Goal: Task Accomplishment & Management: Manage account settings

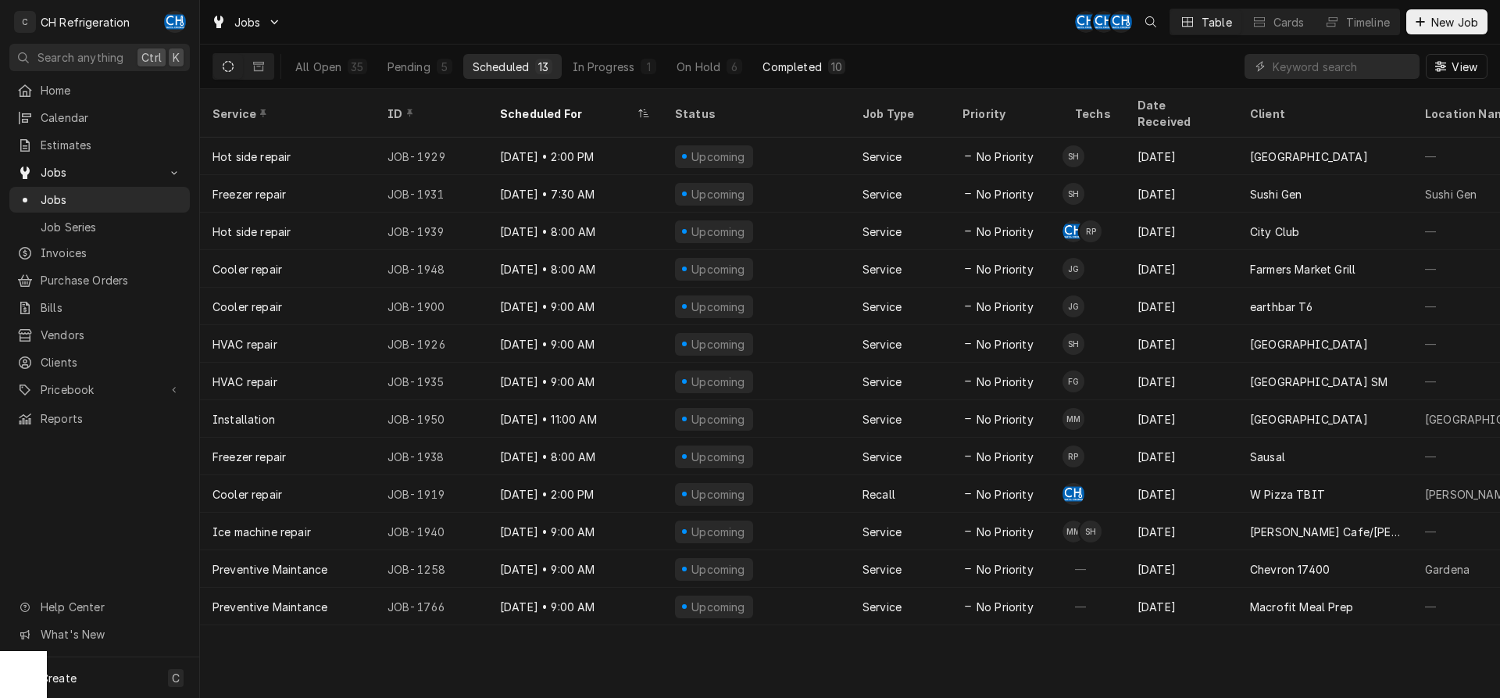
drag, startPoint x: 789, startPoint y: 60, endPoint x: 782, endPoint y: 70, distance: 12.4
click at [789, 62] on div "Completed" at bounding box center [791, 67] width 59 height 16
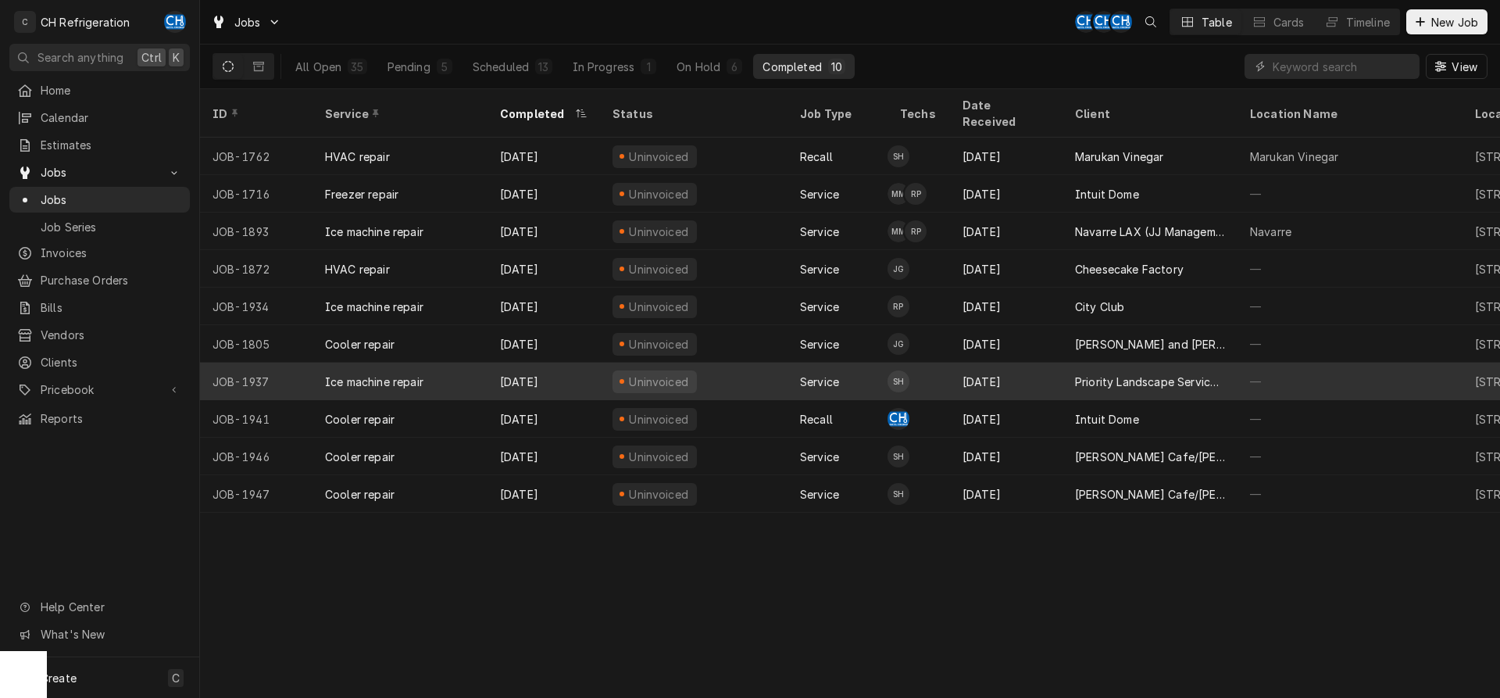
click at [1144, 373] on div "Priority Landscape Services LLC" at bounding box center [1150, 381] width 150 height 16
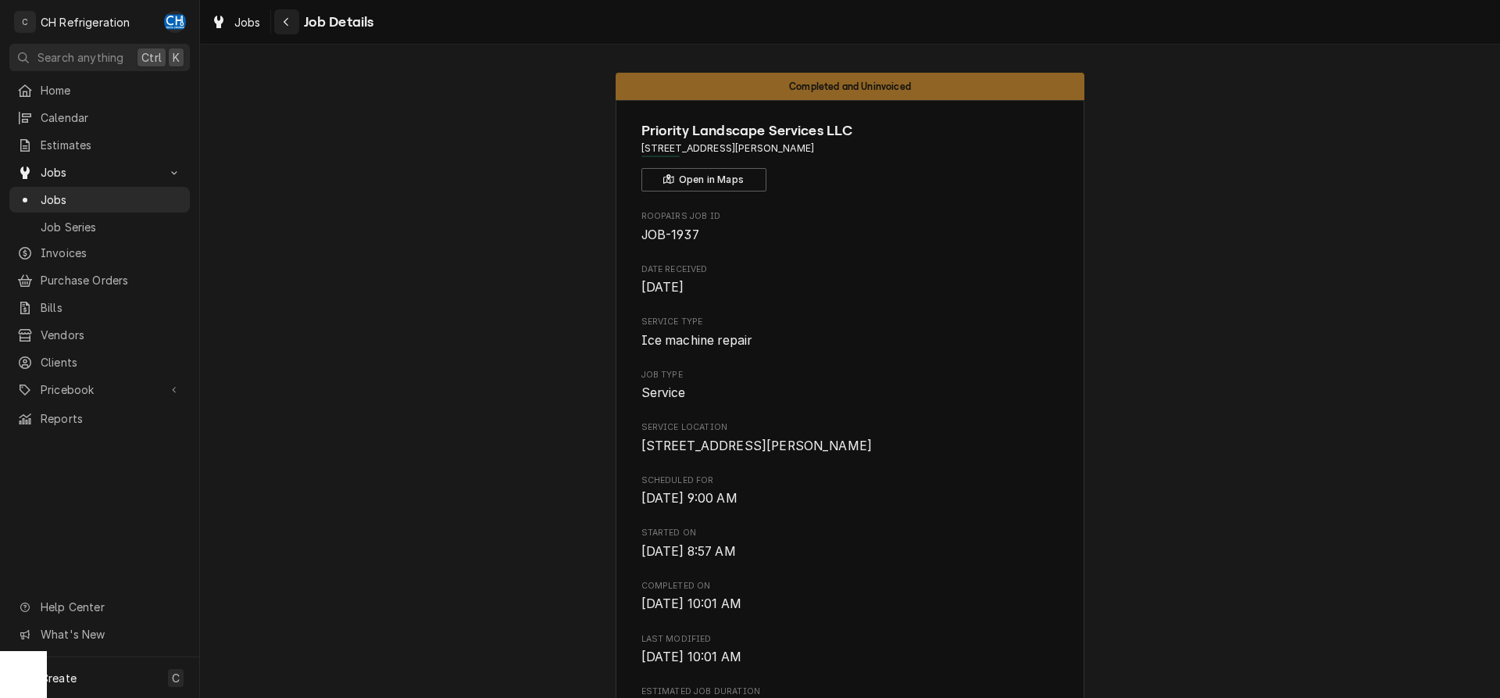
click at [283, 17] on icon "Navigate back" at bounding box center [286, 21] width 7 height 11
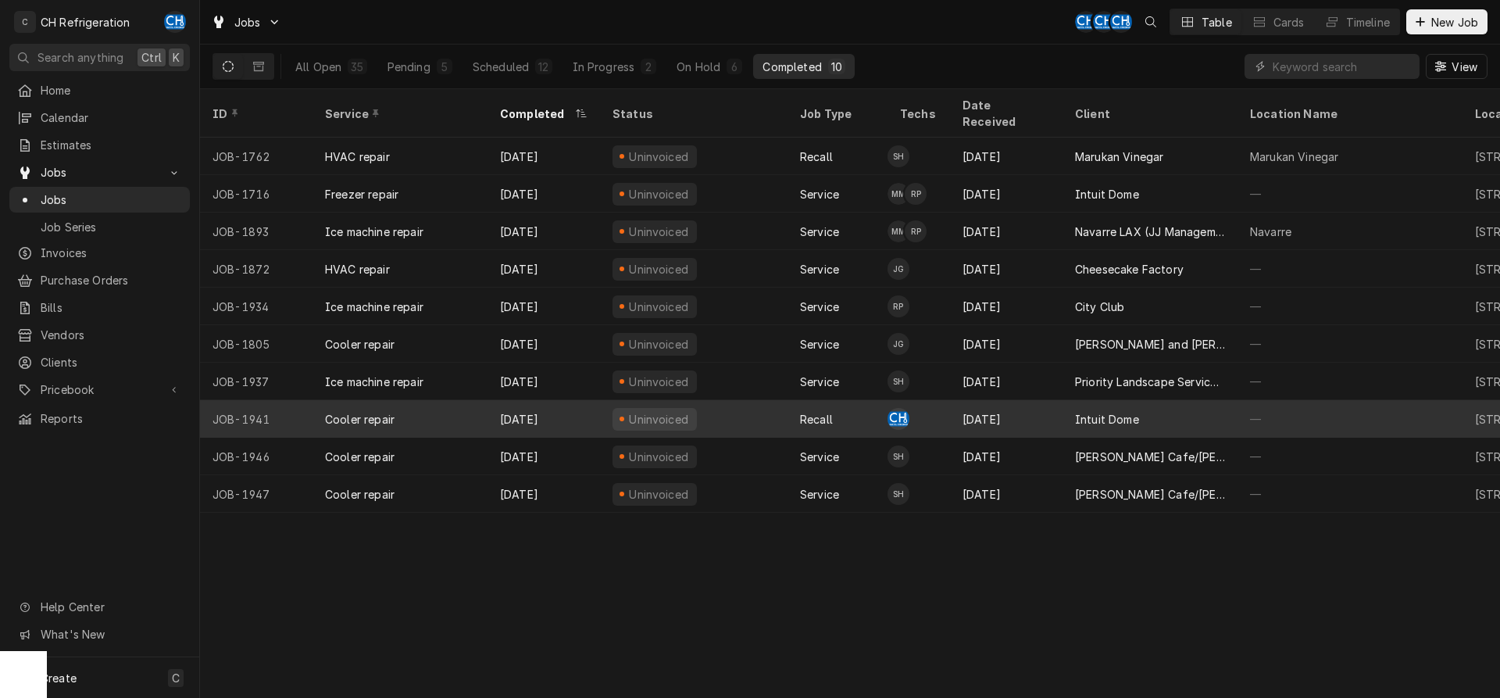
click at [1160, 400] on div "Intuit Dome" at bounding box center [1149, 418] width 175 height 37
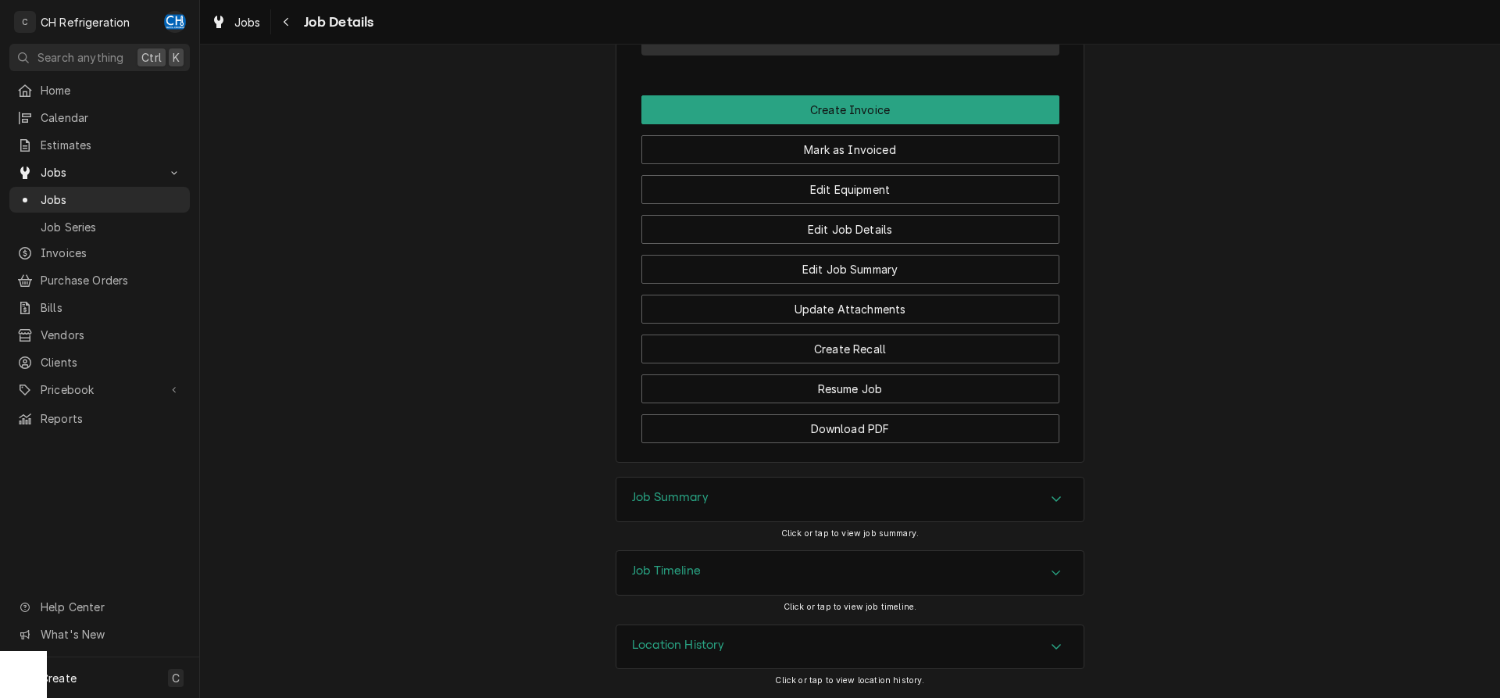
click at [798, 490] on div "Job Summary" at bounding box center [849, 499] width 467 height 44
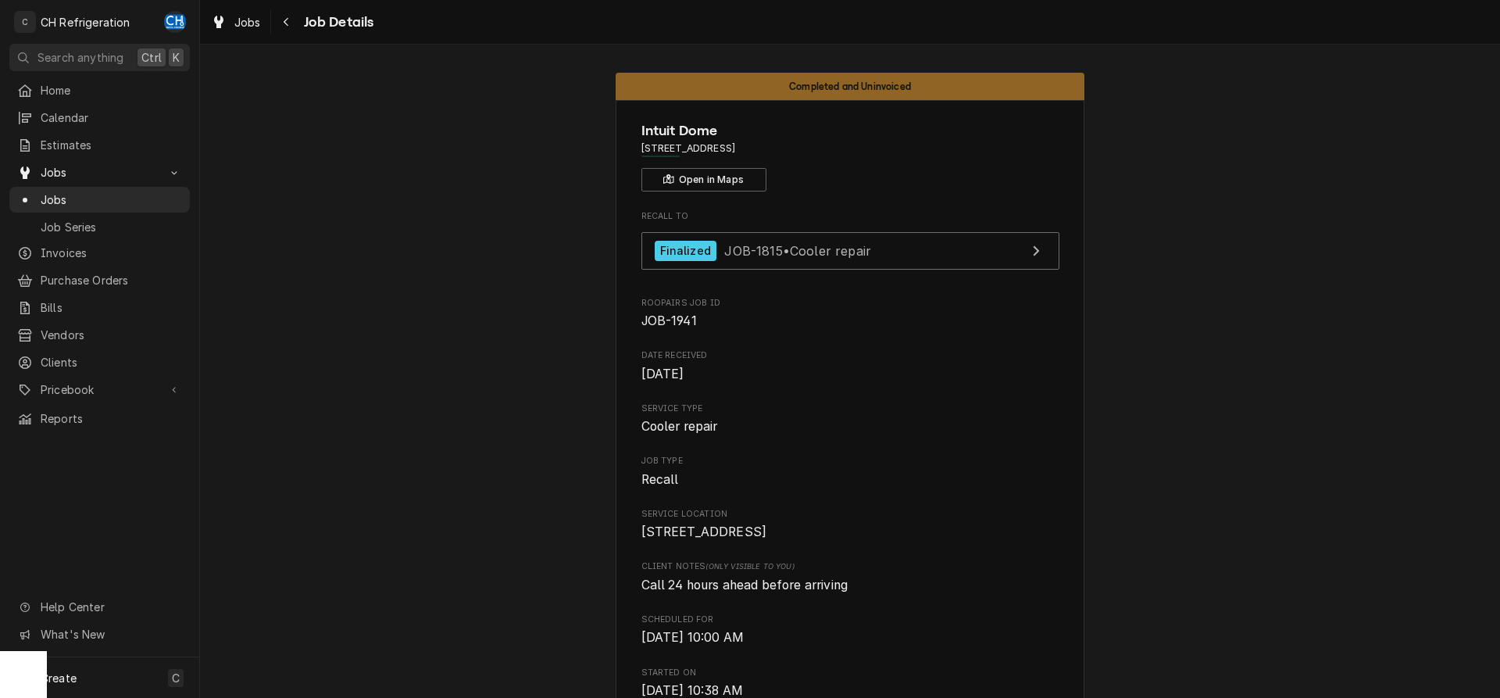
drag, startPoint x: 872, startPoint y: 147, endPoint x: 624, endPoint y: 138, distance: 247.8
click at [913, 143] on span "[STREET_ADDRESS]" at bounding box center [850, 148] width 418 height 14
drag, startPoint x: 876, startPoint y: 155, endPoint x: 633, endPoint y: 152, distance: 243.0
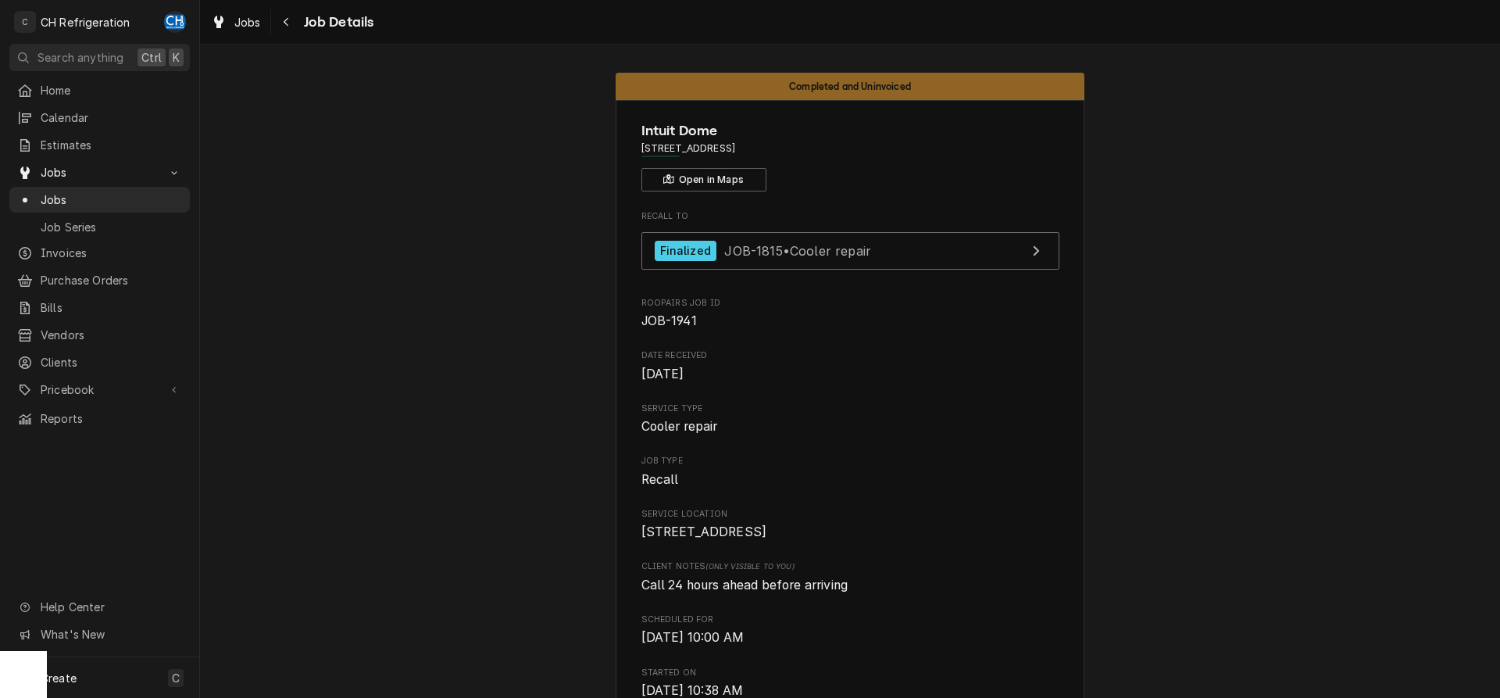
copy span "3846 W Century Blvd, Inglewood, CA 90303"
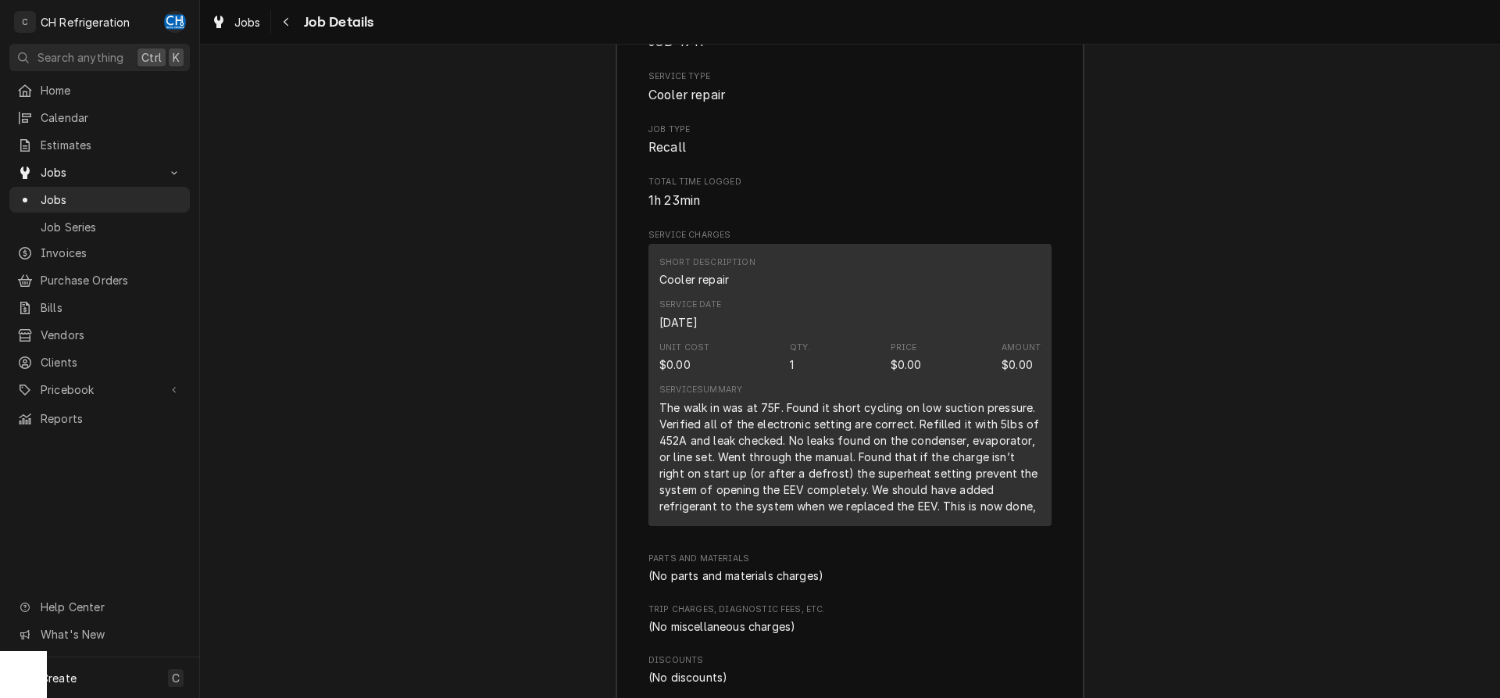
scroll to position [1833, 0]
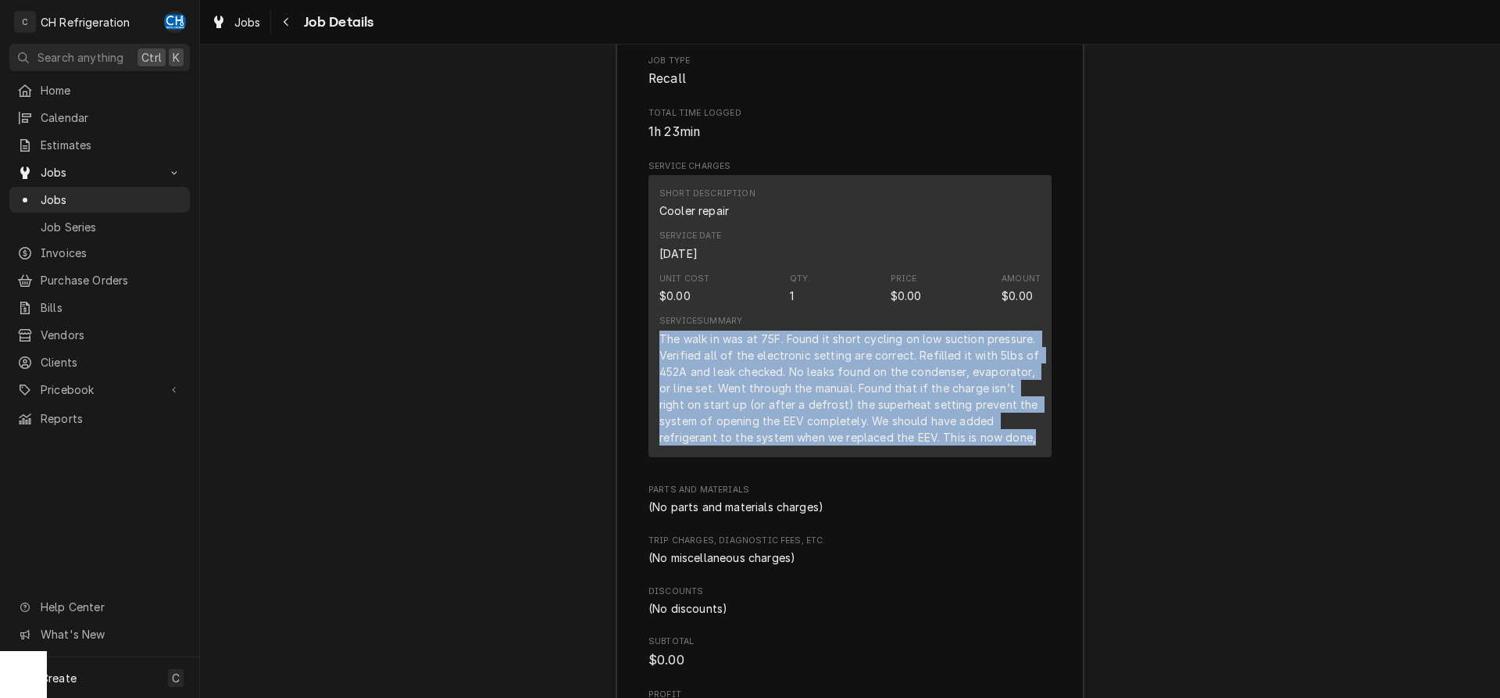
drag, startPoint x: 654, startPoint y: 355, endPoint x: 1025, endPoint y: 455, distance: 384.3
click at [1044, 457] on div "Short Description Cooler repair Service Date Sep 15, 2025 Unit Cost $0.00 Qty. …" at bounding box center [849, 316] width 403 height 282
copy div "The walk in was at 75F. Found it short cycling on low suction pressure. Verifie…"
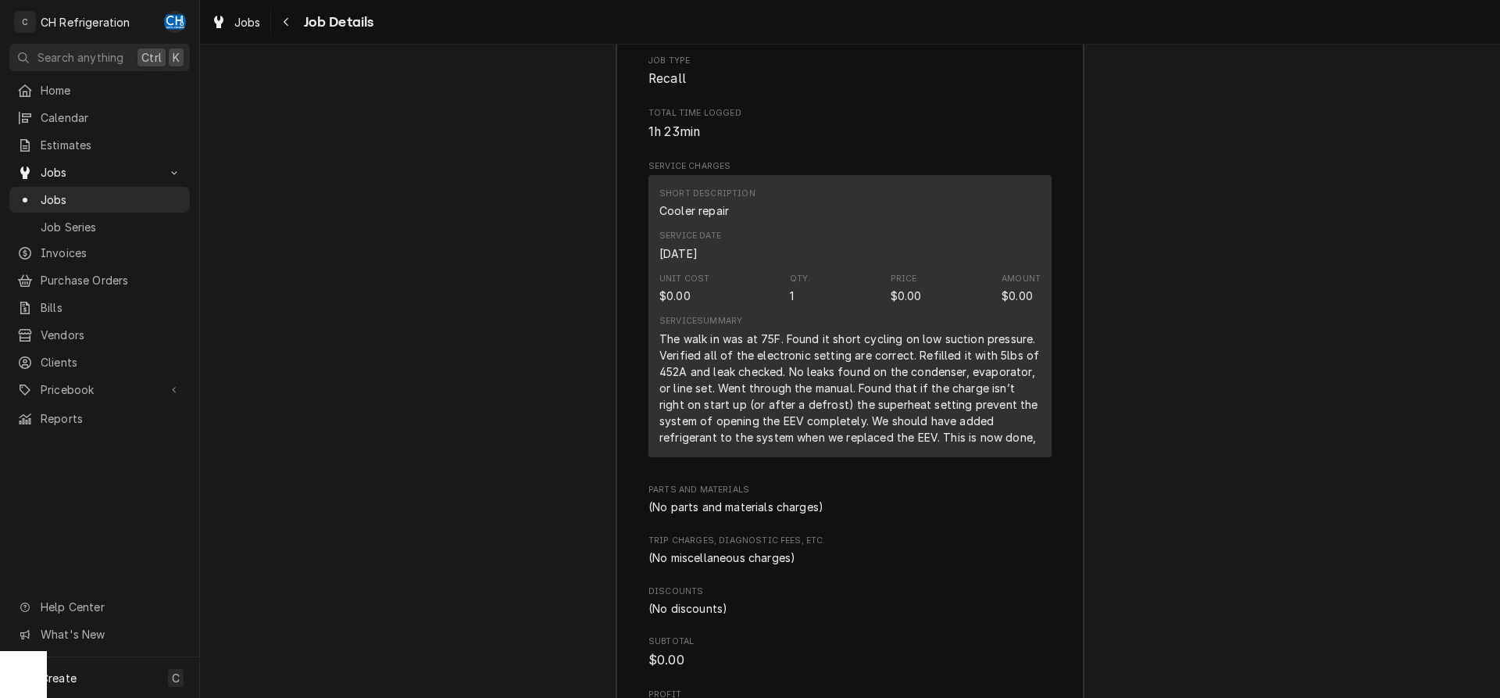
click at [1201, 593] on div "Job Summary Roopairs Job ID JOB-1941 Service Type Cooler repair Job Type Recall…" at bounding box center [850, 519] width 1300 height 1263
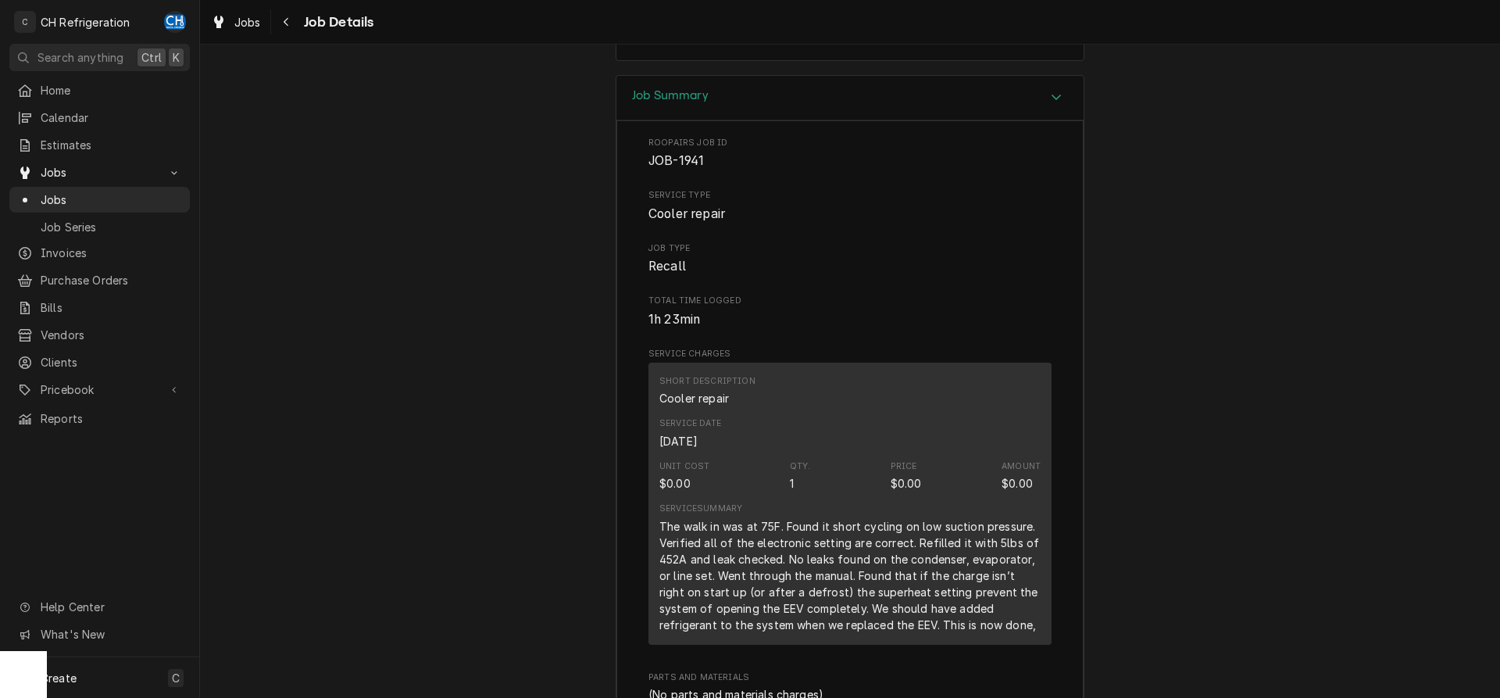
scroll to position [1594, 0]
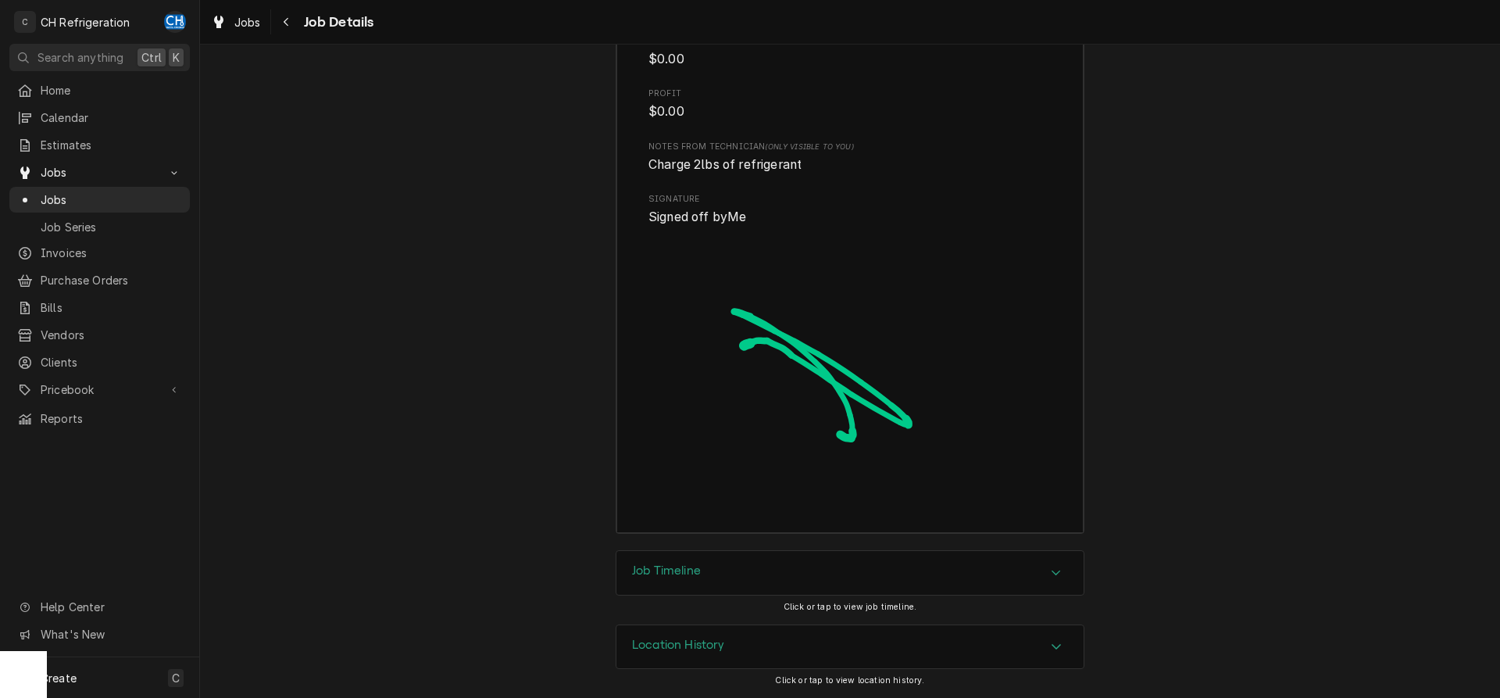
drag, startPoint x: 698, startPoint y: 568, endPoint x: 546, endPoint y: 502, distance: 165.1
click at [696, 568] on h3 "Job Timeline" at bounding box center [666, 570] width 69 height 15
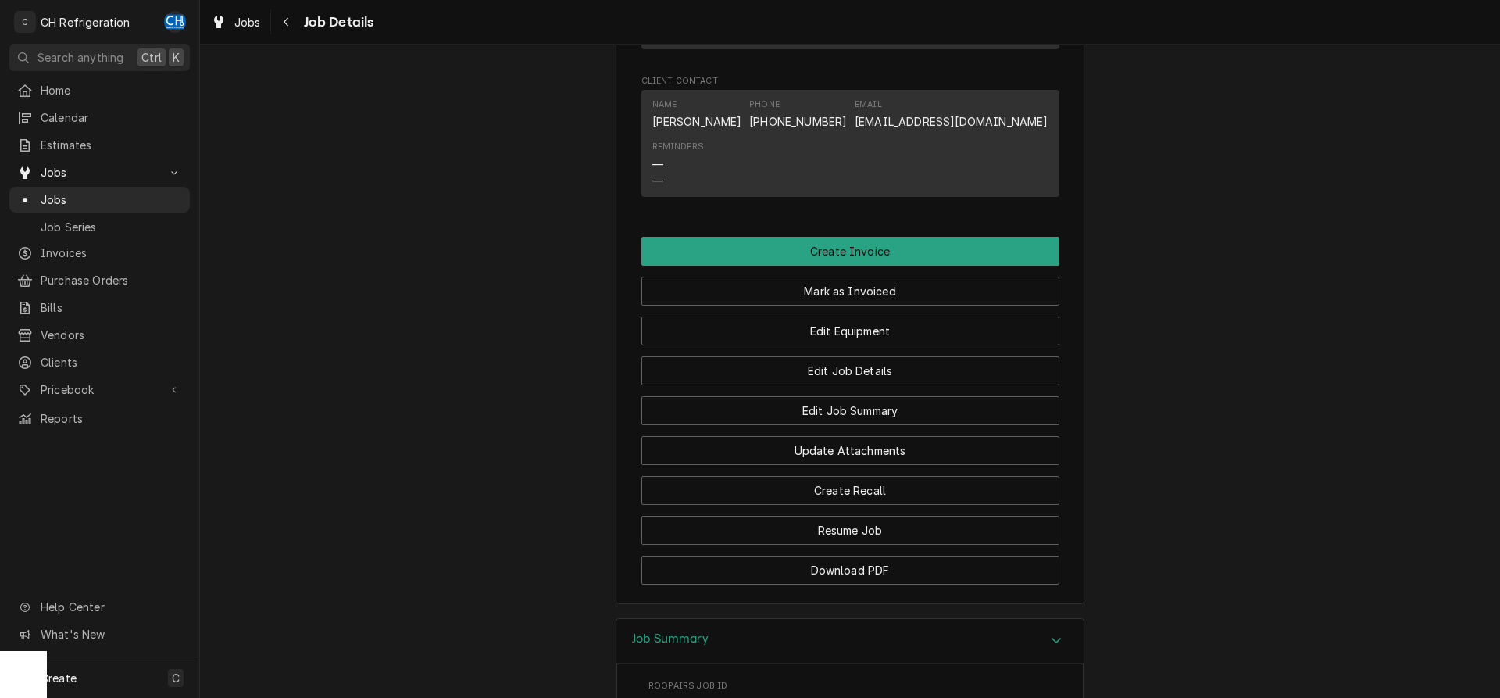
scroll to position [1081, 0]
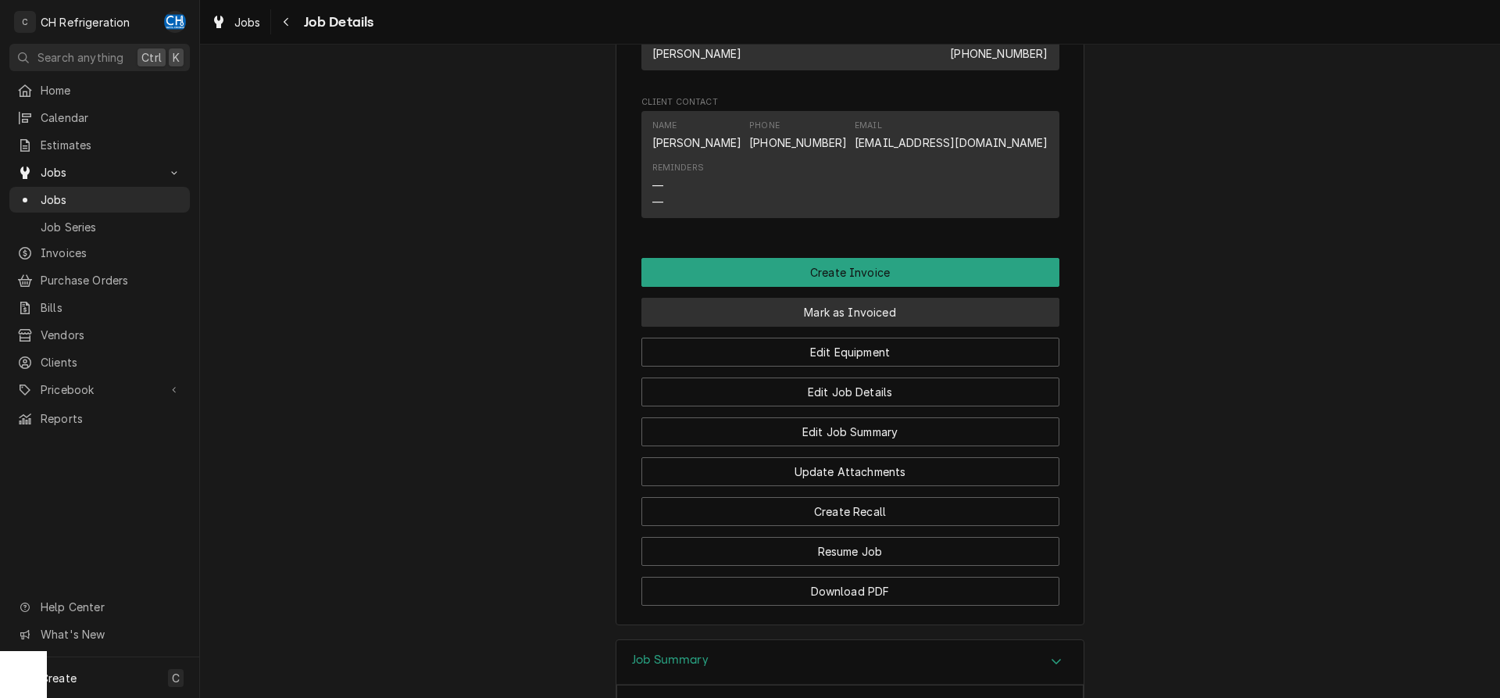
click at [842, 327] on button "Mark as Invoiced" at bounding box center [850, 312] width 418 height 29
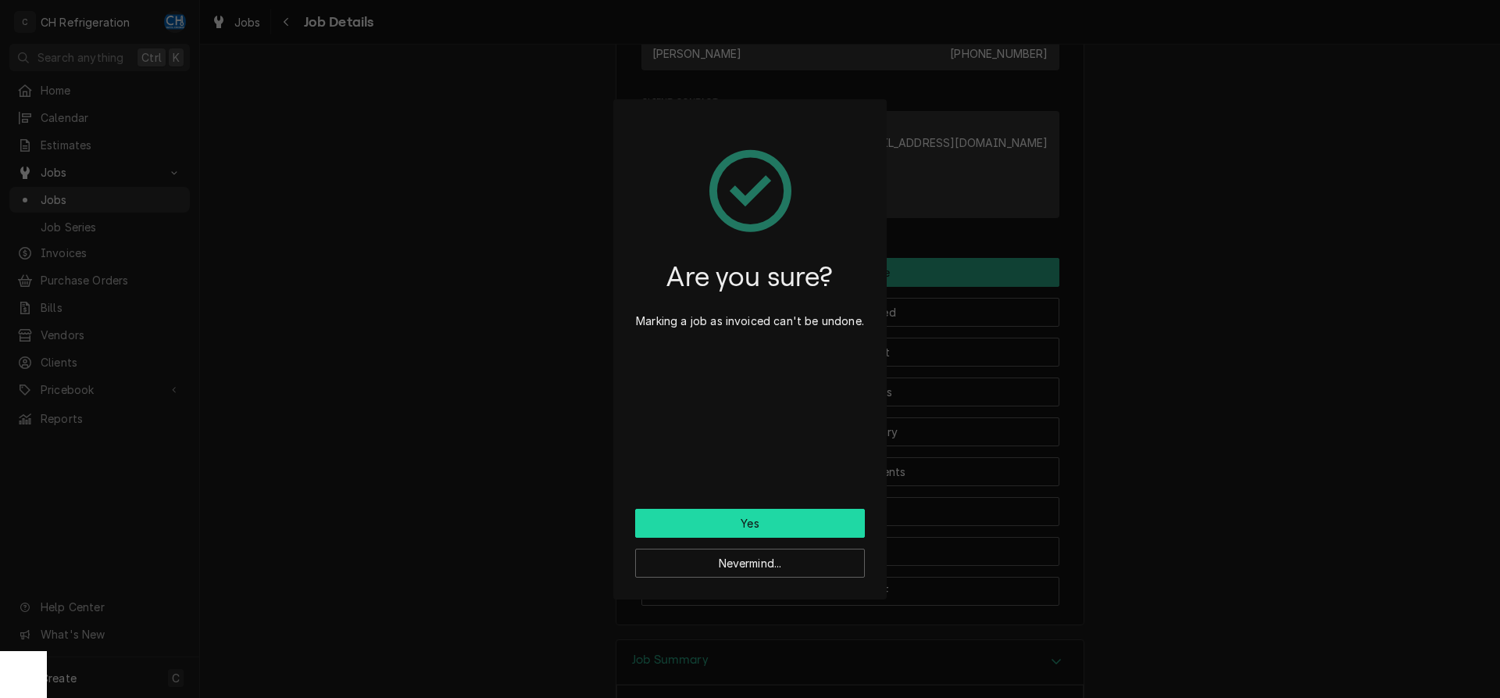
click at [782, 522] on button "Yes" at bounding box center [750, 523] width 230 height 29
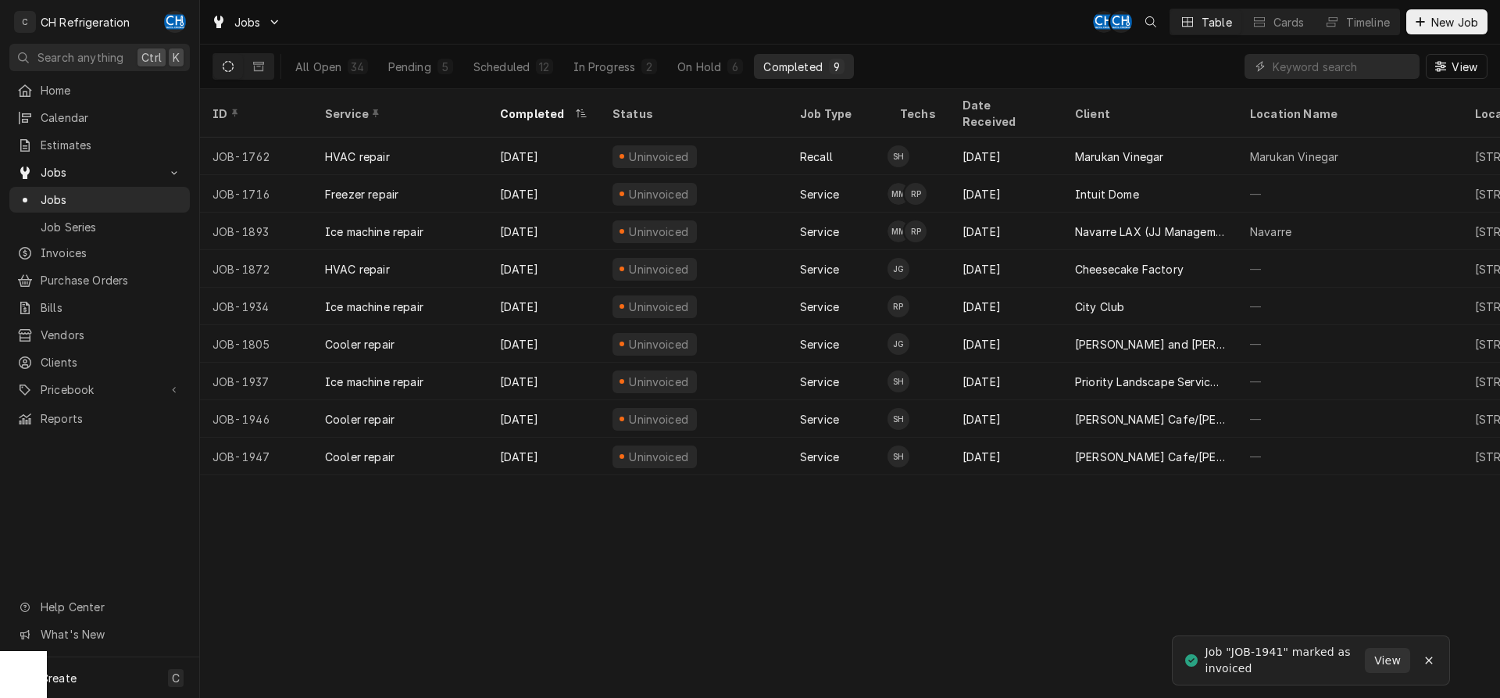
click at [813, 67] on div "Completed" at bounding box center [792, 67] width 59 height 16
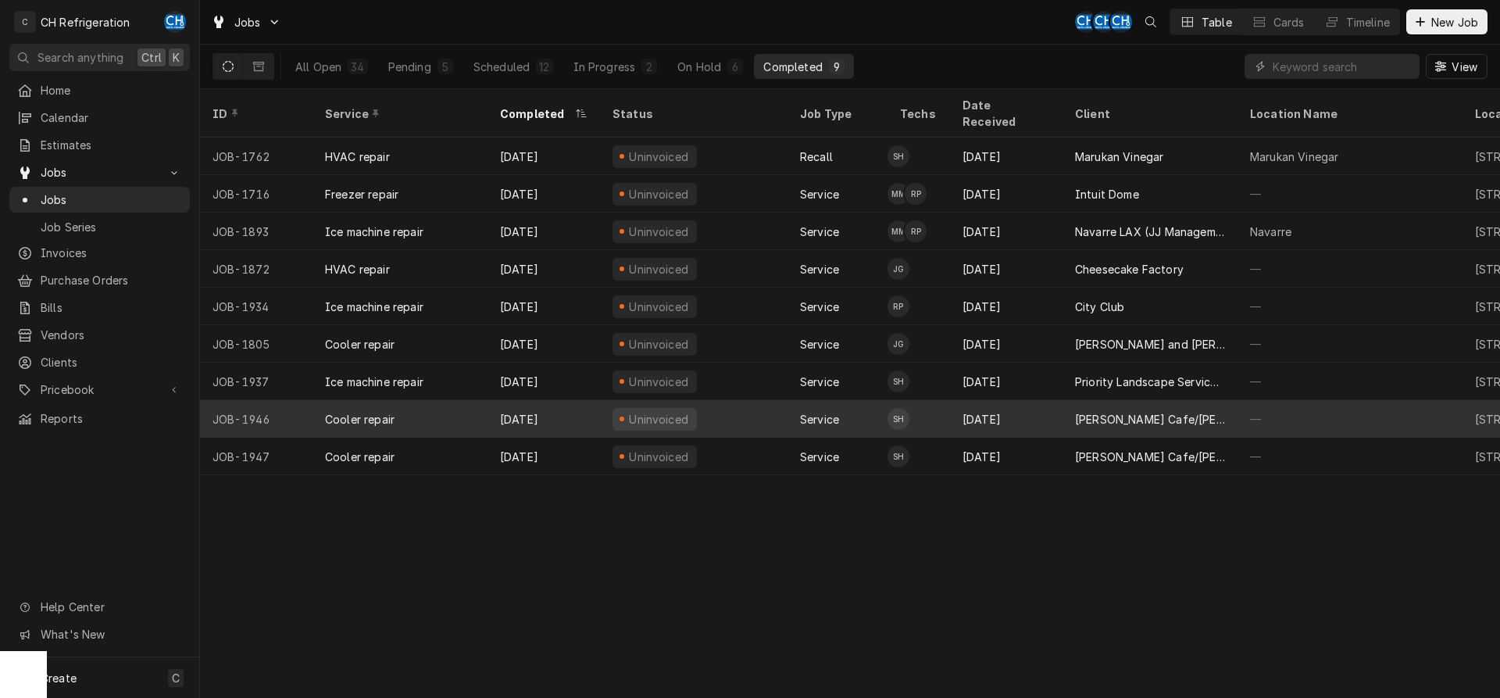
click at [1362, 403] on div "—" at bounding box center [1349, 418] width 225 height 37
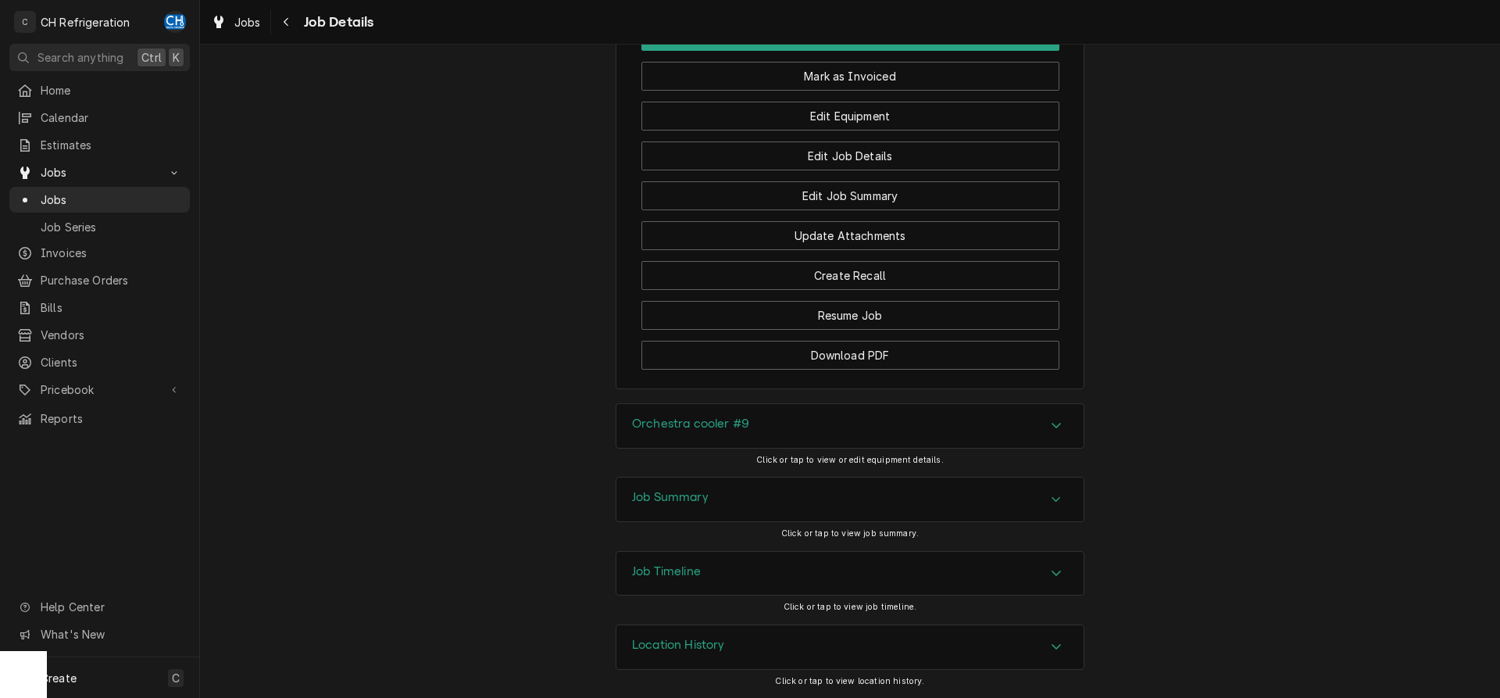
click at [807, 501] on div "Job Summary" at bounding box center [849, 499] width 467 height 44
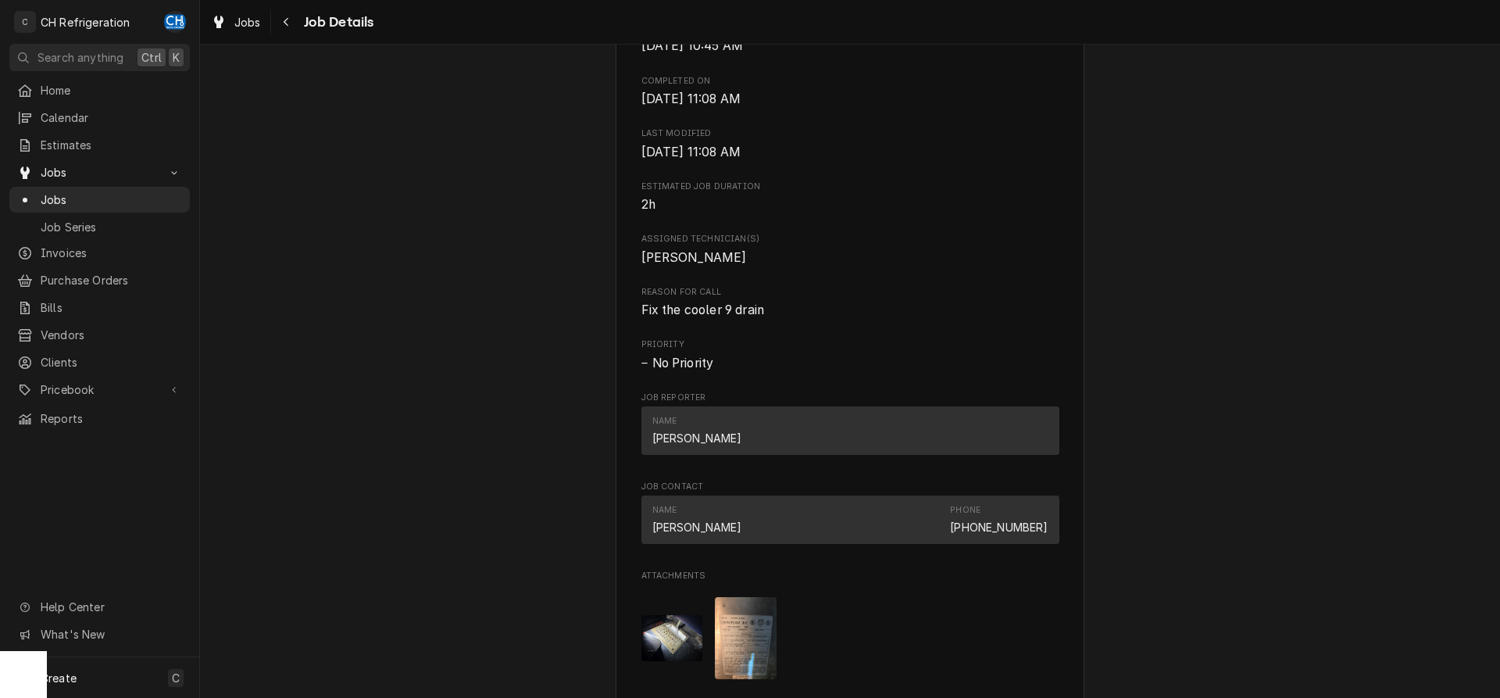
scroll to position [876, 0]
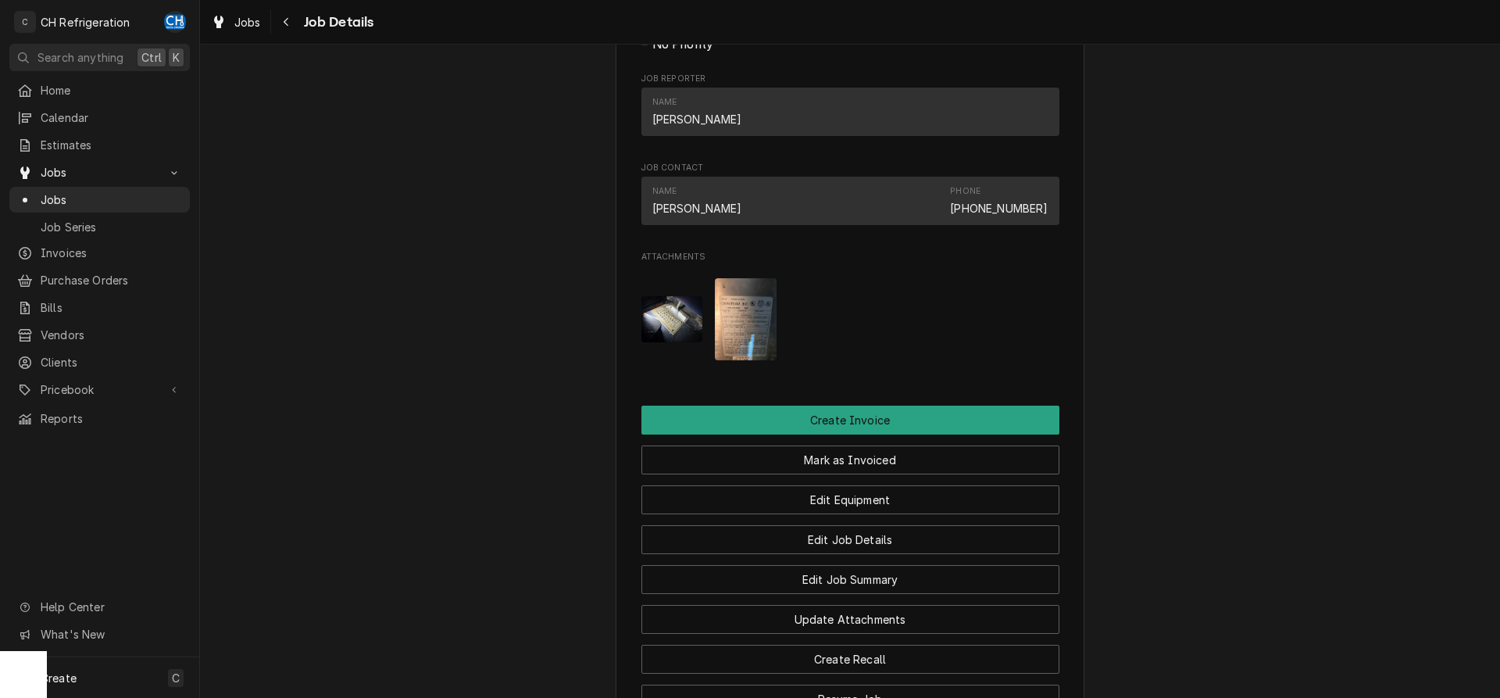
click at [743, 352] on img "Attachments" at bounding box center [746, 319] width 62 height 82
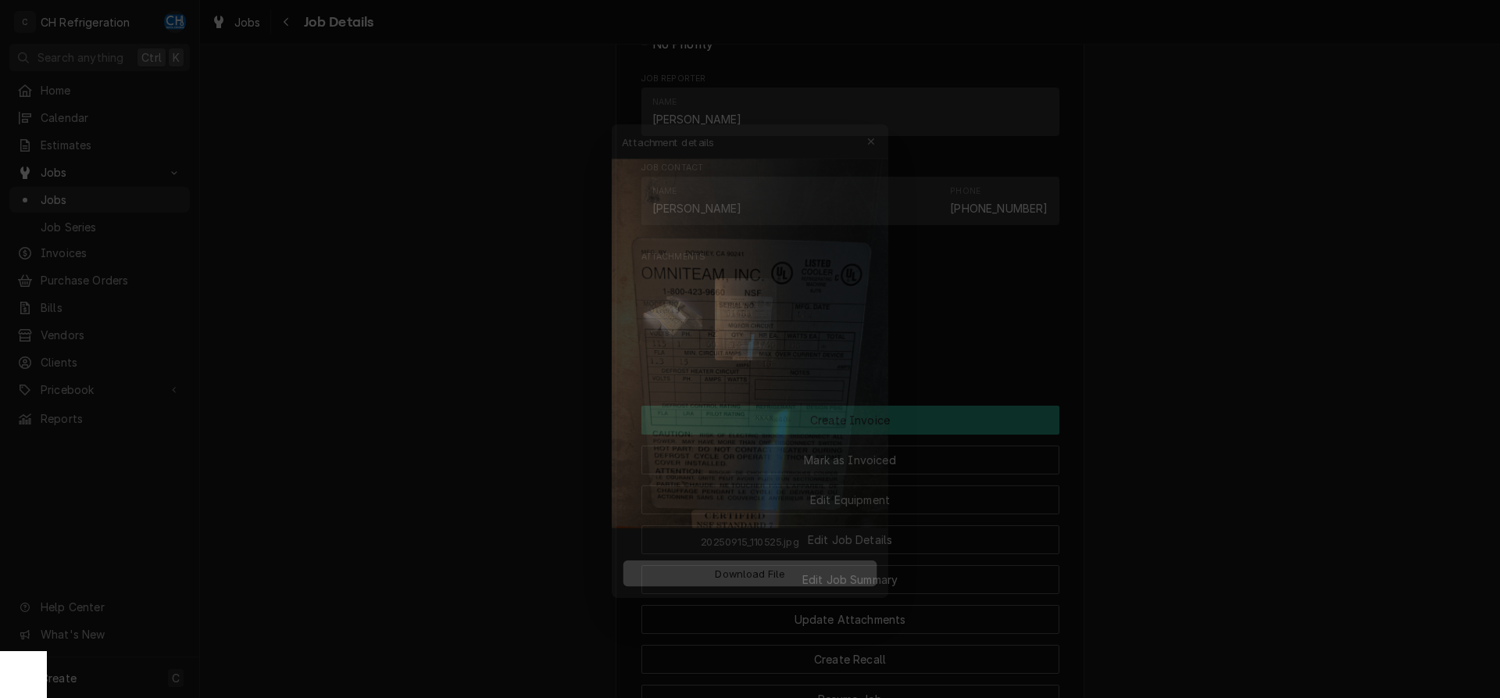
click at [1401, 310] on div at bounding box center [750, 349] width 1500 height 698
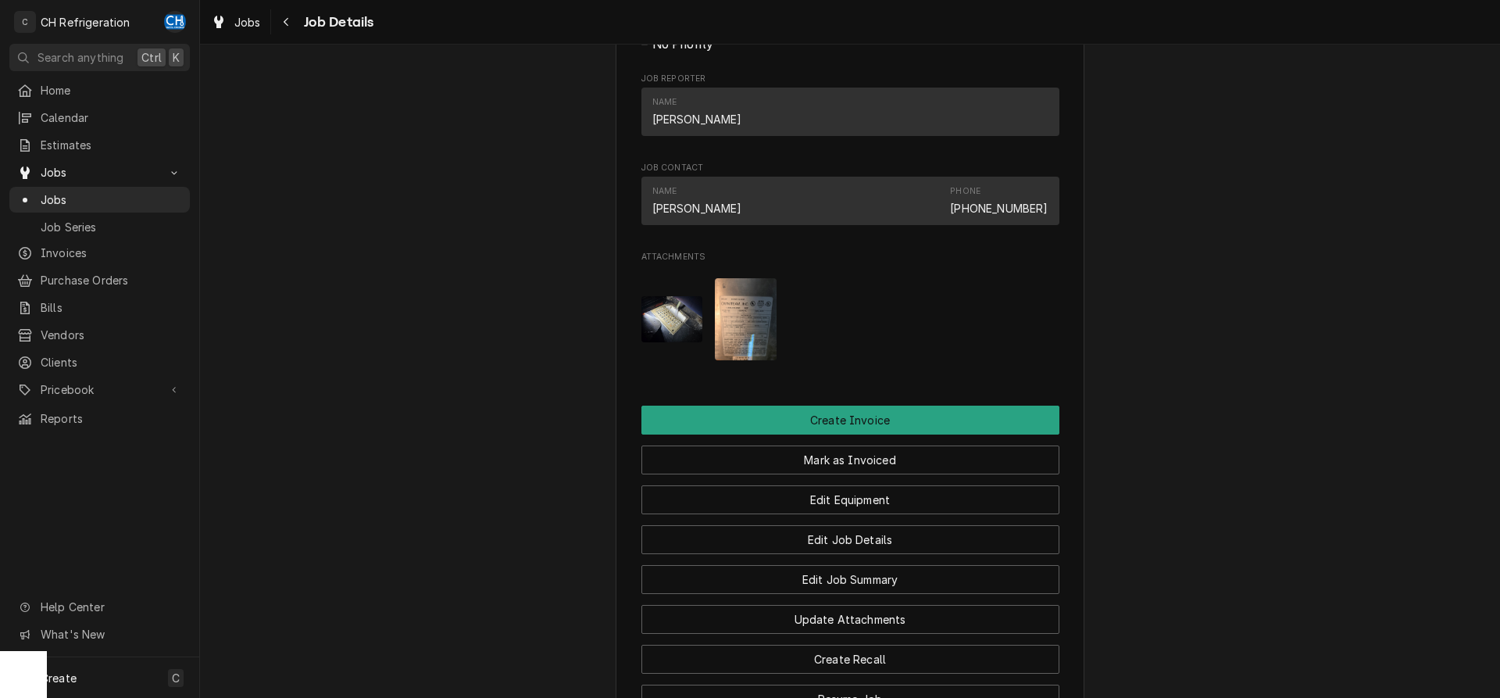
click at [683, 340] on img "Attachments" at bounding box center [672, 319] width 62 height 46
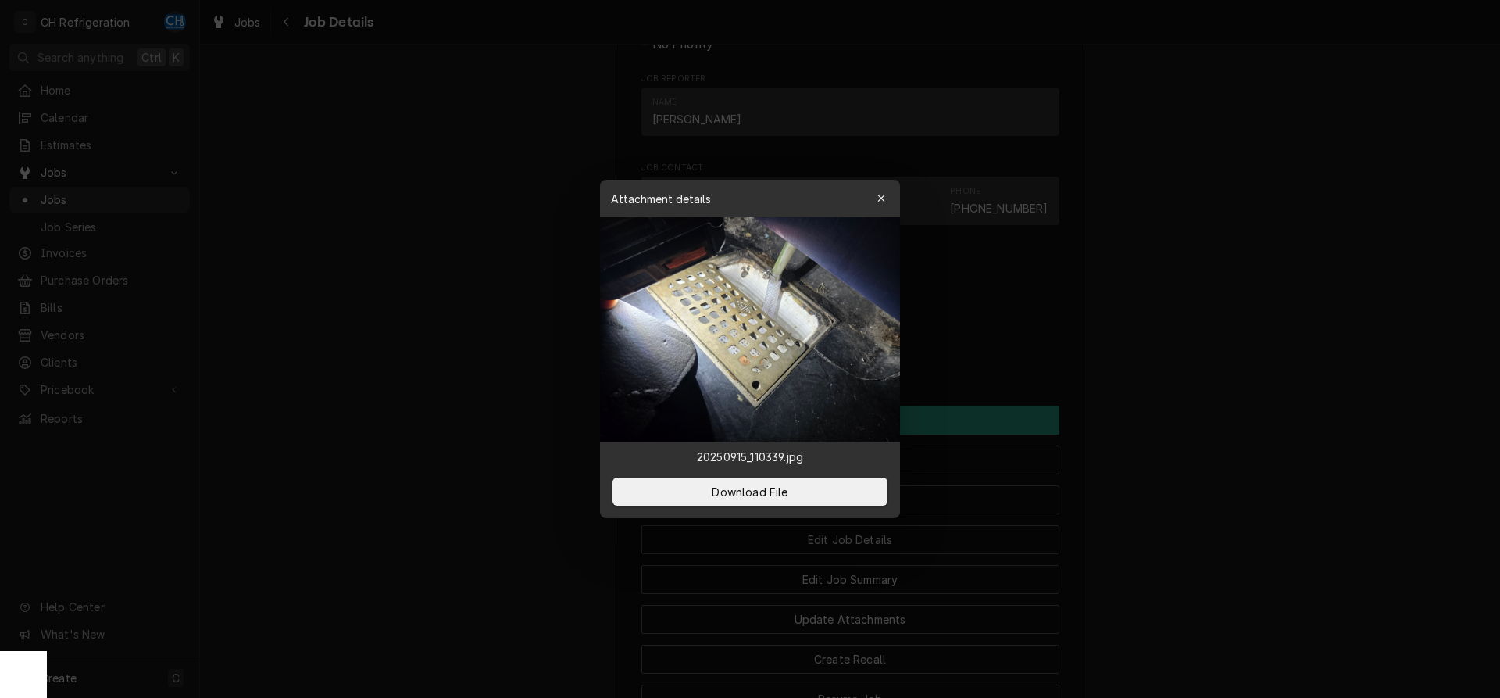
drag, startPoint x: 1212, startPoint y: 405, endPoint x: 1215, endPoint y: 424, distance: 19.7
click at [1214, 424] on div at bounding box center [750, 349] width 1500 height 698
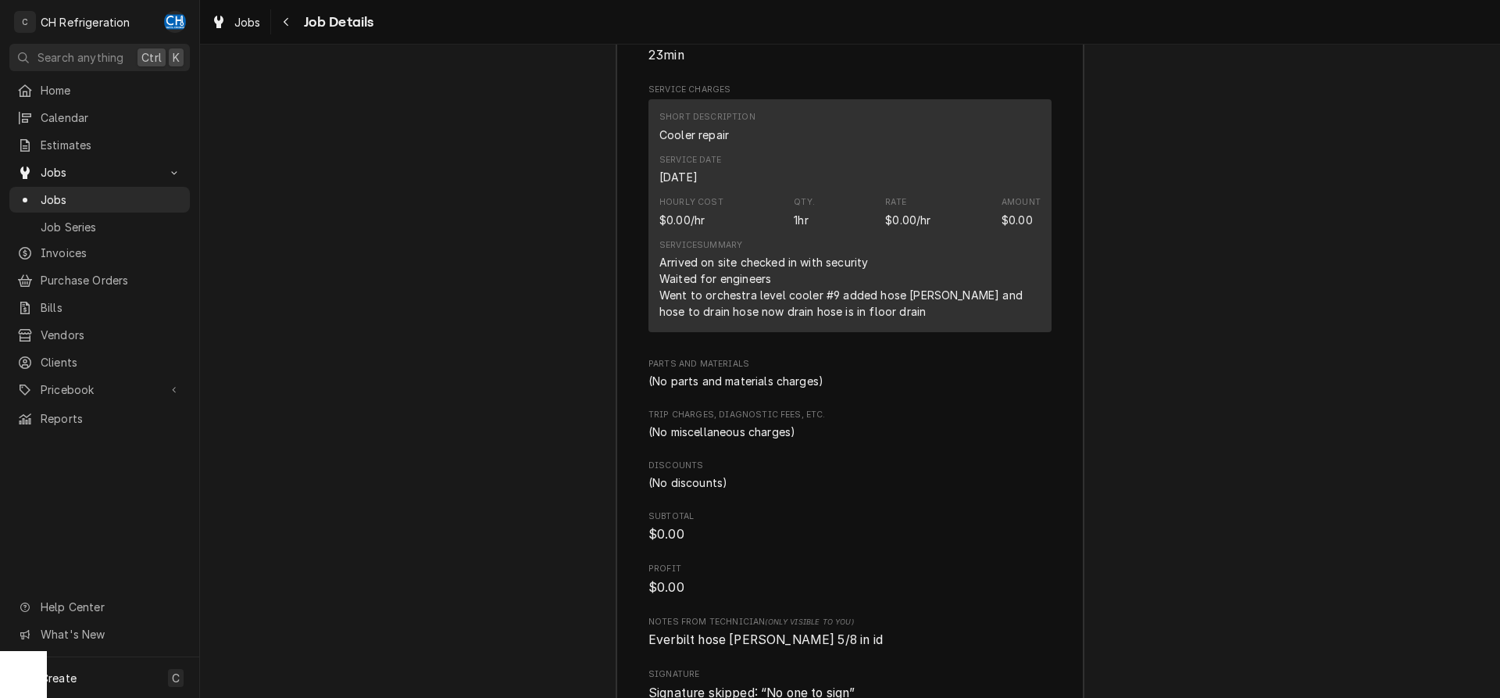
scroll to position [1912, 0]
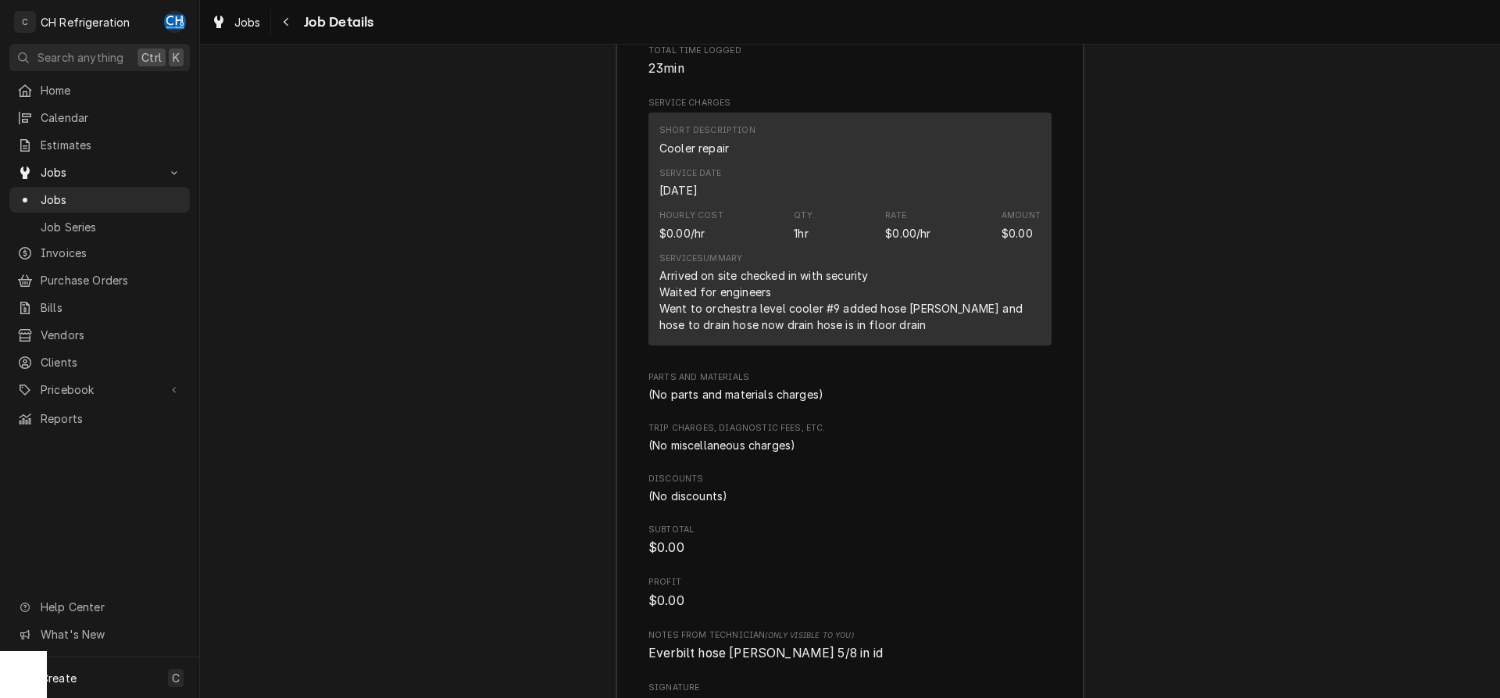
click at [1236, 490] on div "Job Summary Roopairs Job ID JOB-1946 Service Type Cooler repair Job Type Servic…" at bounding box center [850, 294] width 1300 height 941
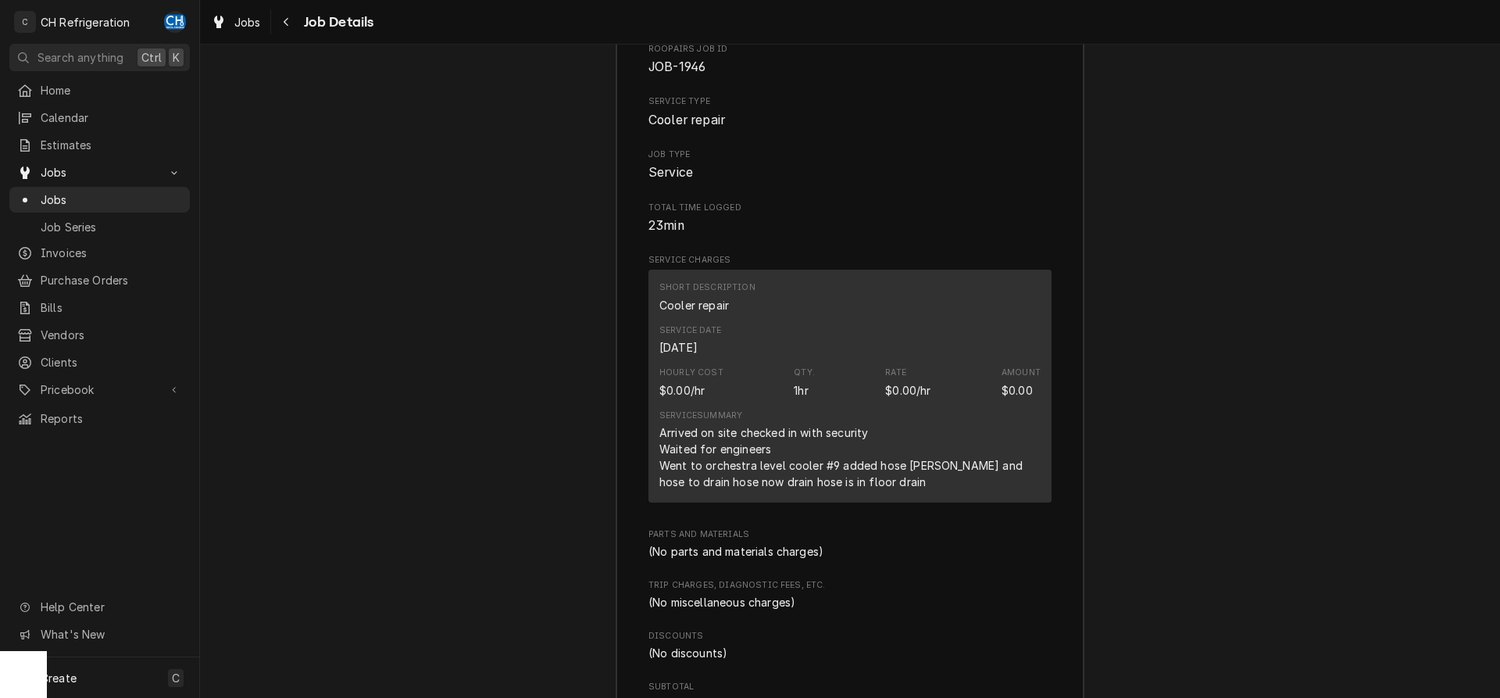
scroll to position [1753, 0]
drag, startPoint x: 659, startPoint y: 248, endPoint x: 646, endPoint y: 248, distance: 13.3
click at [647, 248] on div "Roopairs Job ID JOB-1946 Service Type Cooler repair Job Type Service Total Time…" at bounding box center [849, 469] width 467 height 880
drag, startPoint x: 663, startPoint y: 247, endPoint x: 652, endPoint y: 247, distance: 11.7
click at [652, 235] on span "23min" at bounding box center [666, 227] width 36 height 15
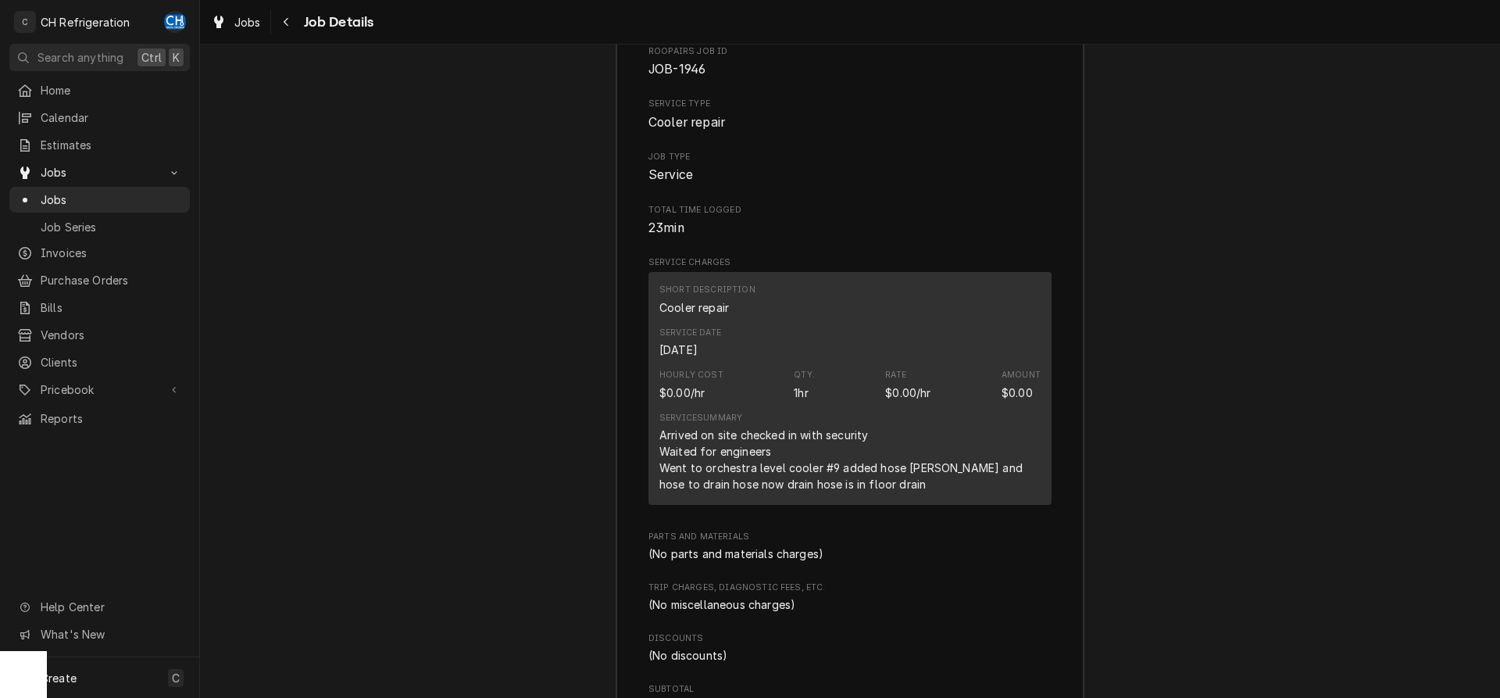
click at [822, 257] on div "Roopairs Job ID JOB-1946 Service Type Cooler repair Job Type Service Total Time…" at bounding box center [849, 460] width 403 height 830
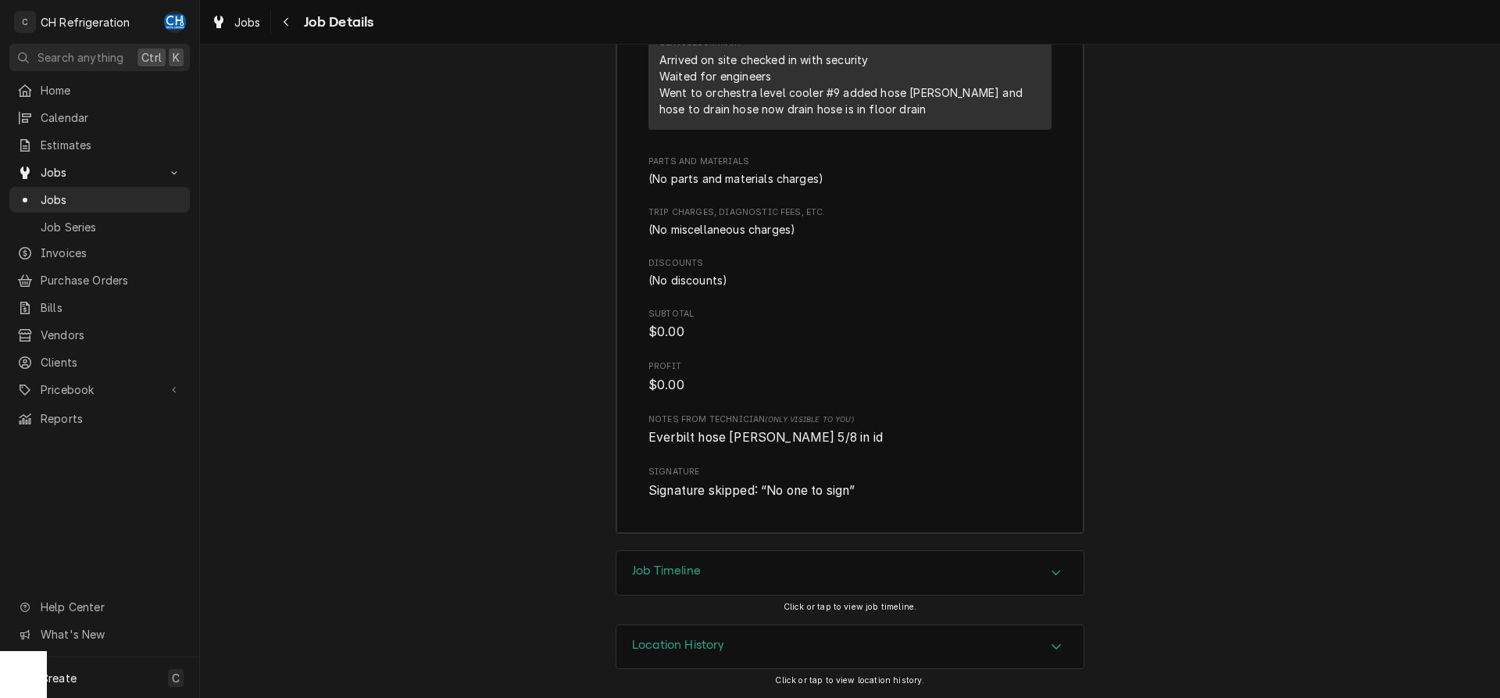
click at [723, 454] on div "Roopairs Job ID JOB-1946 Service Type Cooler repair Job Type Service Total Time…" at bounding box center [849, 85] width 403 height 830
drag, startPoint x: 636, startPoint y: 438, endPoint x: 816, endPoint y: 443, distance: 179.7
click at [816, 443] on div "Roopairs Job ID JOB-1946 Service Type Cooler repair Job Type Service Total Time…" at bounding box center [849, 94] width 467 height 880
click at [1143, 319] on div "Job Summary Roopairs Job ID JOB-1946 Service Type Cooler repair Job Type Servic…" at bounding box center [850, 79] width 1300 height 941
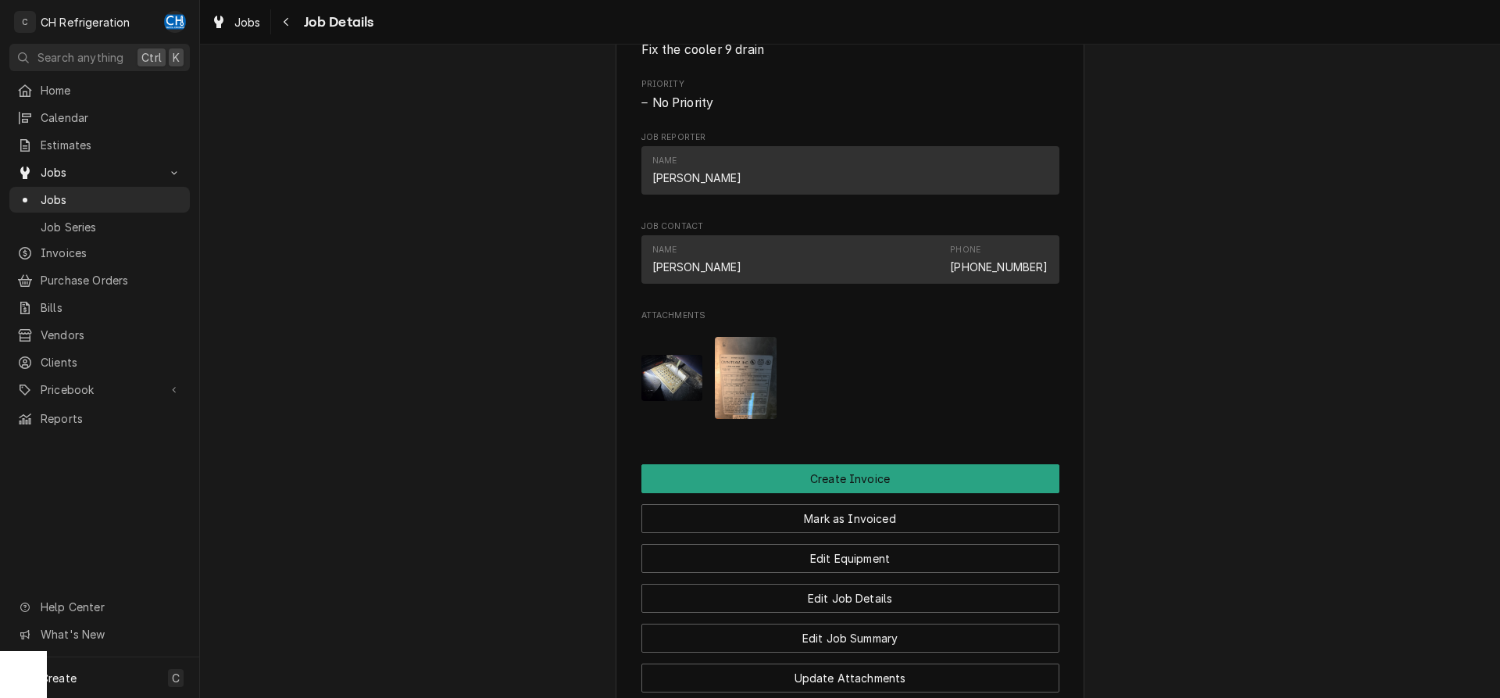
scroll to position [792, 0]
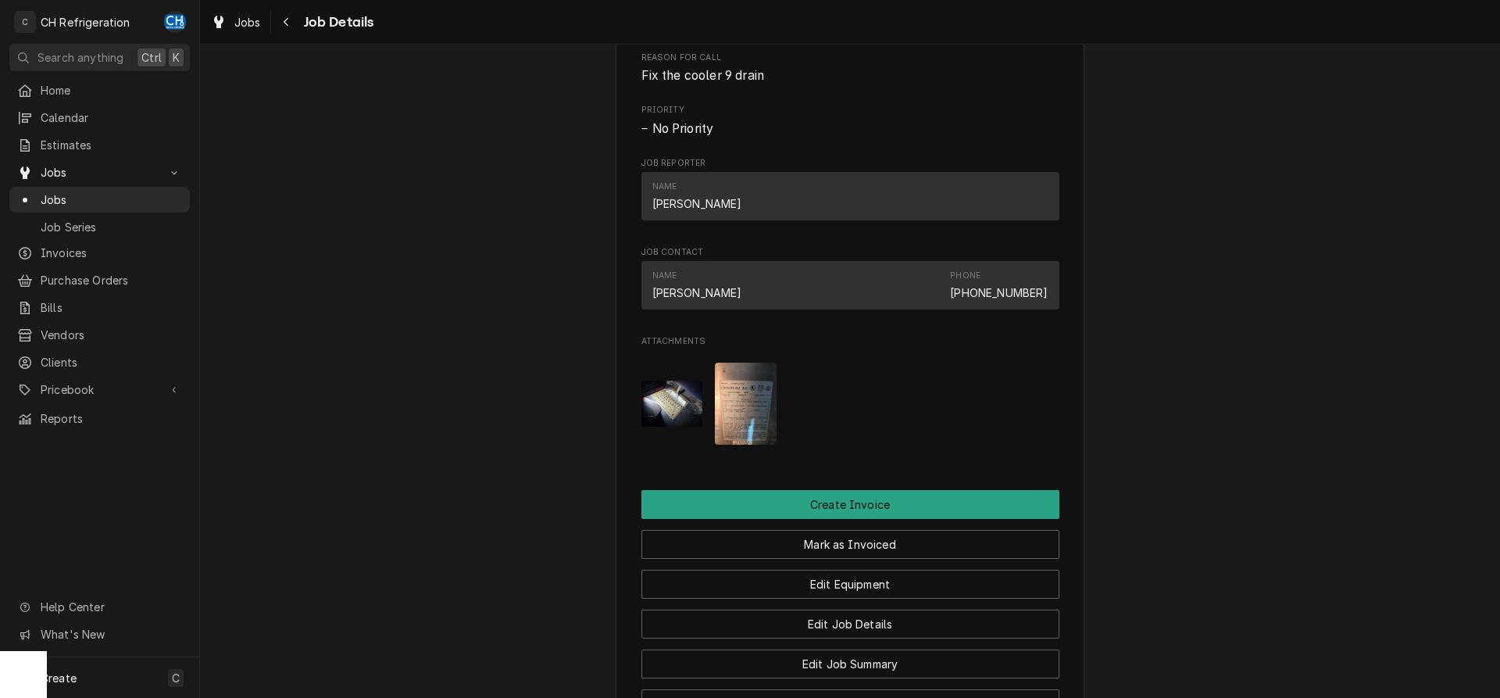
drag, startPoint x: 737, startPoint y: 423, endPoint x: 747, endPoint y: 424, distance: 10.2
click at [737, 423] on img "Attachments" at bounding box center [746, 403] width 62 height 82
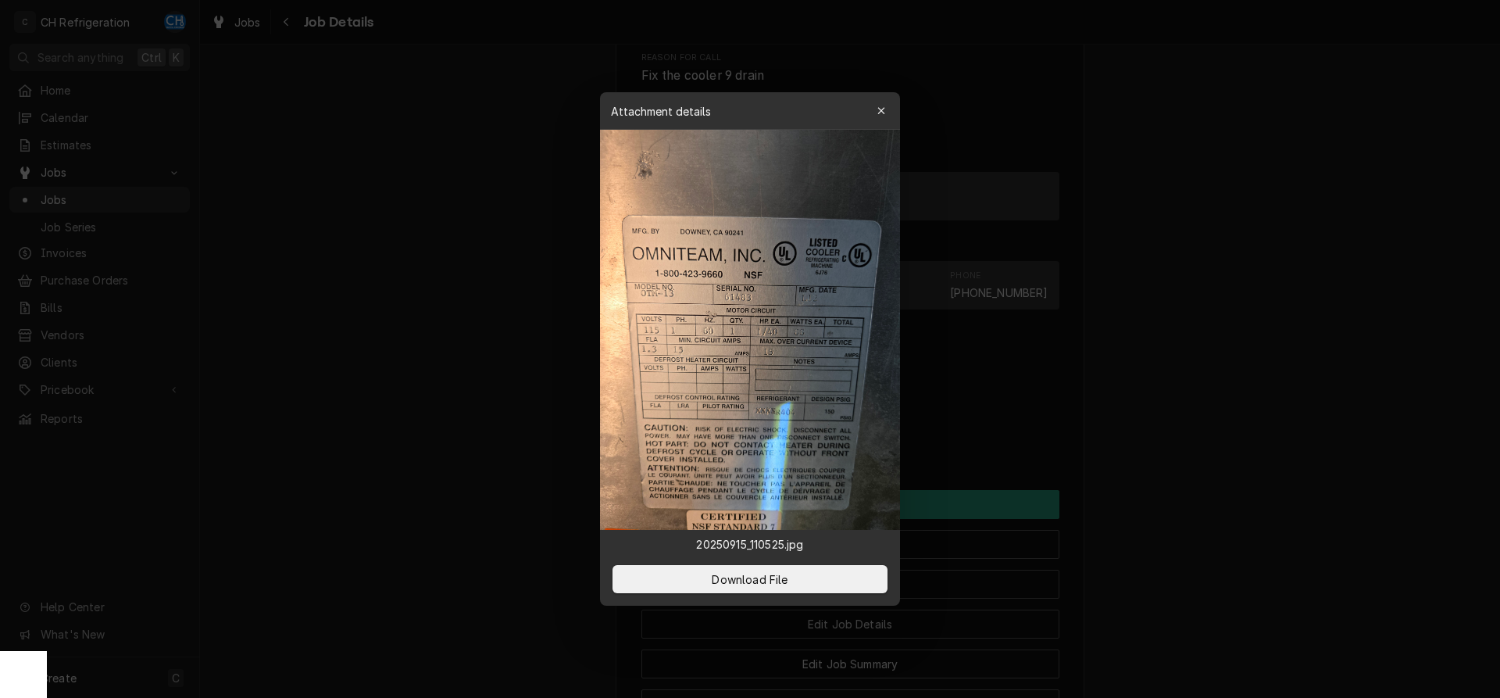
drag, startPoint x: 1262, startPoint y: 464, endPoint x: 836, endPoint y: 436, distance: 426.7
click at [1259, 464] on div at bounding box center [750, 349] width 1500 height 698
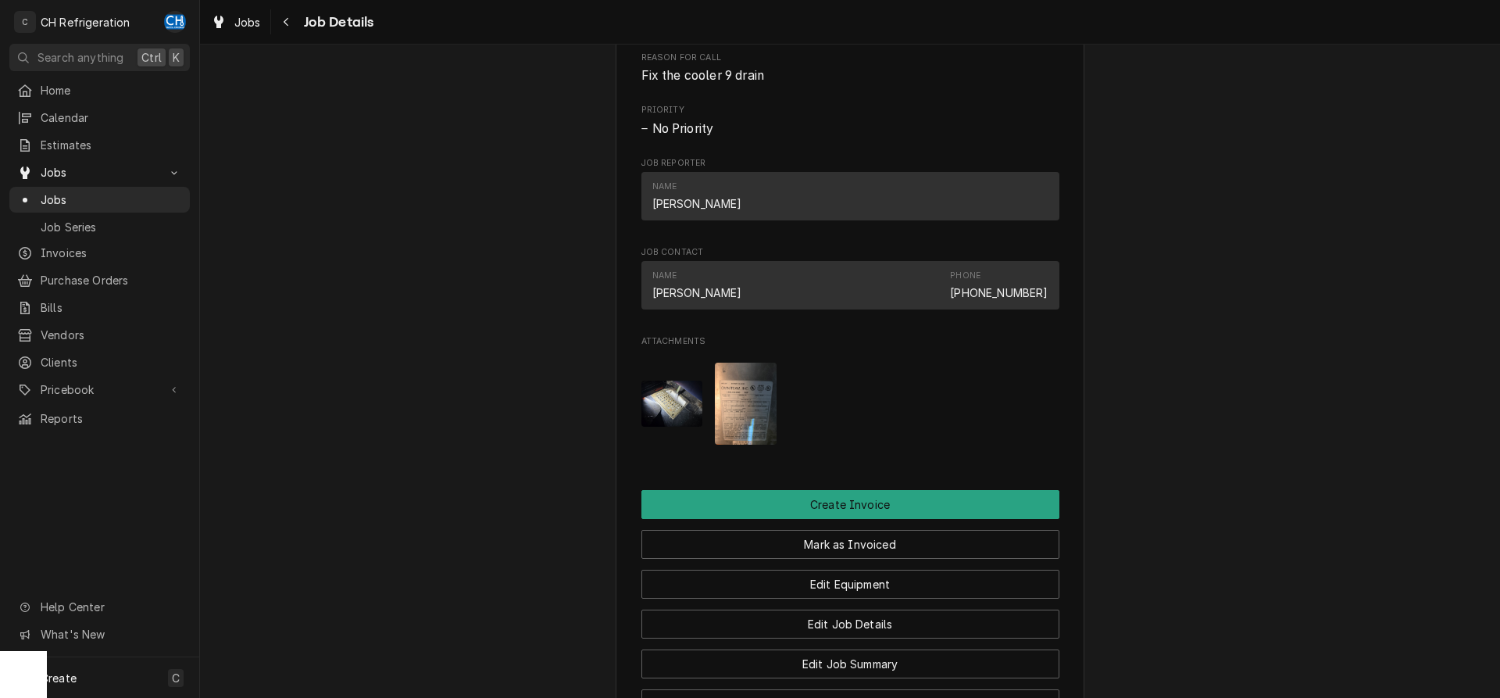
click at [684, 404] on img "Attachments" at bounding box center [672, 403] width 62 height 46
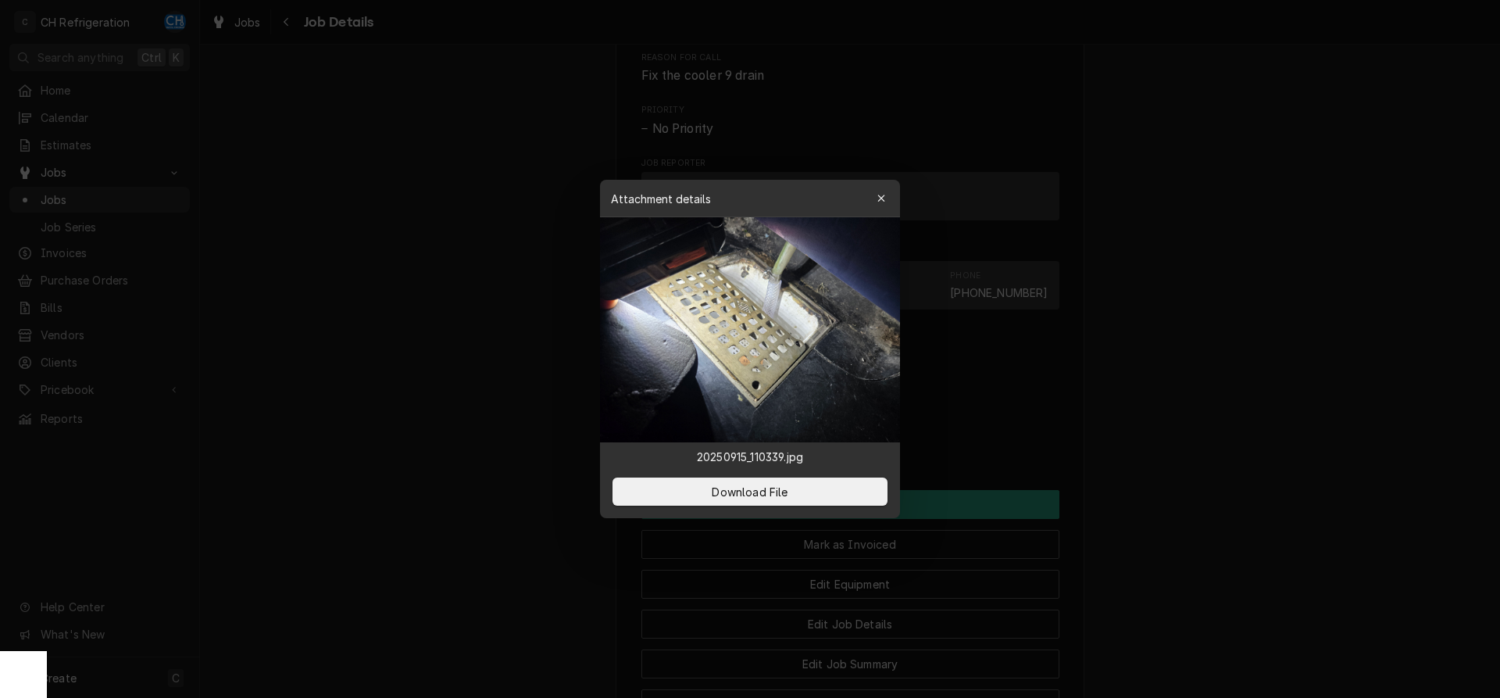
click at [1216, 449] on div at bounding box center [750, 349] width 1500 height 698
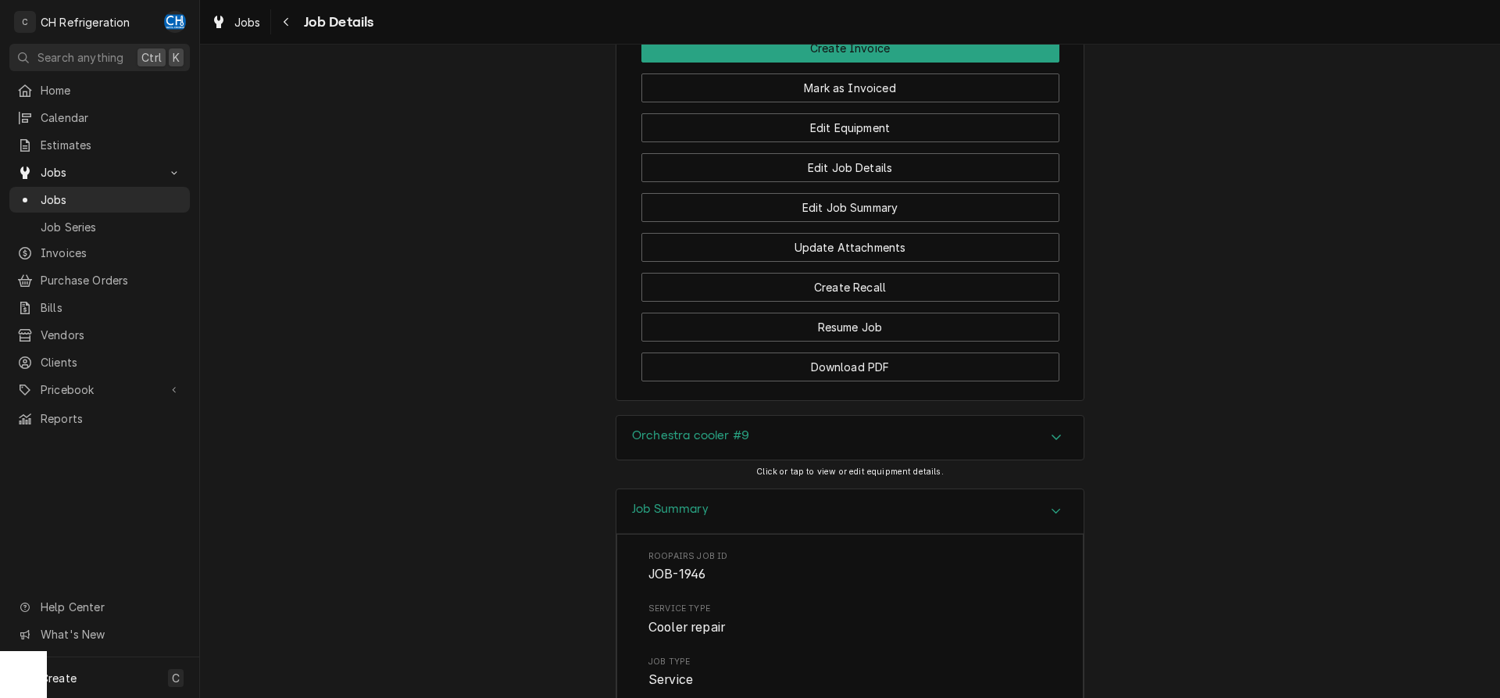
scroll to position [1270, 0]
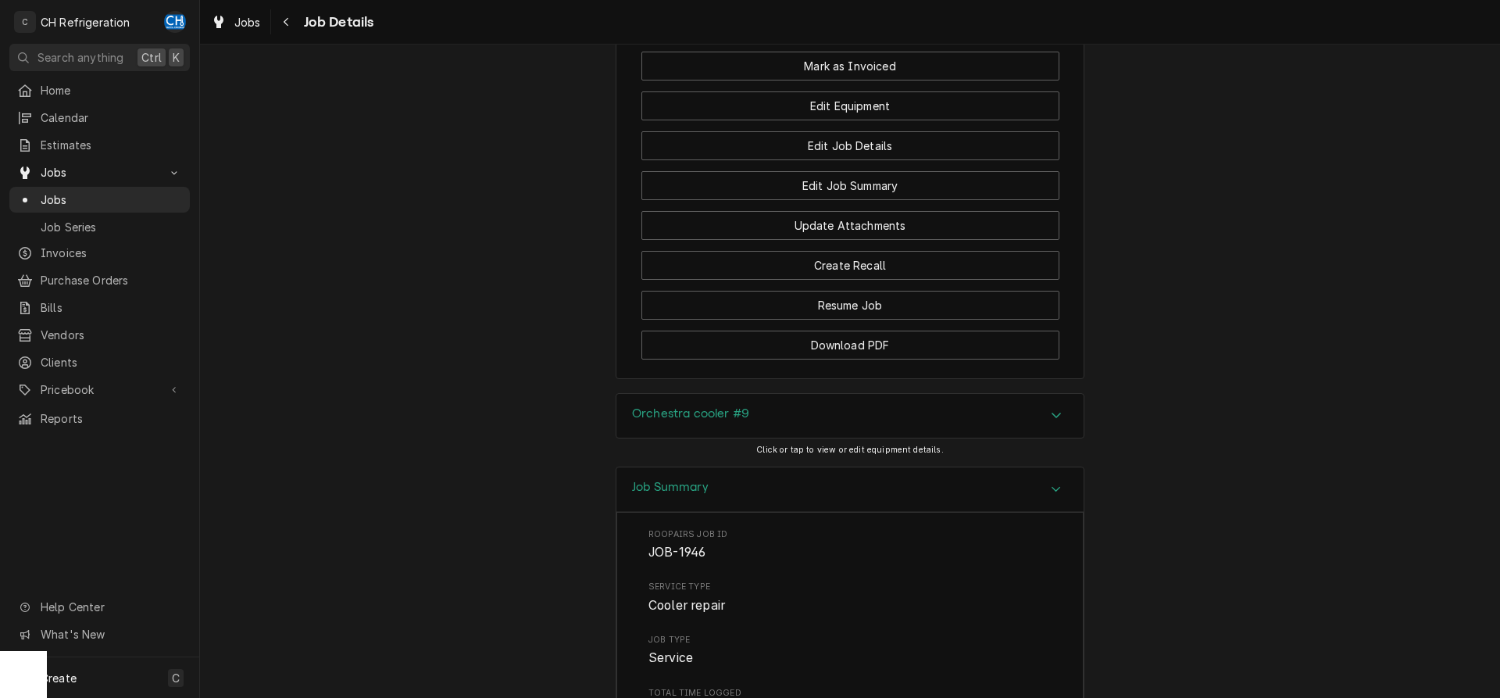
click at [967, 437] on div "Orchestra cooler #9" at bounding box center [849, 416] width 467 height 44
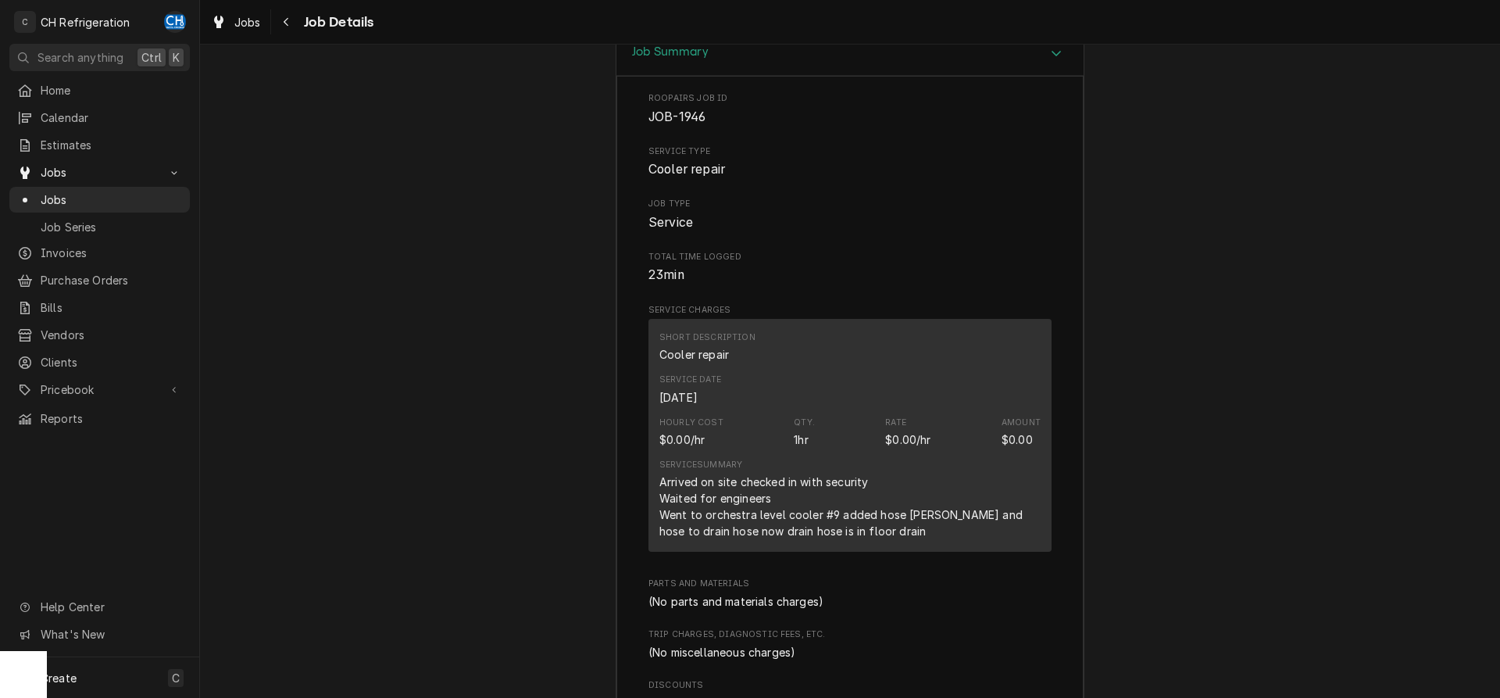
scroll to position [2625, 0]
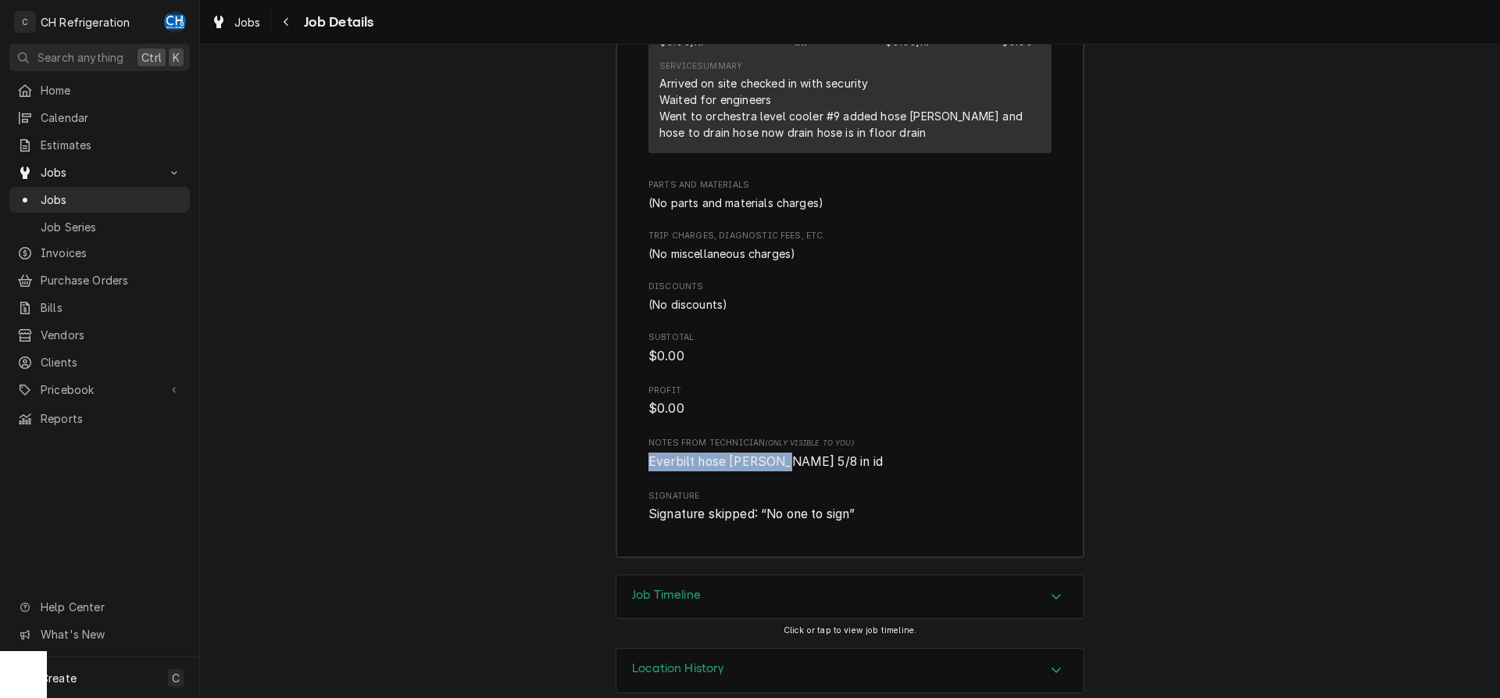
drag, startPoint x: 648, startPoint y: 480, endPoint x: 779, endPoint y: 478, distance: 130.5
click at [779, 469] on span "Everbilt hose barb 5/8 in id" at bounding box center [765, 461] width 234 height 15
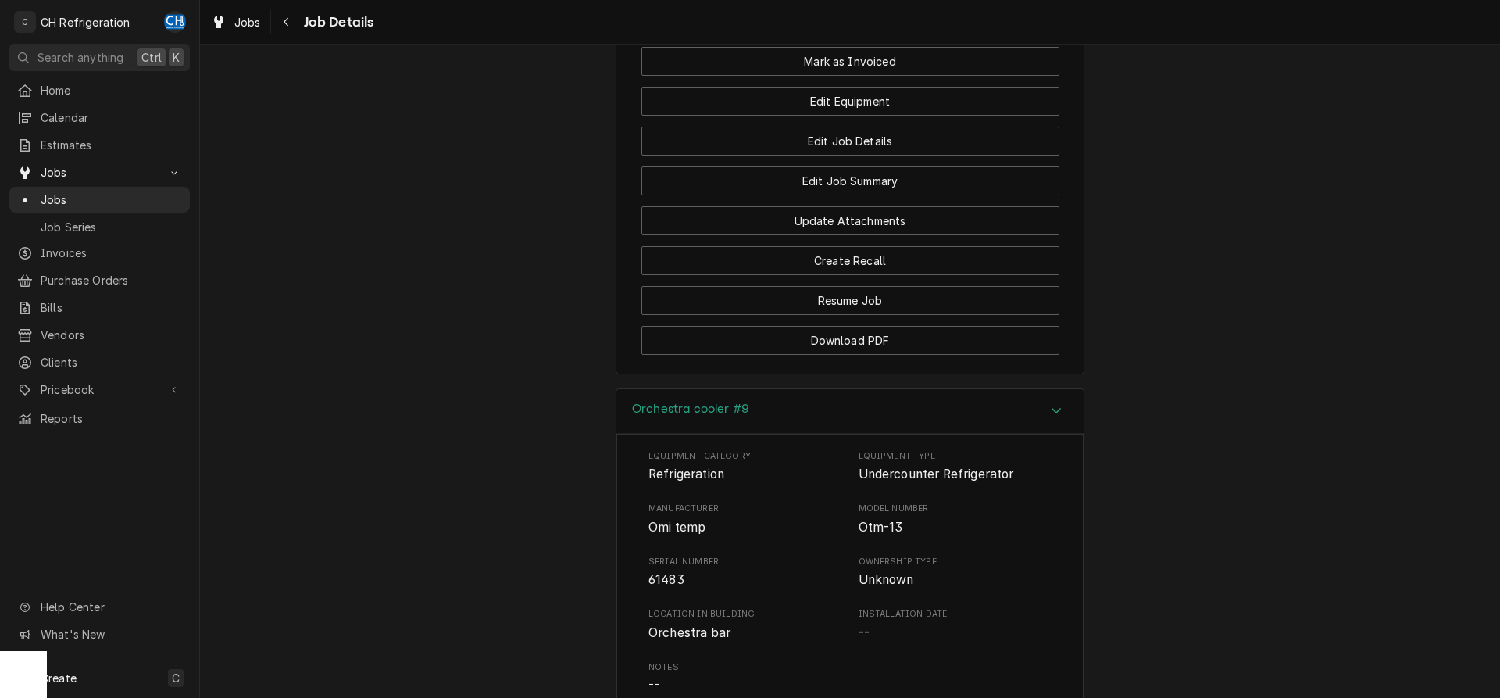
scroll to position [876, 0]
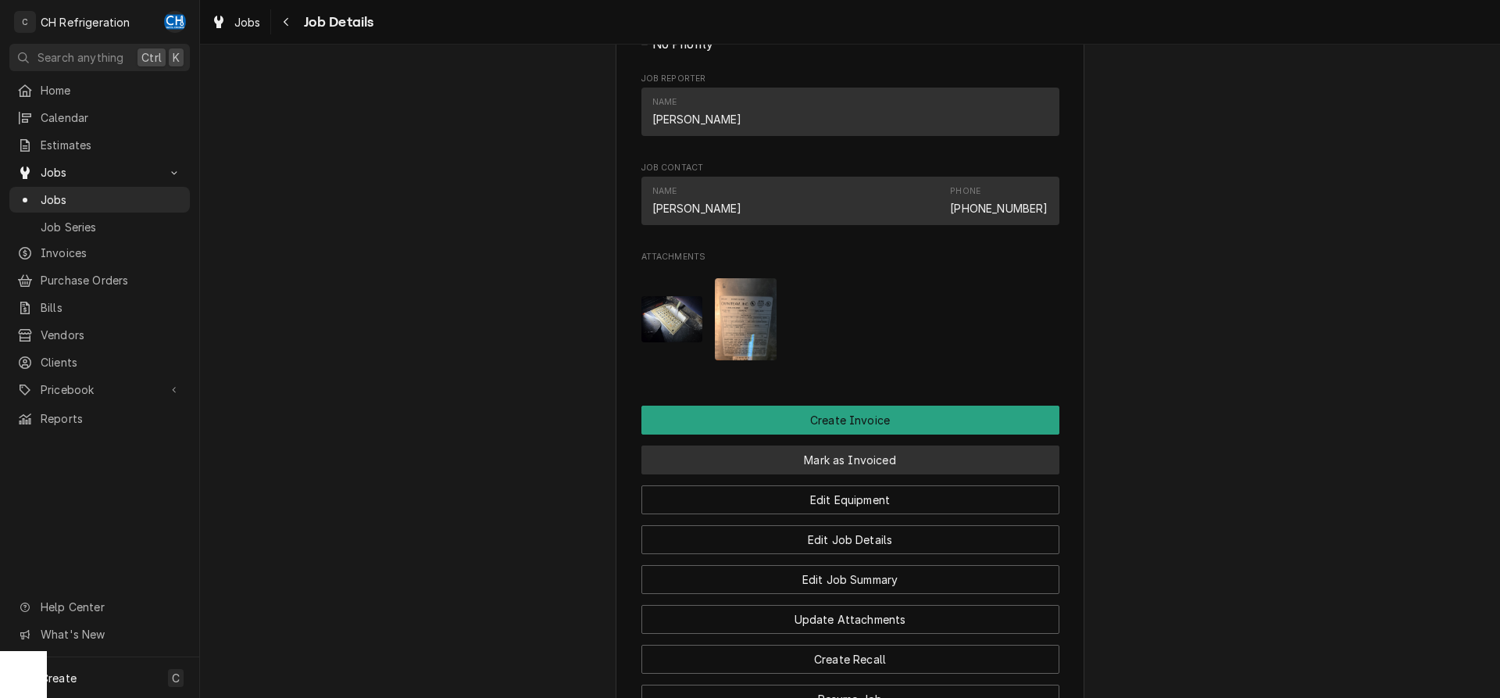
click at [804, 474] on button "Mark as Invoiced" at bounding box center [850, 459] width 418 height 29
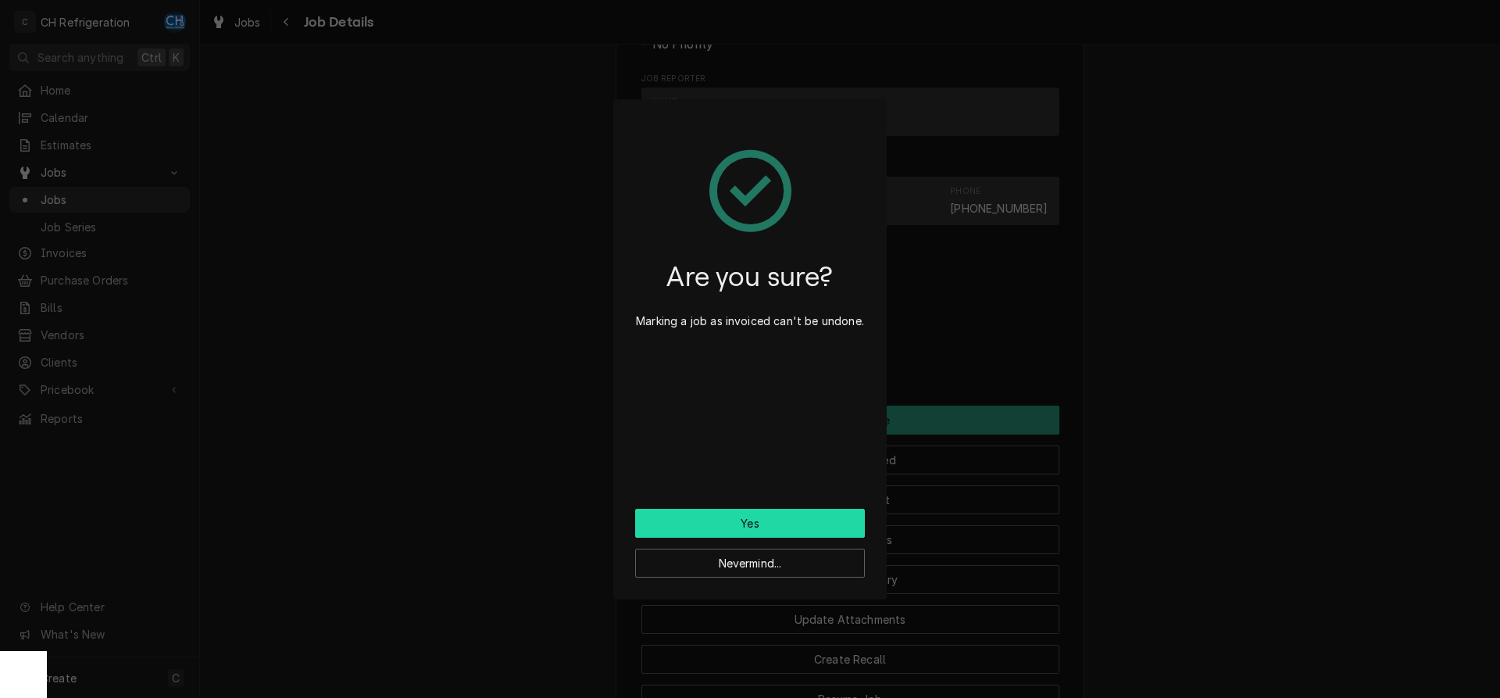
click at [749, 516] on button "Yes" at bounding box center [750, 523] width 230 height 29
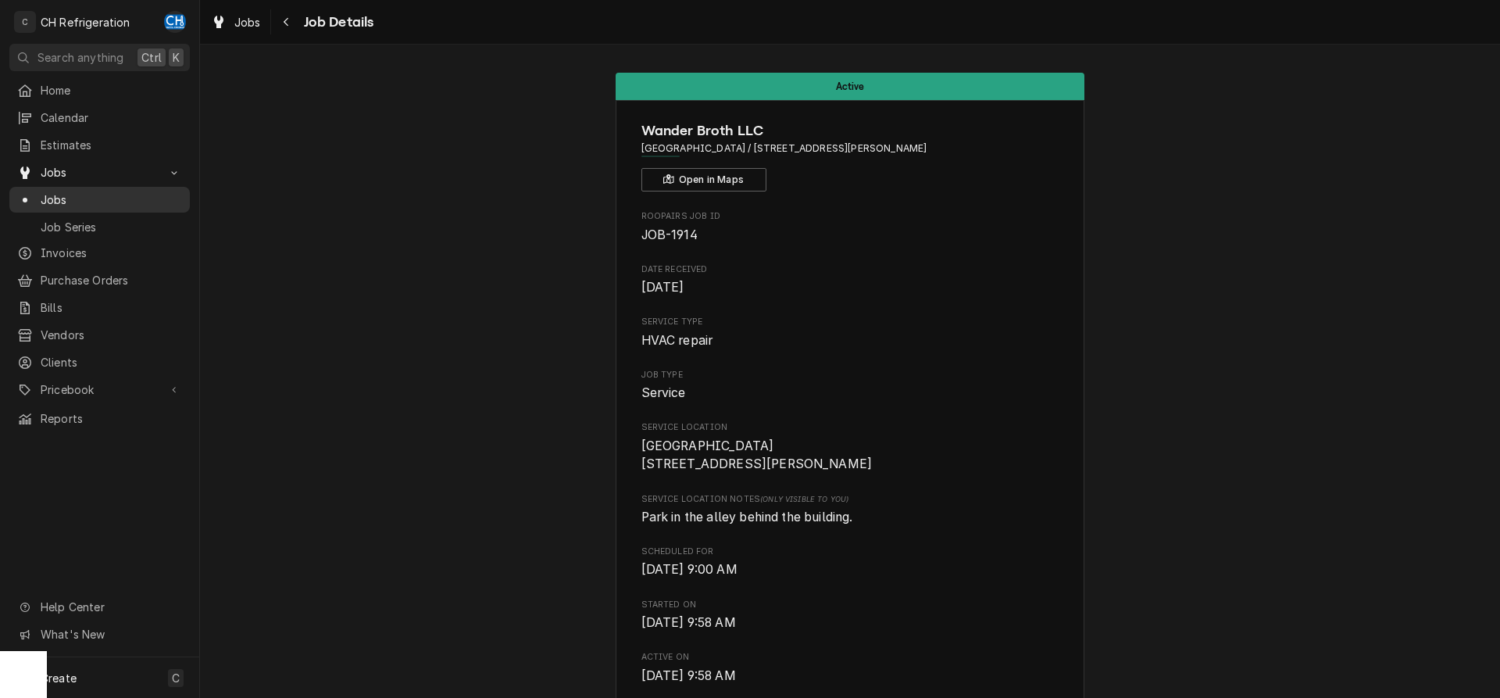
click at [100, 191] on span "Jobs" at bounding box center [111, 199] width 141 height 16
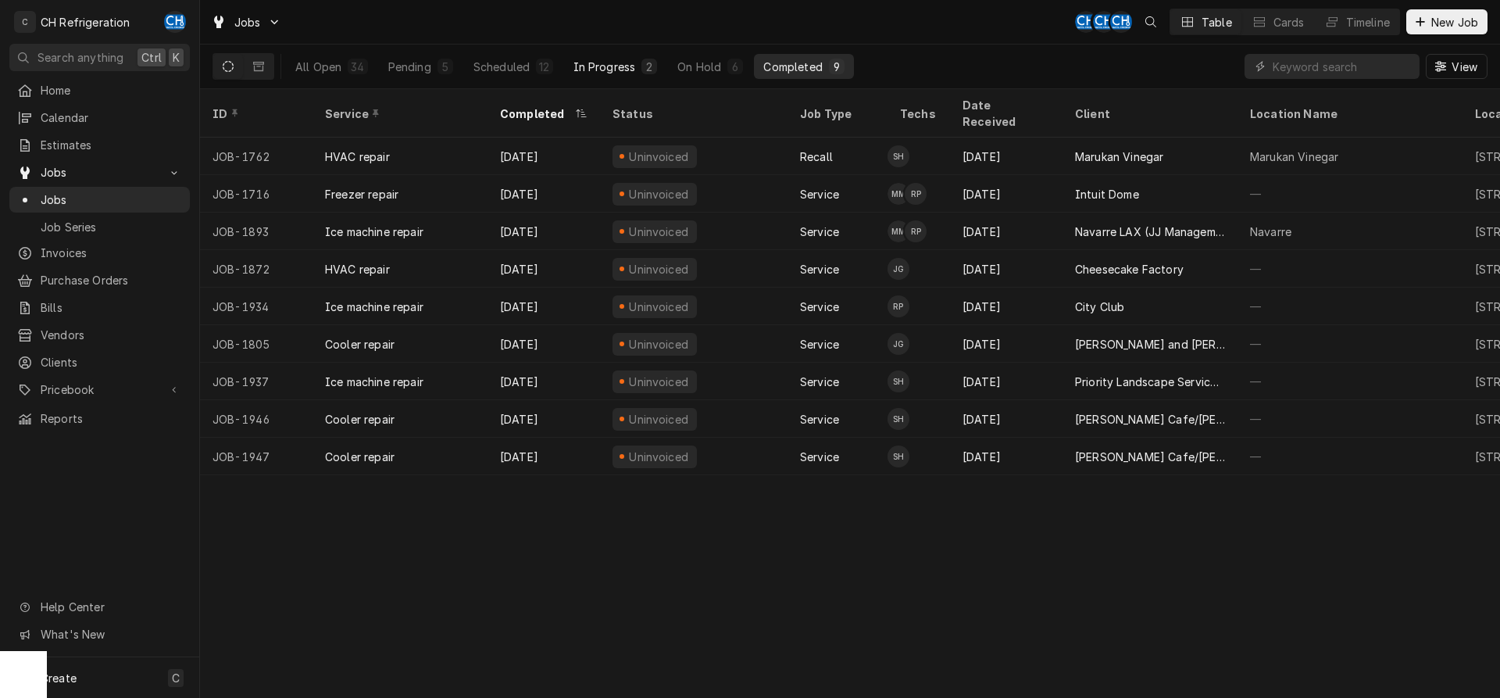
click at [593, 66] on div "In Progress" at bounding box center [604, 67] width 62 height 16
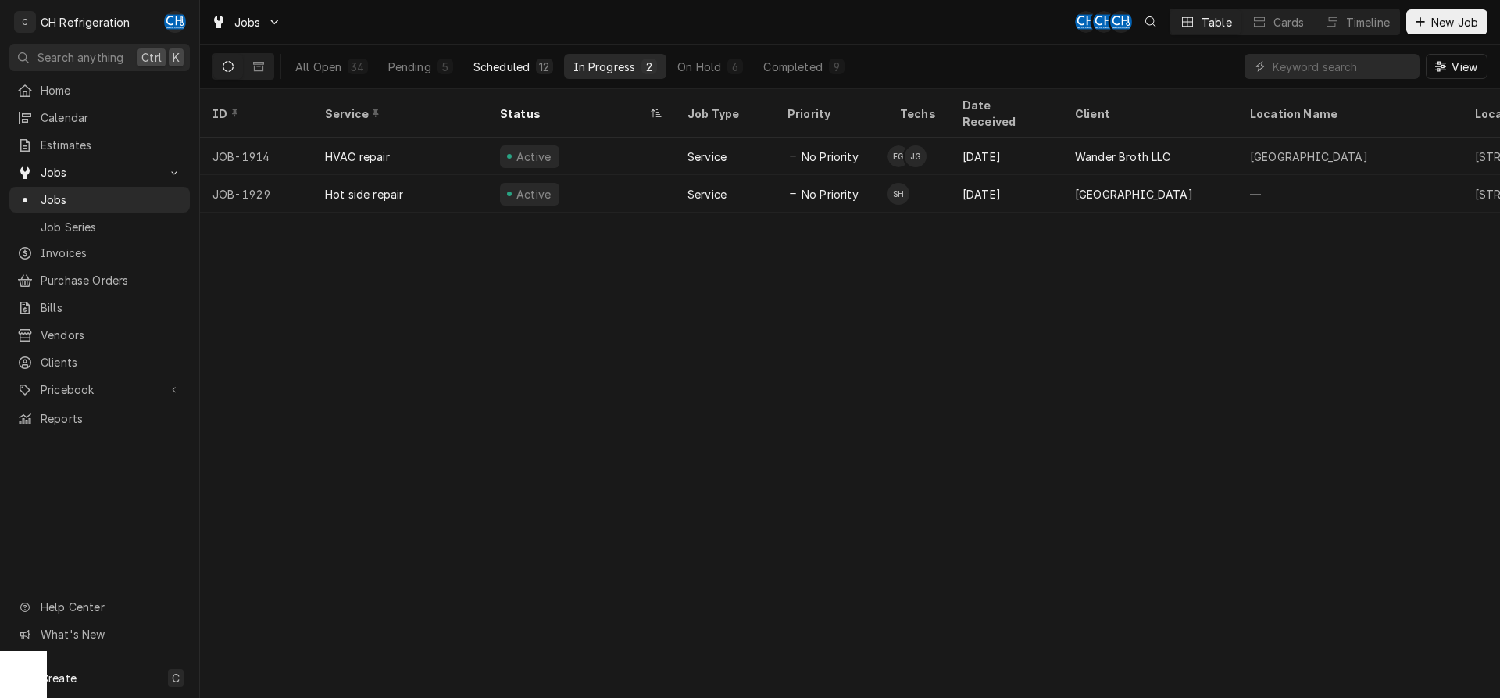
click at [519, 71] on div "Scheduled" at bounding box center [501, 67] width 56 height 16
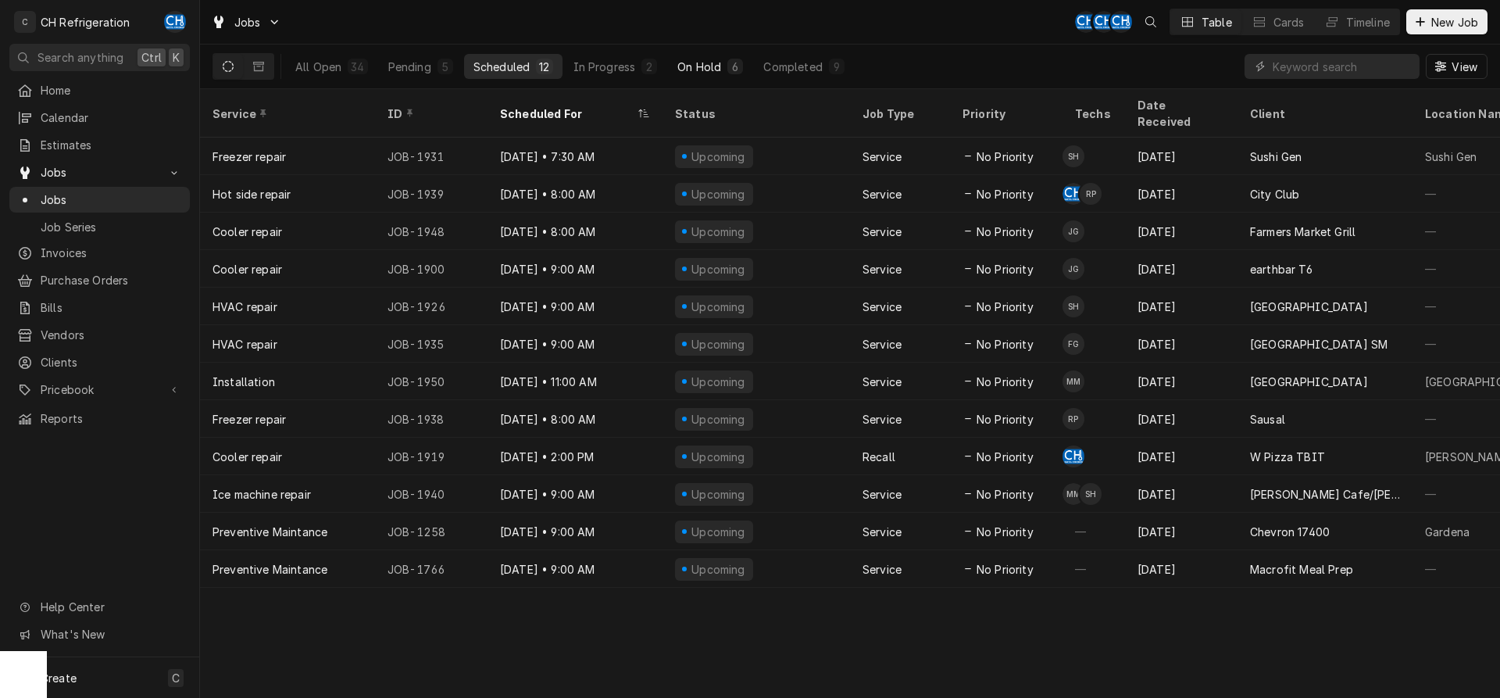
click at [694, 68] on div "On Hold" at bounding box center [699, 67] width 44 height 16
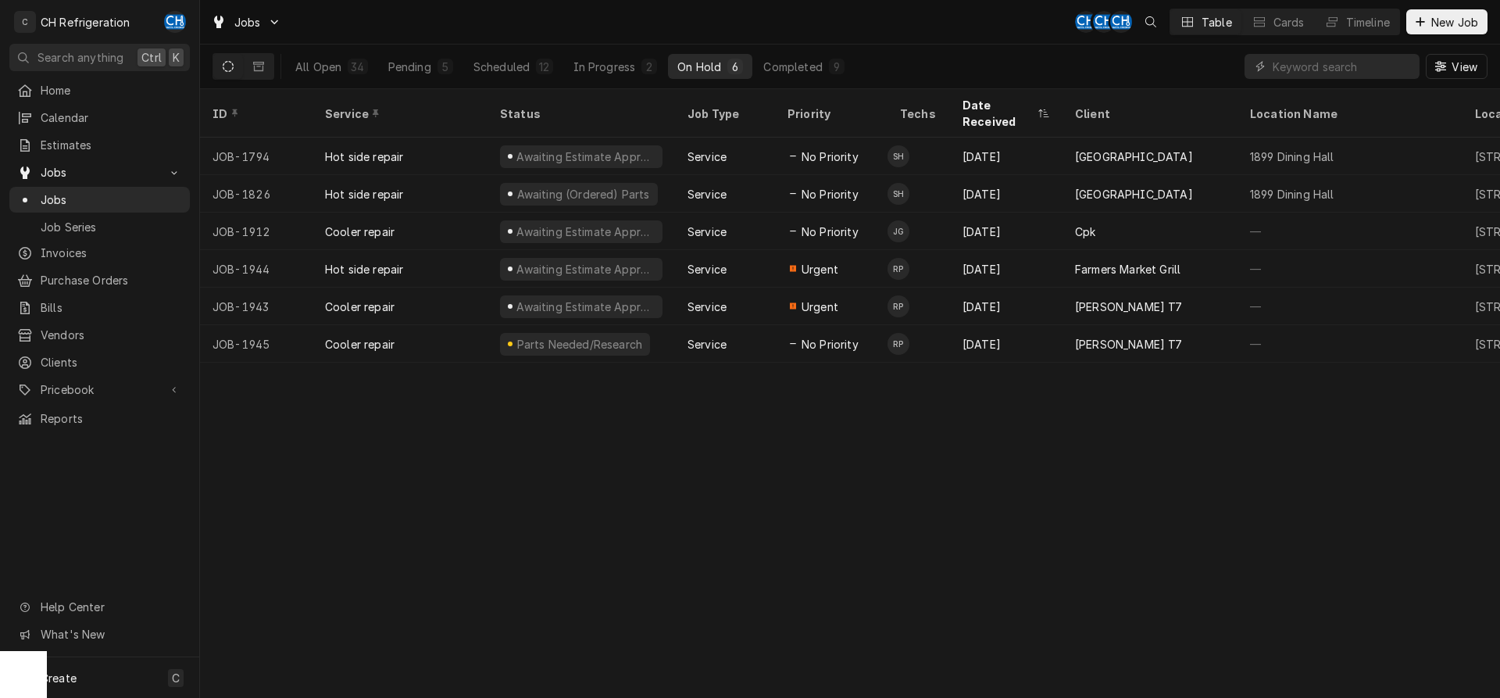
click at [503, 52] on div "All Open 34 Pending 5 Scheduled 12 In Progress 2 On Hold 6 Completed 9" at bounding box center [570, 67] width 568 height 44
click at [505, 69] on div "Scheduled" at bounding box center [501, 67] width 56 height 16
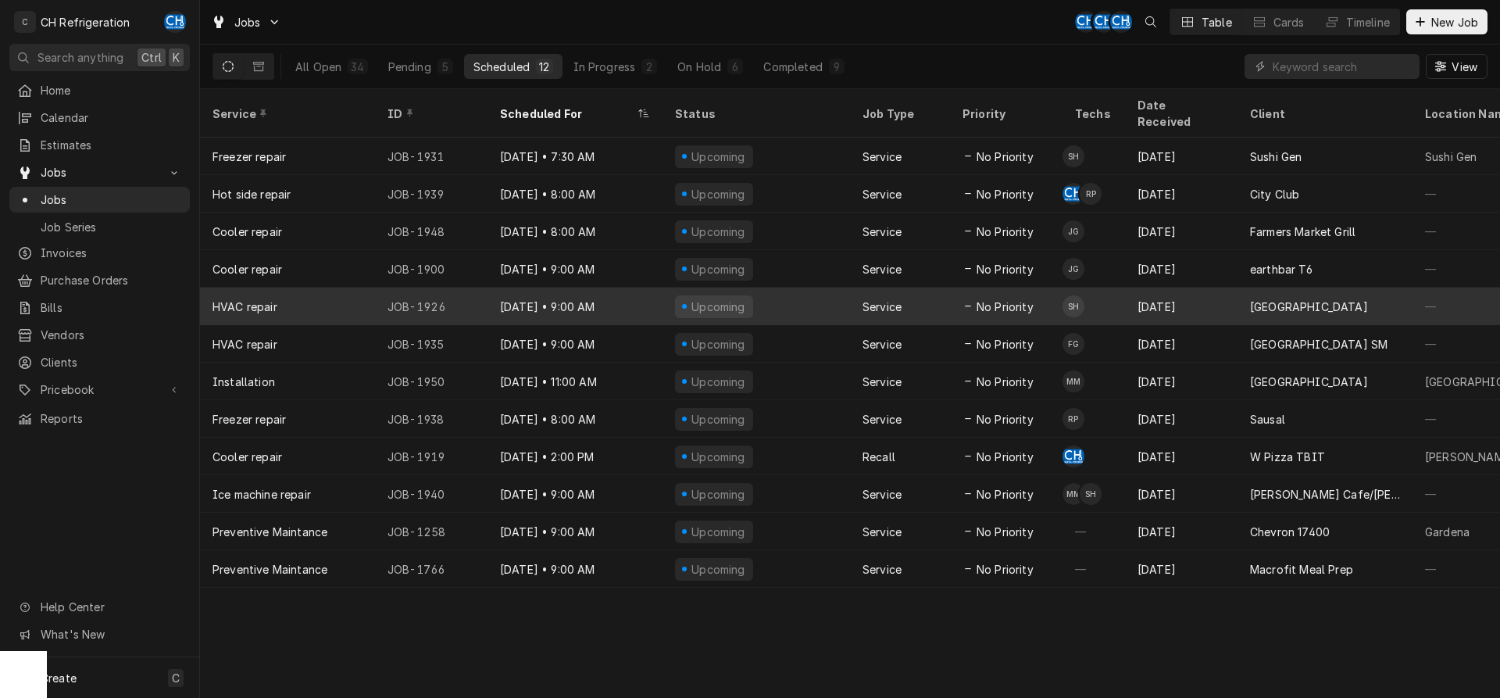
click at [1235, 291] on div "[DATE]" at bounding box center [1181, 305] width 112 height 37
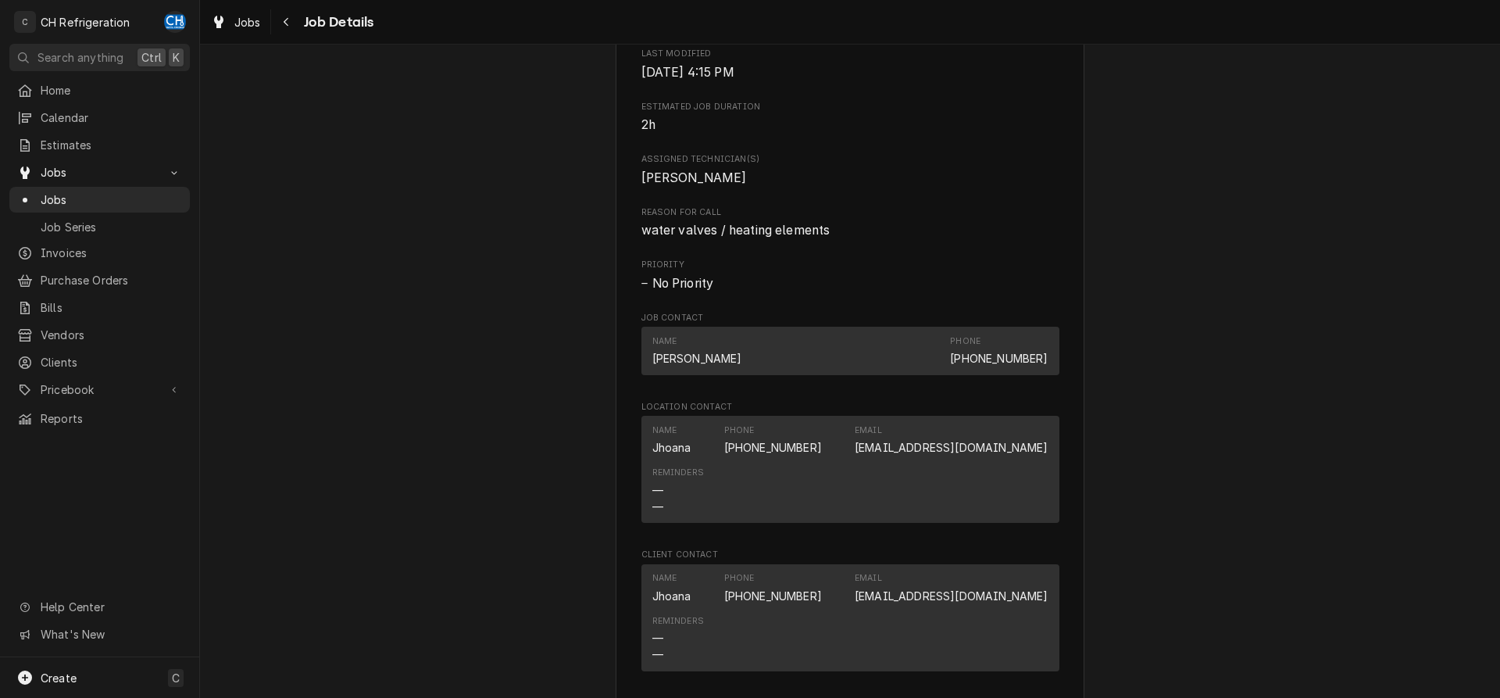
scroll to position [1152, 0]
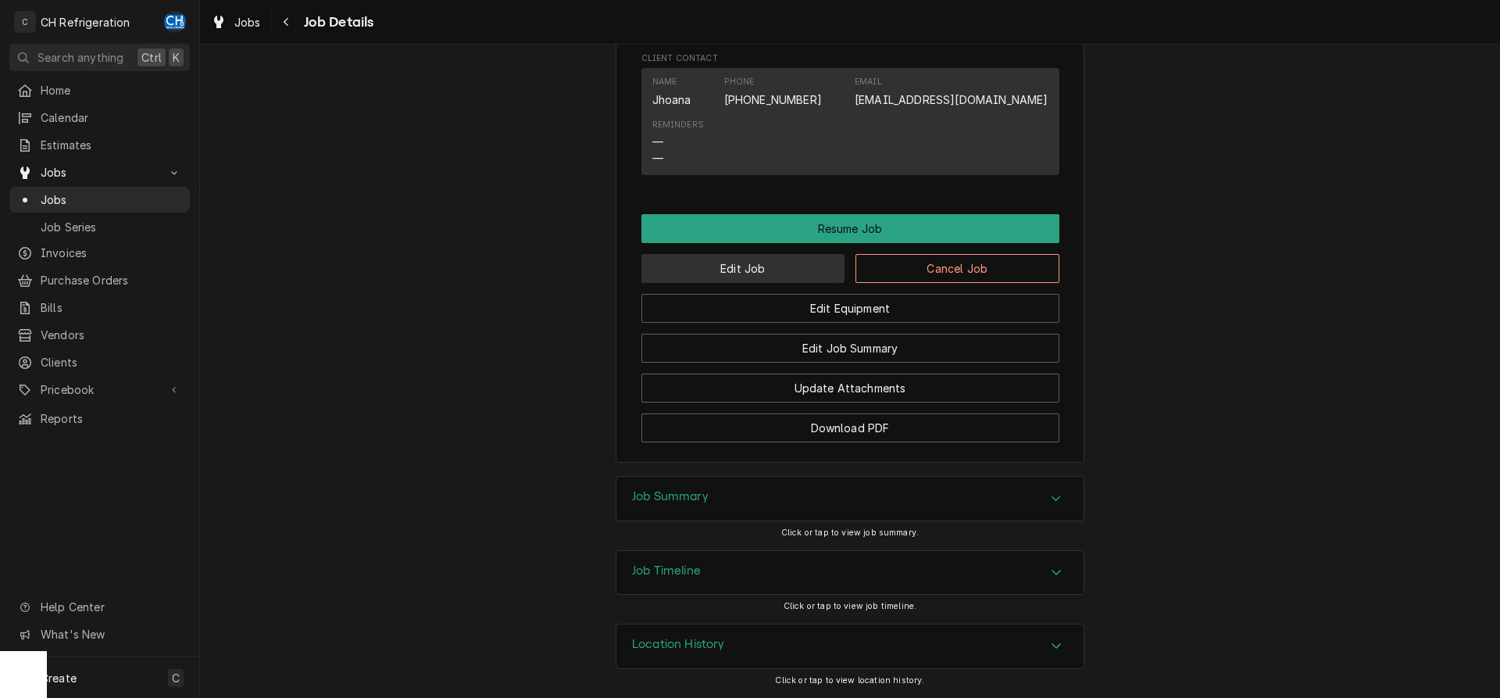
click at [727, 270] on button "Edit Job" at bounding box center [743, 268] width 204 height 29
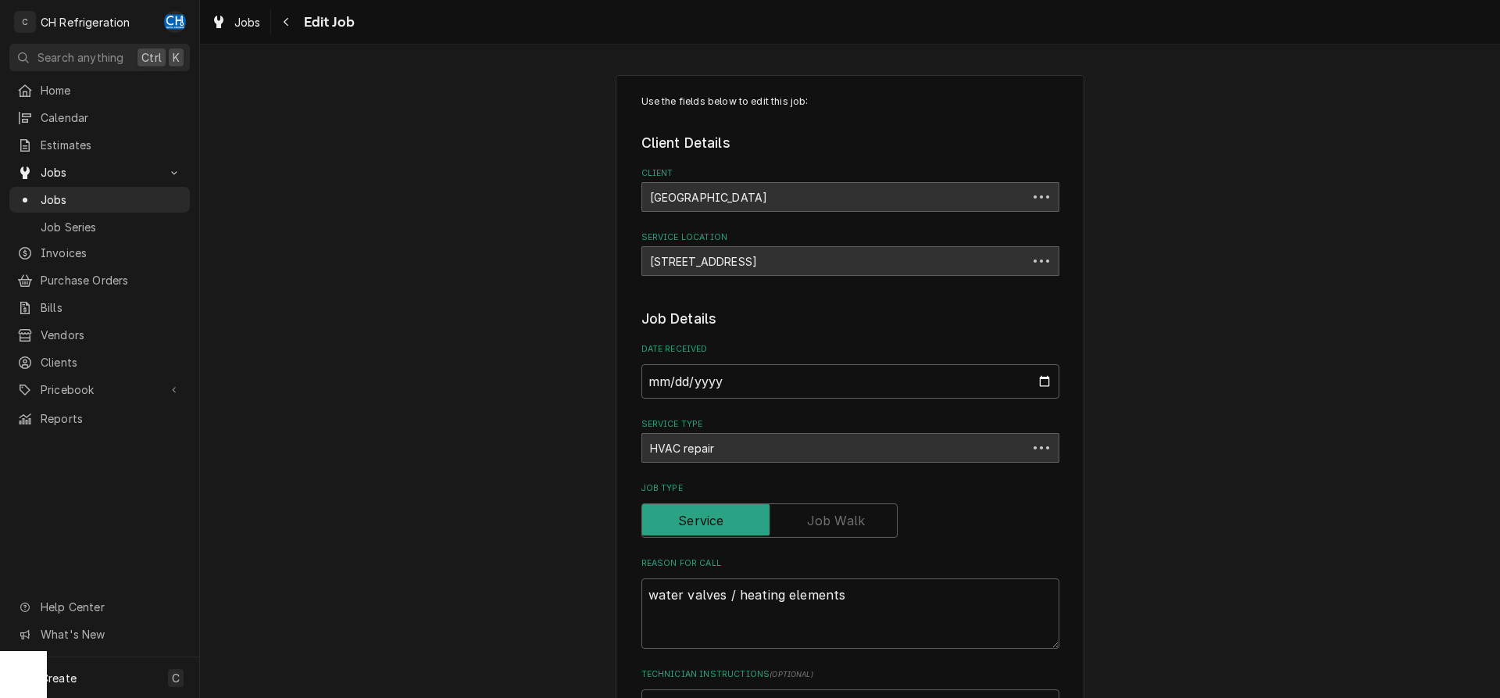
type textarea "x"
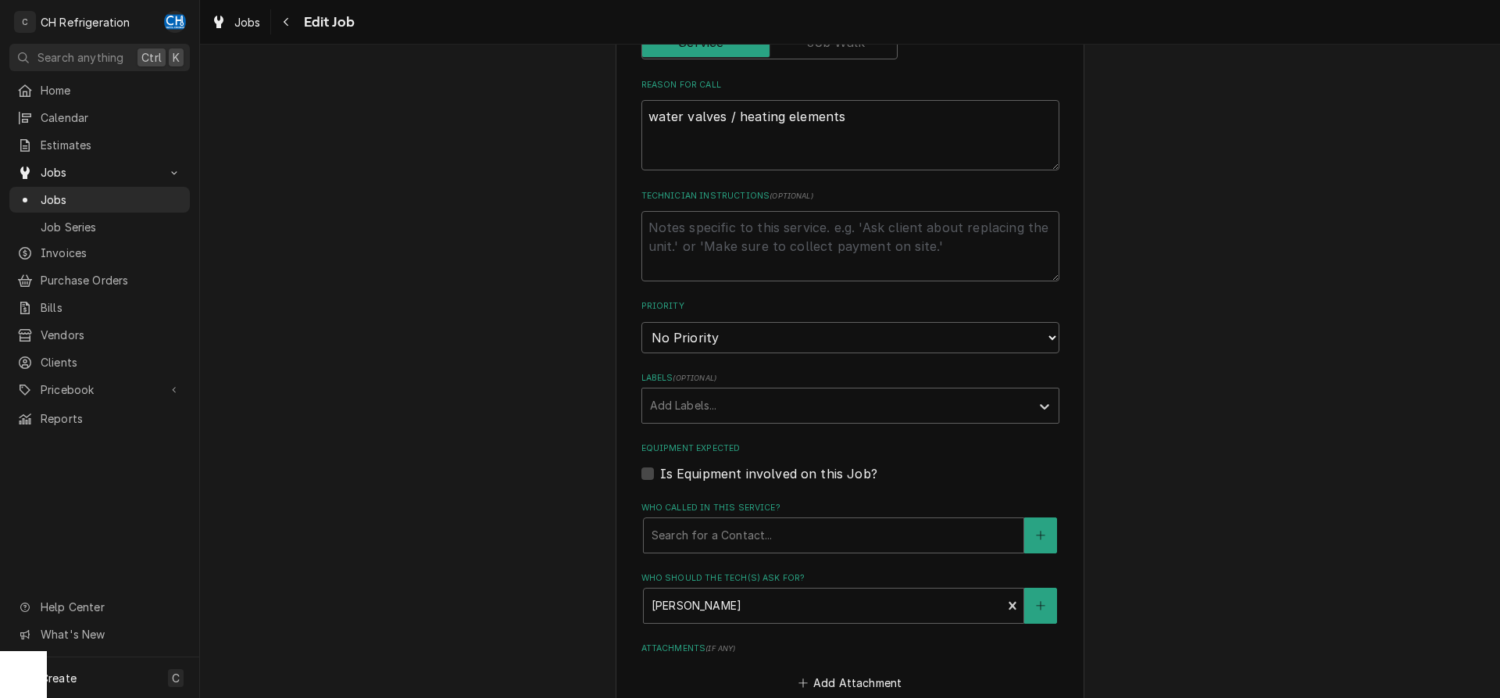
scroll to position [835, 0]
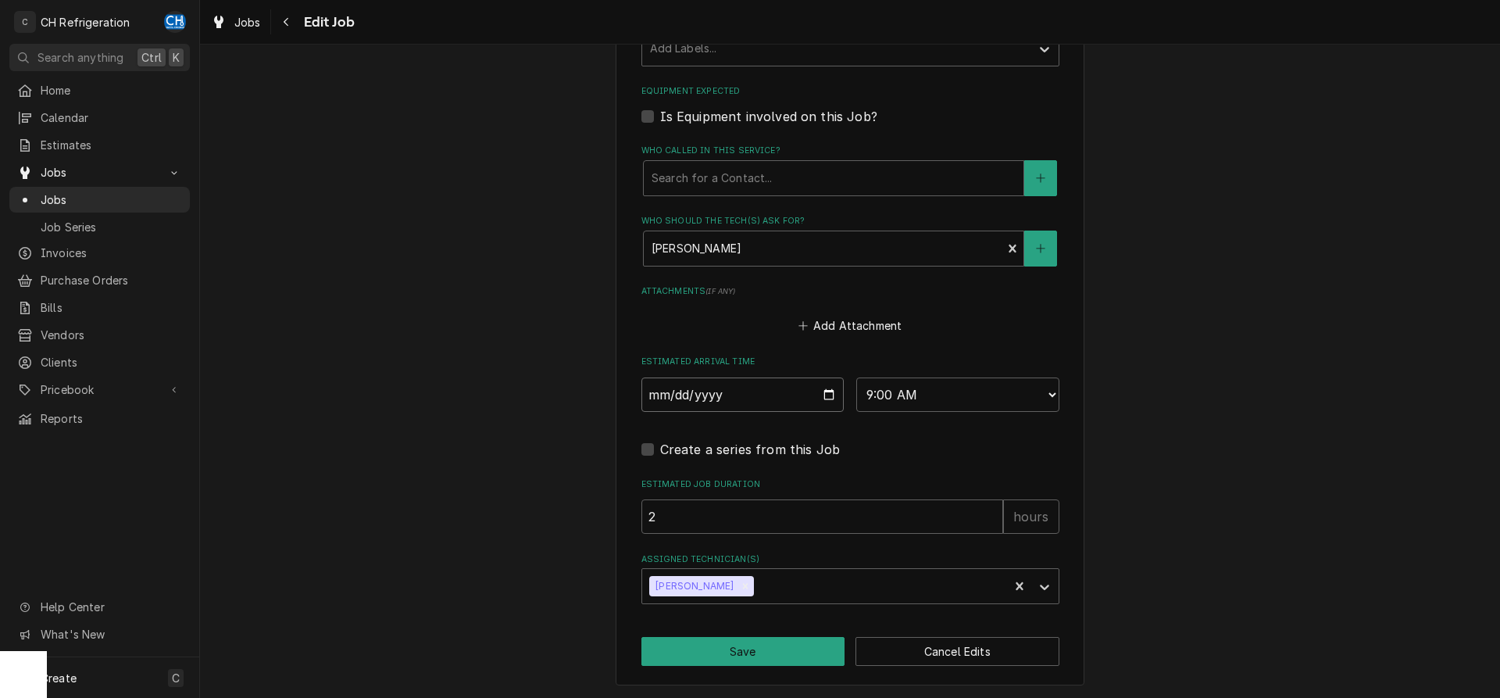
click at [825, 396] on input "[DATE]" at bounding box center [742, 394] width 203 height 34
type input "[DATE]"
click at [856, 377] on select "AM / PM 6:00 AM 6:15 AM 6:30 AM 6:45 AM 7:00 AM 7:15 AM 7:30 AM 7:45 AM 8:00 AM…" at bounding box center [957, 394] width 203 height 34
type textarea "x"
select select "15:00:00"
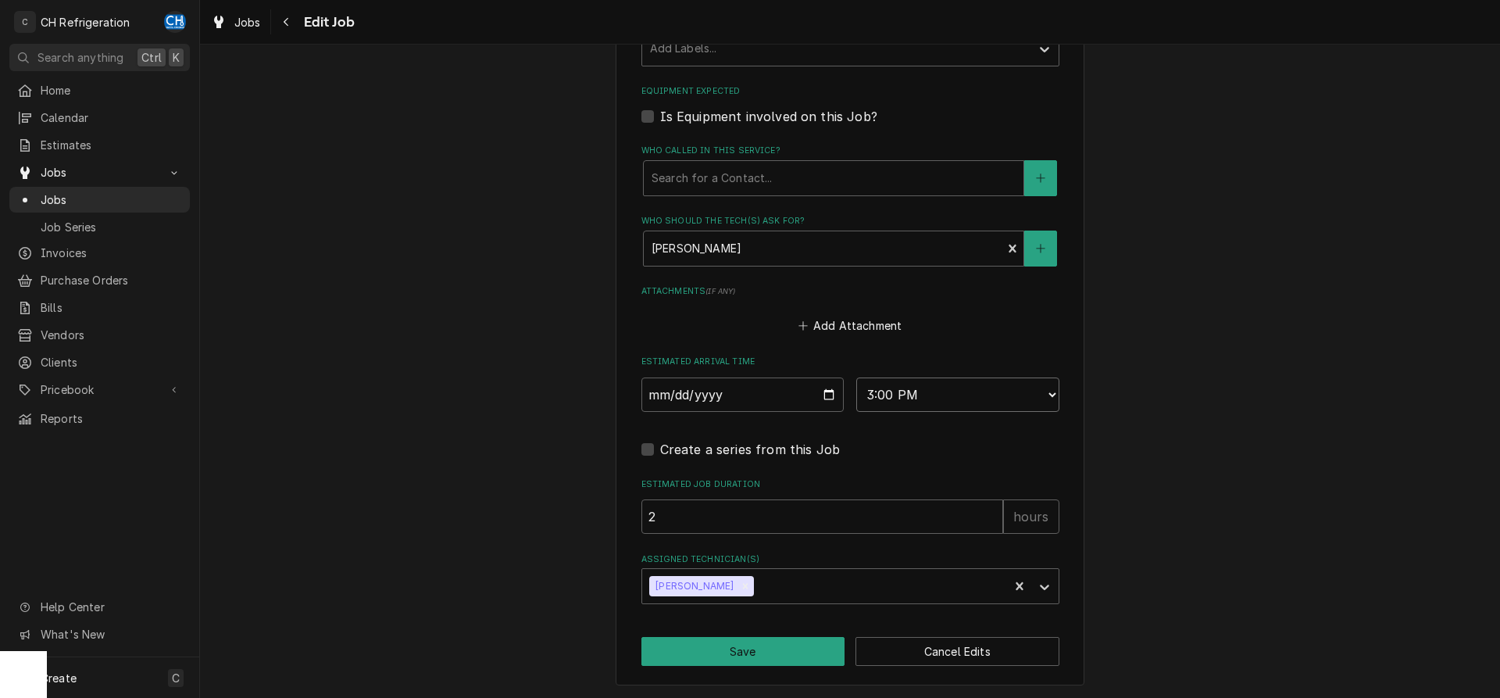
click option "3:00 PM" at bounding box center [0, 0] width 0 height 0
drag, startPoint x: 755, startPoint y: 638, endPoint x: 979, endPoint y: 552, distance: 240.1
click at [755, 638] on button "Save" at bounding box center [743, 651] width 204 height 29
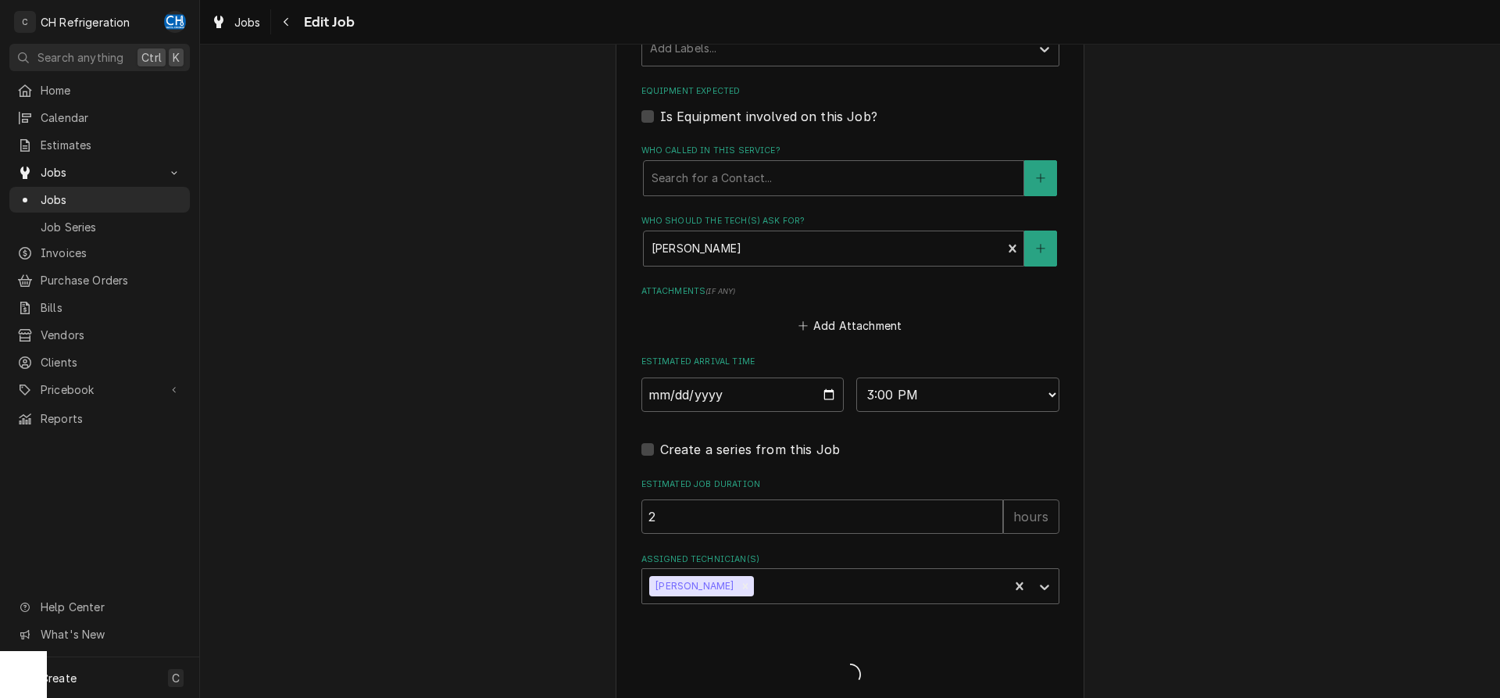
type textarea "x"
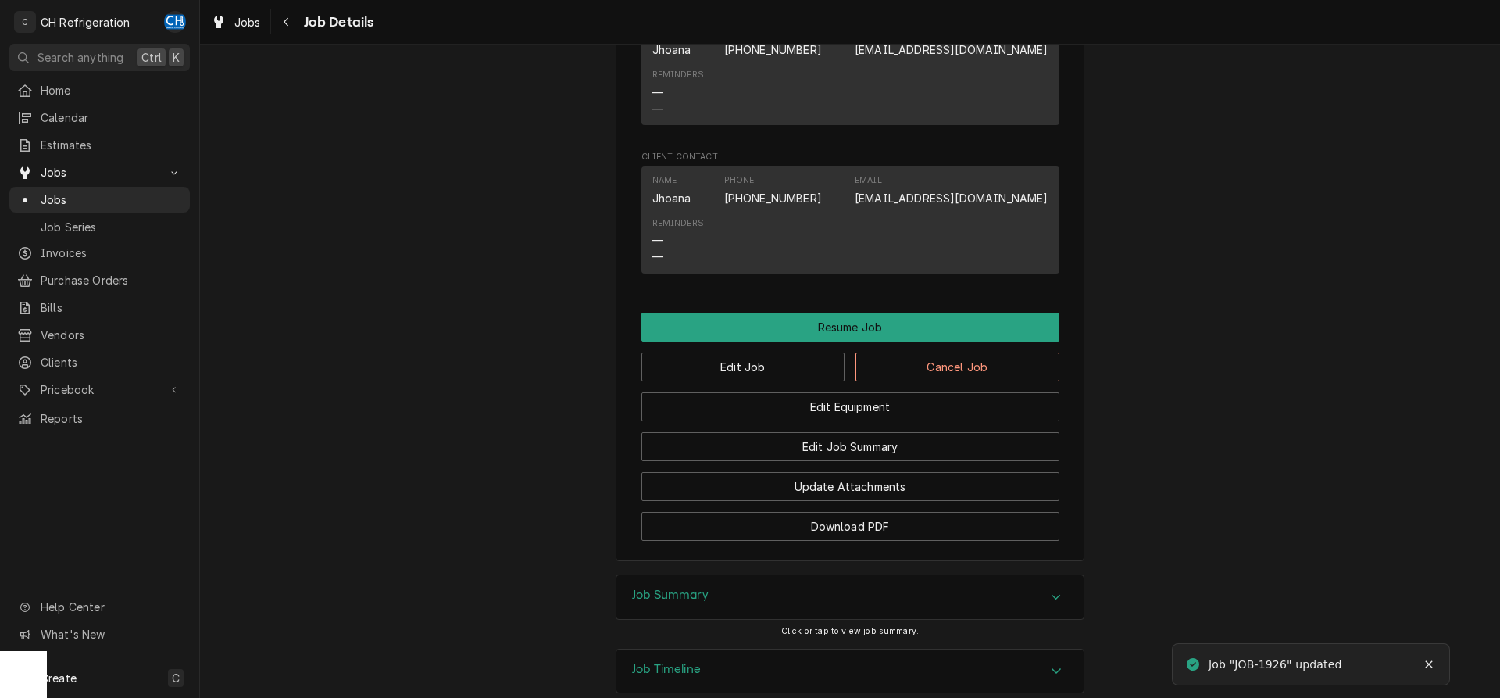
scroll to position [1116, 0]
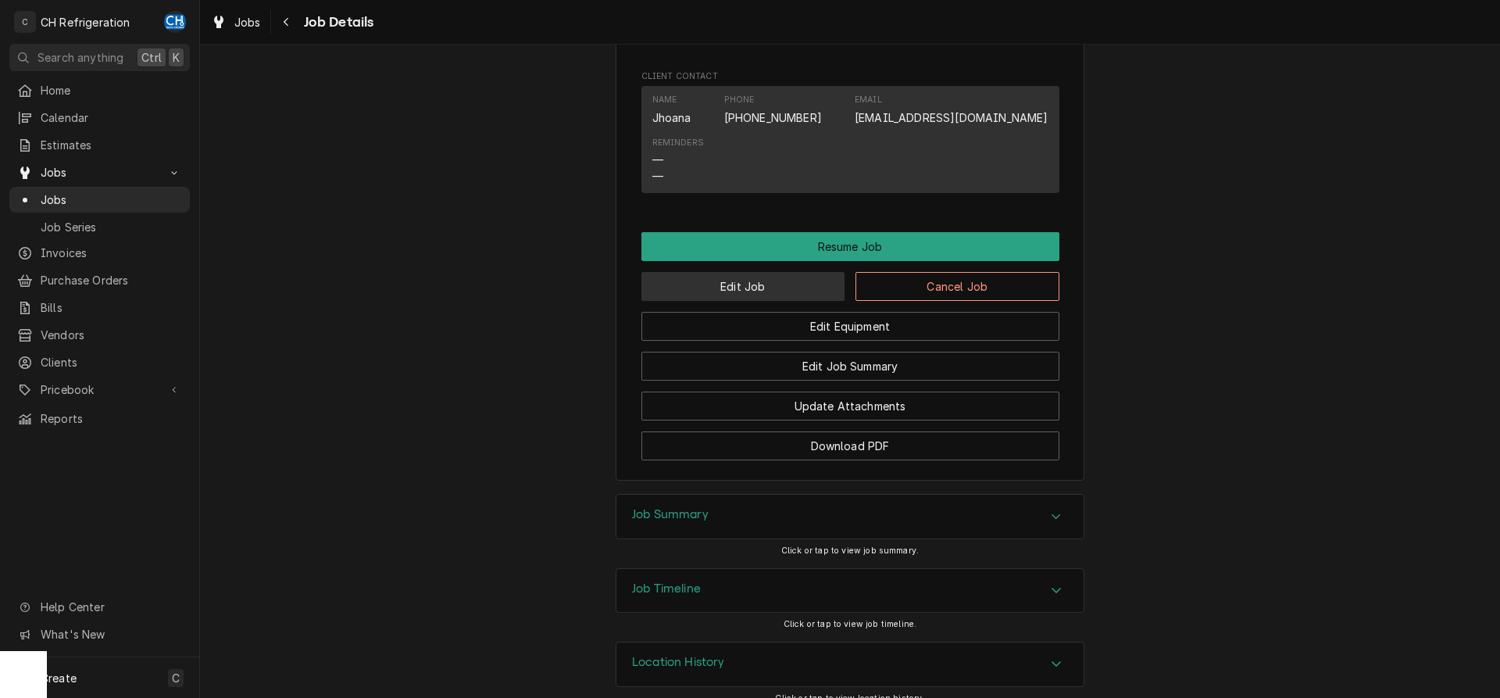
click at [748, 301] on button "Edit Job" at bounding box center [743, 286] width 204 height 29
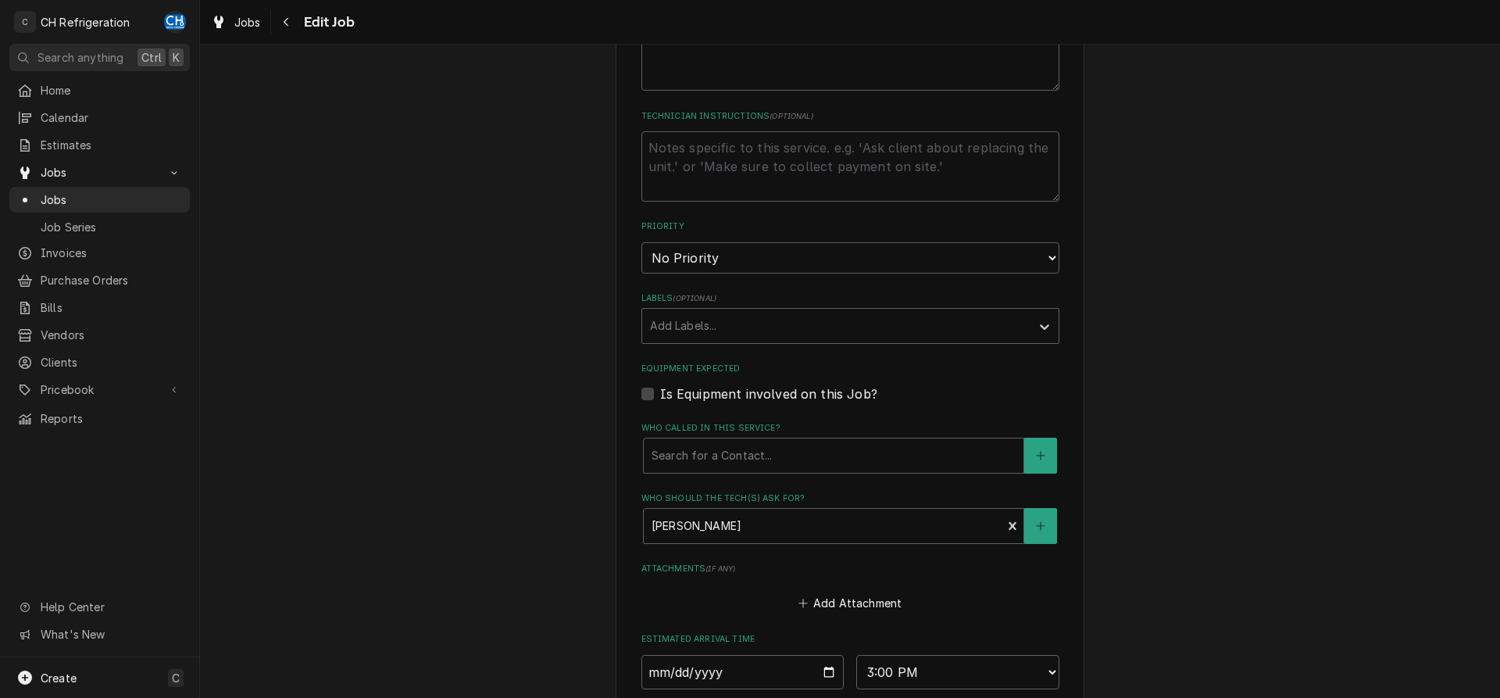
type textarea "x"
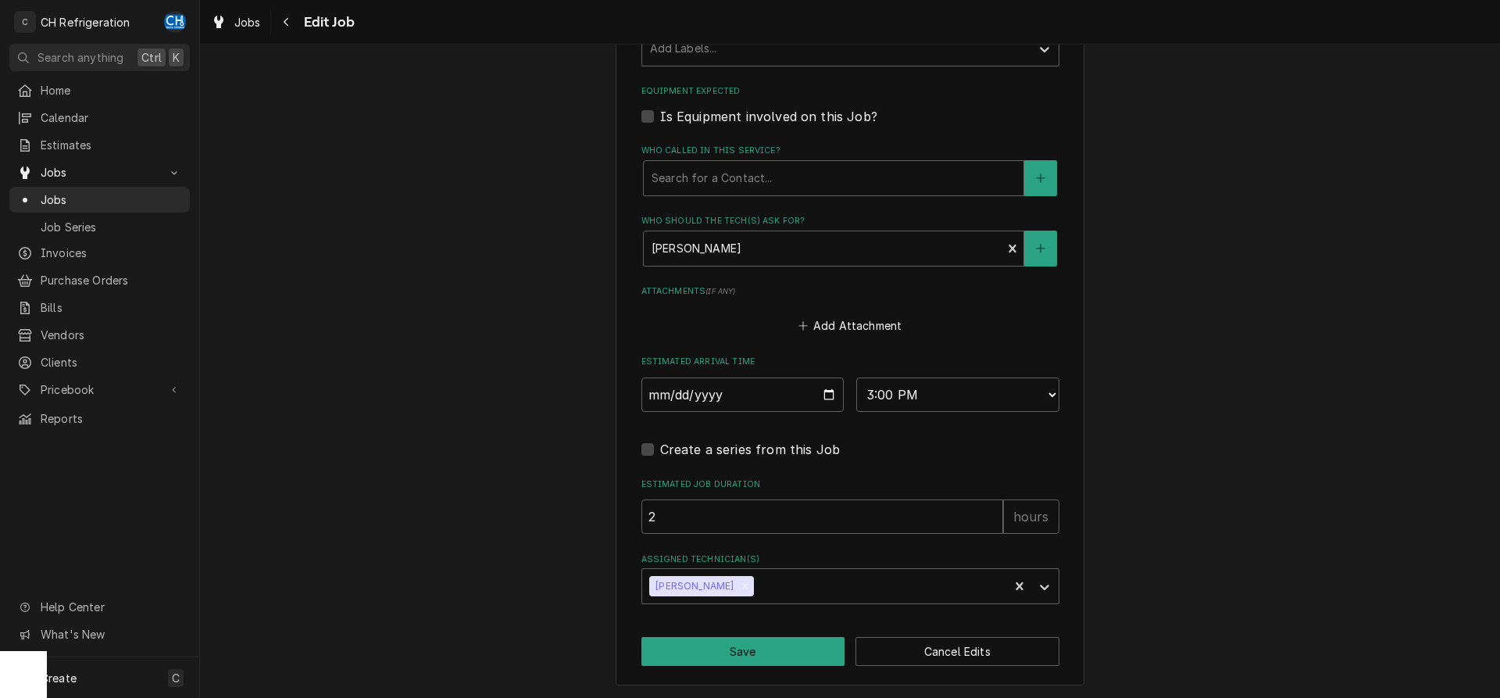
click at [941, 375] on div "Estimated Arrival Time [DATE] AM / PM 6:00 AM 6:15 AM 6:30 AM 6:45 AM 7:00 AM 7…" at bounding box center [850, 382] width 418 height 55
click at [856, 377] on select "AM / PM 6:00 AM 6:15 AM 6:30 AM 6:45 AM 7:00 AM 7:15 AM 7:30 AM 7:45 AM 8:00 AM…" at bounding box center [957, 394] width 203 height 34
select select "15:30:00"
click option "3:30 PM" at bounding box center [0, 0] width 0 height 0
drag, startPoint x: 731, startPoint y: 652, endPoint x: 1165, endPoint y: 594, distance: 437.4
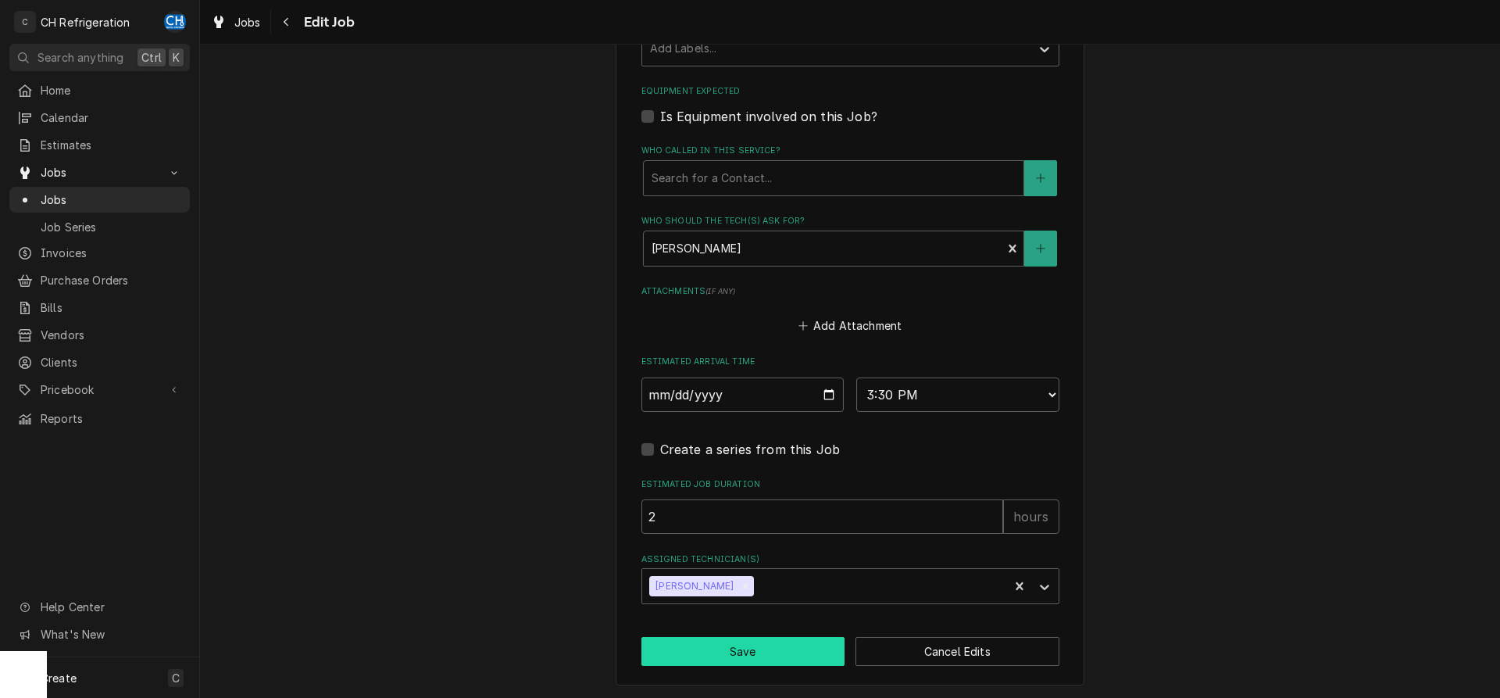
click at [732, 652] on button "Save" at bounding box center [743, 651] width 204 height 29
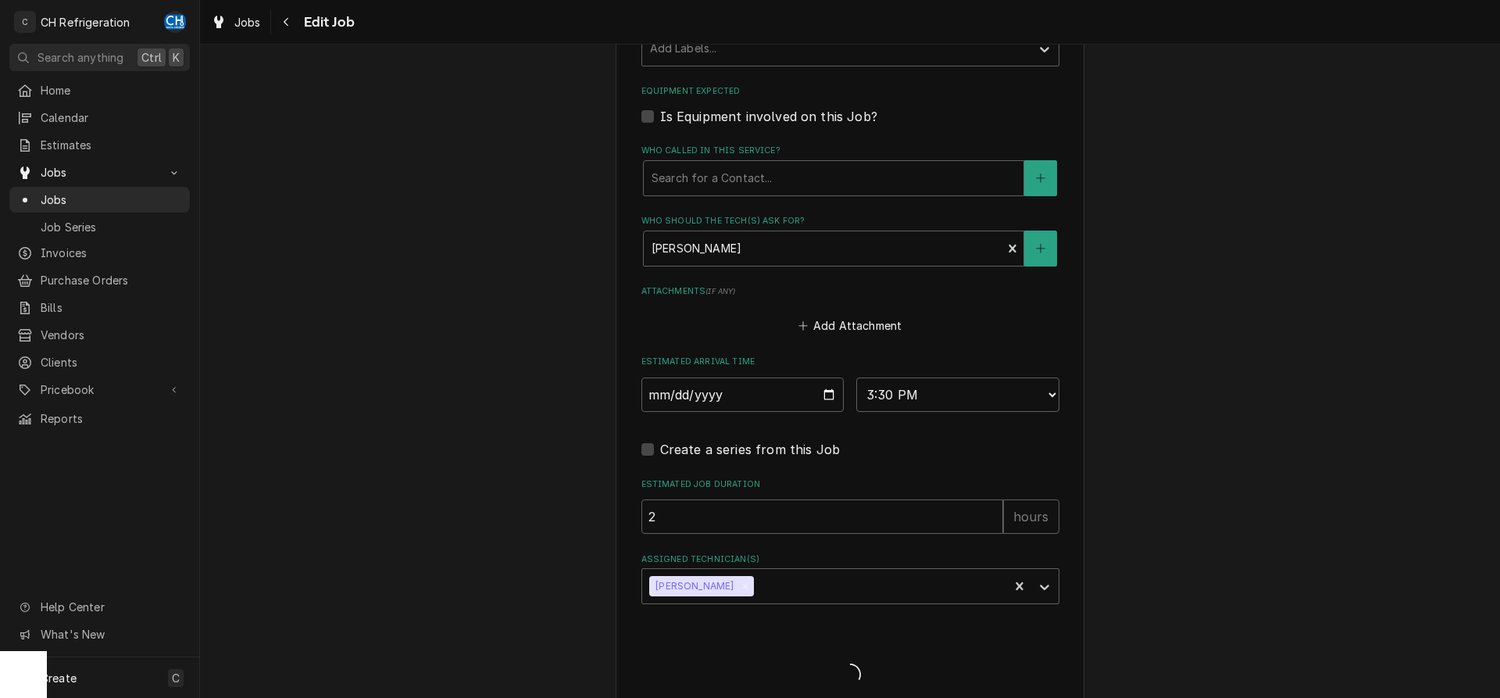
type textarea "x"
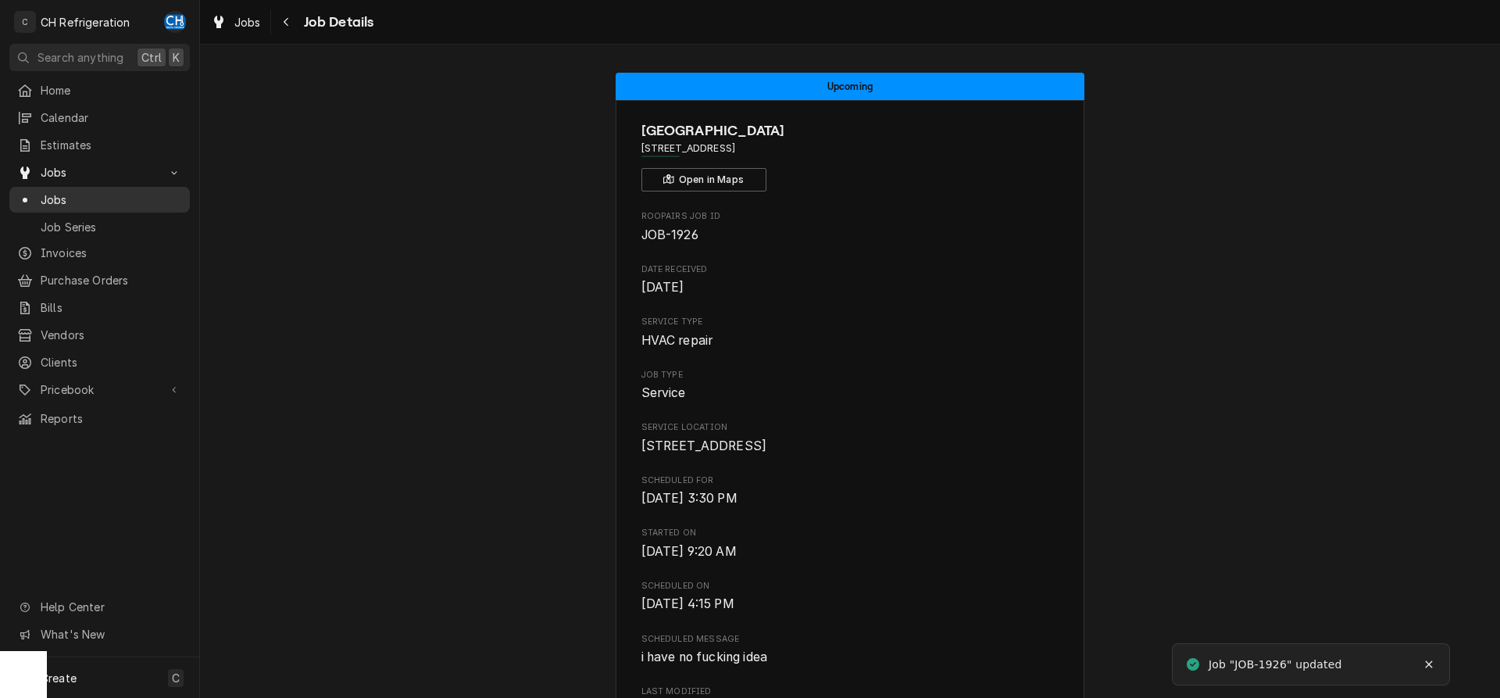
click at [79, 198] on span "Jobs" at bounding box center [111, 199] width 141 height 16
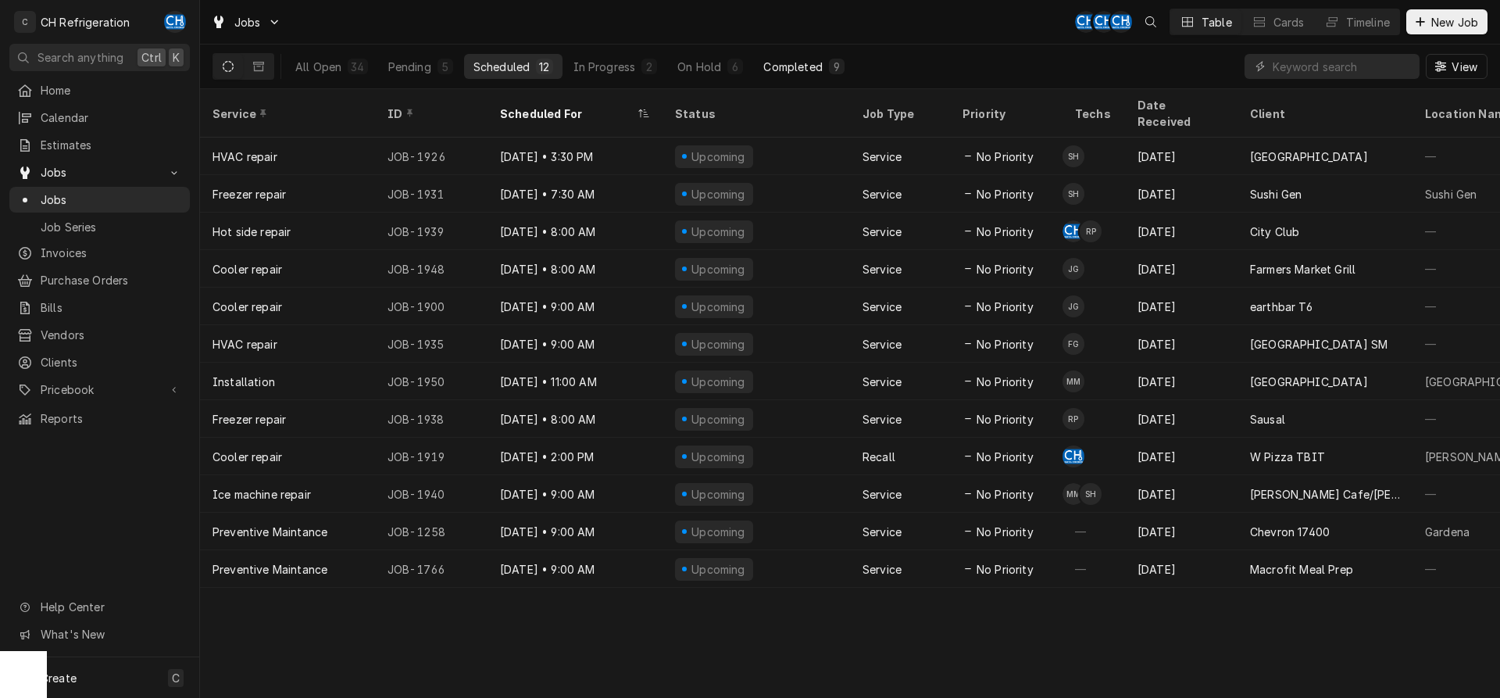
click at [787, 77] on button "Completed 9" at bounding box center [803, 66] width 99 height 25
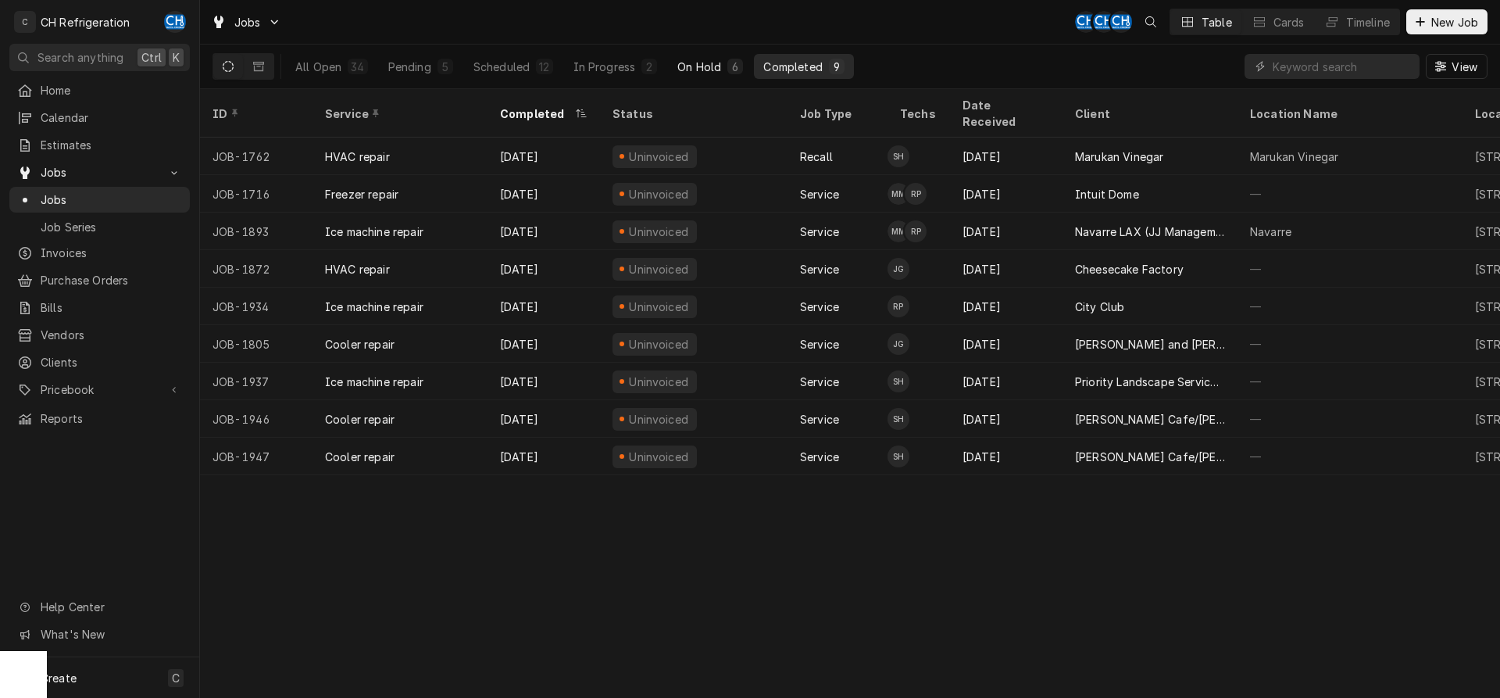
click at [694, 62] on div "On Hold" at bounding box center [699, 67] width 44 height 16
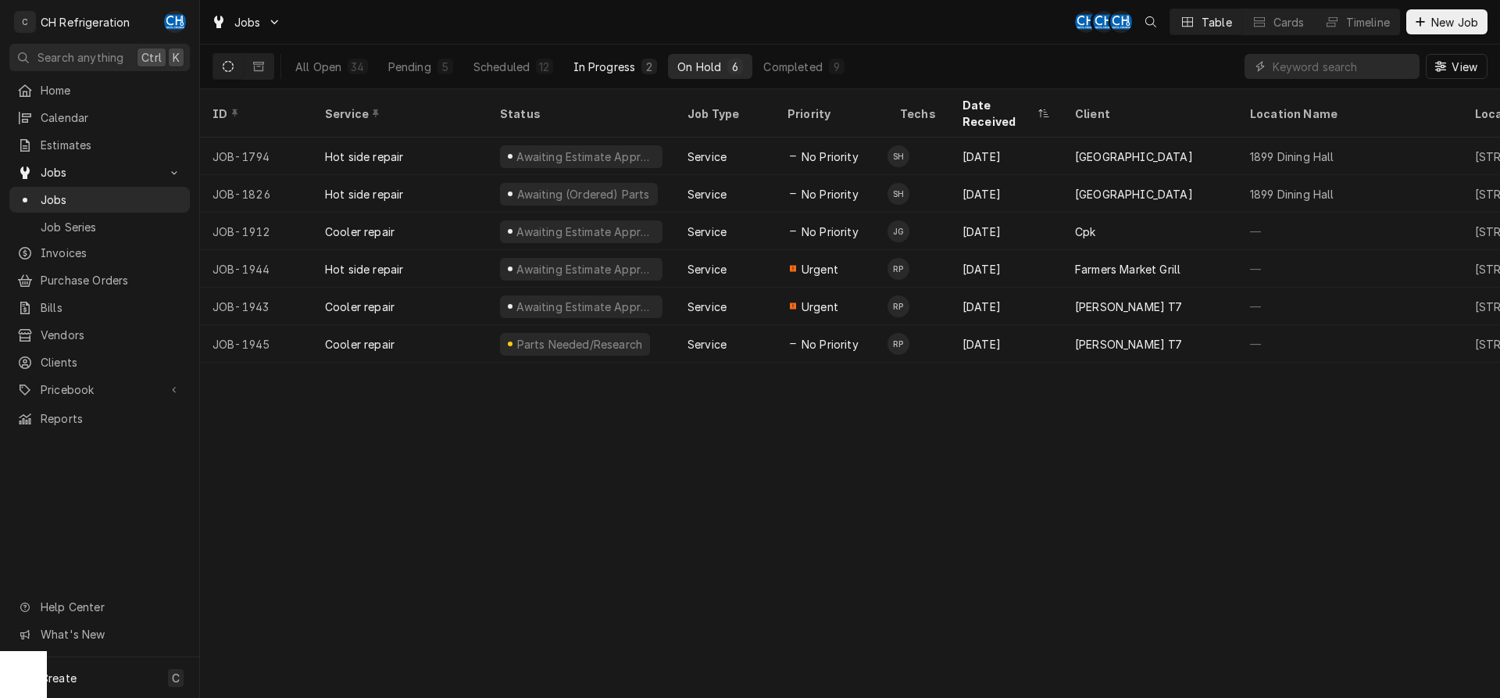
click at [627, 64] on div "In Progress" at bounding box center [604, 67] width 62 height 16
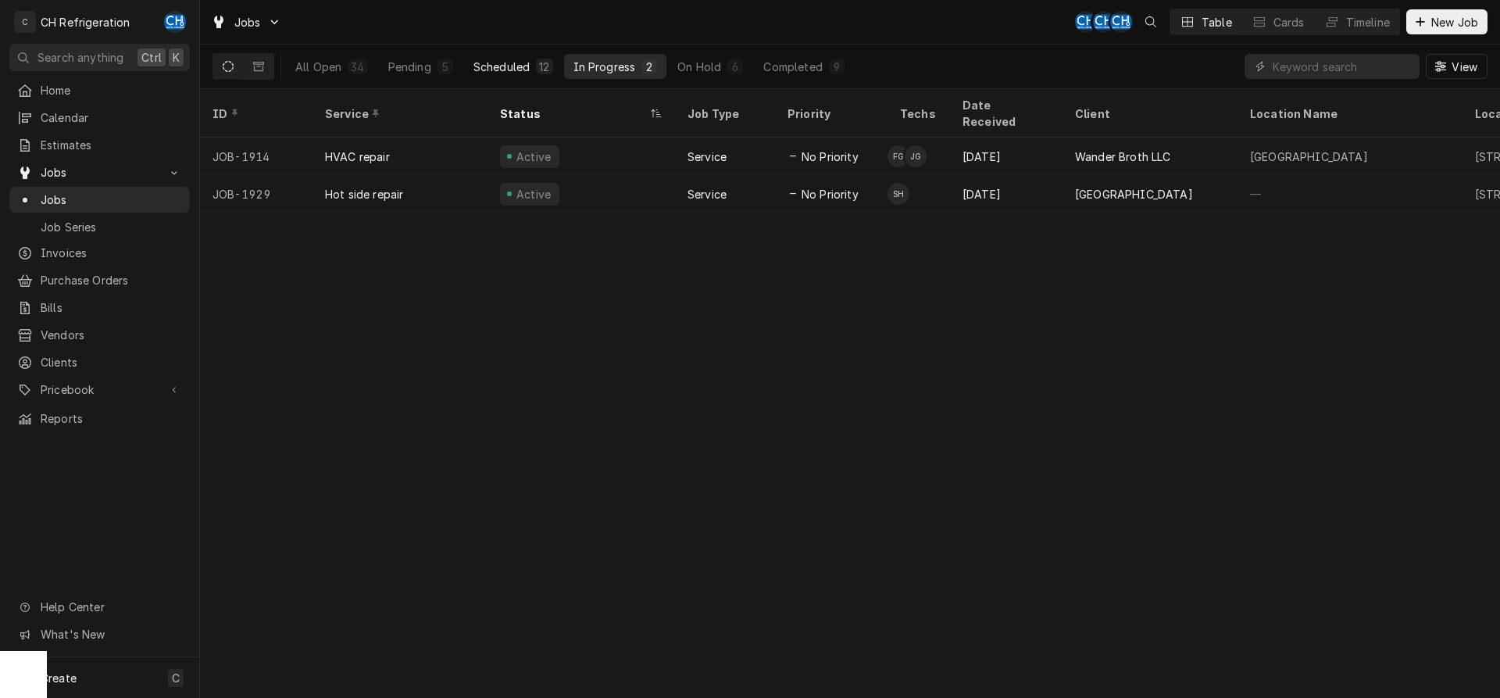
click at [524, 68] on div "Scheduled" at bounding box center [501, 67] width 56 height 16
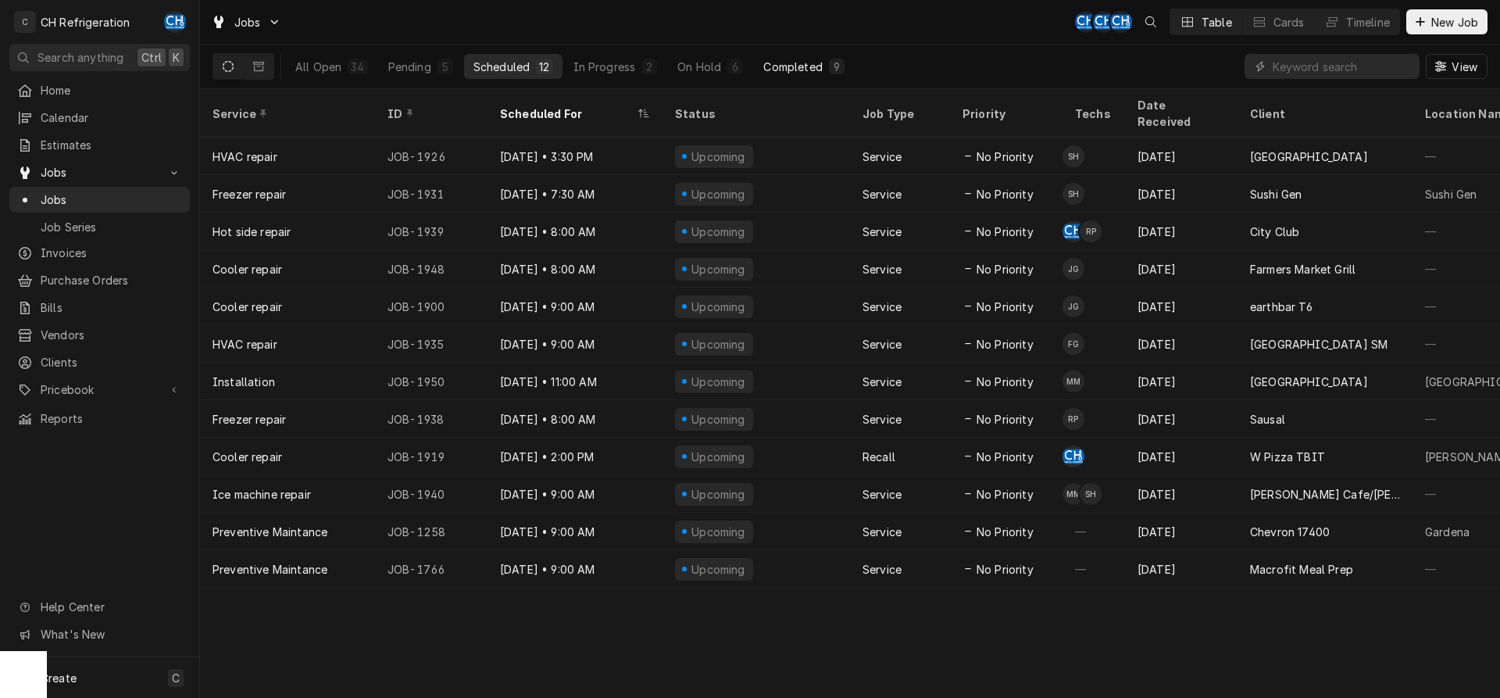
click at [804, 70] on div "Completed" at bounding box center [792, 67] width 59 height 16
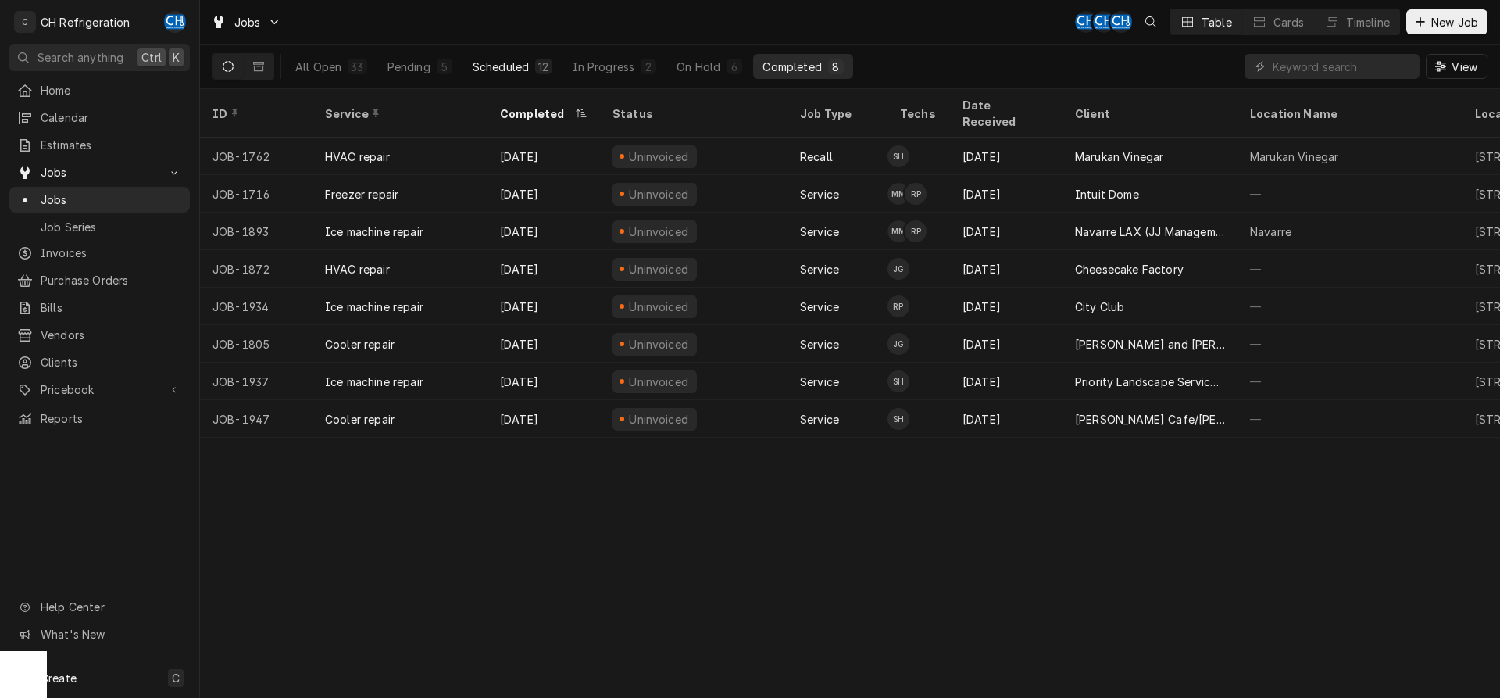
click at [516, 66] on div "Scheduled" at bounding box center [501, 67] width 56 height 16
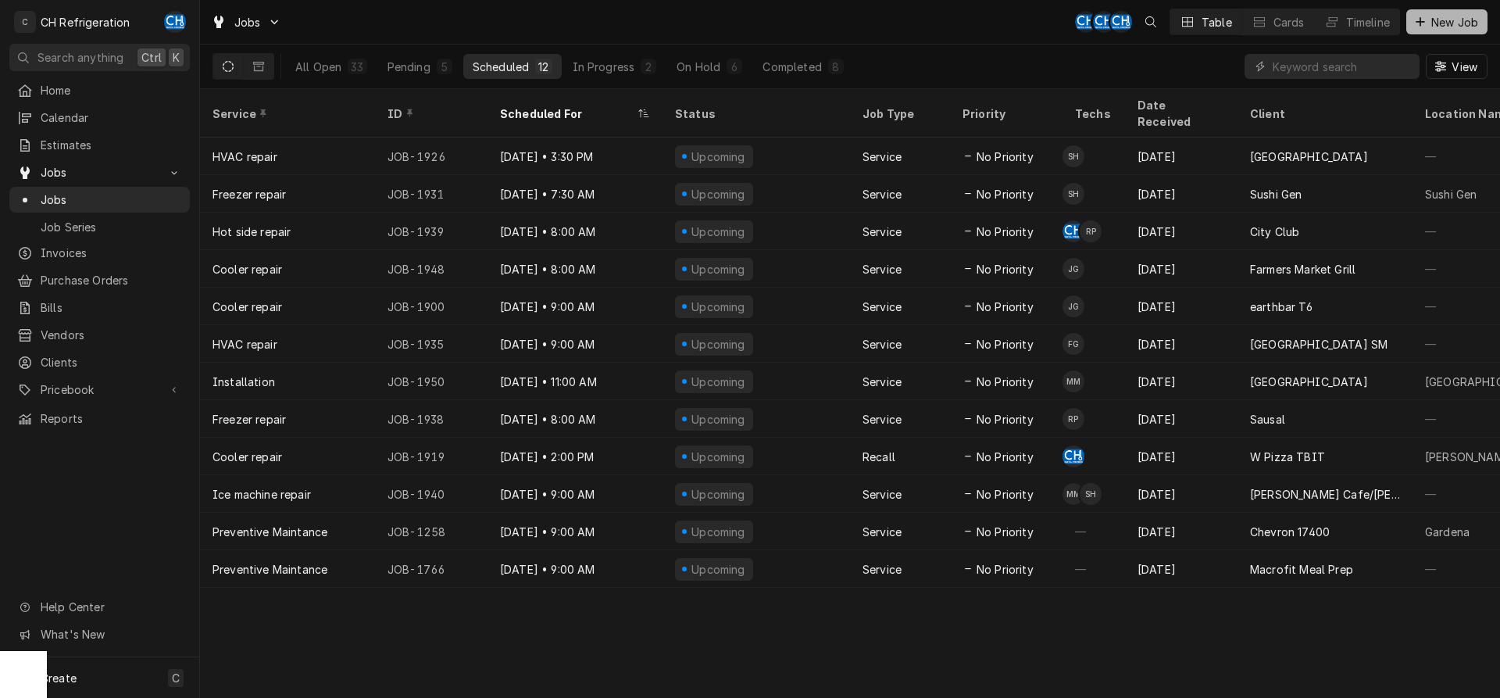
click at [1442, 27] on span "New Job" at bounding box center [1454, 22] width 53 height 16
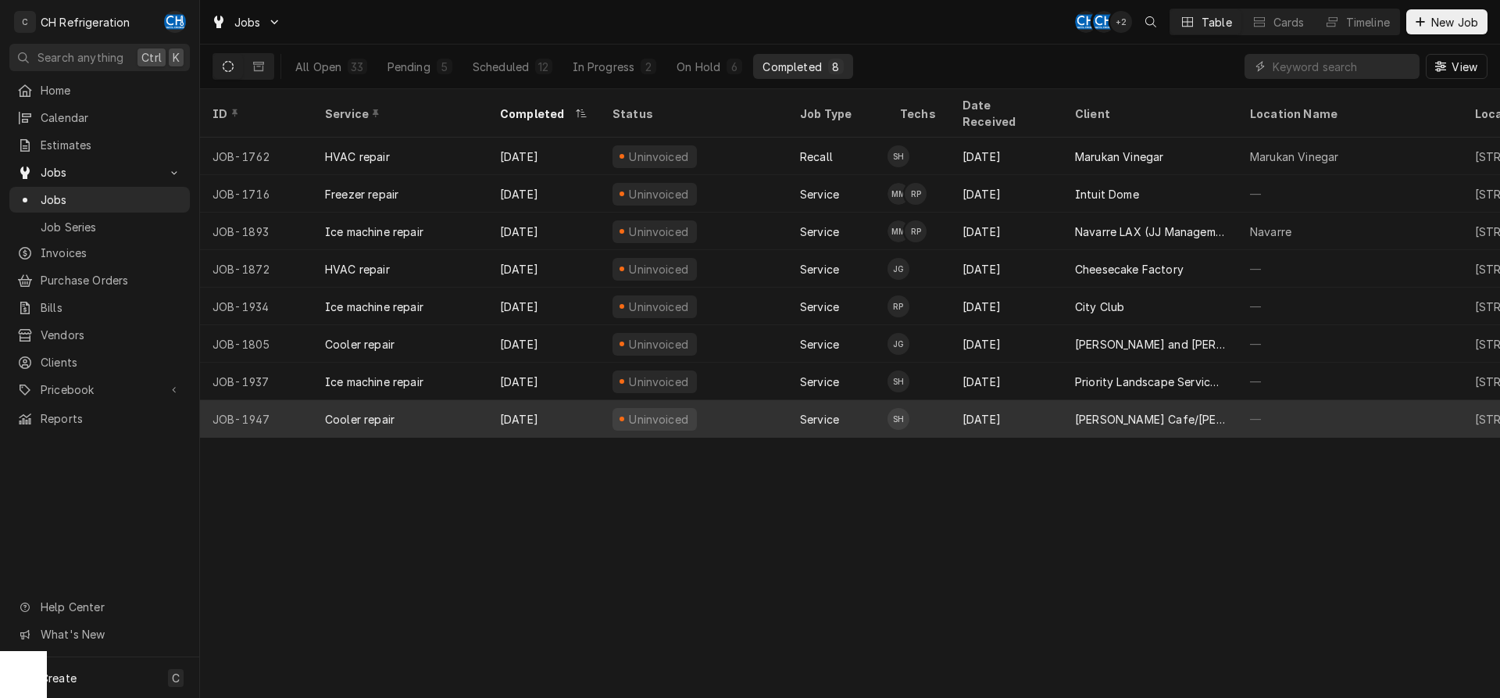
click at [1154, 400] on div "Leatherby's Cafe/George's" at bounding box center [1149, 418] width 175 height 37
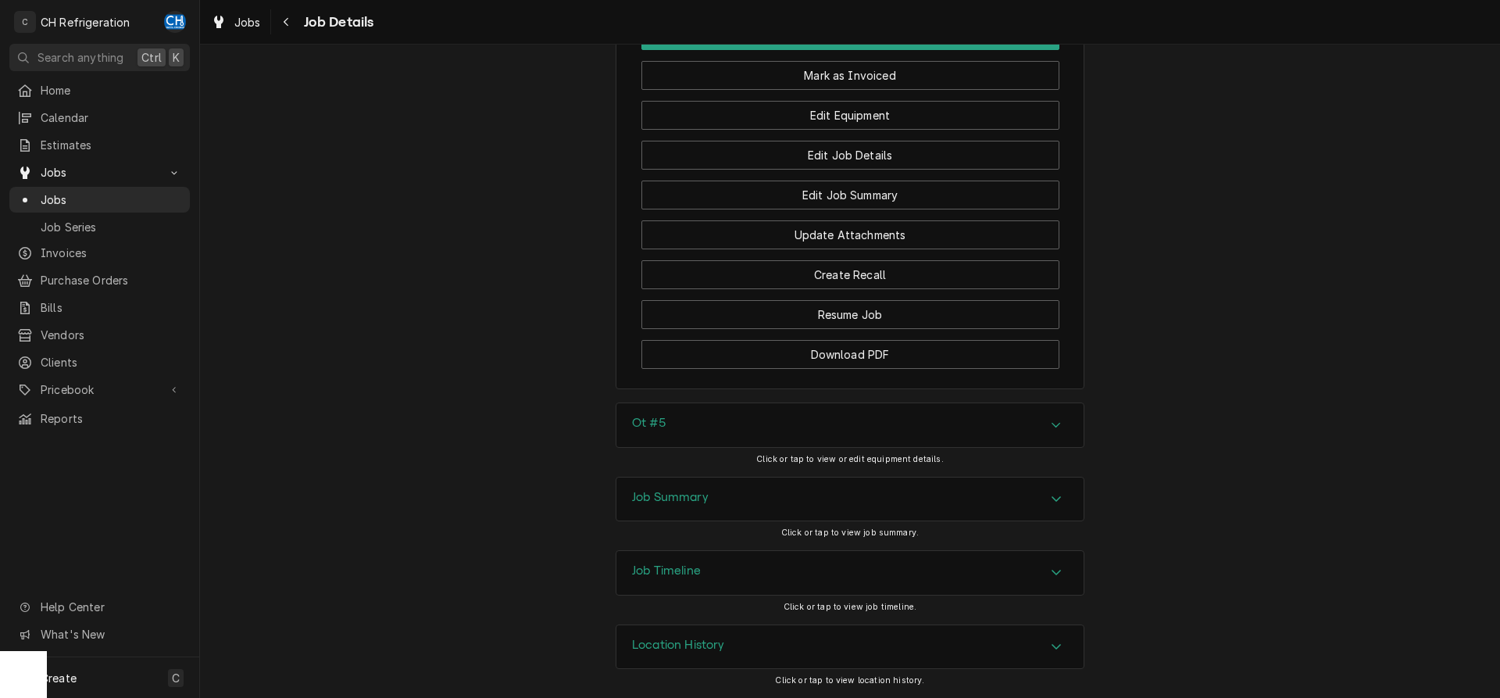
click at [762, 507] on div "Job Summary" at bounding box center [849, 499] width 467 height 44
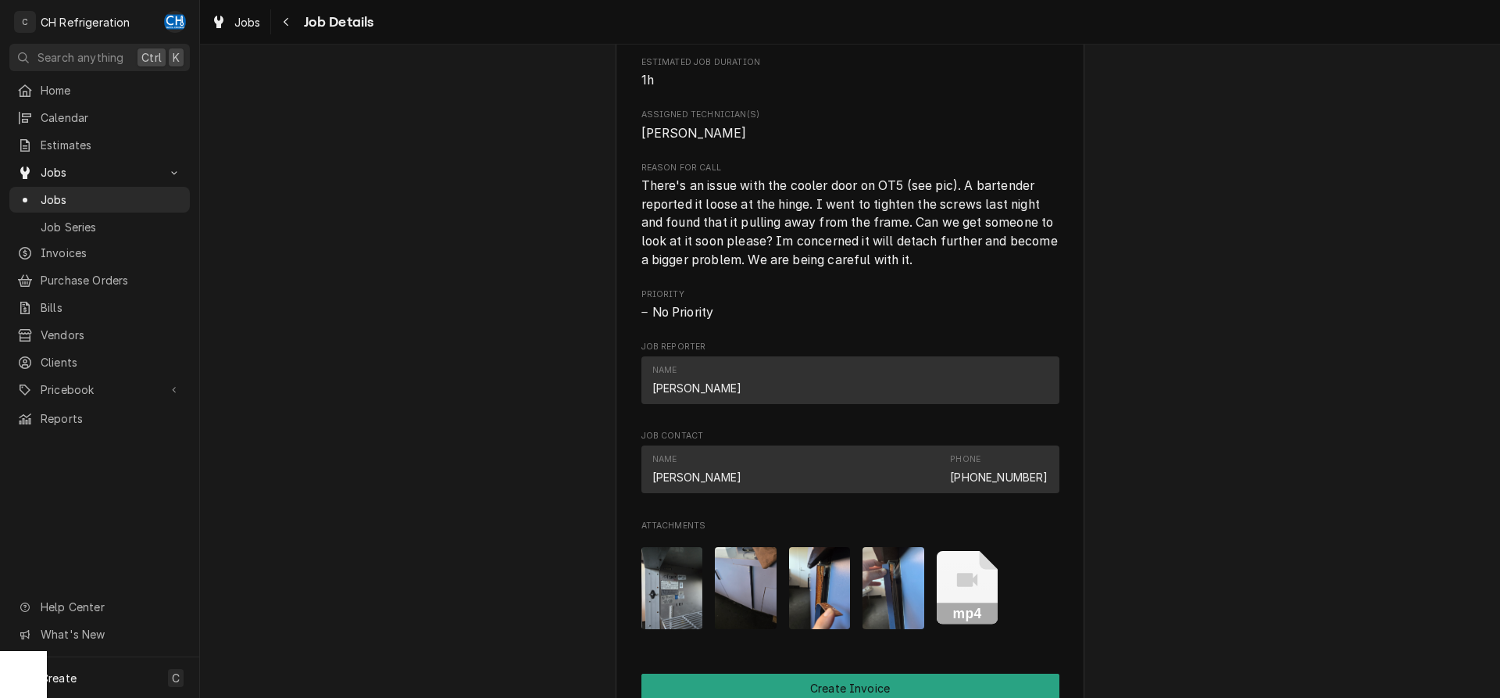
scroll to position [548, 0]
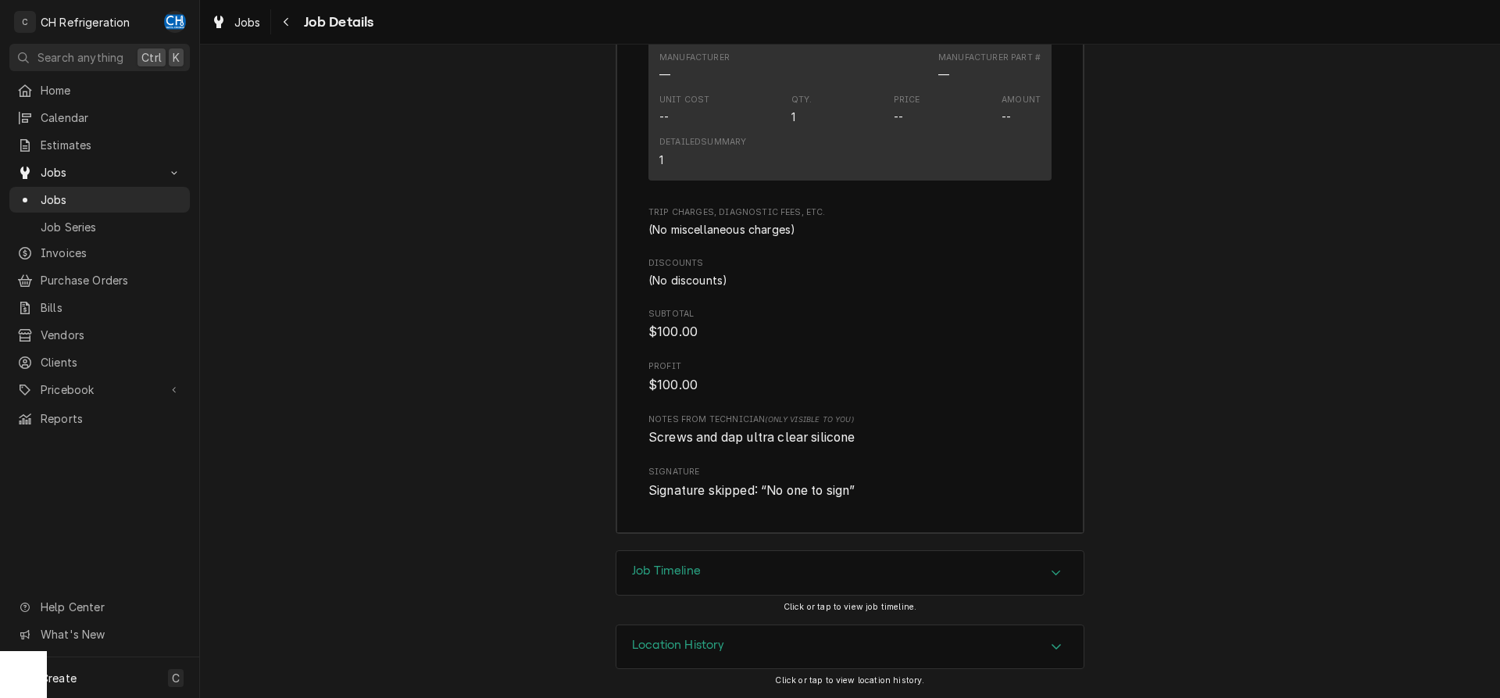
drag, startPoint x: 732, startPoint y: 574, endPoint x: 587, endPoint y: 509, distance: 158.7
click at [732, 573] on div "Job Timeline" at bounding box center [849, 573] width 467 height 44
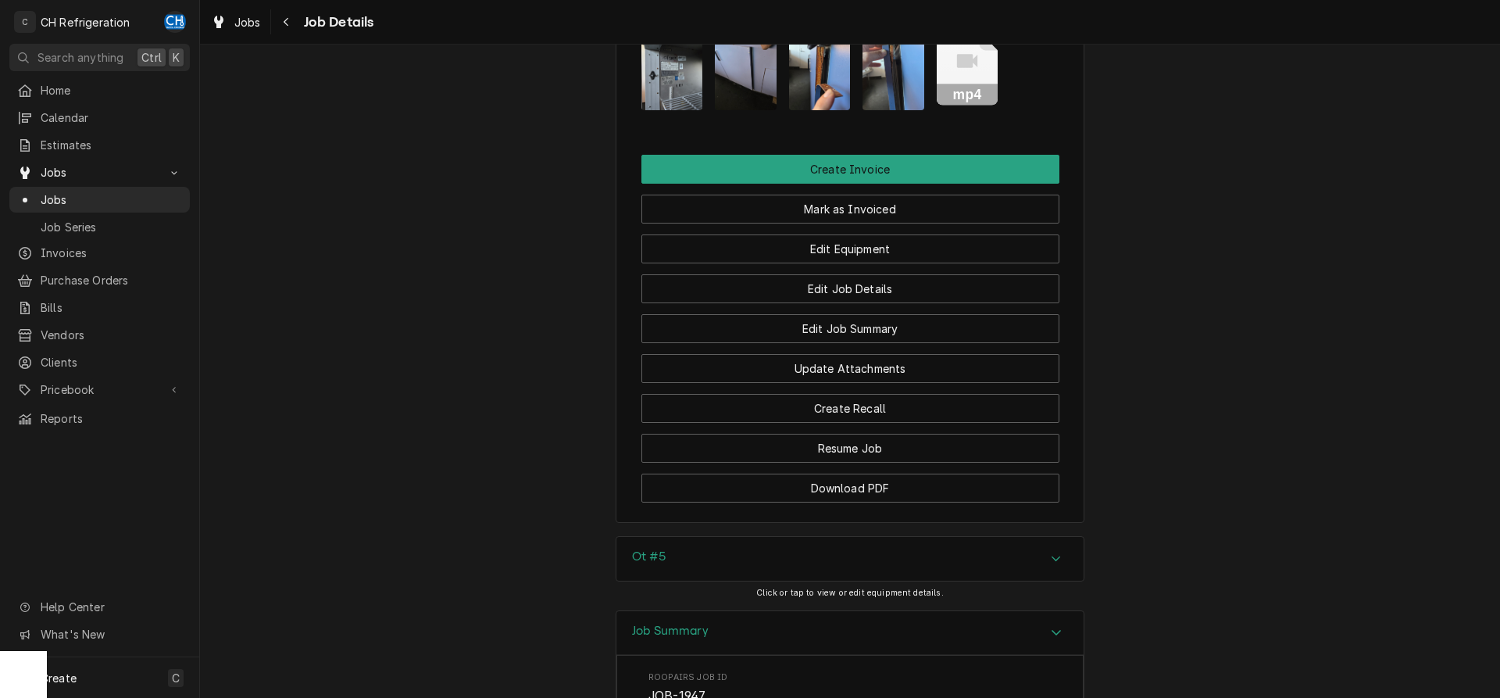
scroll to position [1062, 0]
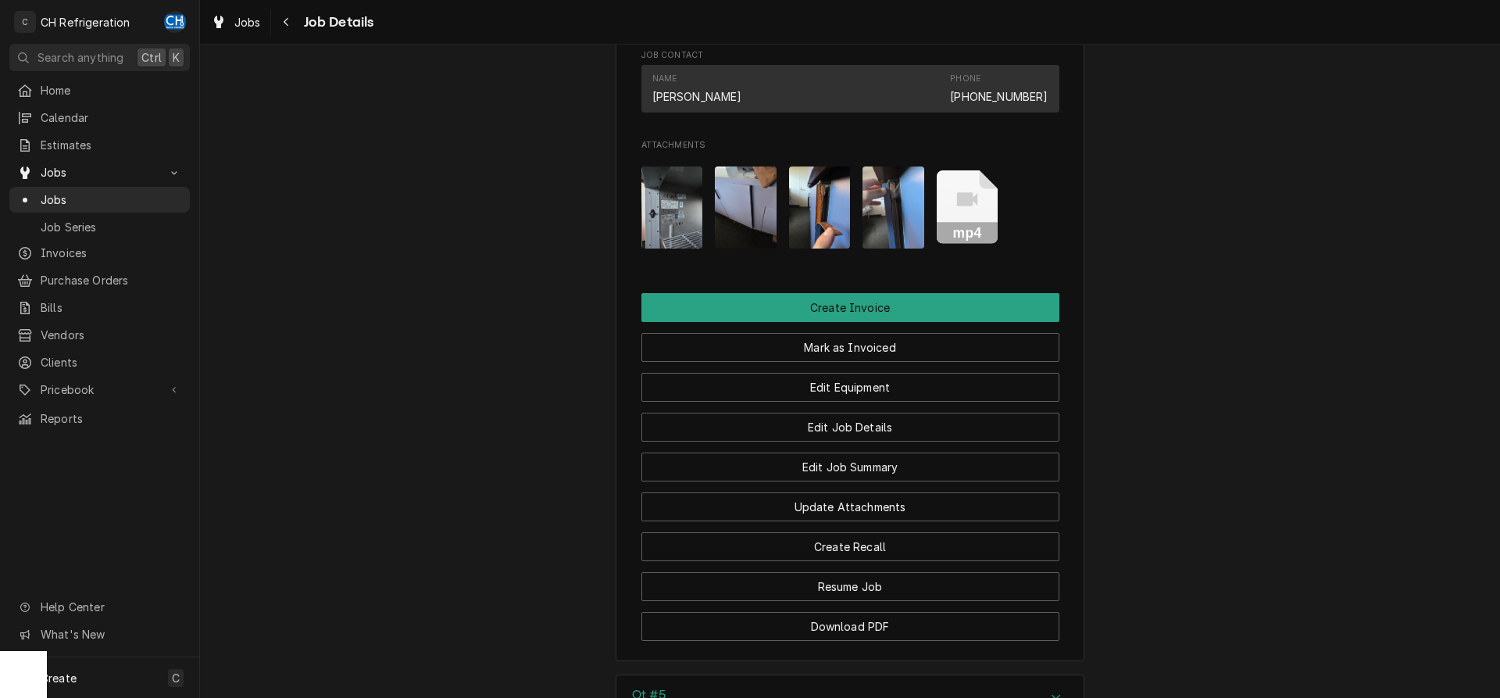
click at [694, 237] on img "Attachments" at bounding box center [672, 207] width 62 height 82
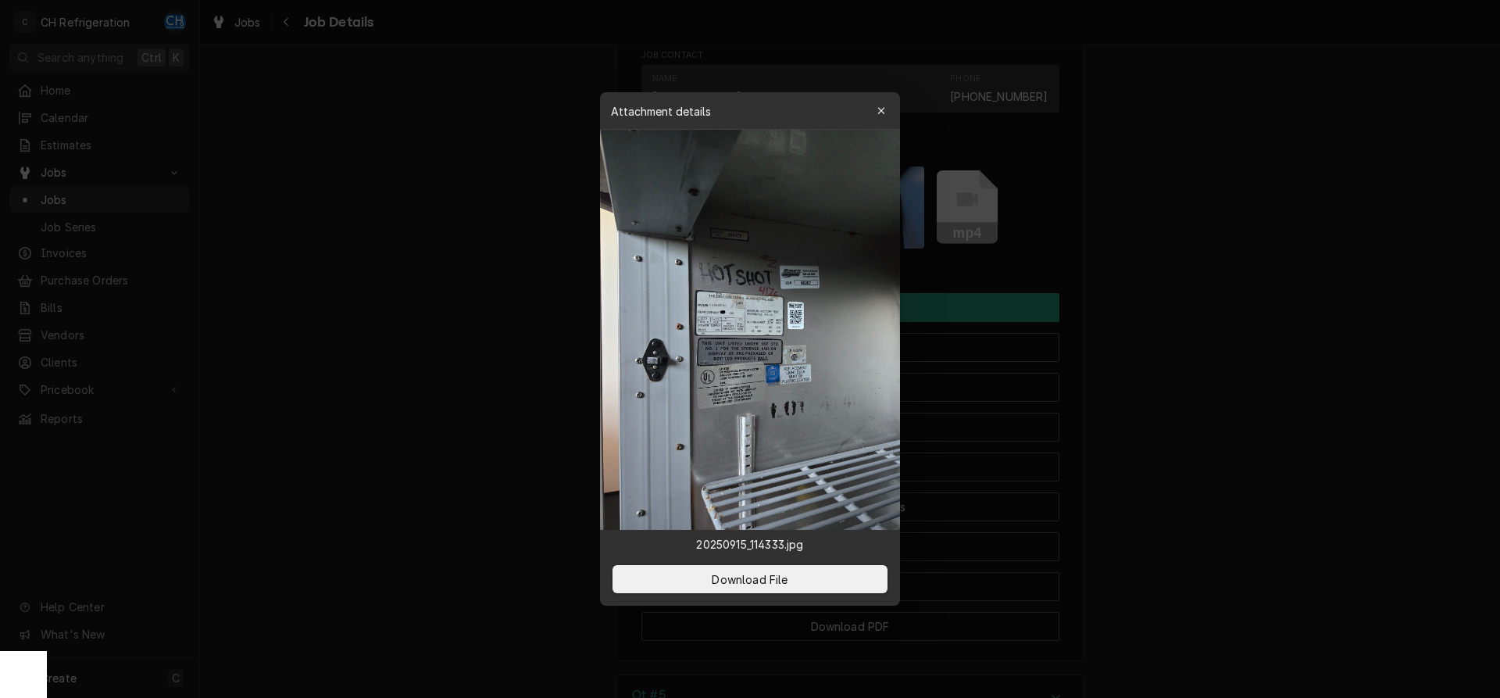
click at [1207, 308] on div at bounding box center [750, 349] width 1500 height 698
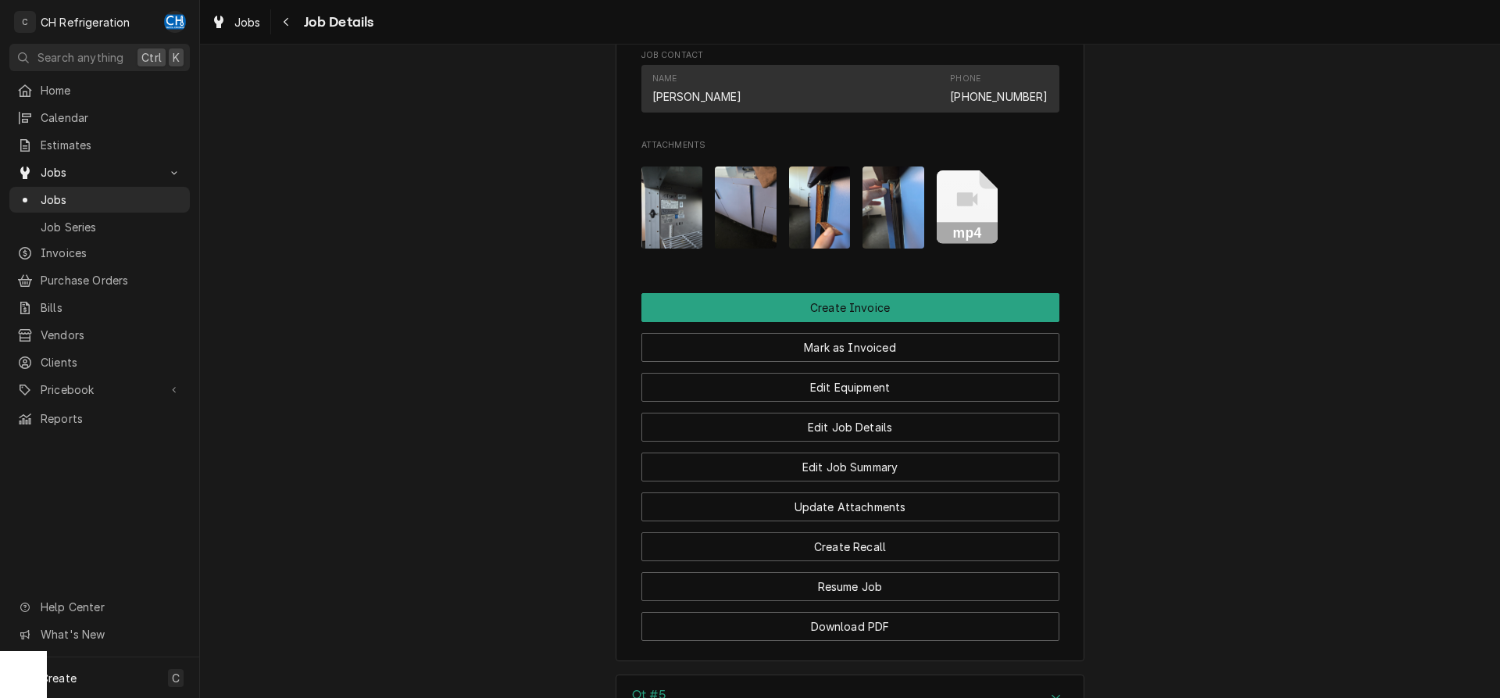
click at [736, 240] on img "Attachments" at bounding box center [746, 207] width 62 height 82
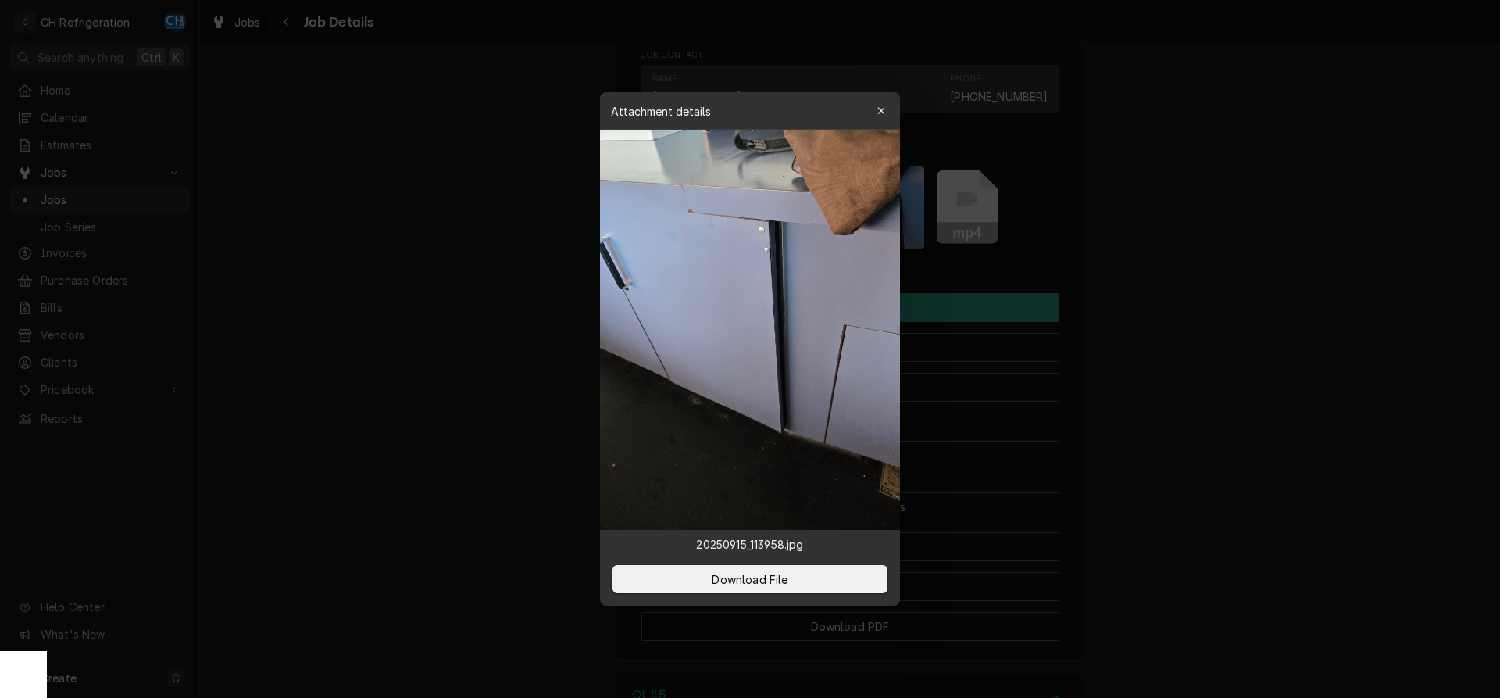
click at [1287, 351] on div at bounding box center [750, 349] width 1500 height 698
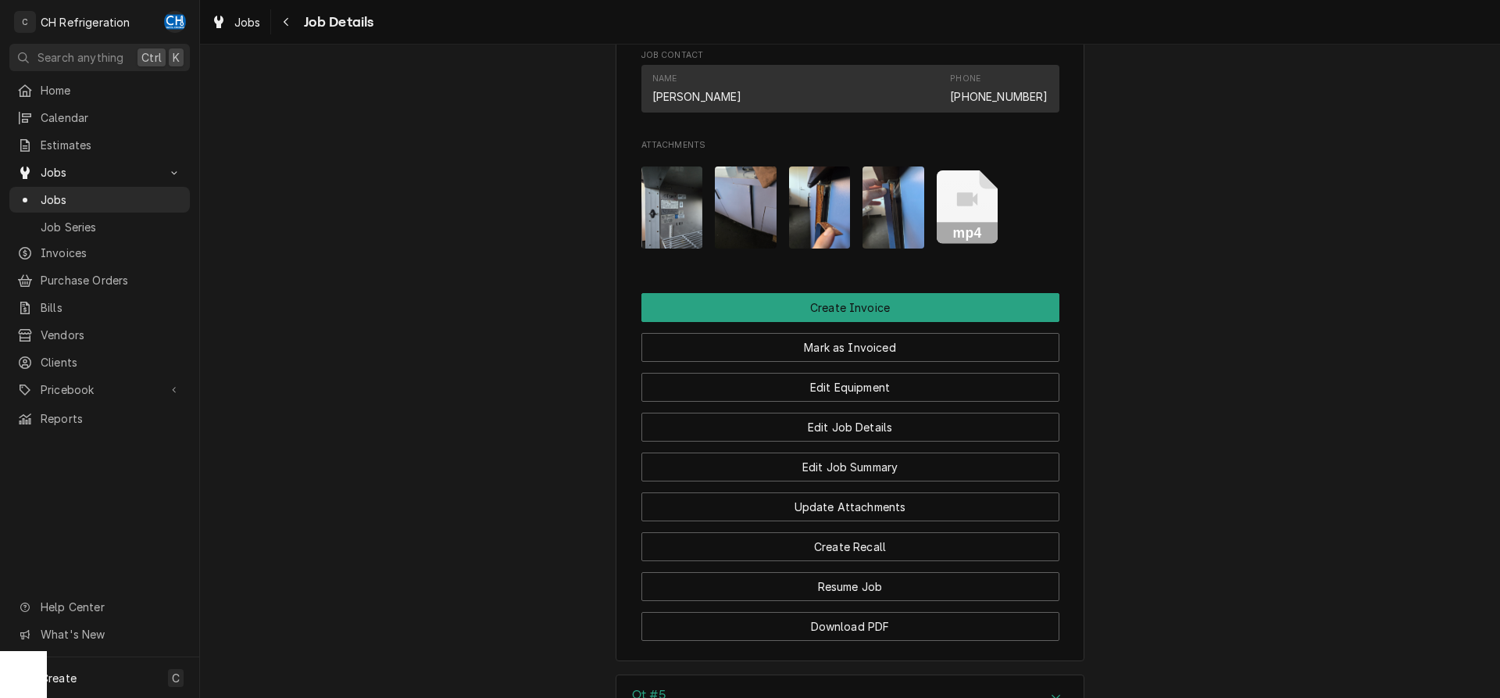
click at [685, 248] on img "Attachments" at bounding box center [672, 207] width 62 height 82
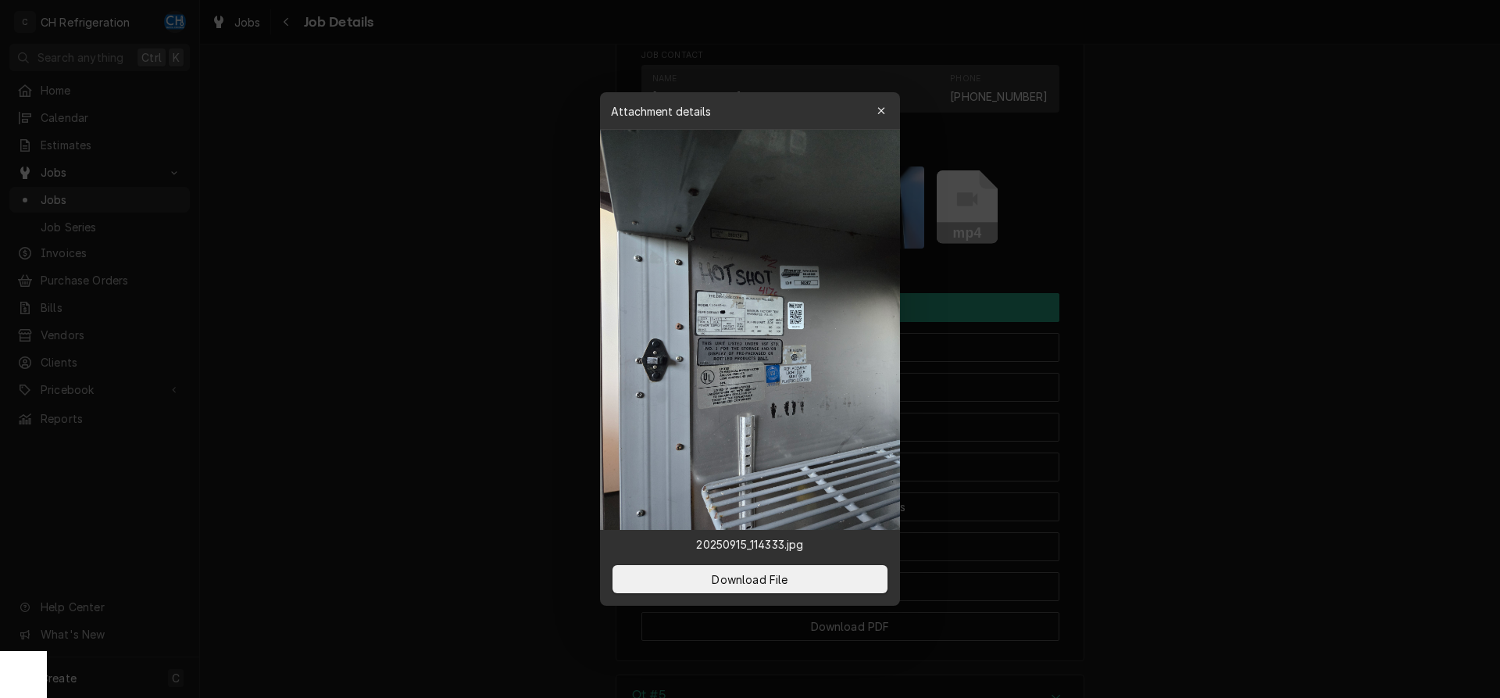
click at [1253, 332] on div at bounding box center [750, 349] width 1500 height 698
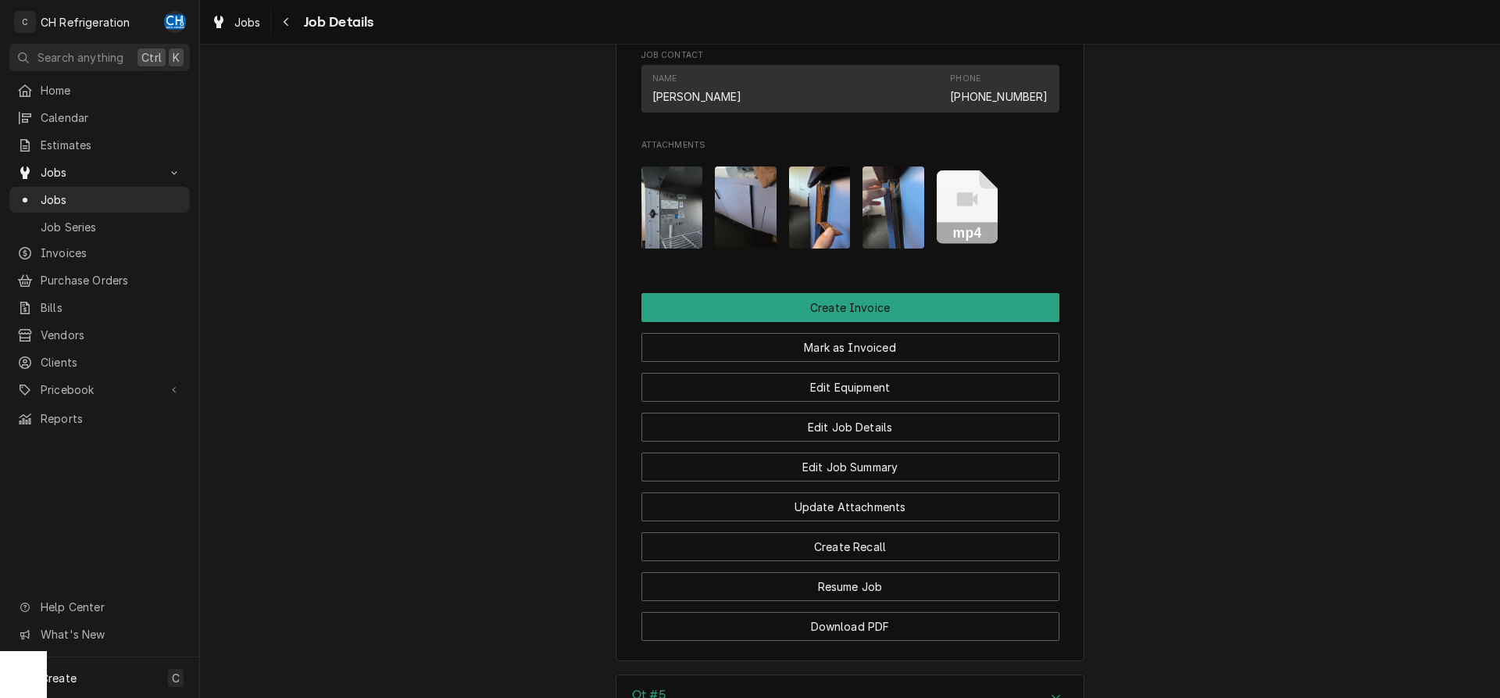
click at [898, 248] on img "Attachments" at bounding box center [893, 207] width 62 height 82
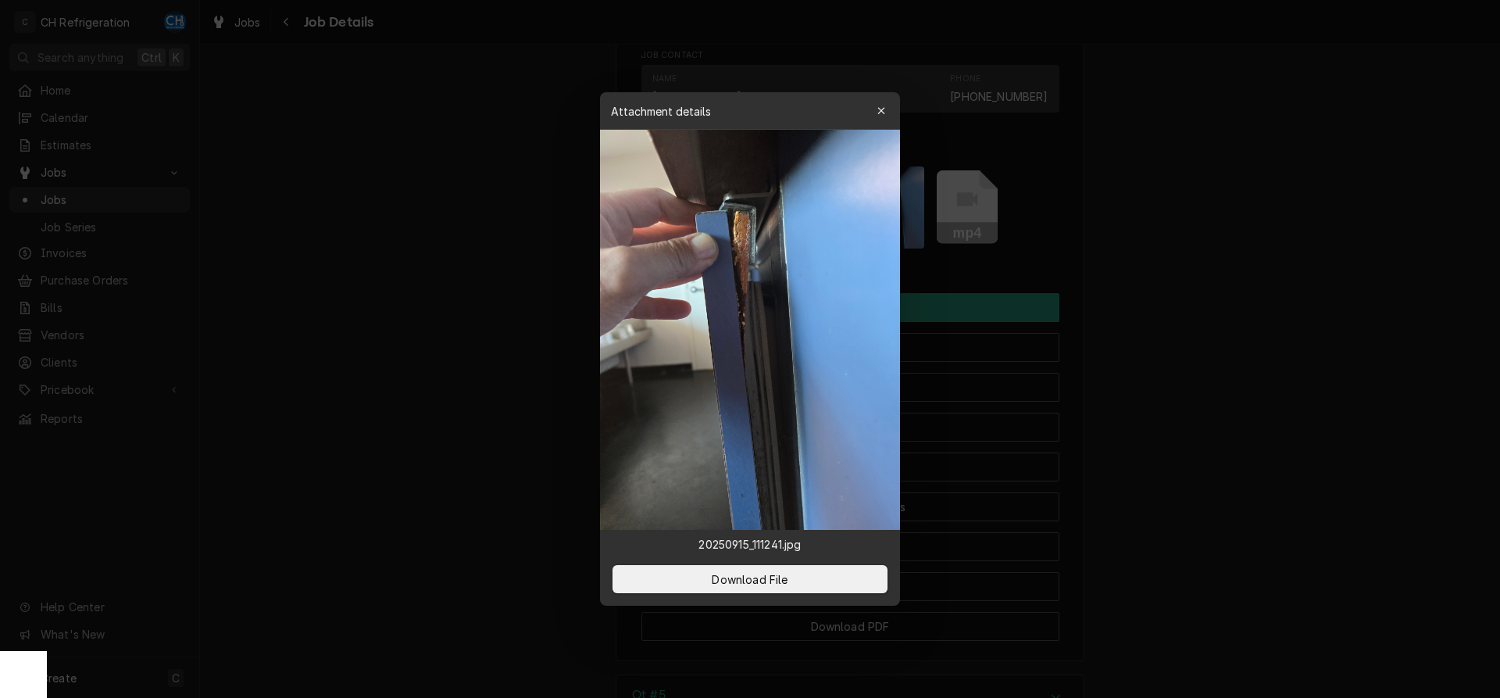
click at [1247, 319] on div at bounding box center [750, 349] width 1500 height 698
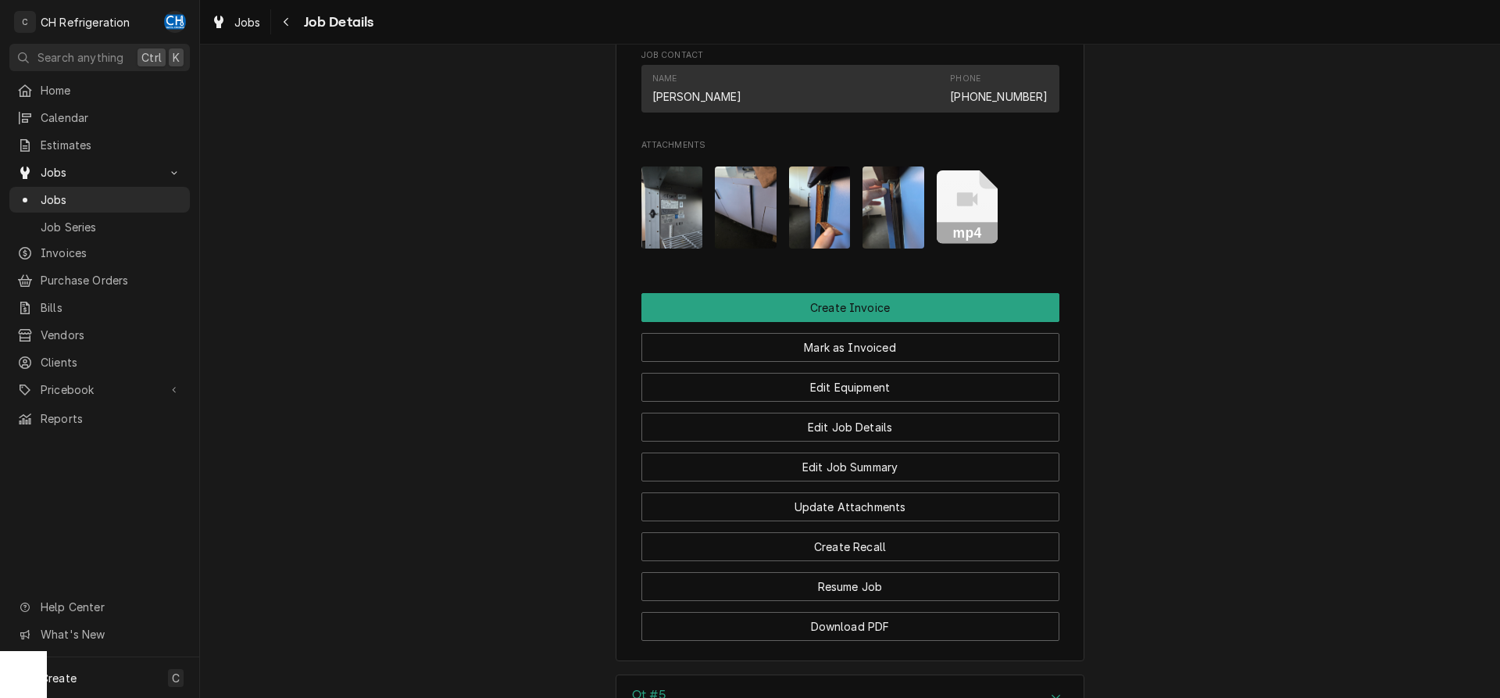
click at [831, 248] on img "Attachments" at bounding box center [820, 207] width 62 height 82
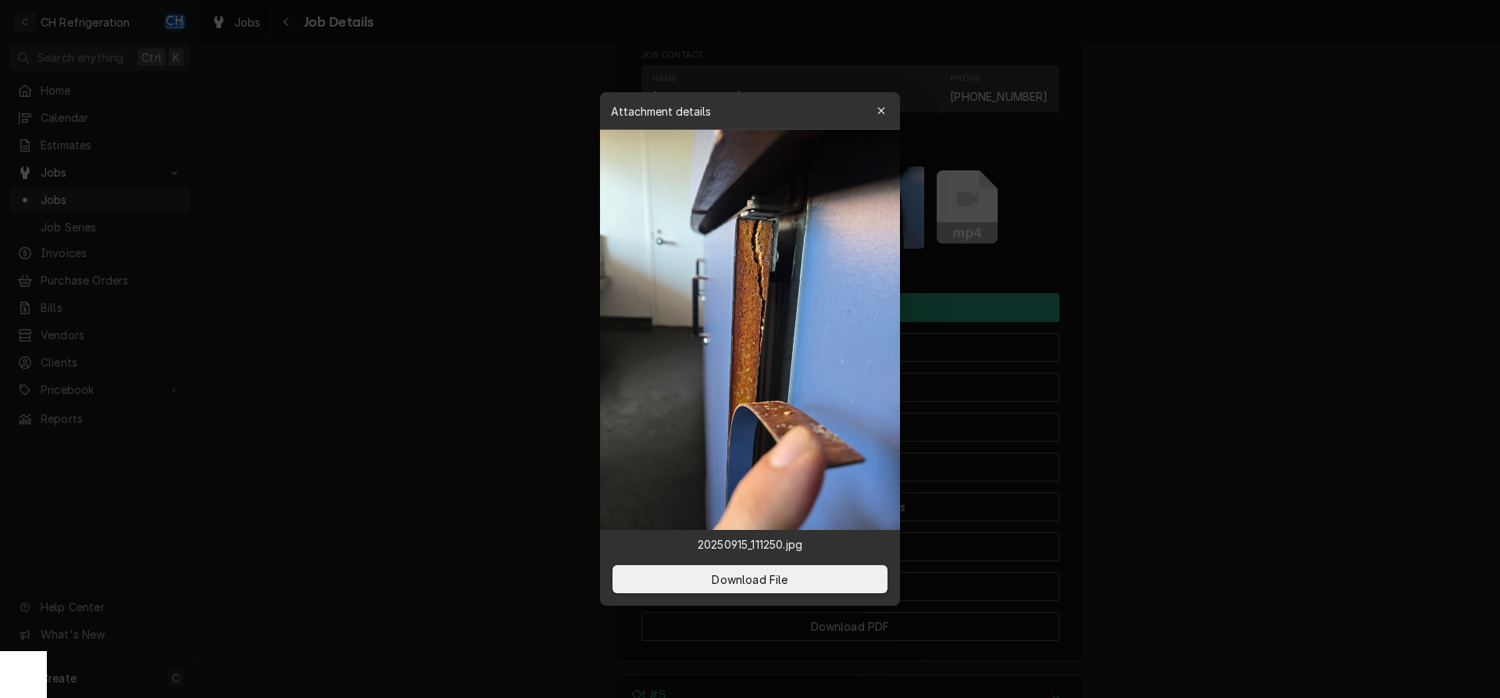
click at [1318, 344] on div at bounding box center [750, 349] width 1500 height 698
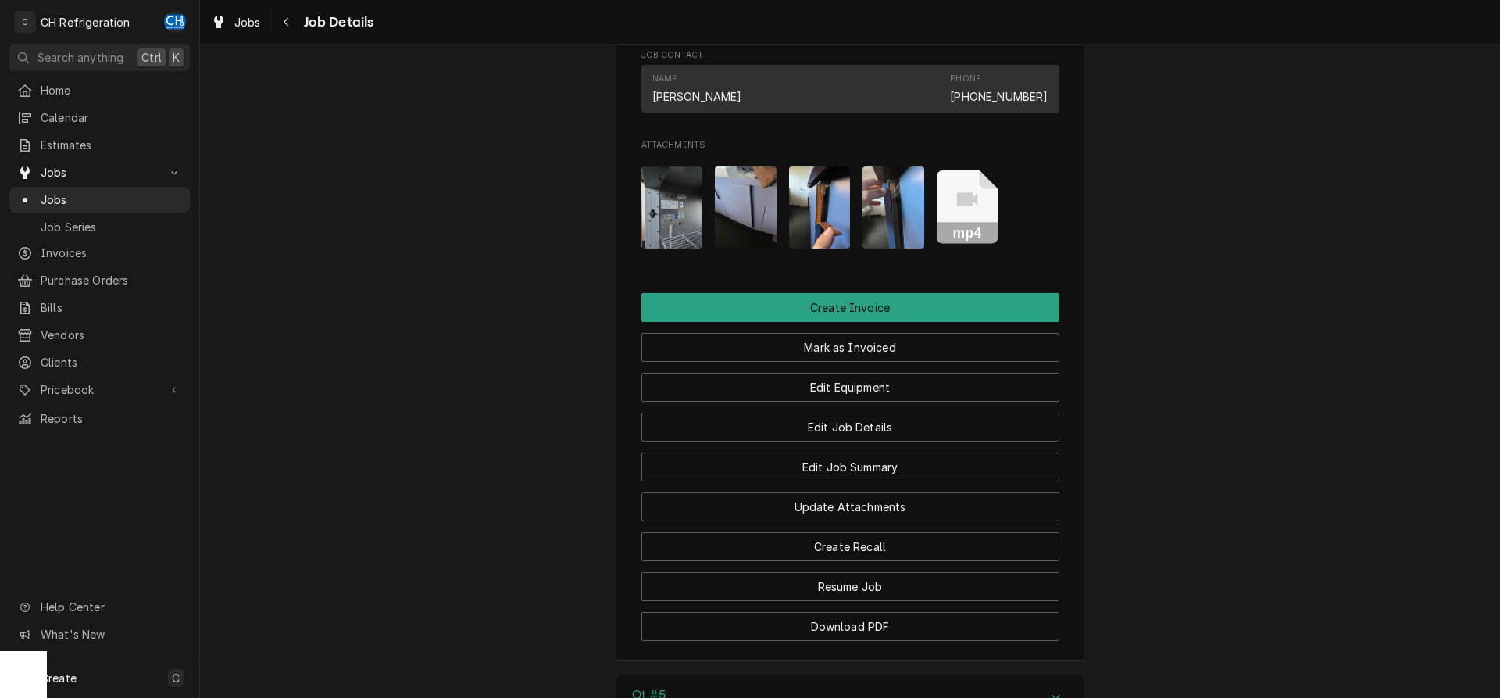
click at [763, 248] on img "Attachments" at bounding box center [746, 207] width 62 height 82
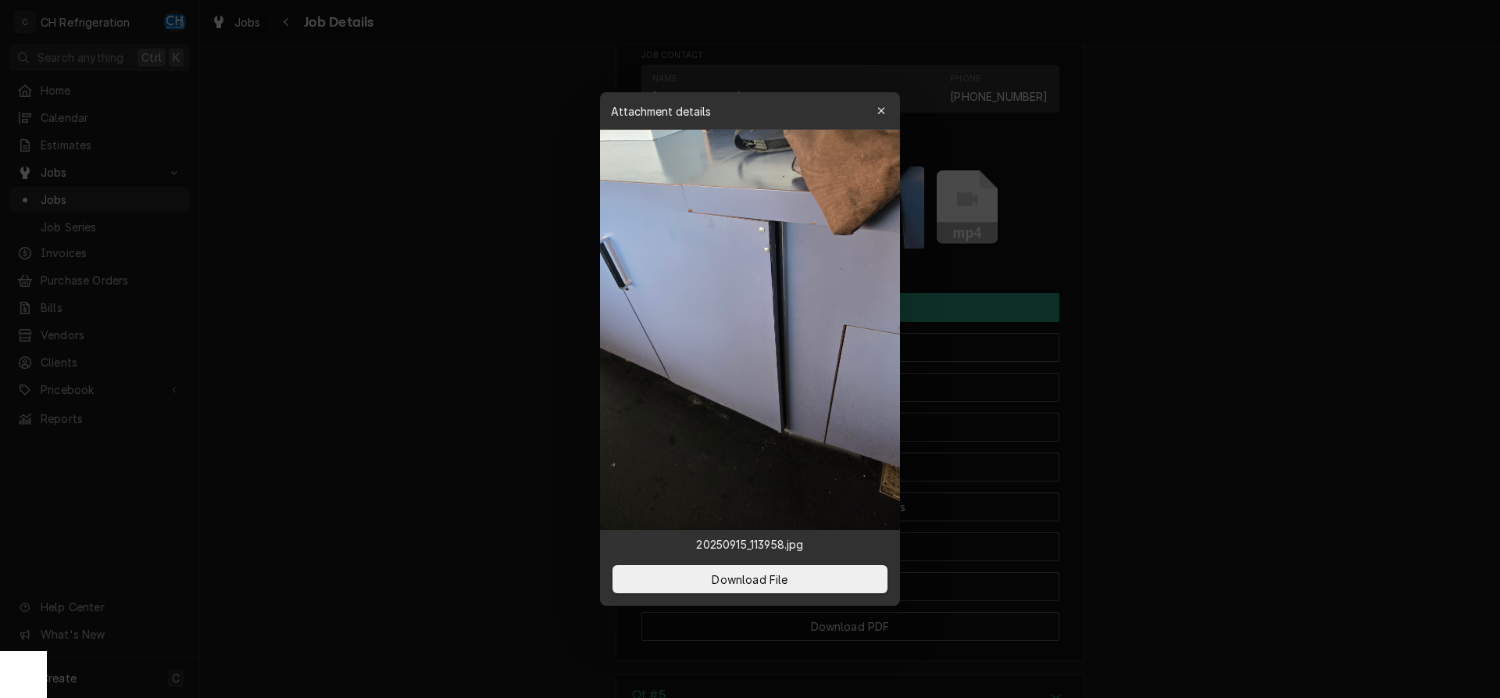
click at [1232, 330] on div at bounding box center [750, 349] width 1500 height 698
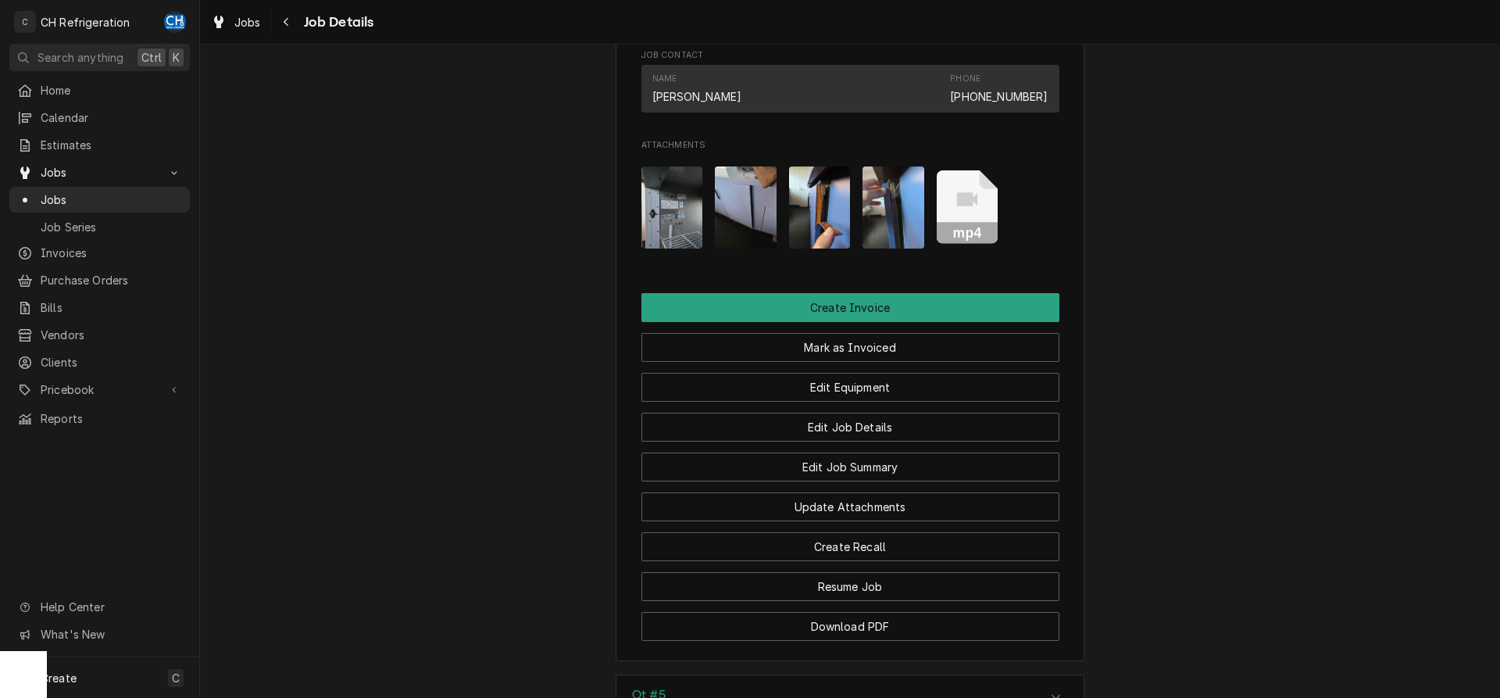
click at [655, 207] on img "Attachments" at bounding box center [672, 207] width 62 height 82
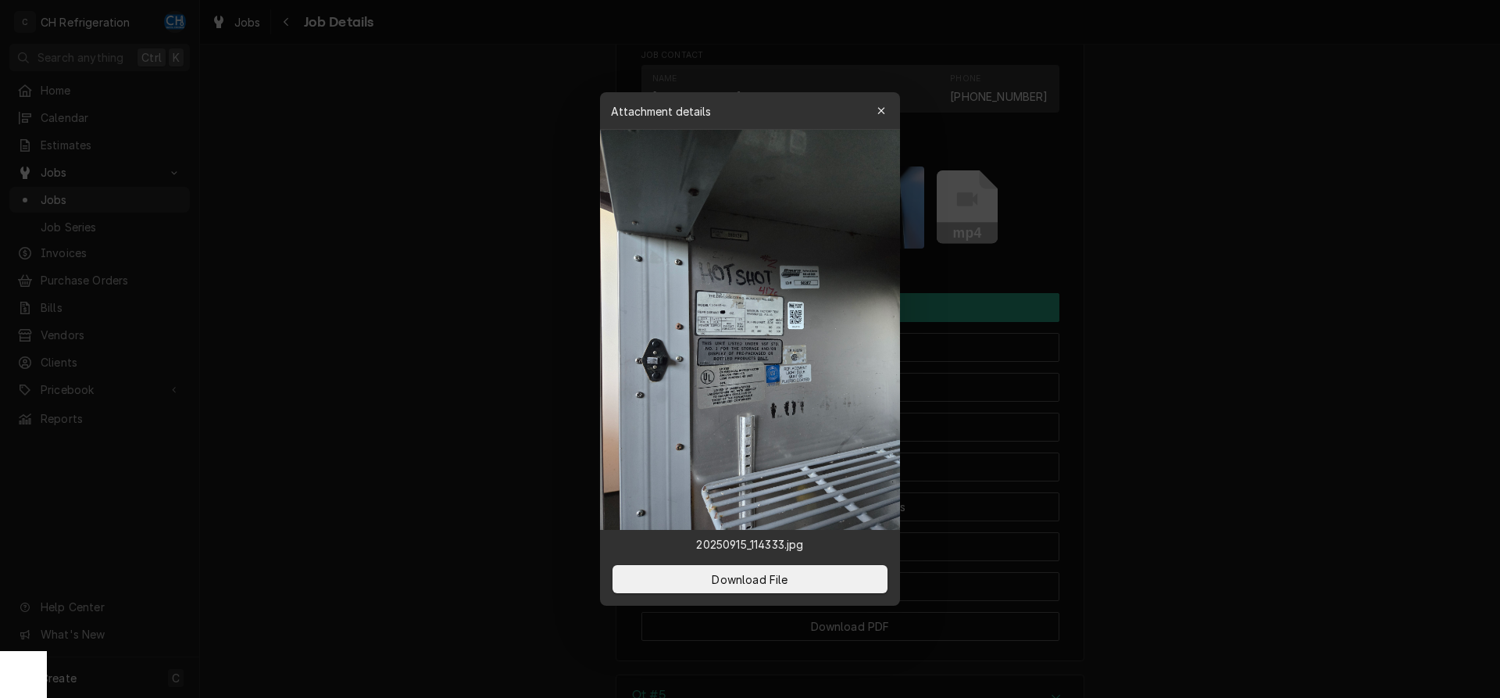
click at [1233, 303] on div at bounding box center [750, 349] width 1500 height 698
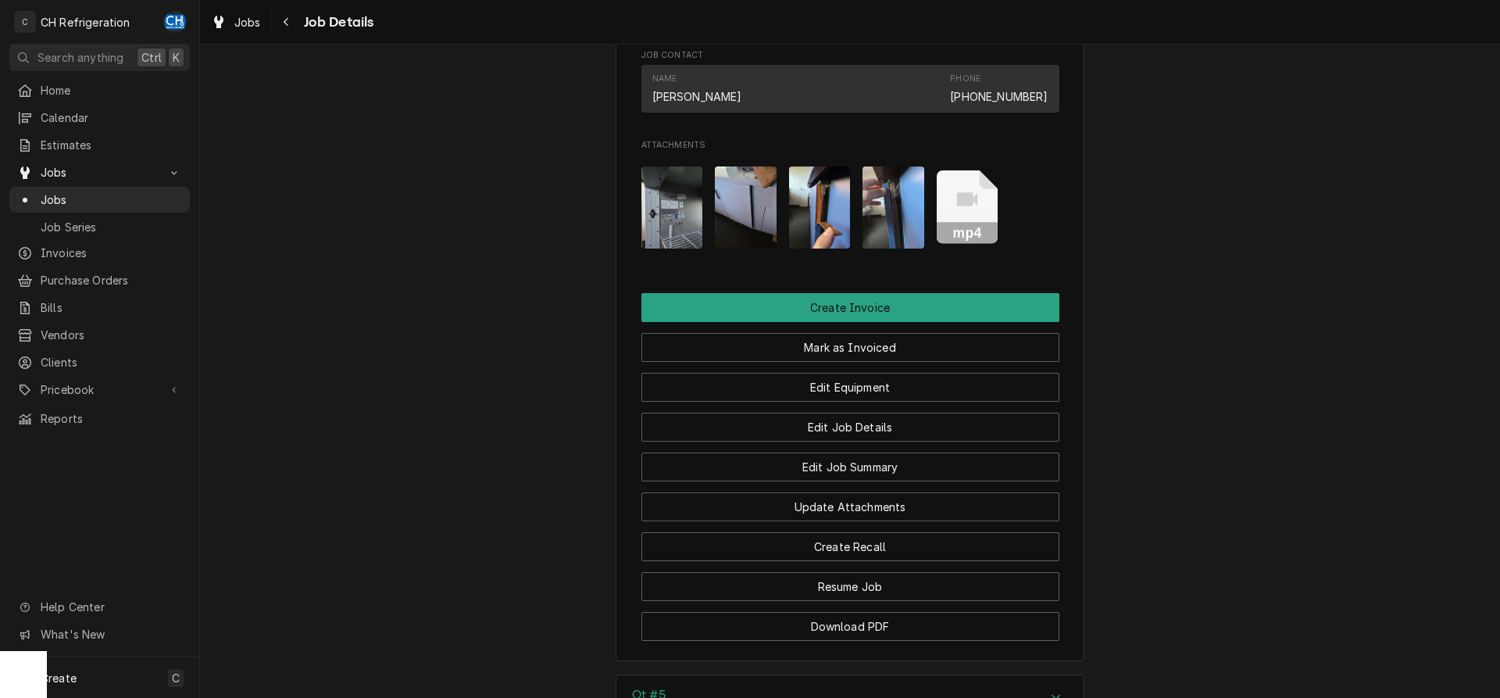
click at [822, 230] on img "Attachments" at bounding box center [820, 207] width 62 height 82
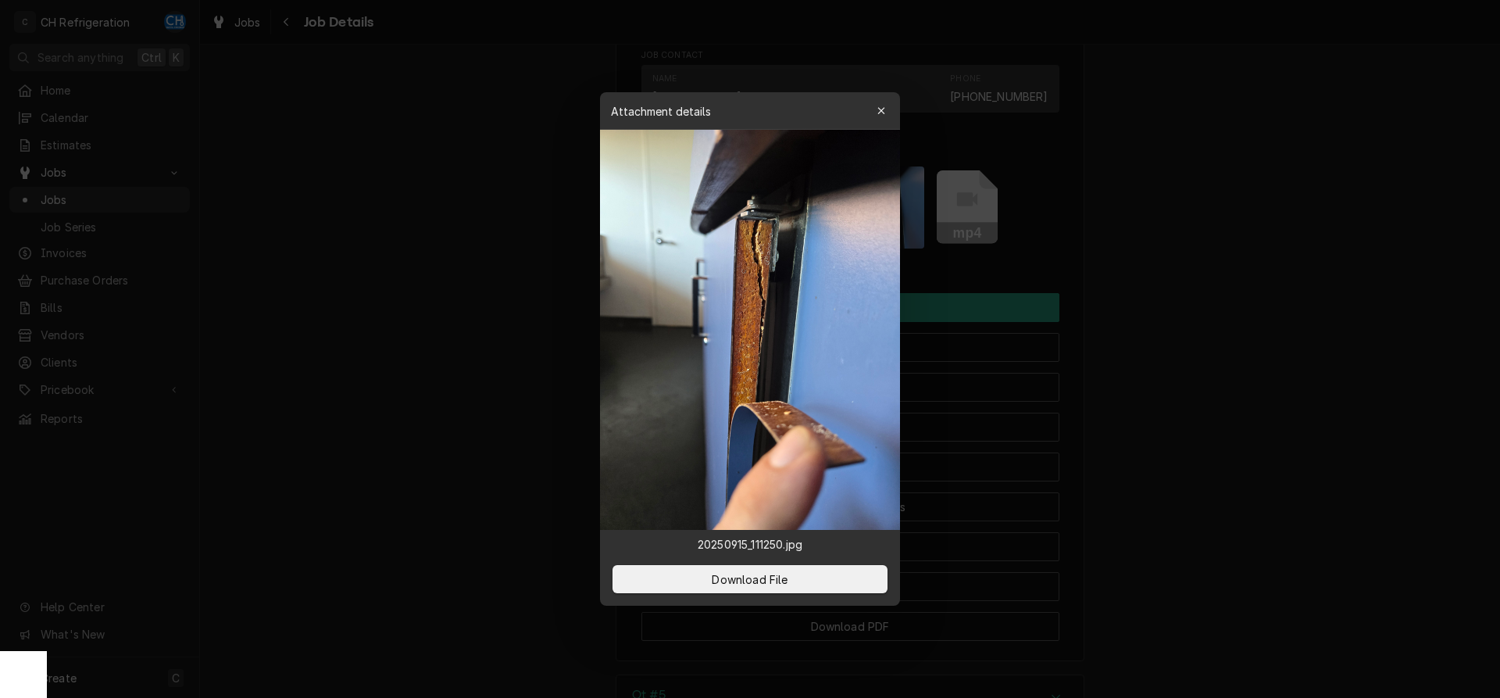
click at [1137, 338] on div at bounding box center [750, 349] width 1500 height 698
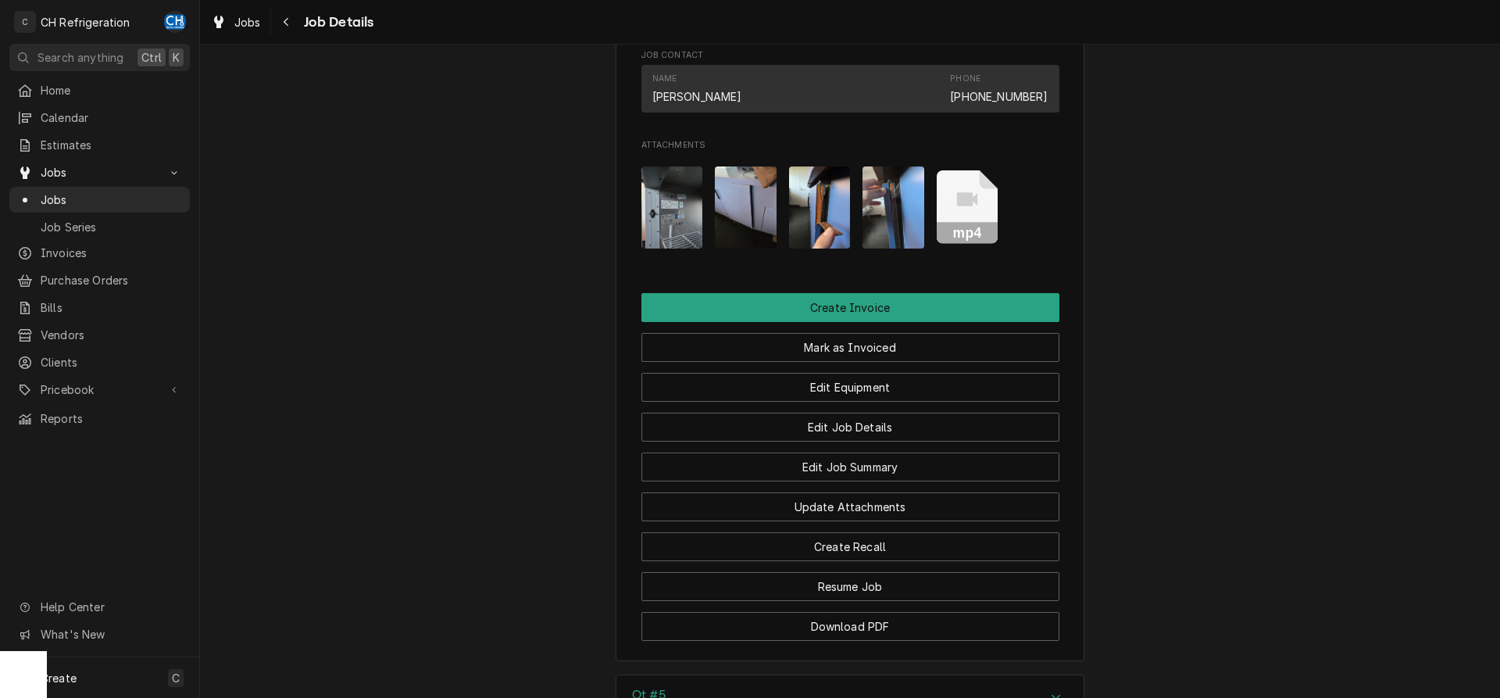
click at [740, 227] on img "Attachments" at bounding box center [746, 207] width 62 height 82
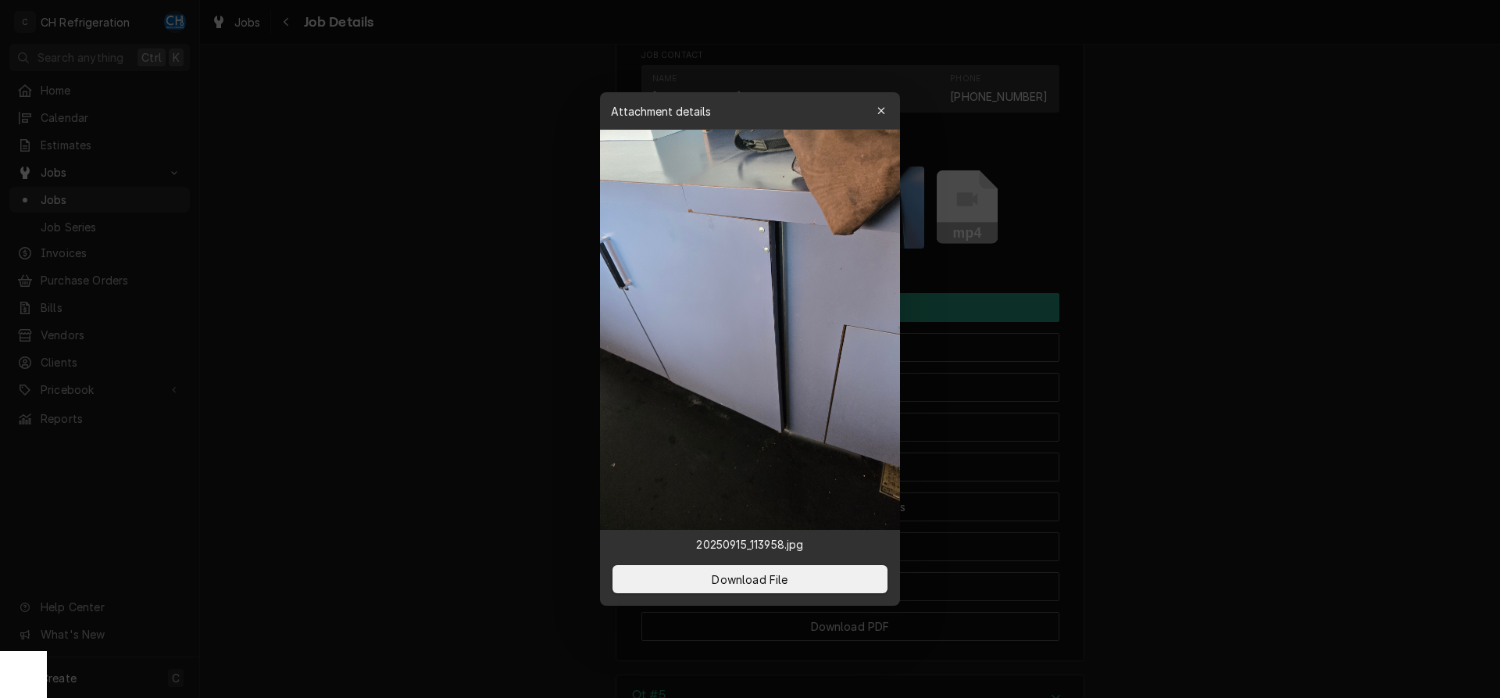
click at [522, 286] on div at bounding box center [750, 349] width 1500 height 698
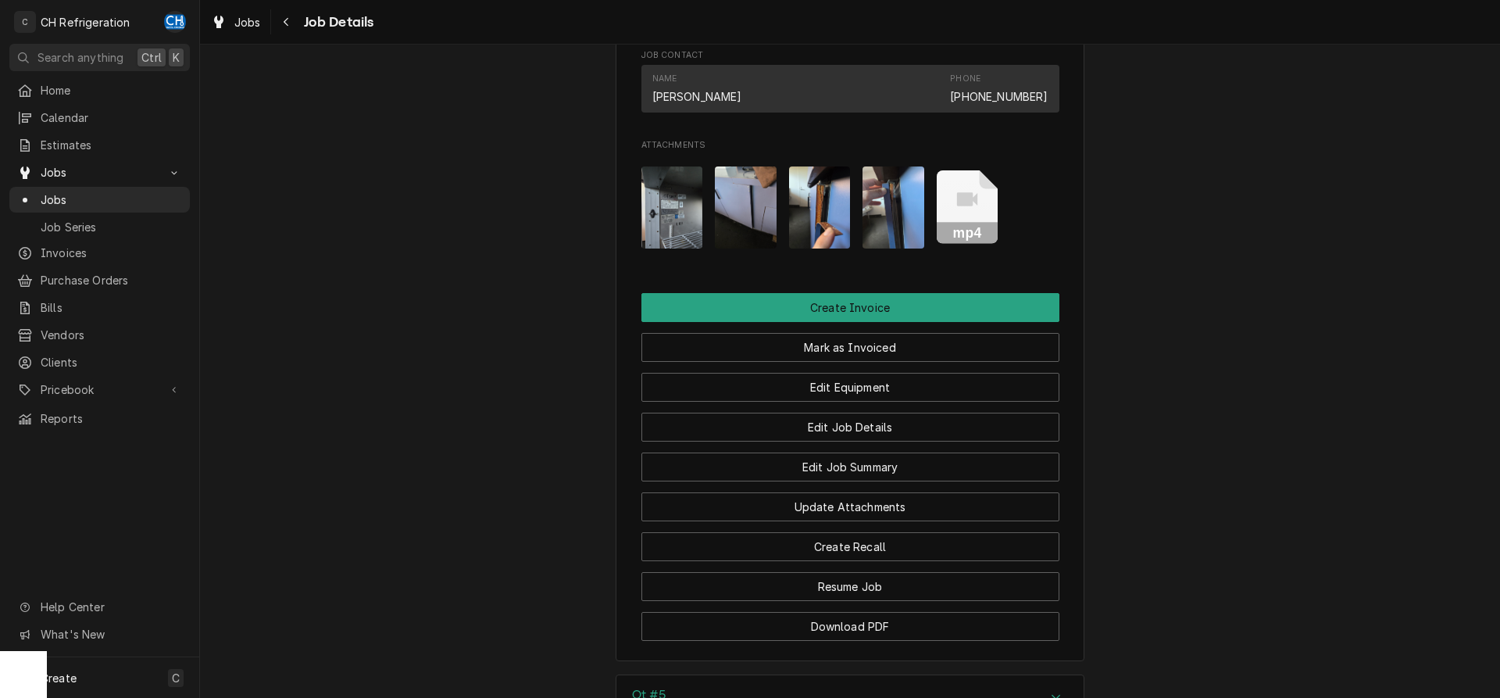
click at [679, 248] on img "Attachments" at bounding box center [672, 207] width 62 height 82
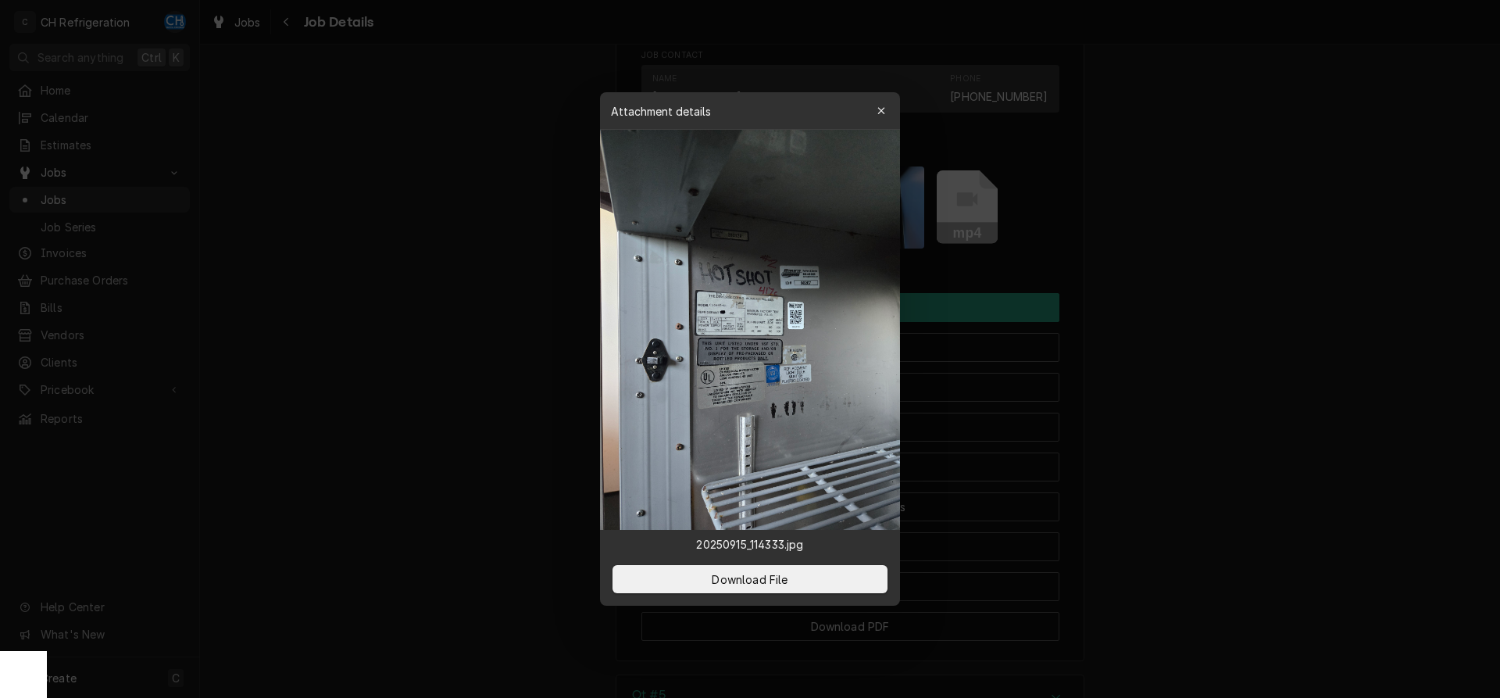
click at [1282, 352] on div at bounding box center [750, 349] width 1500 height 698
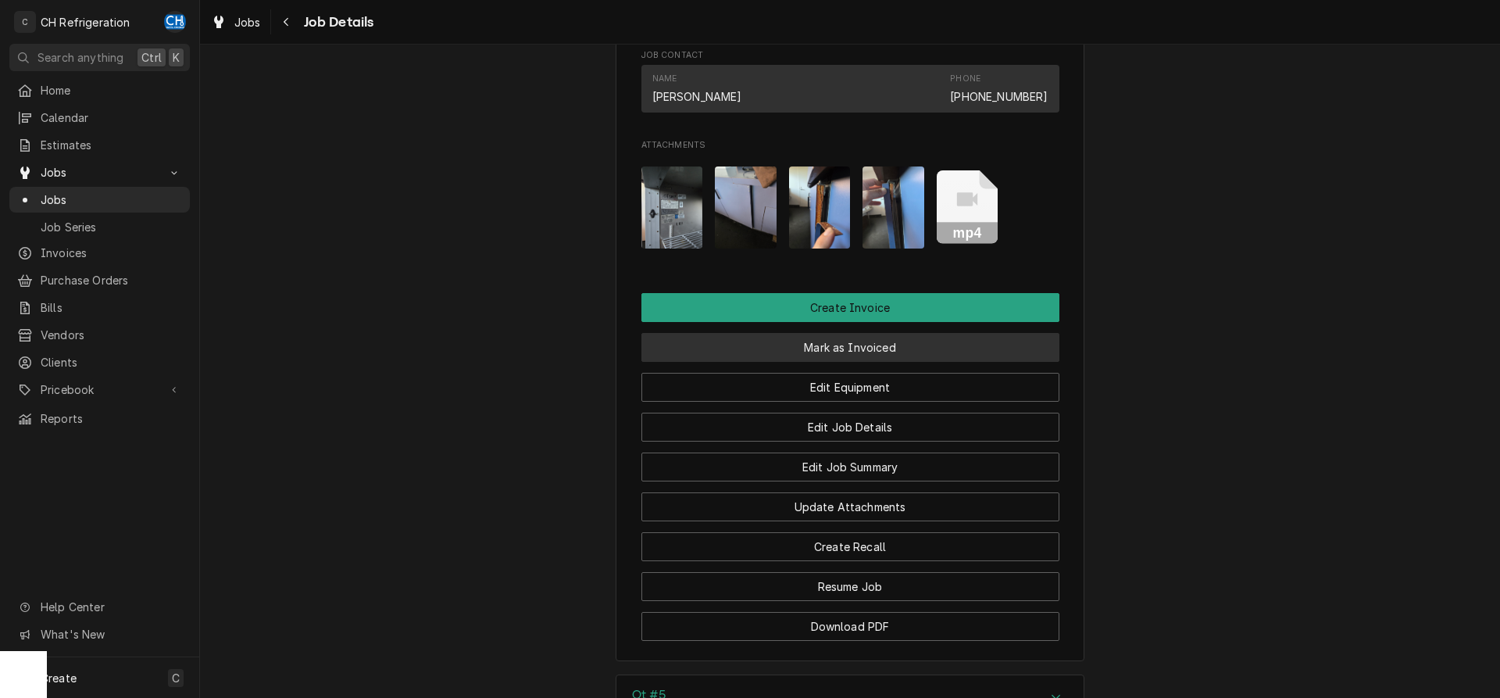
click at [744, 359] on button "Mark as Invoiced" at bounding box center [850, 347] width 418 height 29
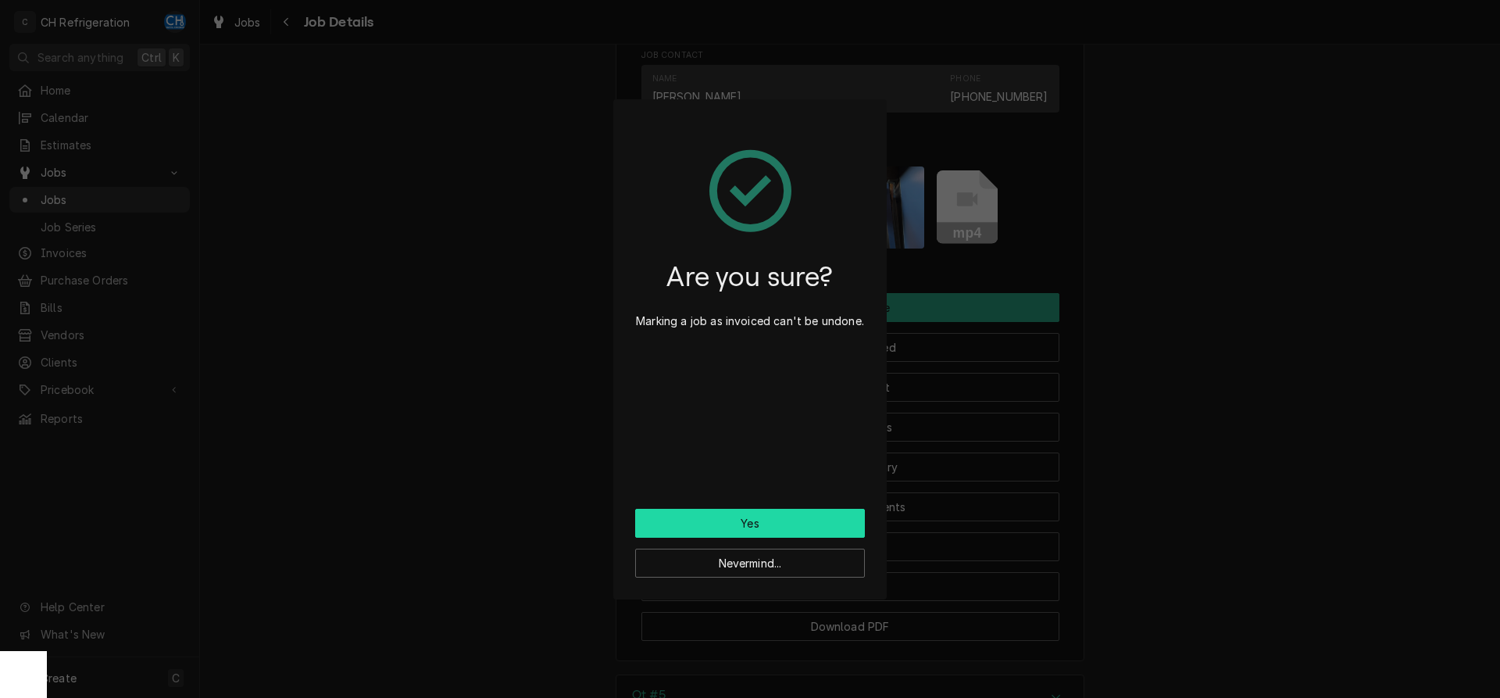
click at [734, 518] on button "Yes" at bounding box center [750, 523] width 230 height 29
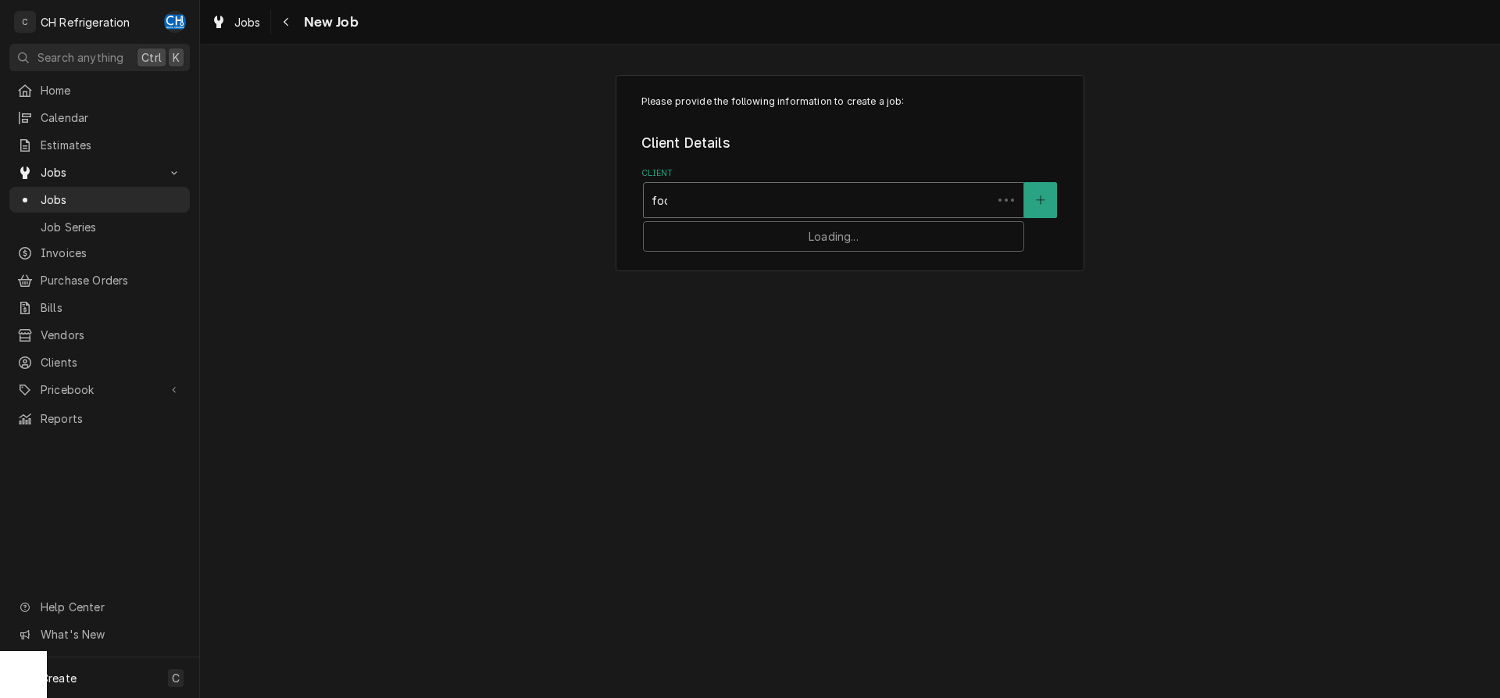
type input "foot"
click at [762, 231] on strong "[GEOGRAPHIC_DATA]" at bounding box center [714, 233] width 124 height 13
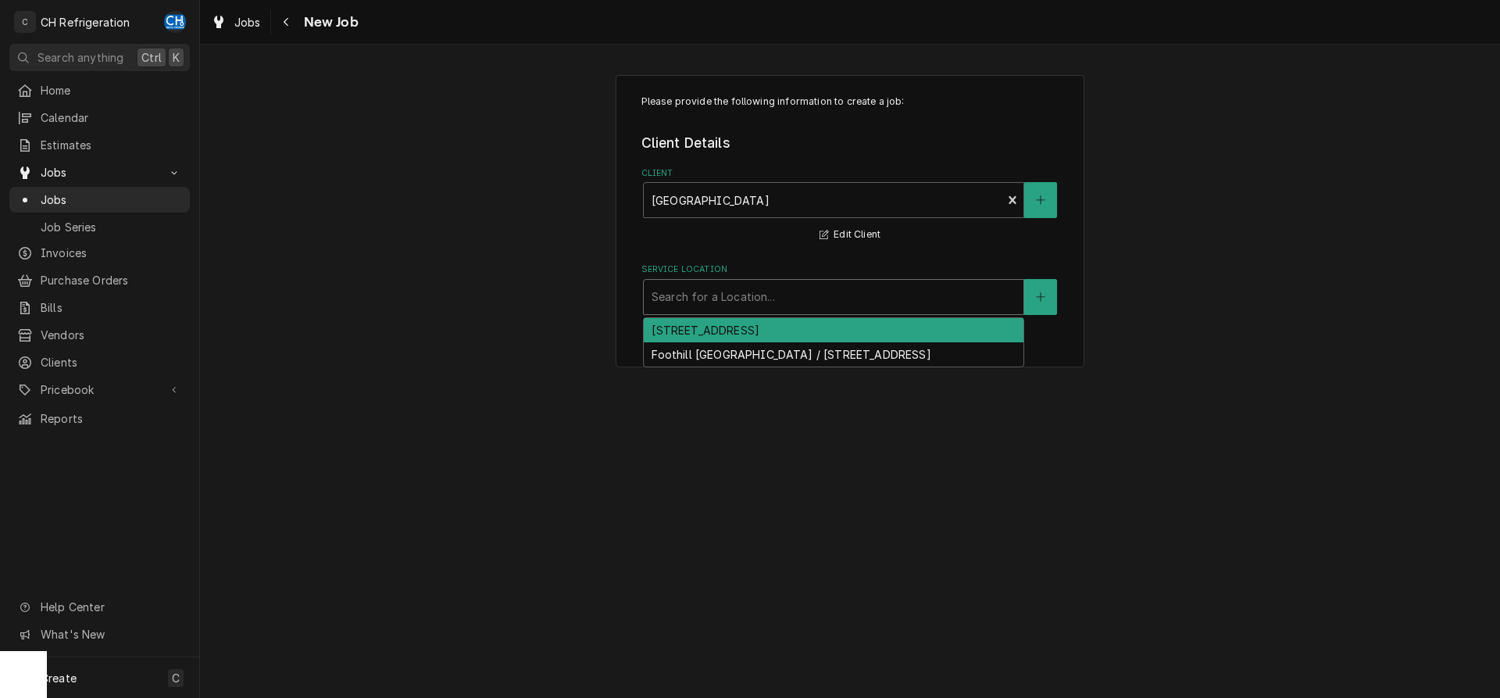
click at [800, 294] on div "Service Location" at bounding box center [834, 297] width 364 height 28
click at [759, 335] on div "[STREET_ADDRESS]" at bounding box center [834, 330] width 380 height 24
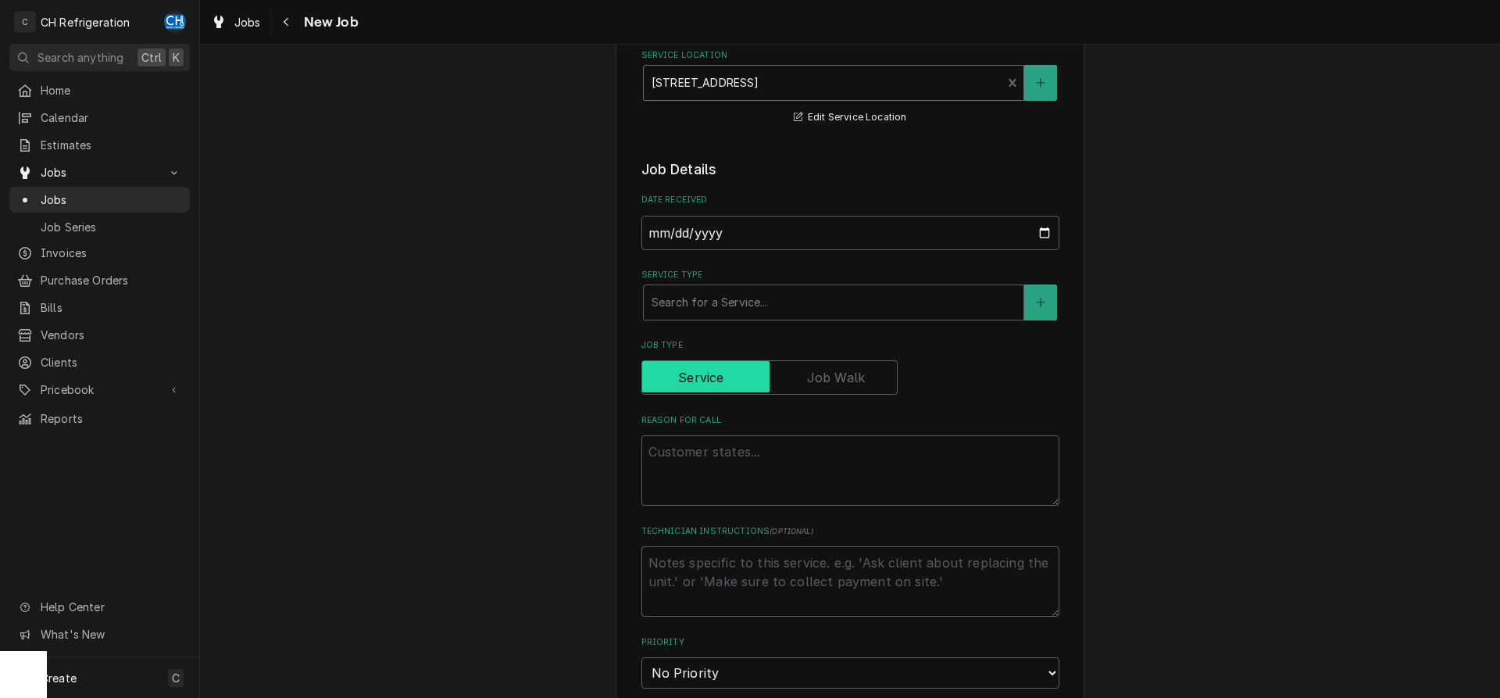
scroll to position [239, 0]
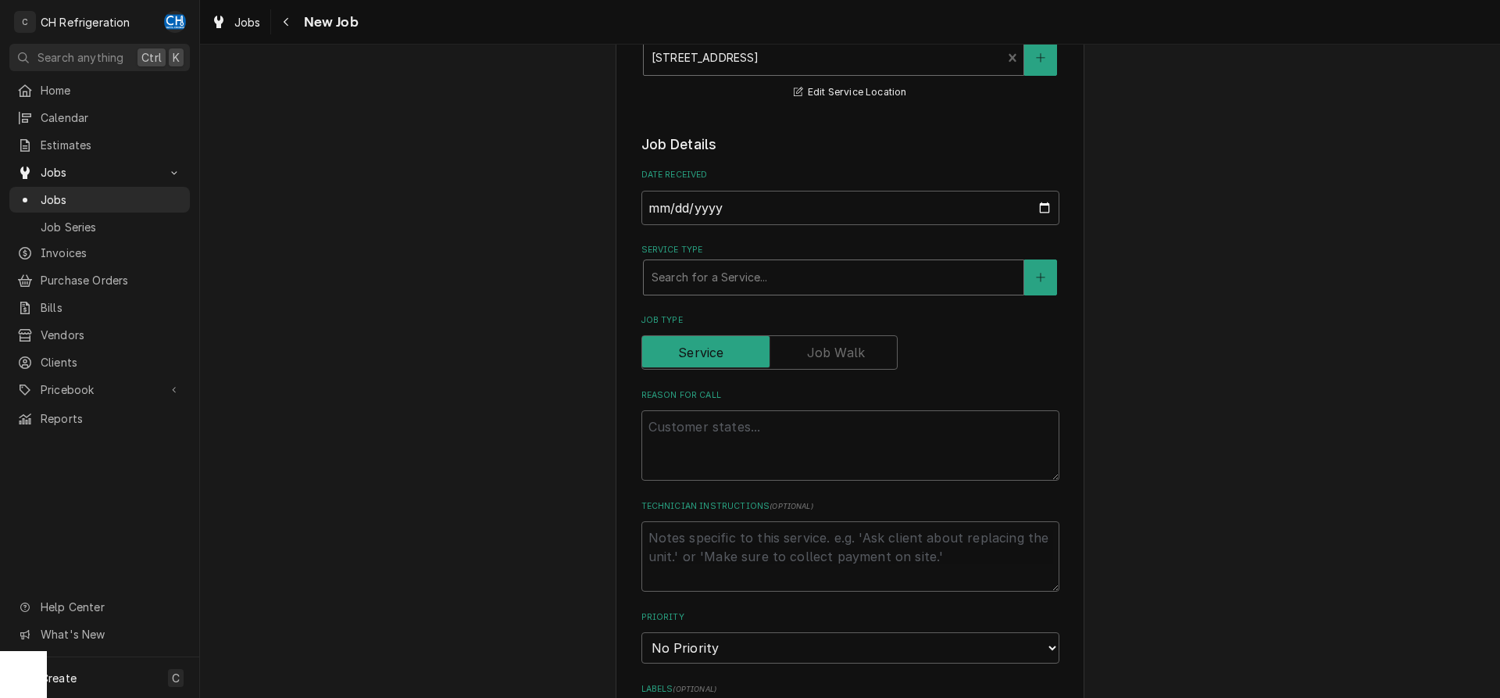
click at [750, 276] on div "Service Type" at bounding box center [834, 277] width 364 height 28
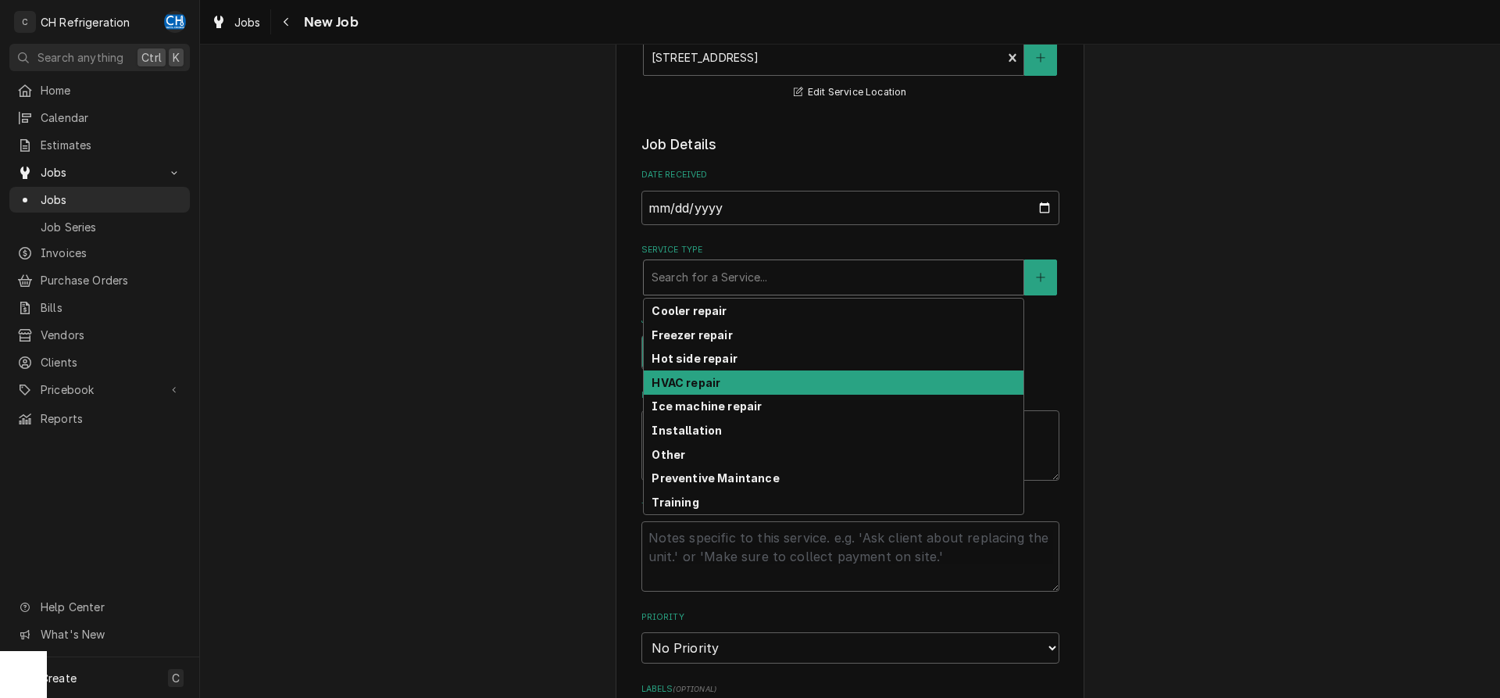
click at [708, 374] on div "HVAC repair" at bounding box center [834, 382] width 380 height 24
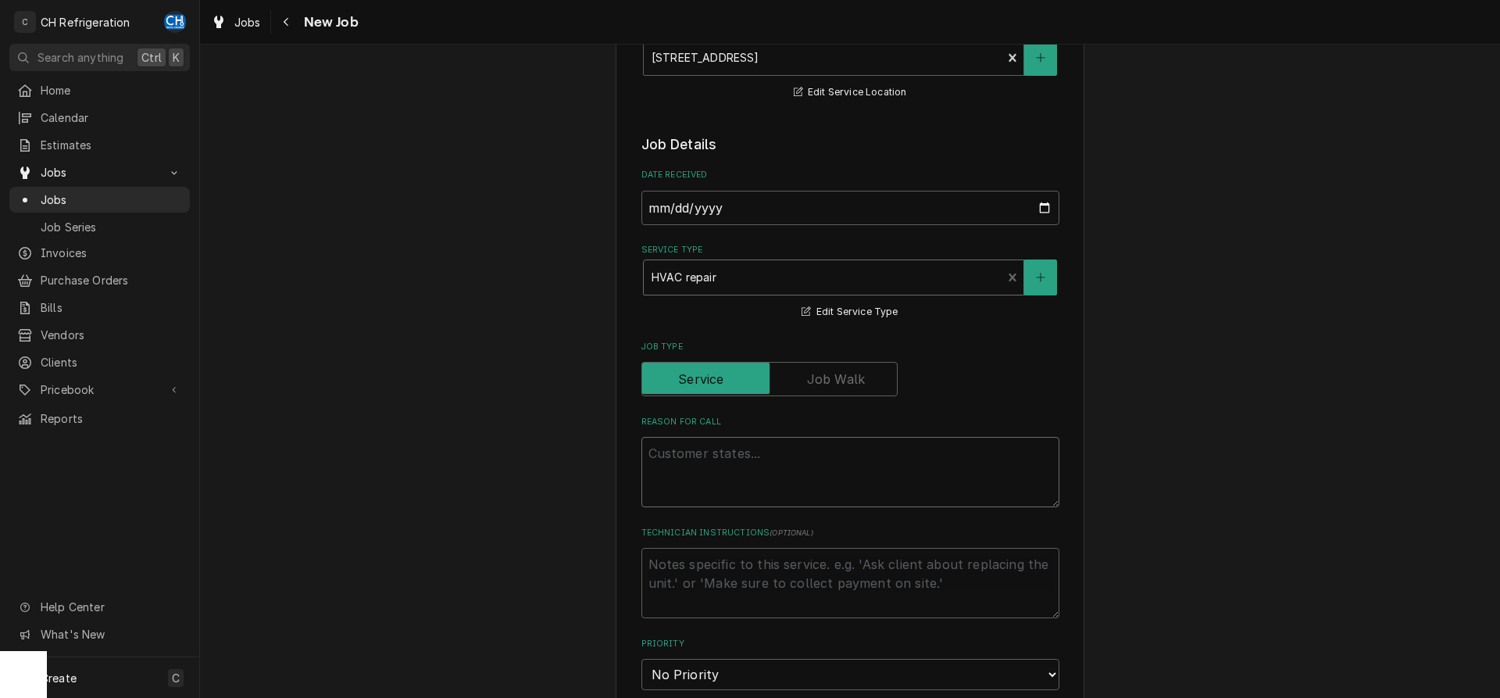
click at [746, 492] on textarea "Reason For Call" at bounding box center [850, 472] width 418 height 70
type textarea "x"
type textarea "f"
type textarea "x"
type textarea "fi"
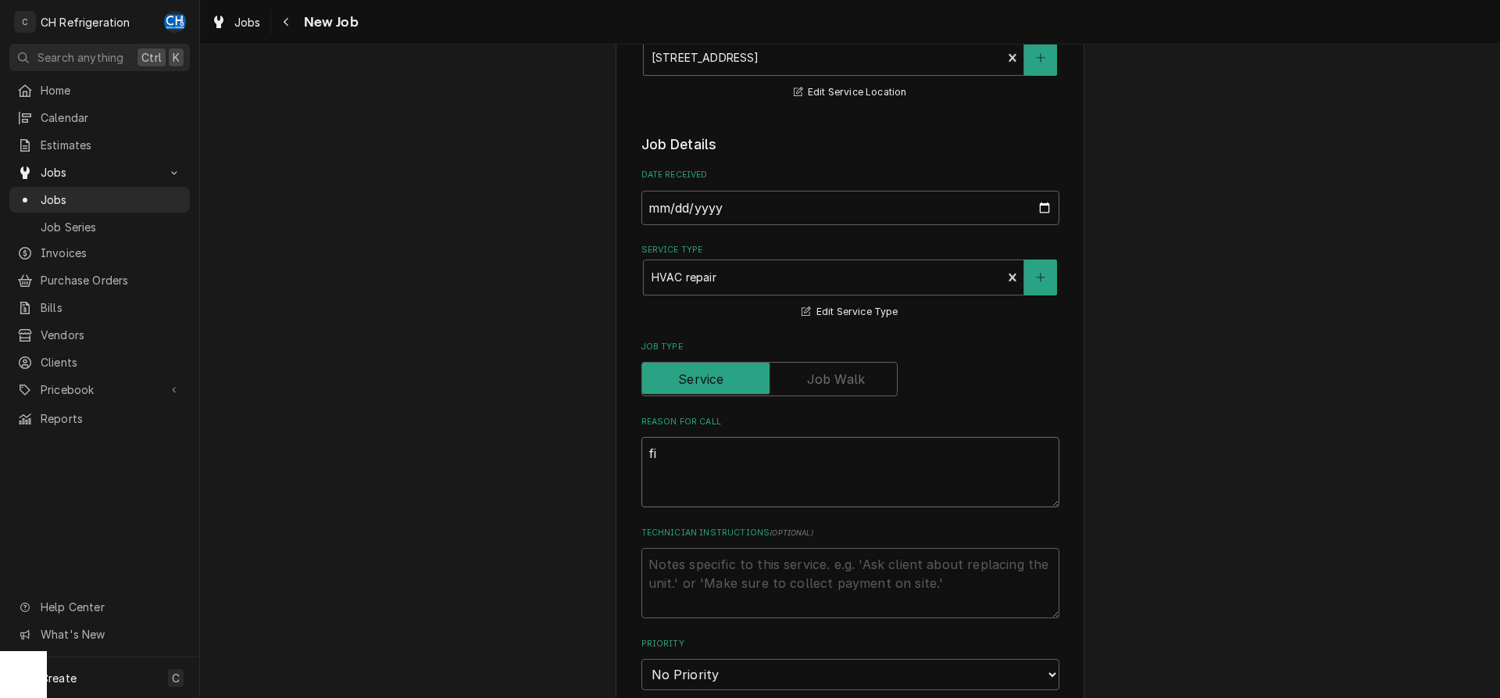
type textarea "x"
type textarea "fiz"
type textarea "x"
type textarea "fiz"
type textarea "x"
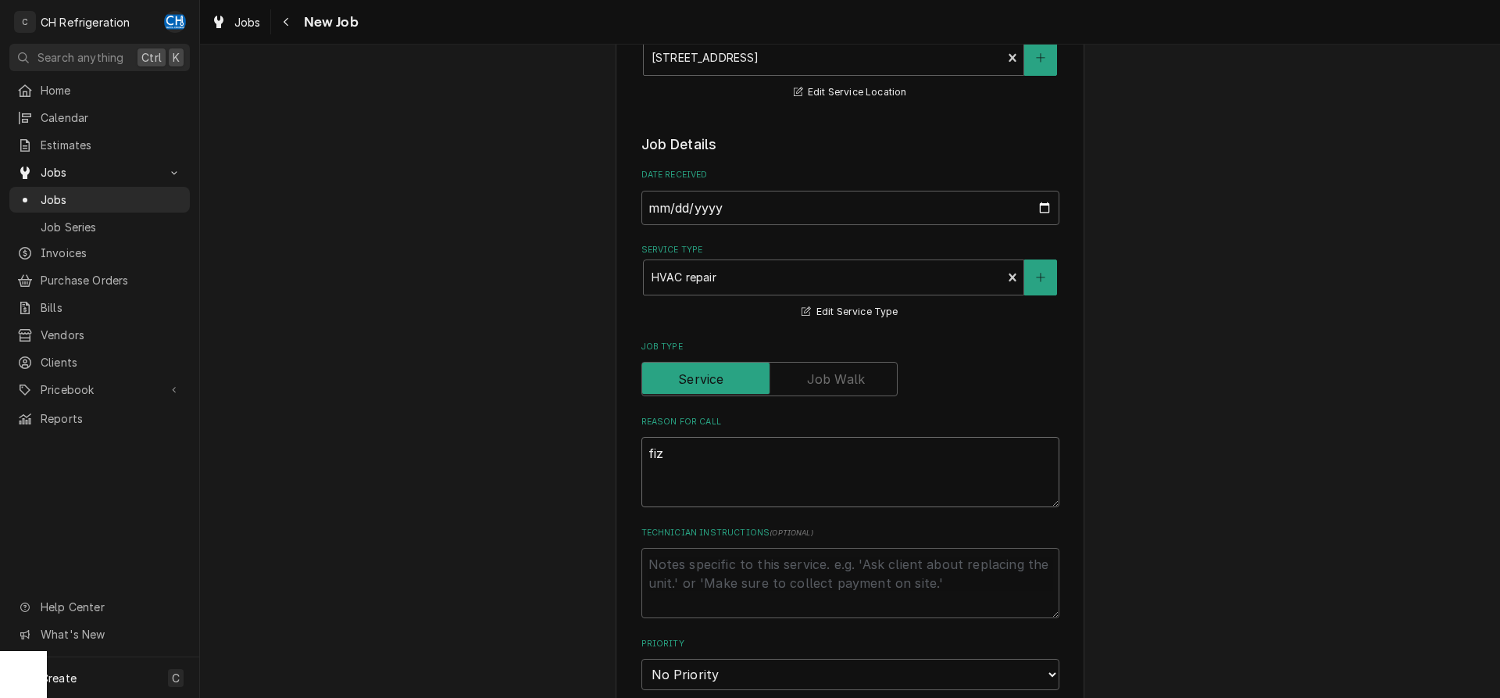
type textarea "fi"
type textarea "x"
type textarea "fix"
type textarea "x"
type textarea "fix"
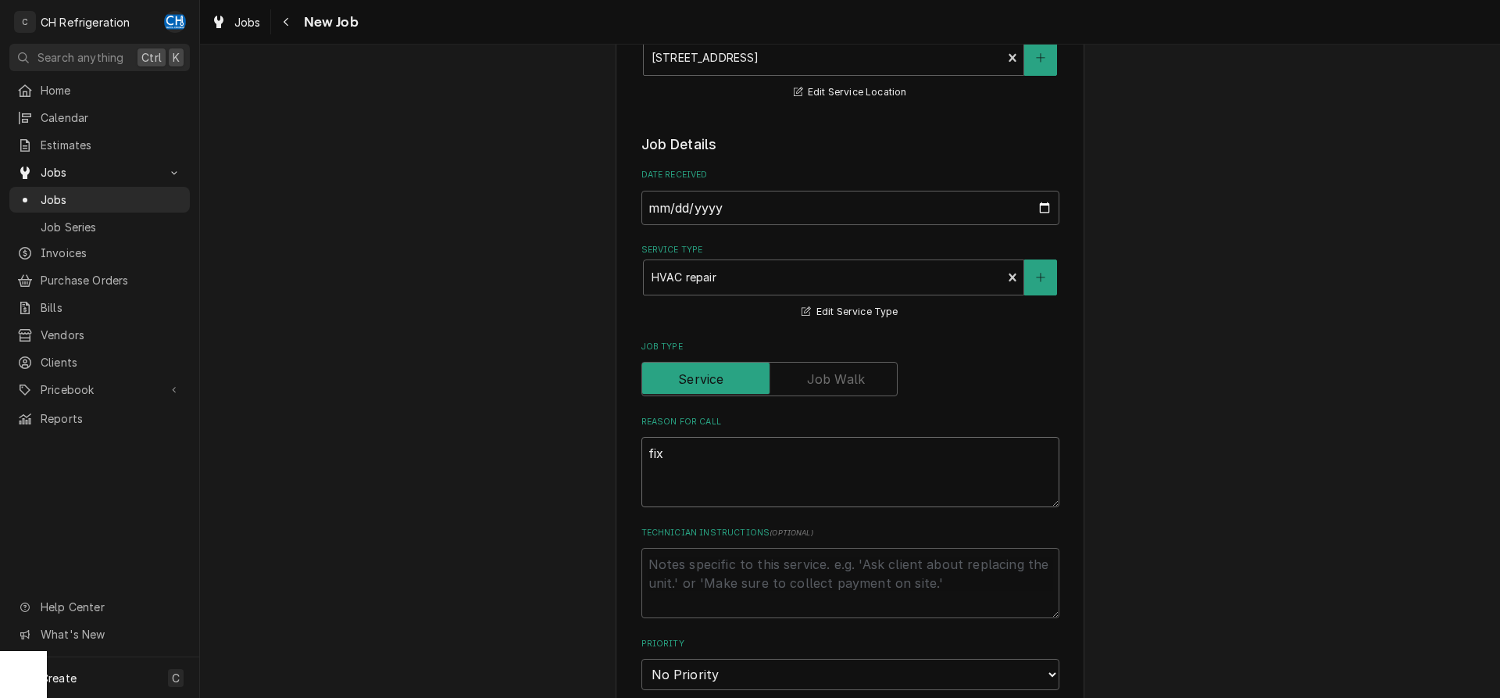
type textarea "x"
type textarea "fix l"
type textarea "x"
type textarea "fix le"
type textarea "x"
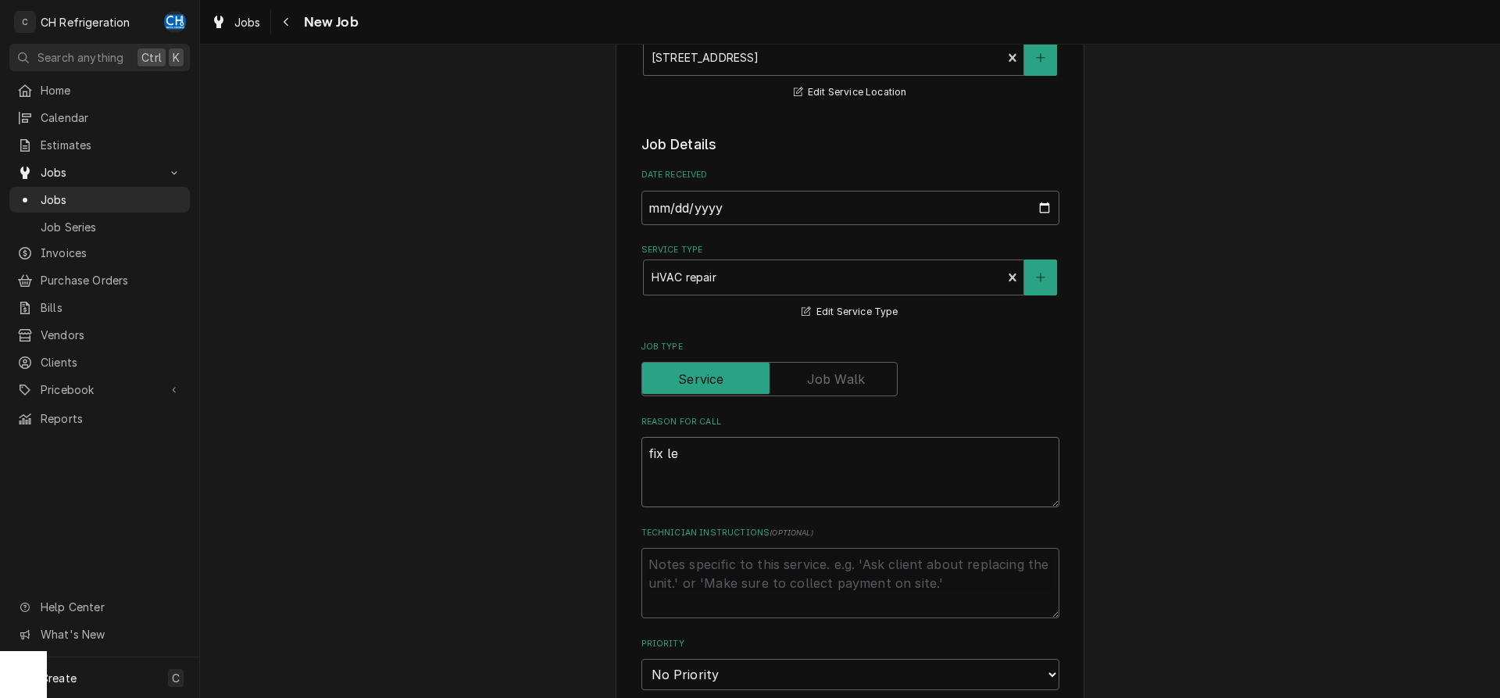
type textarea "fix [PERSON_NAME]"
type textarea "x"
type textarea "fix leak"
type textarea "x"
type textarea "fix leak"
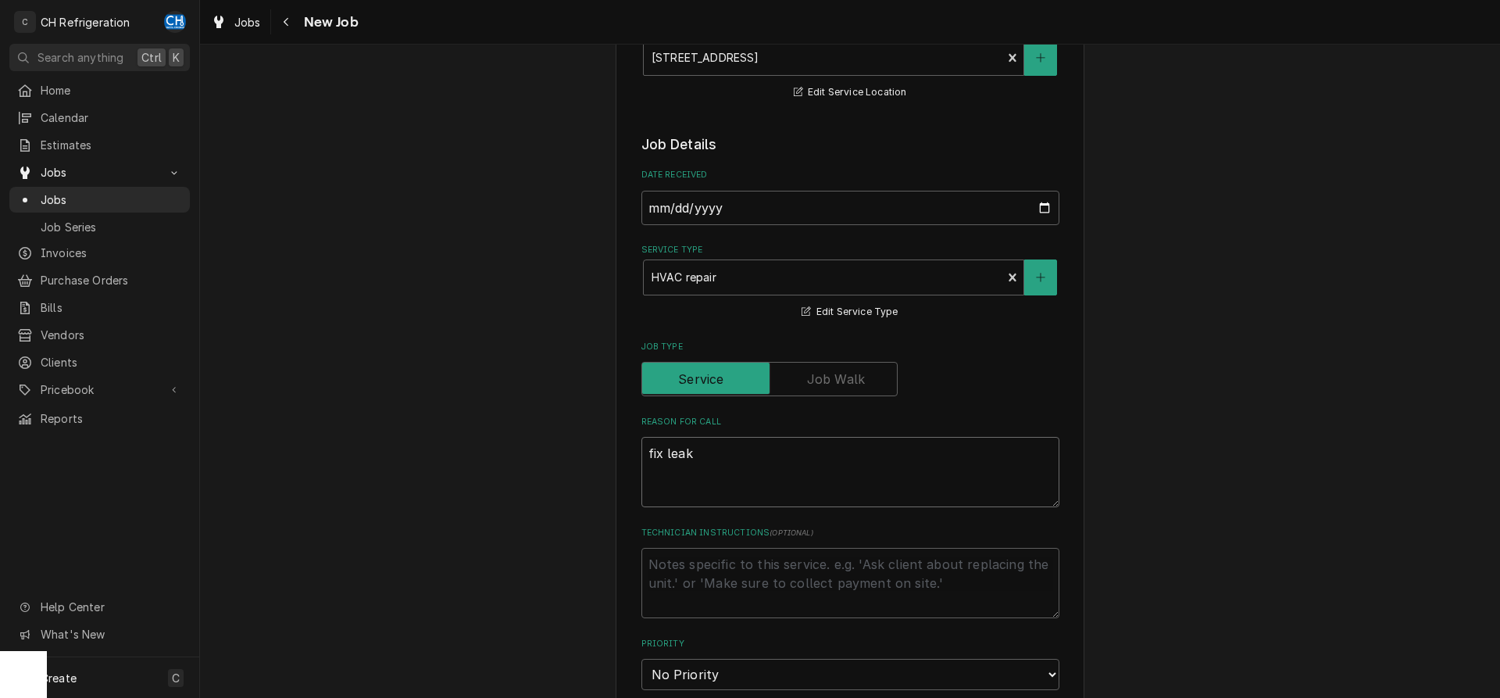
type textarea "x"
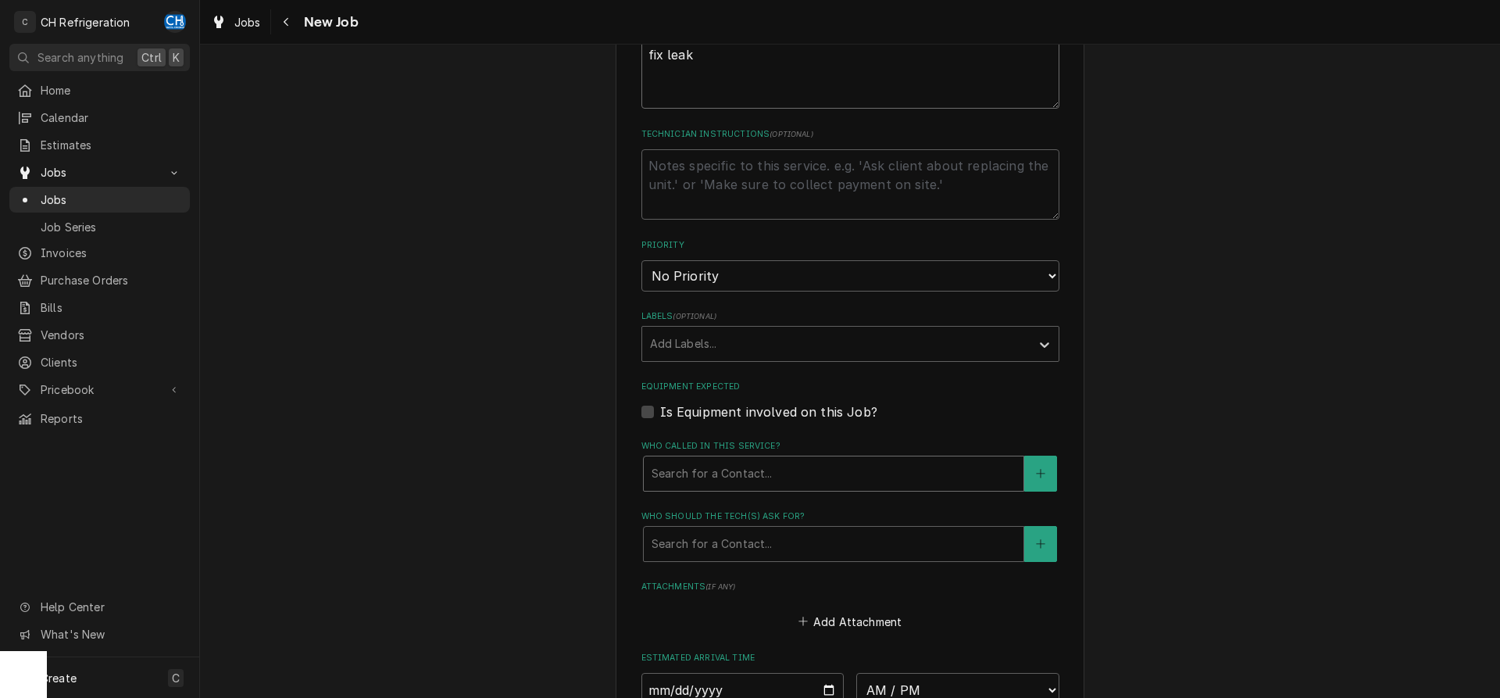
scroll to position [1036, 0]
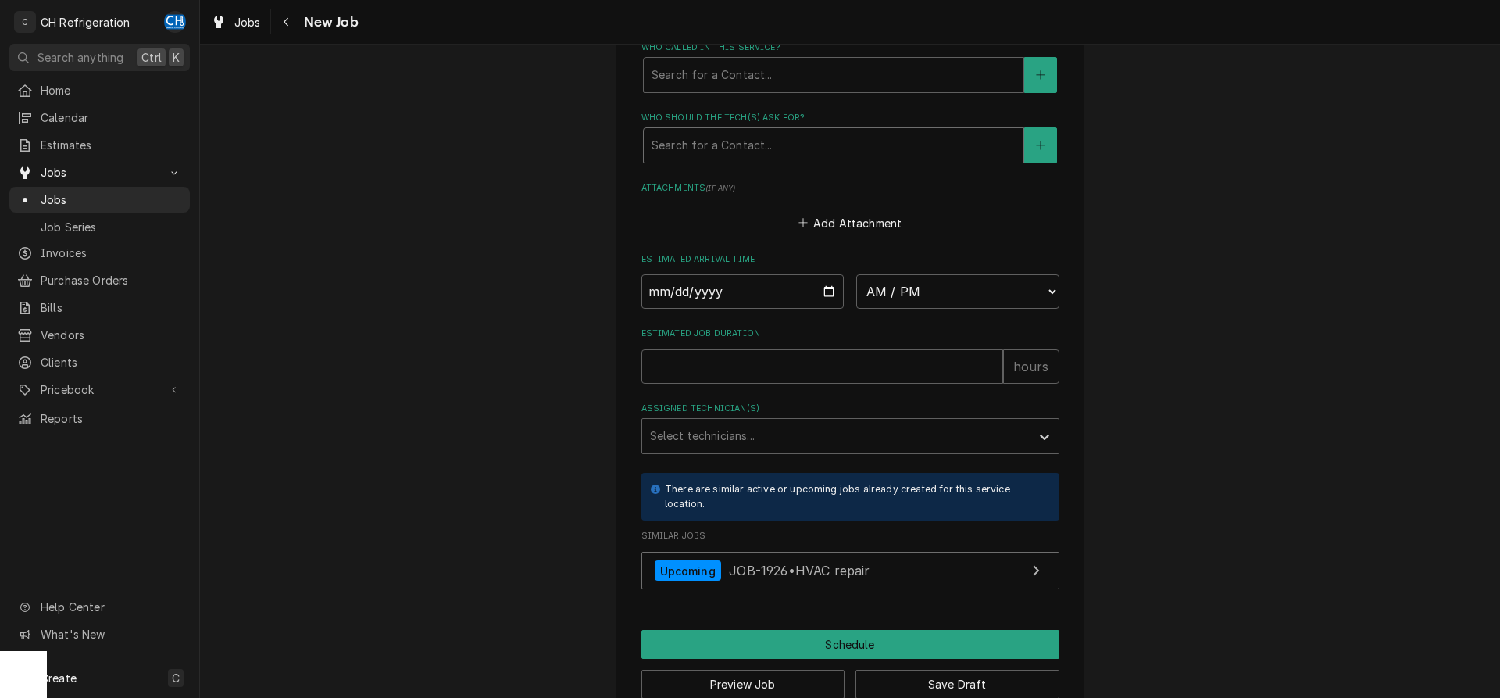
type textarea "fix leak"
click at [773, 151] on div "Who should the tech(s) ask for?" at bounding box center [834, 145] width 364 height 28
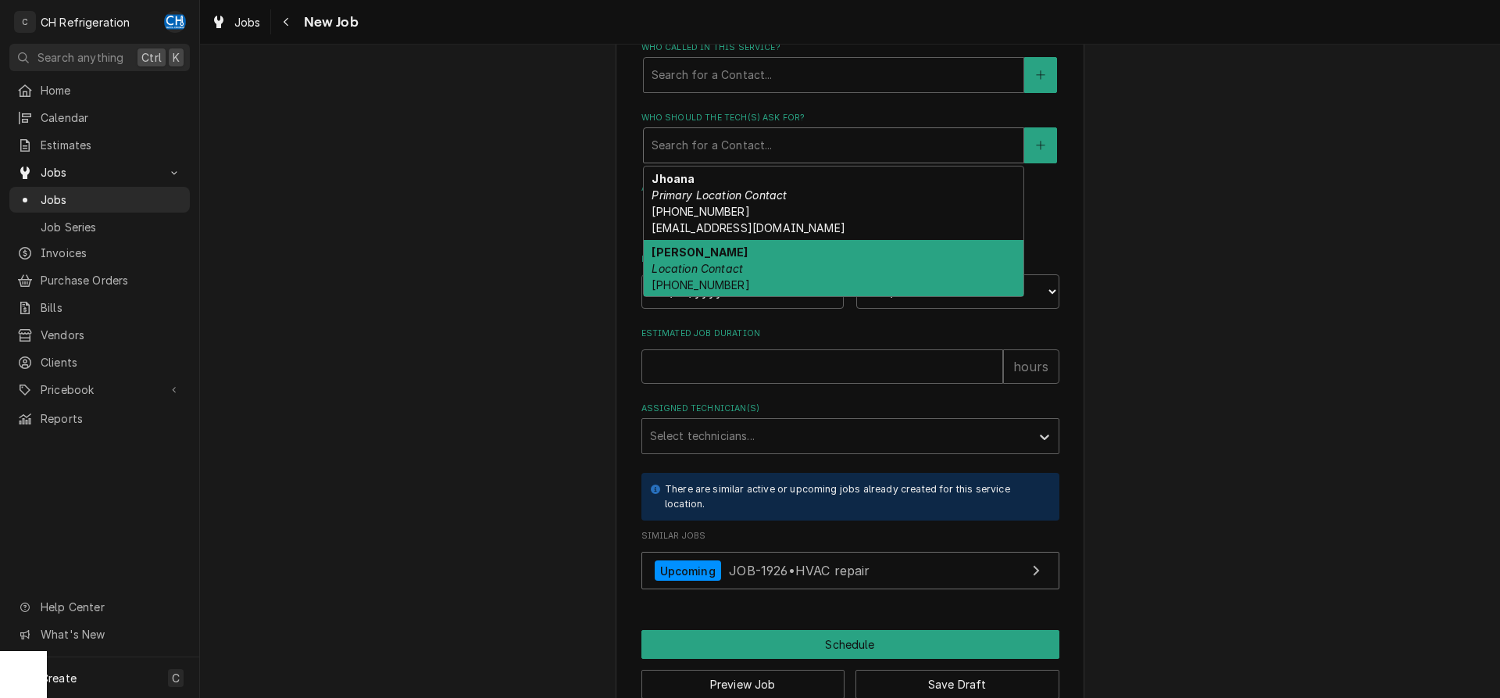
click at [761, 279] on div "Ray Location Contact [PHONE_NUMBER]" at bounding box center [834, 268] width 380 height 57
type textarea "x"
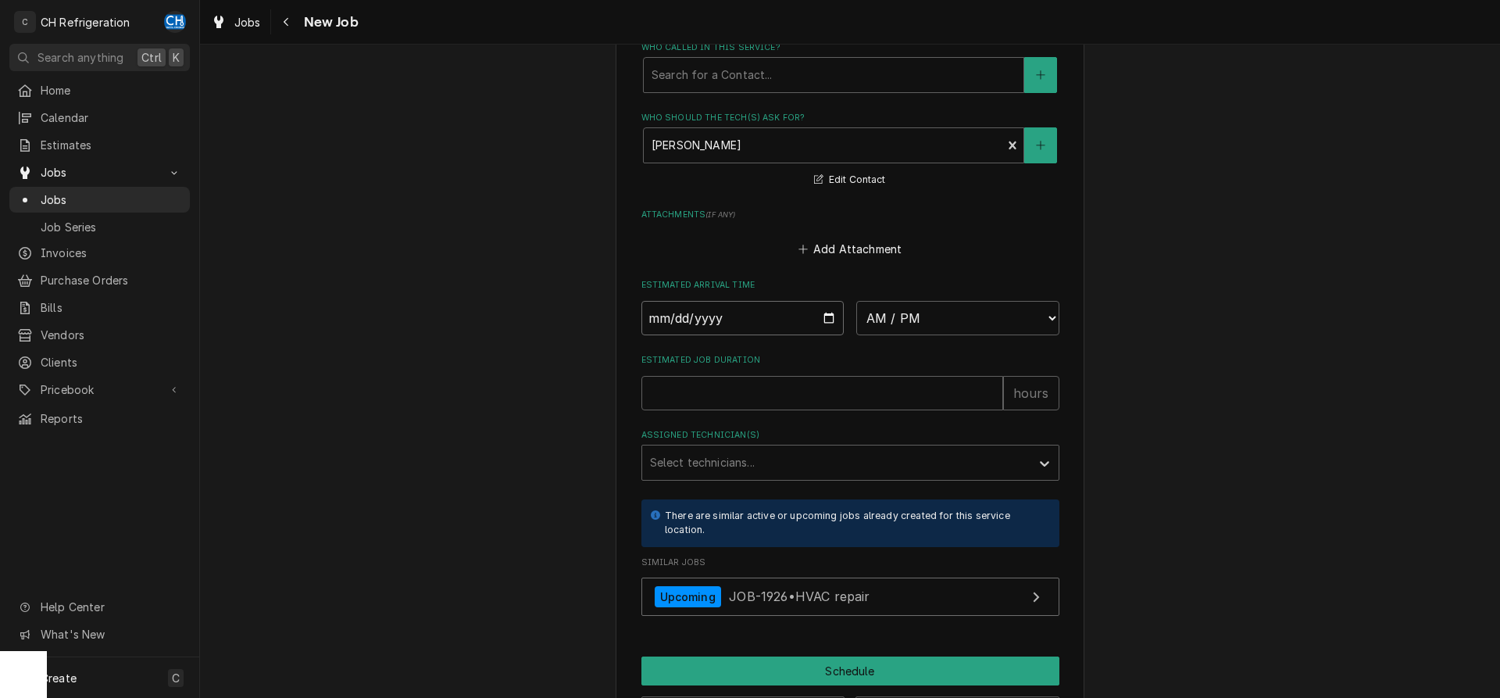
click at [823, 316] on input "Date" at bounding box center [742, 318] width 203 height 34
type input "[DATE]"
click at [902, 298] on div "Estimated Arrival Time [DATE] AM / PM 6:00 AM 6:15 AM 6:30 AM 6:45 AM 7:00 AM 7…" at bounding box center [850, 306] width 418 height 55
type textarea "x"
click at [856, 301] on select "AM / PM 6:00 AM 6:15 AM 6:30 AM 6:45 AM 7:00 AM 7:15 AM 7:30 AM 7:45 AM 8:00 AM…" at bounding box center [957, 318] width 203 height 34
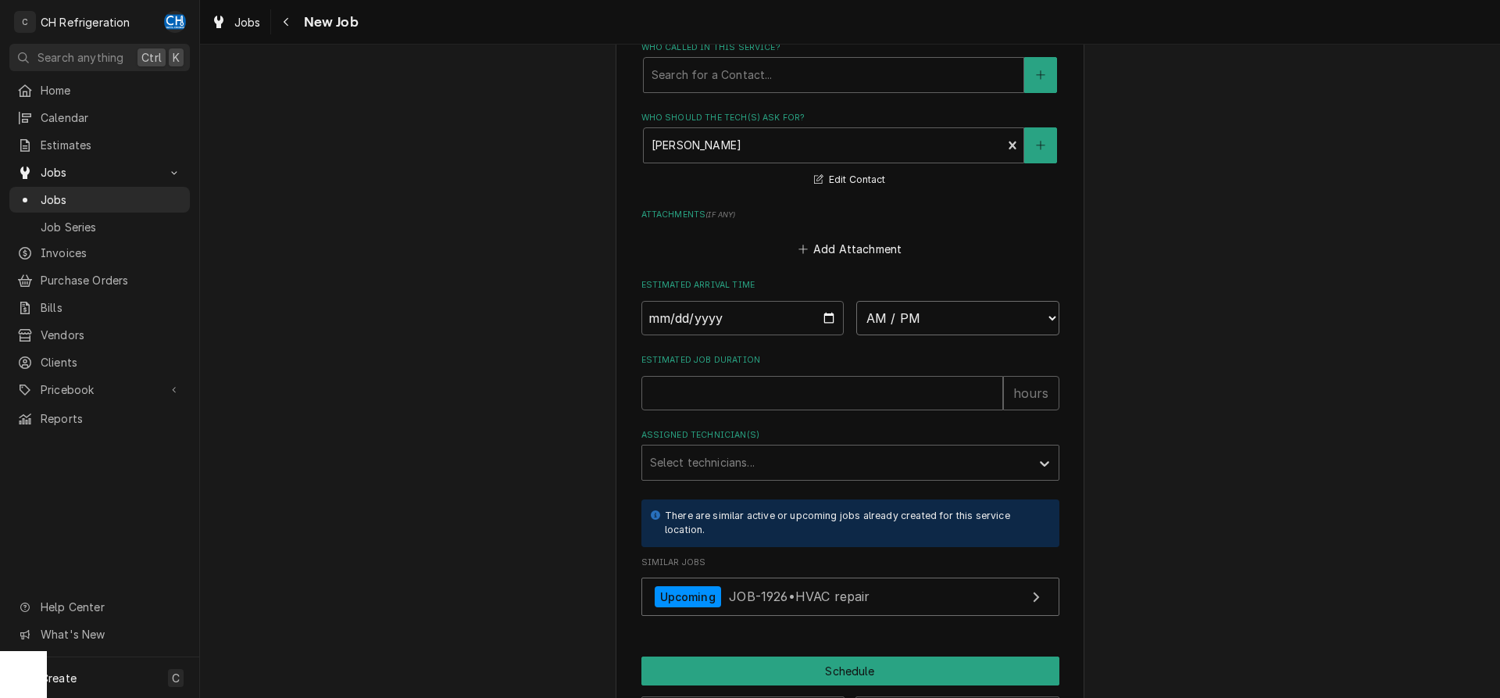
select select "08:00:00"
click option "8:00 AM" at bounding box center [0, 0] width 0 height 0
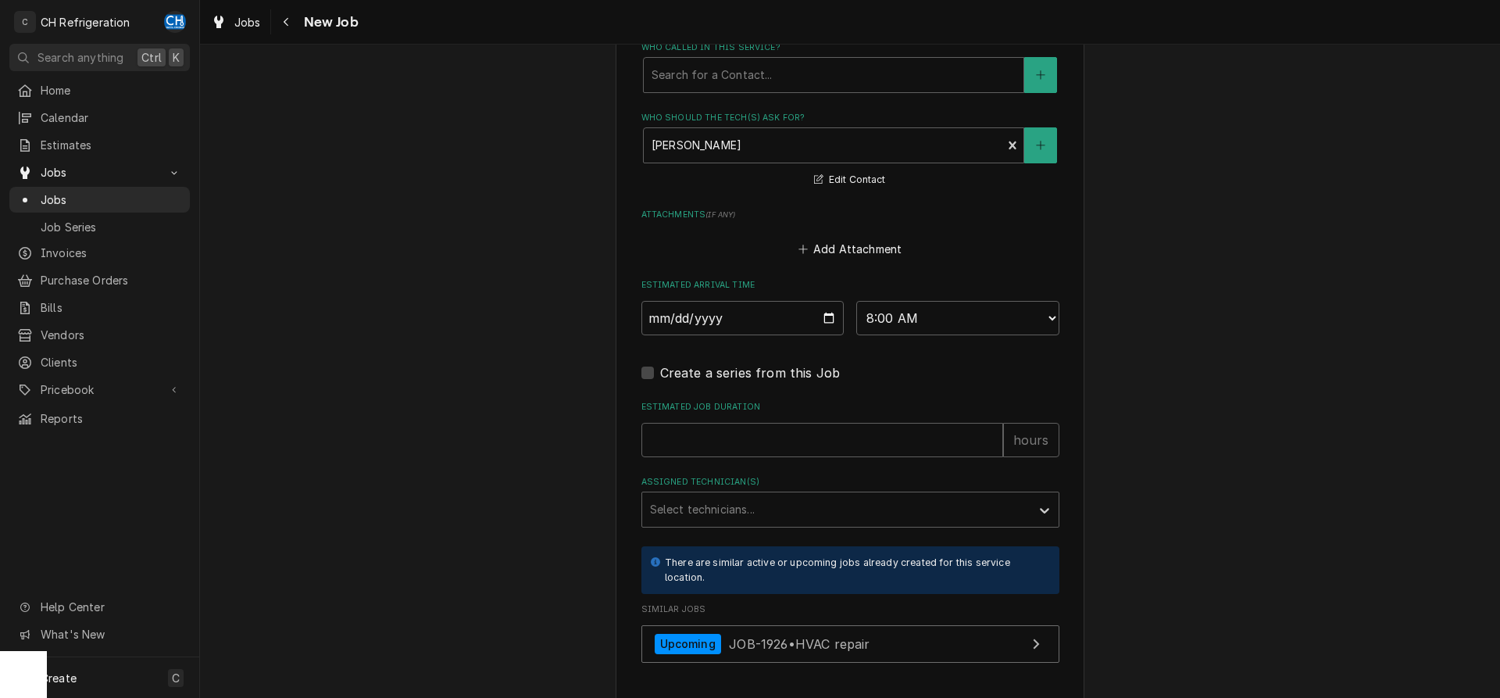
click at [743, 399] on fieldset "Job Details Date Received [DATE] Service Type HVAC repair Edit Service Type Job…" at bounding box center [850, 4] width 418 height 1333
drag, startPoint x: 754, startPoint y: 447, endPoint x: 763, endPoint y: 447, distance: 9.4
click at [756, 447] on input "Estimated Job Duration" at bounding box center [822, 440] width 362 height 34
type textarea "x"
type input "2"
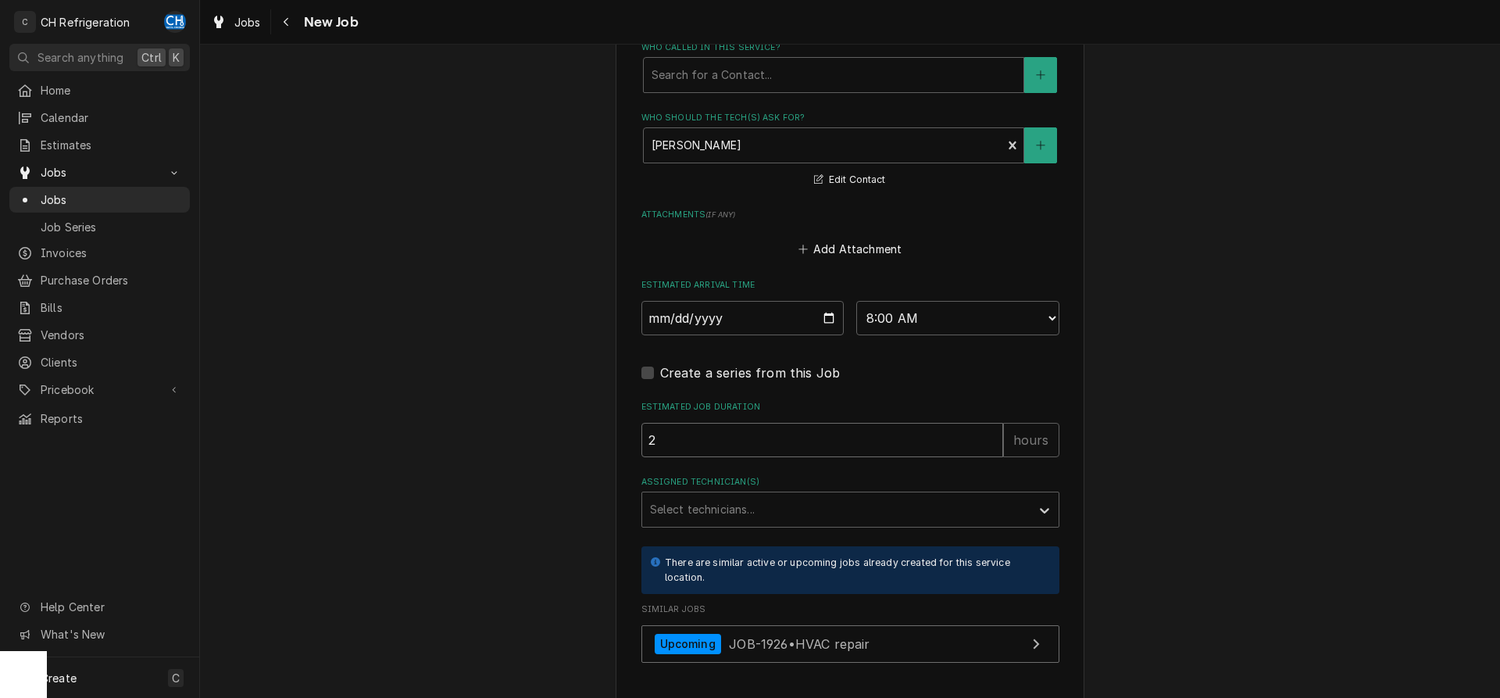
type textarea "x"
type input "2"
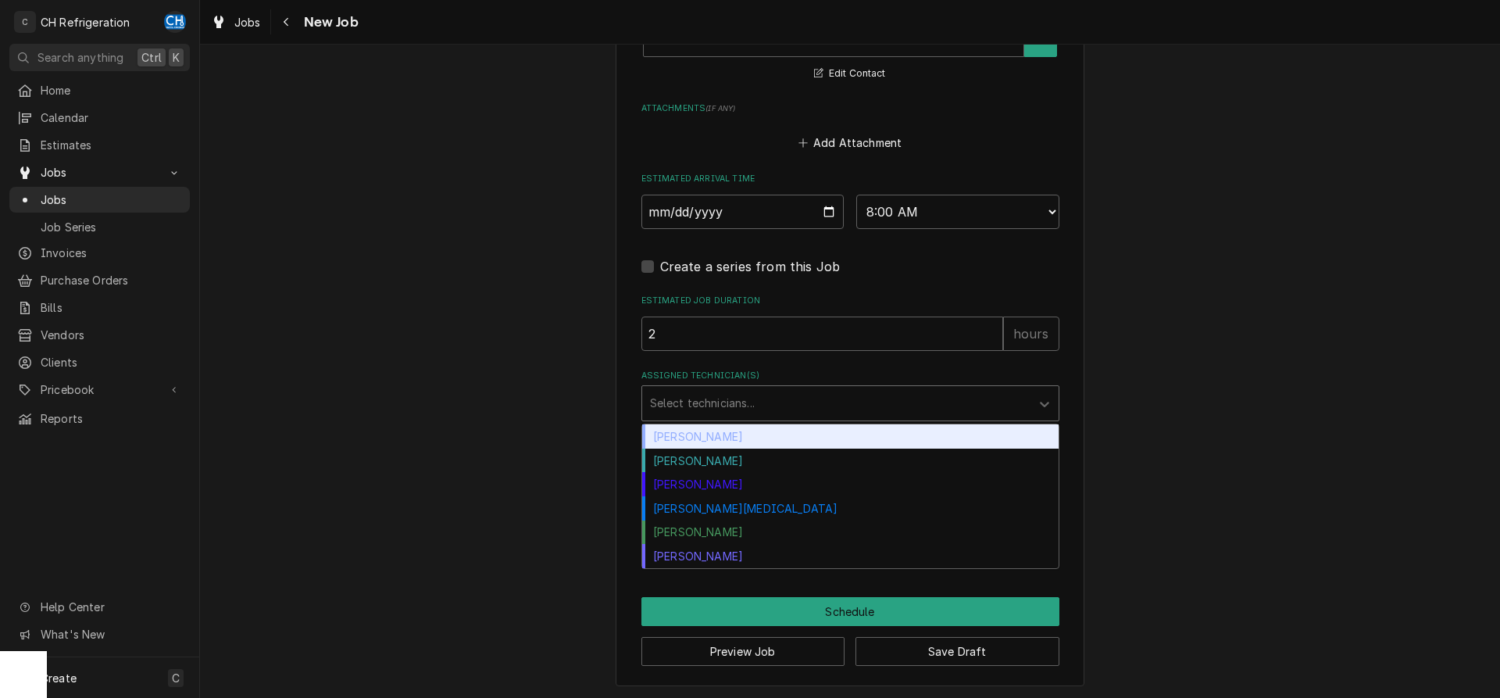
click at [743, 396] on div "Assigned Technician(s)" at bounding box center [836, 403] width 373 height 28
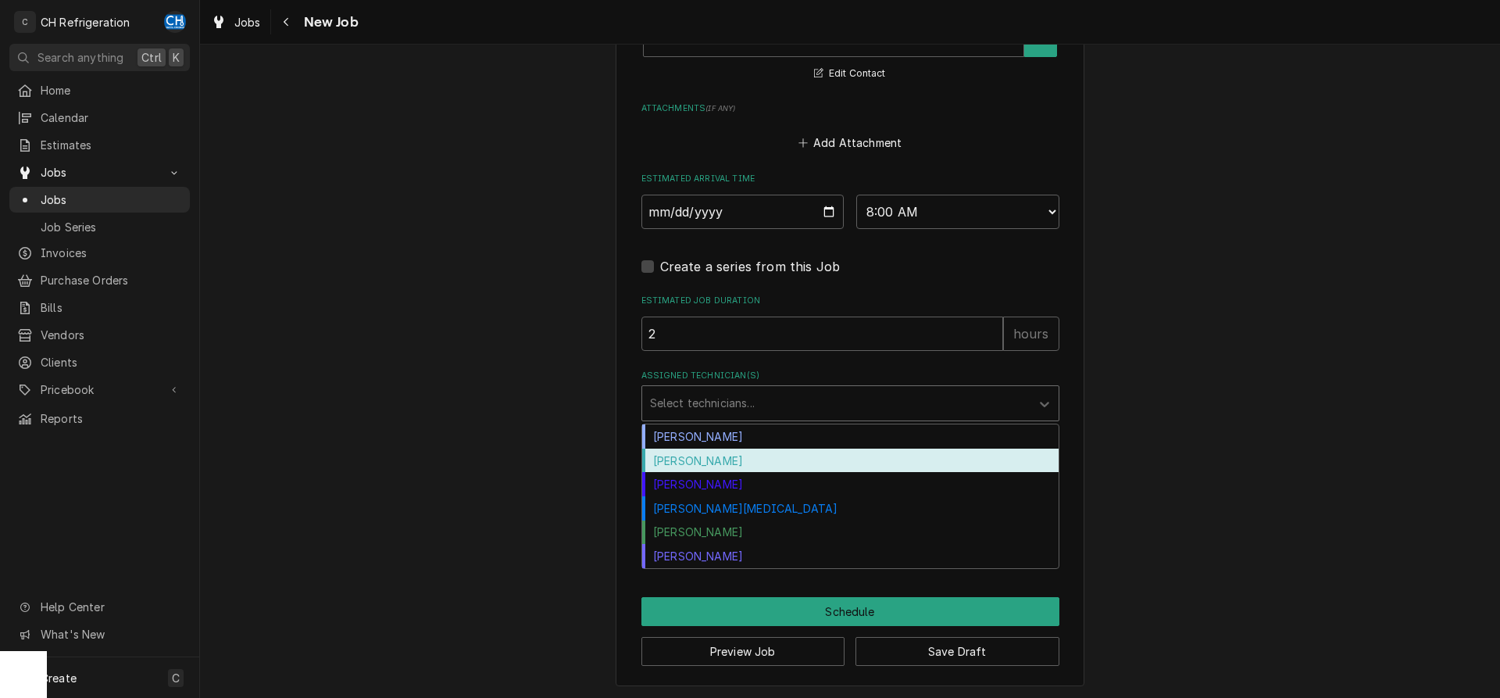
click at [719, 462] on div "[PERSON_NAME]" at bounding box center [850, 460] width 416 height 24
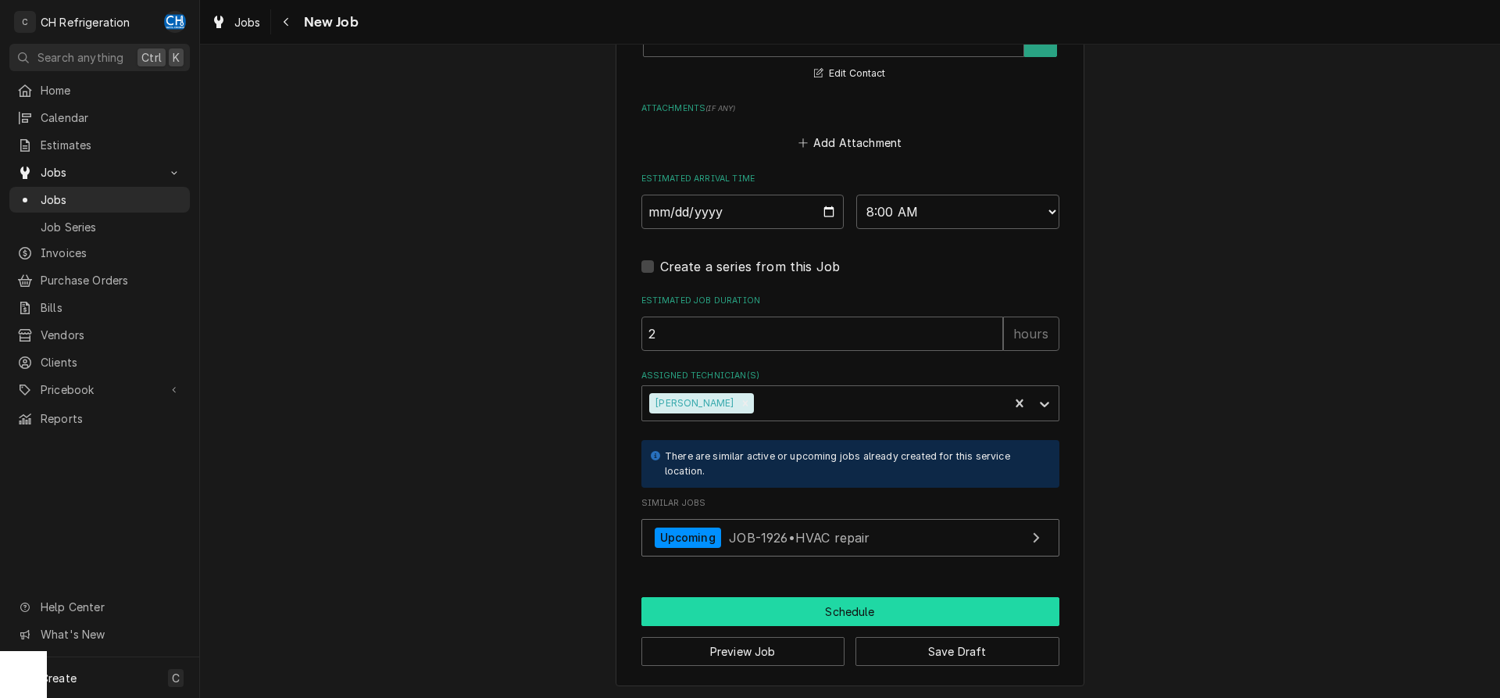
click at [759, 620] on button "Schedule" at bounding box center [850, 611] width 418 height 29
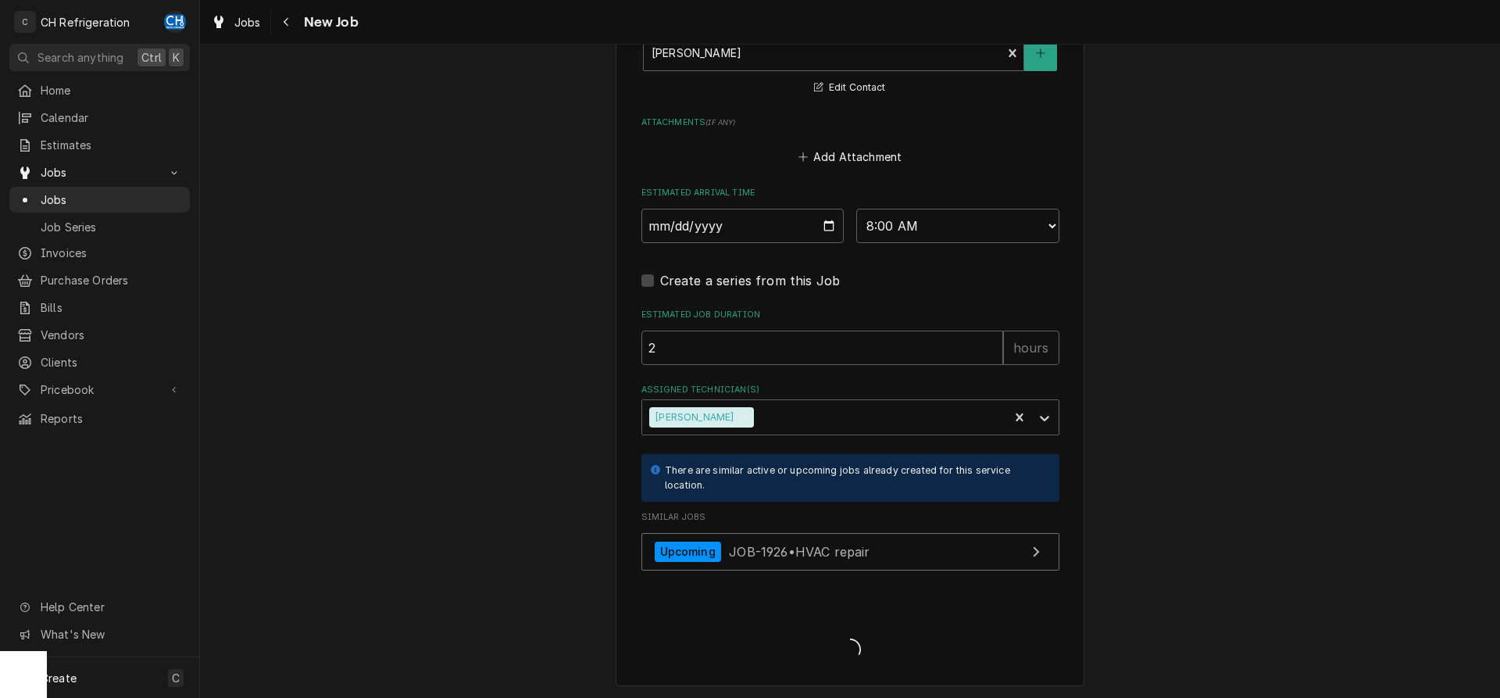
type textarea "x"
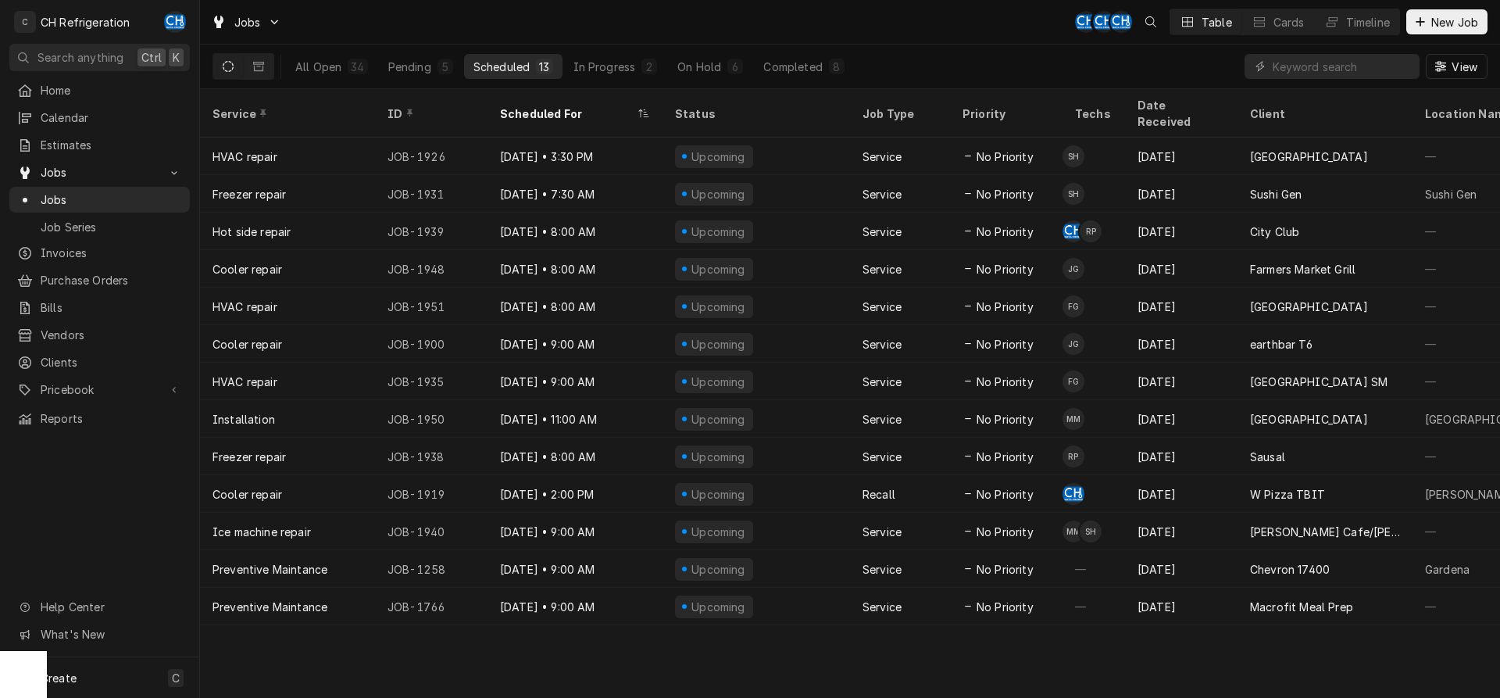
click at [532, 64] on button "Scheduled 13" at bounding box center [513, 66] width 98 height 25
click at [783, 57] on button "Completed 7" at bounding box center [802, 66] width 99 height 25
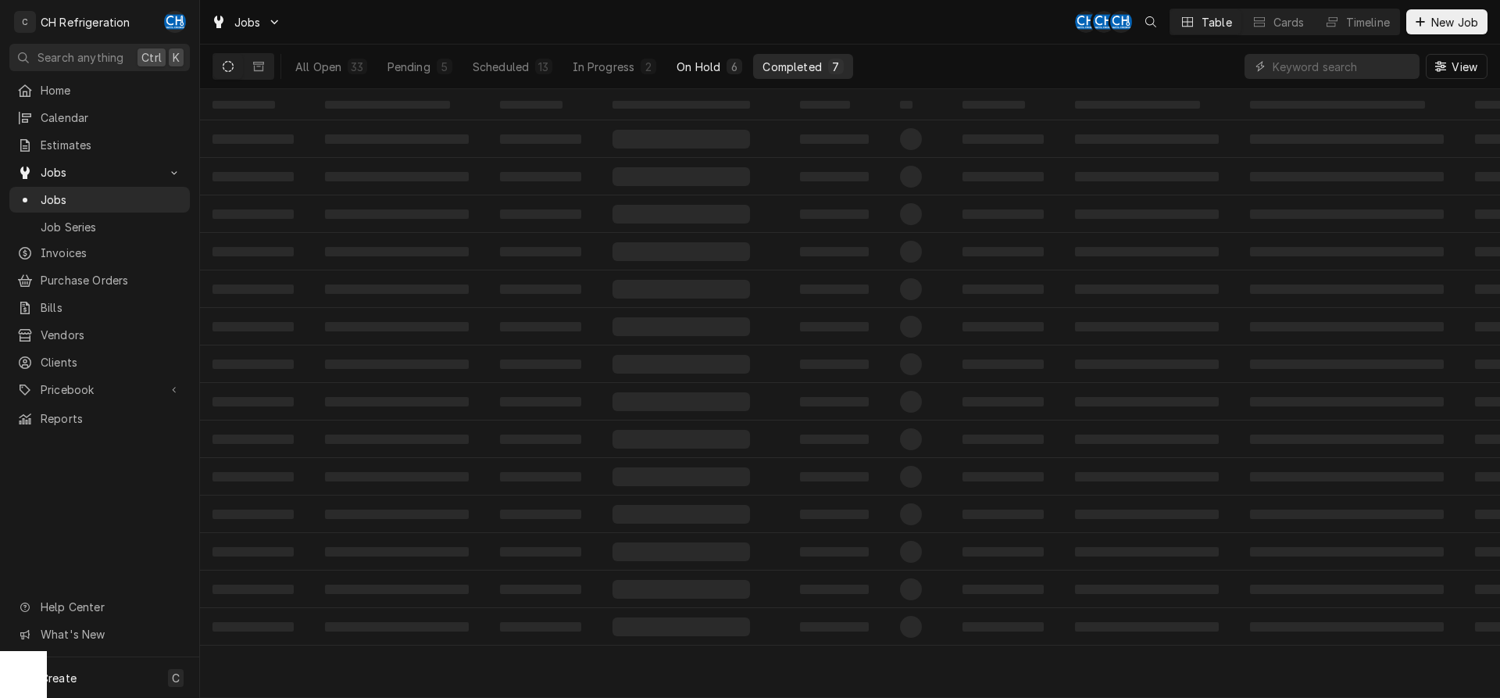
click at [680, 62] on div "On Hold" at bounding box center [698, 67] width 44 height 16
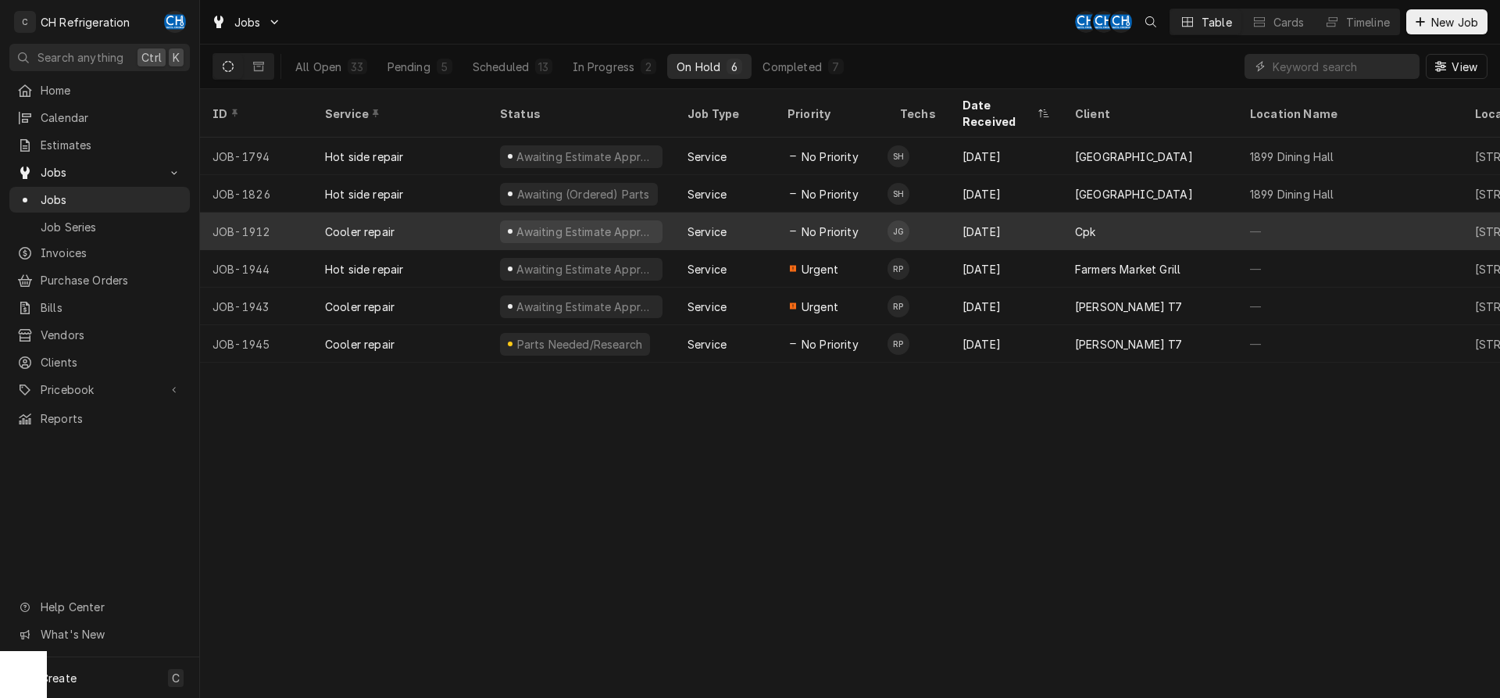
click at [1025, 219] on div "Sep 8" at bounding box center [1006, 230] width 112 height 37
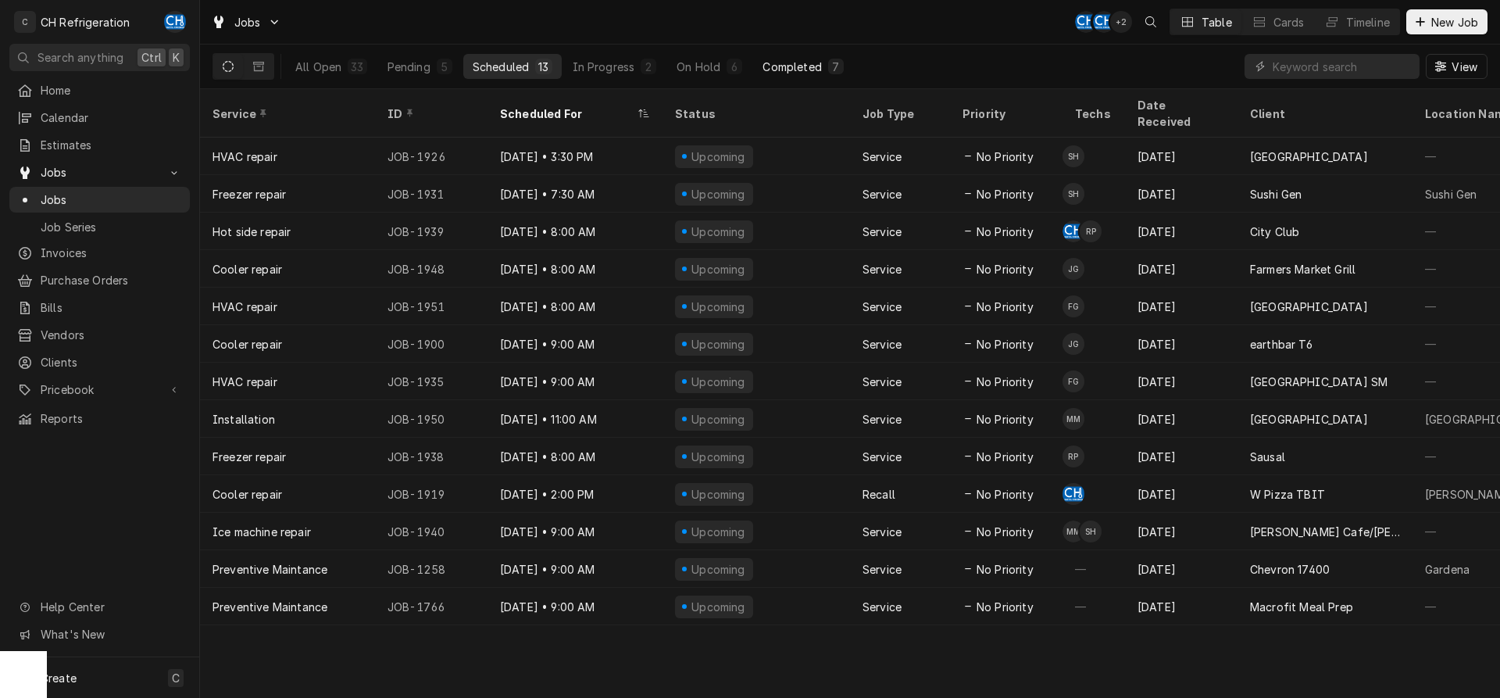
click at [830, 65] on div "7" at bounding box center [836, 67] width 16 height 16
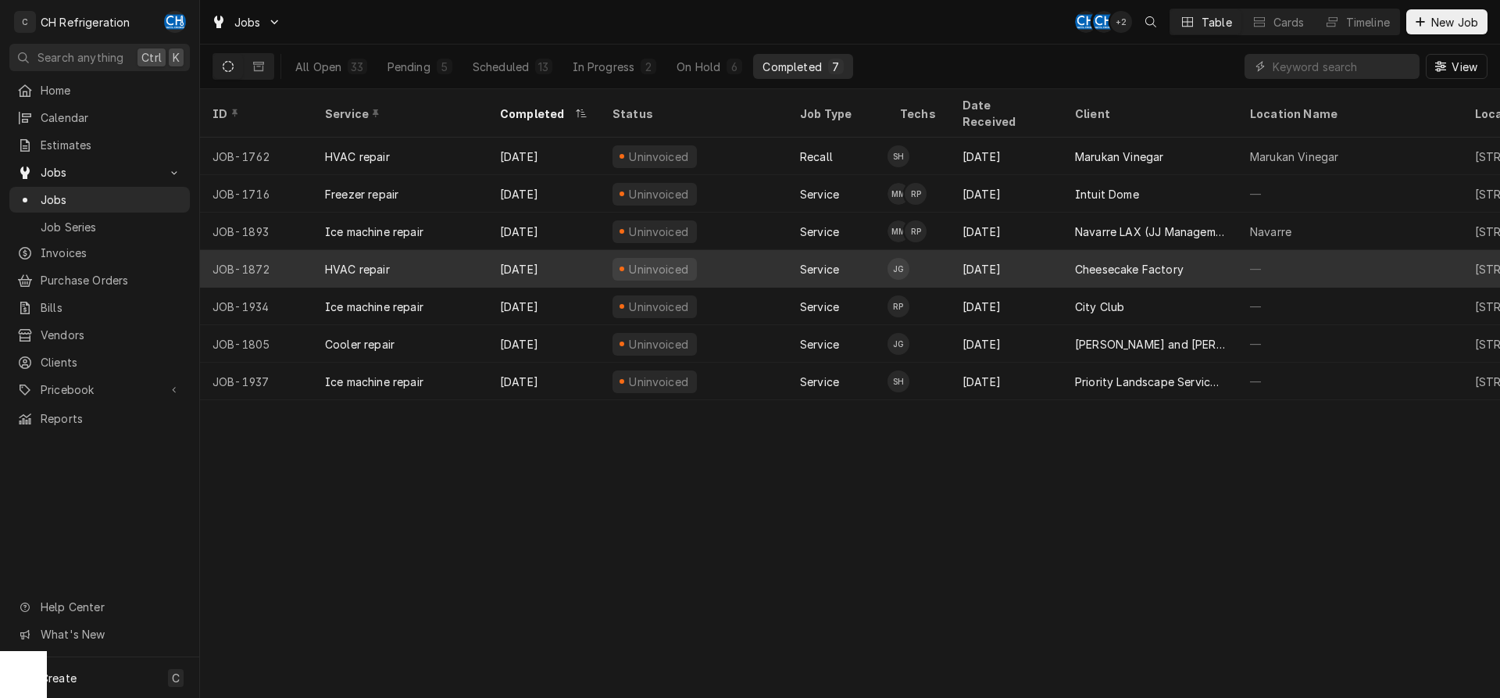
click at [1110, 261] on div "Cheesecake Factory" at bounding box center [1129, 269] width 109 height 16
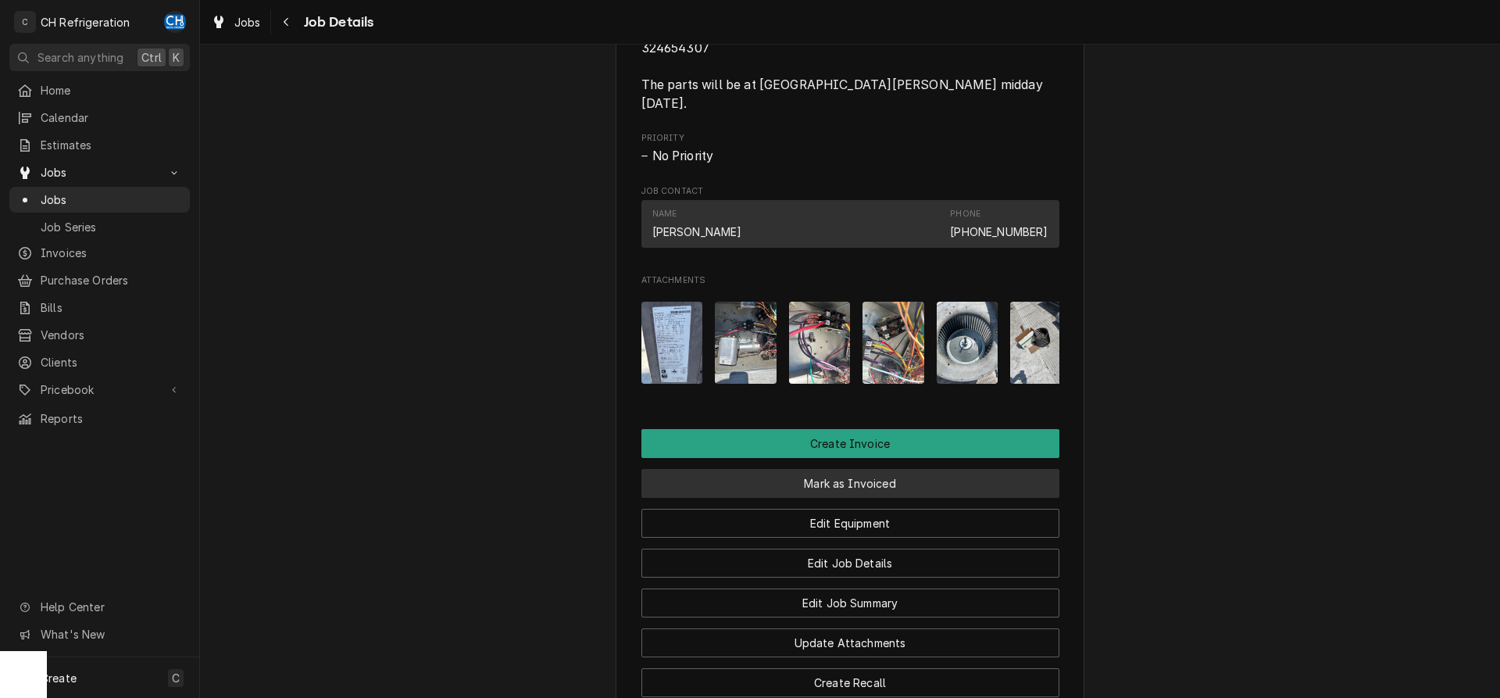
scroll to position [1369, 0]
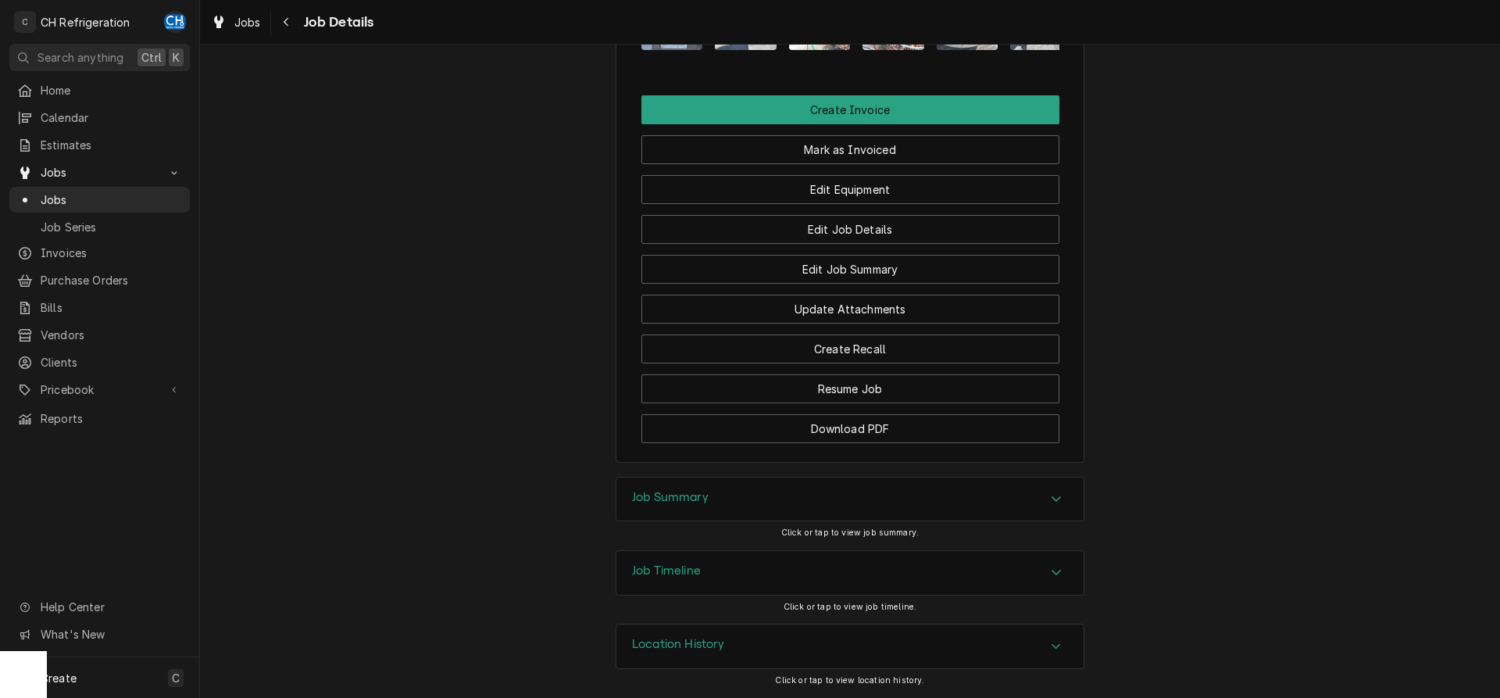
click at [764, 478] on div "Job Summary" at bounding box center [850, 499] width 469 height 45
click at [762, 484] on div "Job Summary" at bounding box center [849, 499] width 467 height 44
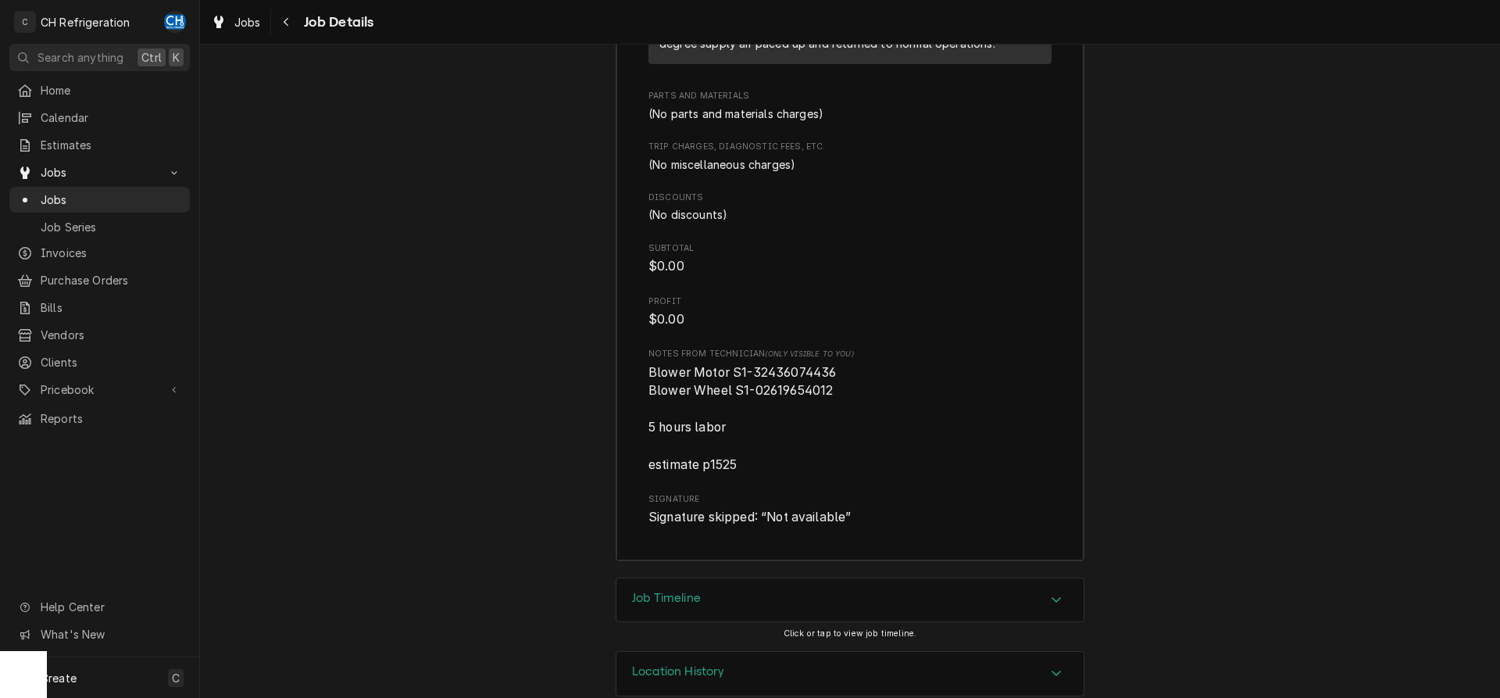
scroll to position [2576, 0]
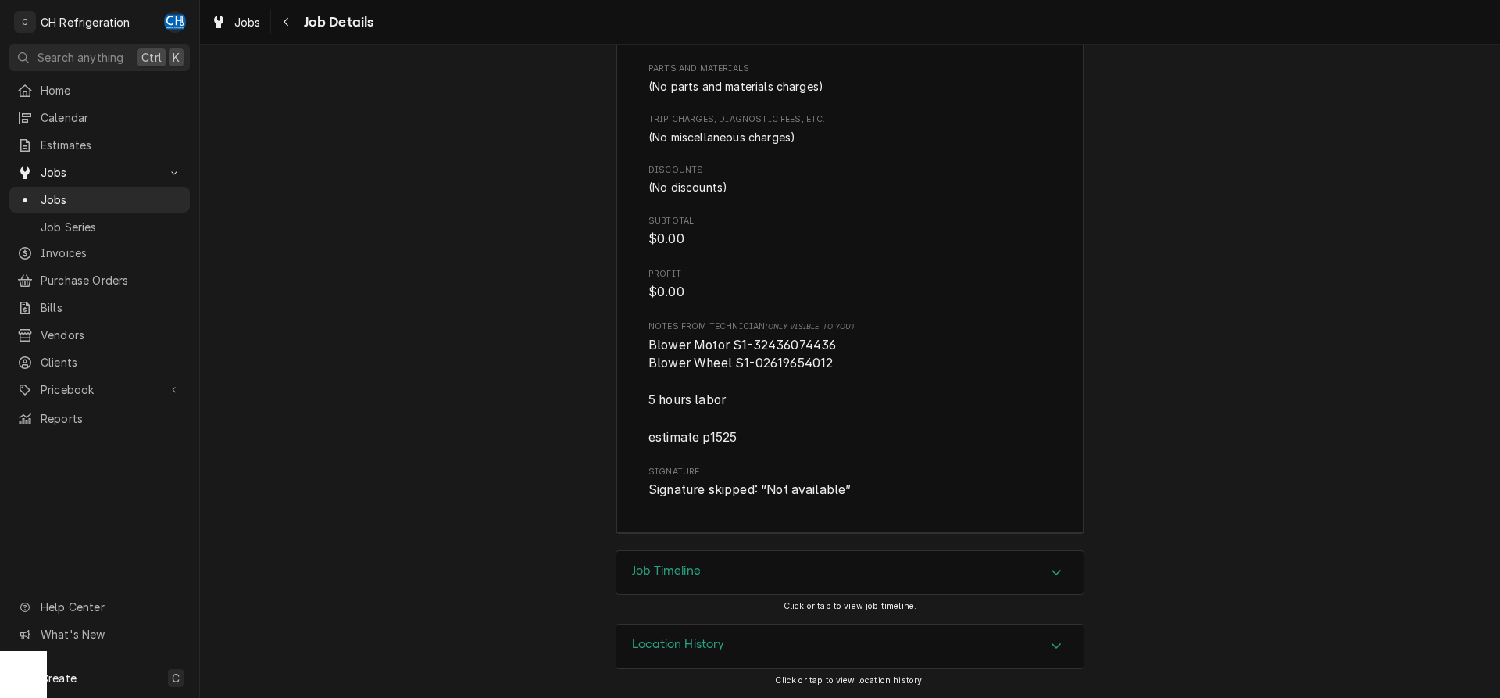
click at [768, 559] on div "Job Timeline" at bounding box center [849, 573] width 467 height 44
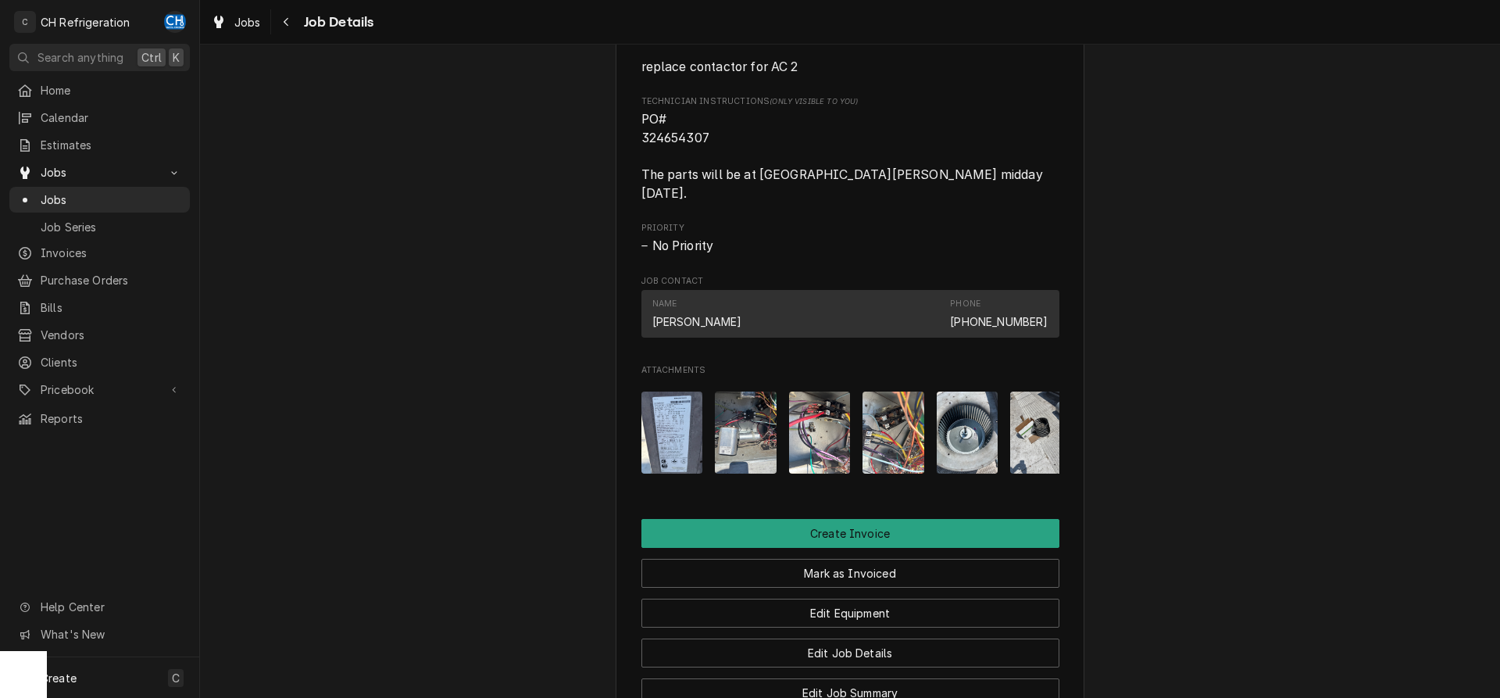
scroll to position [1039, 0]
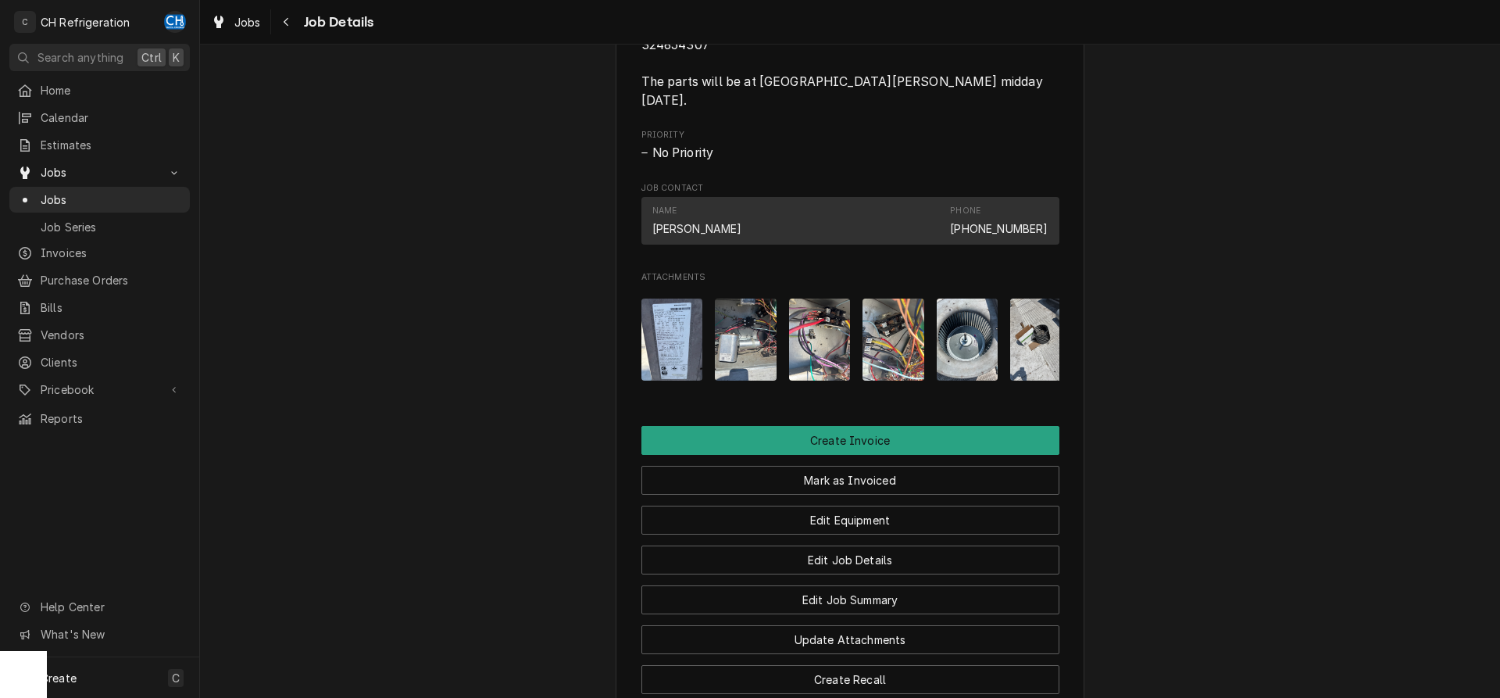
click at [672, 63] on span "PO# 324654307 The parts will be at [GEOGRAPHIC_DATA][PERSON_NAME] midday [DATE]." at bounding box center [843, 63] width 405 height 89
copy span "324654307"
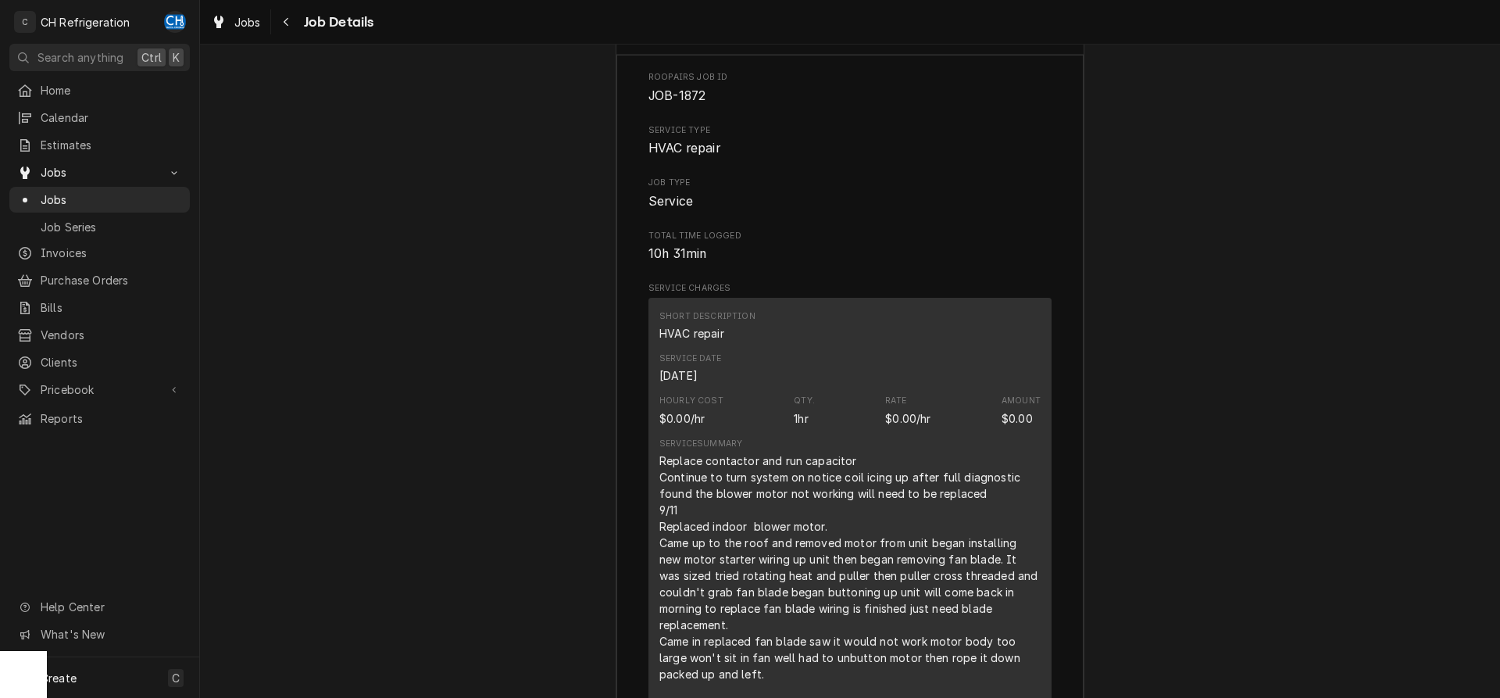
scroll to position [1995, 0]
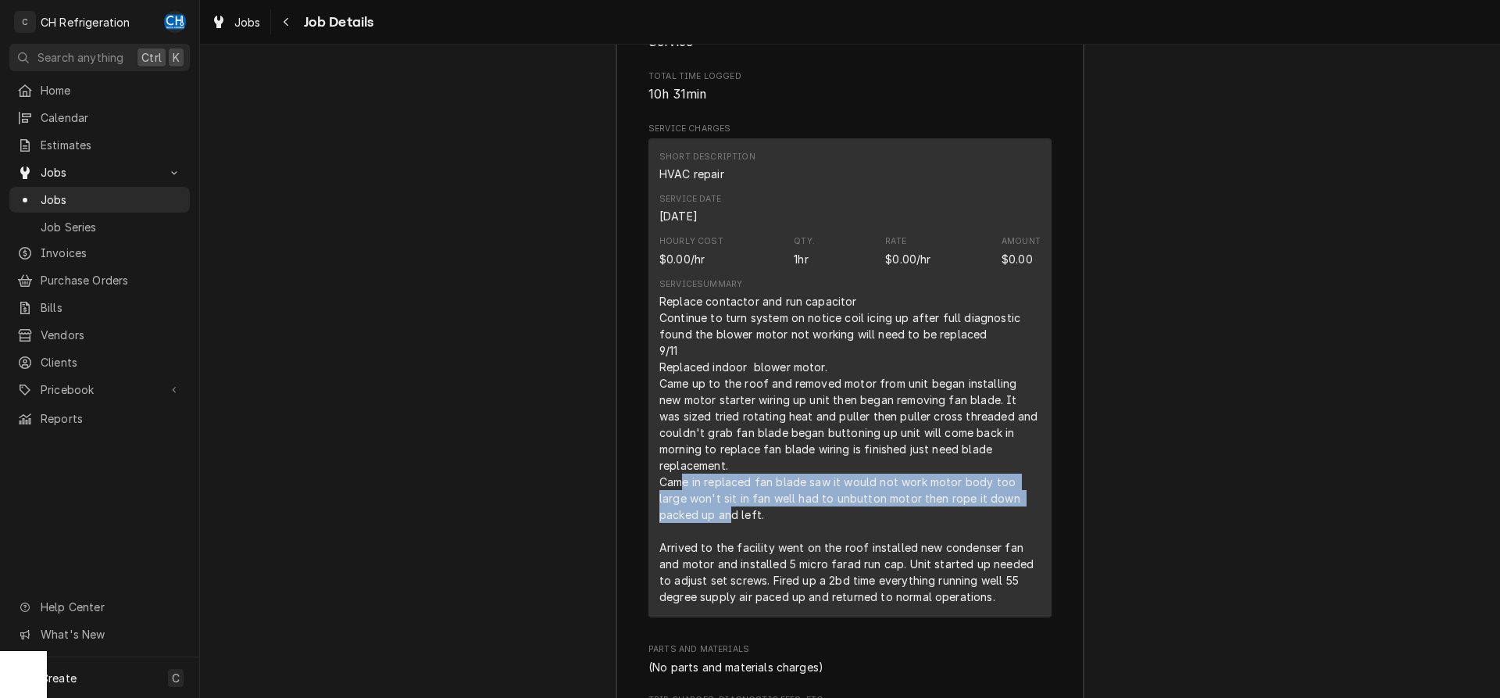
drag, startPoint x: 685, startPoint y: 483, endPoint x: 675, endPoint y: 511, distance: 29.9
click at [675, 511] on div "Replace contactor and run capacitor Continue to turn system on notice coil icin…" at bounding box center [849, 449] width 381 height 312
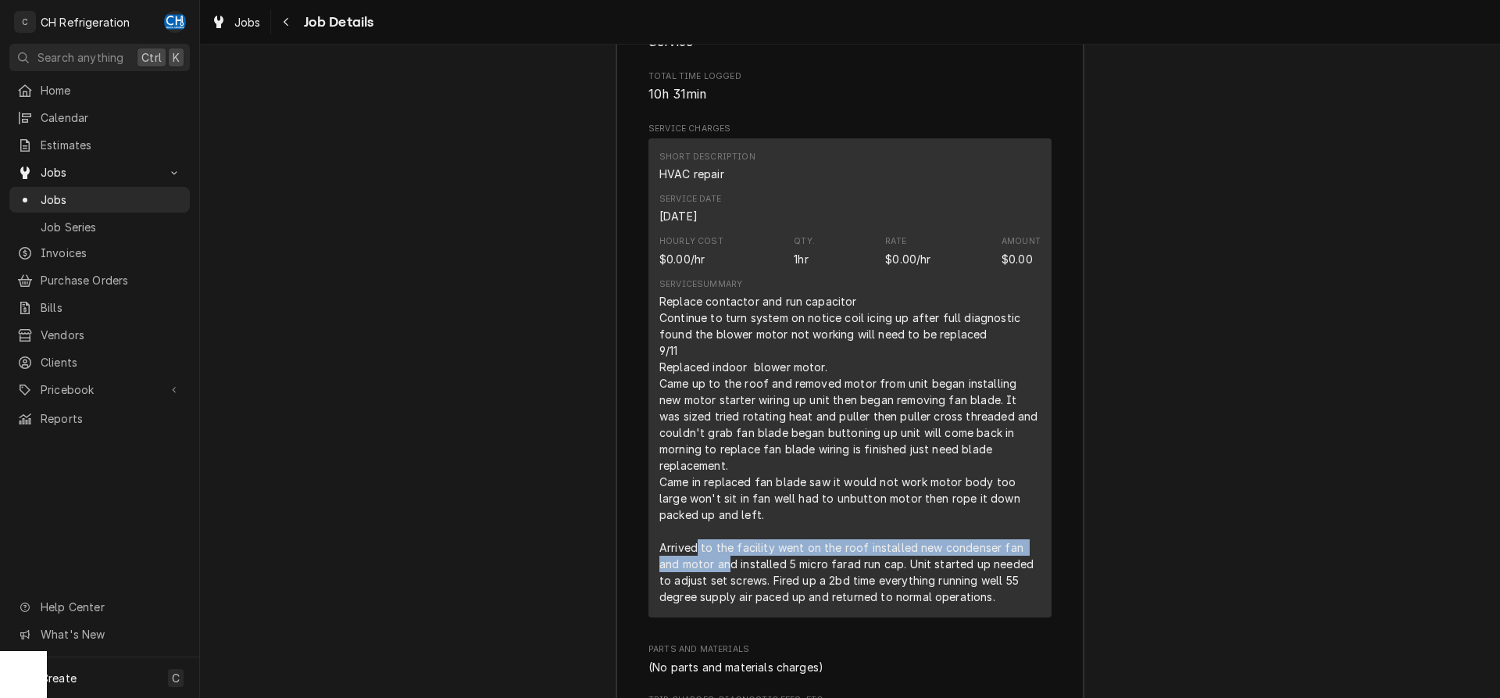
drag, startPoint x: 697, startPoint y: 544, endPoint x: 734, endPoint y: 569, distance: 44.9
click at [724, 569] on div "Replace contactor and run capacitor Continue to turn system on notice coil icin…" at bounding box center [849, 449] width 381 height 312
click at [741, 567] on div "Replace contactor and run capacitor Continue to turn system on notice coil icin…" at bounding box center [849, 449] width 381 height 312
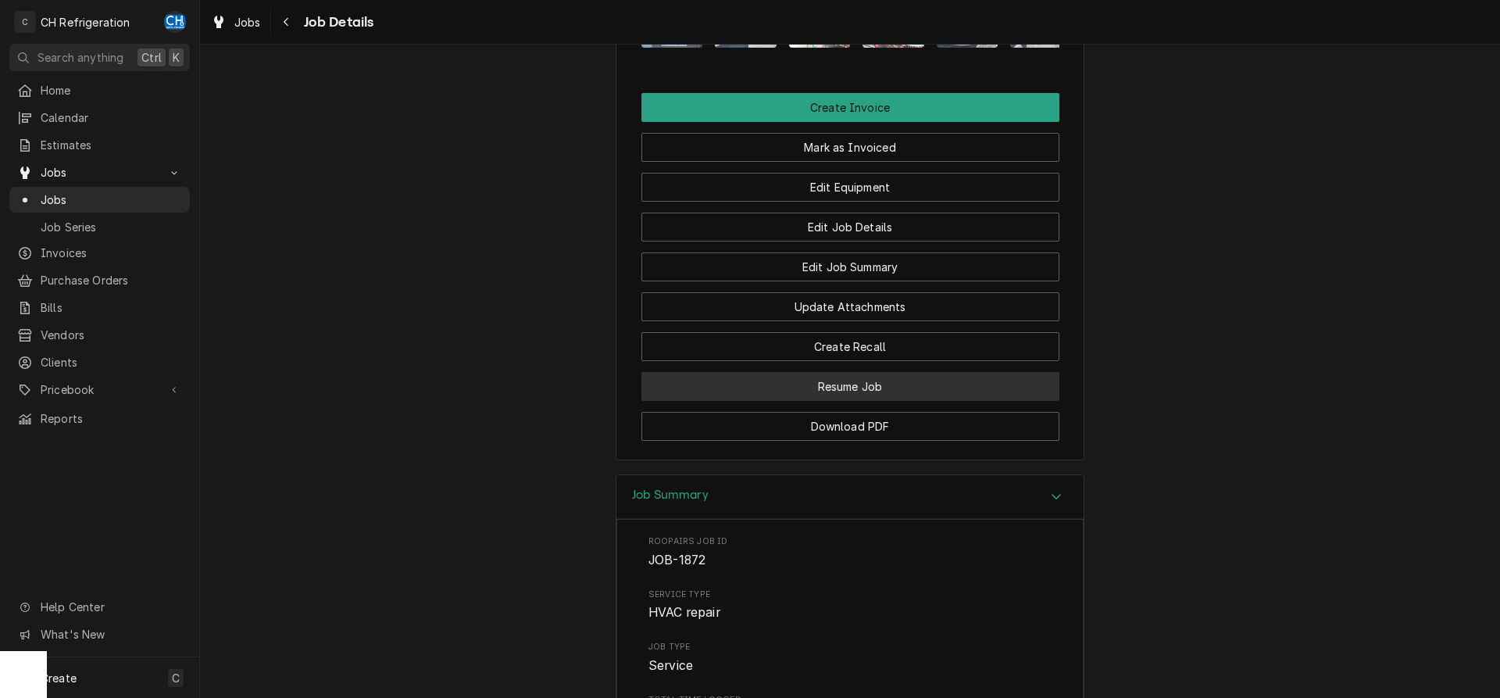
scroll to position [1358, 0]
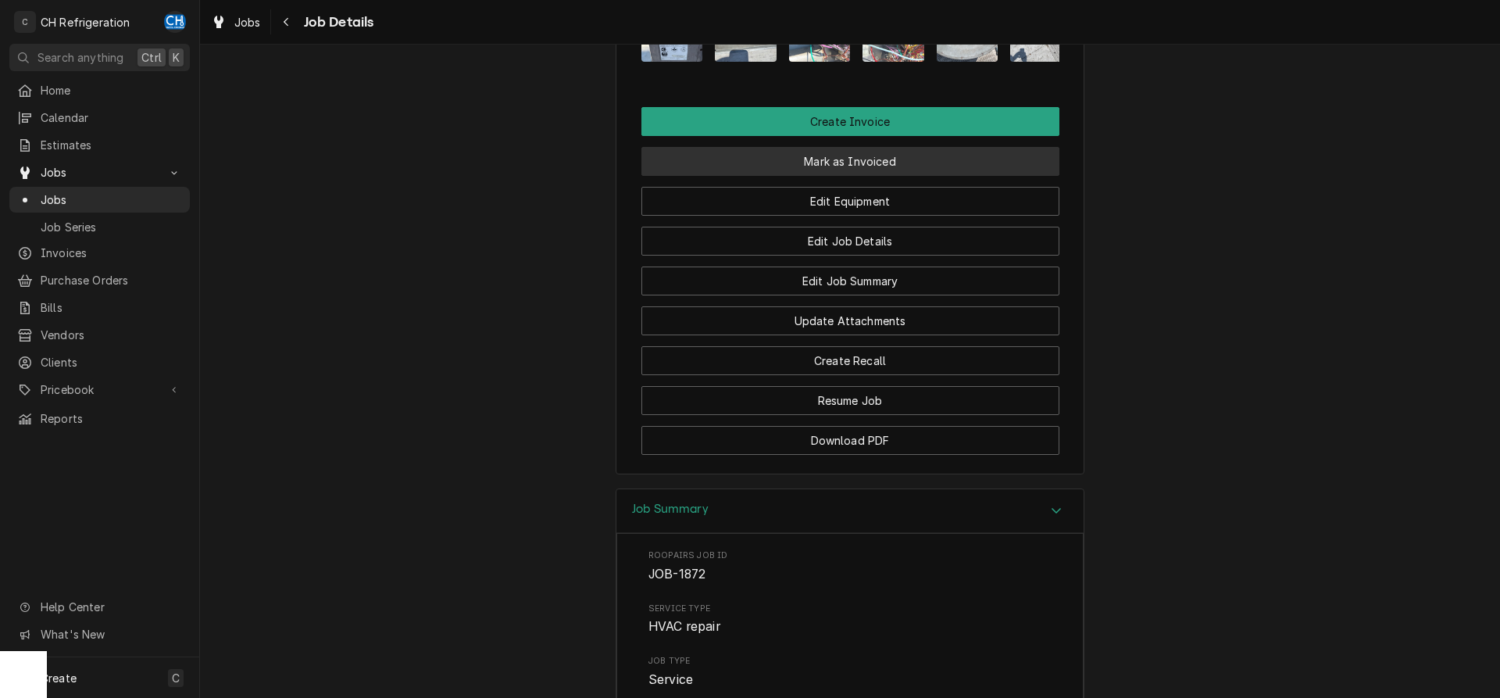
click at [827, 166] on button "Mark as Invoiced" at bounding box center [850, 161] width 418 height 29
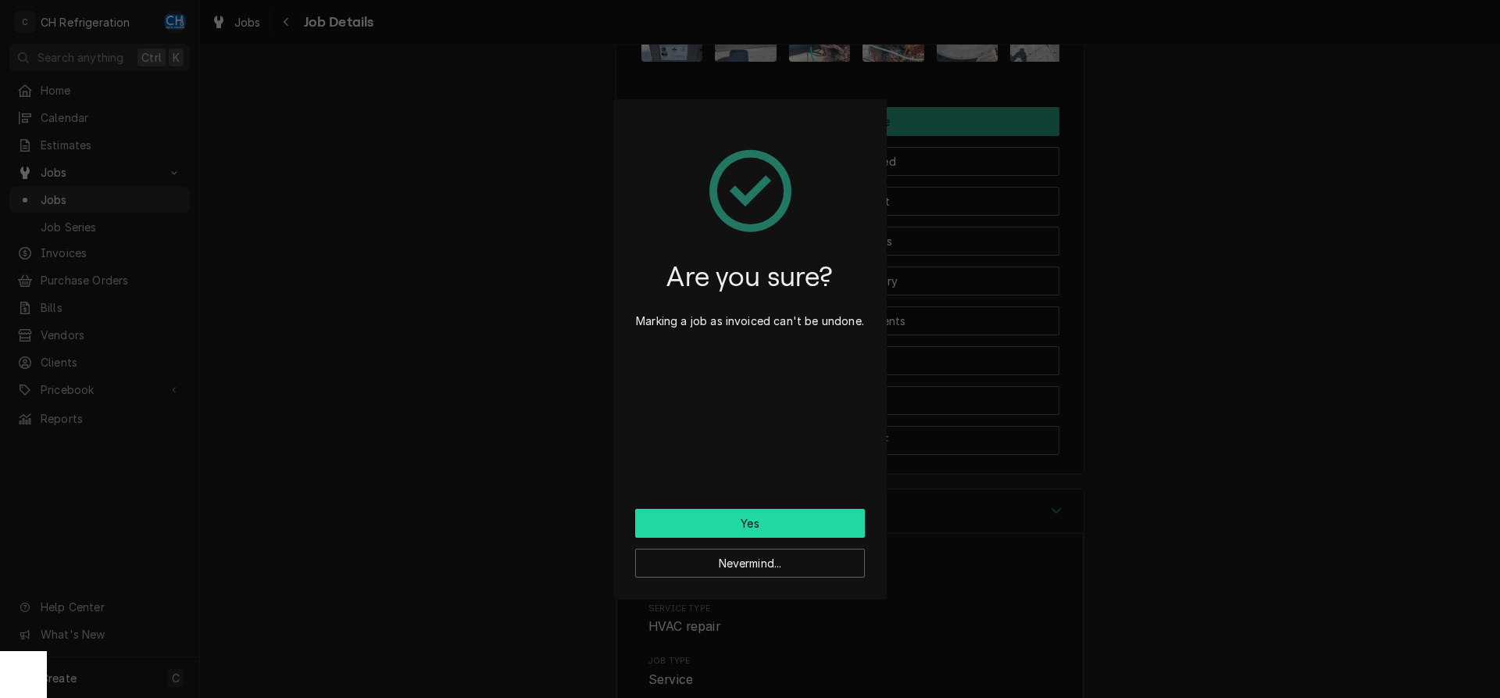
click at [734, 510] on button "Yes" at bounding box center [750, 523] width 230 height 29
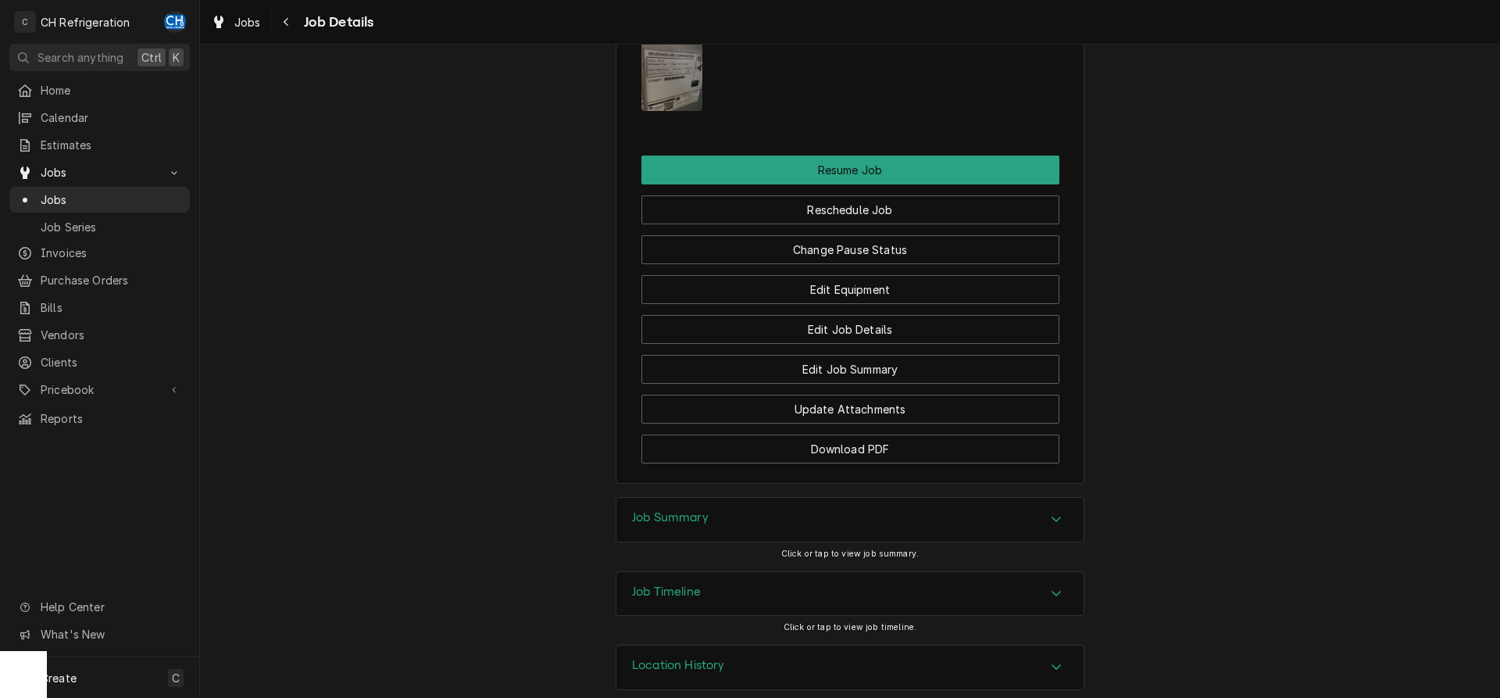
scroll to position [1609, 0]
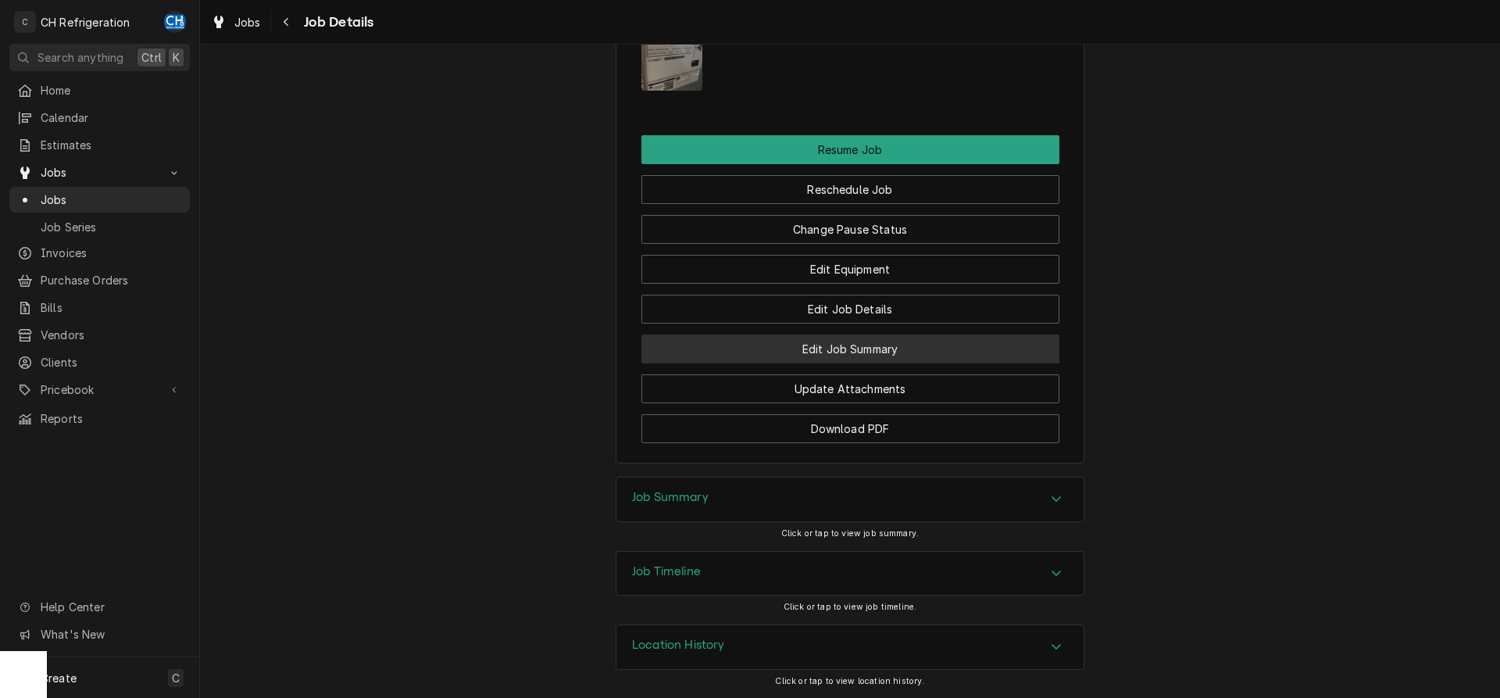
click at [886, 355] on button "Edit Job Summary" at bounding box center [850, 348] width 418 height 29
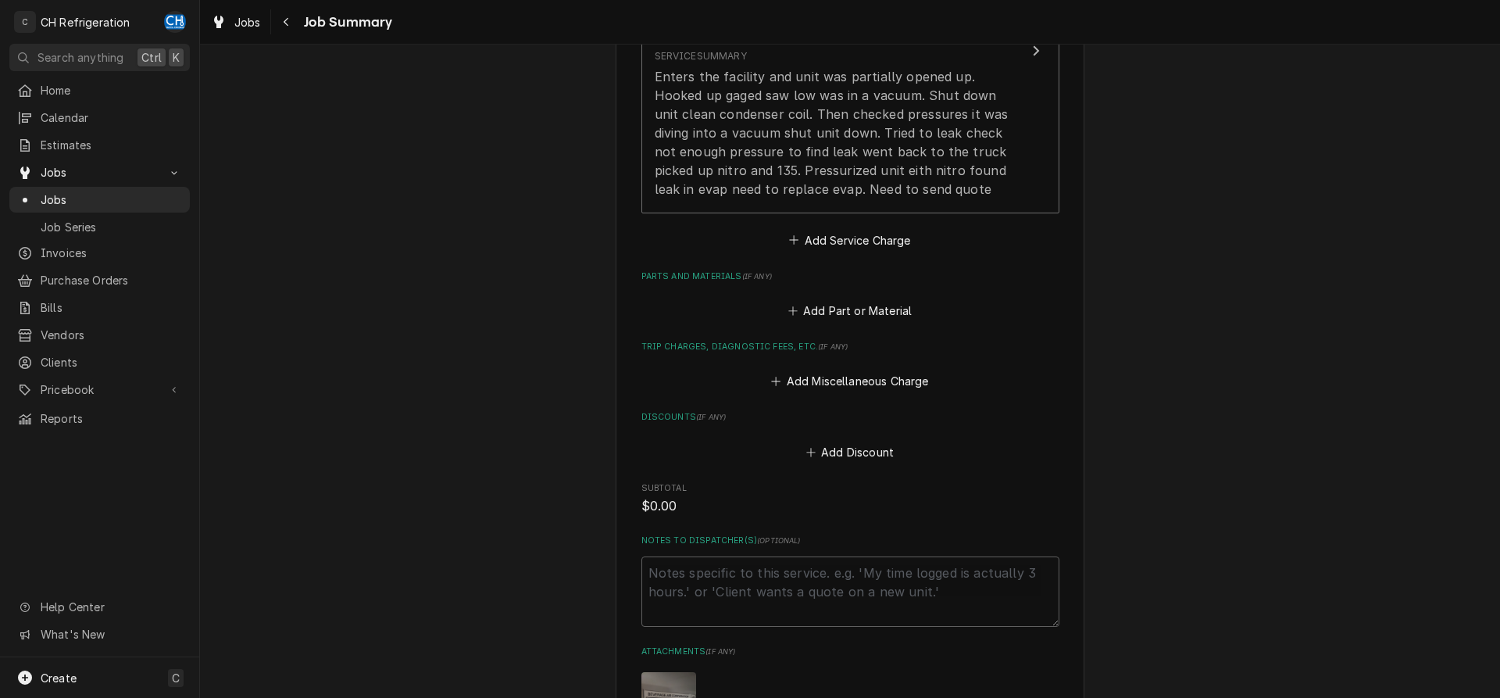
scroll to position [821, 0]
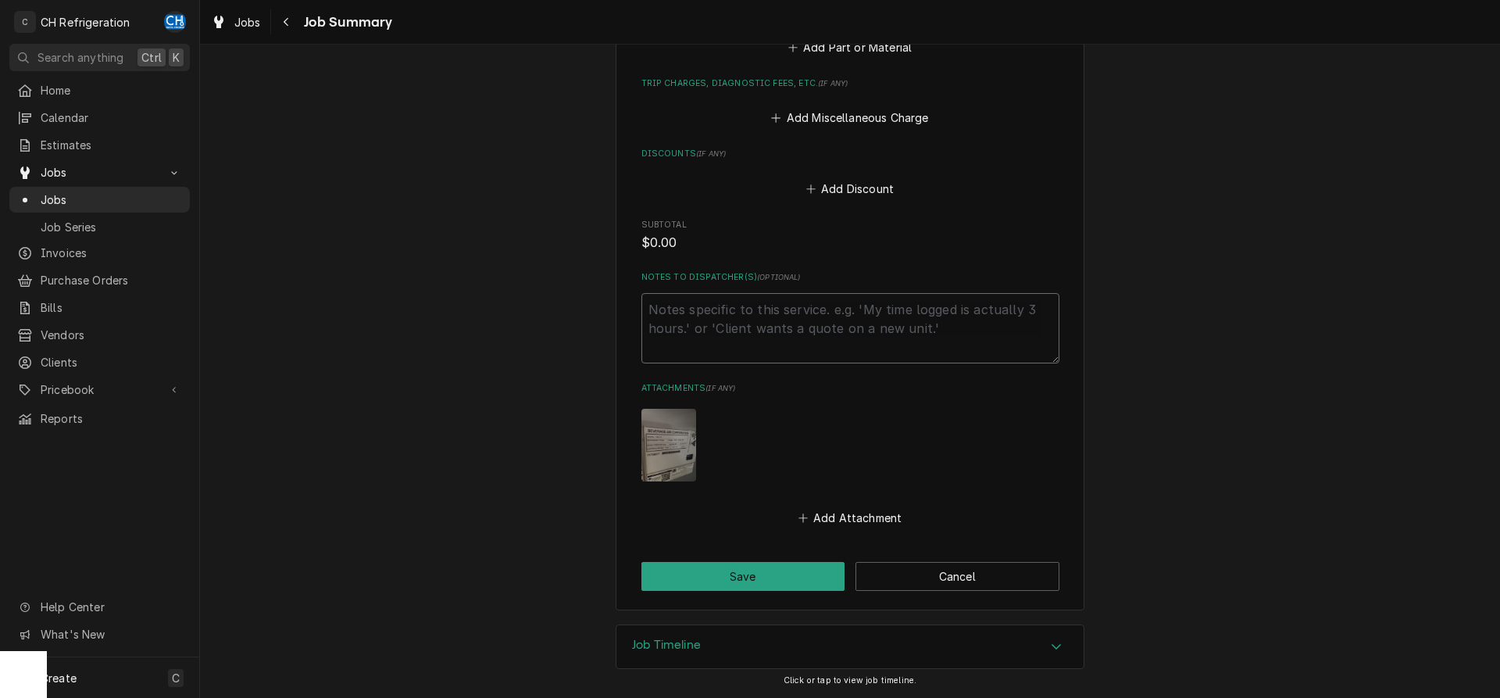
click at [807, 344] on textarea "Notes to Dispatcher(s) ( optional )" at bounding box center [850, 328] width 418 height 70
type textarea "x"
type textarea "i"
type textarea "x"
type textarea "in"
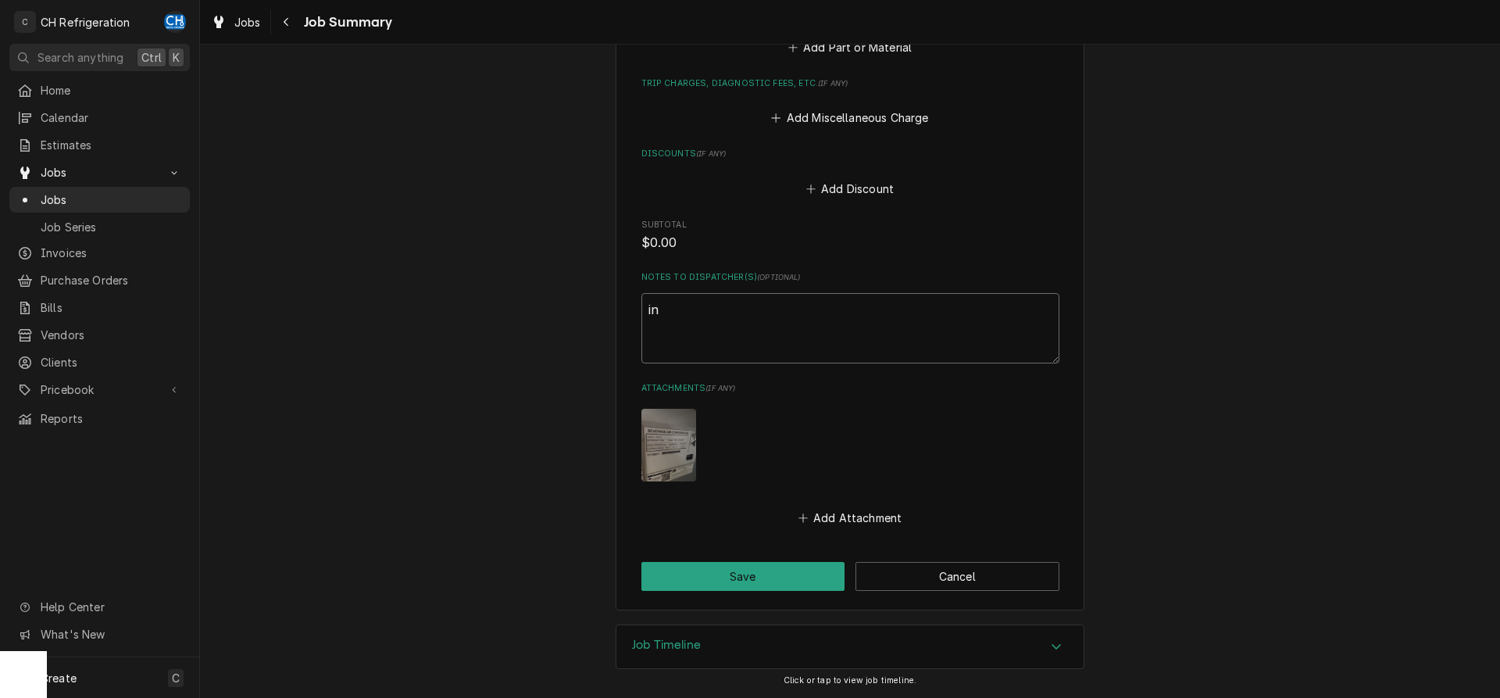
type textarea "x"
type textarea "in"
type textarea "x"
type textarea "in"
type textarea "x"
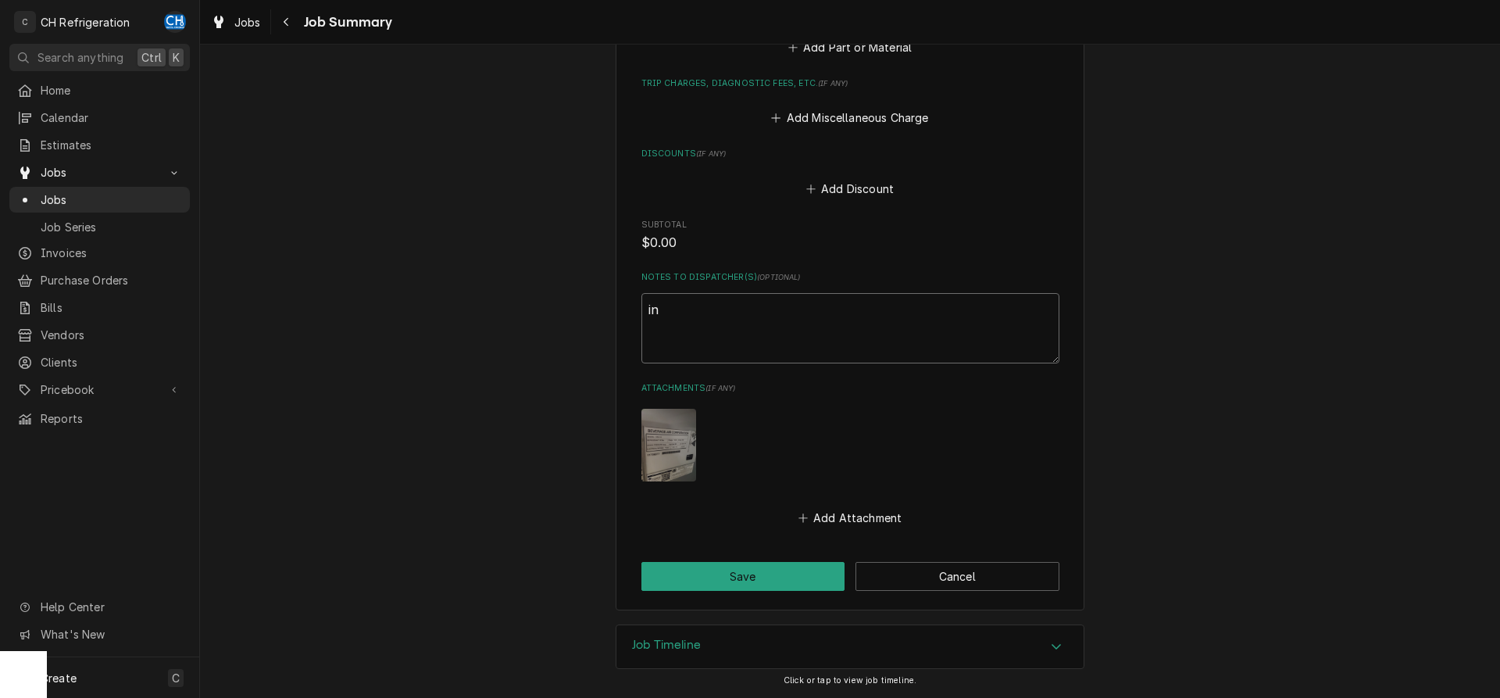
type textarea "i"
type textarea "x"
type textarea "e"
type textarea "x"
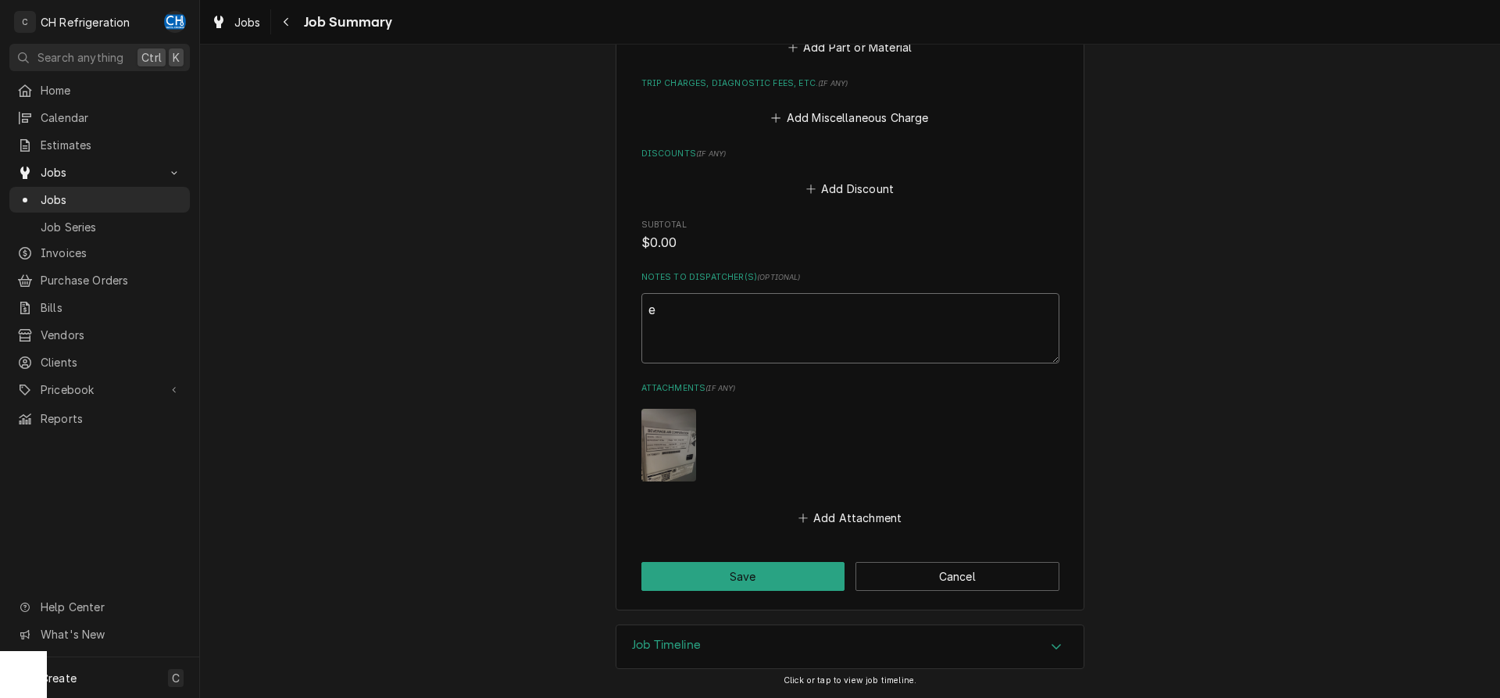
type textarea "es"
type textarea "x"
type textarea "est"
type textarea "x"
type textarea "esti"
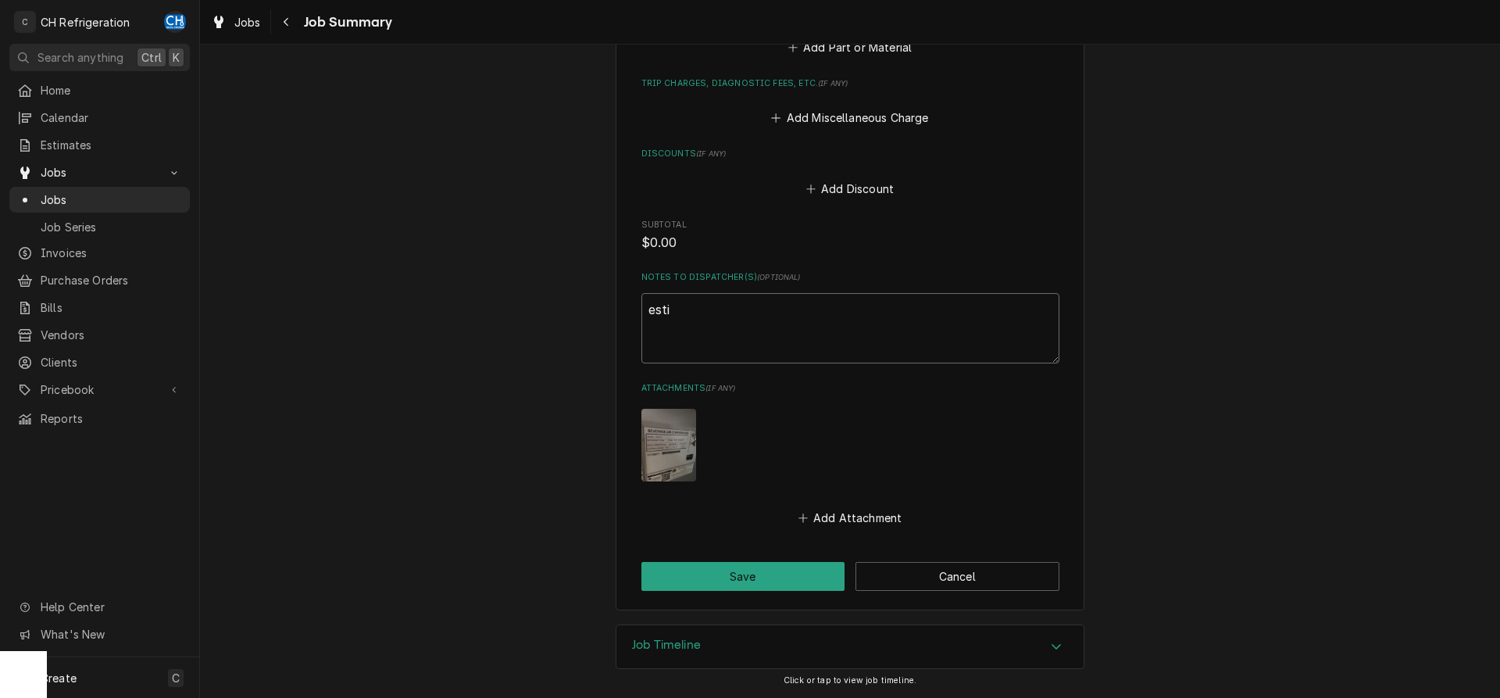
type textarea "x"
type textarea "estim"
type textarea "x"
type textarea "estima"
type textarea "x"
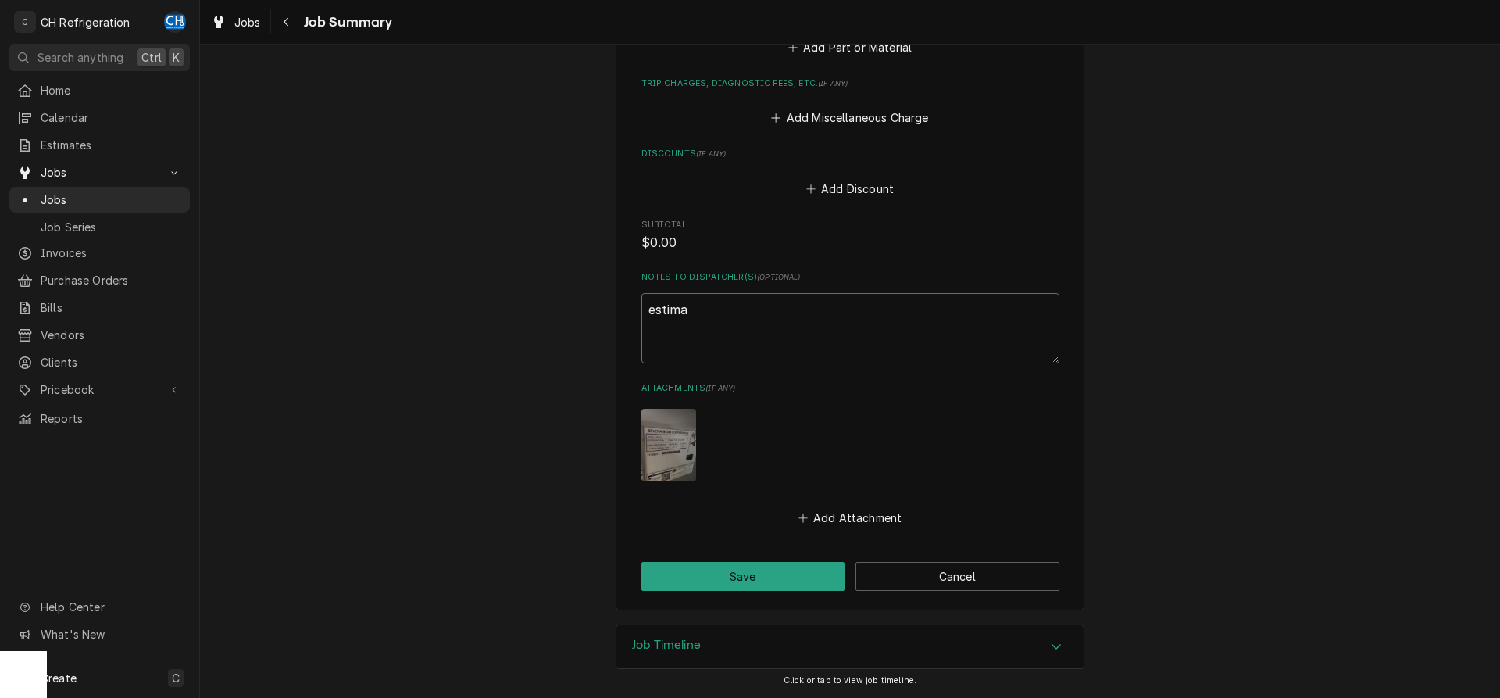
type textarea "estimat"
type textarea "x"
type textarea "estimate"
type textarea "x"
type textarea "estimate"
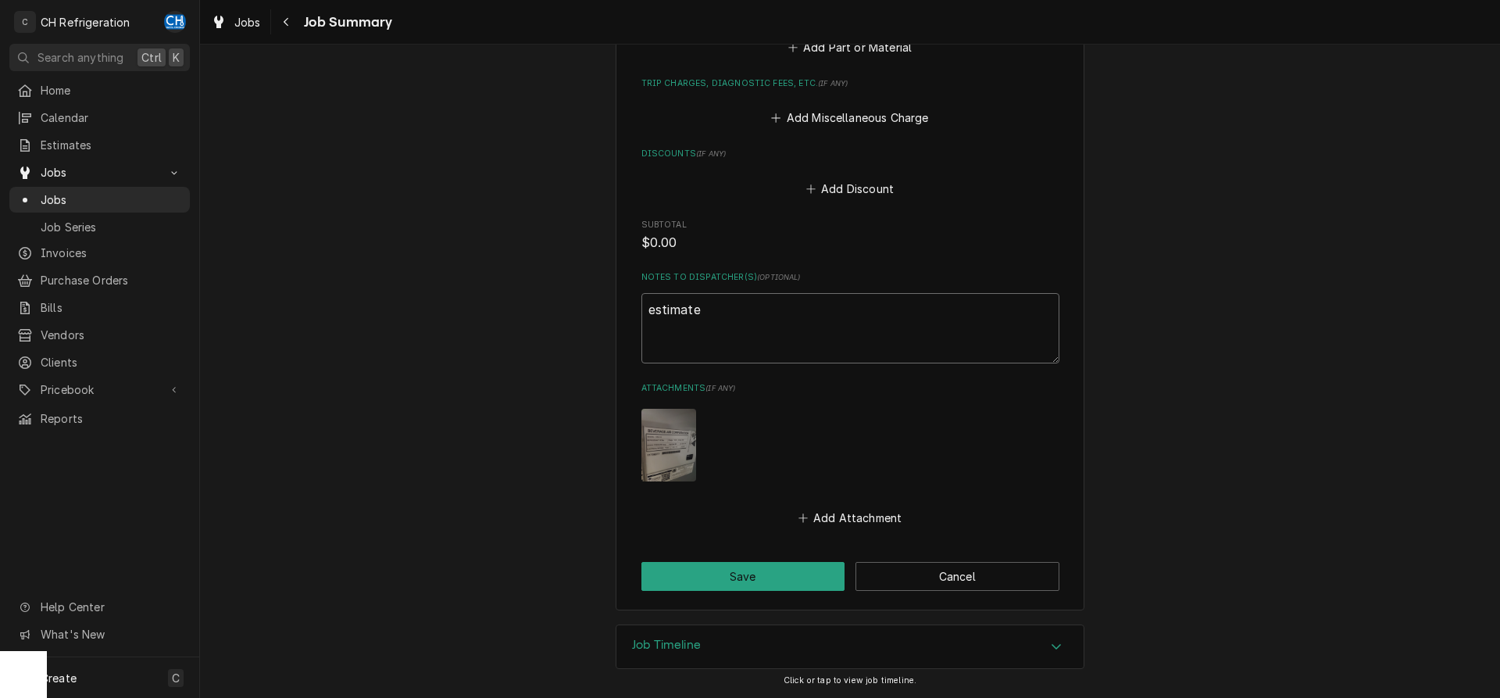
type textarea "x"
type textarea "estimate n"
type textarea "x"
type textarea "estimate no"
type textarea "x"
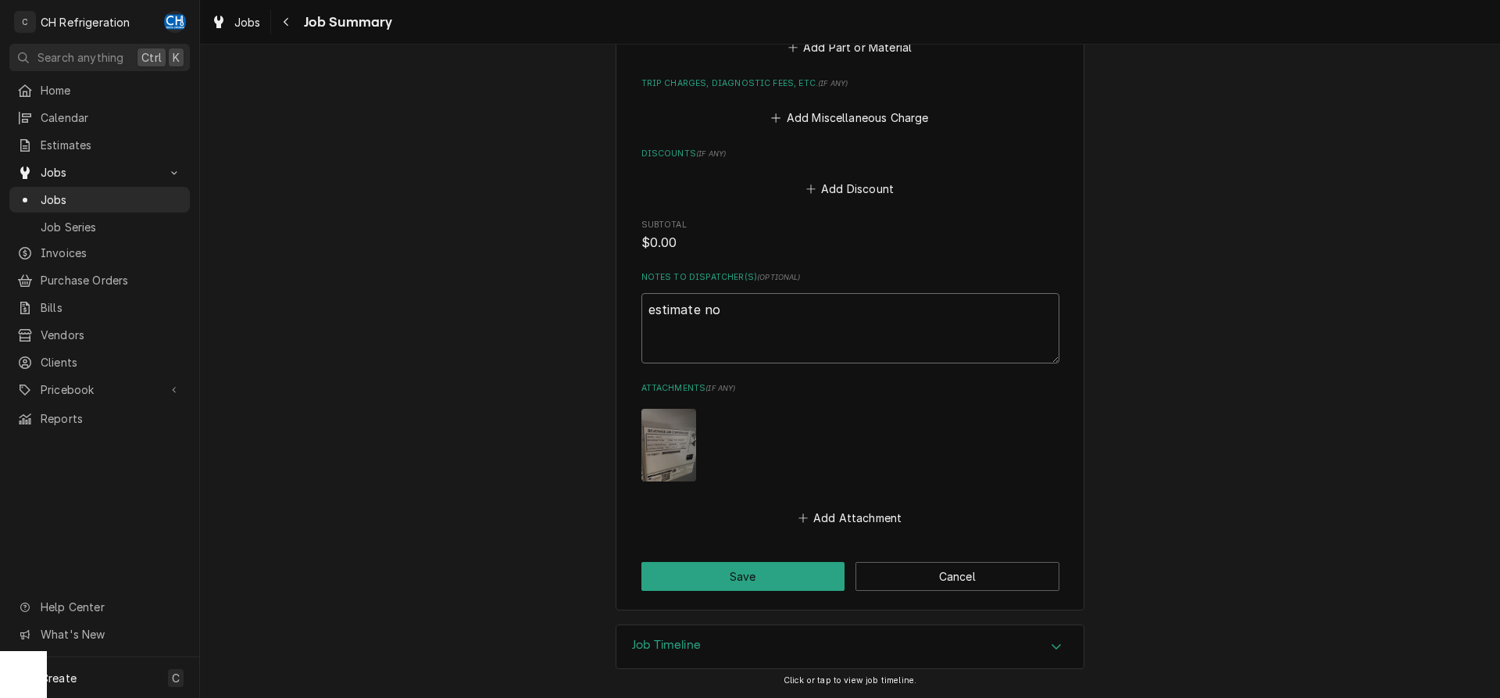
type textarea "estimate not"
type textarea "x"
type textarea "estimate not"
type textarea "x"
type textarea "estimate not a"
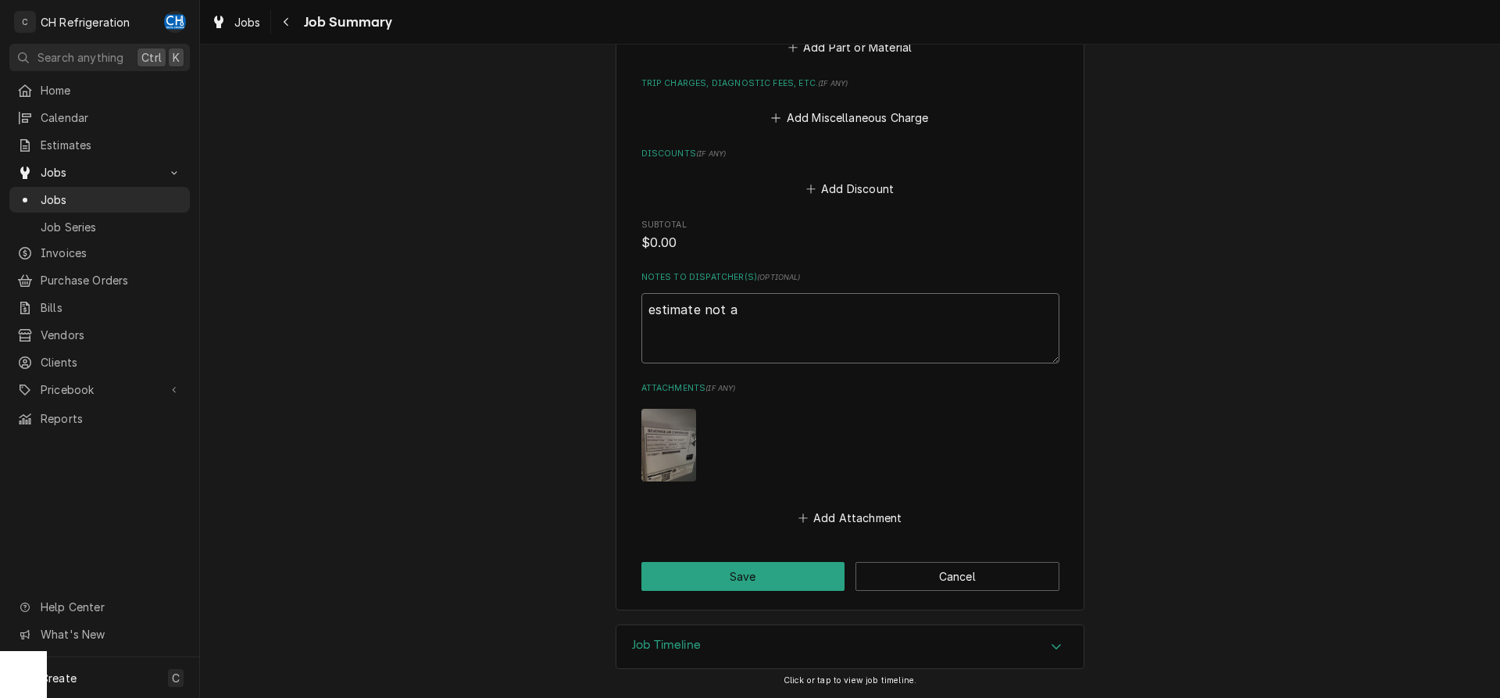
type textarea "x"
type textarea "estimate not ap"
type textarea "x"
type textarea "estimate not app"
type textarea "x"
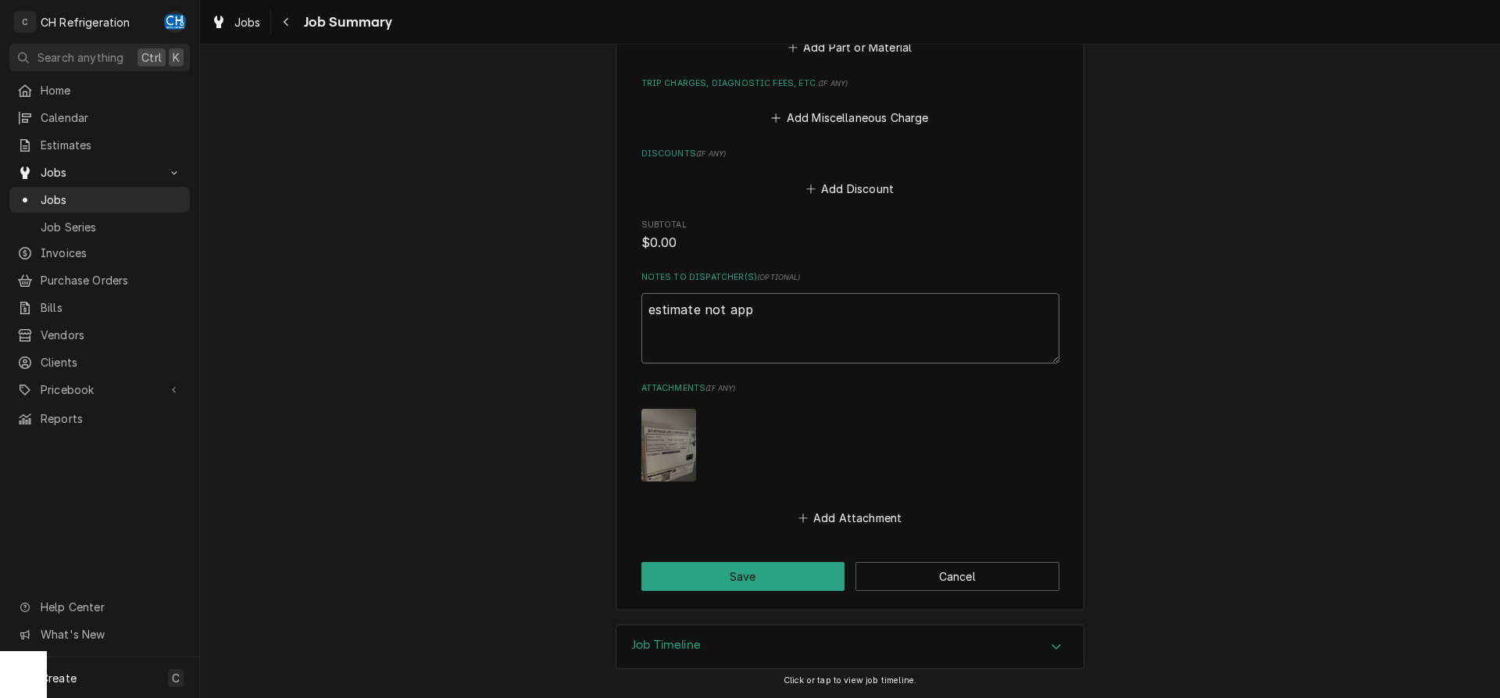
type textarea "estimate not appr"
type textarea "x"
type textarea "estimate not appro"
type textarea "x"
type textarea "estimate not approv"
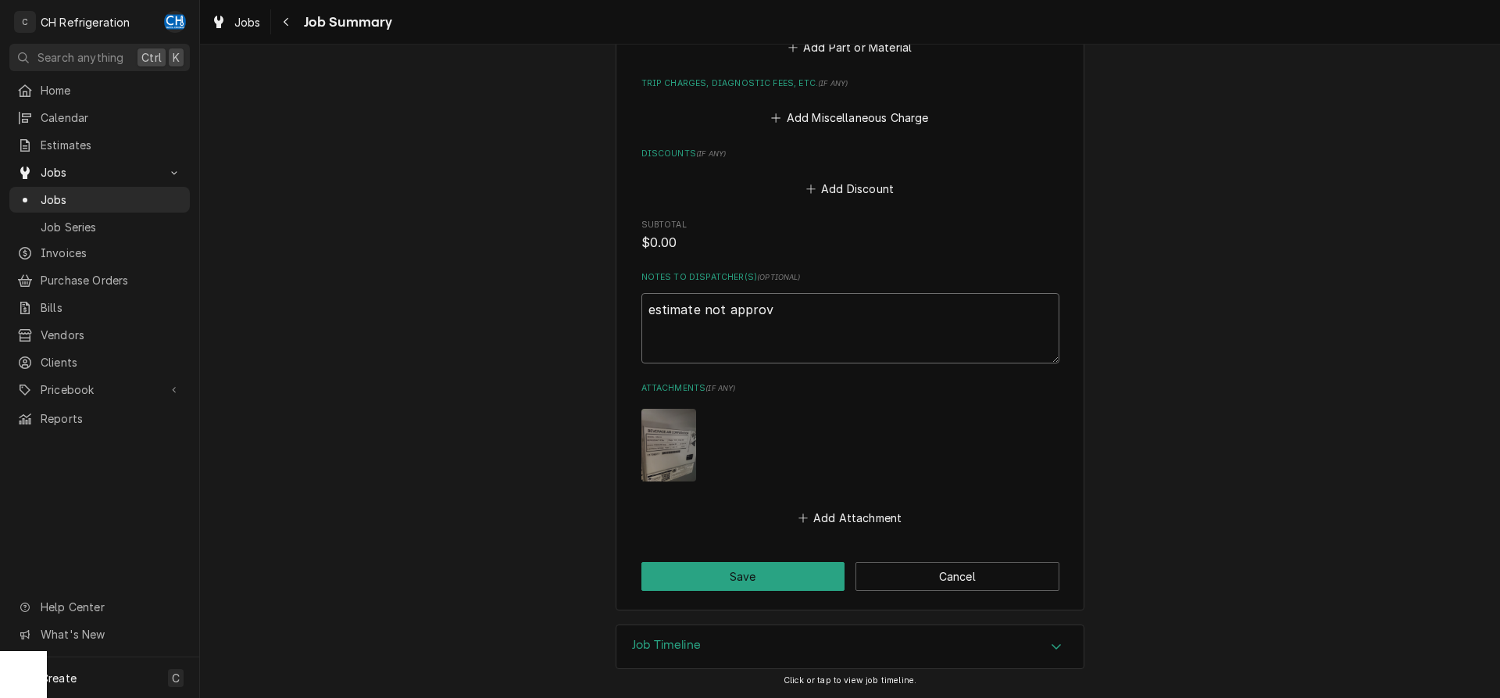
type textarea "x"
type textarea "estimate not approve"
type textarea "x"
type textarea "estimate not approved"
type textarea "x"
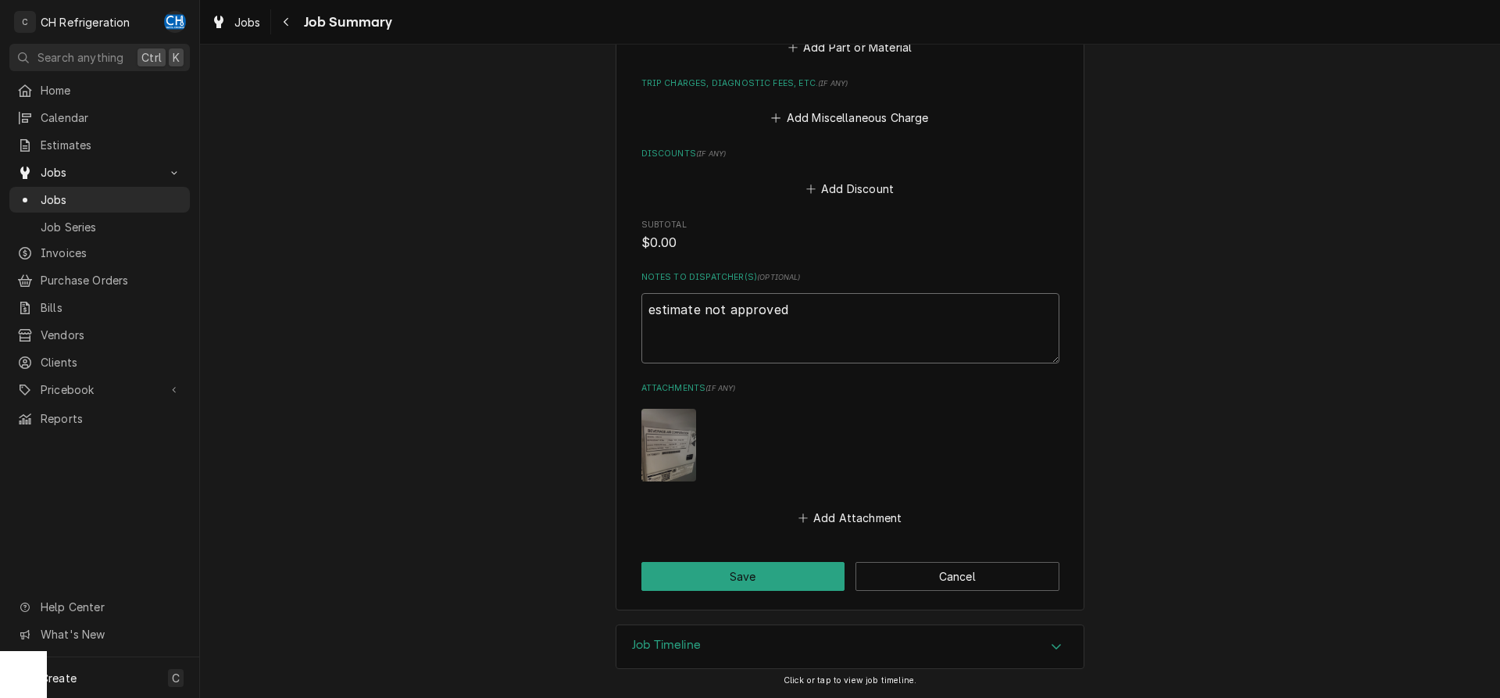
type textarea "estimate not approved"
type textarea "x"
type textarea "estimate not approved -"
type textarea "x"
type textarea "estimate not approved -"
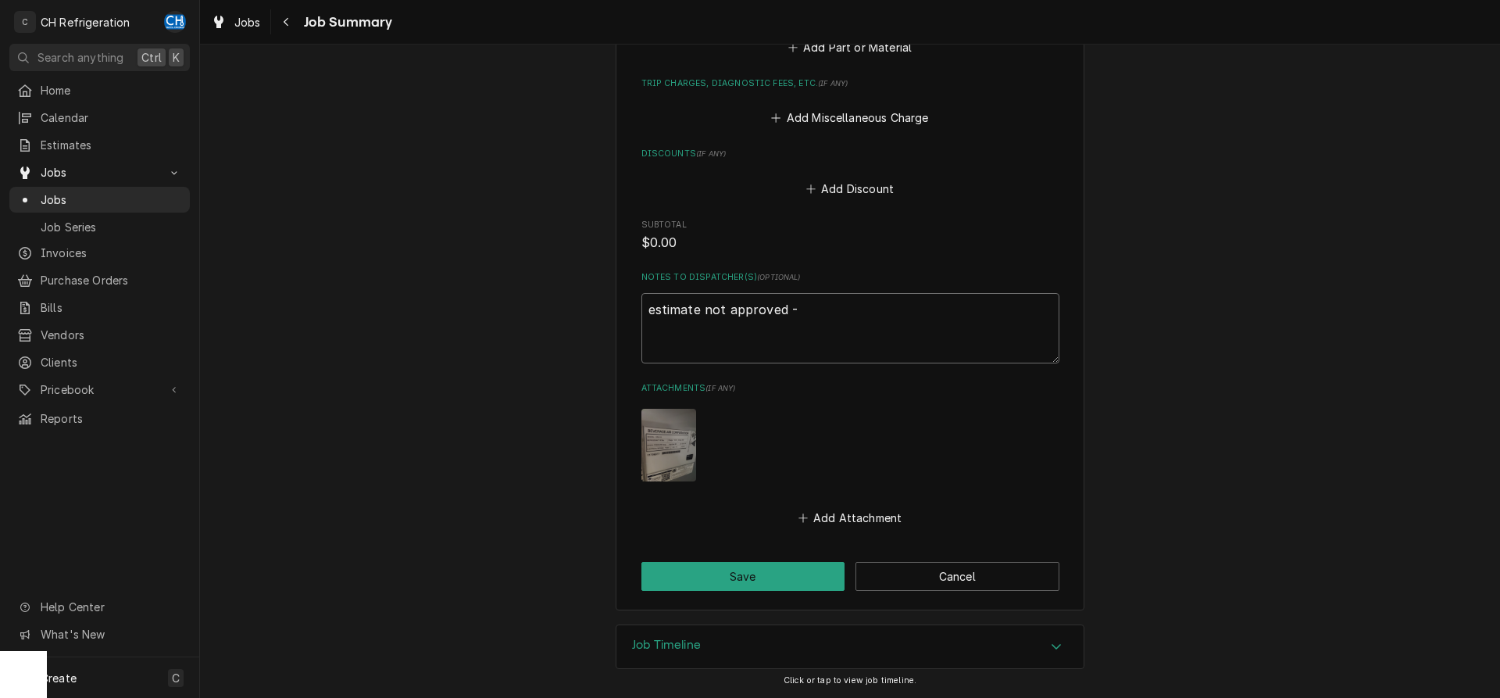
type textarea "x"
type textarea "estimate not approved - i"
type textarea "x"
type textarea "estimate not approved - in"
type textarea "x"
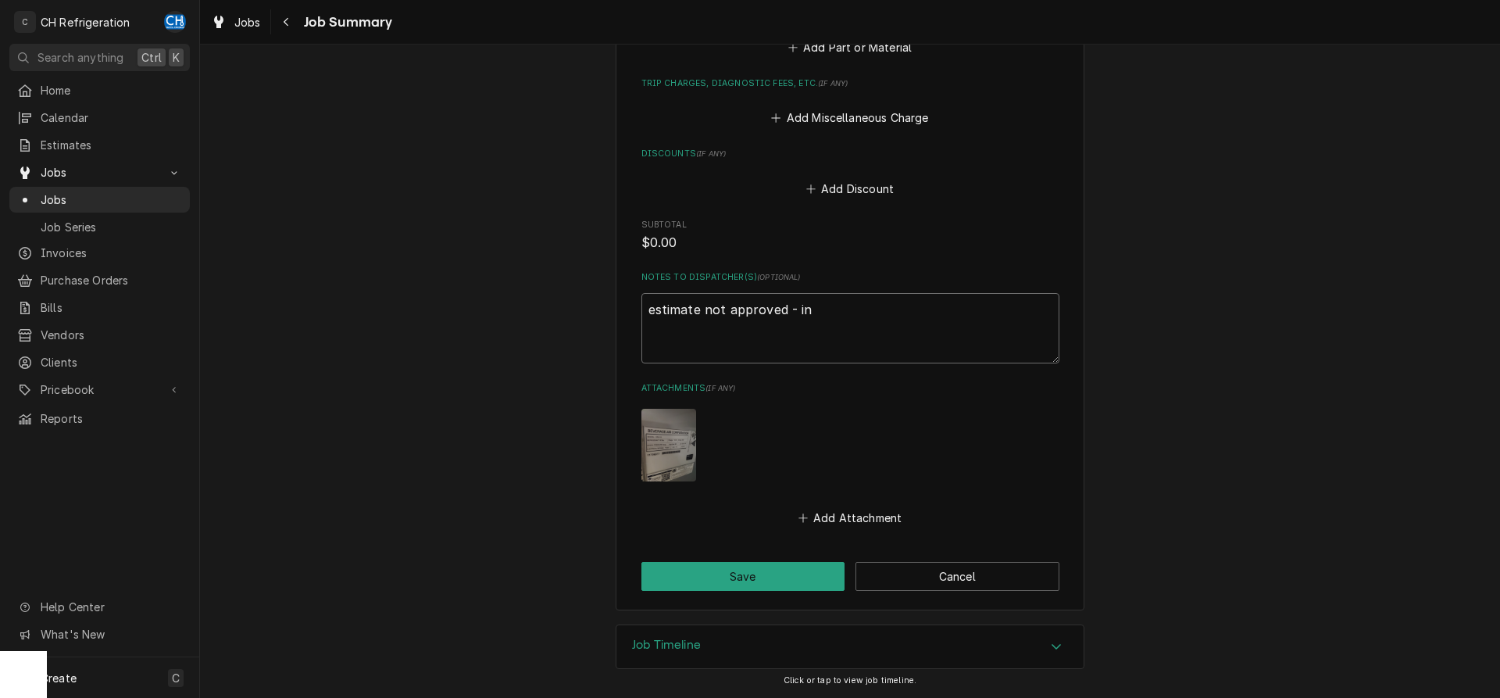
type textarea "estimate not approved - inc"
type textarea "x"
type textarea "estimate not approved - in"
type textarea "x"
type textarea "estimate not approved - inv"
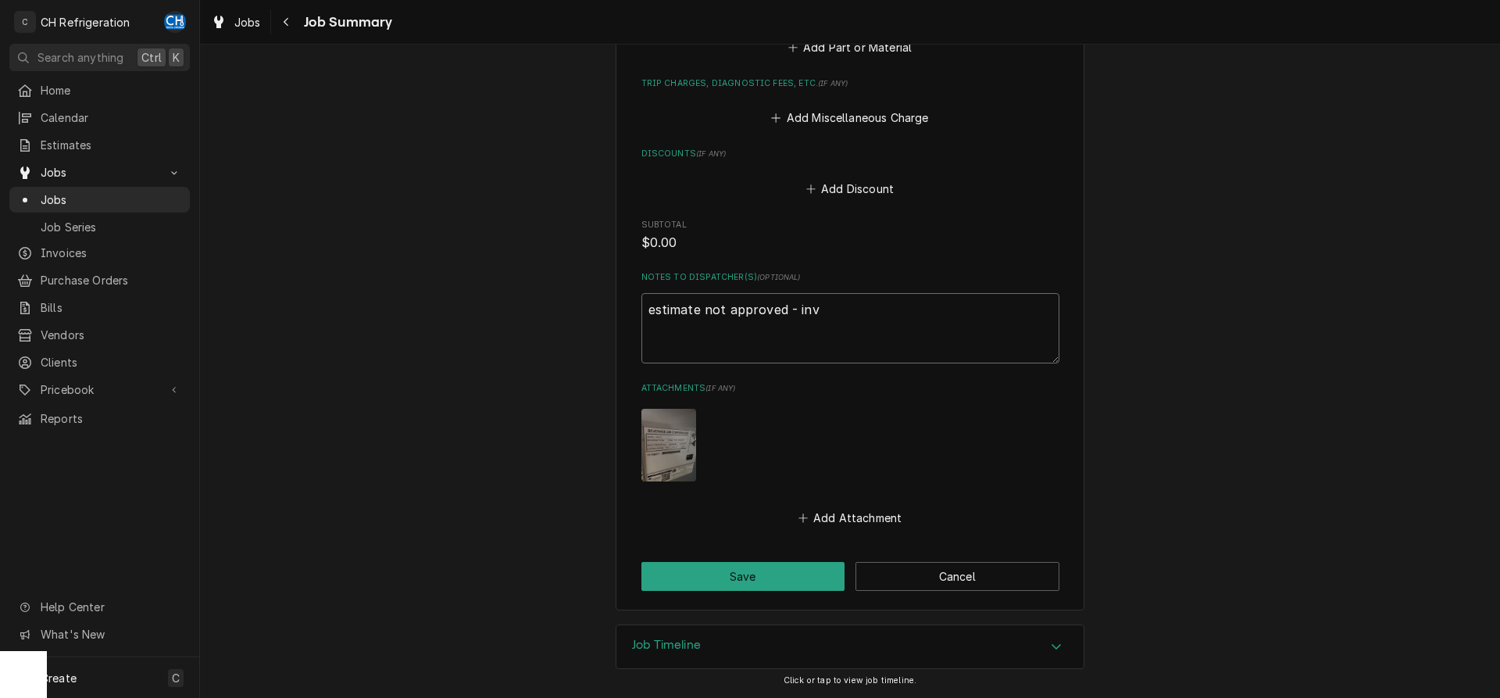
type textarea "x"
type textarea "estimate not approved - invo"
type textarea "x"
type textarea "estimate not approved - invoi"
type textarea "x"
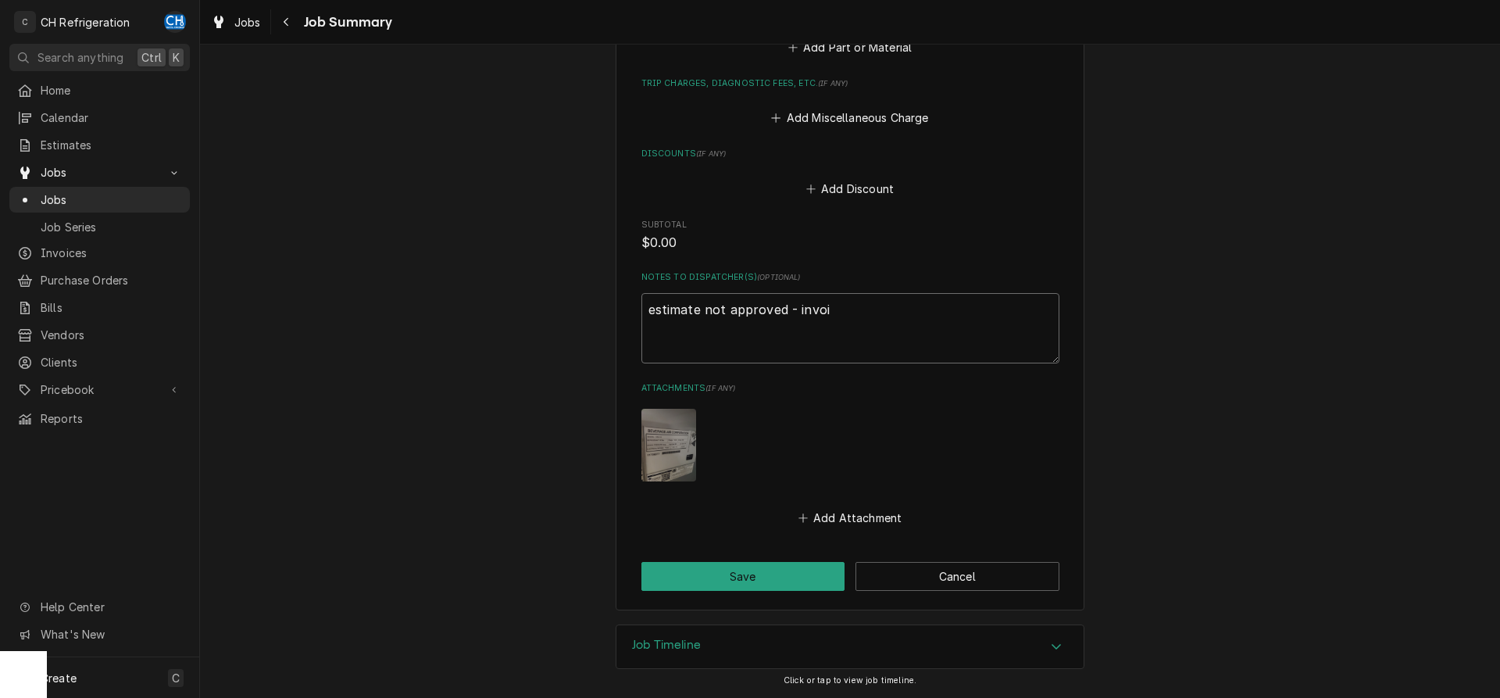
type textarea "estimate not approved - invoic"
type textarea "x"
type textarea "estimate not approved - invoice"
type textarea "x"
type textarea "estimate not approved - invoice"
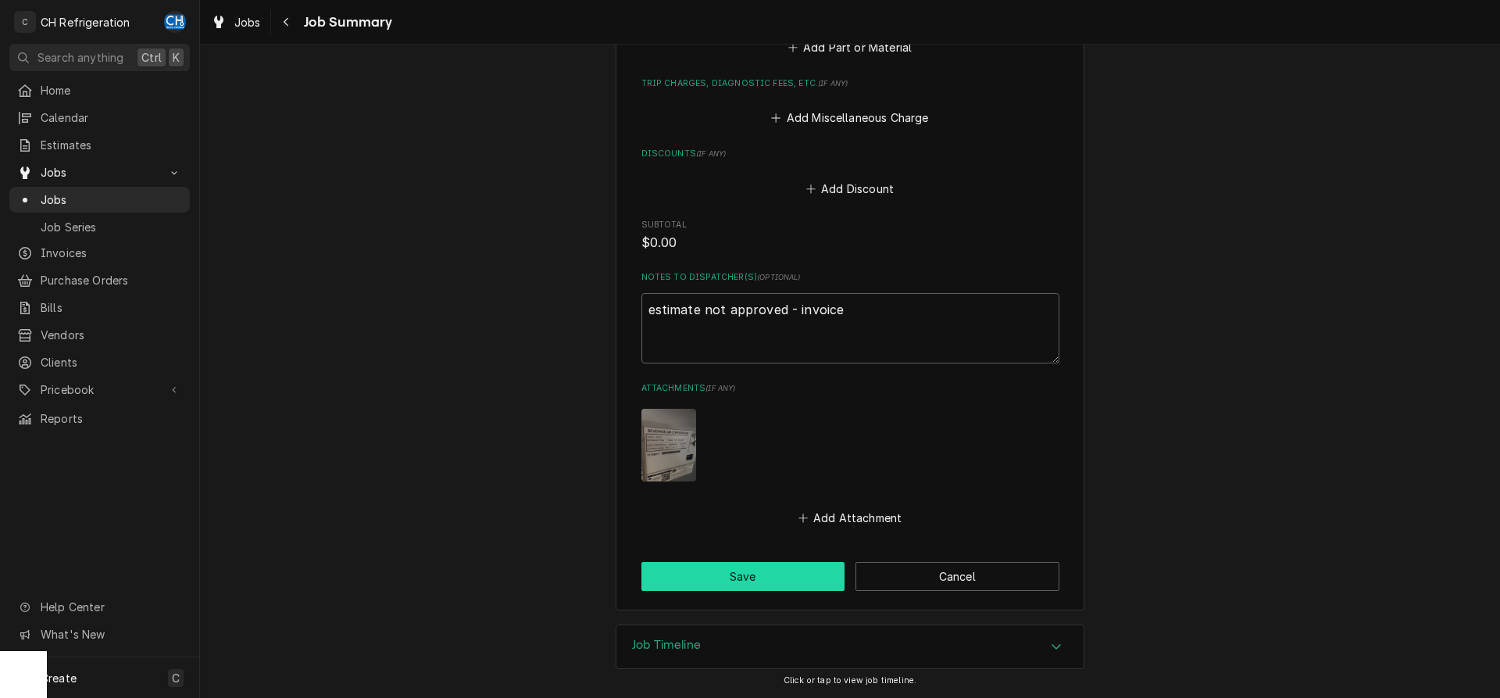
click at [730, 577] on button "Save" at bounding box center [743, 576] width 204 height 29
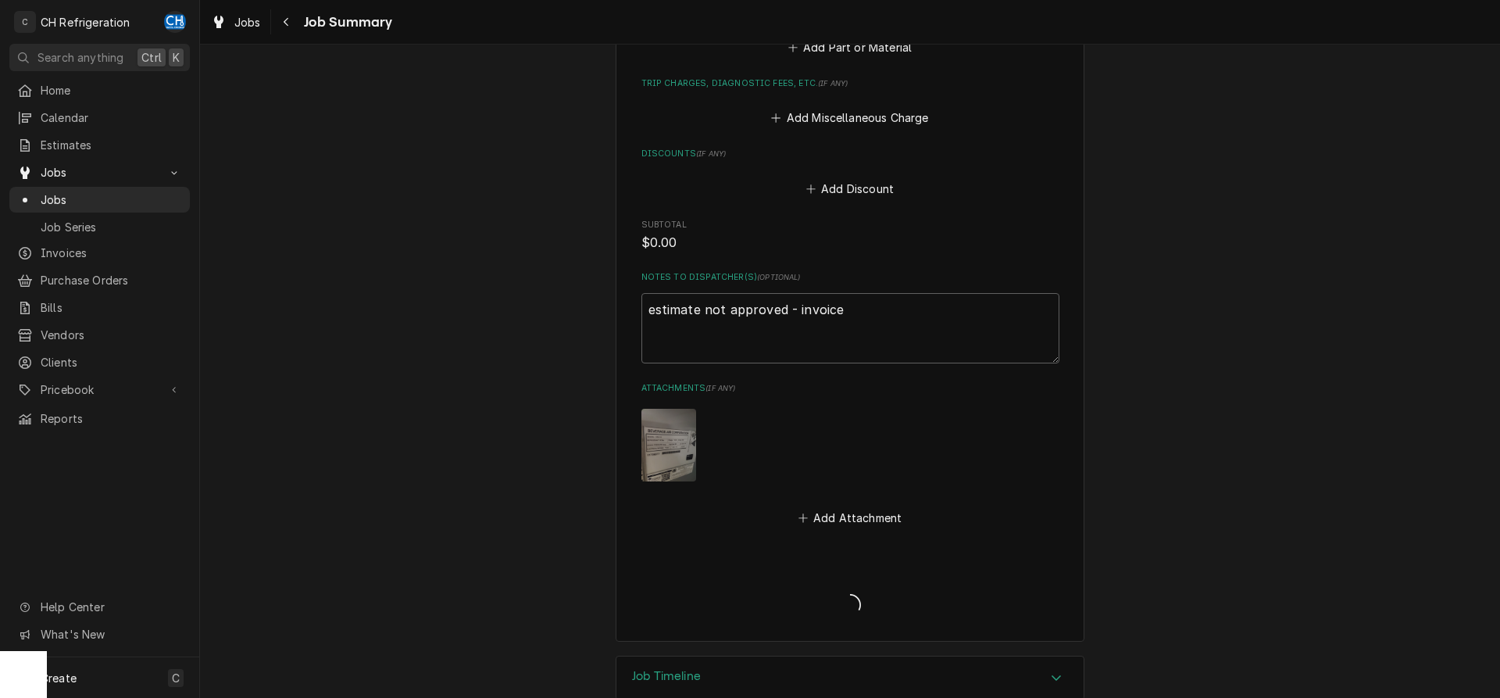
type textarea "x"
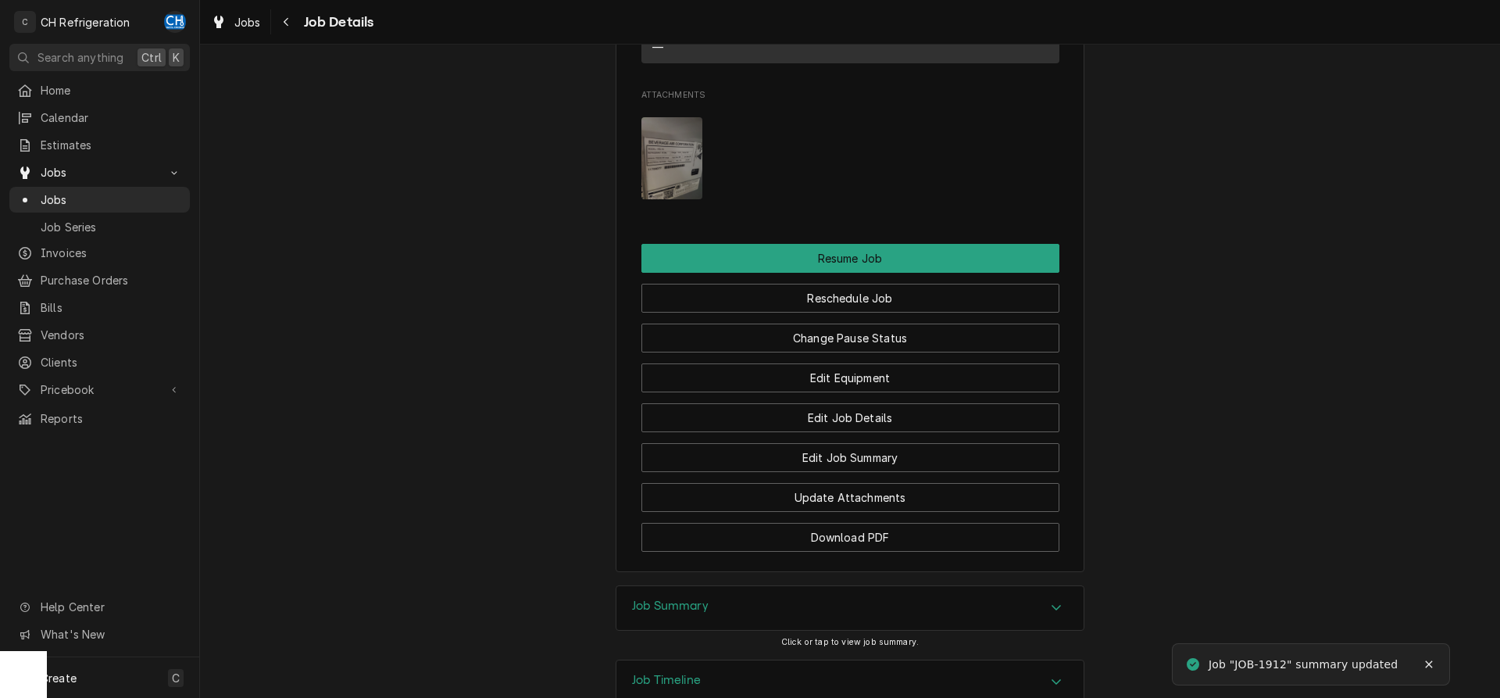
scroll to position [1514, 0]
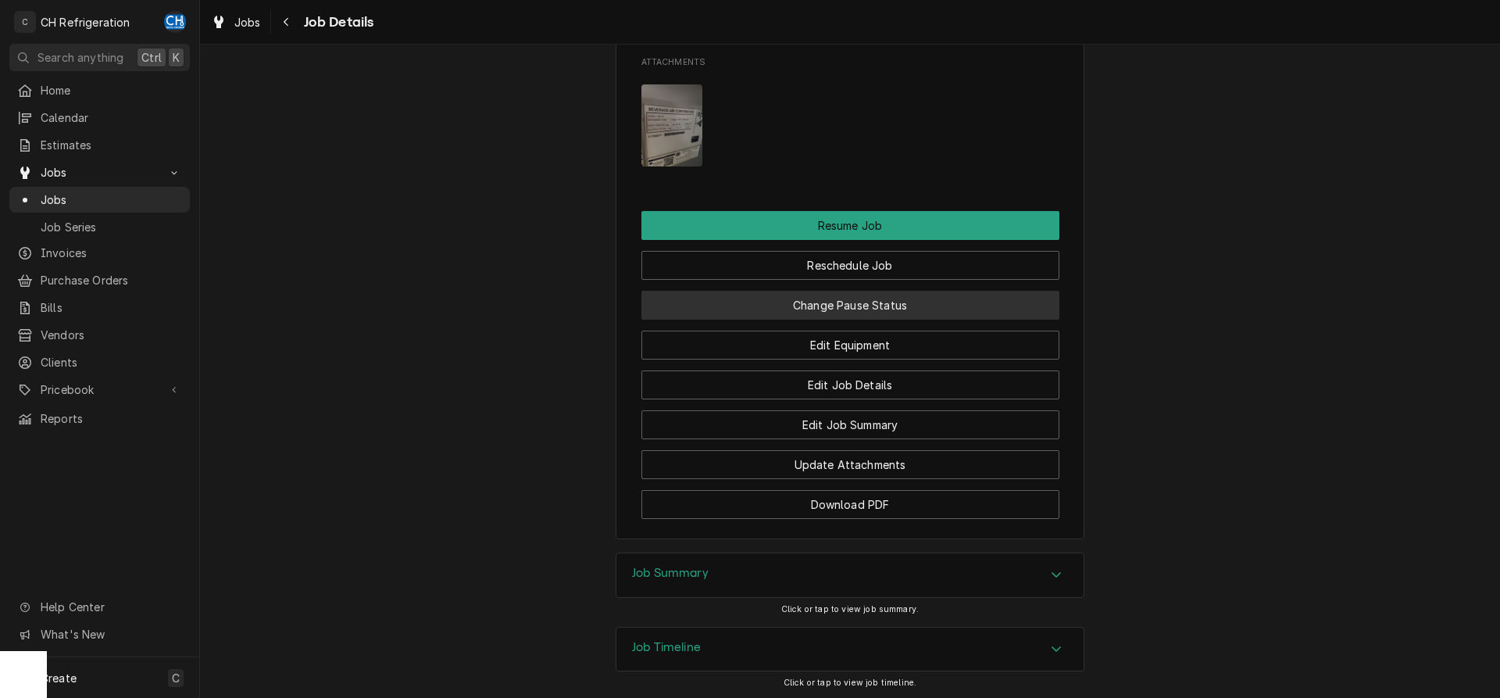
click at [916, 320] on button "Change Pause Status" at bounding box center [850, 305] width 418 height 29
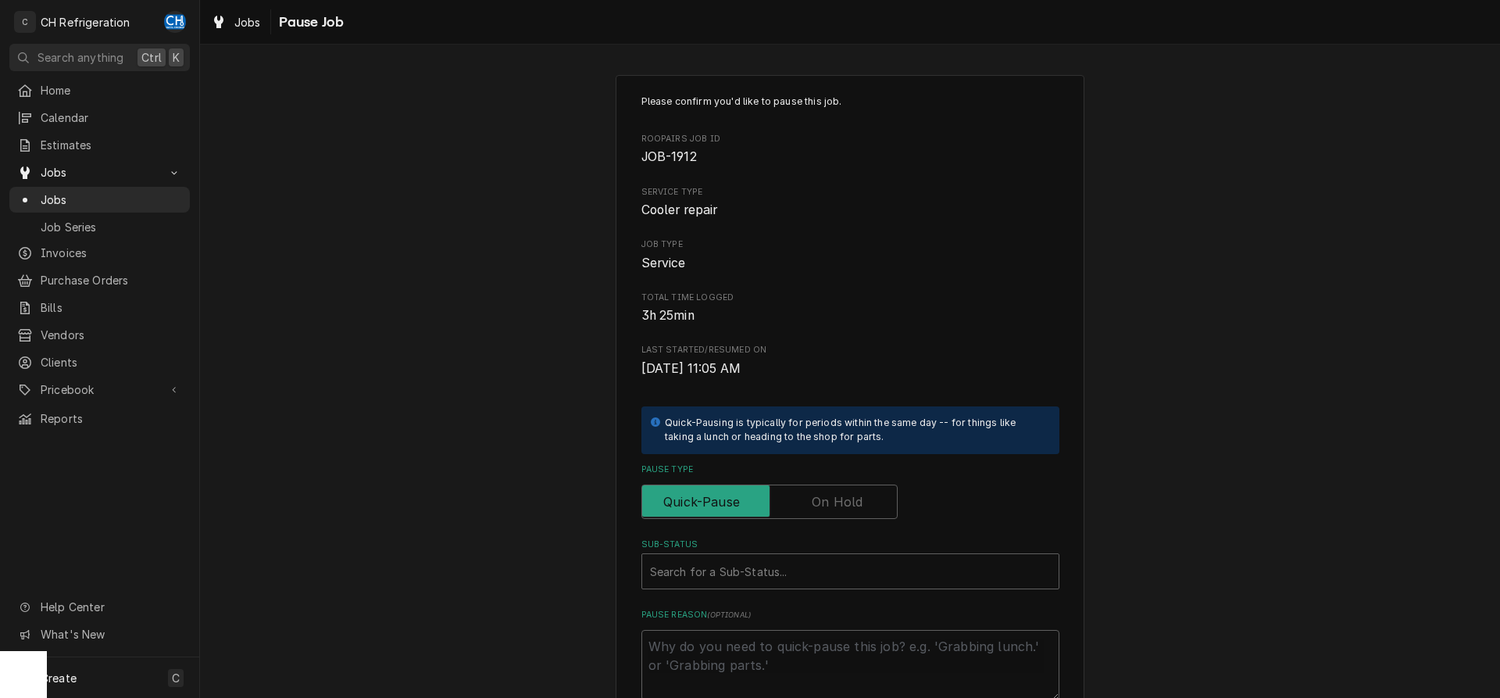
click at [855, 498] on label "Pause Type" at bounding box center [769, 501] width 256 height 34
click at [855, 498] on input "Pause Type" at bounding box center [769, 501] width 242 height 34
checkbox input "true"
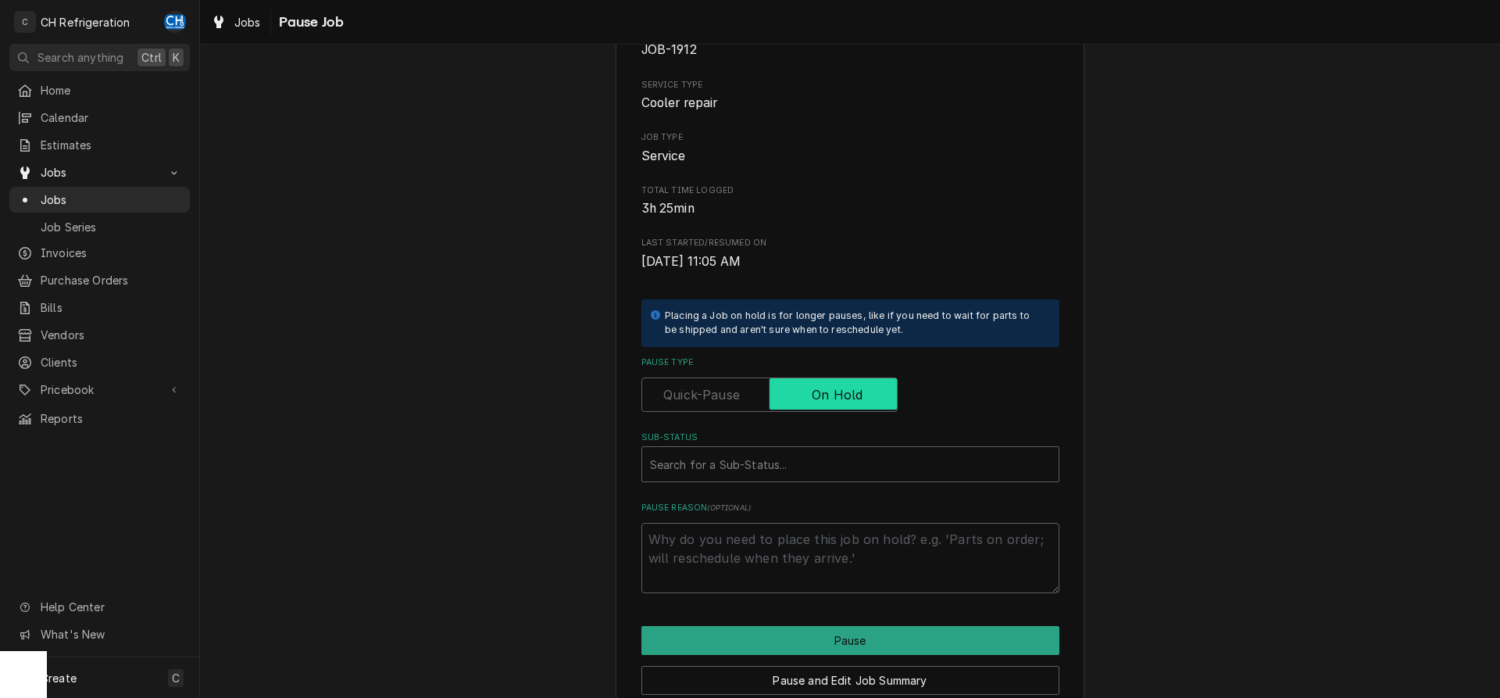
scroll to position [159, 0]
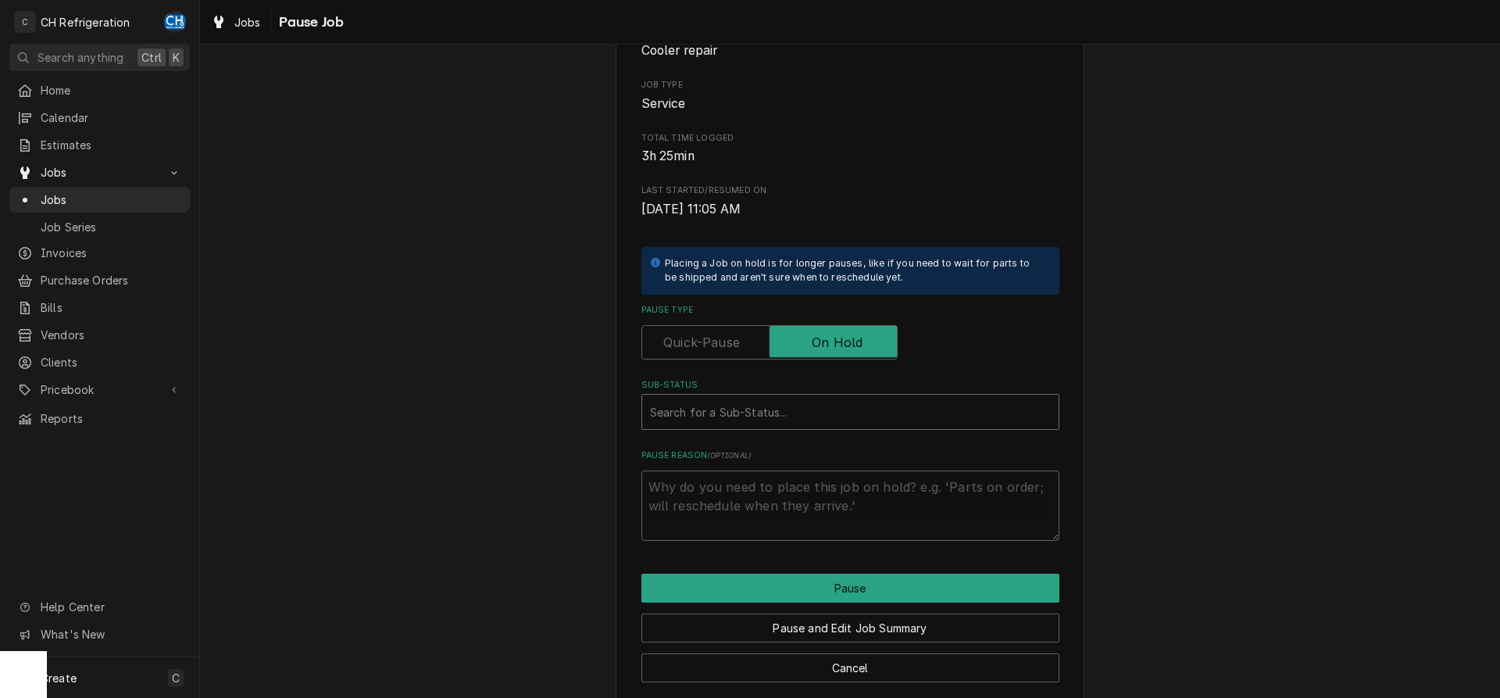
type textarea "x"
click at [801, 419] on div "Sub-Status" at bounding box center [850, 412] width 401 height 28
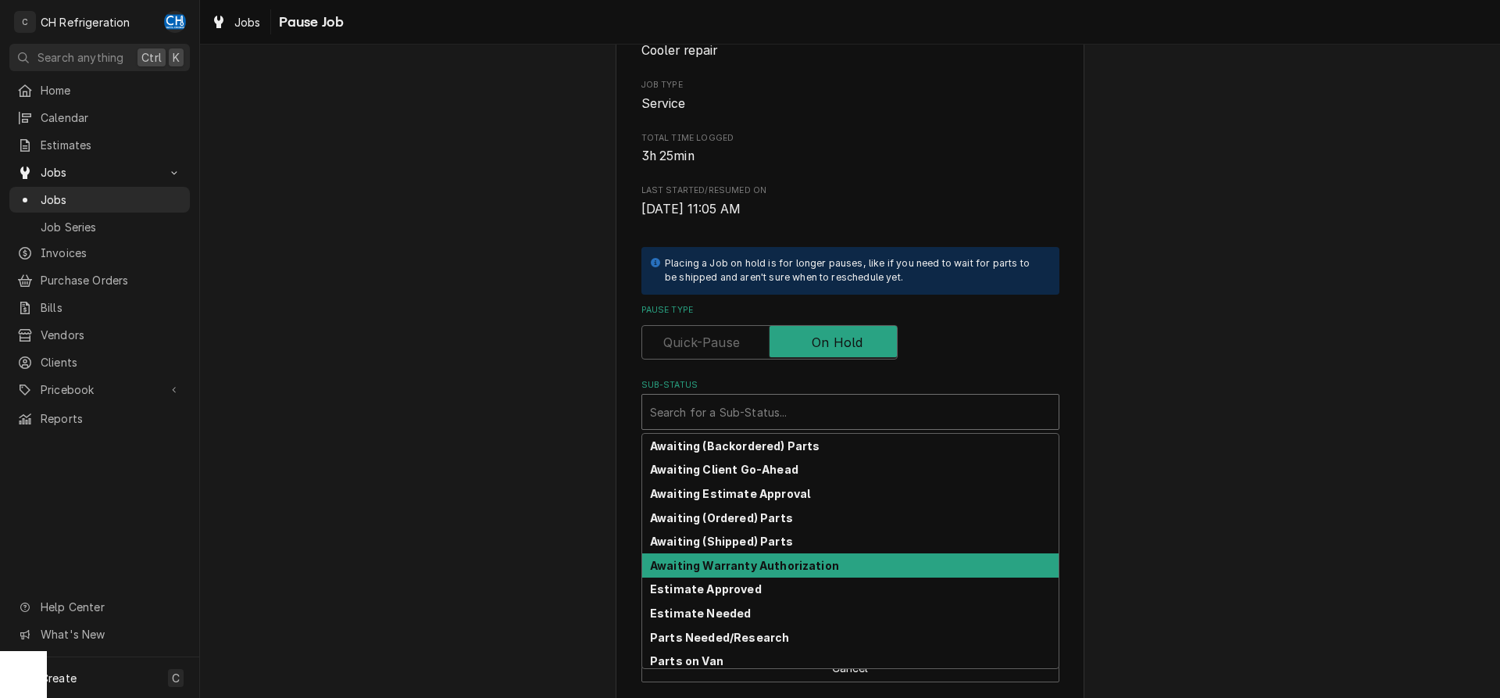
scroll to position [77, 0]
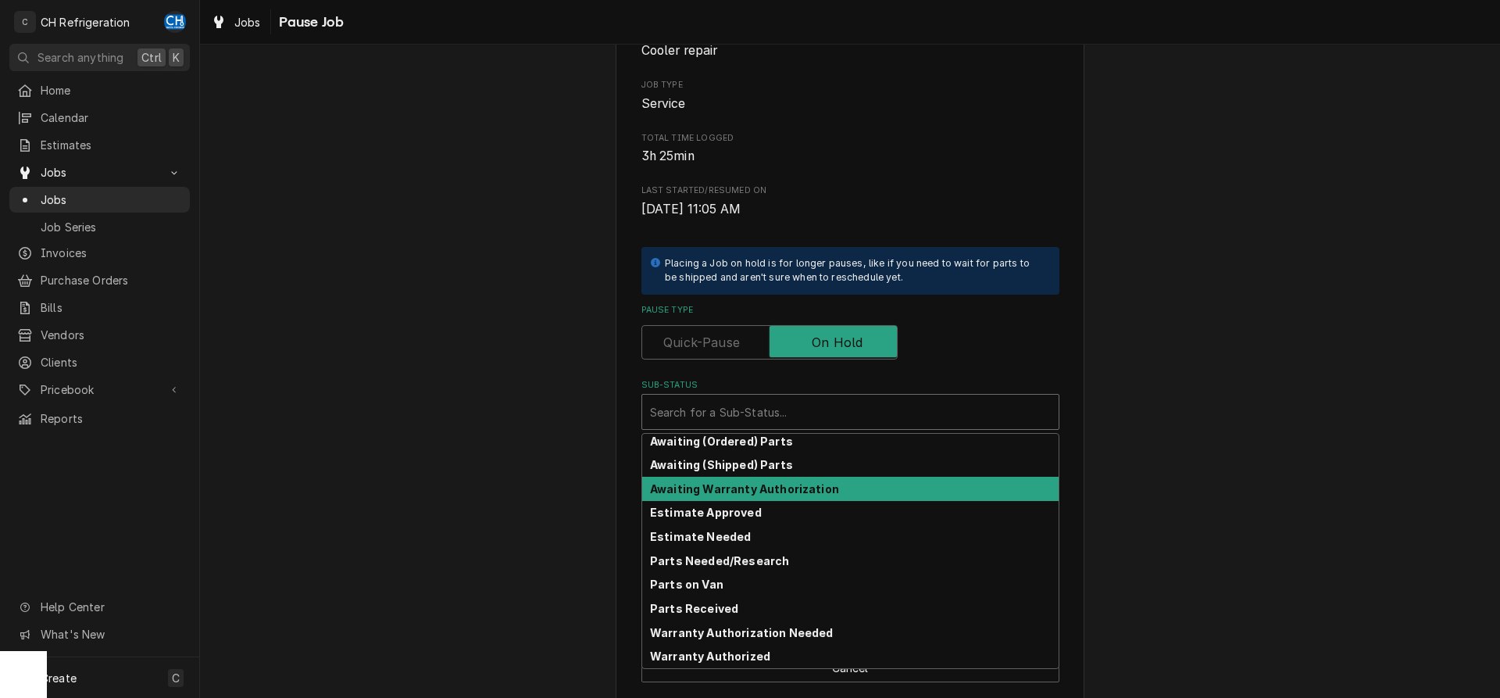
click at [1281, 448] on div "Please confirm you'd like to pause this job. Roopairs Job ID JOB-1912 Service T…" at bounding box center [850, 309] width 1300 height 814
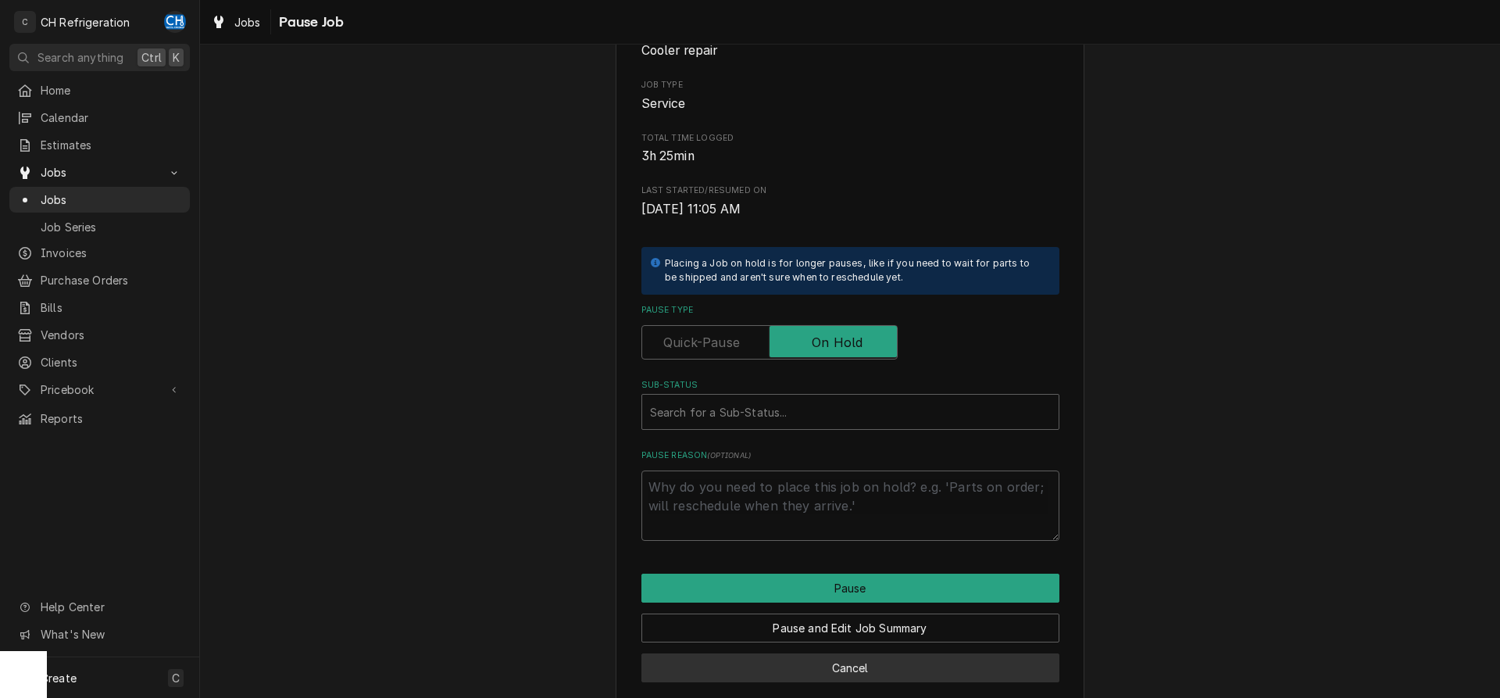
click at [867, 667] on button "Cancel" at bounding box center [850, 667] width 418 height 29
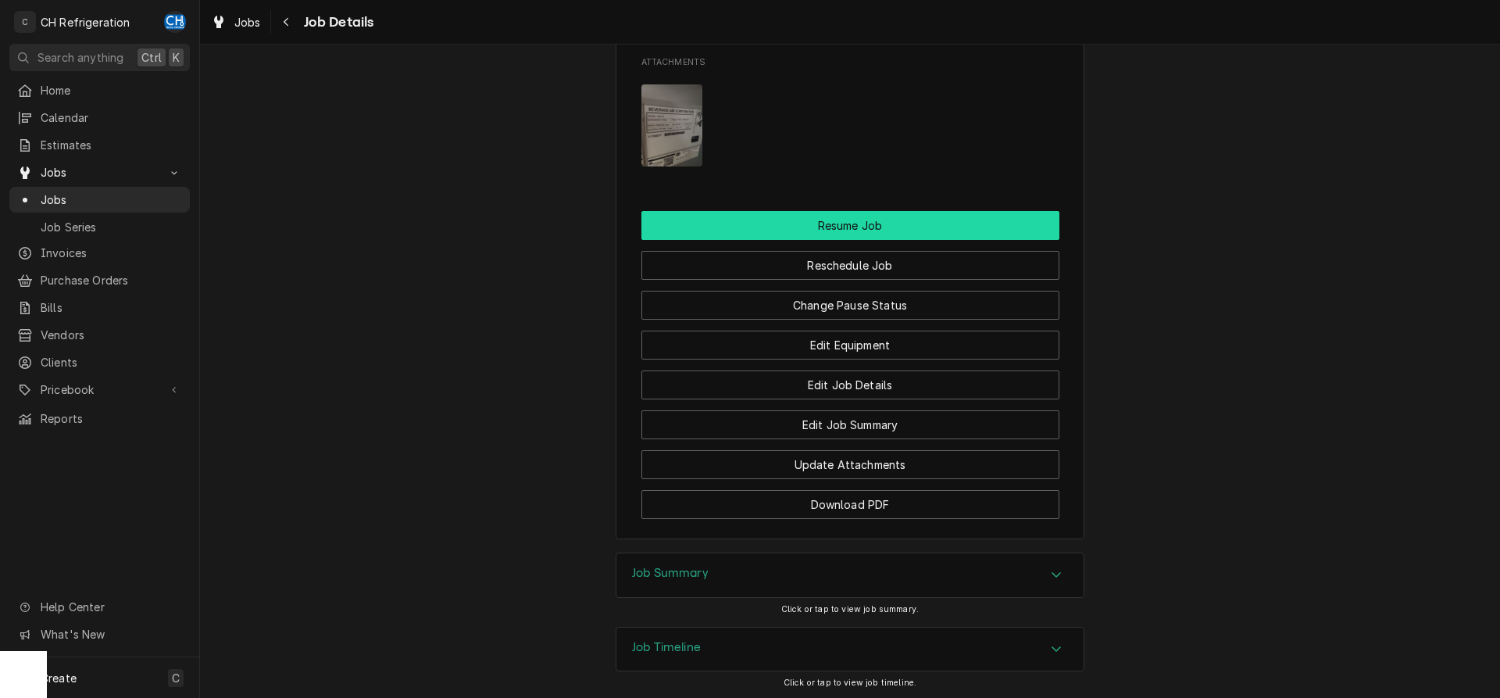
click at [833, 240] on button "Resume Job" at bounding box center [850, 225] width 418 height 29
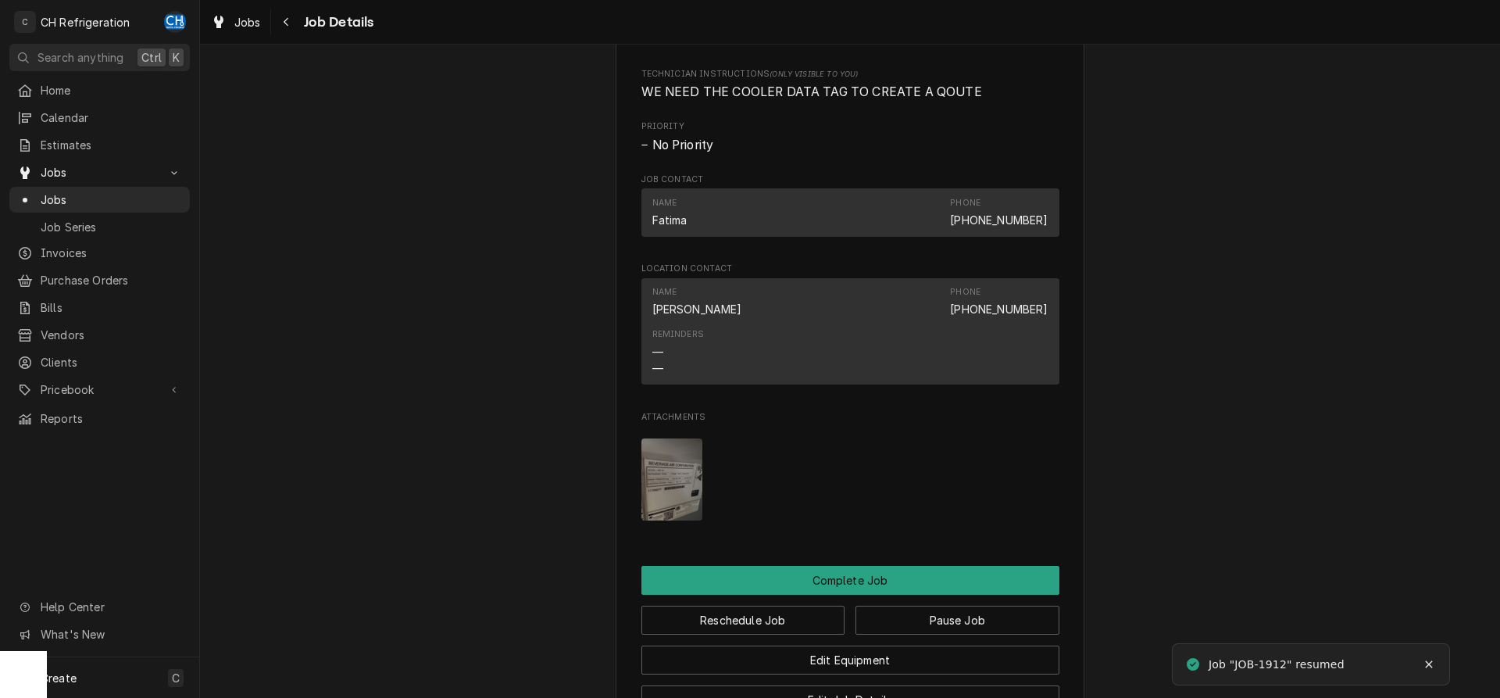
scroll to position [1355, 0]
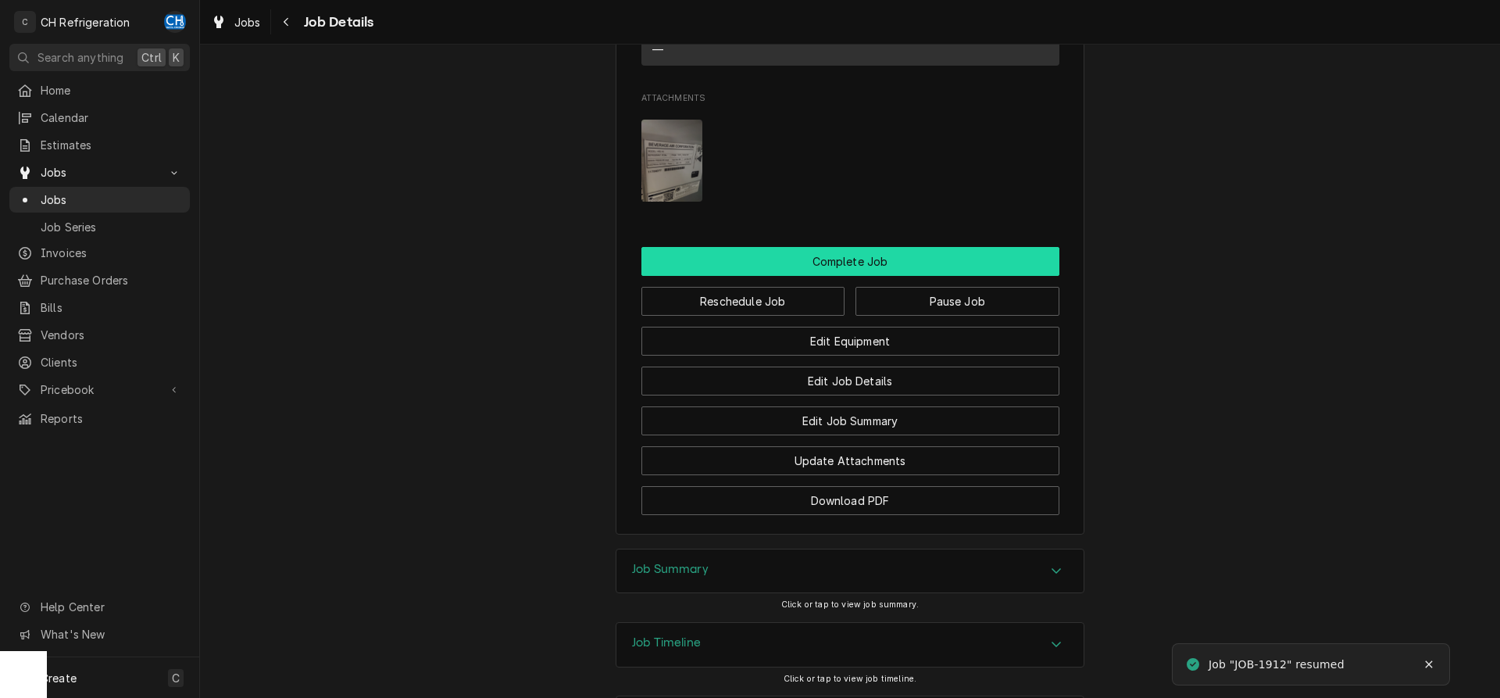
click at [872, 276] on button "Complete Job" at bounding box center [850, 261] width 418 height 29
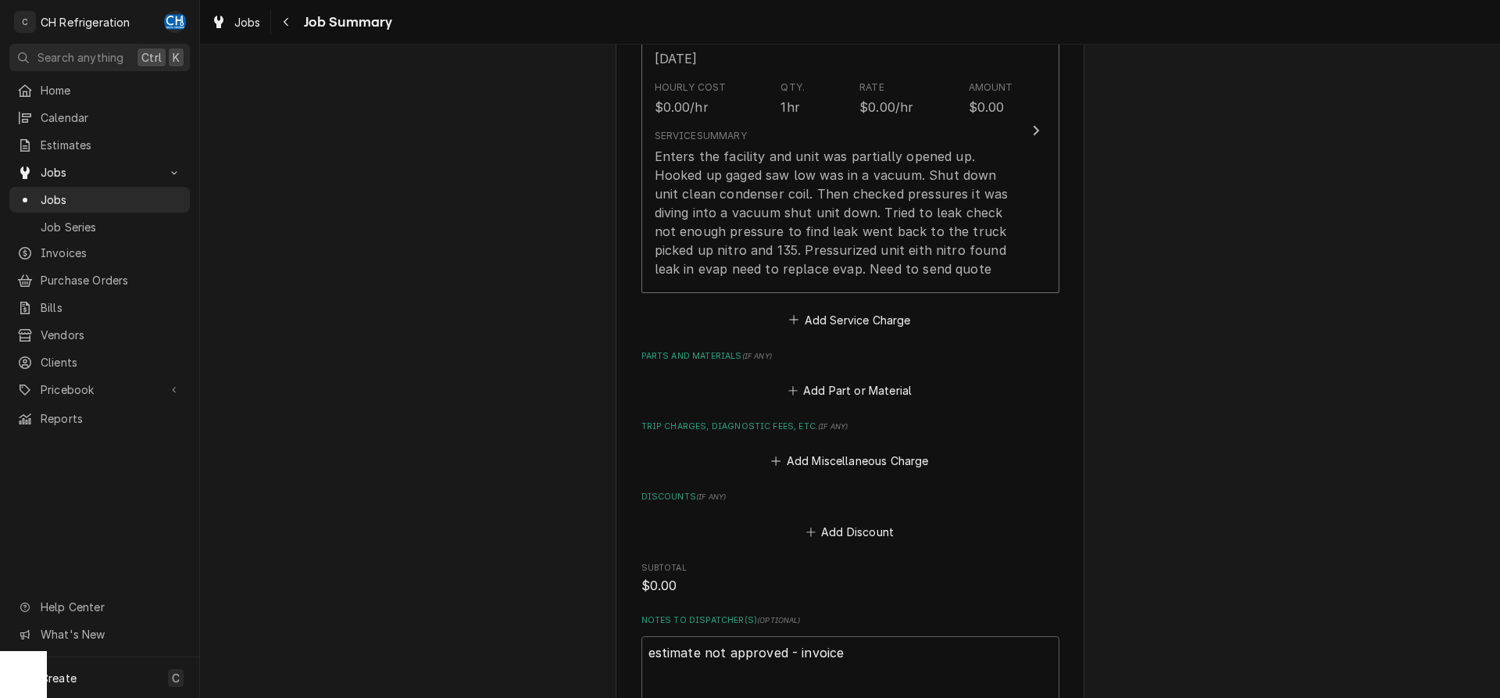
scroll to position [821, 0]
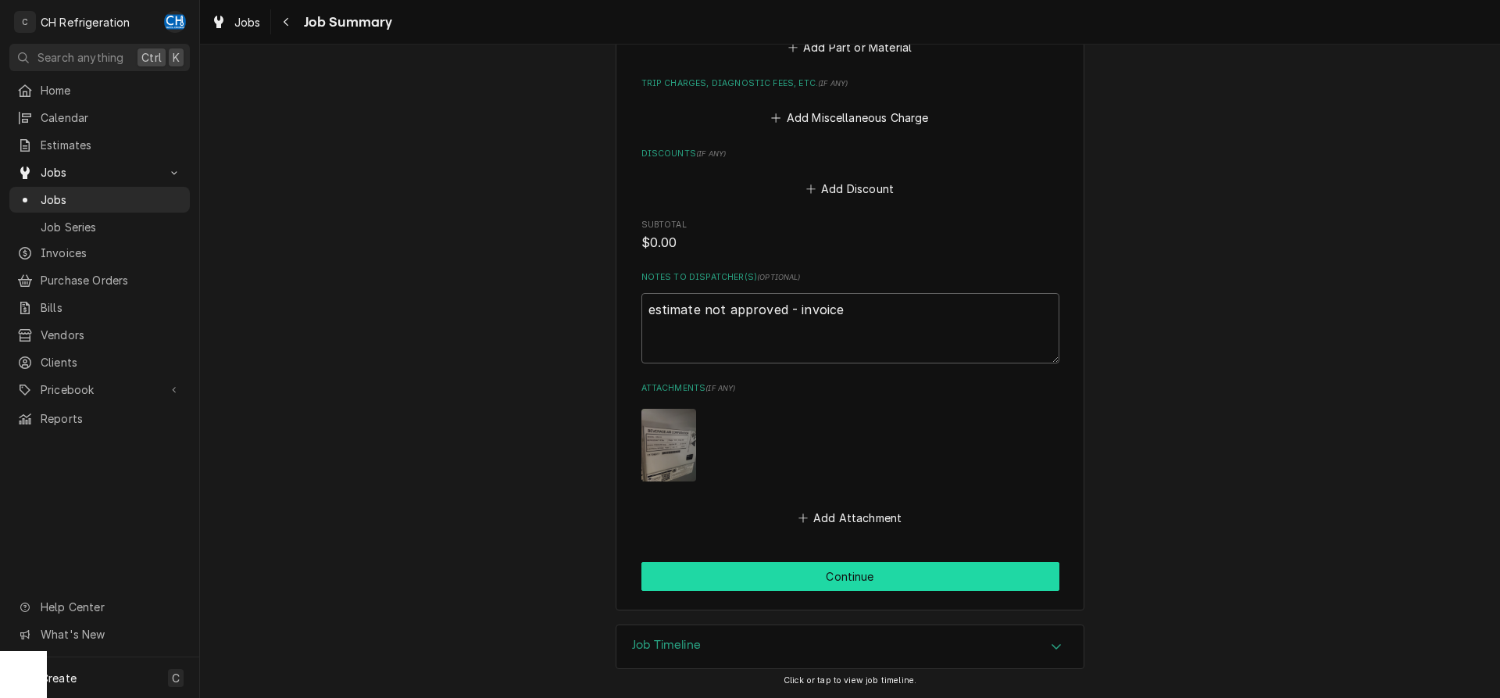
drag, startPoint x: 819, startPoint y: 555, endPoint x: 820, endPoint y: 566, distance: 11.0
click at [820, 566] on button "Continue" at bounding box center [850, 576] width 418 height 29
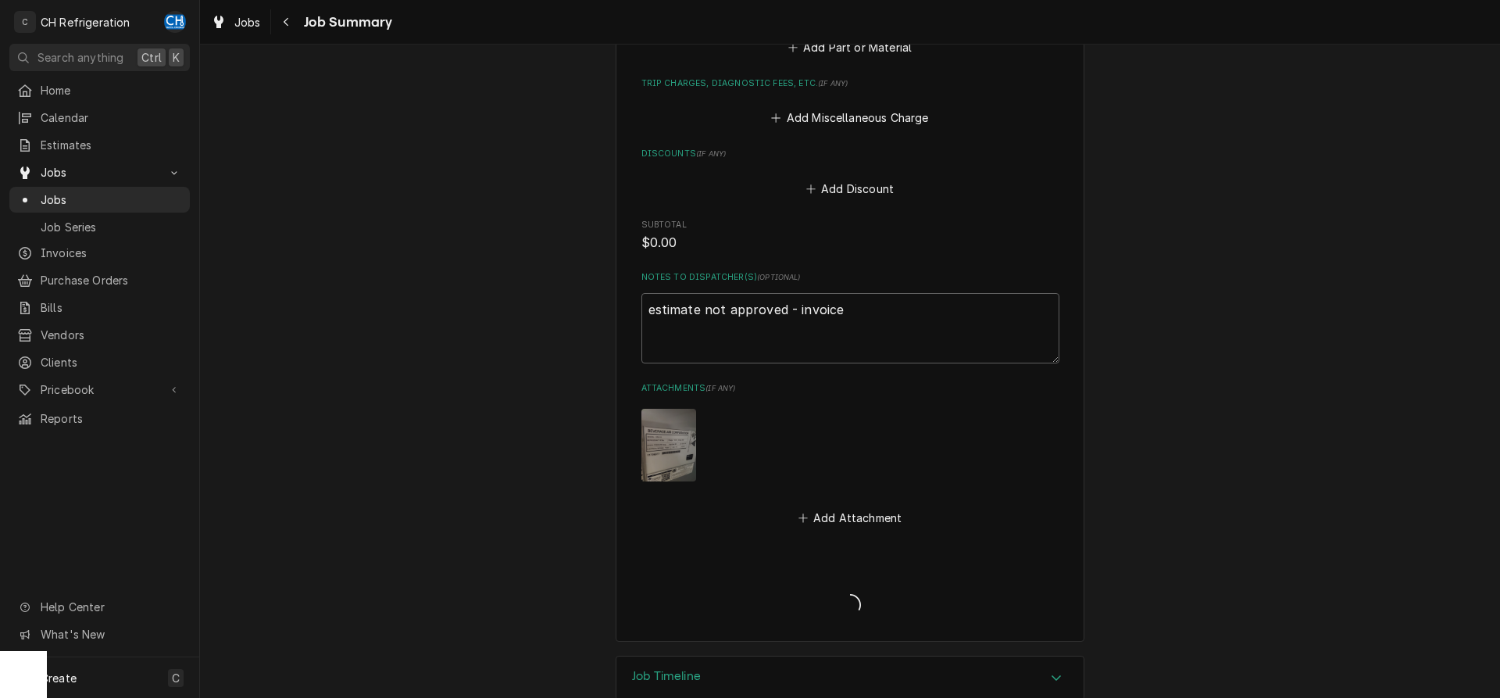
type textarea "x"
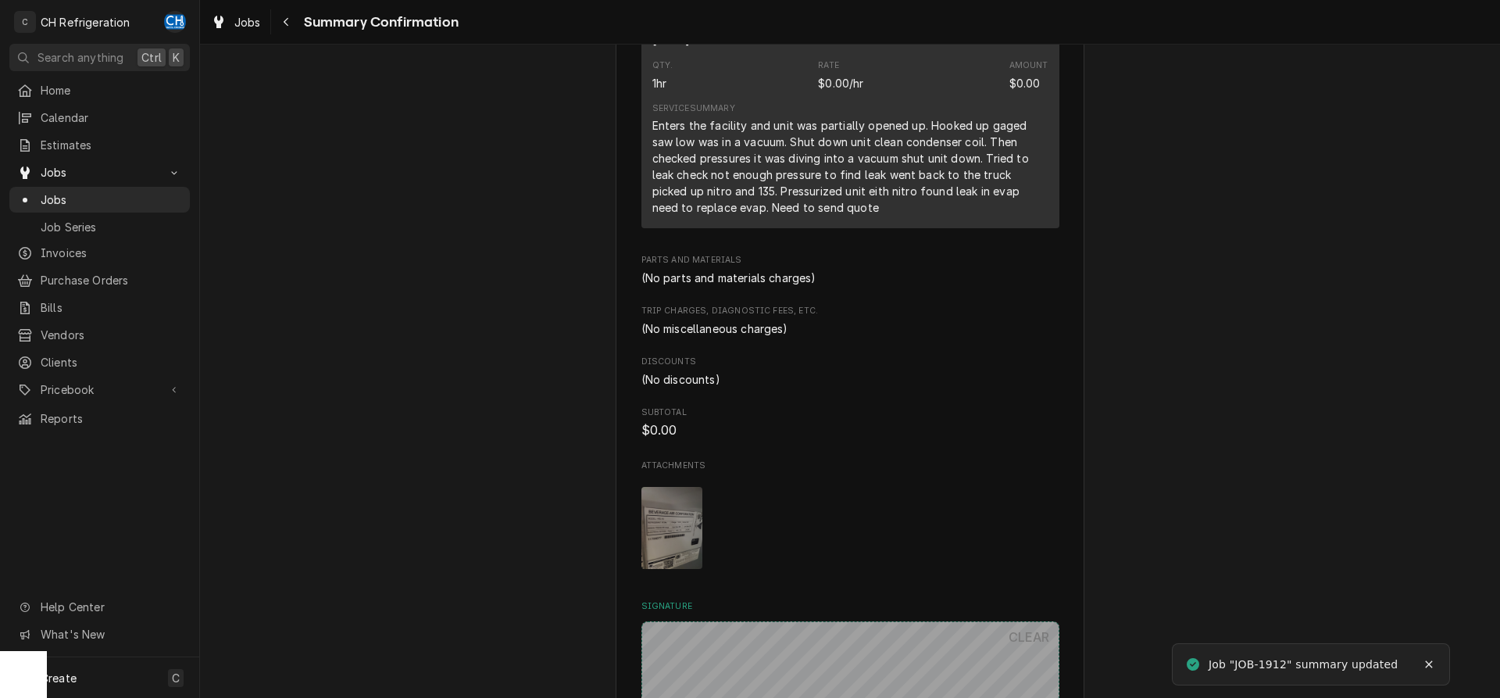
scroll to position [797, 0]
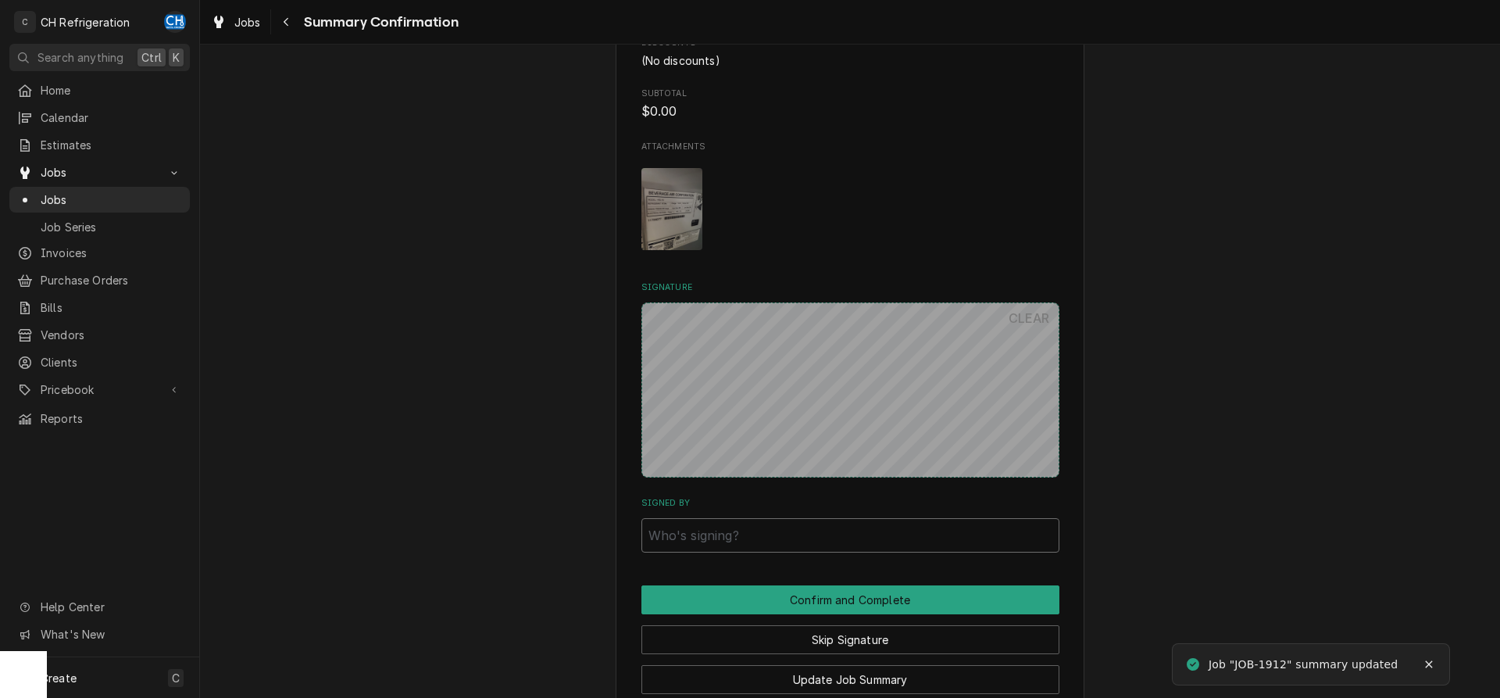
click at [829, 527] on input "Signed By" at bounding box center [850, 535] width 418 height 34
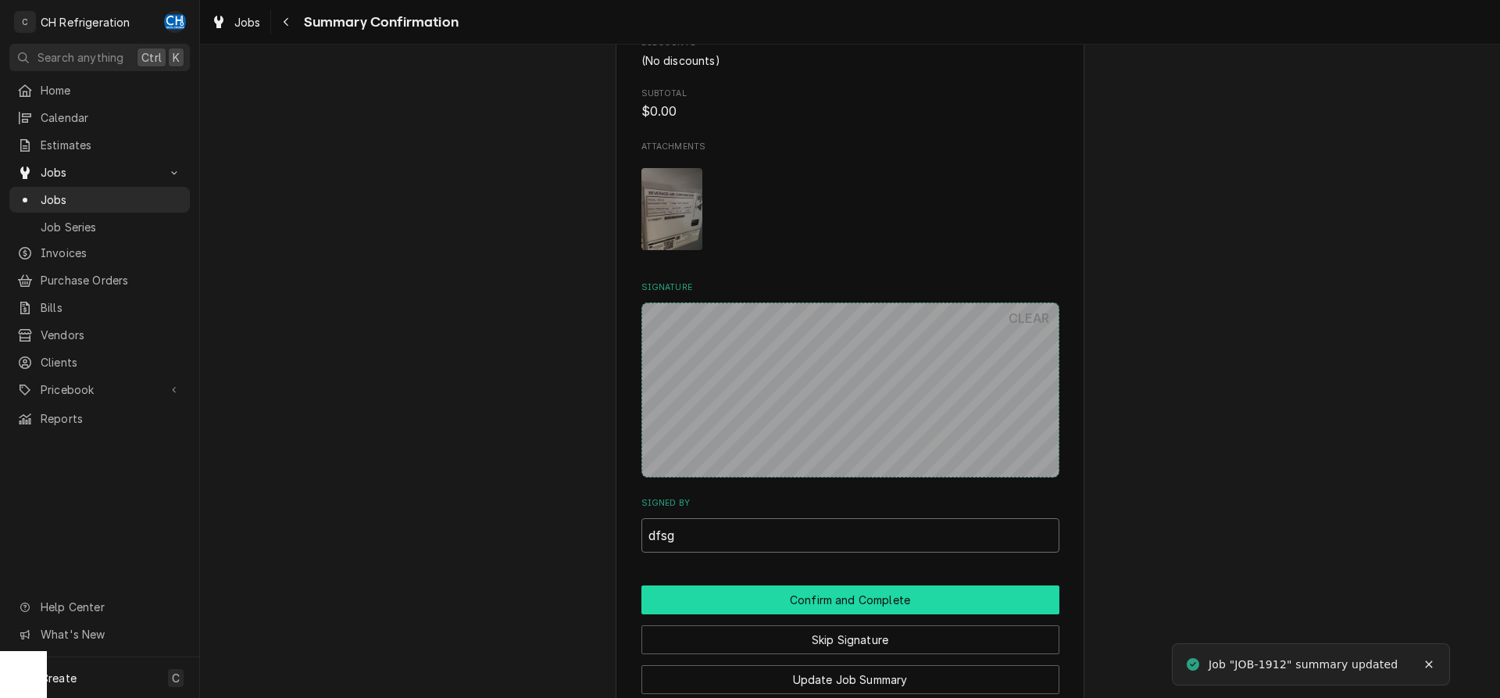
type input "dfsg"
click at [841, 595] on button "Confirm and Complete" at bounding box center [850, 599] width 418 height 29
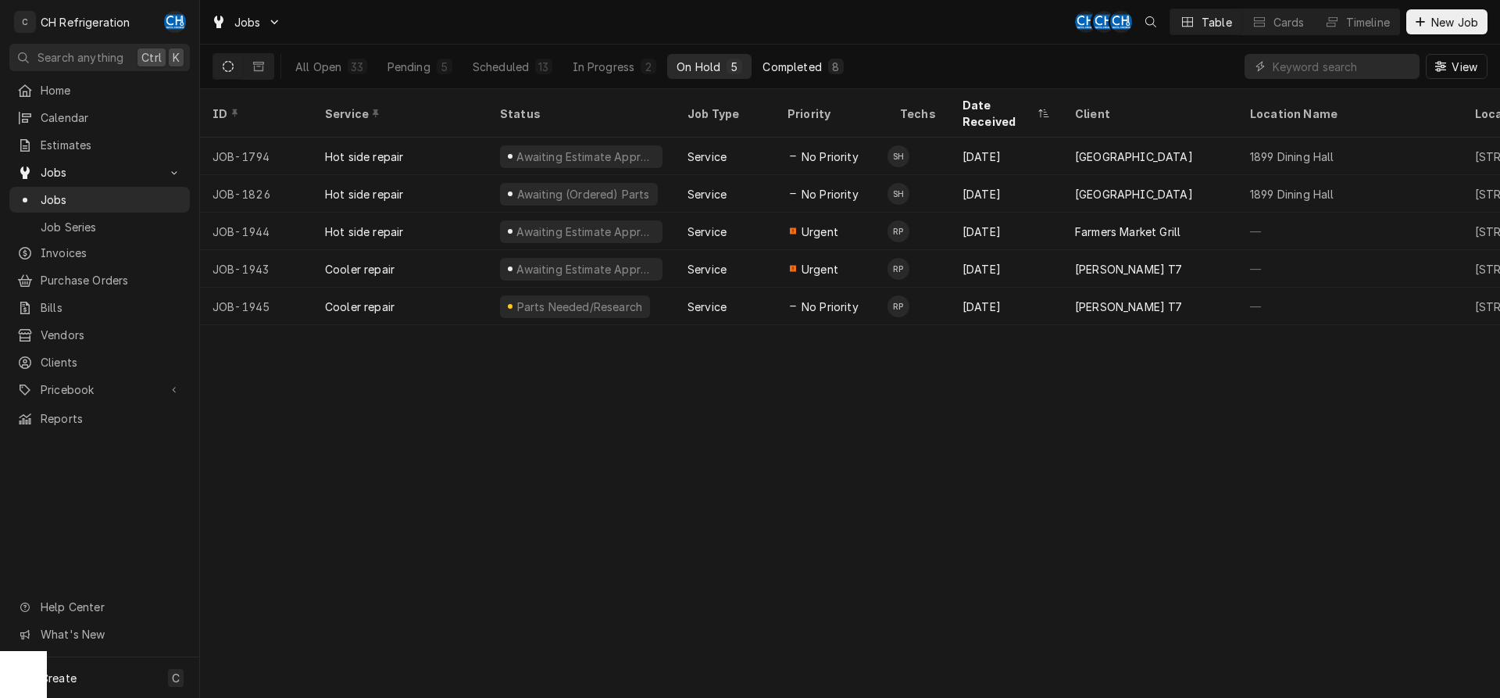
click at [803, 69] on div "Completed" at bounding box center [791, 67] width 59 height 16
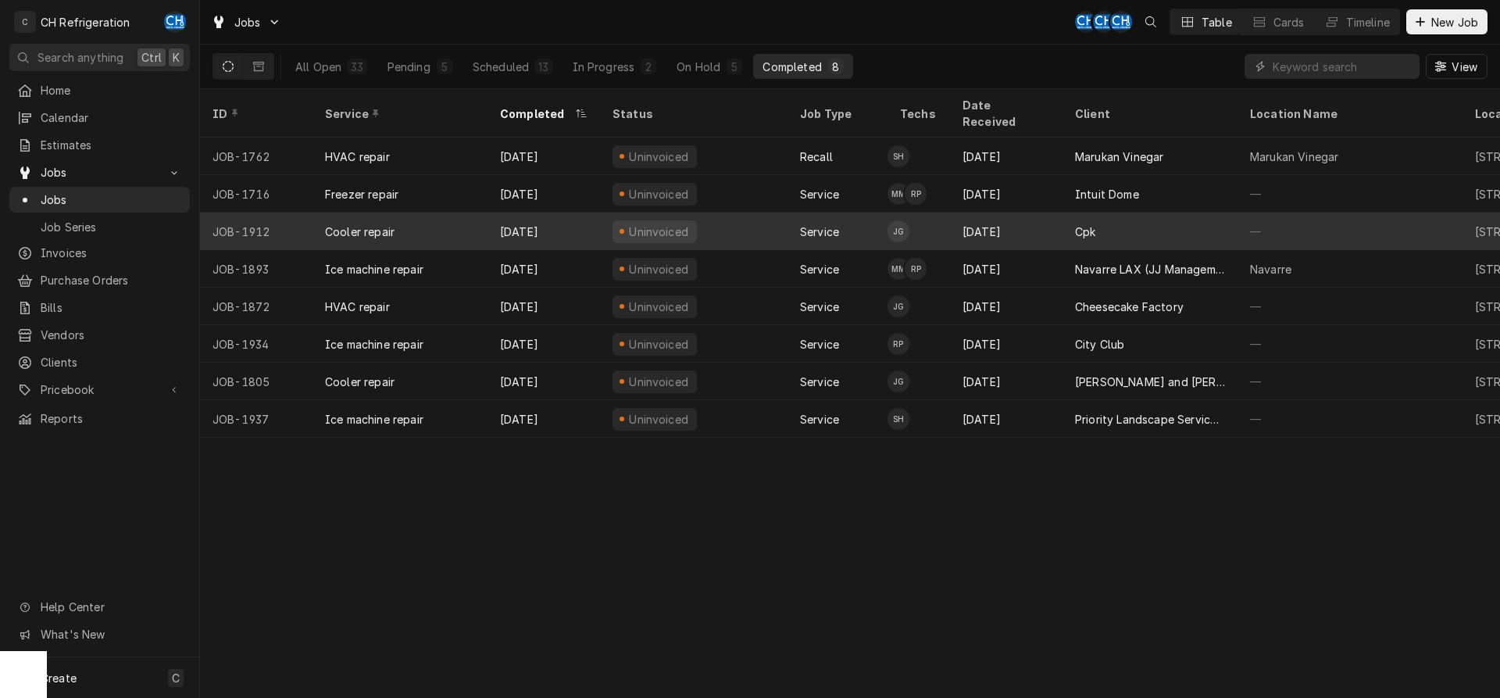
click at [1225, 212] on div "Cpk" at bounding box center [1149, 230] width 175 height 37
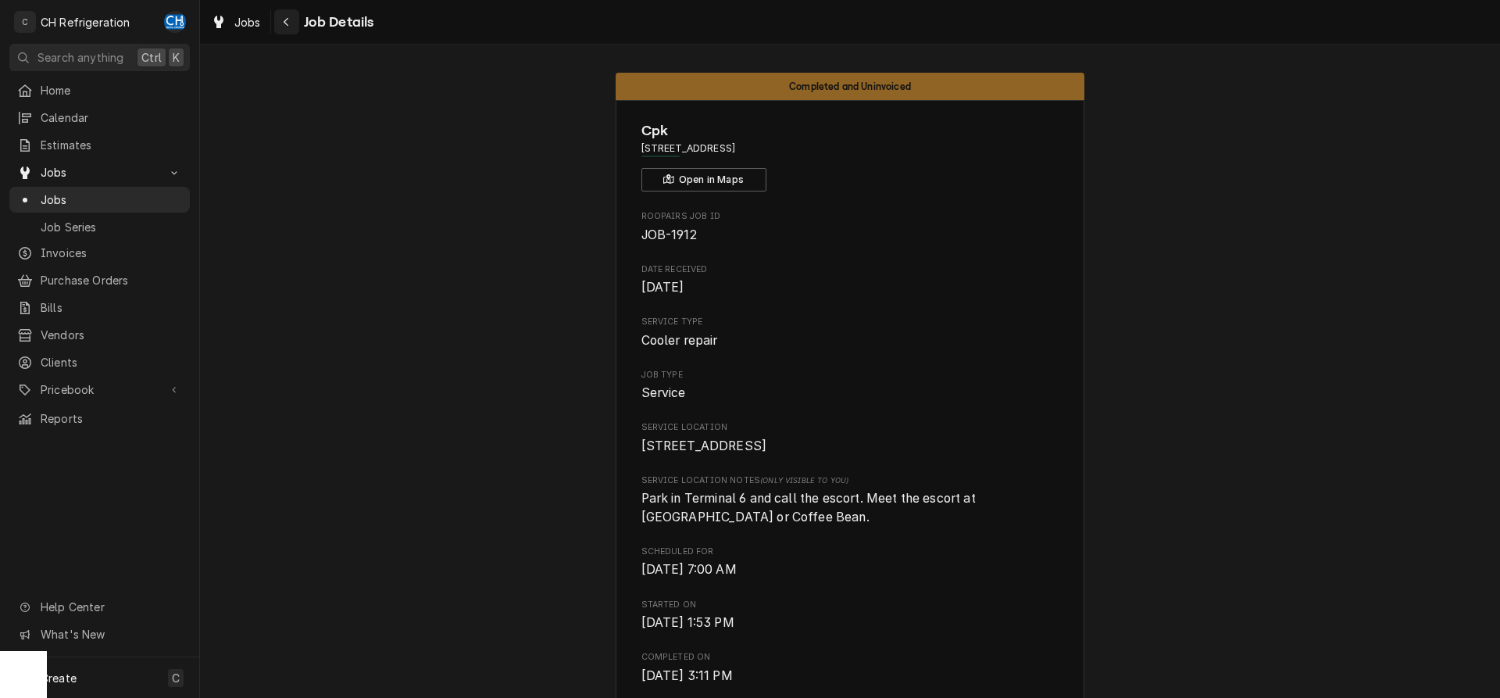
click at [280, 18] on div "Navigate back" at bounding box center [287, 22] width 16 height 16
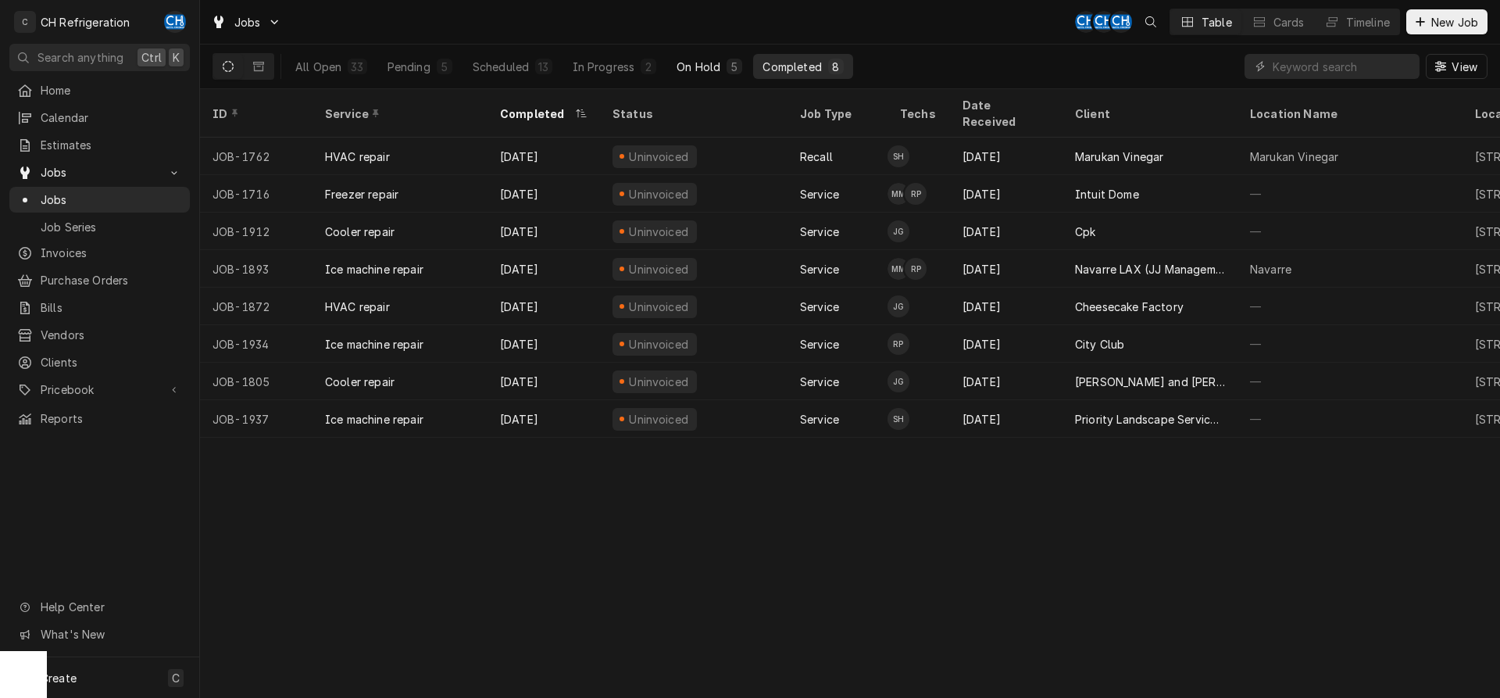
click at [706, 68] on div "On Hold" at bounding box center [698, 67] width 44 height 16
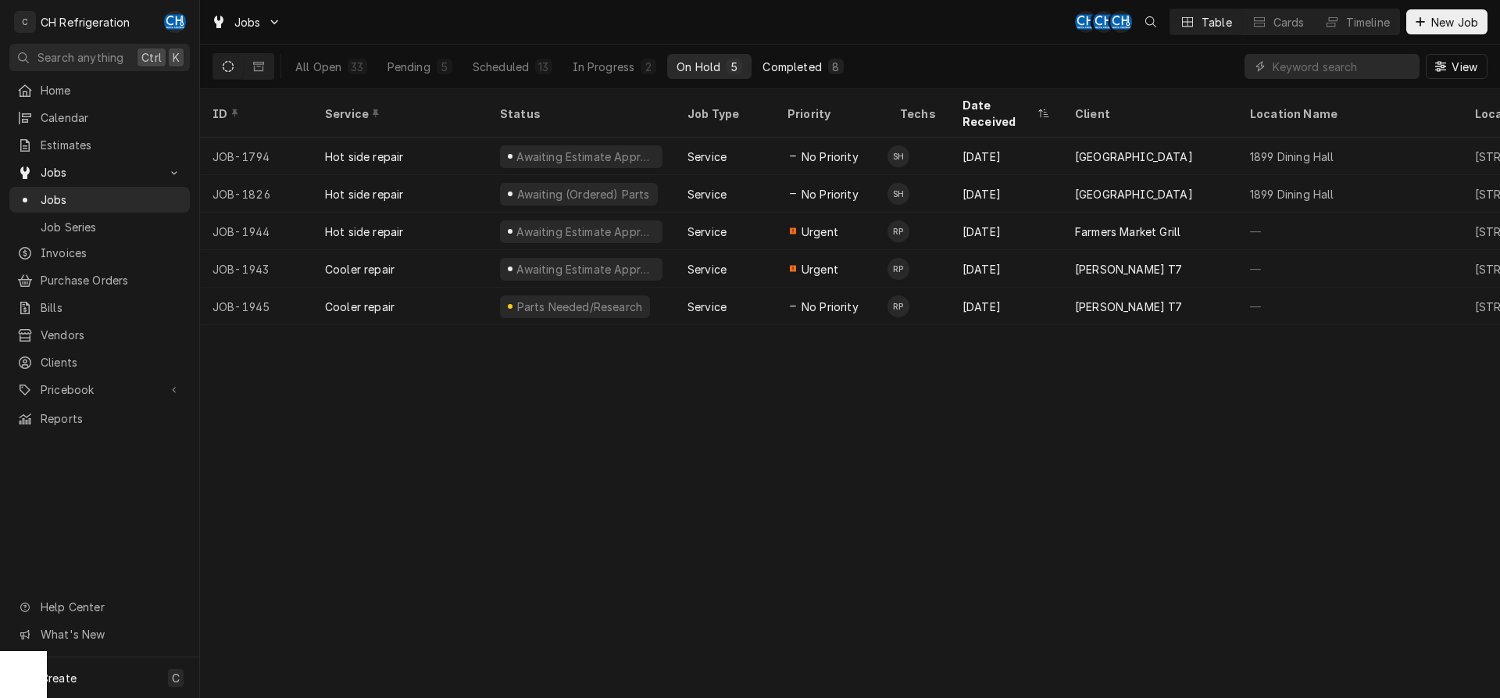
click at [819, 77] on button "Completed 8" at bounding box center [802, 66] width 99 height 25
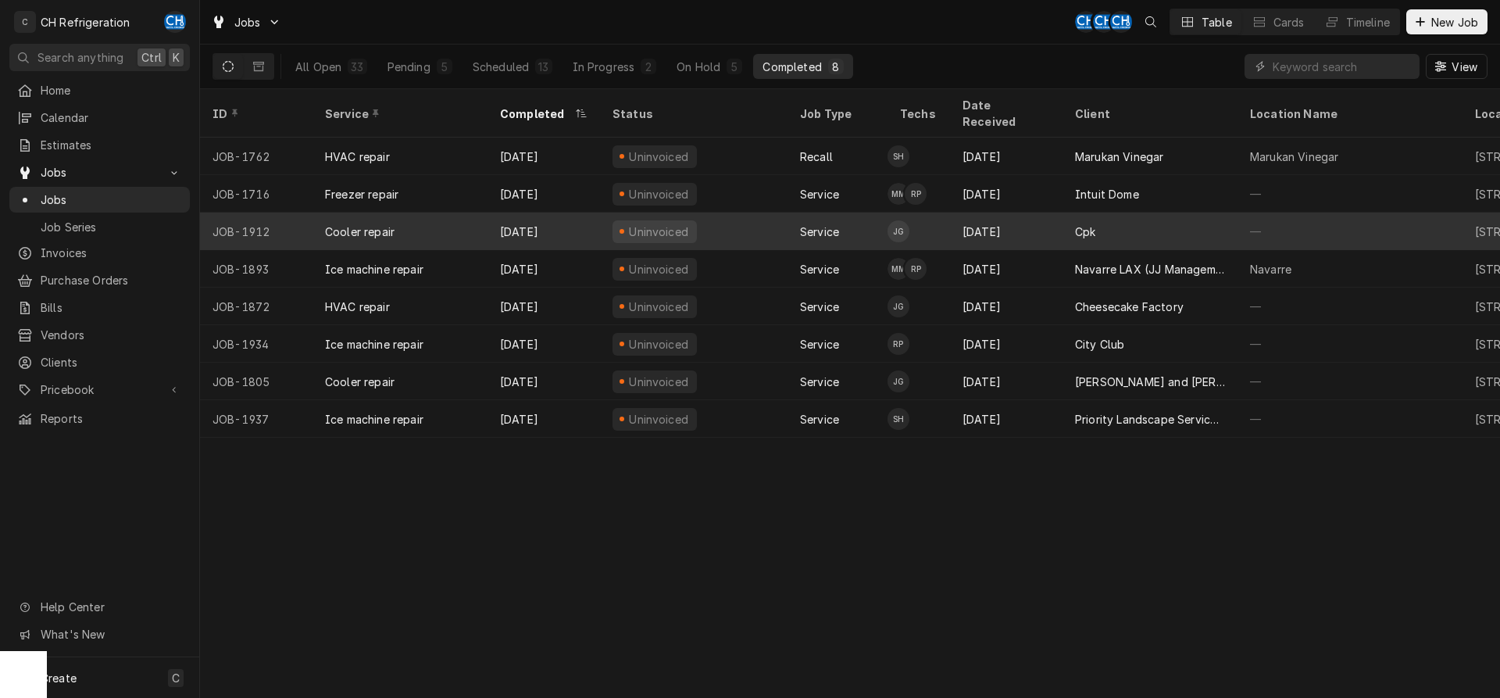
click at [1107, 216] on div "Cpk" at bounding box center [1149, 230] width 175 height 37
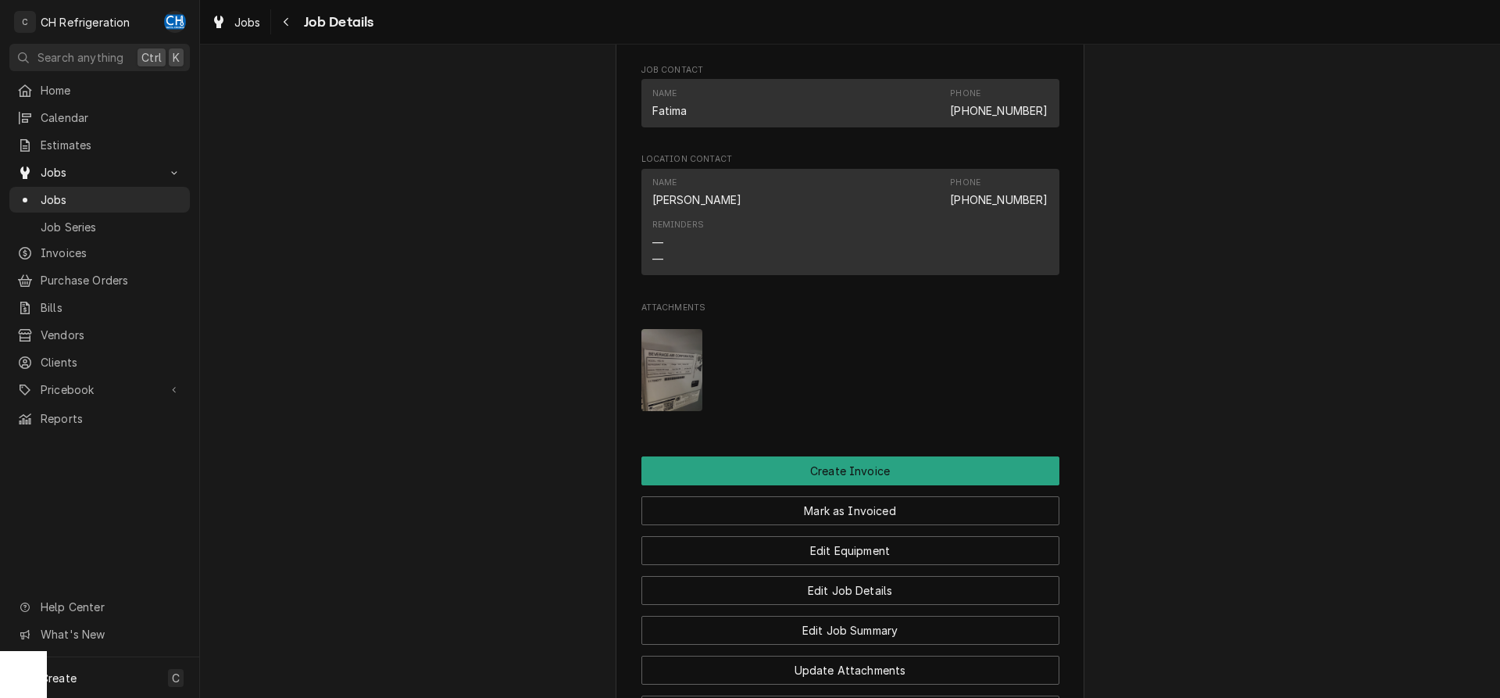
scroll to position [1336, 0]
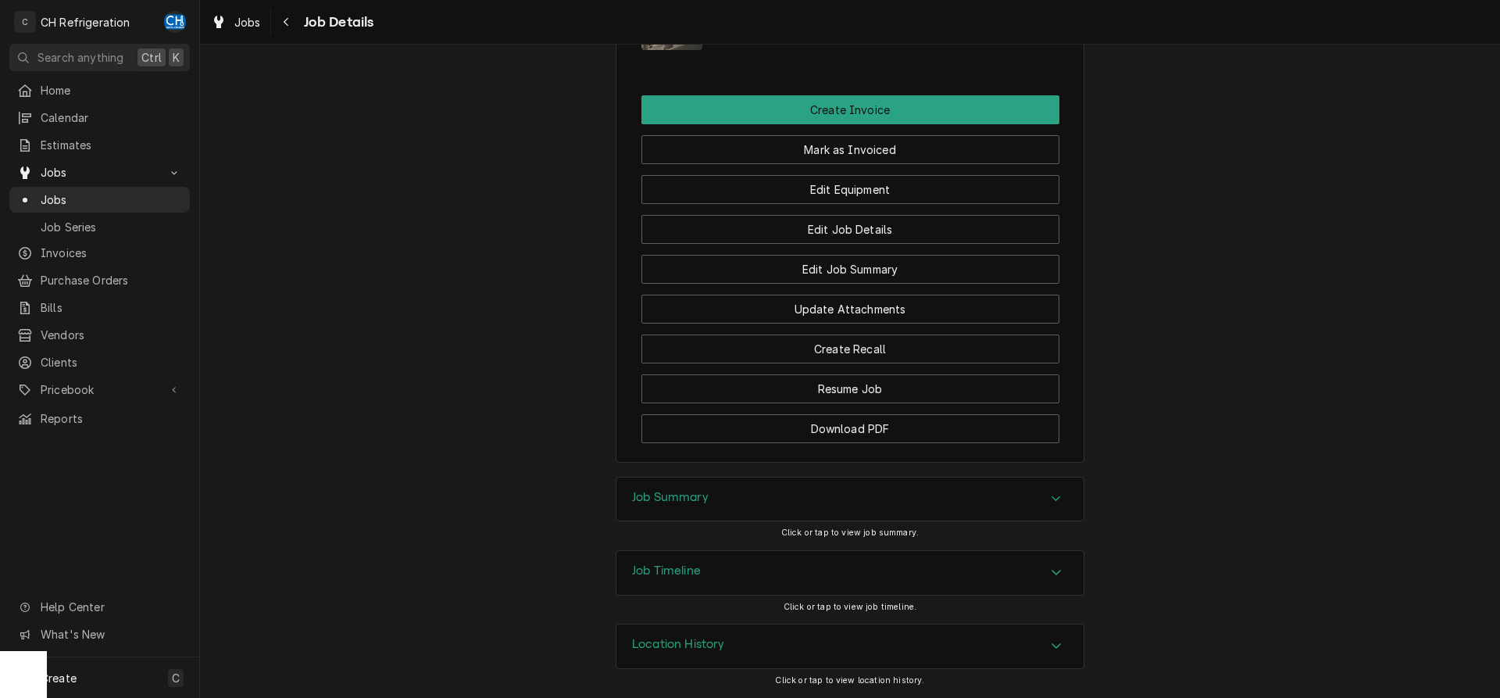
drag, startPoint x: 858, startPoint y: 480, endPoint x: 851, endPoint y: 487, distance: 9.4
click at [857, 480] on div "Job Summary" at bounding box center [849, 499] width 467 height 44
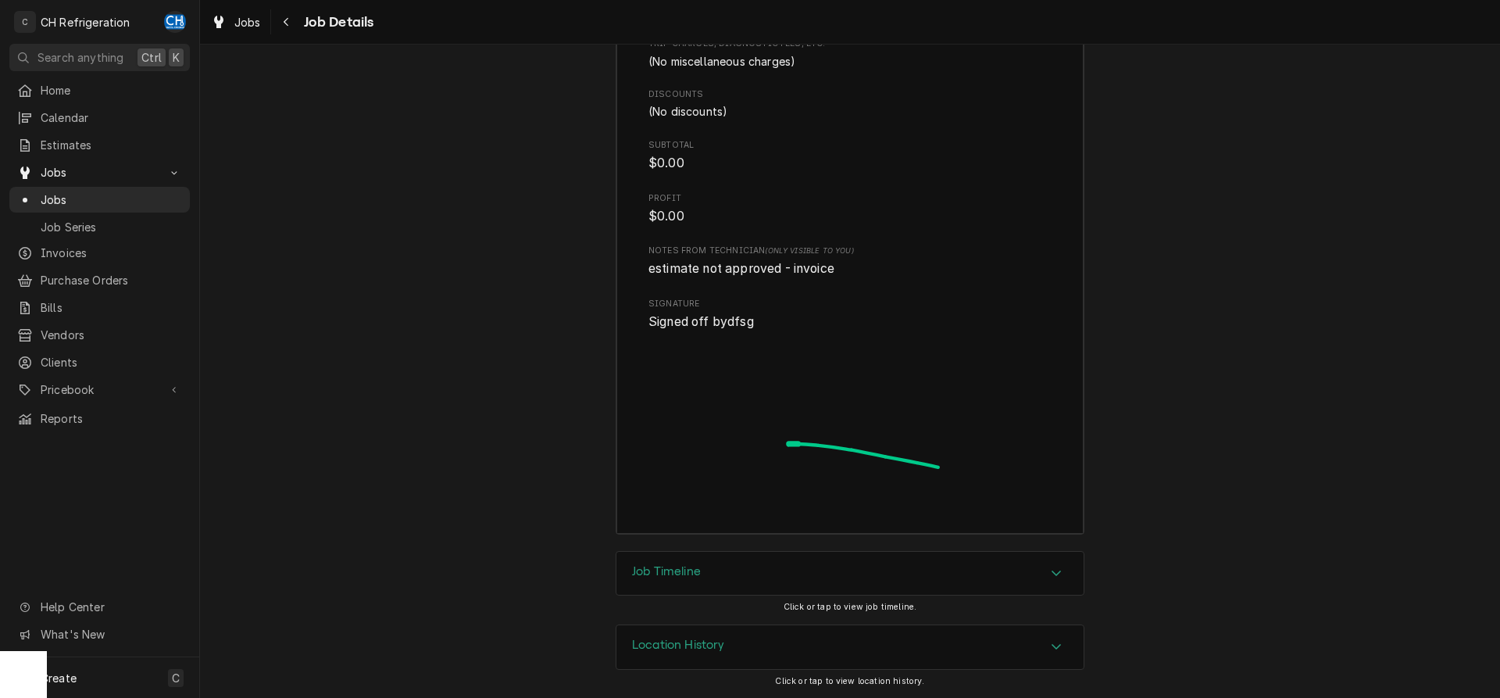
scroll to position [2405, 0]
click at [755, 560] on div "Job Timeline" at bounding box center [849, 574] width 467 height 44
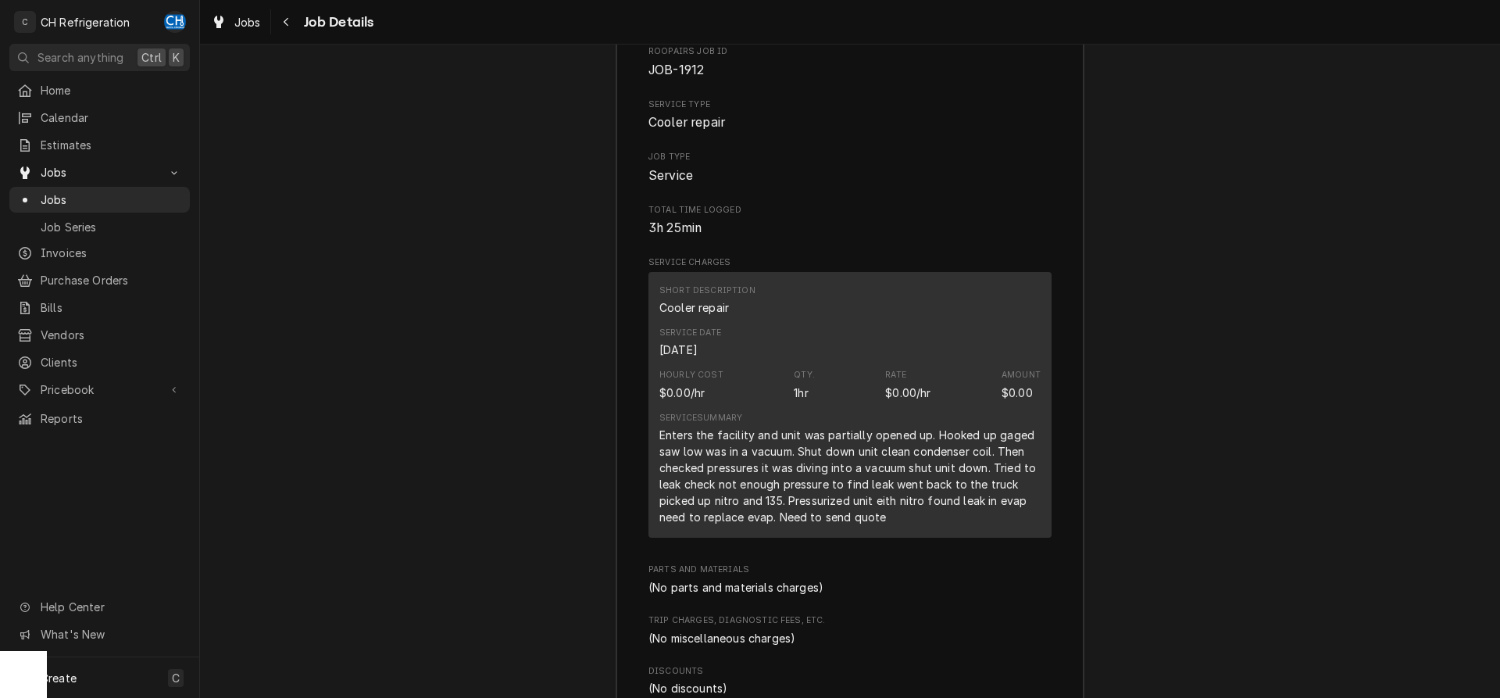
scroll to position [1907, 0]
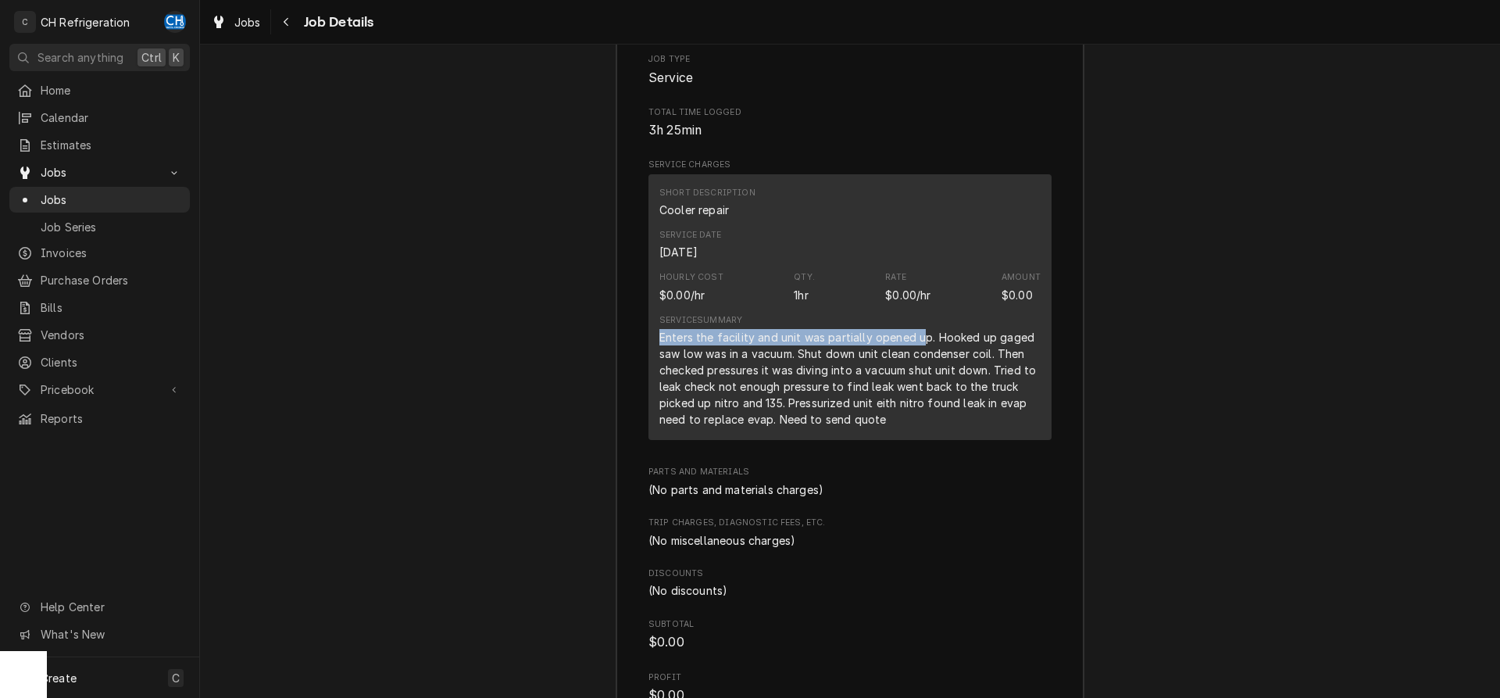
drag, startPoint x: 654, startPoint y: 352, endPoint x: 921, endPoint y: 359, distance: 267.2
click at [921, 359] on div "Short Description Cooler repair Service Date Sep 8, 2025 Hourly Cost $0.00/hr Q…" at bounding box center [849, 307] width 403 height 266
click at [921, 359] on div "Enters the facility and unit was partially opened up. Hooked up gaged saw low w…" at bounding box center [849, 378] width 381 height 98
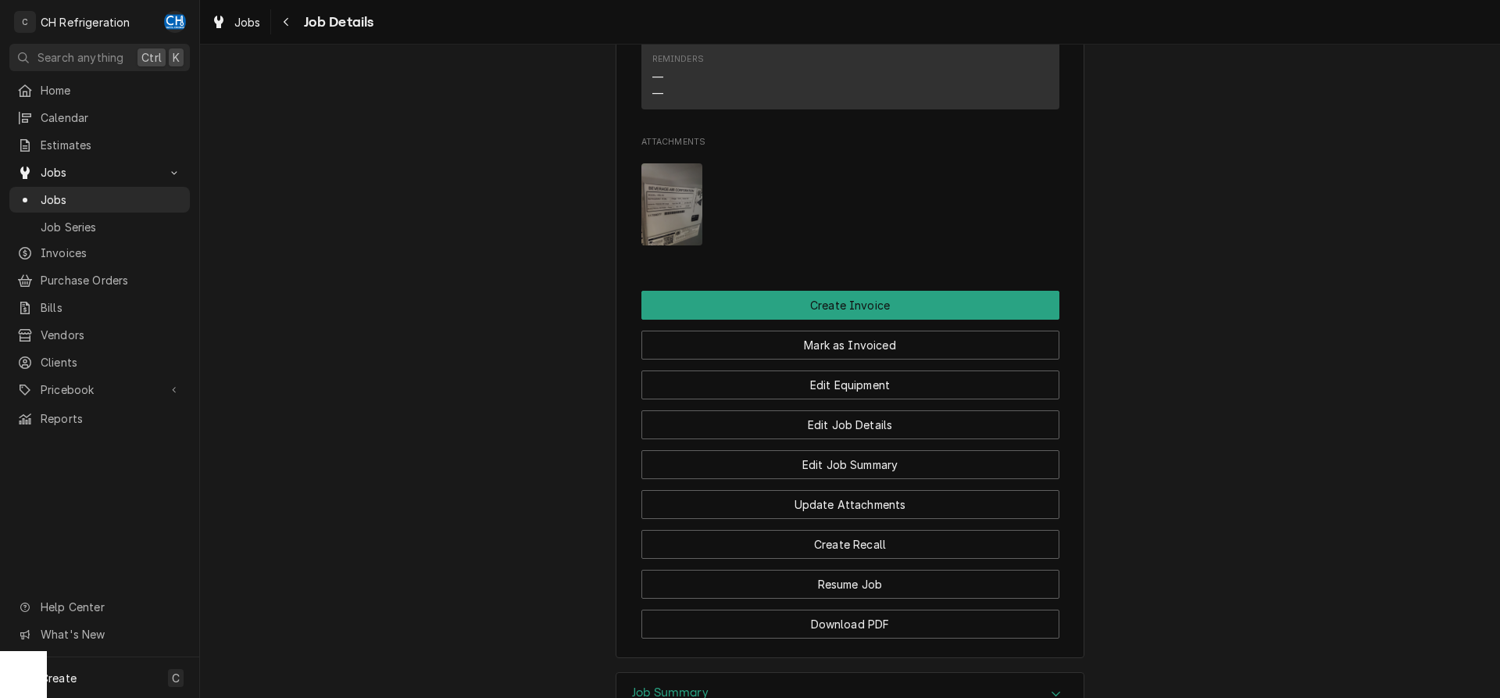
scroll to position [1036, 0]
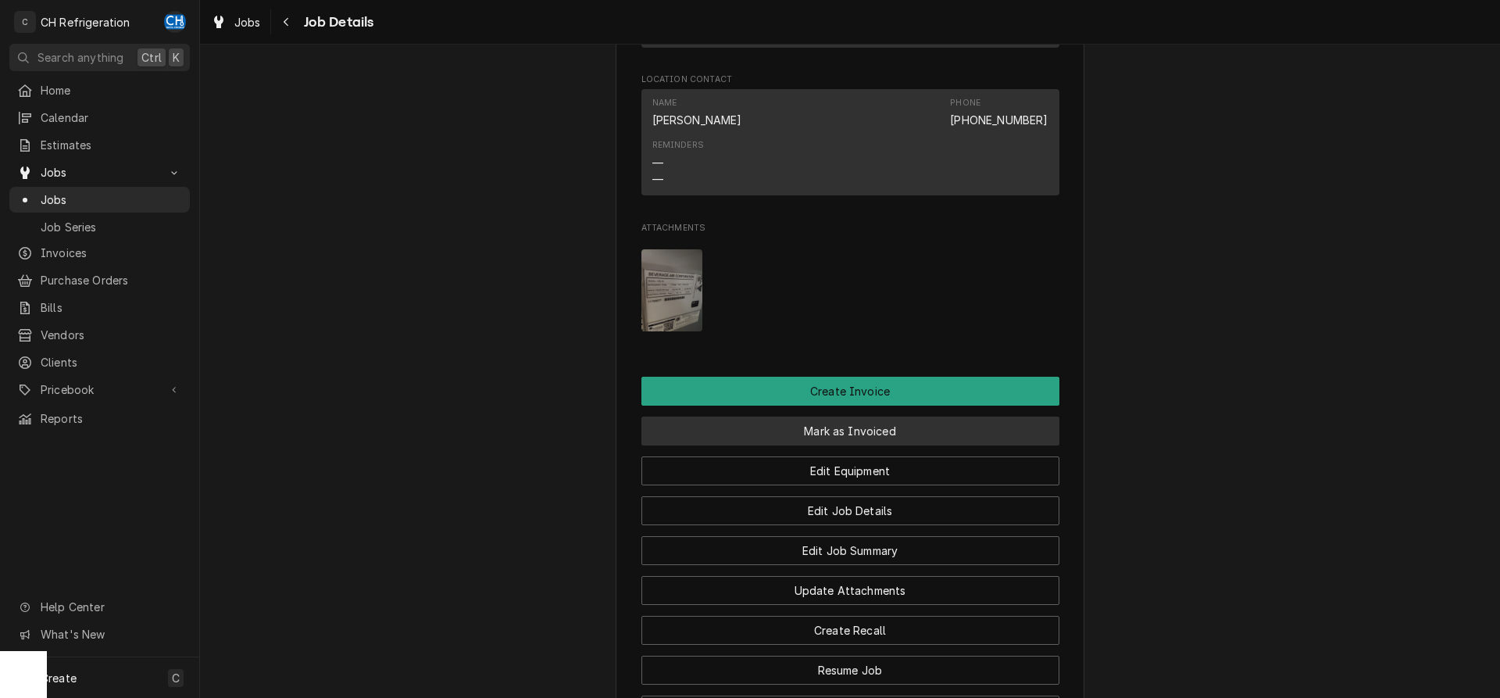
click at [846, 445] on button "Mark as Invoiced" at bounding box center [850, 430] width 418 height 29
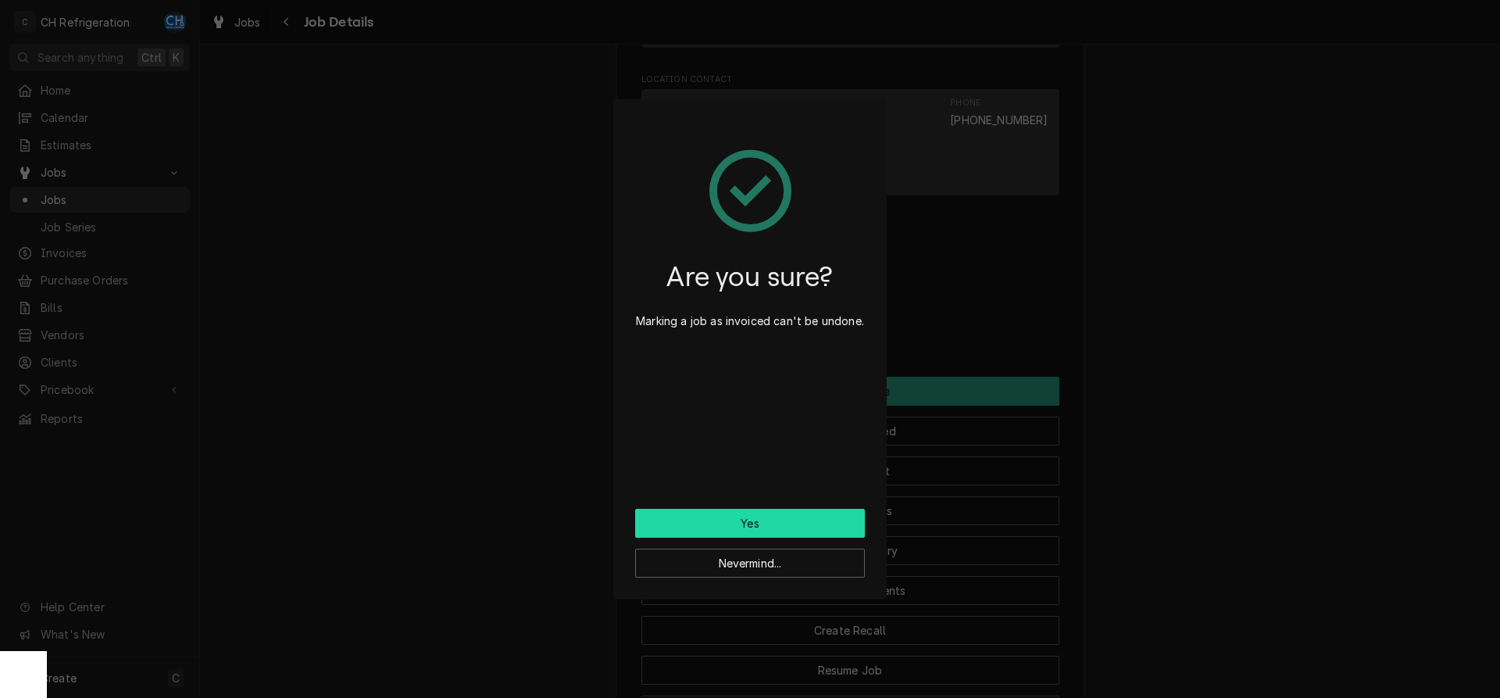
drag, startPoint x: 755, startPoint y: 519, endPoint x: 952, endPoint y: 485, distance: 200.6
click at [755, 519] on button "Yes" at bounding box center [750, 523] width 230 height 29
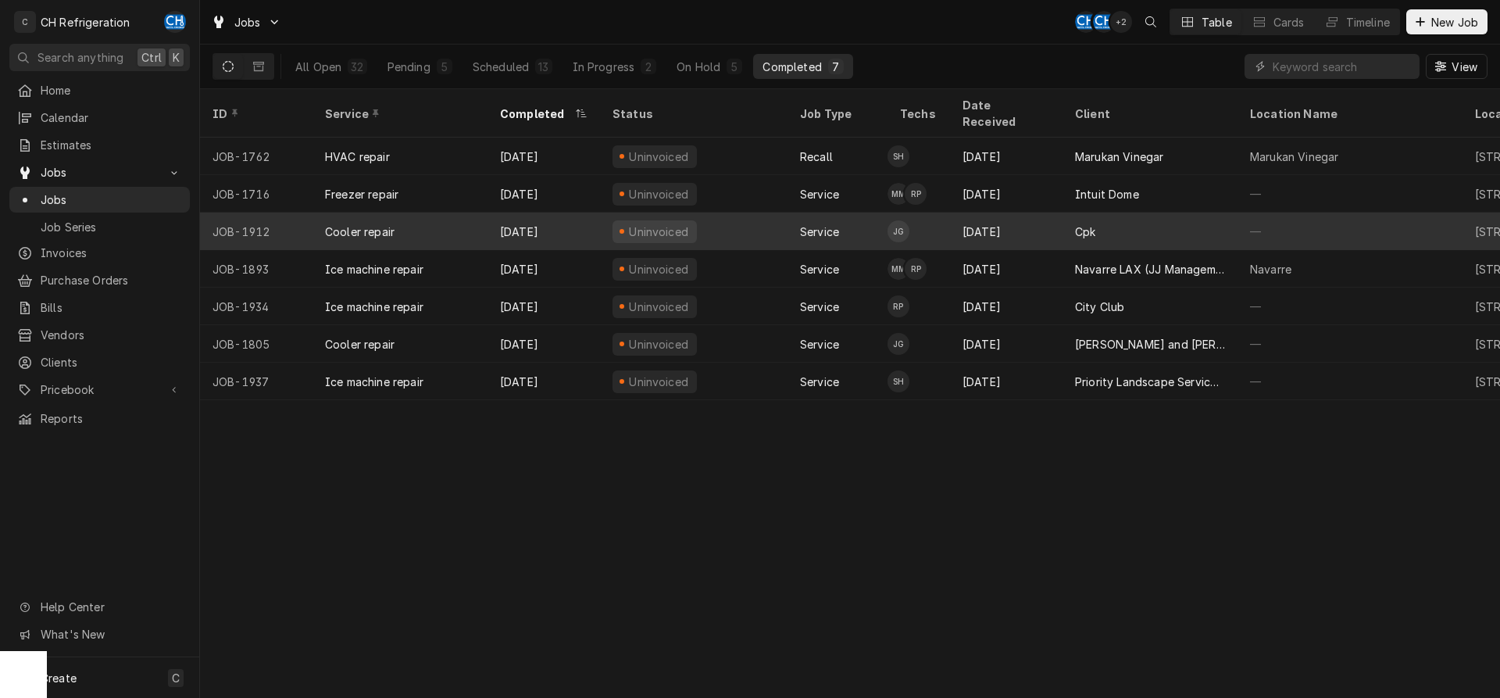
click at [1183, 212] on div "Cpk" at bounding box center [1149, 230] width 175 height 37
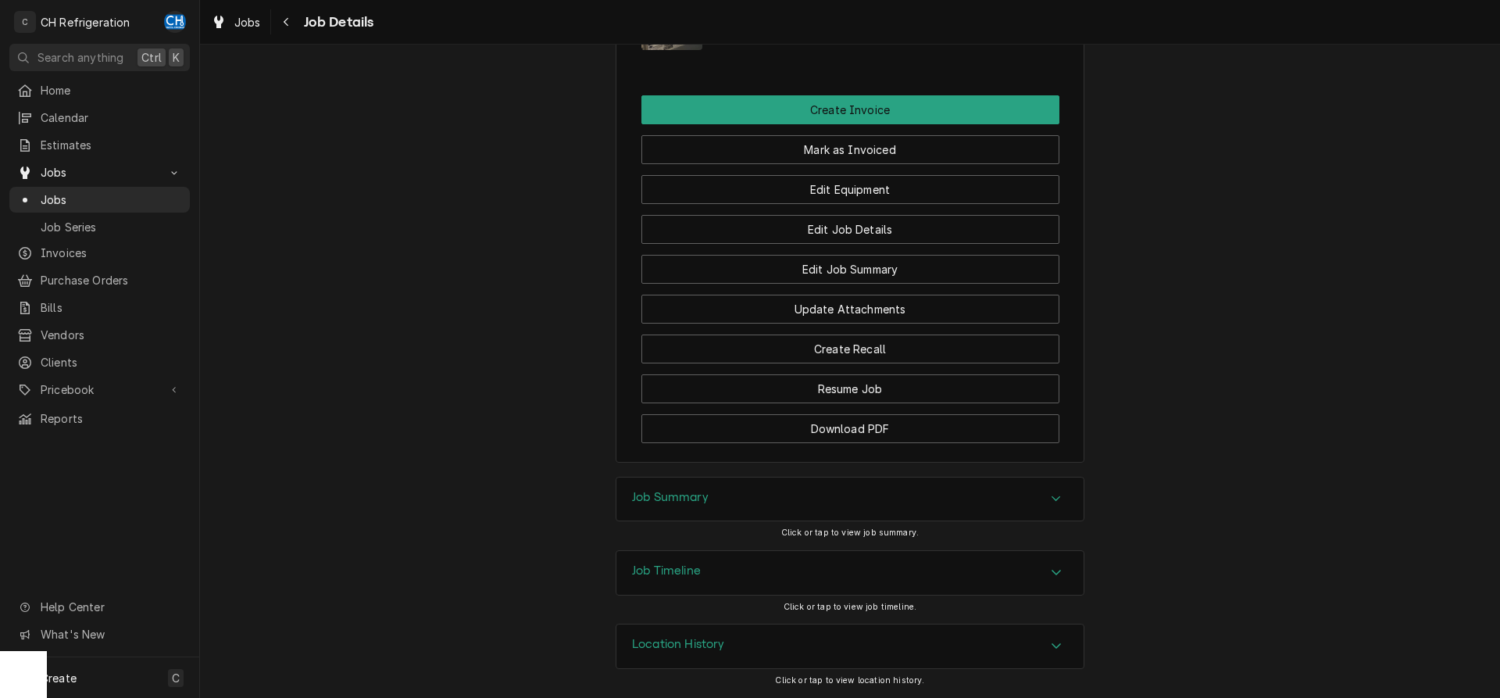
click at [774, 504] on div "Job Summary" at bounding box center [849, 499] width 467 height 44
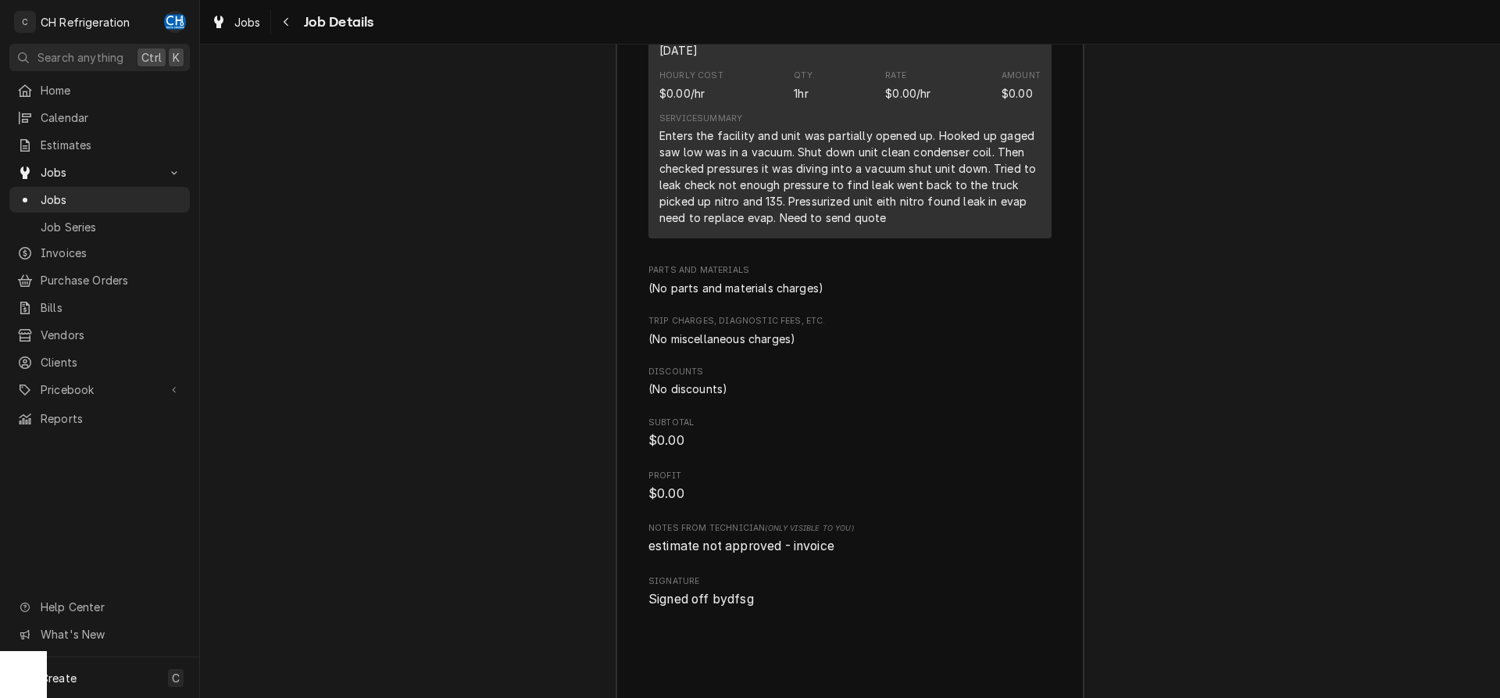
scroll to position [2053, 0]
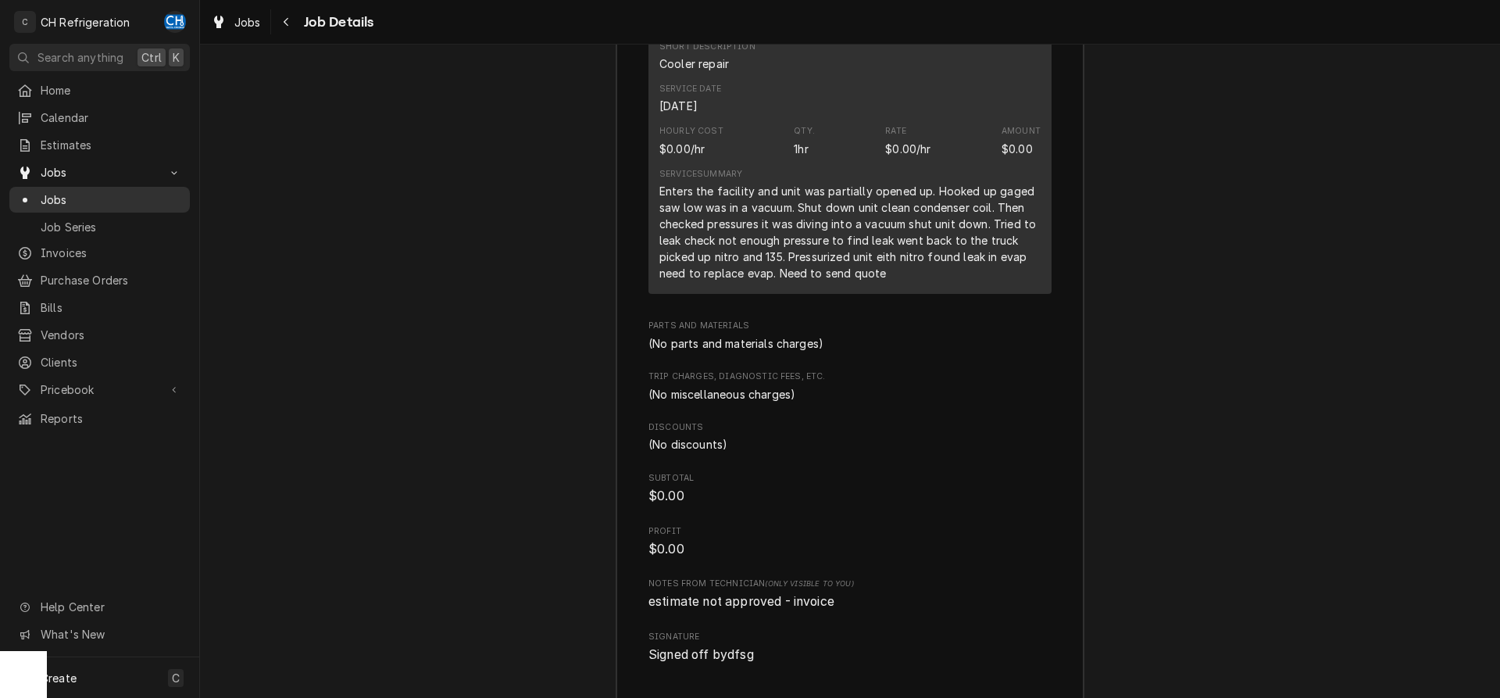
click at [36, 191] on div "Jobs" at bounding box center [99, 199] width 165 height 16
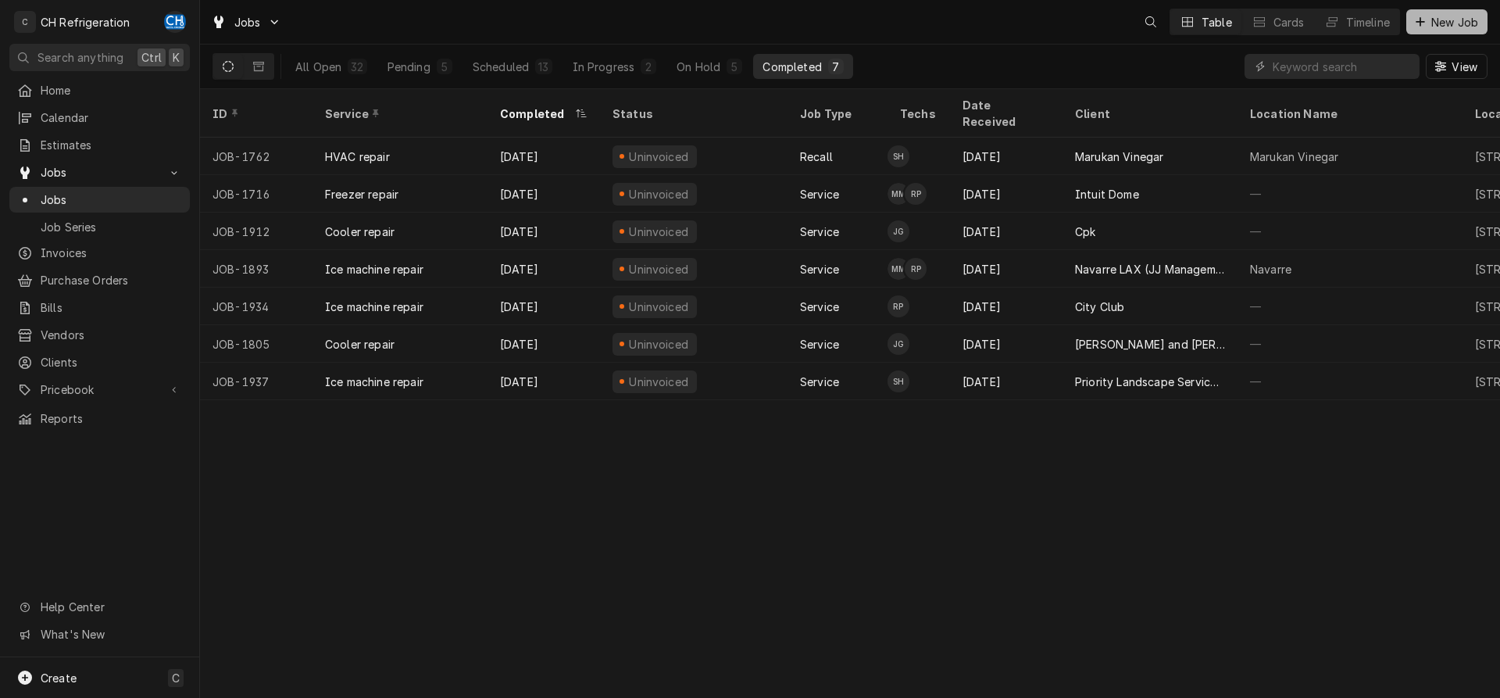
click at [1448, 23] on span "New Job" at bounding box center [1454, 22] width 53 height 16
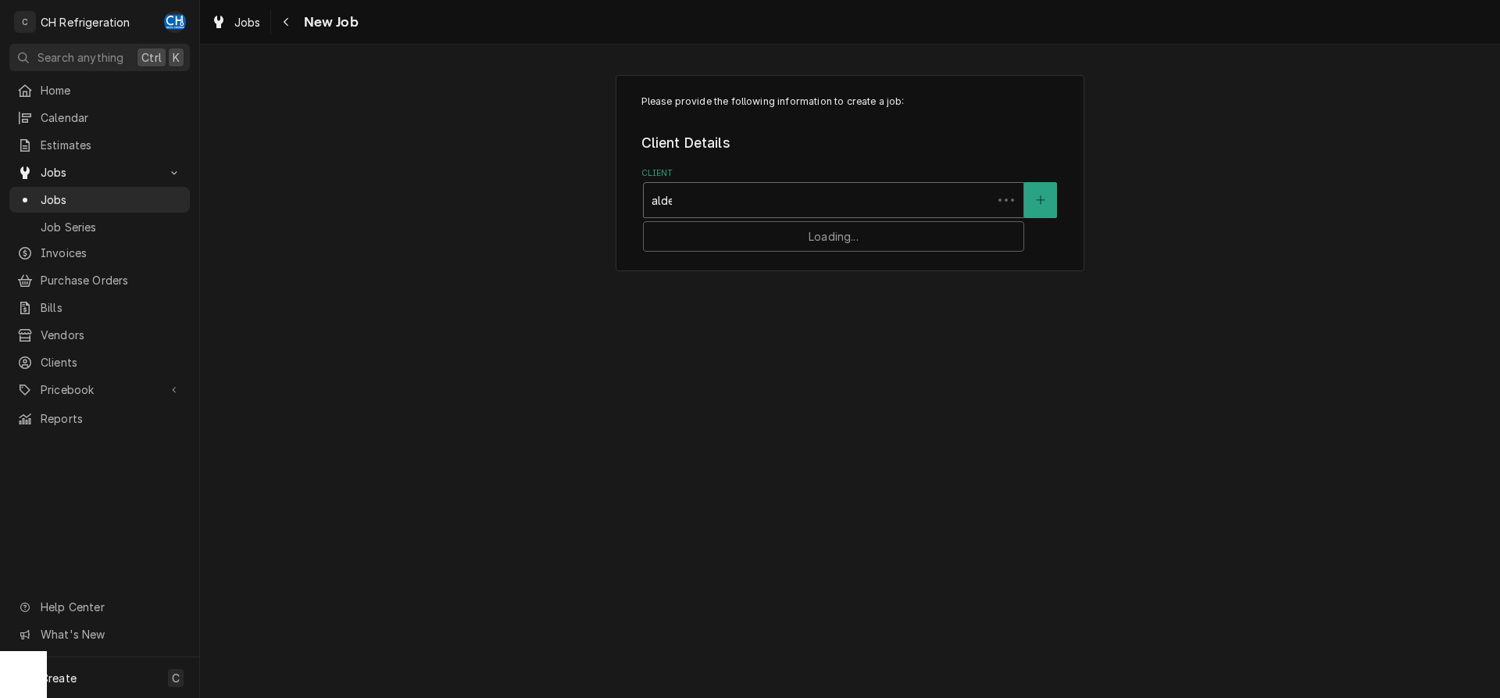
type input "alder"
click at [732, 228] on strong "Alder and Sage" at bounding box center [695, 233] width 86 height 13
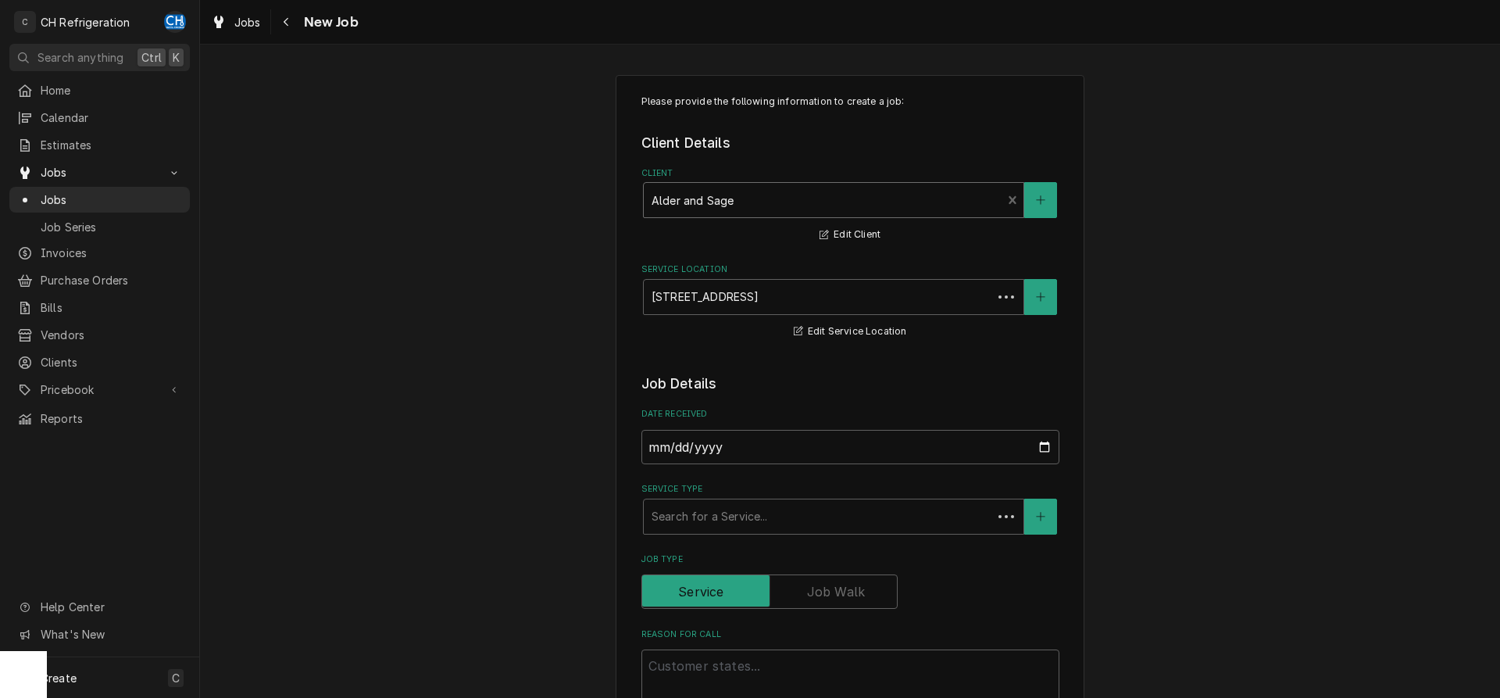
scroll to position [239, 0]
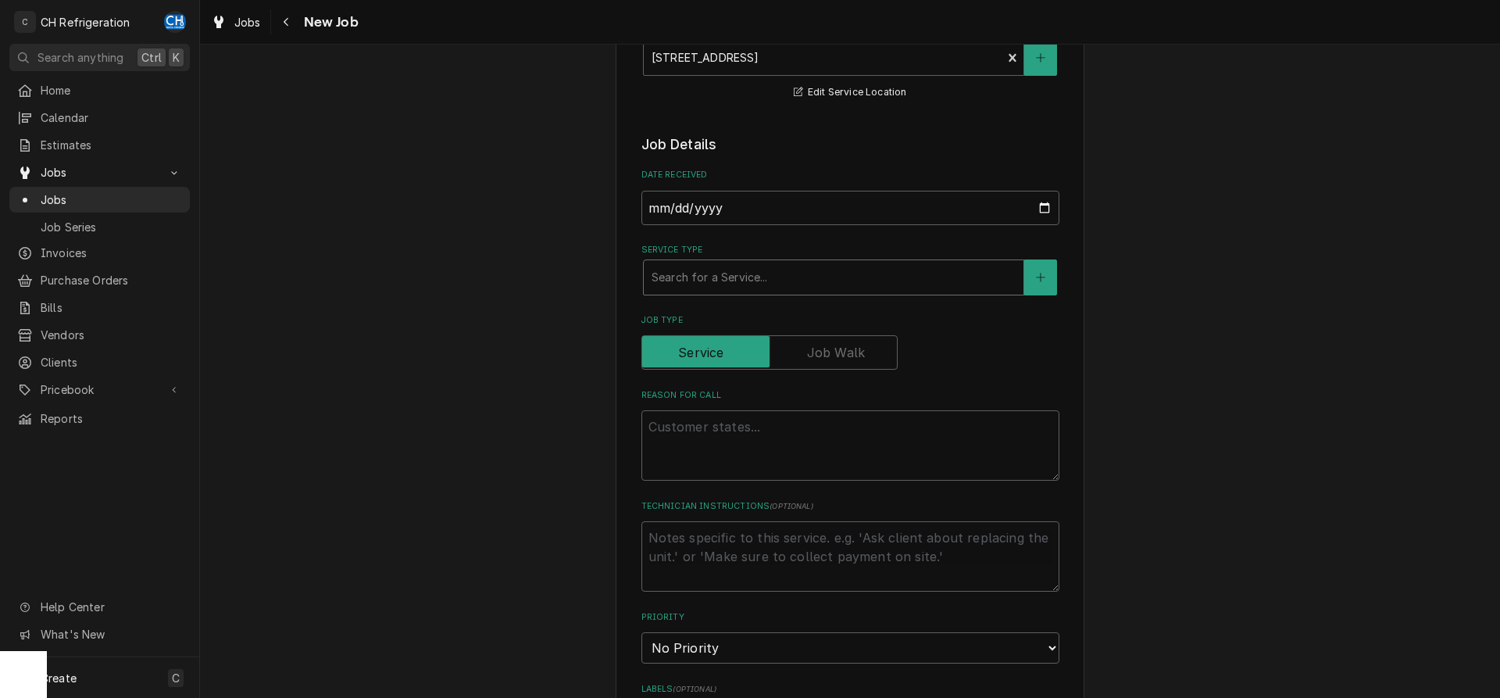
click at [723, 276] on div "Service Type" at bounding box center [834, 277] width 364 height 28
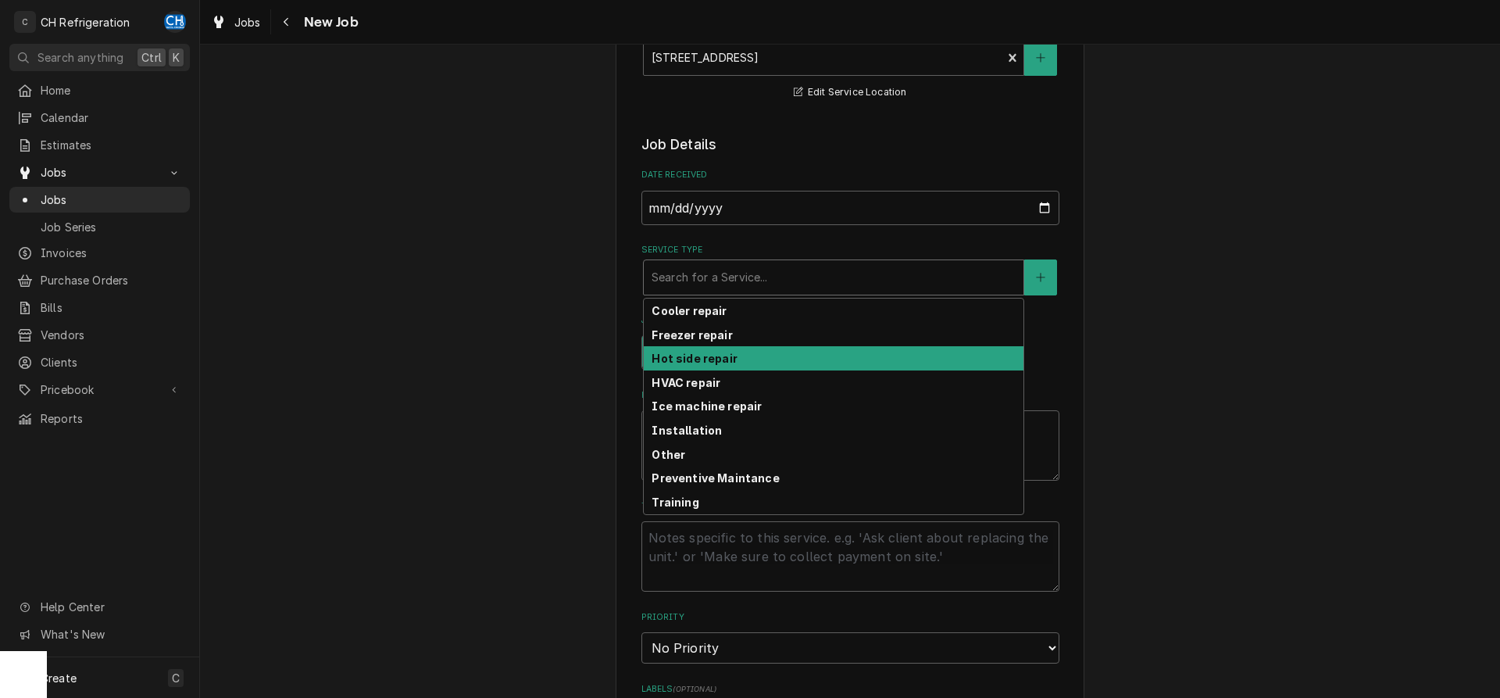
click at [701, 359] on strong "Hot side repair" at bounding box center [694, 358] width 85 height 13
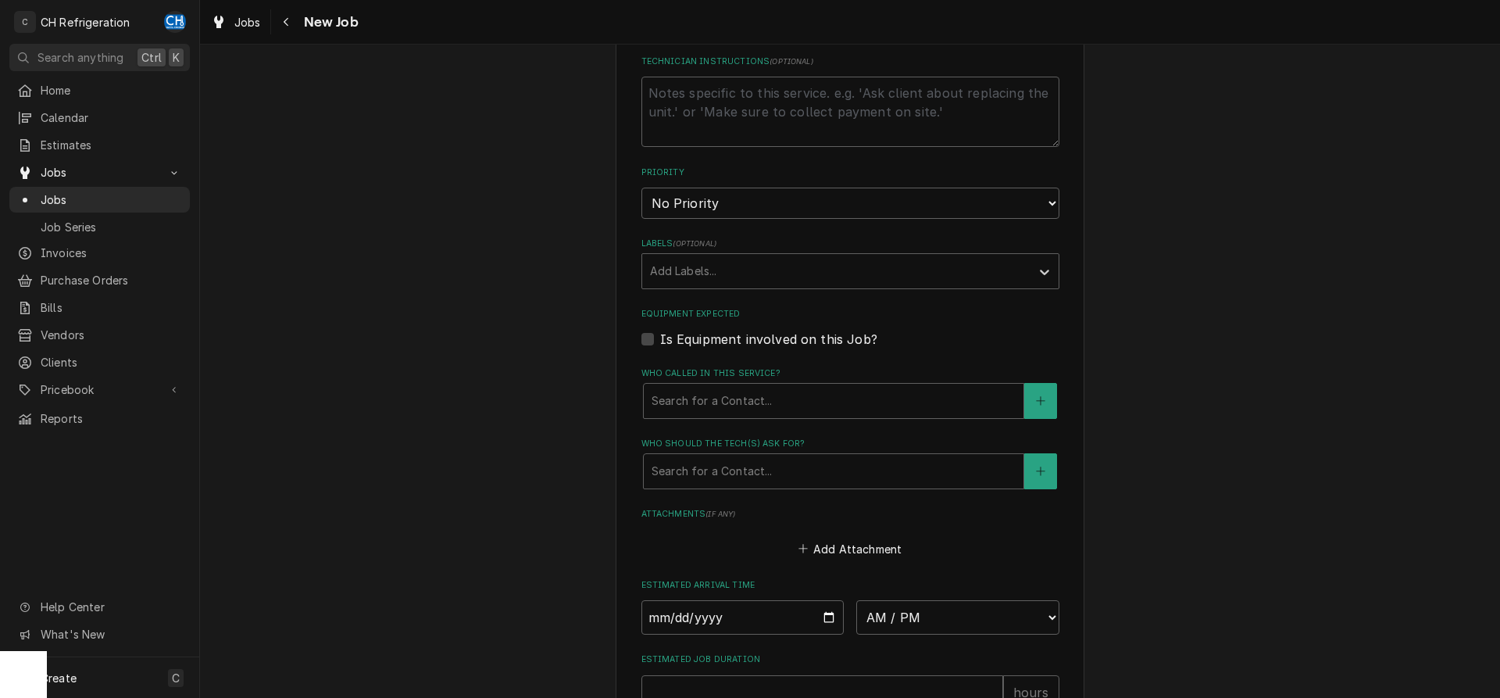
type textarea "x"
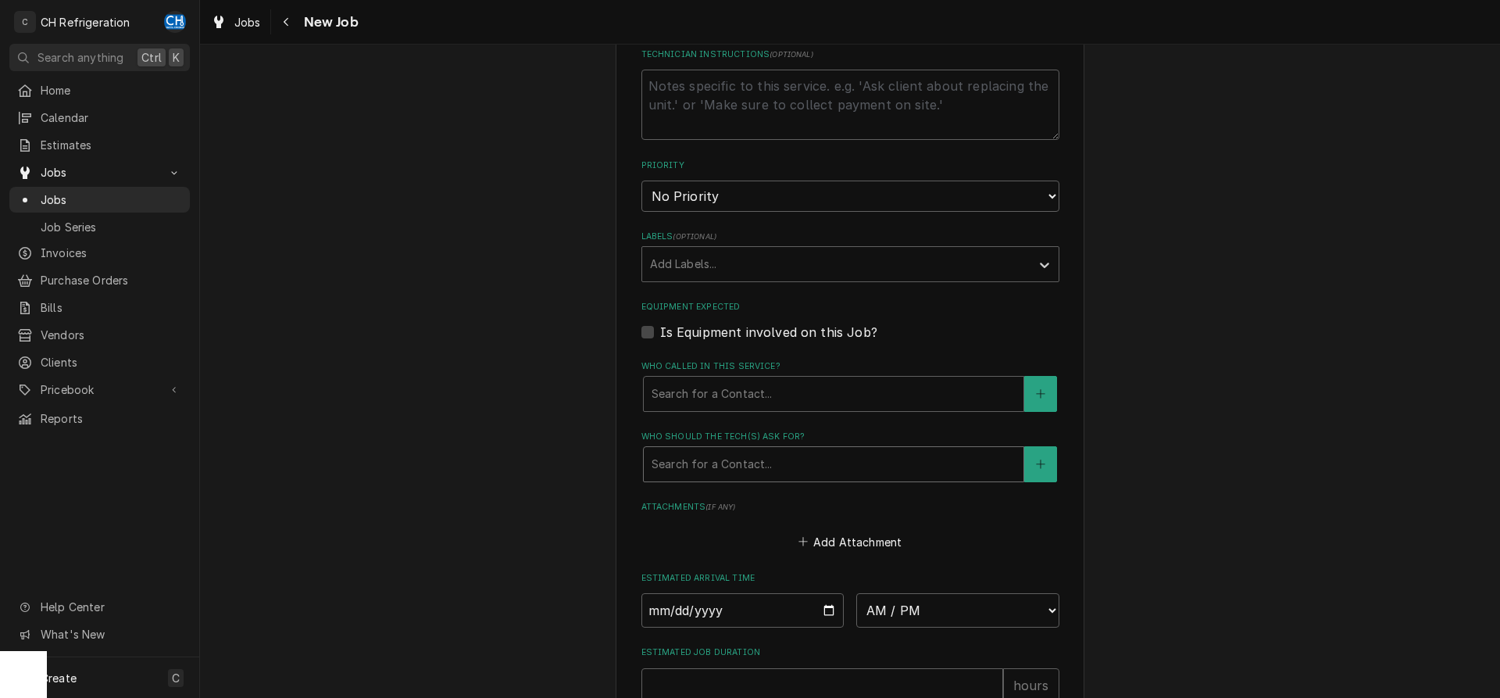
scroll to position [926, 0]
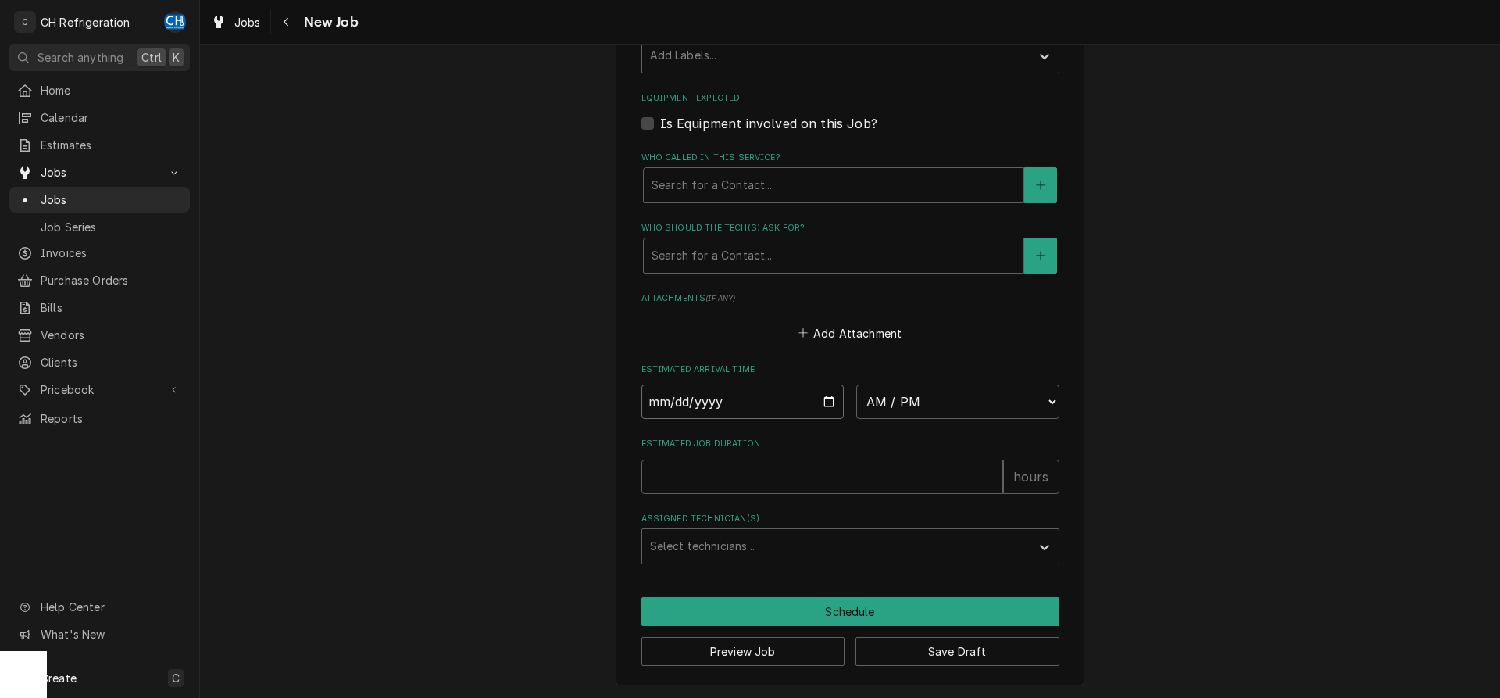
click at [820, 400] on input "Date" at bounding box center [742, 401] width 203 height 34
type input "[DATE]"
click at [856, 384] on select "AM / PM 6:00 AM 6:15 AM 6:30 AM 6:45 AM 7:00 AM 7:15 AM 7:30 AM 7:45 AM 8:00 AM…" at bounding box center [957, 401] width 203 height 34
type textarea "x"
select select "15:30:00"
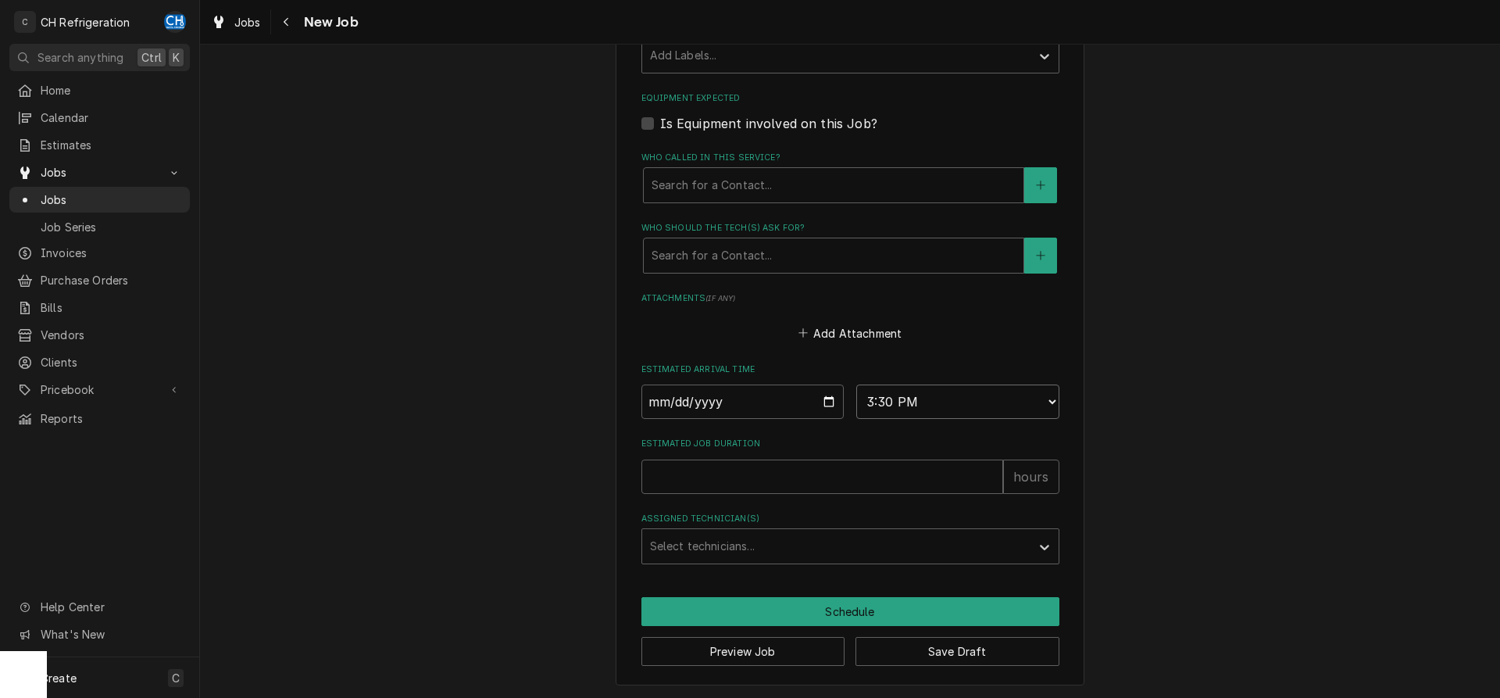
click option "3:30 PM" at bounding box center [0, 0] width 0 height 0
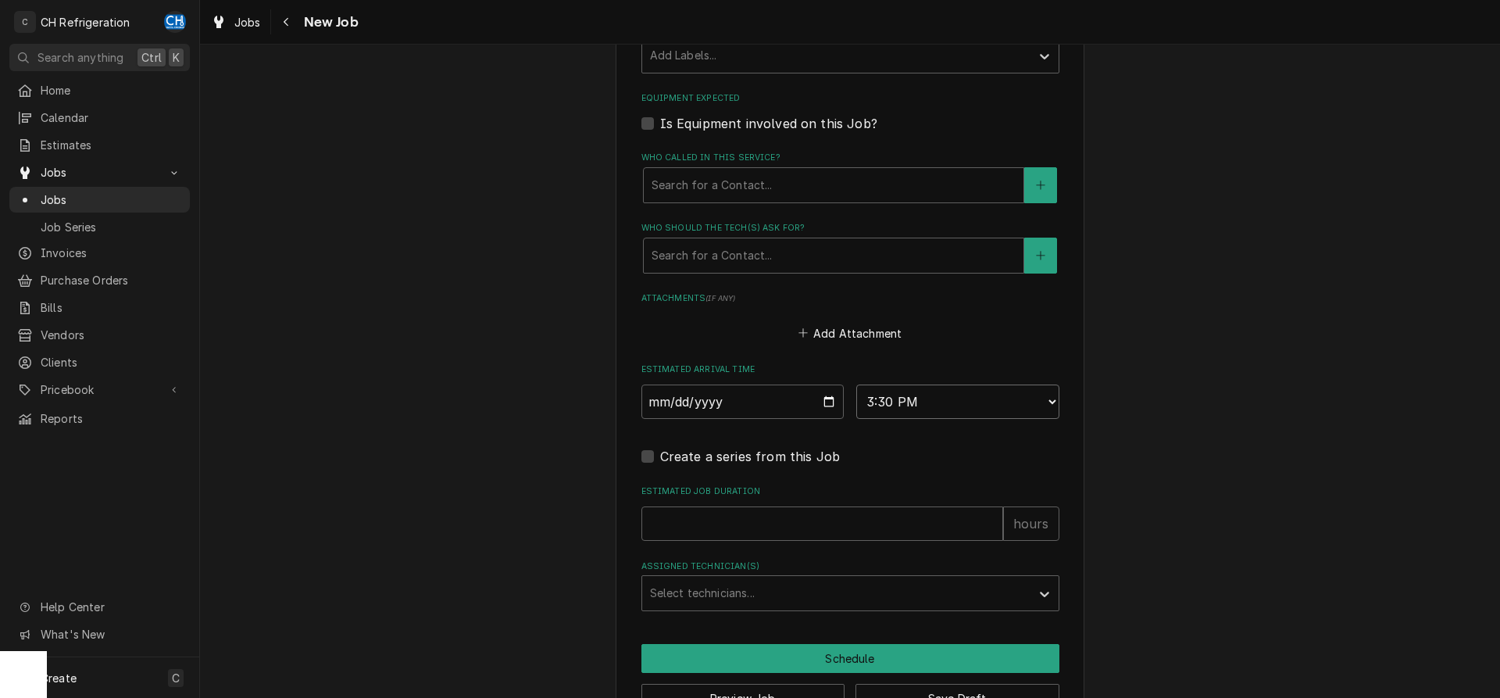
type textarea "x"
click at [856, 384] on select "AM / PM 6:00 AM 6:15 AM 6:30 AM 6:45 AM 7:00 AM 7:15 AM 7:30 AM 7:45 AM 8:00 AM…" at bounding box center [957, 401] width 203 height 34
select select "15:00:00"
click option "3:00 PM" at bounding box center [0, 0] width 0 height 0
click at [750, 254] on div "Who should the tech(s) ask for?" at bounding box center [834, 255] width 364 height 28
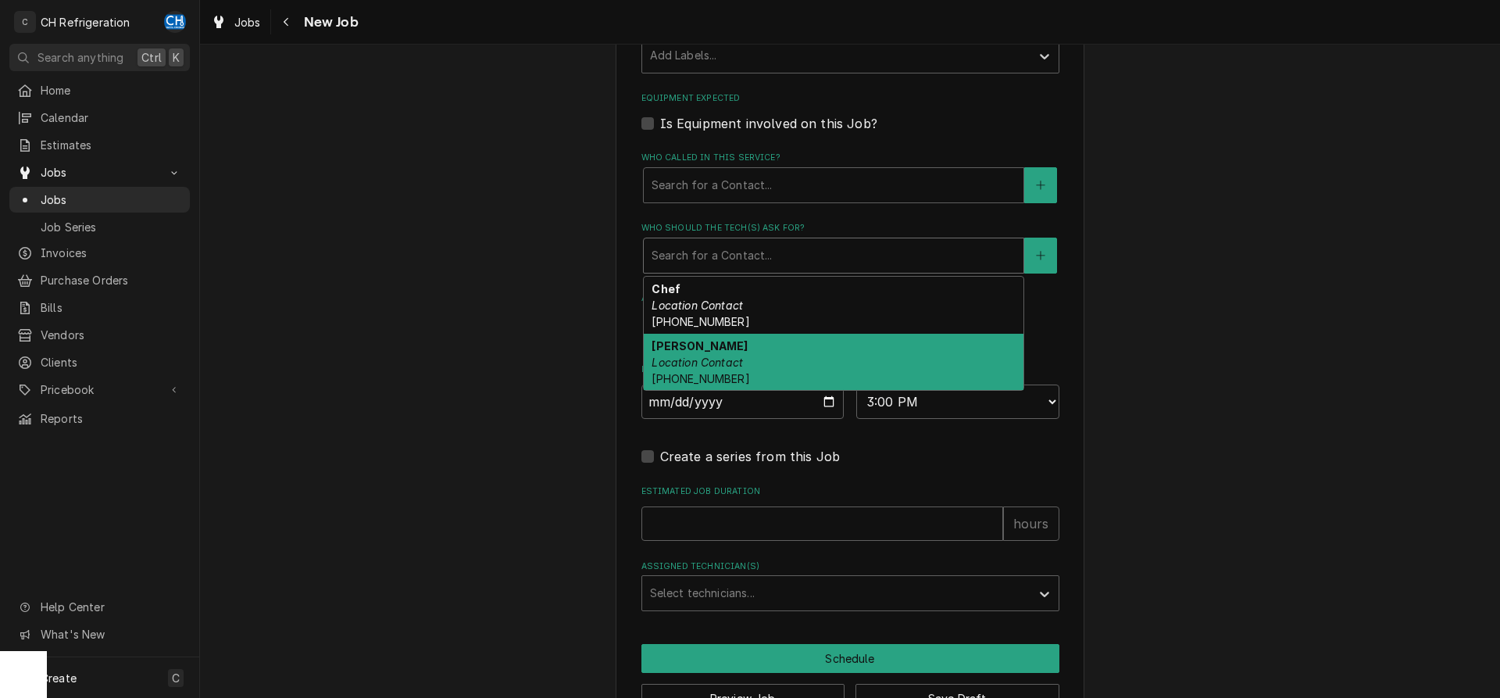
click at [832, 352] on div "Kerstin Location Contact (562) 212-5252" at bounding box center [834, 362] width 380 height 57
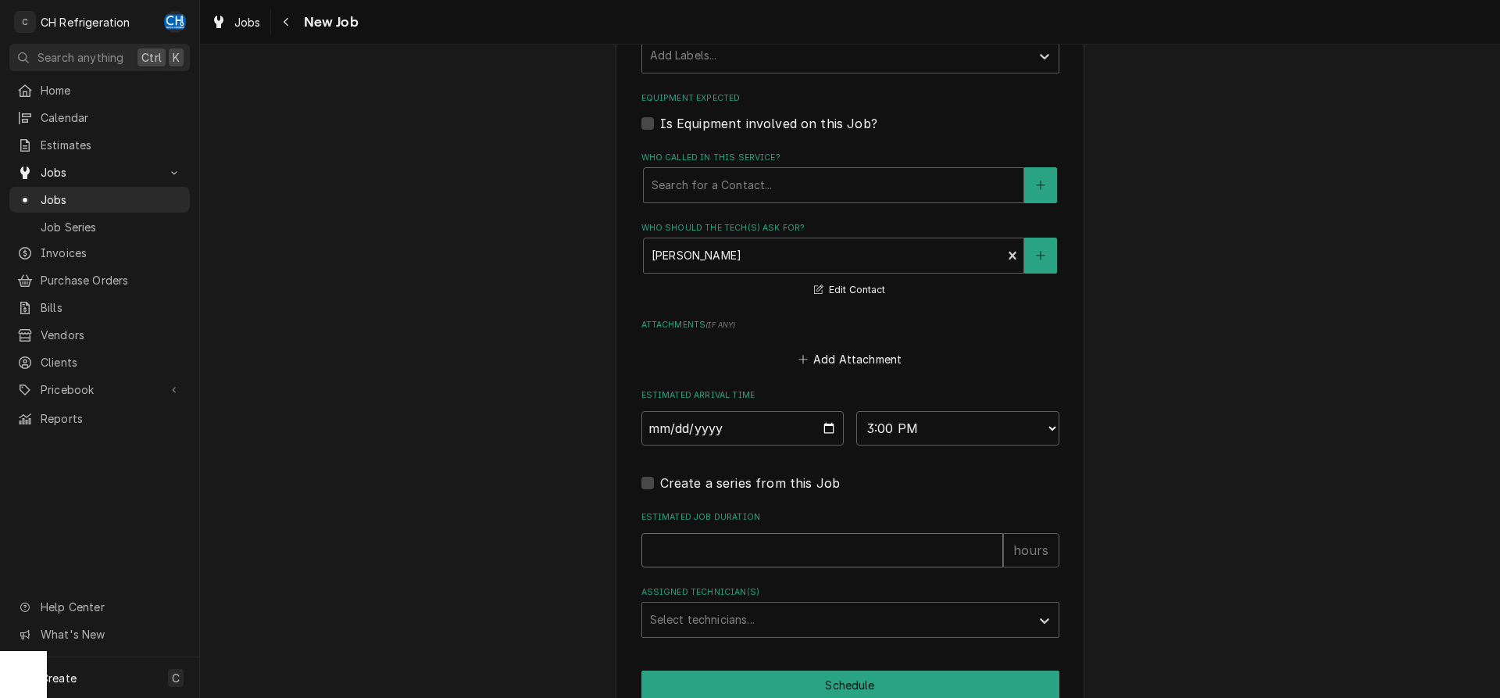
click at [819, 549] on input "Estimated Job Duration" at bounding box center [822, 550] width 362 height 34
type textarea "x"
type input "2"
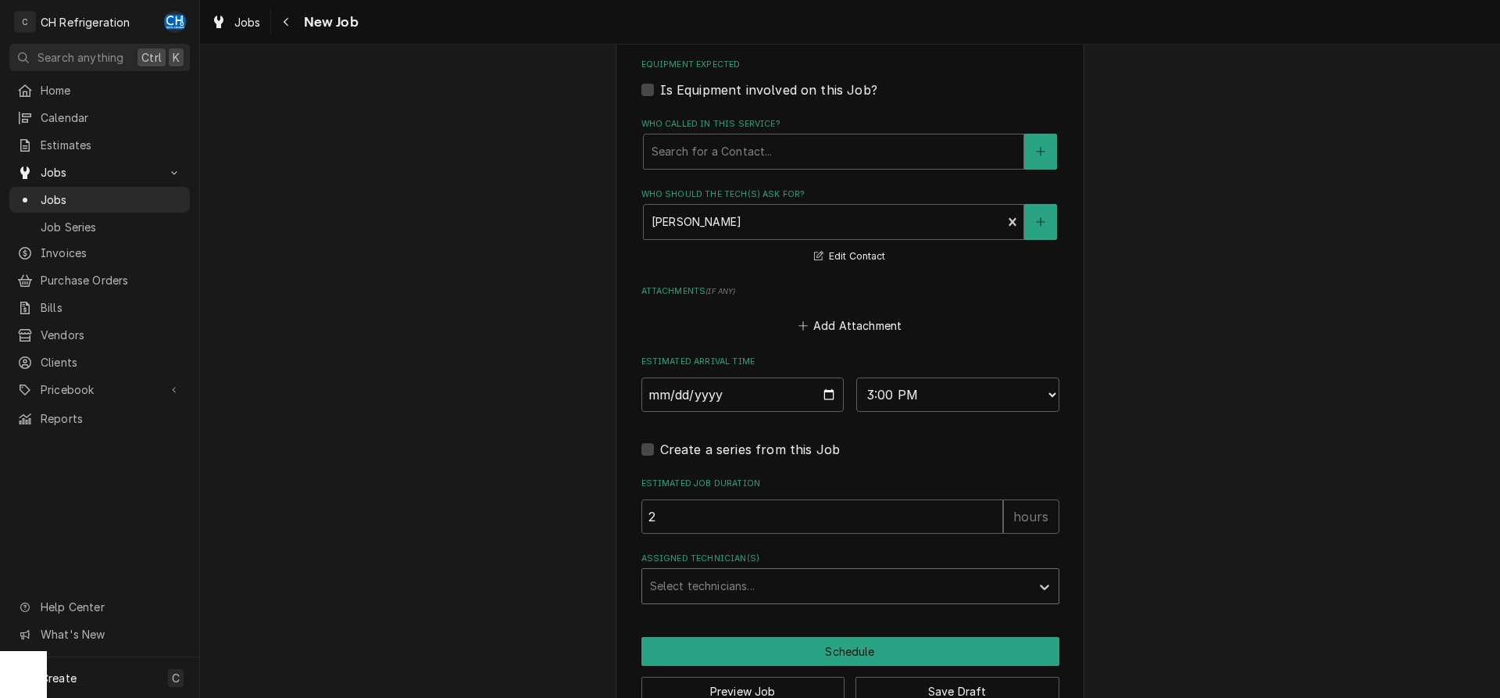
scroll to position [999, 0]
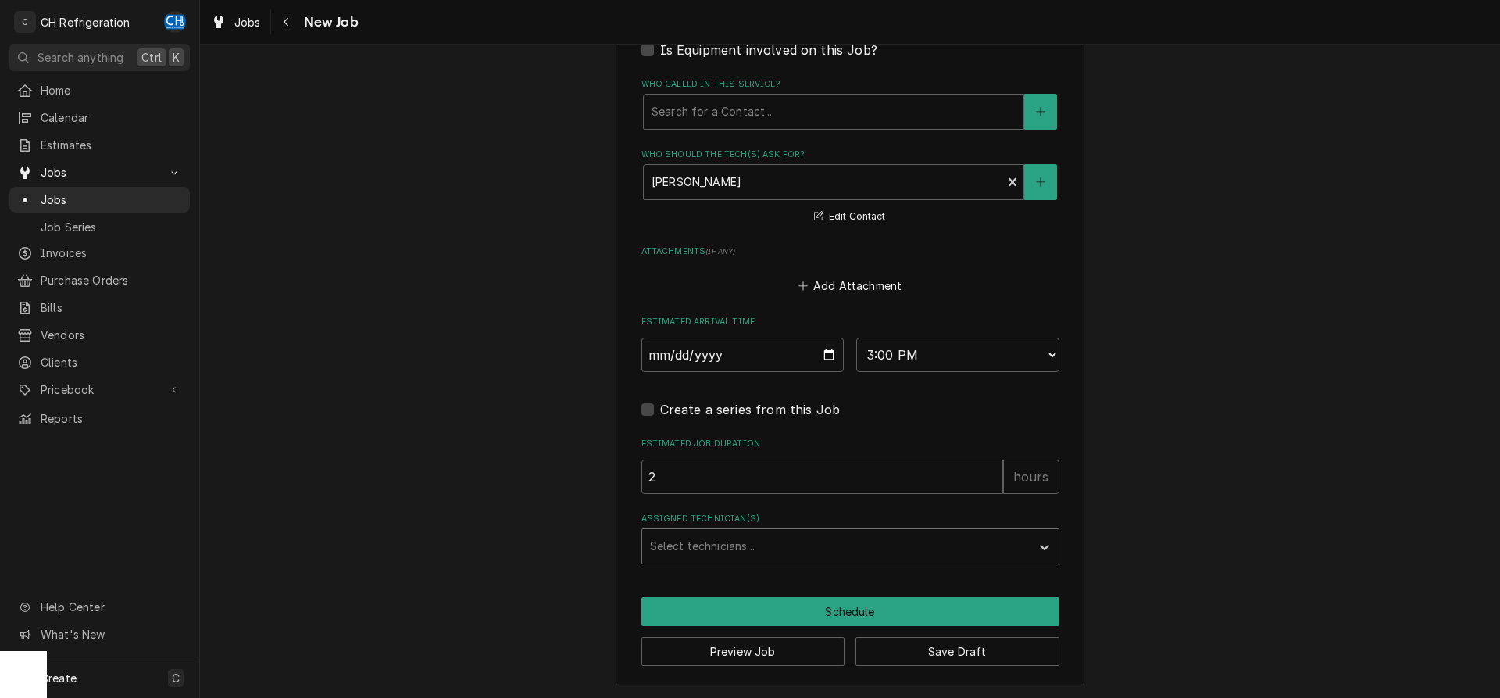
click at [743, 542] on div "Assigned Technician(s)" at bounding box center [836, 546] width 373 height 28
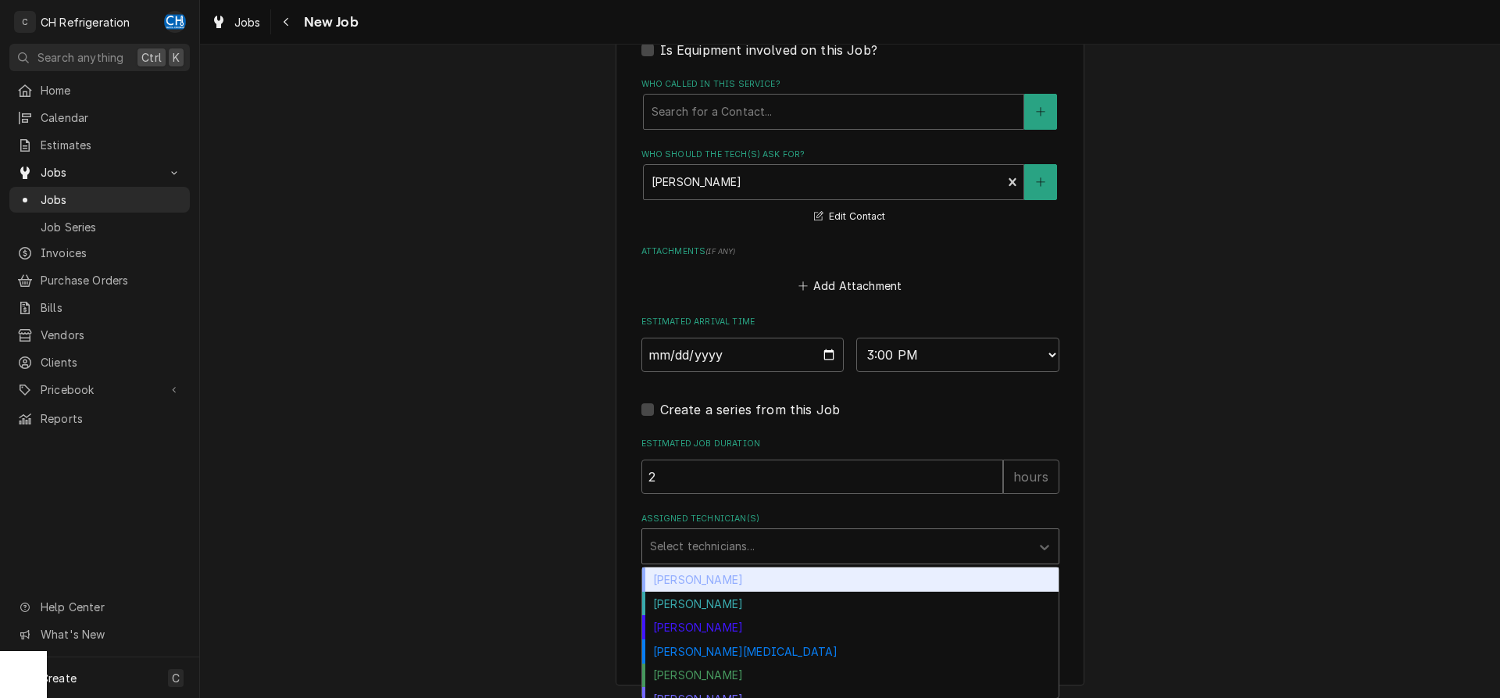
click at [712, 584] on div "Chris Hiraga" at bounding box center [850, 579] width 416 height 24
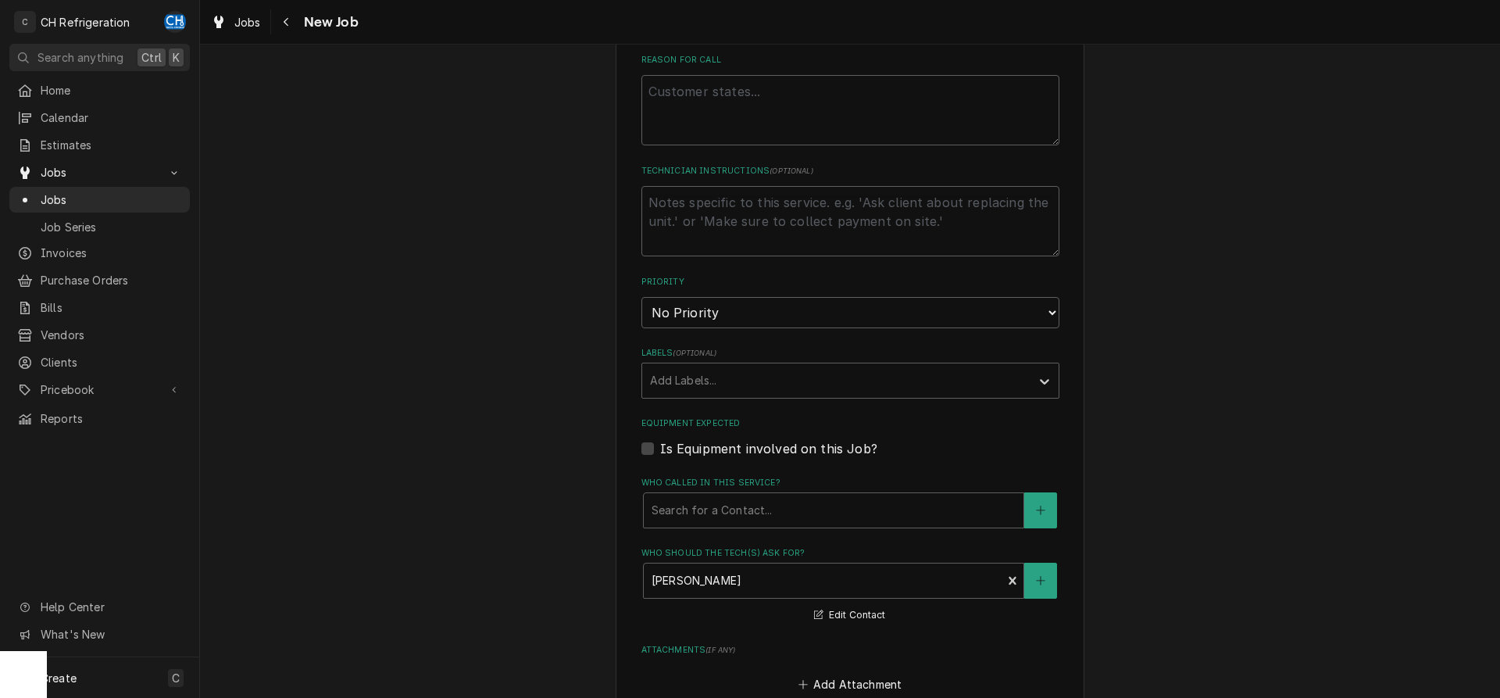
scroll to position [282, 0]
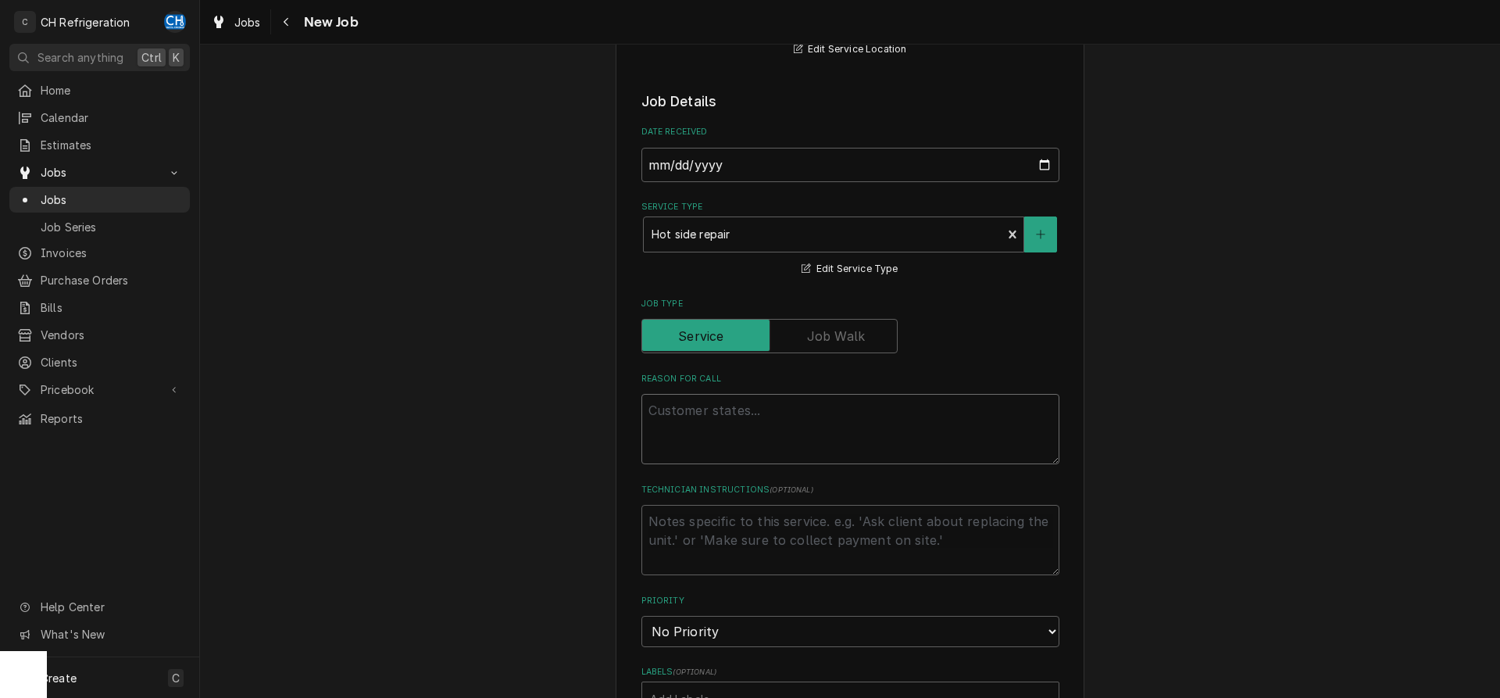
click at [702, 421] on textarea "Reason For Call" at bounding box center [850, 429] width 418 height 70
type textarea "x"
type textarea "h"
type textarea "x"
type textarea "ho"
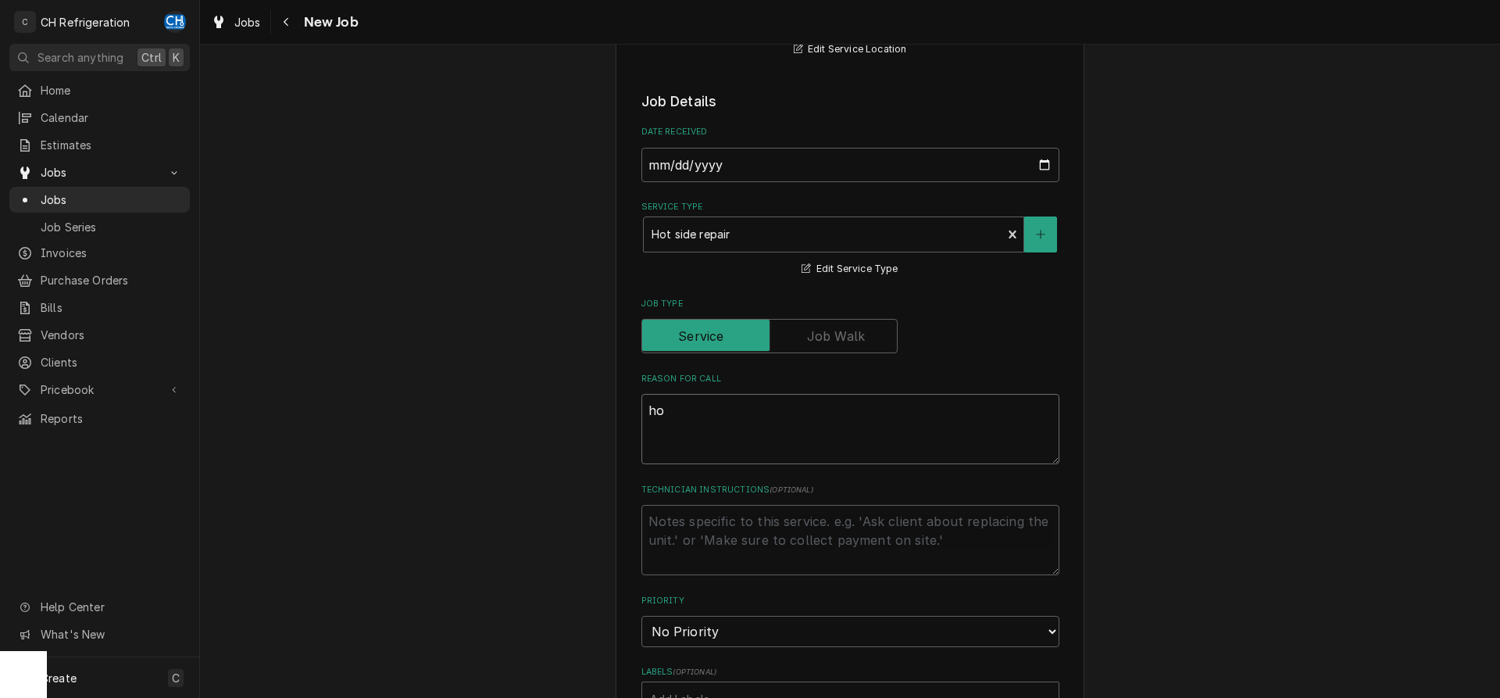
type textarea "x"
type textarea "hot"
type textarea "x"
type textarea "hot"
type textarea "x"
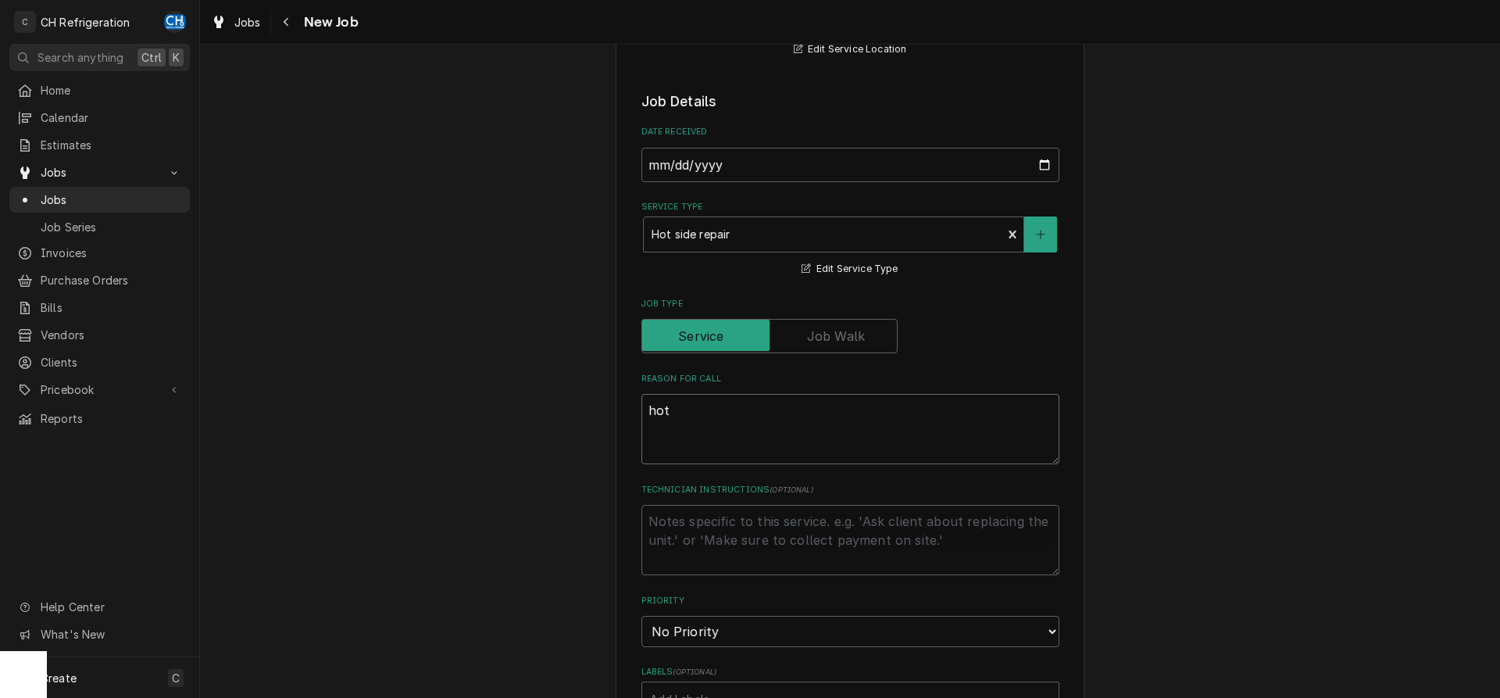
type textarea "hot s"
type textarea "x"
type textarea "hot si"
type textarea "x"
type textarea "hot sid"
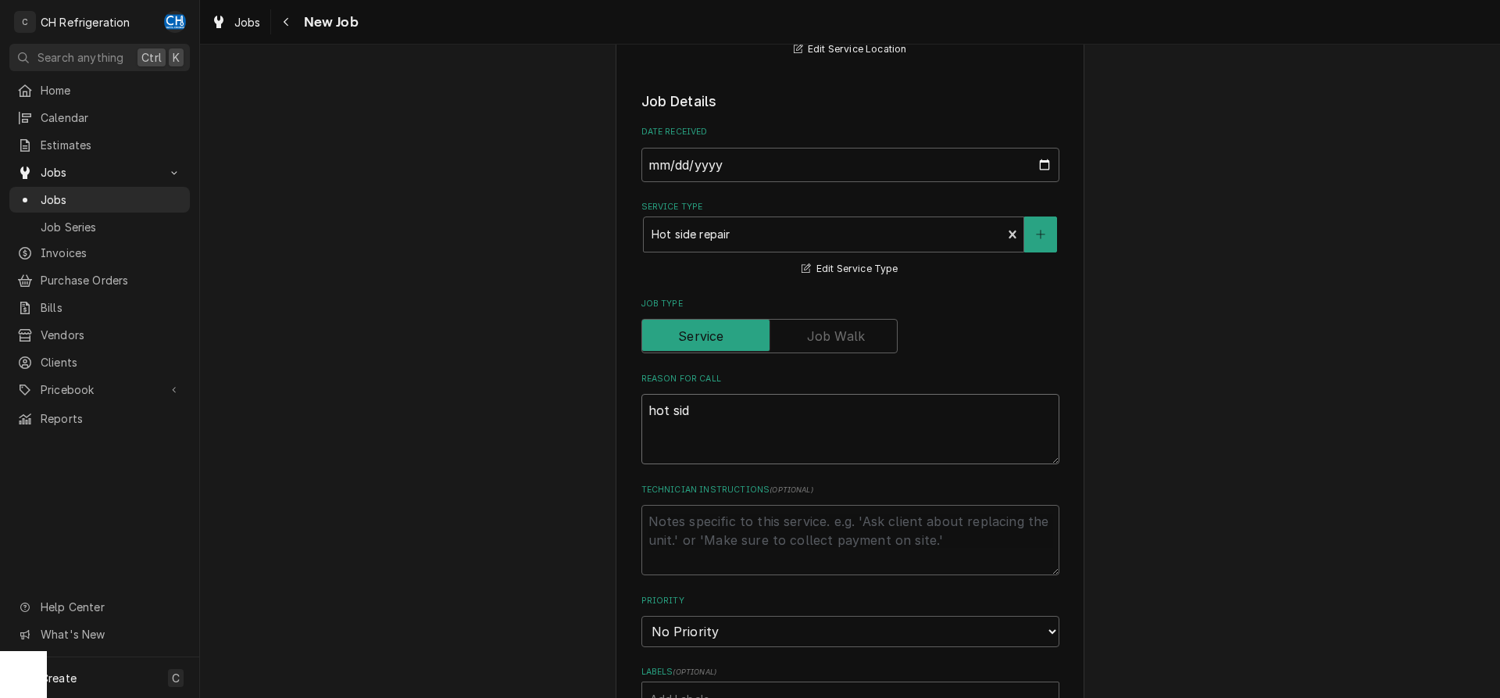
type textarea "x"
type textarea "hot side"
type textarea "x"
type textarea "hot side"
type textarea "x"
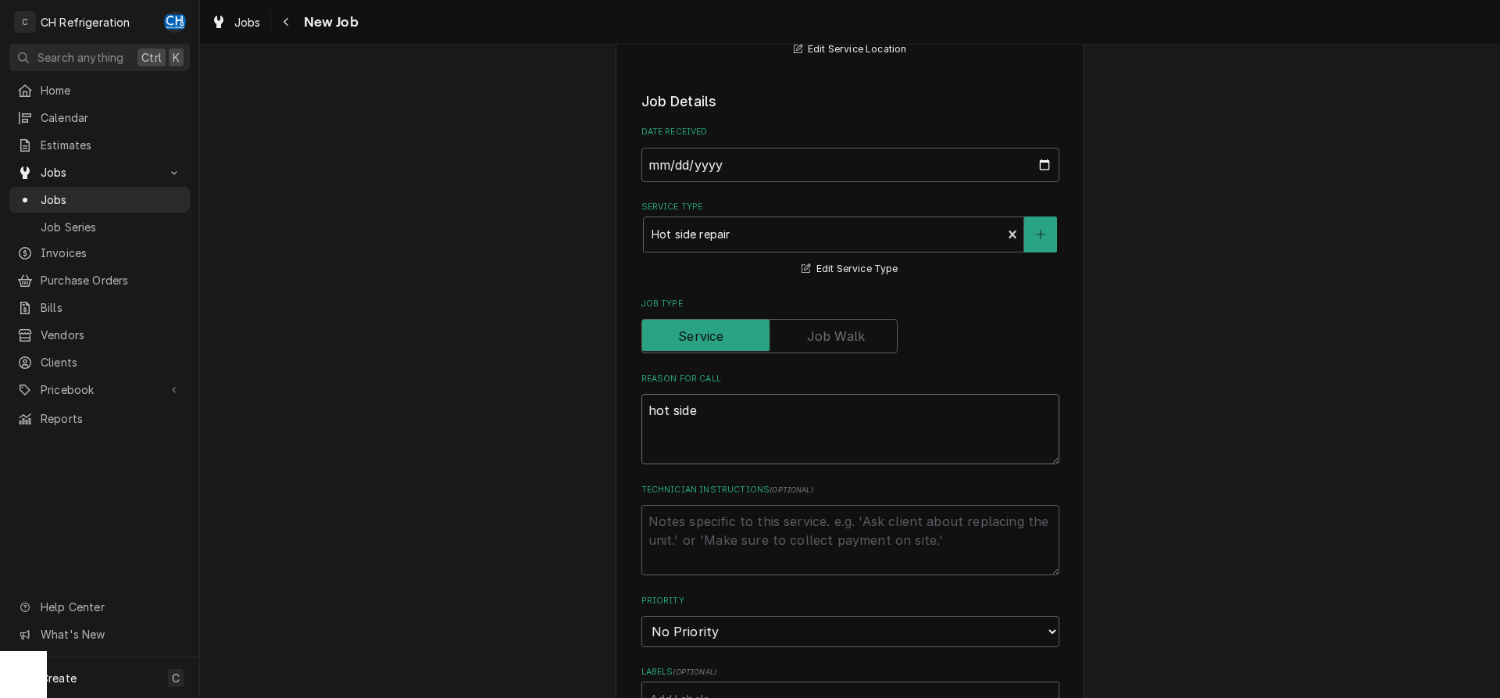
type textarea "hot side t"
type textarea "x"
type textarea "hot side th"
type textarea "x"
type textarea "hot side thi"
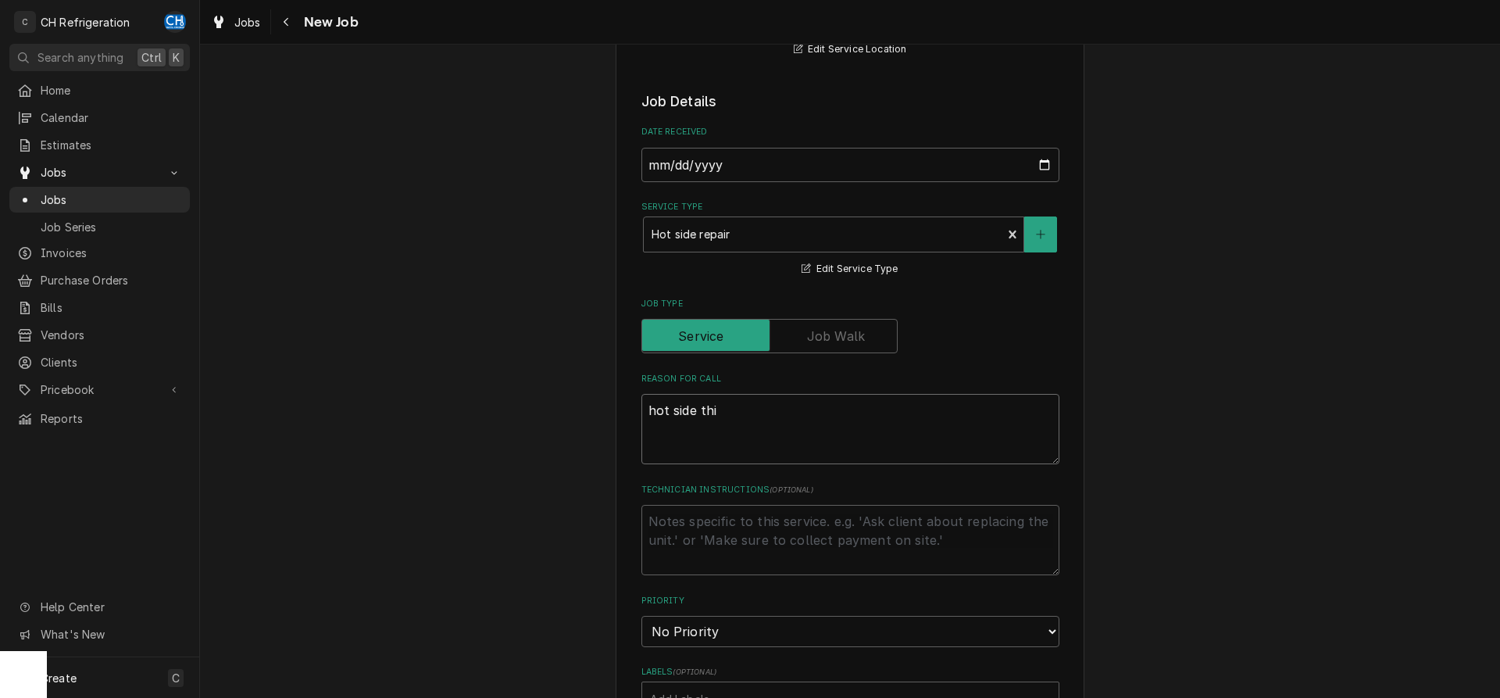
type textarea "x"
type textarea "hot side thib"
type textarea "x"
type textarea "hot side thibg"
type textarea "x"
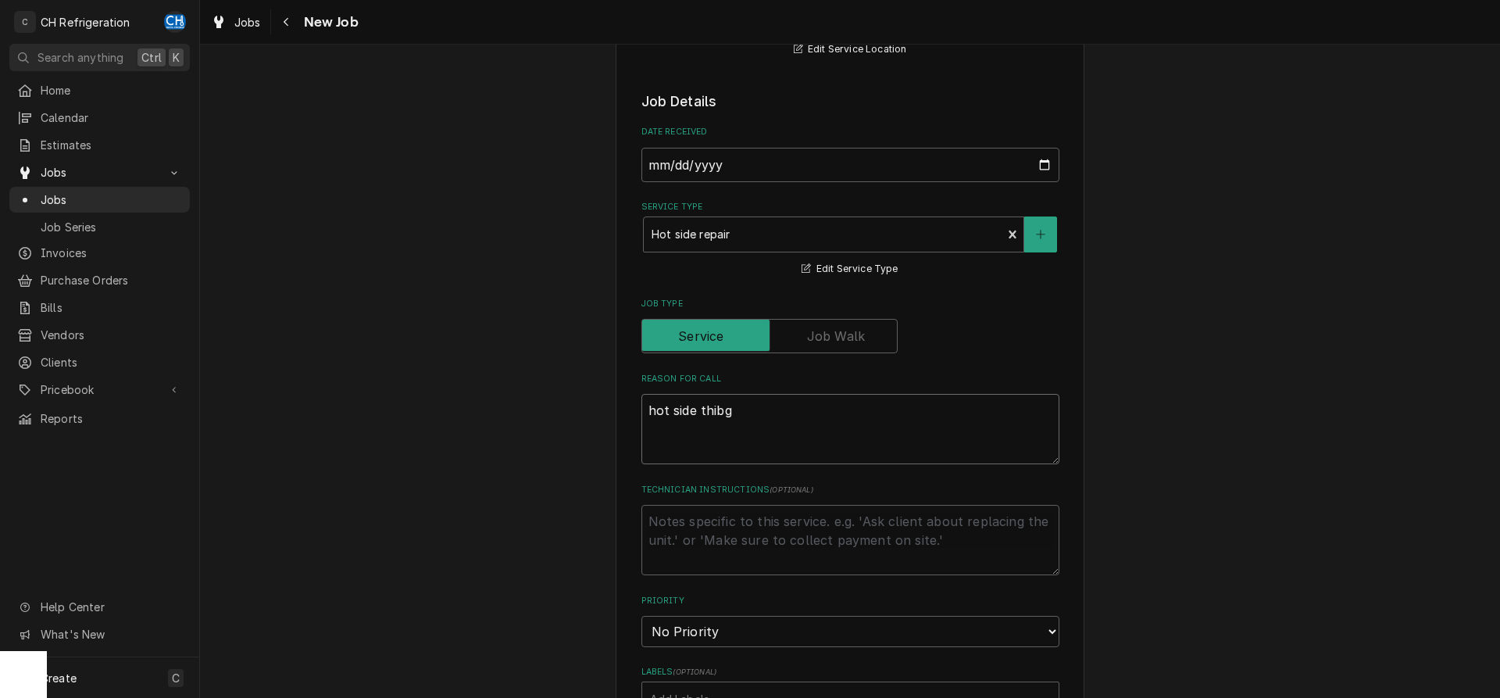
type textarea "hot side thibgs"
type textarea "x"
type textarea "hot side thibgs"
type textarea "x"
type textarea "hot side thibgs"
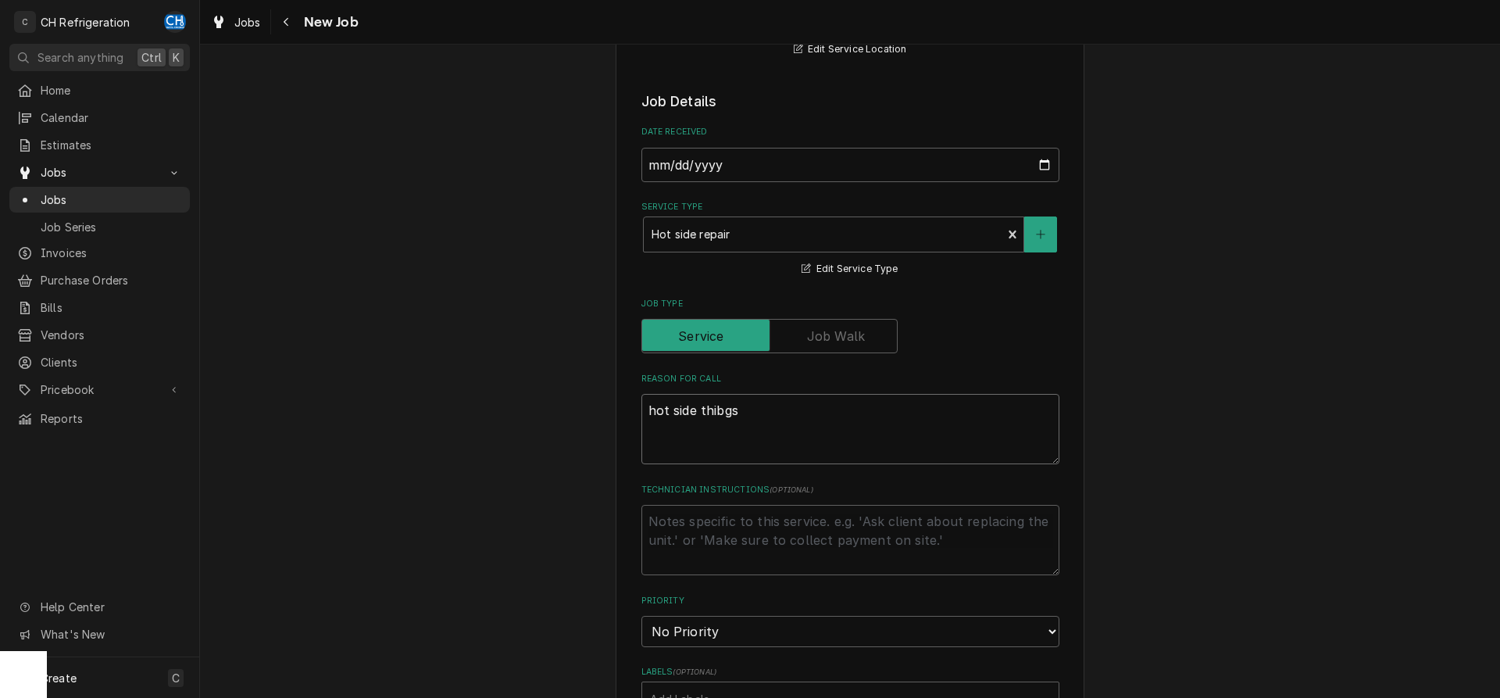
type textarea "x"
type textarea "hot side thibg"
type textarea "x"
type textarea "hot side thib"
type textarea "x"
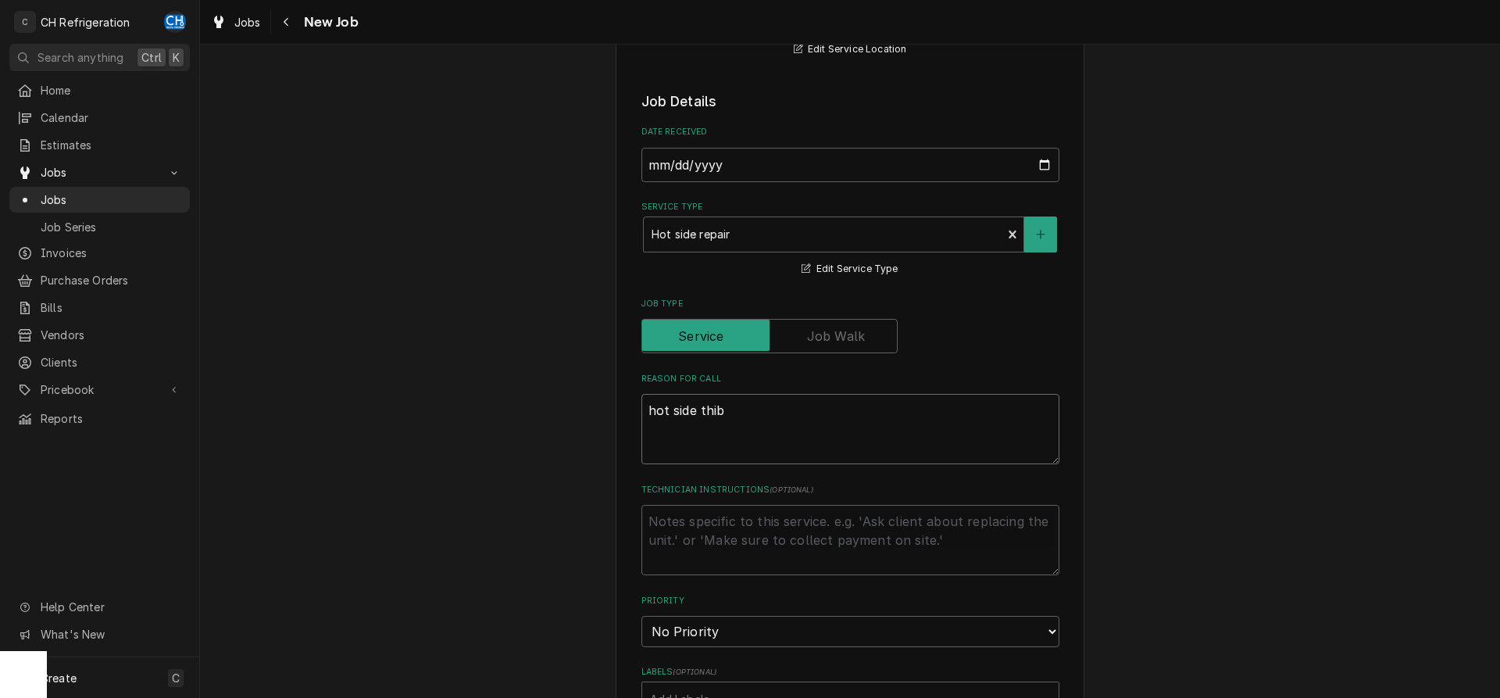
type textarea "hot side thi"
type textarea "x"
type textarea "hot side thin"
type textarea "x"
type textarea "hot side thing"
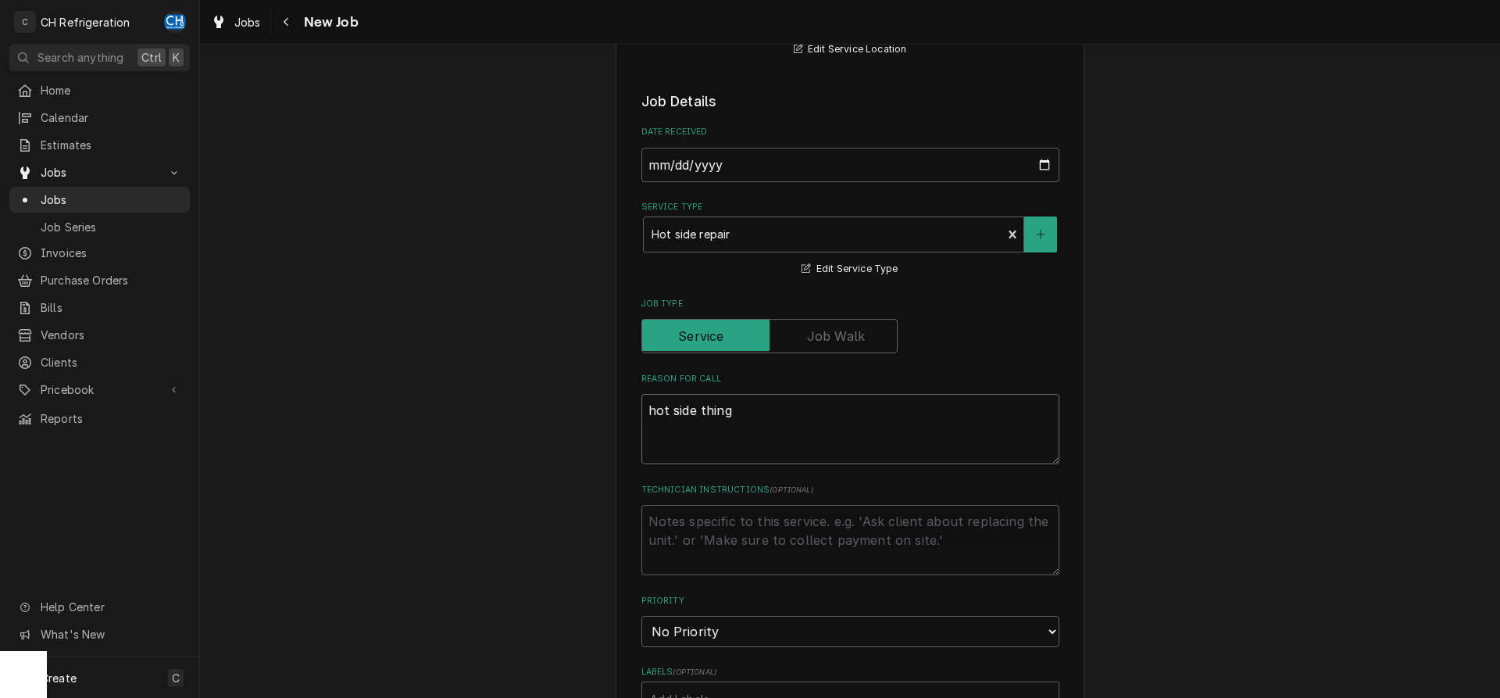
type textarea "x"
type textarea "hot side things"
type textarea "x"
type textarea "hot side things n"
type textarea "x"
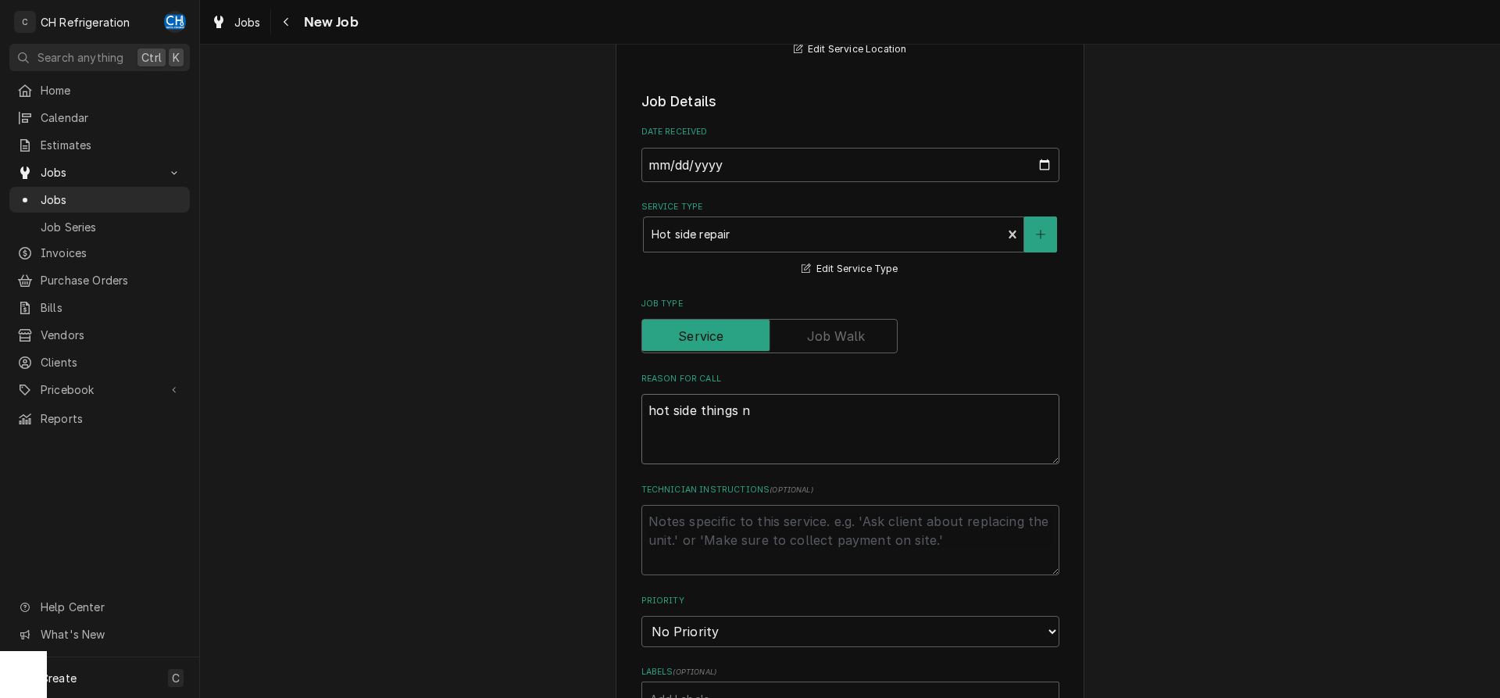
type textarea "hot side things nm"
type textarea "x"
type textarea "hot side things nme"
type textarea "x"
type textarea "hot side things nm"
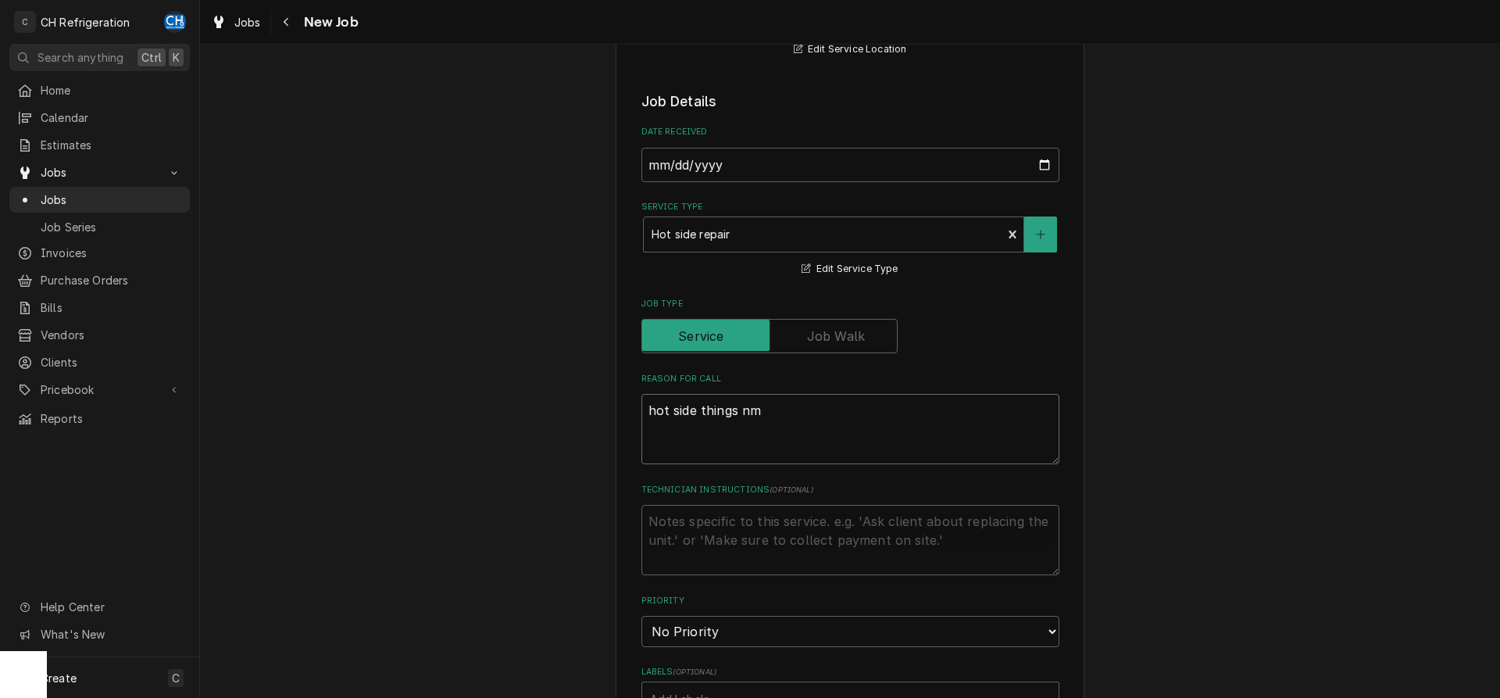
type textarea "x"
type textarea "hot side things n"
type textarea "x"
type textarea "hot side things ne"
type textarea "x"
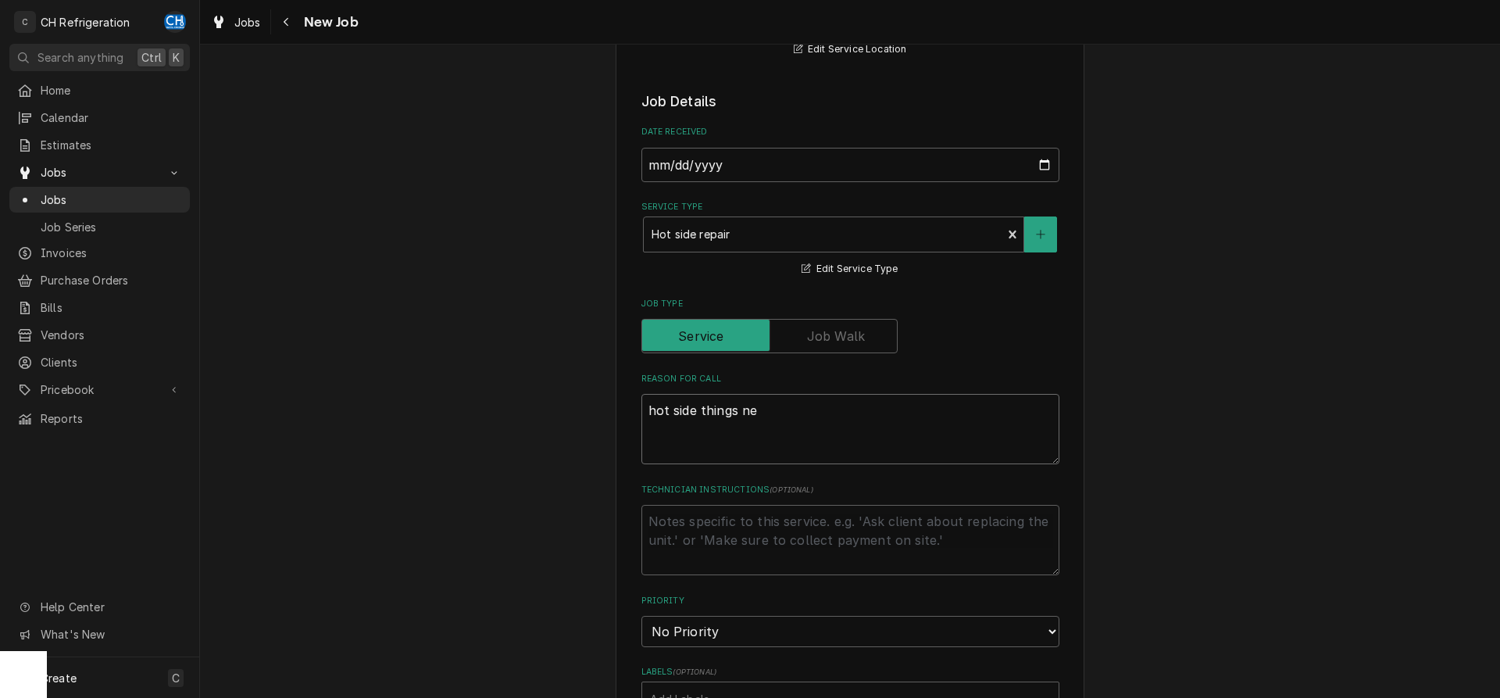
type textarea "hot side things nee"
type textarea "x"
type textarea "hot side things need"
type textarea "x"
type textarea "hot side things need"
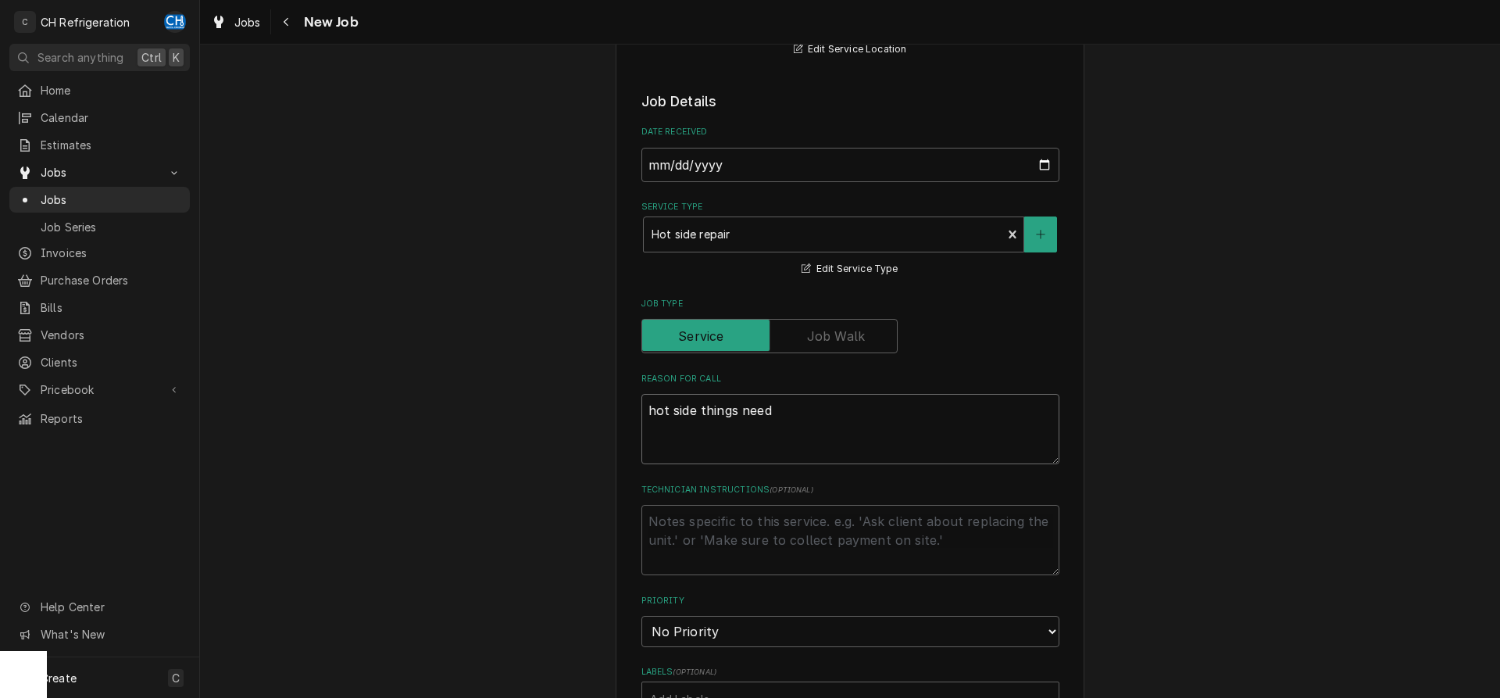
type textarea "x"
type textarea "hot side things need t"
type textarea "x"
type textarea "hot side things need to"
type textarea "x"
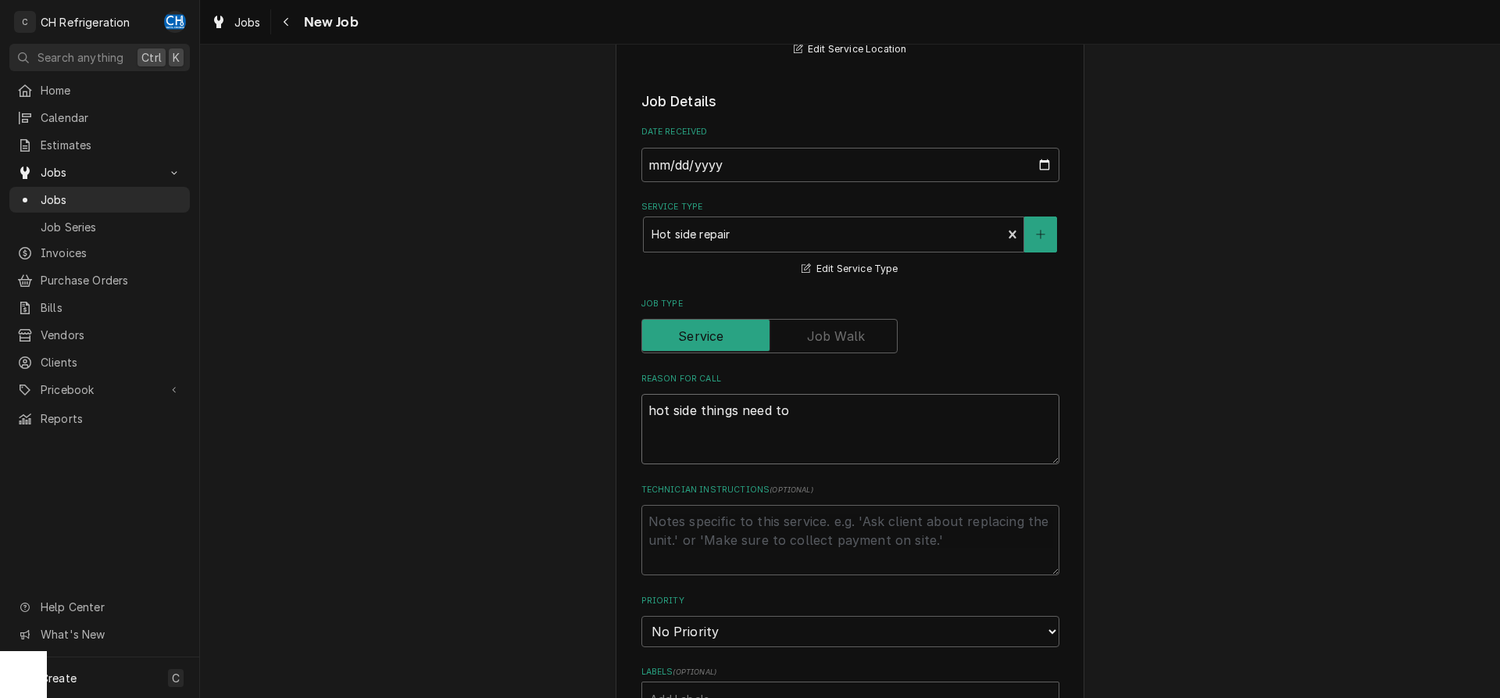
type textarea "hot side things need to"
type textarea "x"
type textarea "hot side things need to be"
type textarea "x"
type textarea "hot side things need to be"
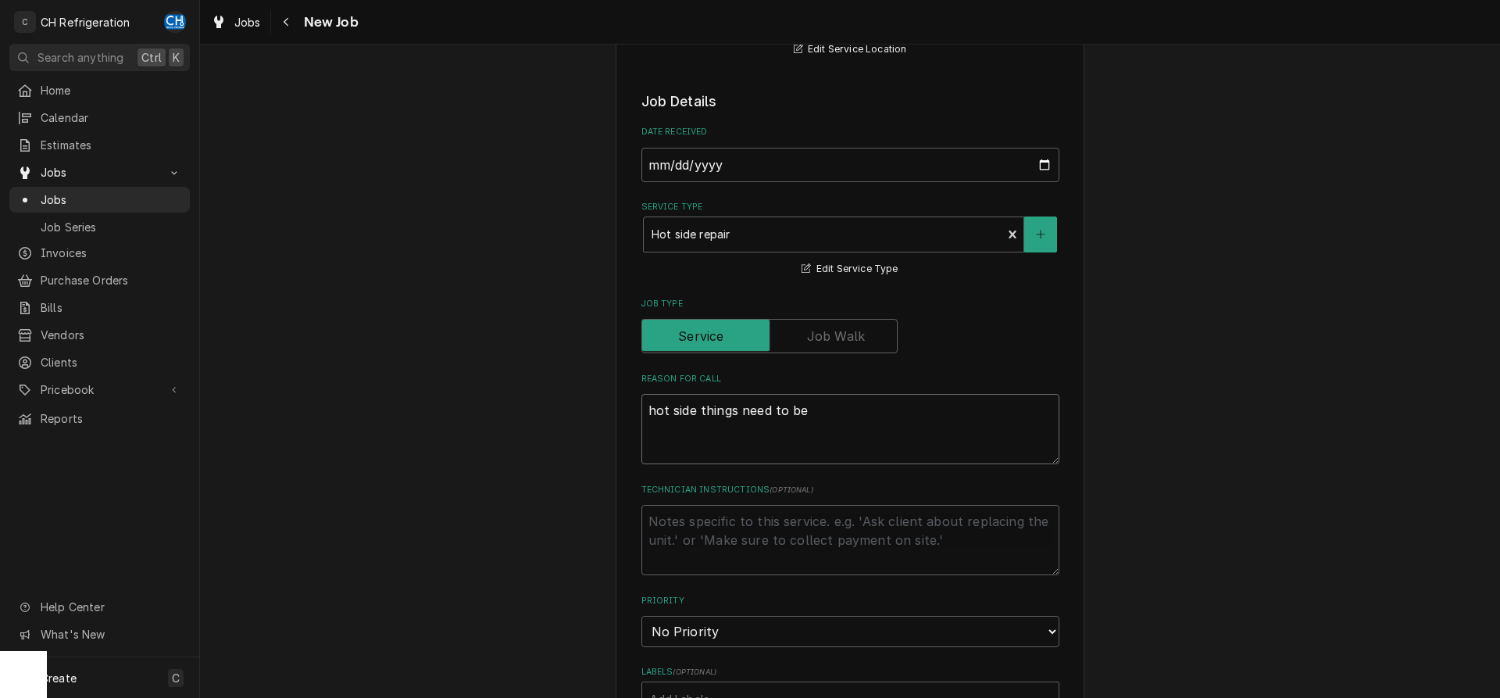
type textarea "x"
type textarea "hot side things need to be l"
type textarea "x"
type textarea "hot side things need to be lo"
type textarea "x"
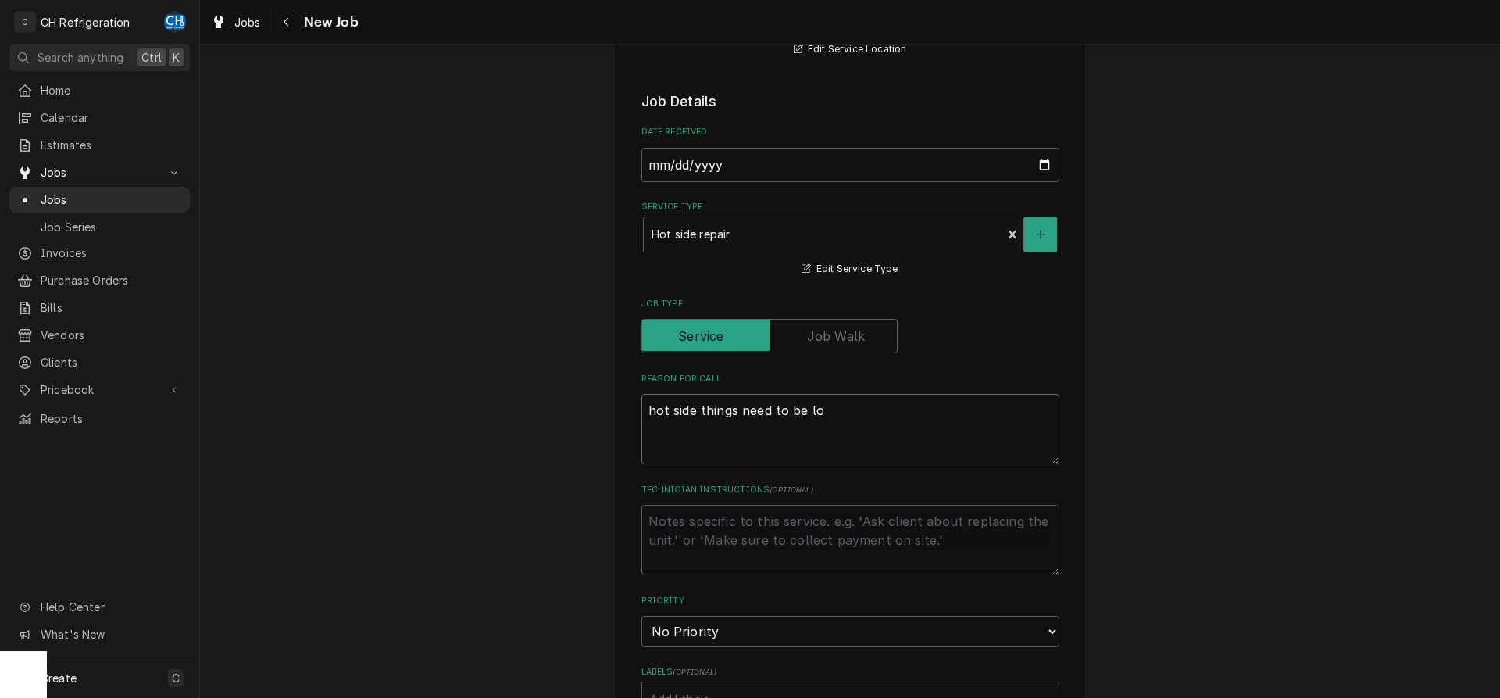
type textarea "hot side things need to be loo"
type textarea "x"
type textarea "hot side things need to be look"
type textarea "x"
type textarea "hot side things need to be looke"
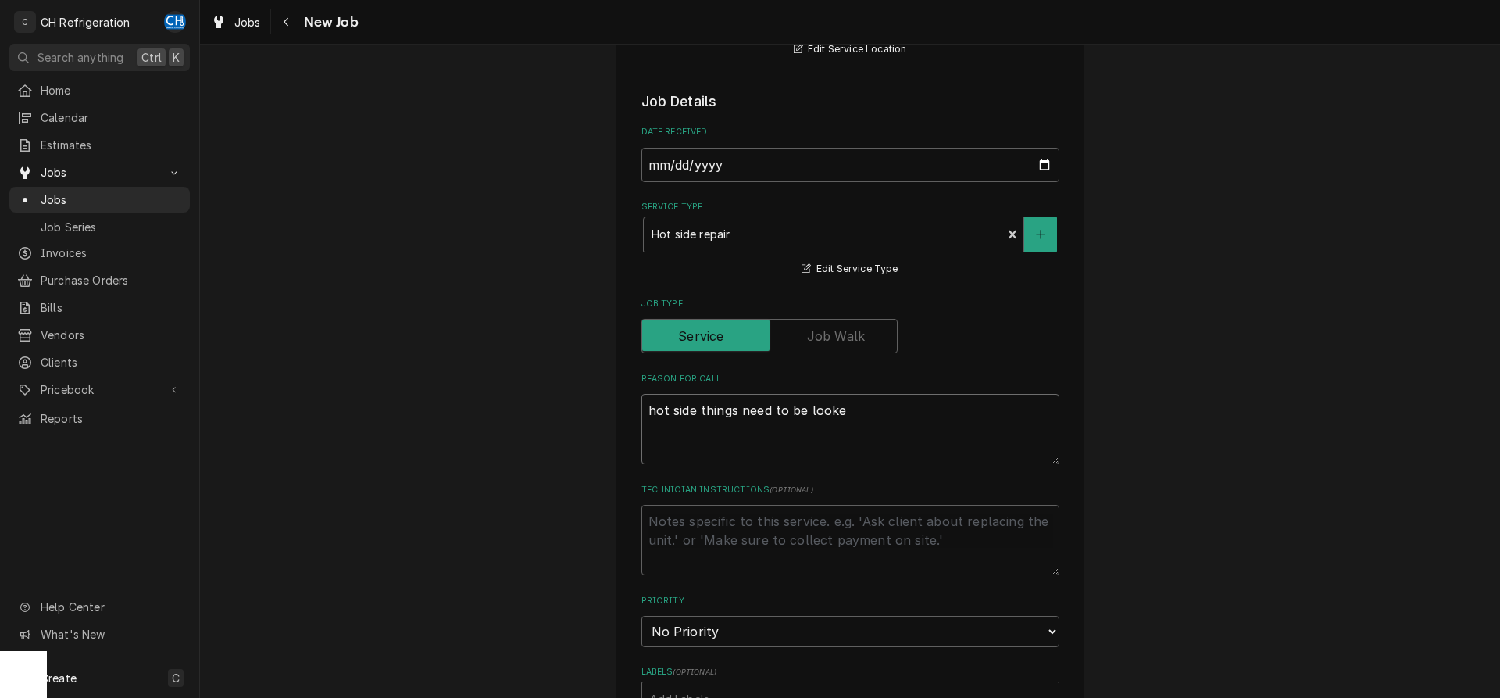
type textarea "x"
type textarea "hot side things need to be looked"
type textarea "x"
type textarea "hot side things need to be looked"
type textarea "x"
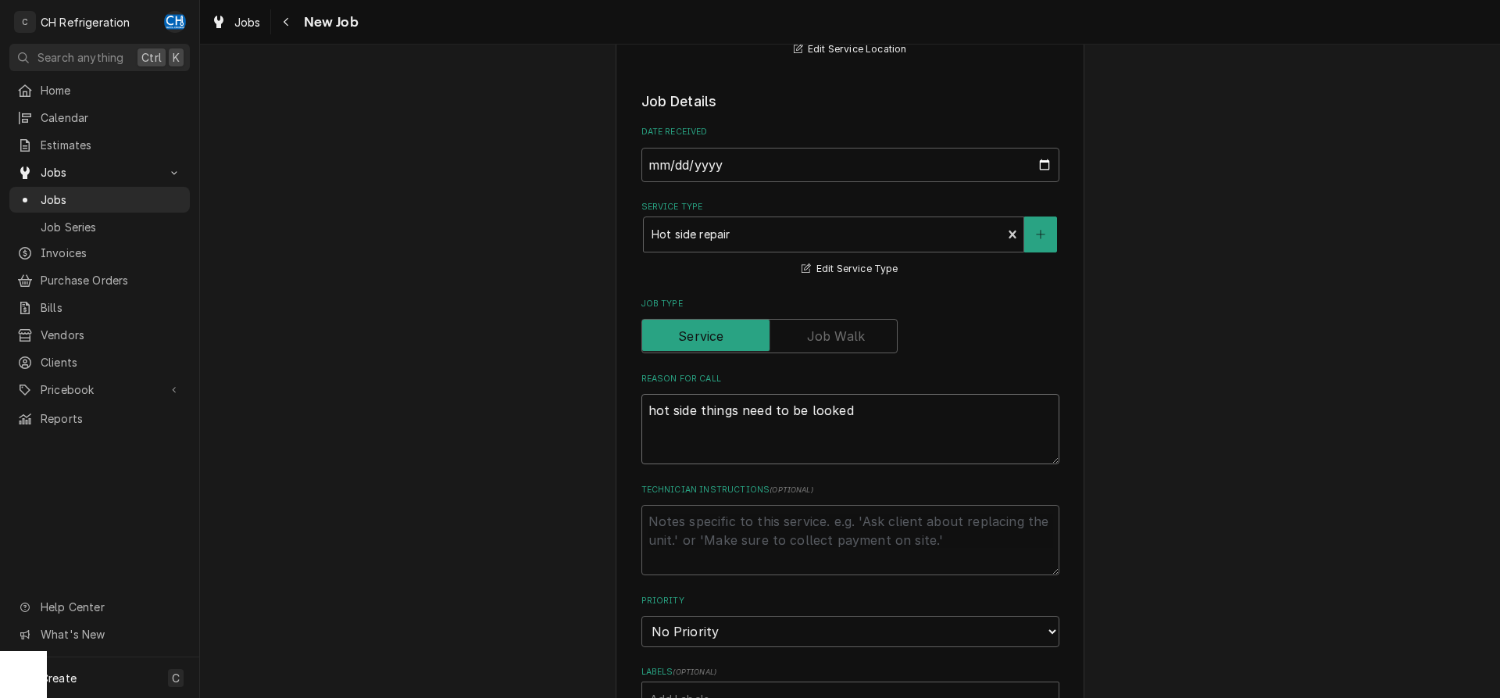
type textarea "hot side things need to be looked a"
type textarea "x"
type textarea "hot side things need to be looked at"
type textarea "x"
type textarea "hot side things need to be looked at"
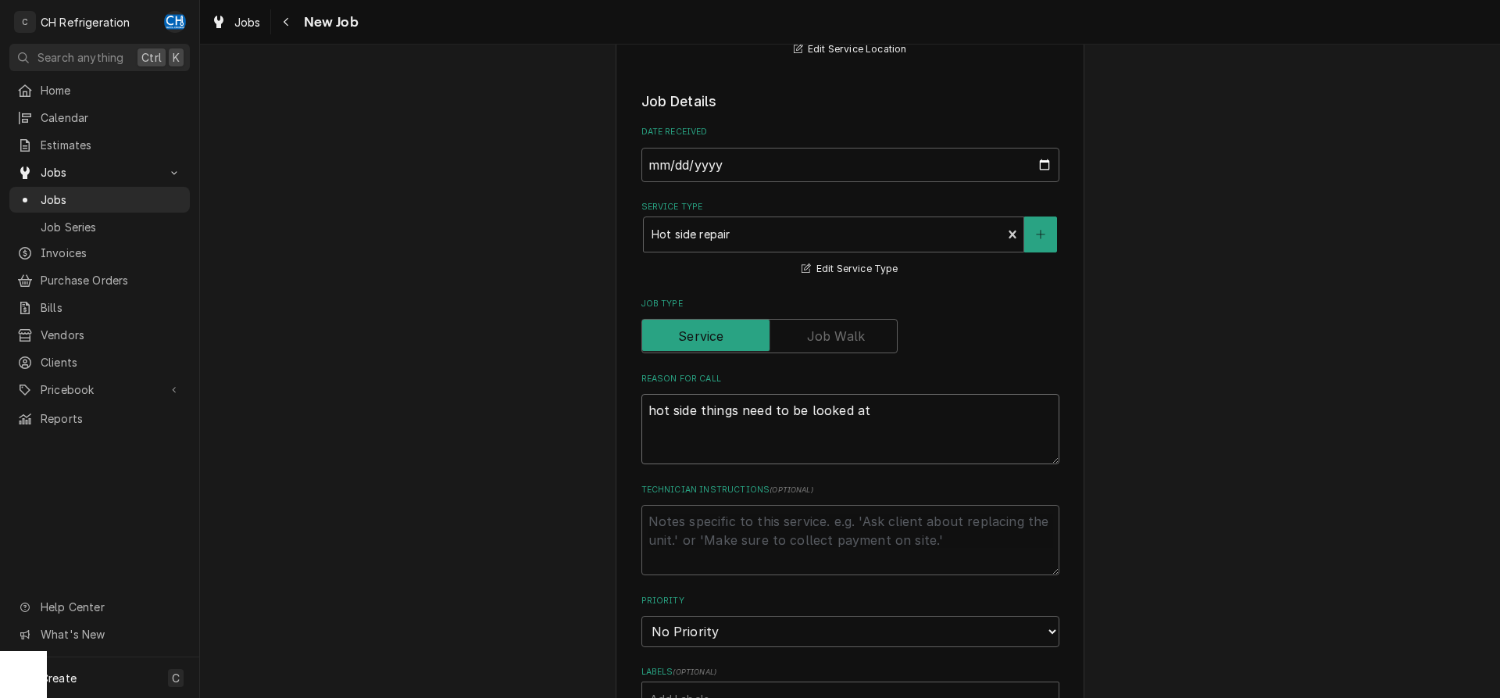
type textarea "x"
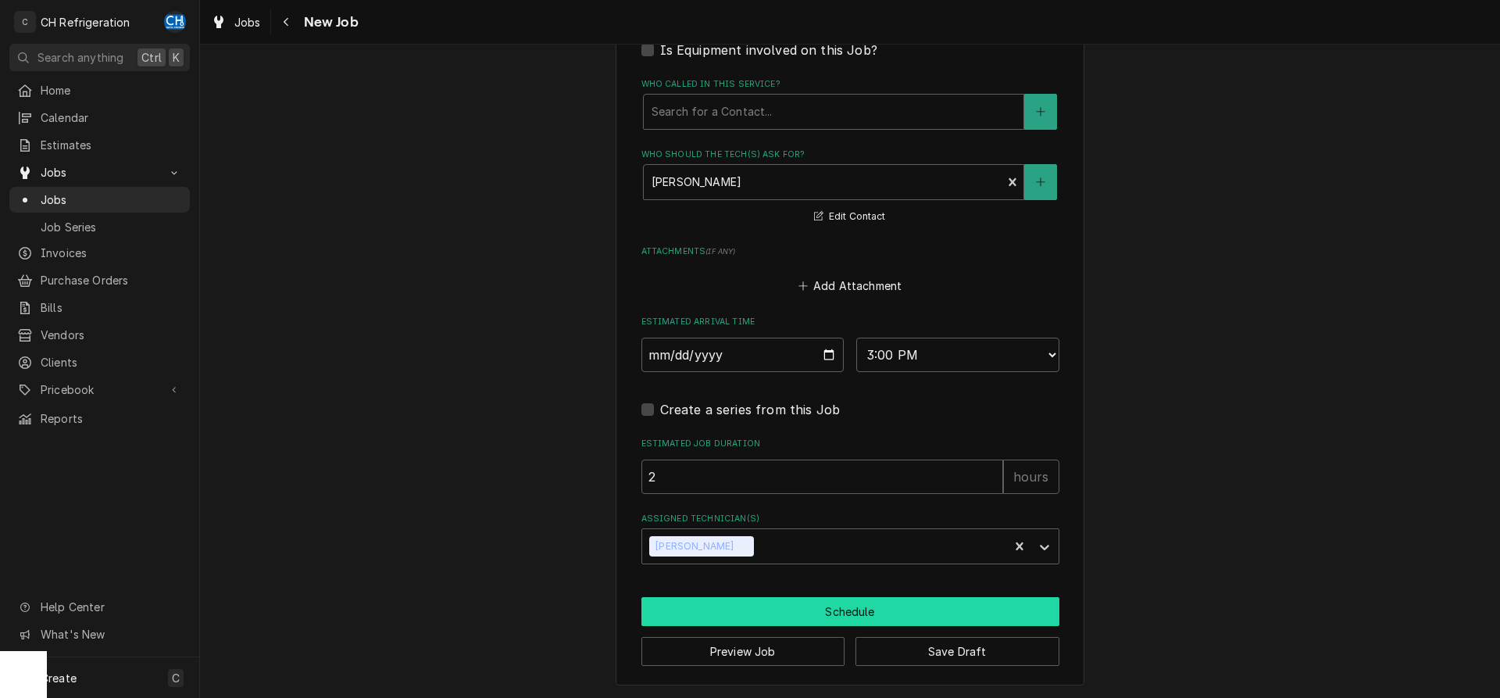
type textarea "hot side things need to be looked at"
click at [783, 597] on button "Schedule" at bounding box center [850, 611] width 418 height 29
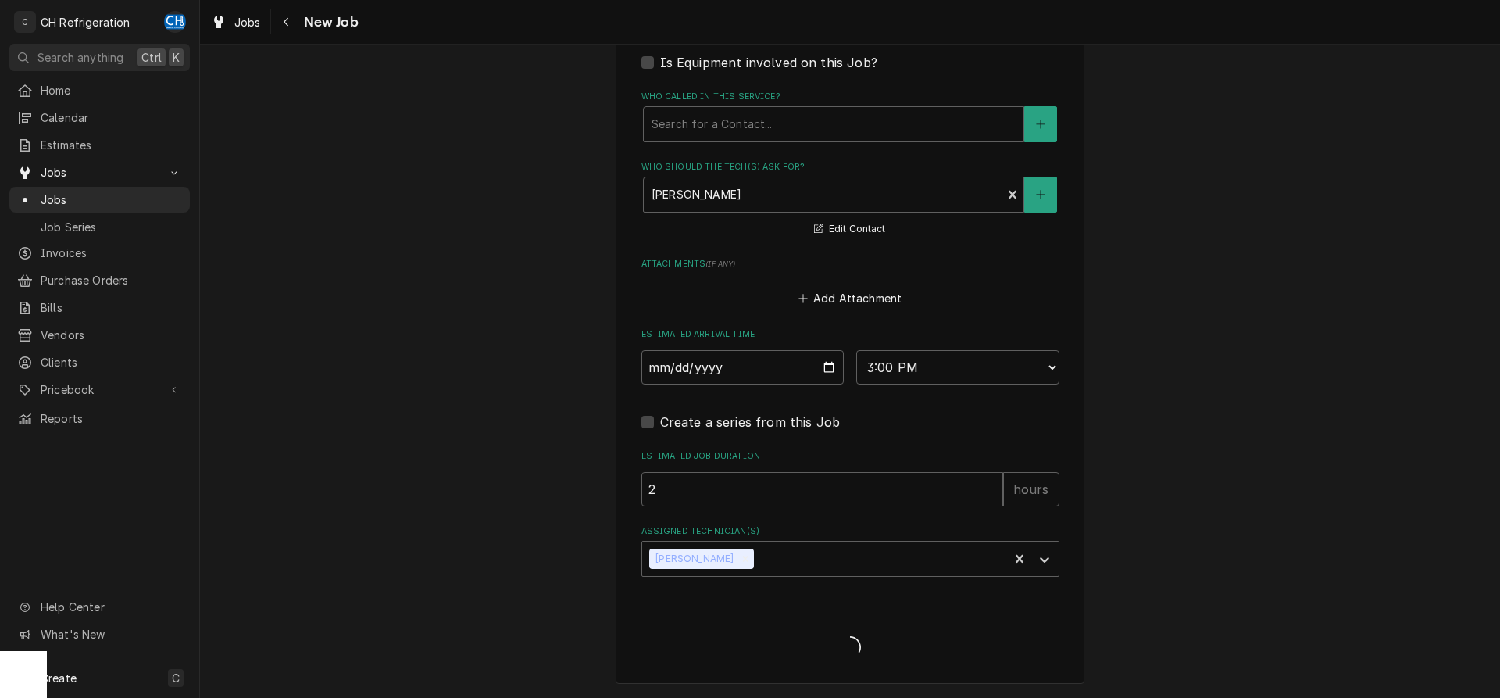
scroll to position [985, 0]
type textarea "x"
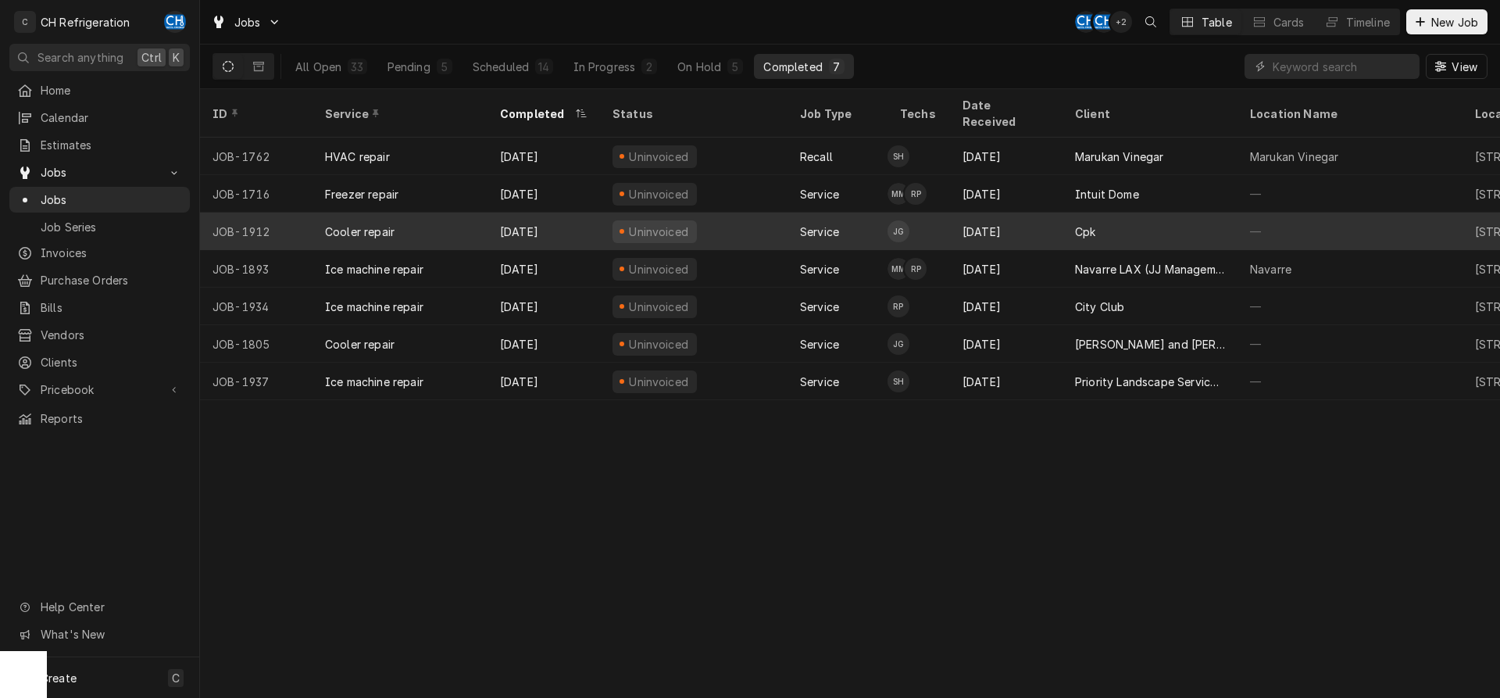
click at [1130, 219] on div "Cpk" at bounding box center [1149, 230] width 175 height 37
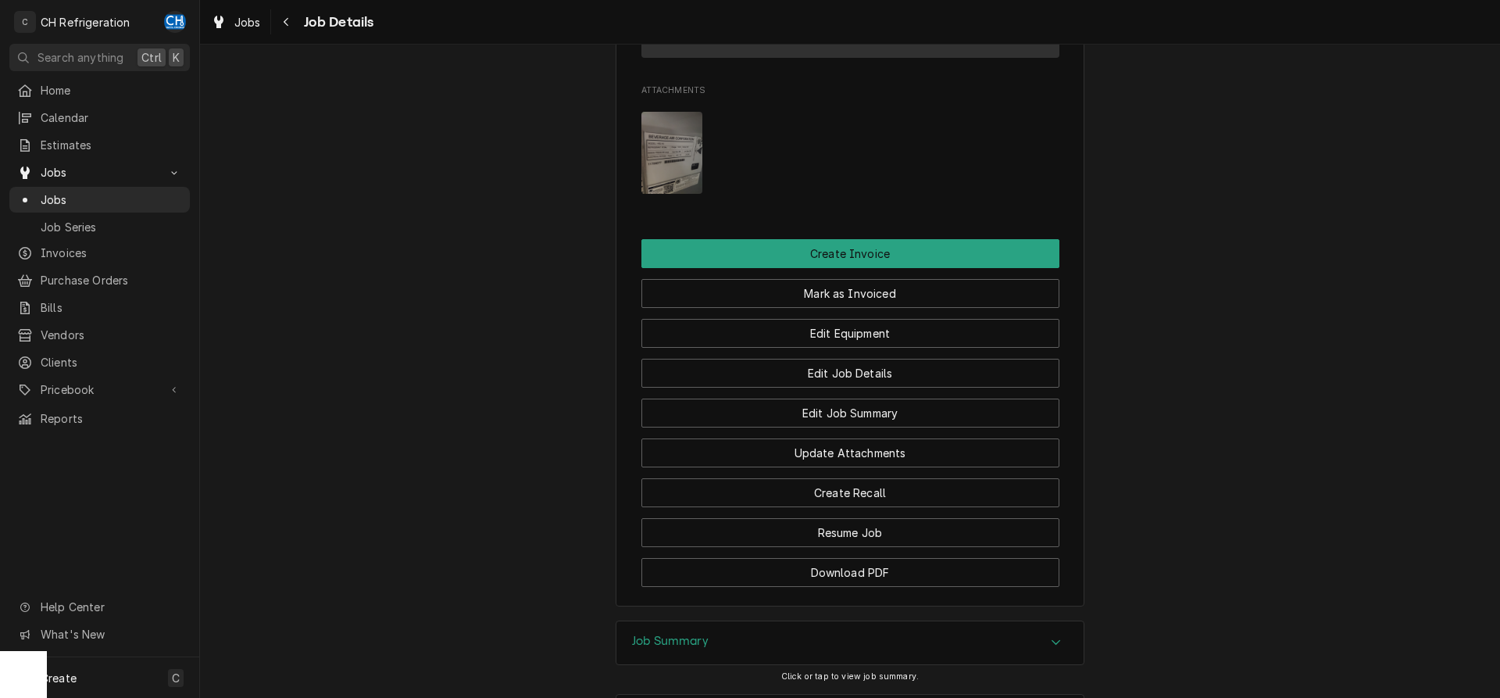
scroll to position [1097, 0]
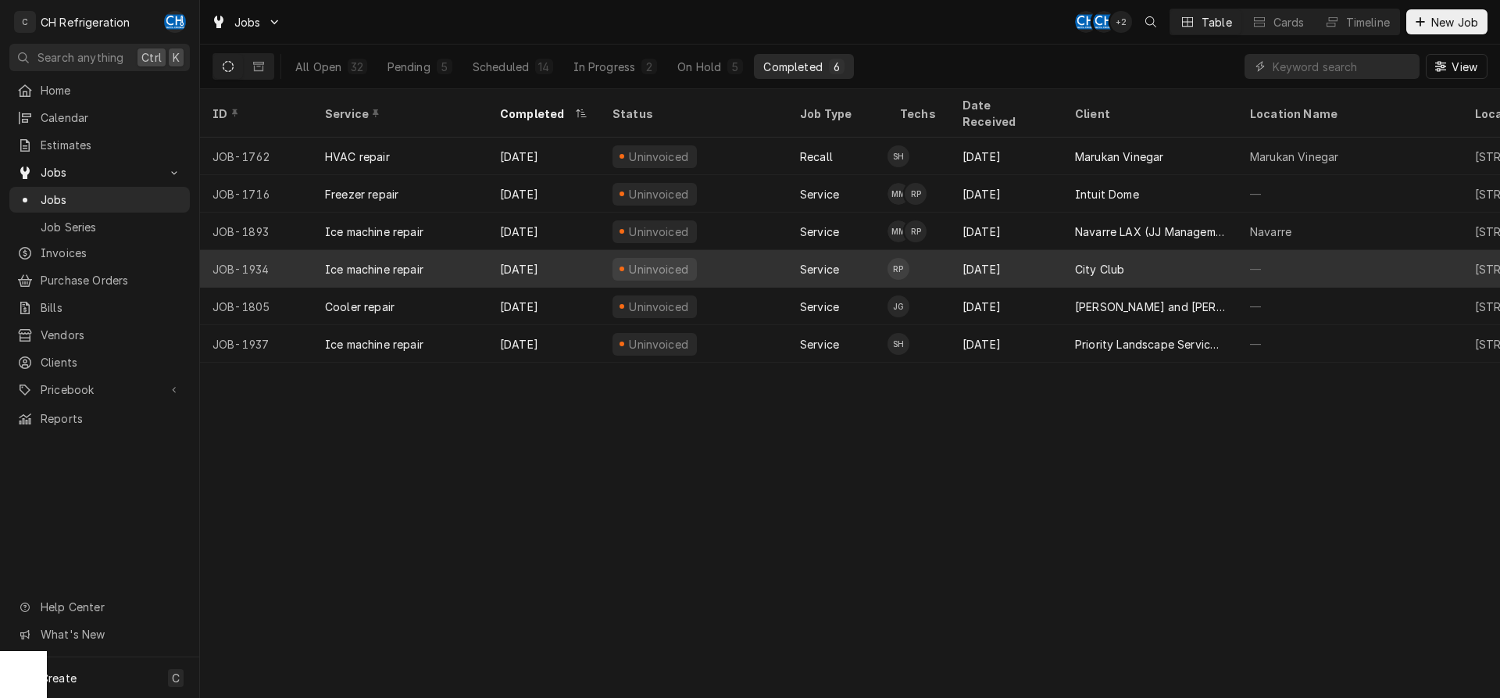
click at [1133, 254] on div "City Club" at bounding box center [1149, 268] width 175 height 37
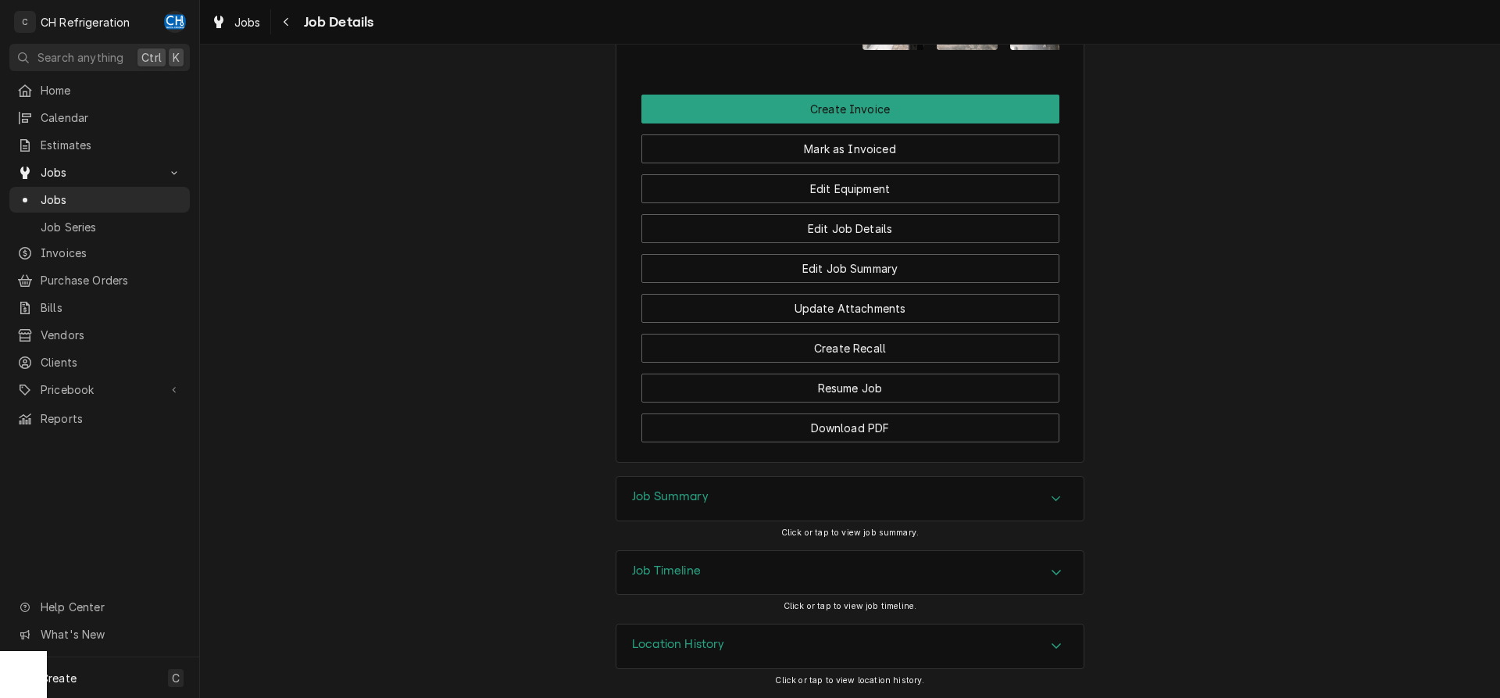
click at [745, 489] on div "Job Summary" at bounding box center [849, 499] width 467 height 44
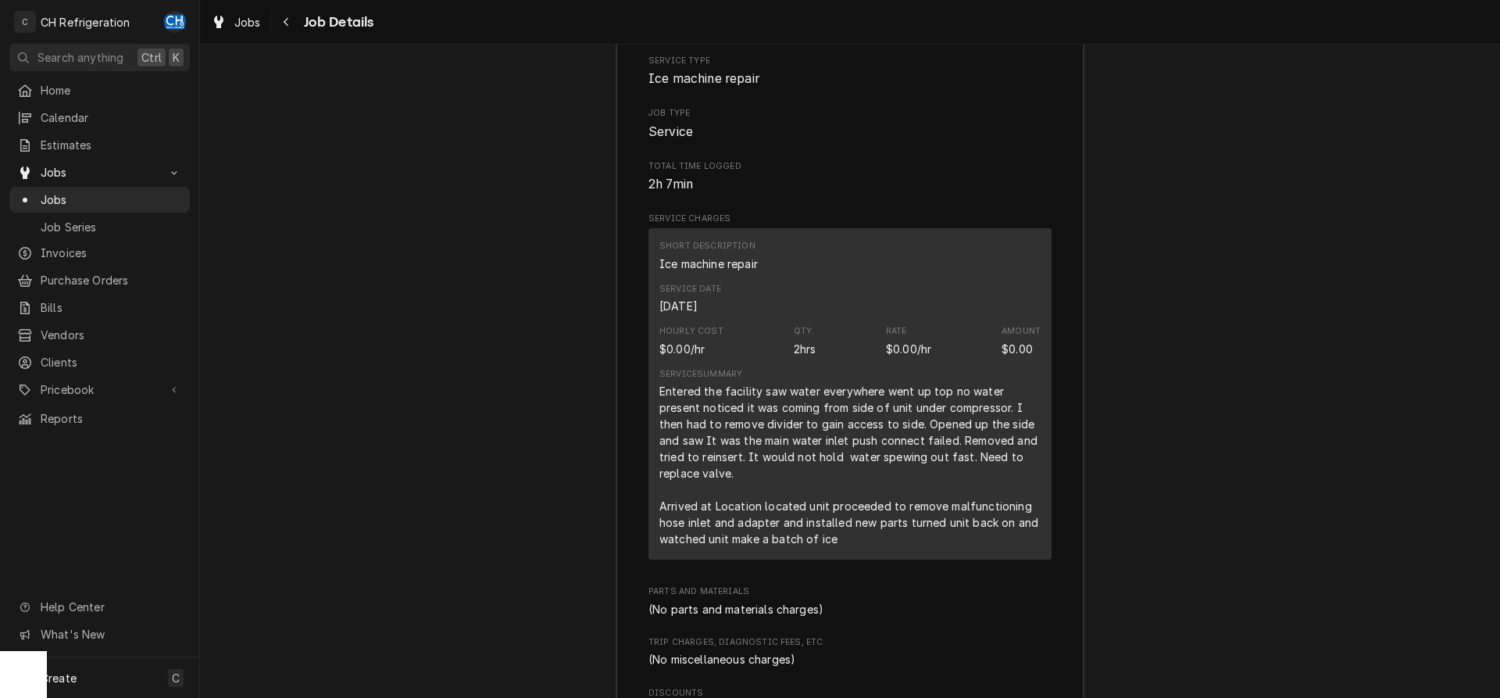
scroll to position [1781, 0]
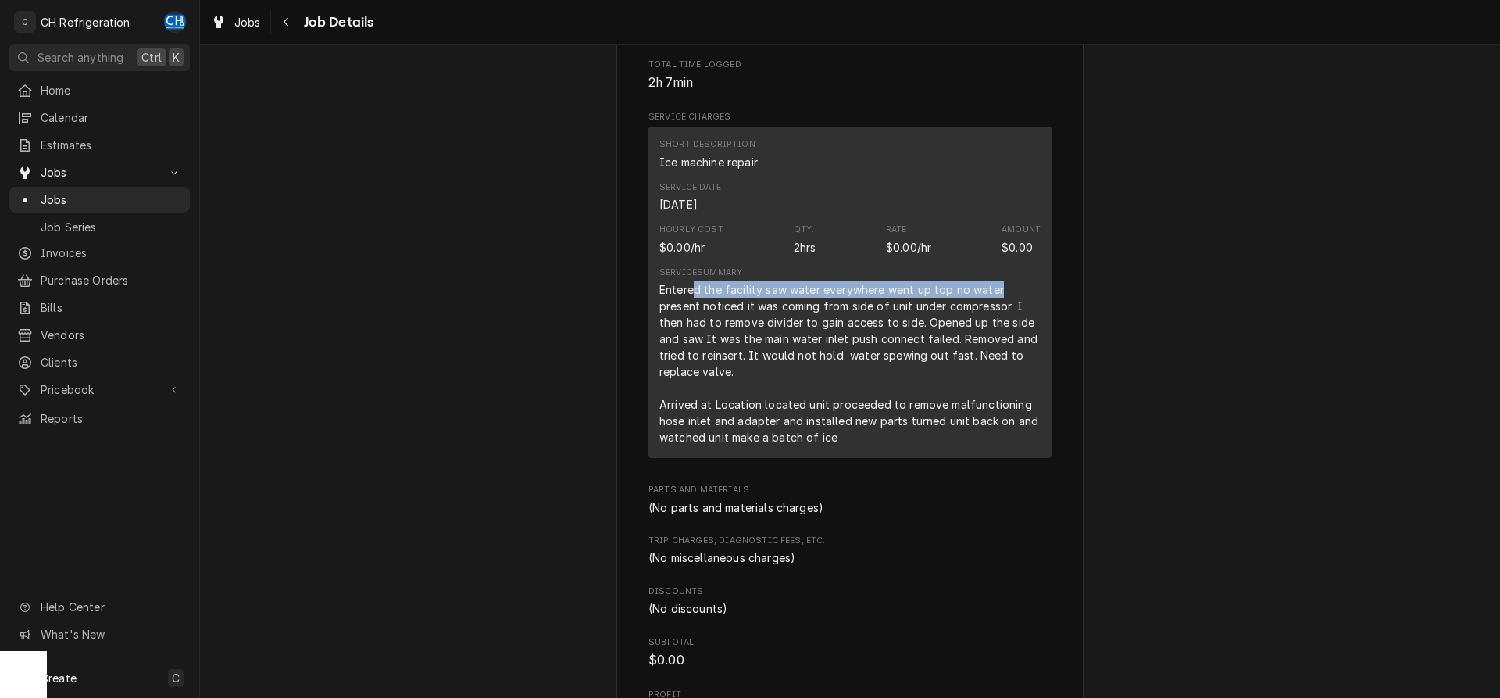
drag, startPoint x: 692, startPoint y: 298, endPoint x: 971, endPoint y: 297, distance: 278.9
click at [987, 296] on div "Entered the facility saw water everywhere went up top no water present noticed …" at bounding box center [849, 363] width 381 height 164
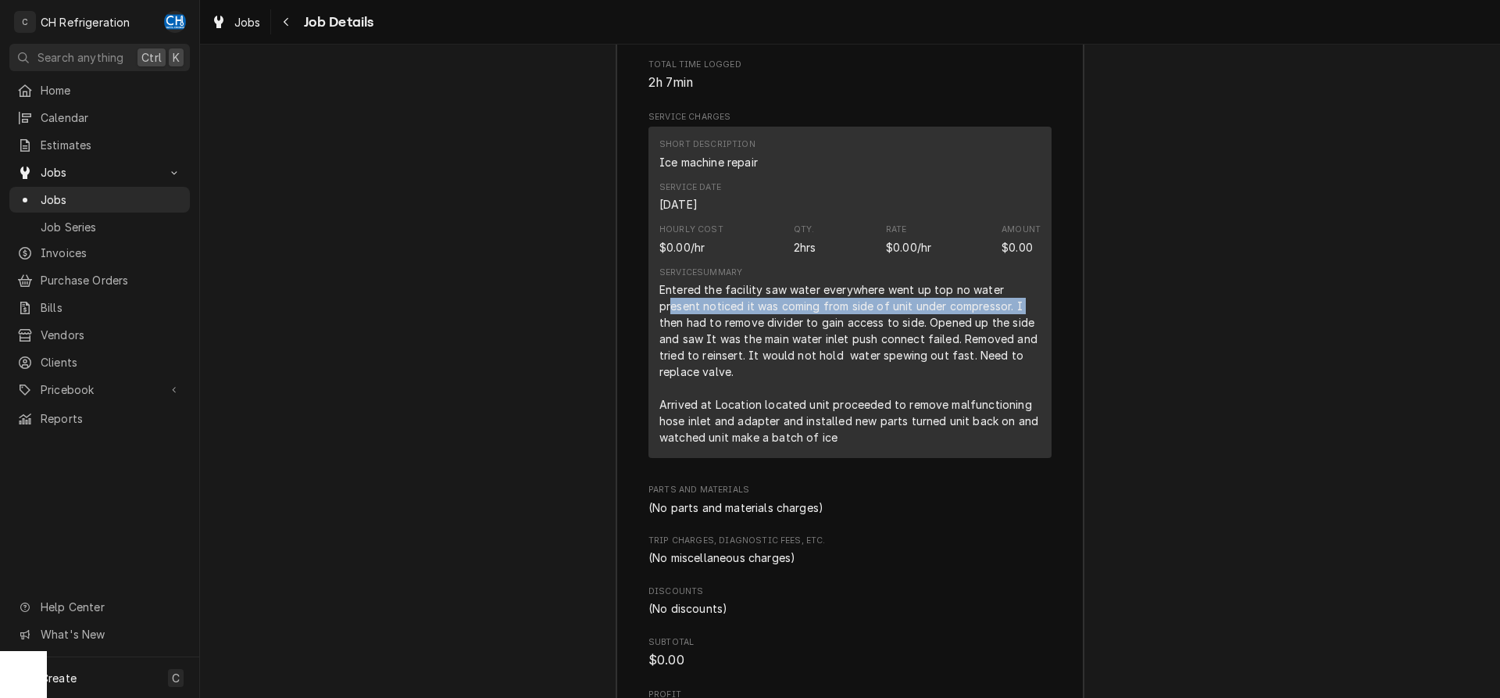
drag, startPoint x: 673, startPoint y: 301, endPoint x: 1027, endPoint y: 311, distance: 354.8
click at [1027, 311] on div "Entered the facility saw water everywhere went up top no water present noticed …" at bounding box center [849, 363] width 381 height 164
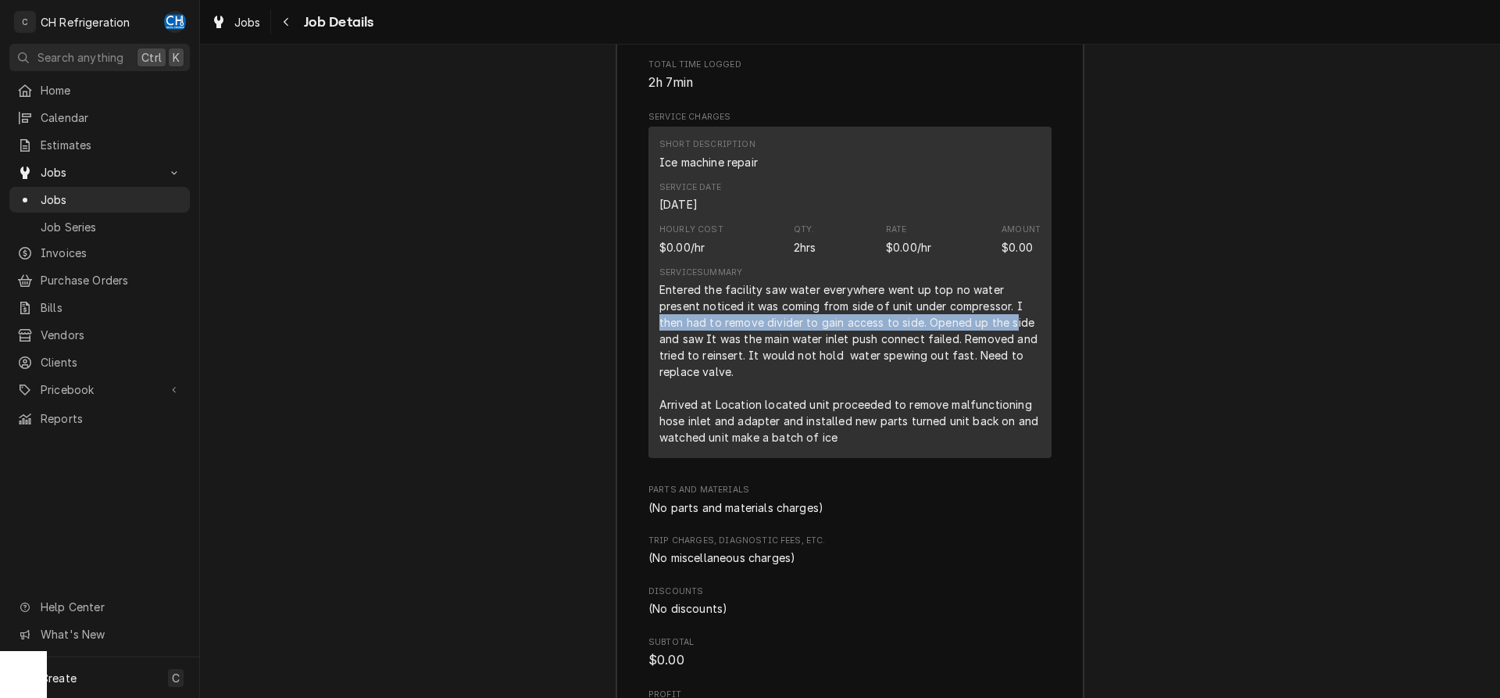
drag, startPoint x: 650, startPoint y: 323, endPoint x: 986, endPoint y: 328, distance: 335.9
click at [1001, 327] on div "Short Description Ice machine repair Service Date [DATE] Hourly Cost $0.00/hr Q…" at bounding box center [849, 292] width 403 height 331
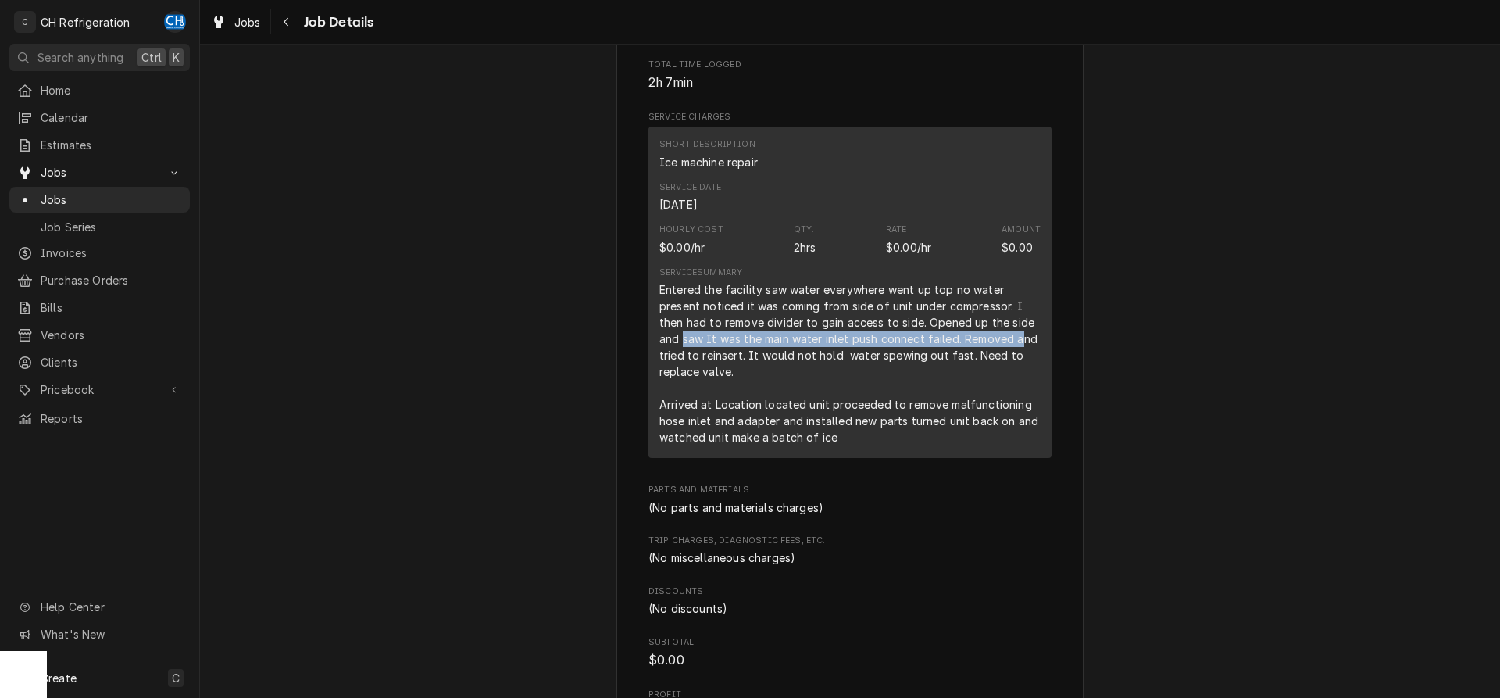
drag, startPoint x: 685, startPoint y: 336, endPoint x: 1020, endPoint y: 343, distance: 335.2
click at [1020, 343] on div "Entered the facility saw water everywhere went up top no water present noticed …" at bounding box center [849, 363] width 381 height 164
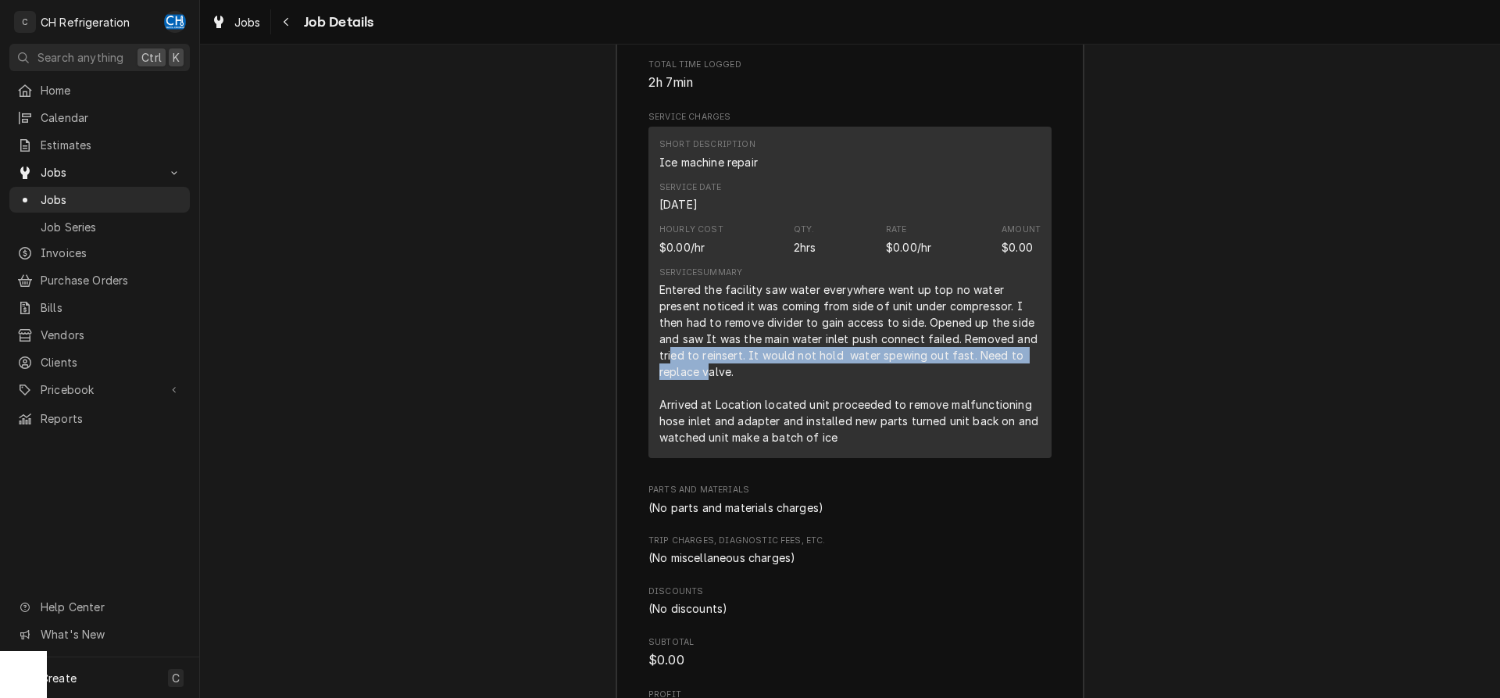
drag, startPoint x: 673, startPoint y: 358, endPoint x: 706, endPoint y: 374, distance: 36.7
click at [706, 374] on div "Entered the facility saw water everywhere went up top no water present noticed …" at bounding box center [849, 363] width 381 height 164
click at [699, 377] on div "Entered the facility saw water everywhere went up top no water present noticed …" at bounding box center [849, 363] width 381 height 164
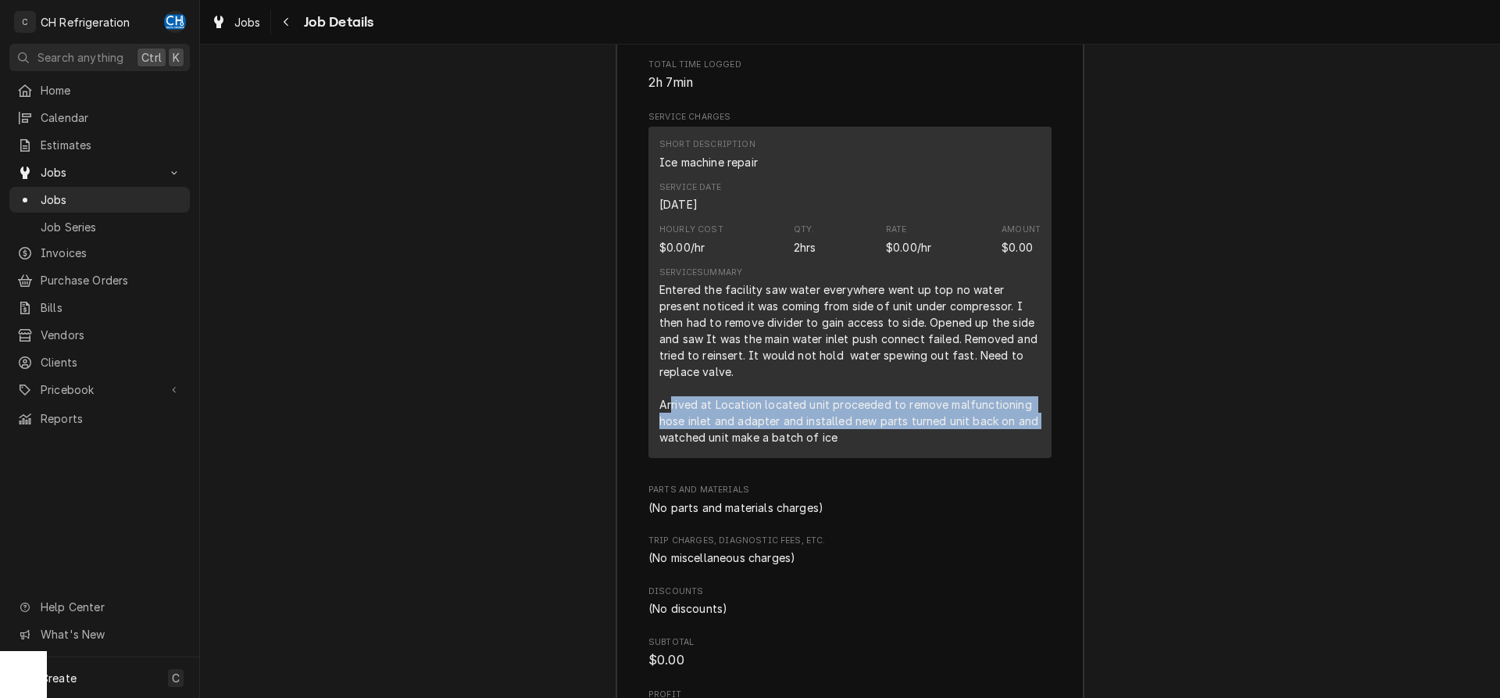
drag, startPoint x: 673, startPoint y: 408, endPoint x: 1054, endPoint y: 423, distance: 381.5
click at [1051, 423] on div "Short Description Ice machine repair Service Date Sep 11, 2025 Hourly Cost $0.0…" at bounding box center [849, 292] width 403 height 331
click at [1008, 422] on div "Entered the facility saw water everywhere went up top no water present noticed …" at bounding box center [849, 363] width 381 height 164
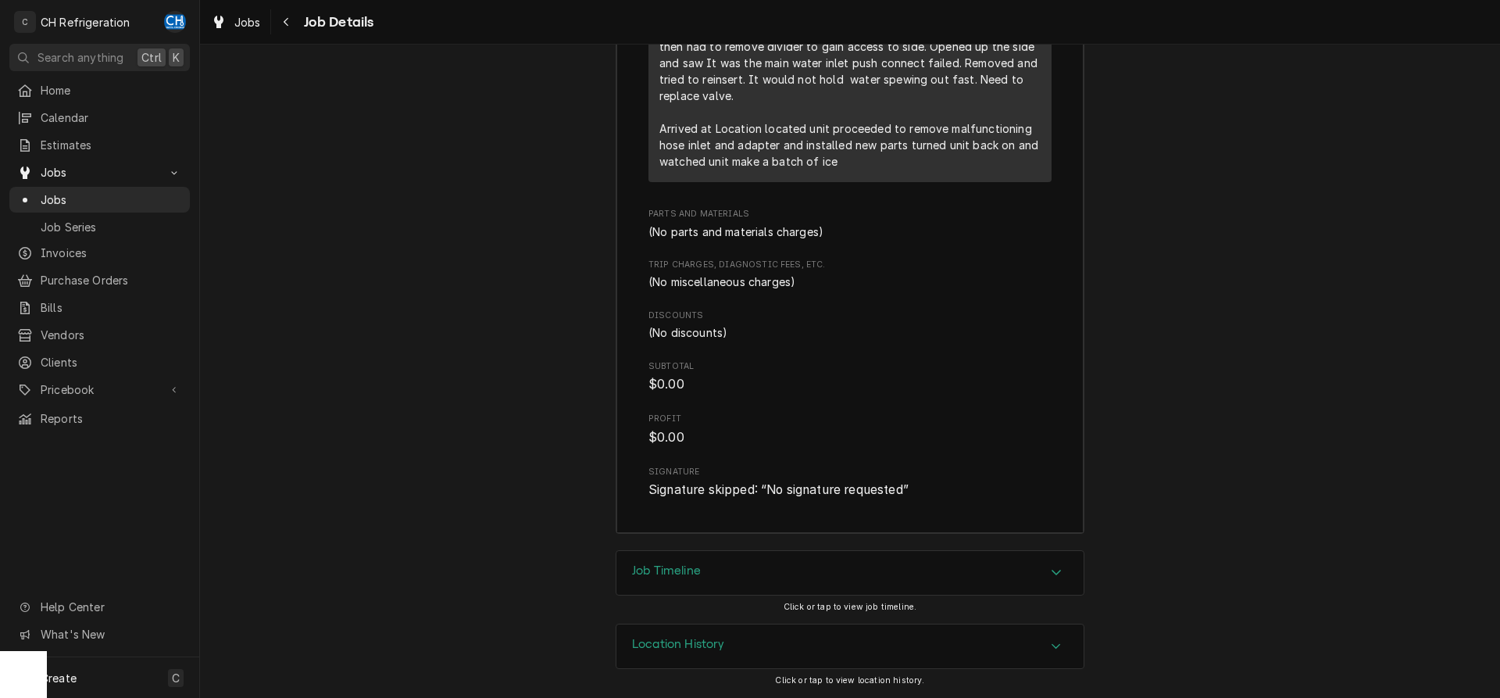
drag, startPoint x: 797, startPoint y: 563, endPoint x: 1011, endPoint y: 539, distance: 215.4
click at [806, 563] on div "Job Timeline" at bounding box center [849, 573] width 467 height 44
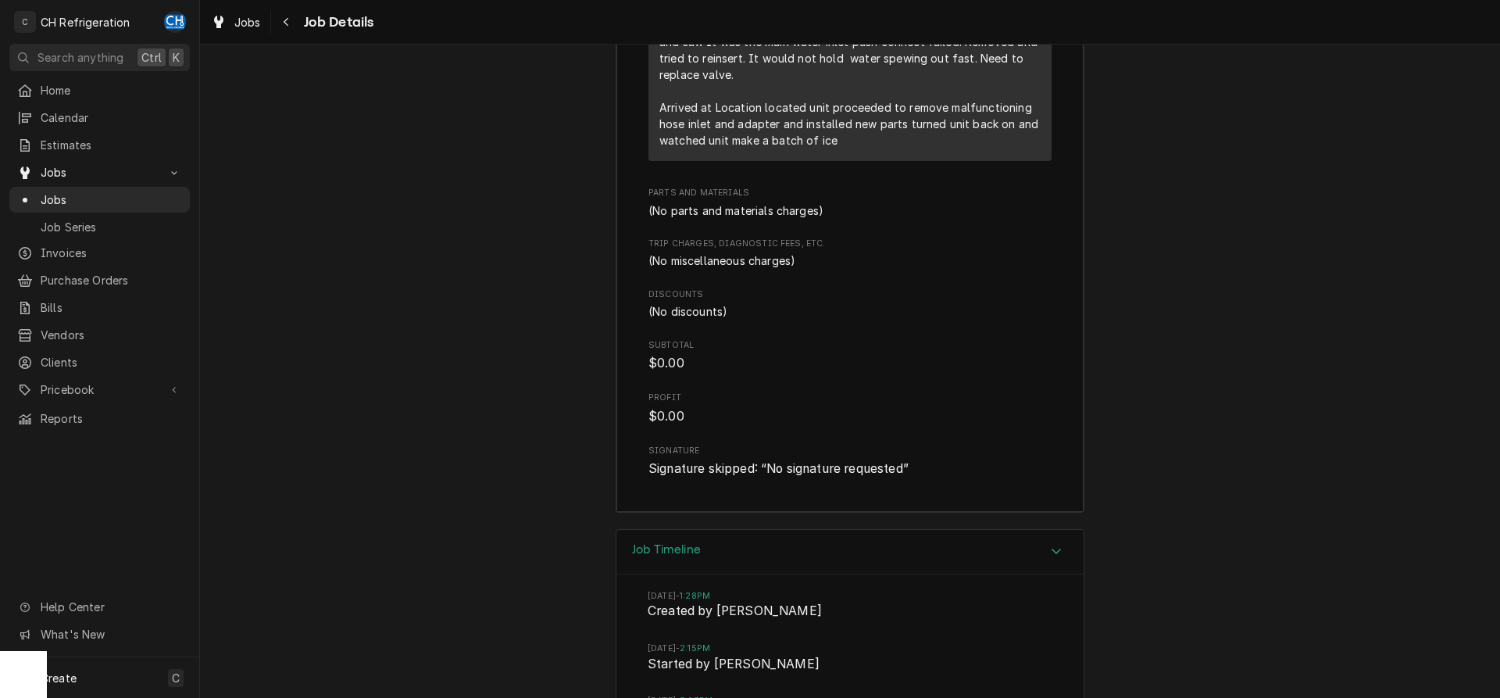
scroll to position [1753, 0]
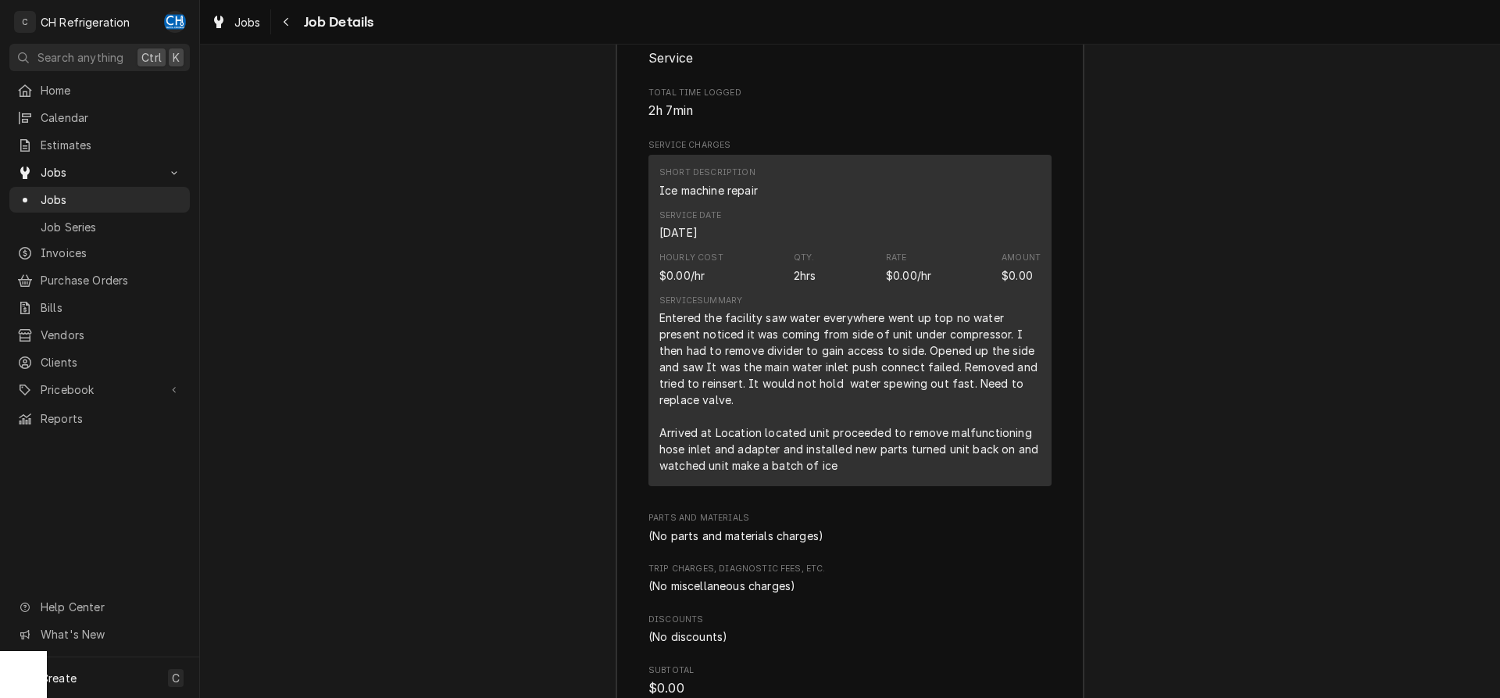
drag, startPoint x: 376, startPoint y: 498, endPoint x: 438, endPoint y: 518, distance: 65.7
click at [377, 498] on div "Job Summary Roopairs Job ID JOB-1934 Service Type Ice machine repair Job Type S…" at bounding box center [850, 359] width 1300 height 987
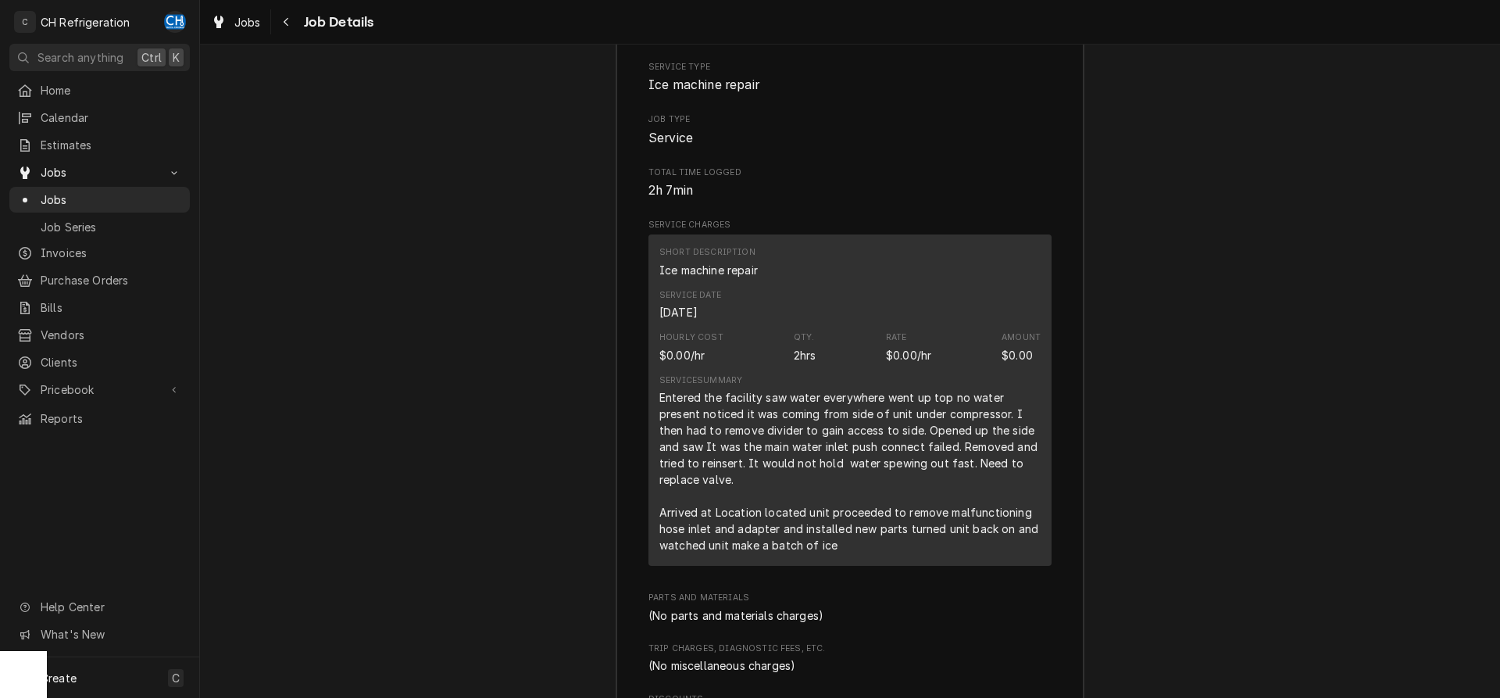
scroll to position [1116, 0]
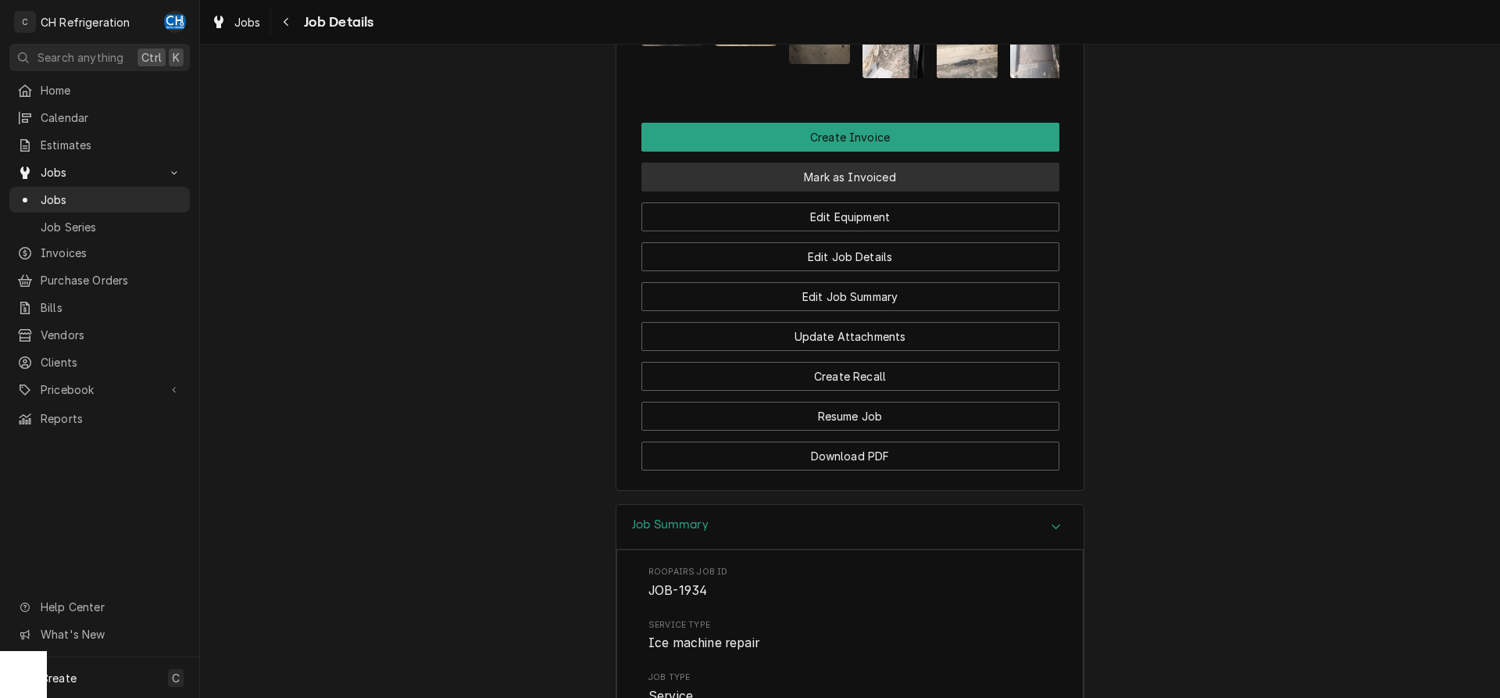
click at [873, 181] on button "Mark as Invoiced" at bounding box center [850, 176] width 418 height 29
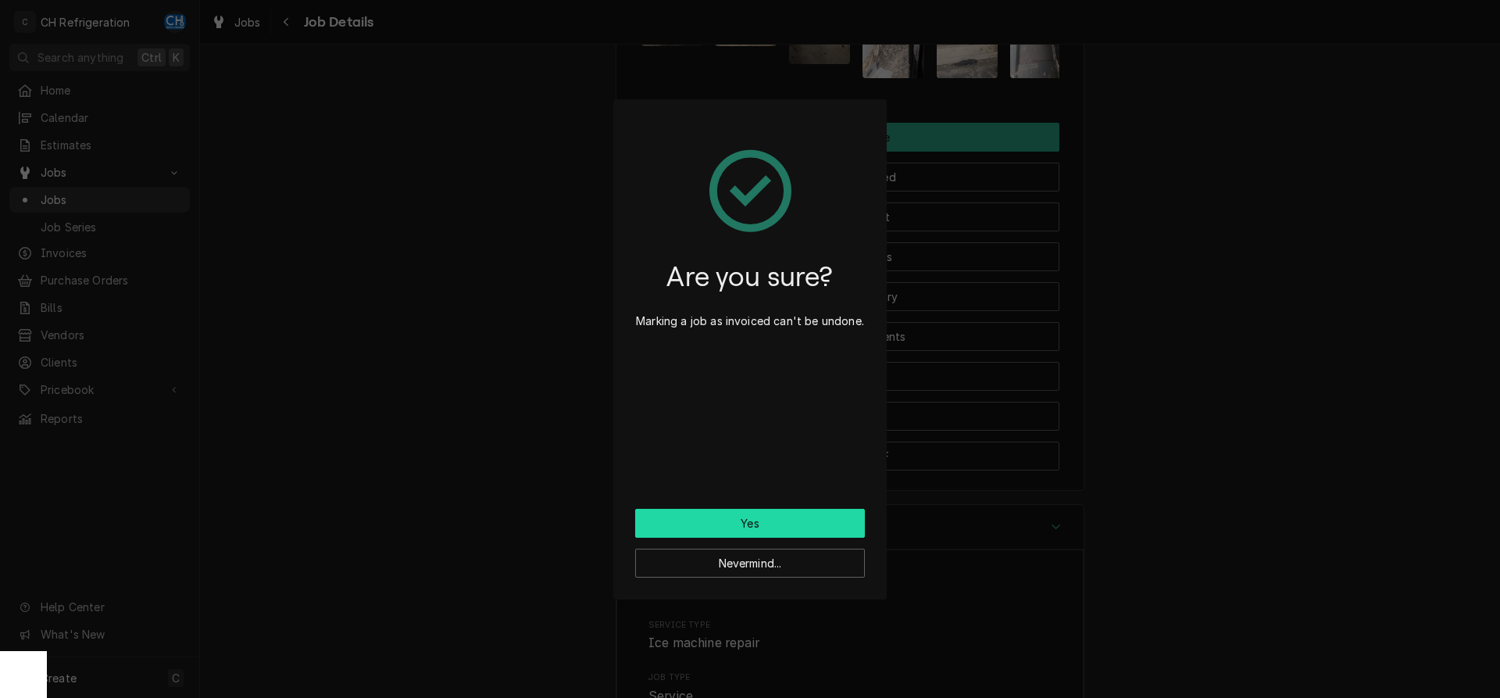
click at [782, 511] on button "Yes" at bounding box center [750, 523] width 230 height 29
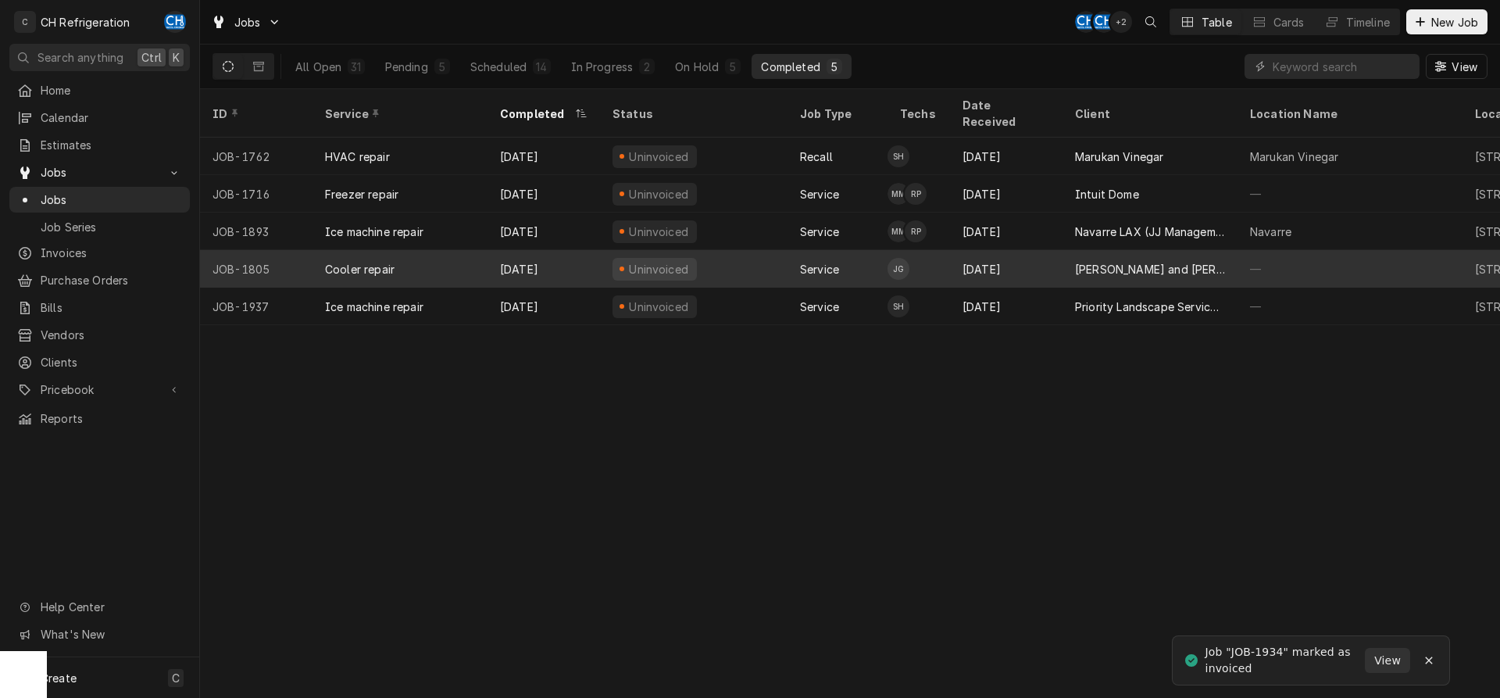
click at [1101, 261] on div "[PERSON_NAME] and [PERSON_NAME]'s" at bounding box center [1150, 269] width 150 height 16
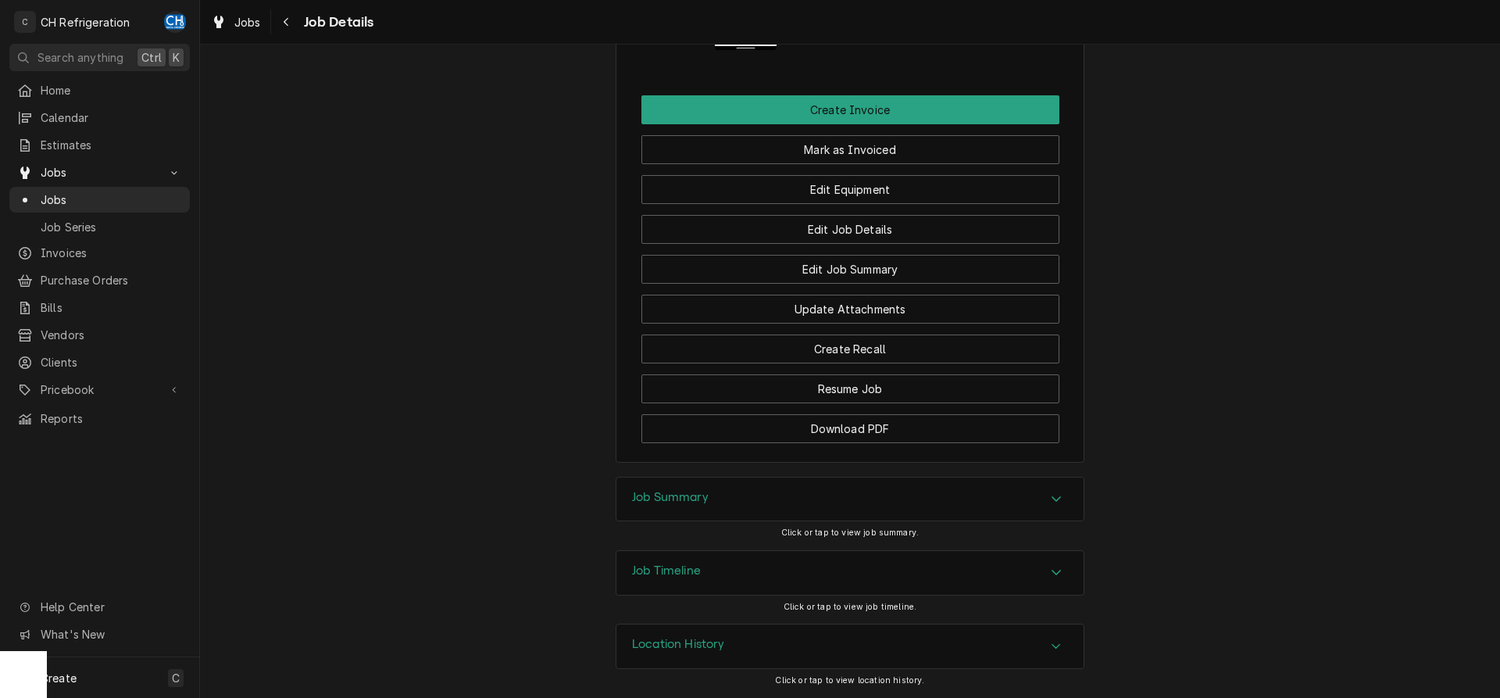
scroll to position [1631, 0]
click at [737, 491] on div "Job Summary" at bounding box center [849, 499] width 467 height 44
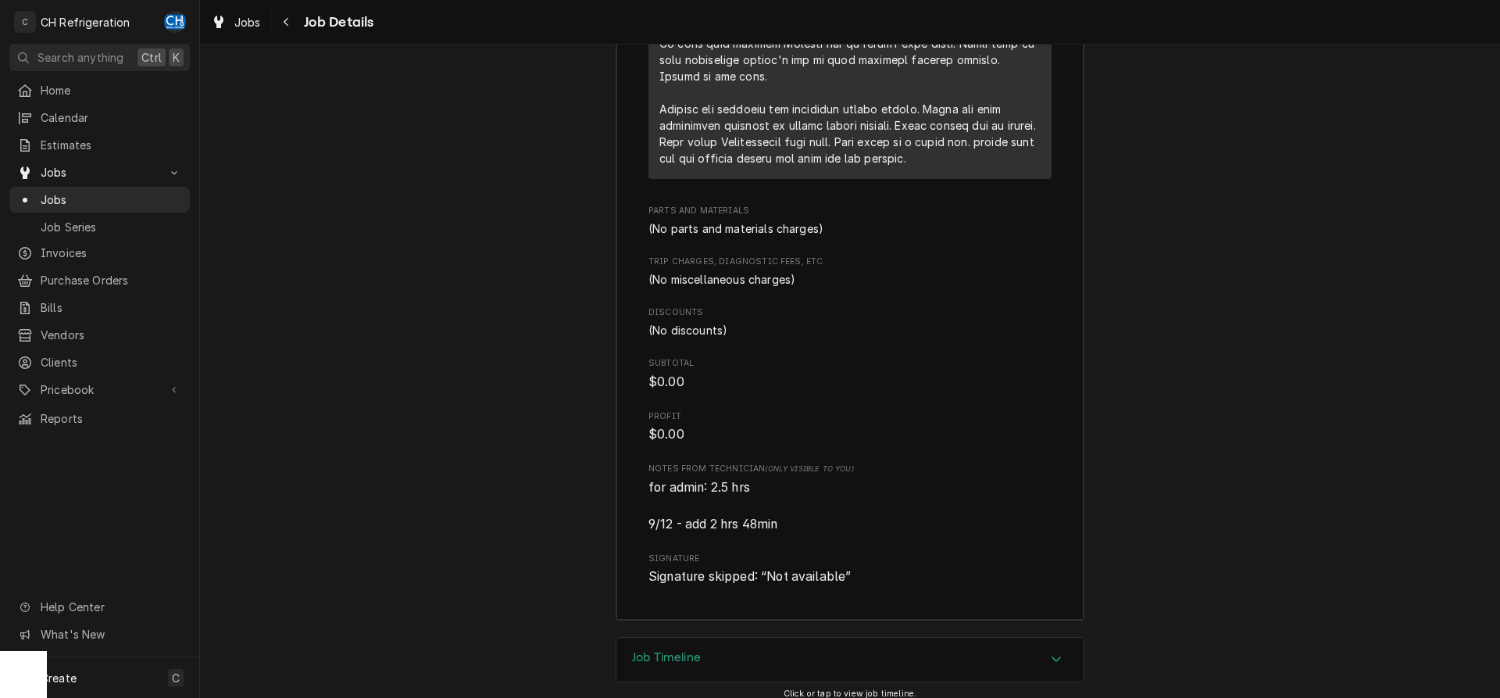
scroll to position [2831, 0]
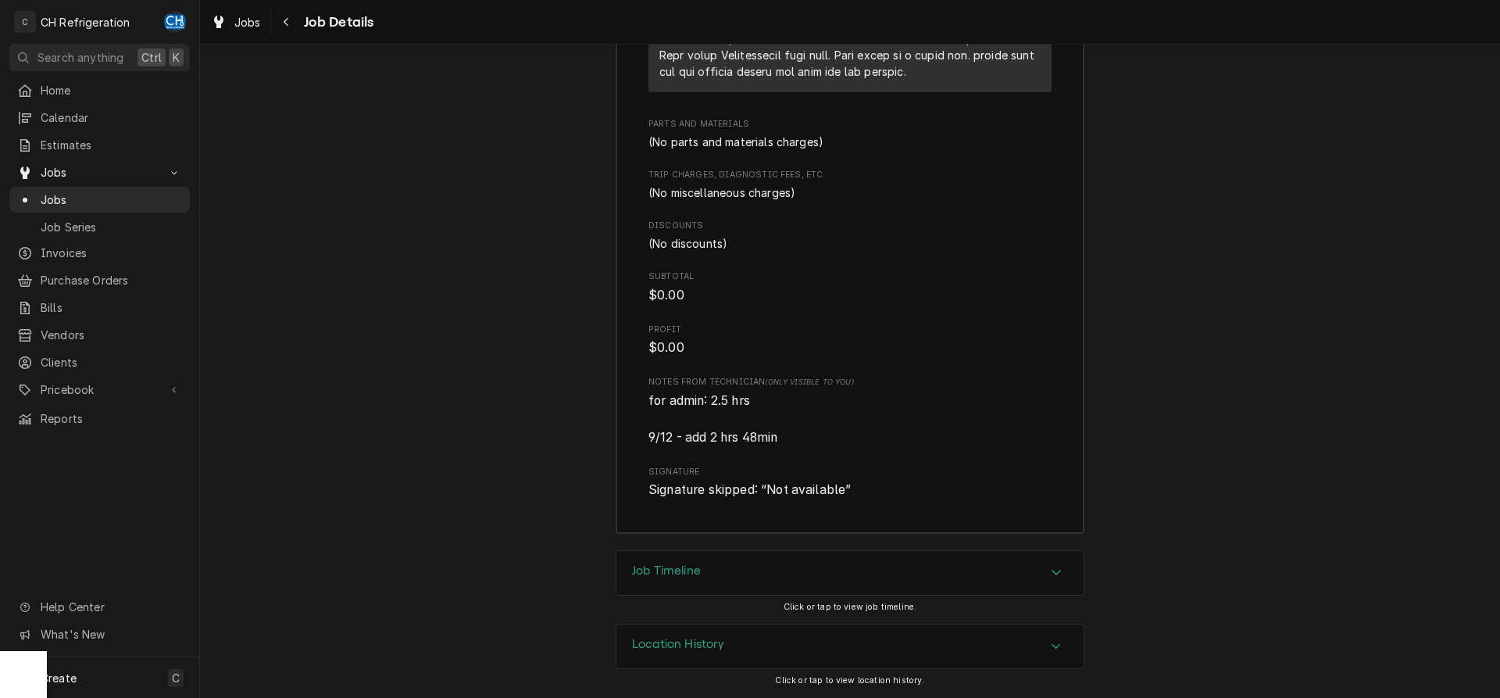
click at [709, 564] on div "Job Timeline" at bounding box center [849, 573] width 467 height 44
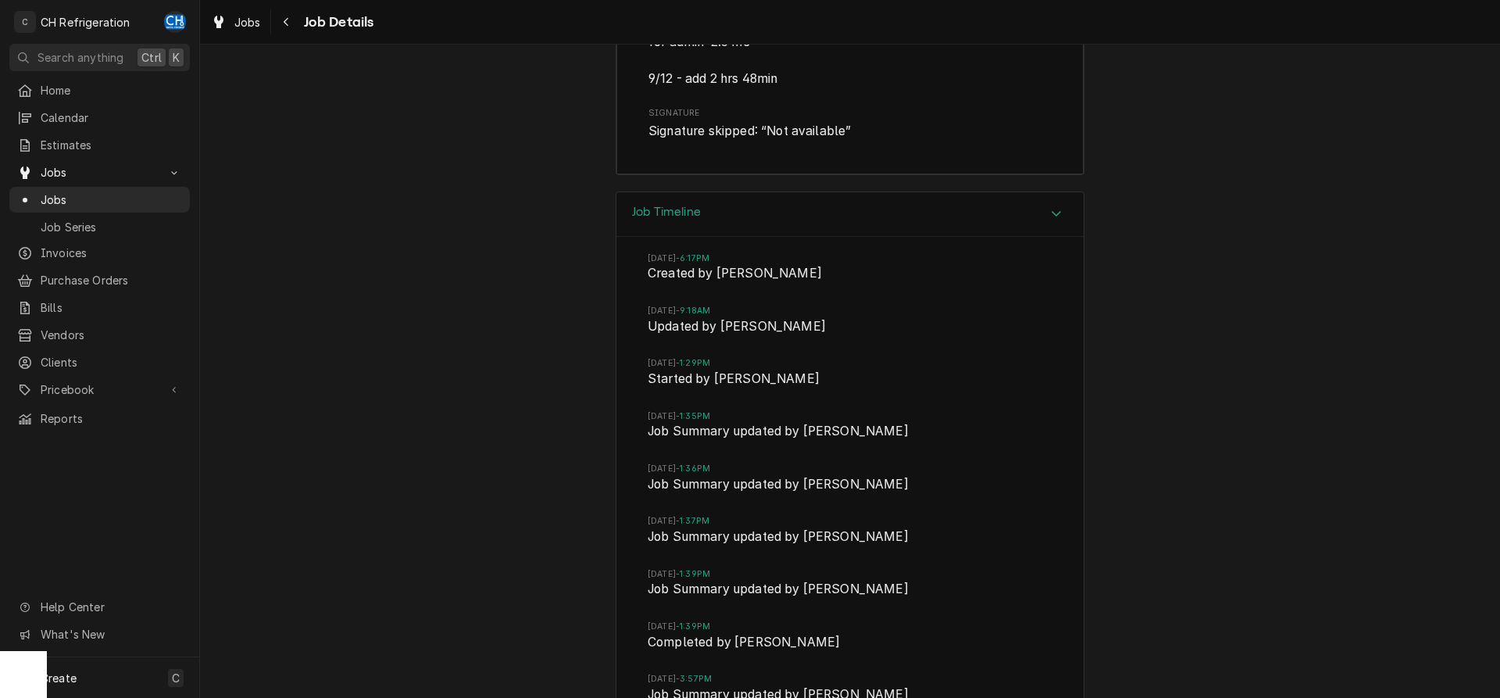
scroll to position [3258, 0]
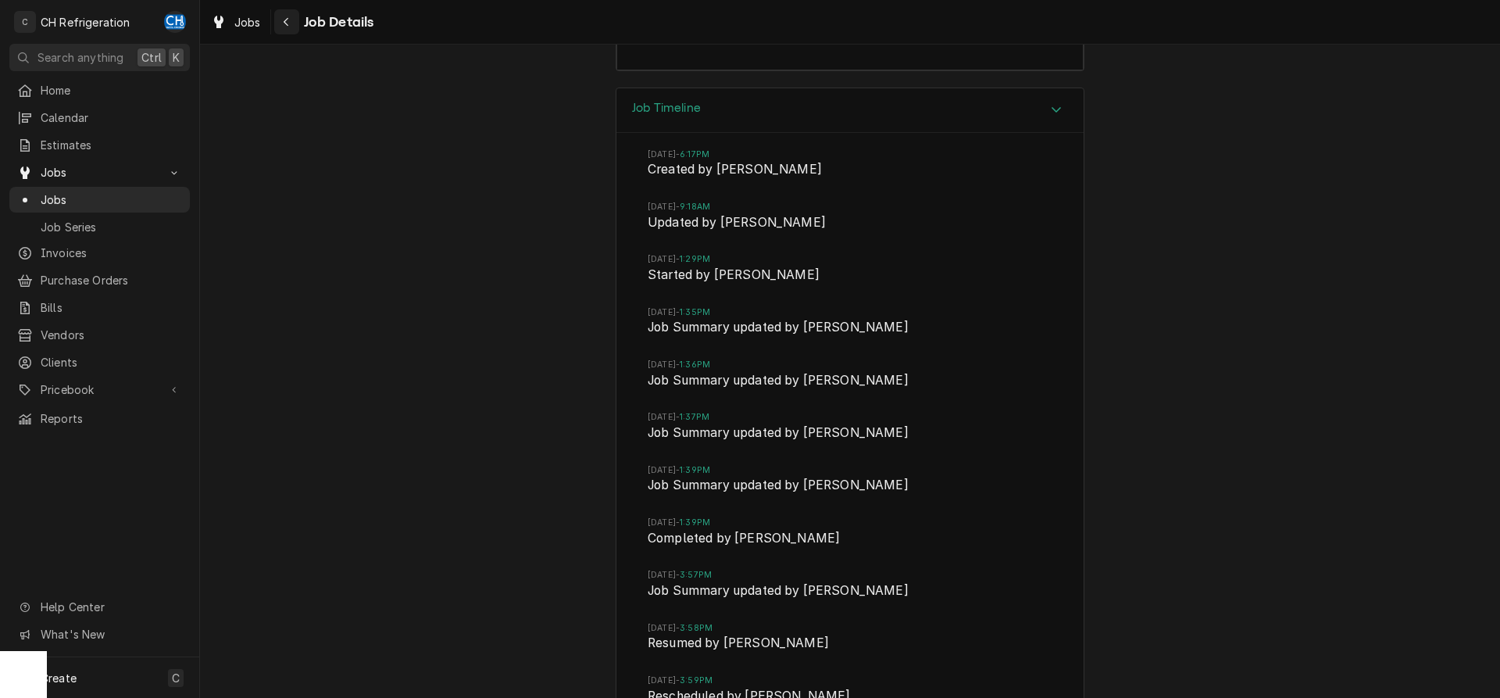
click at [298, 15] on button "Navigate back" at bounding box center [286, 21] width 25 height 25
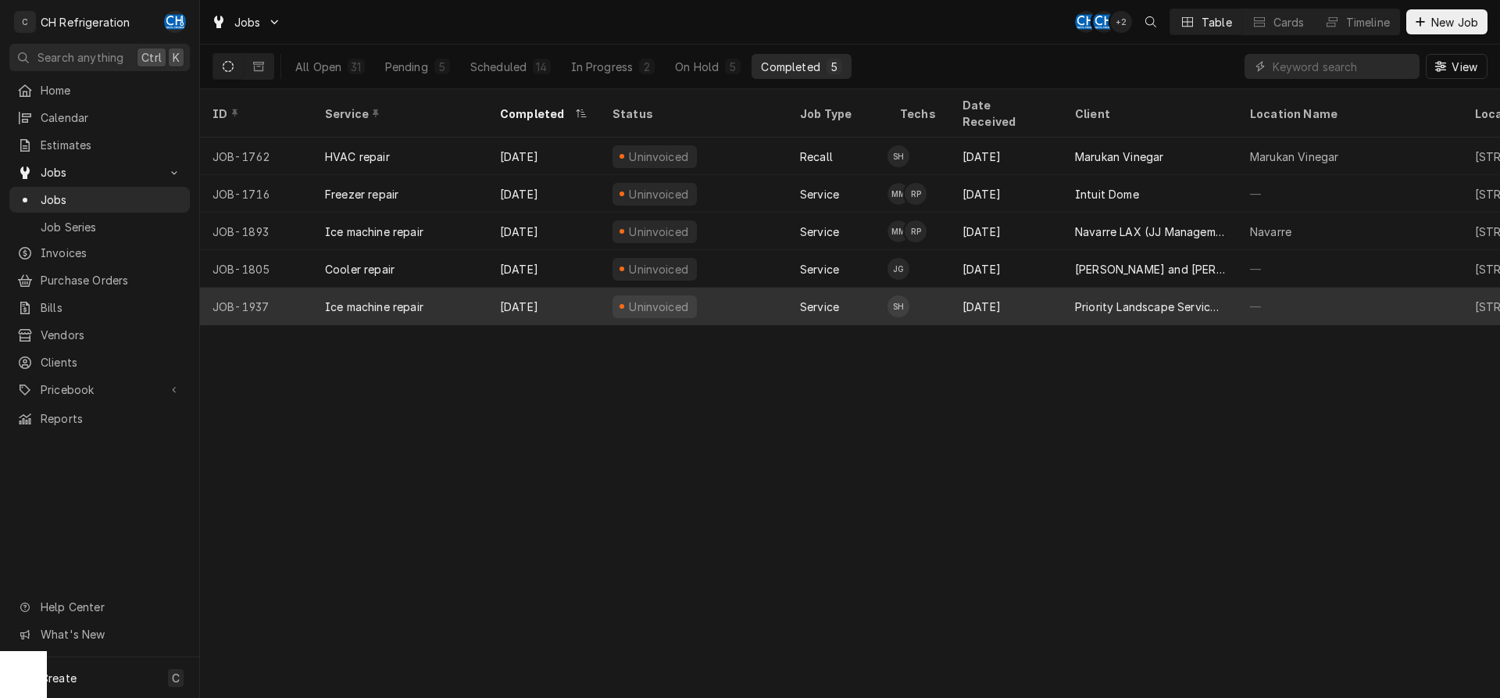
click at [1274, 287] on div "—" at bounding box center [1349, 305] width 225 height 37
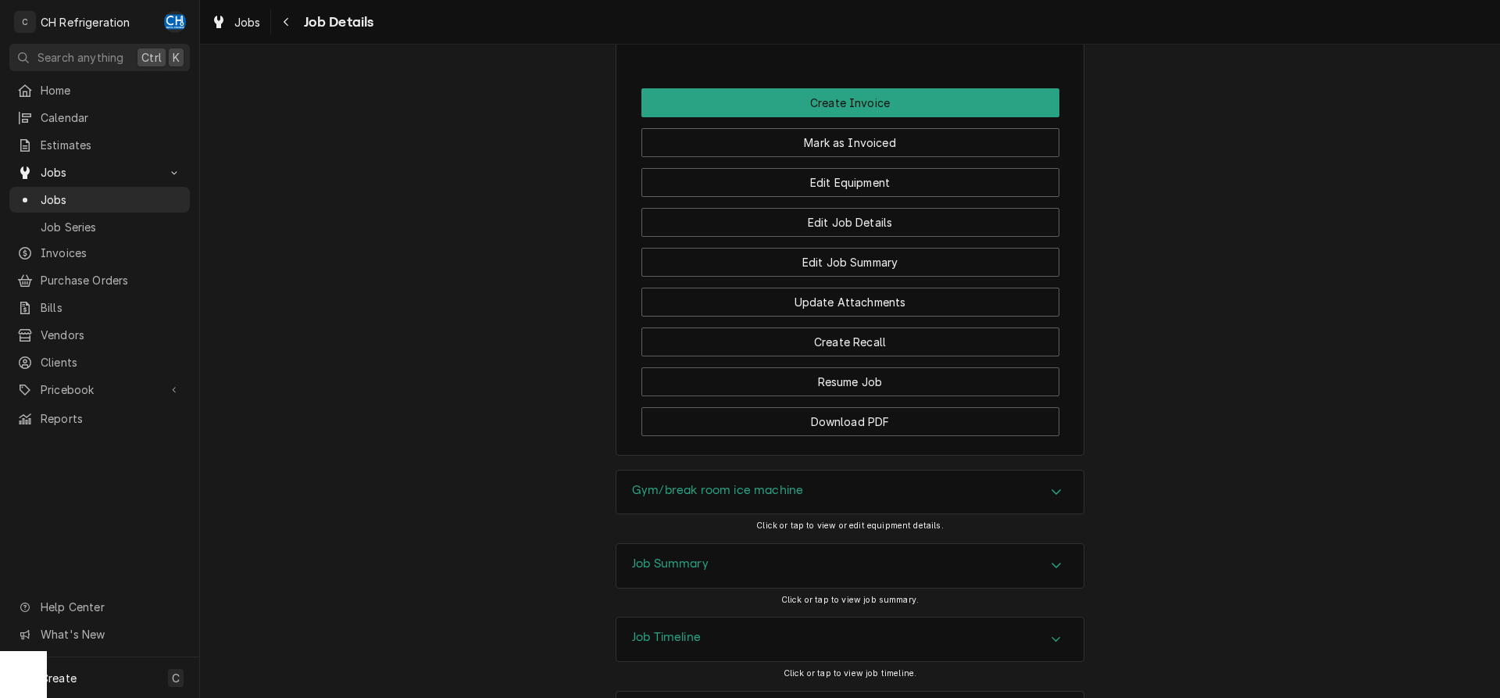
click at [783, 544] on div "Job Summary" at bounding box center [849, 566] width 467 height 44
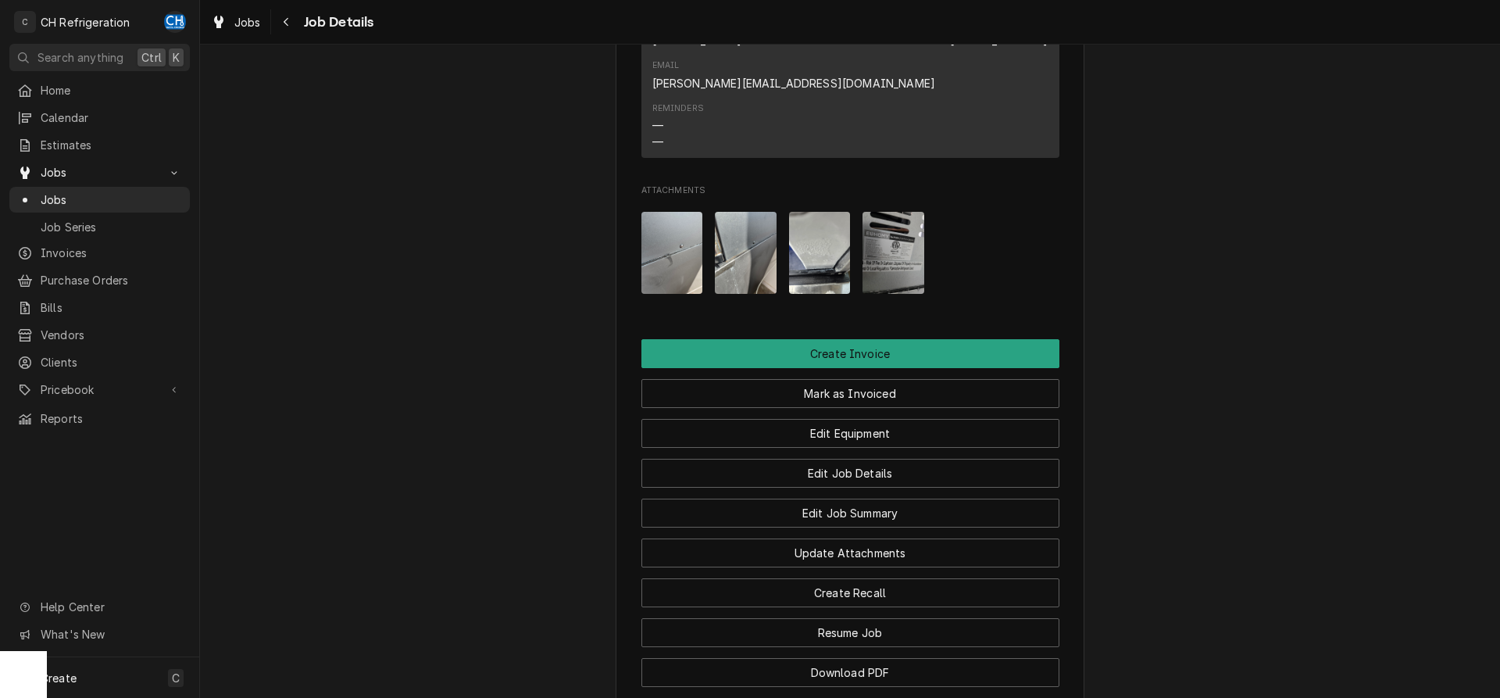
scroll to position [1014, 0]
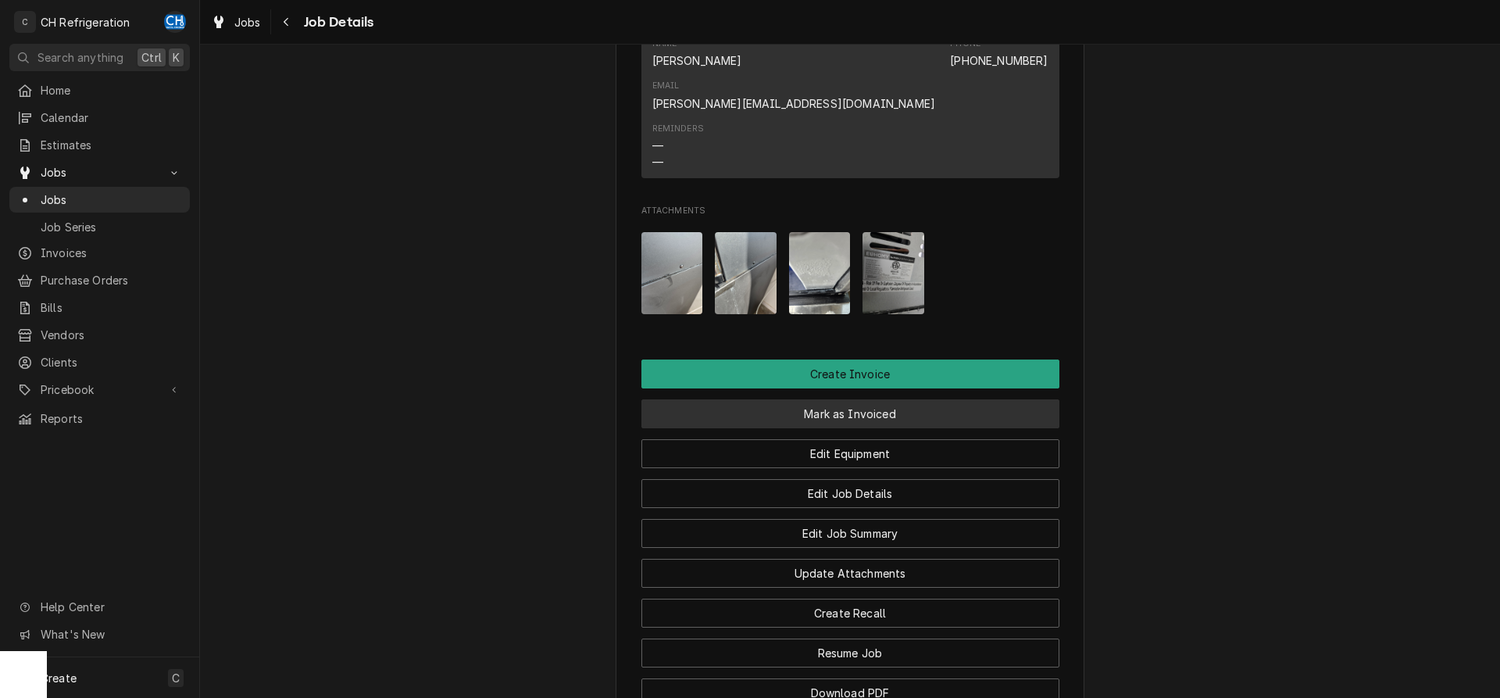
click at [903, 399] on button "Mark as Invoiced" at bounding box center [850, 413] width 418 height 29
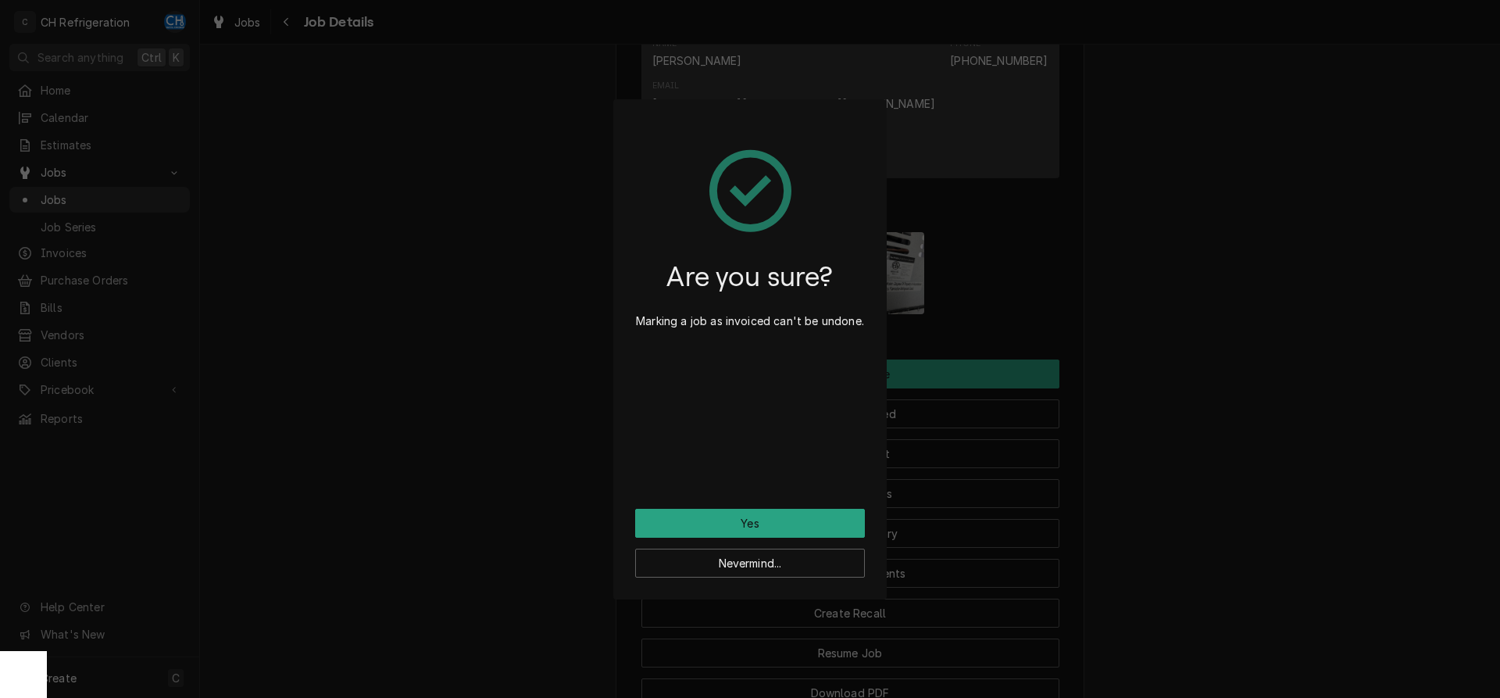
click at [1412, 438] on div "Are you sure? Marking a job as invoiced can't be undone. Yes Nevermind..." at bounding box center [750, 349] width 1500 height 698
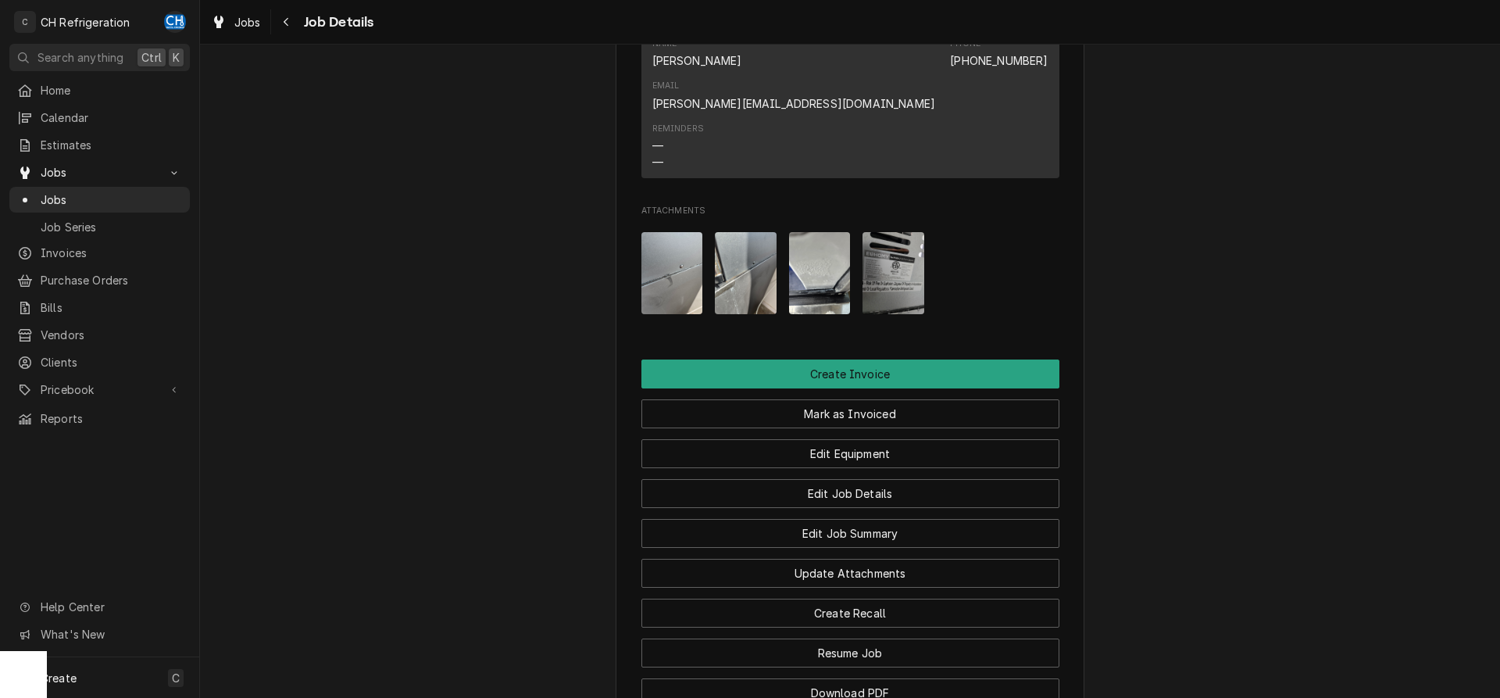
click at [666, 232] on img "Attachments" at bounding box center [672, 273] width 62 height 82
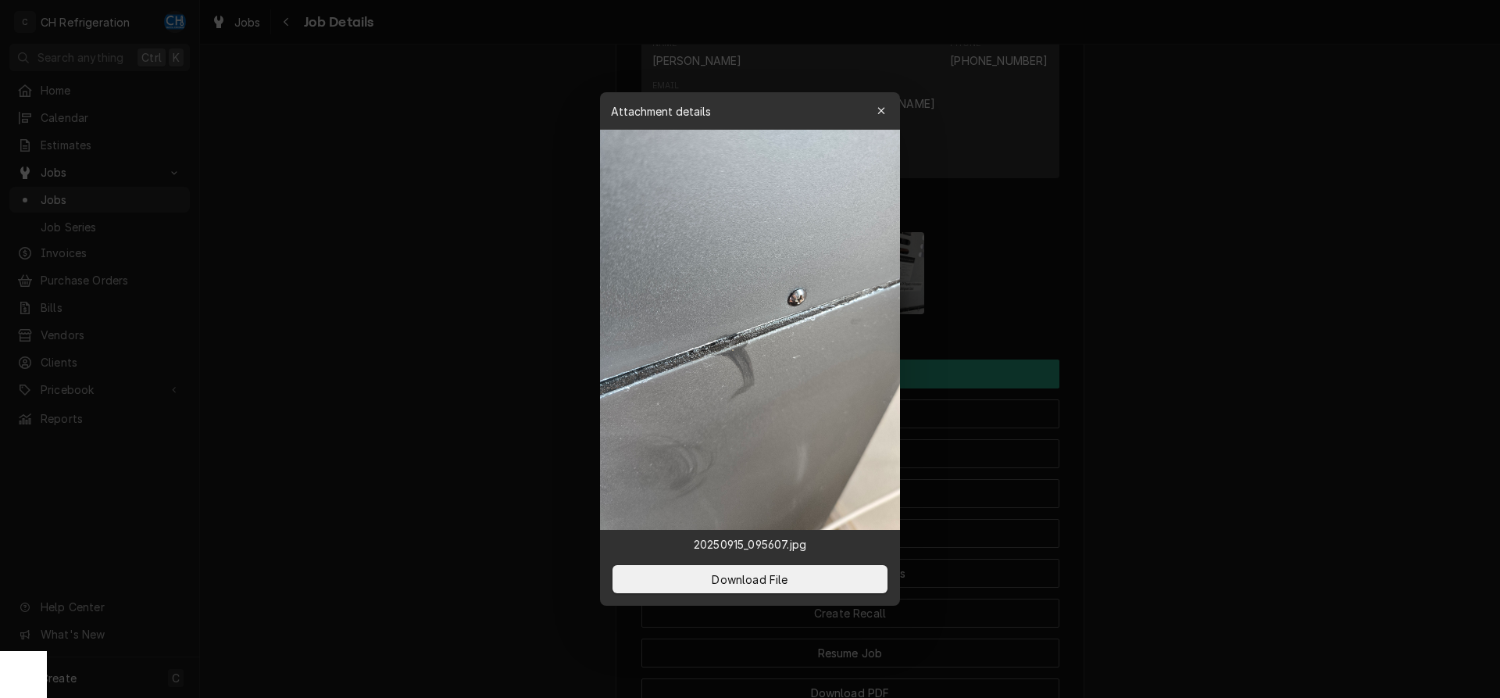
click at [1285, 251] on div at bounding box center [750, 349] width 1500 height 698
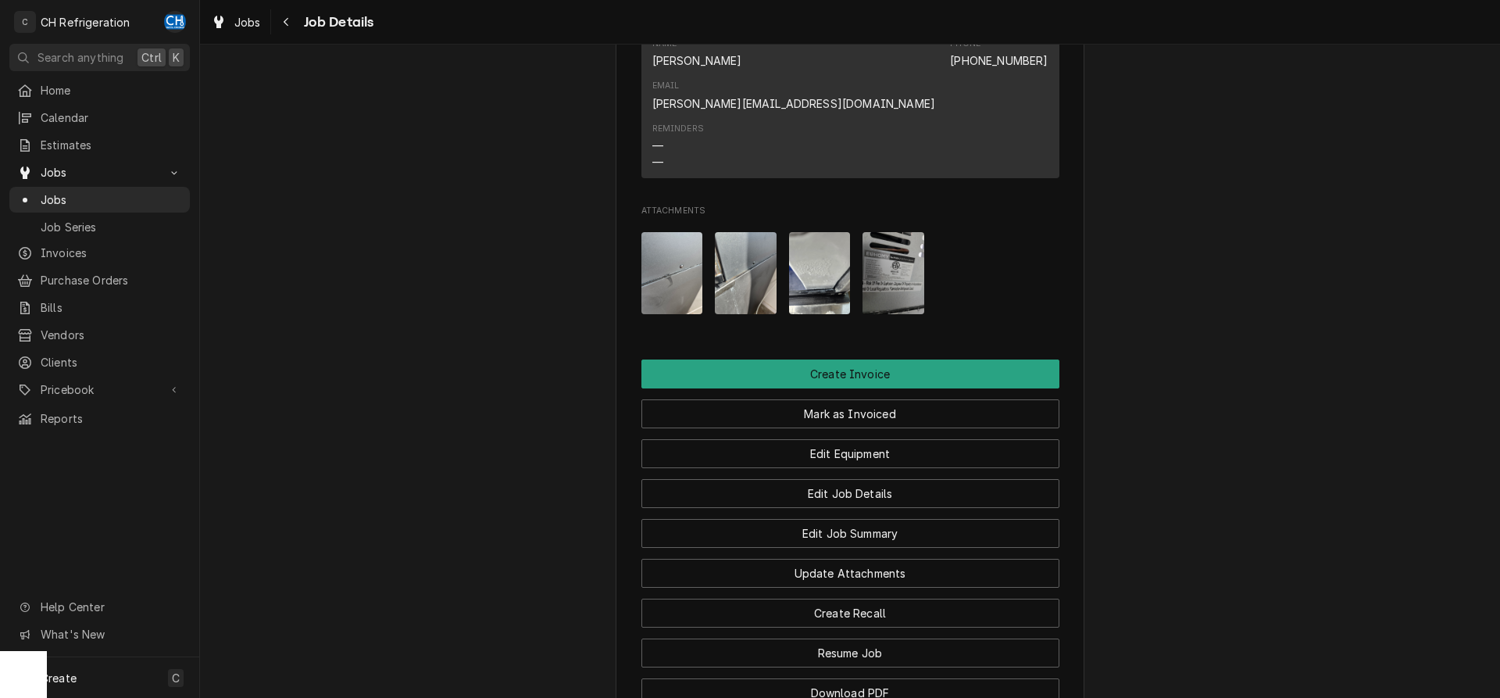
click at [749, 232] on img "Attachments" at bounding box center [746, 273] width 62 height 82
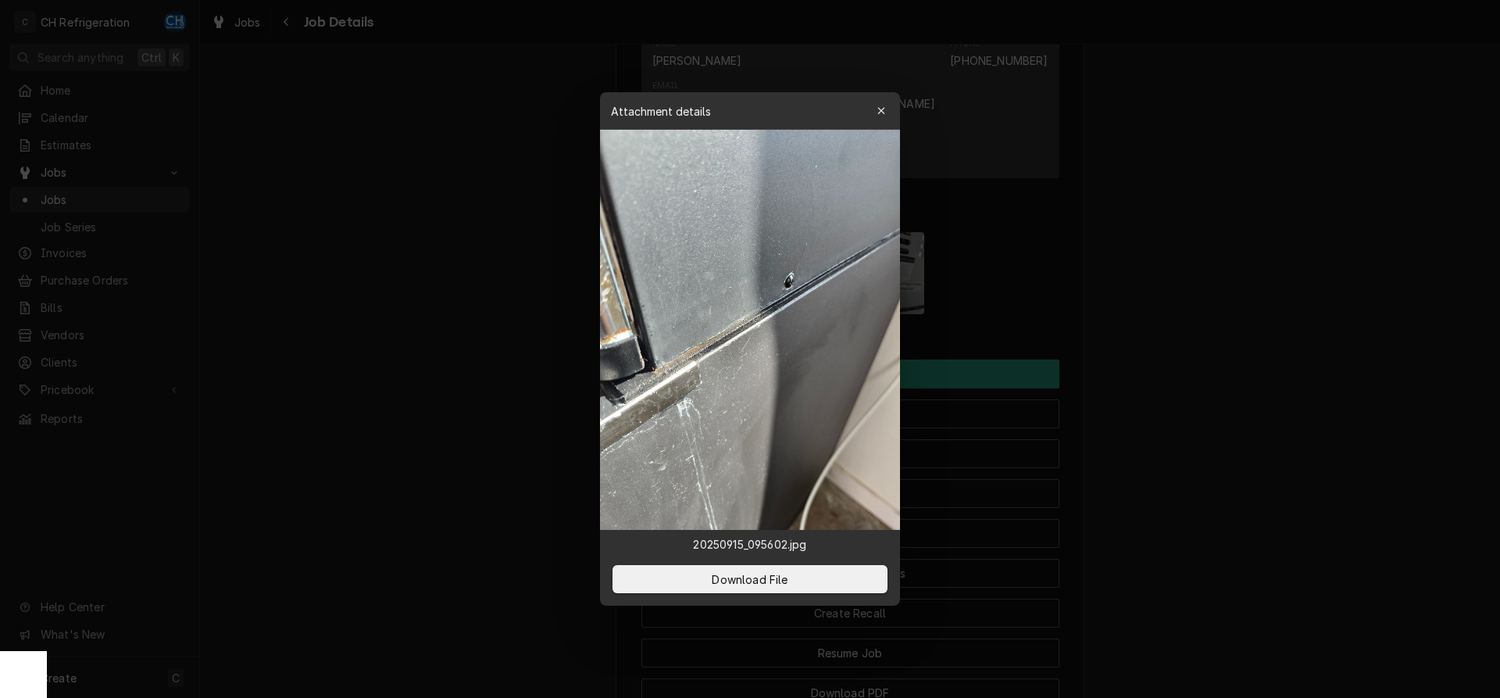
click at [1197, 223] on div at bounding box center [750, 349] width 1500 height 698
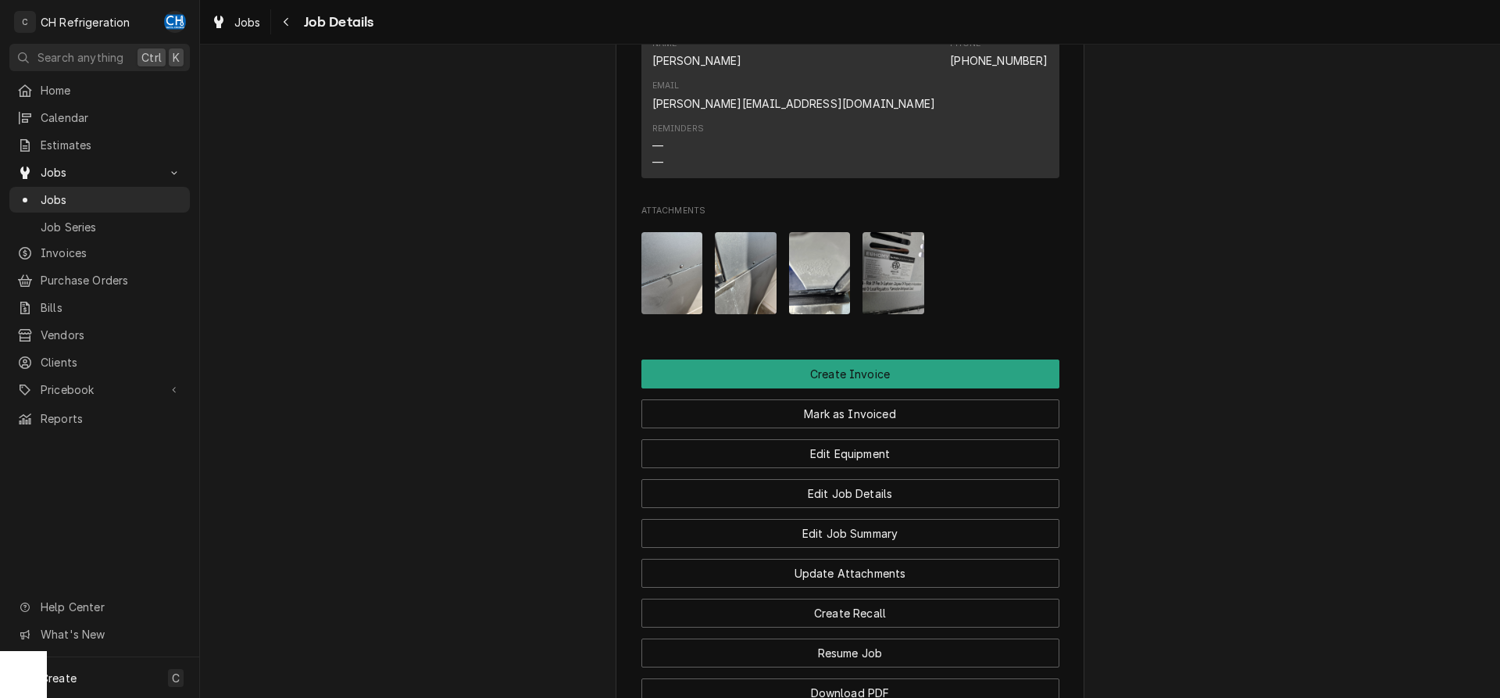
click at [823, 232] on img "Attachments" at bounding box center [820, 273] width 62 height 82
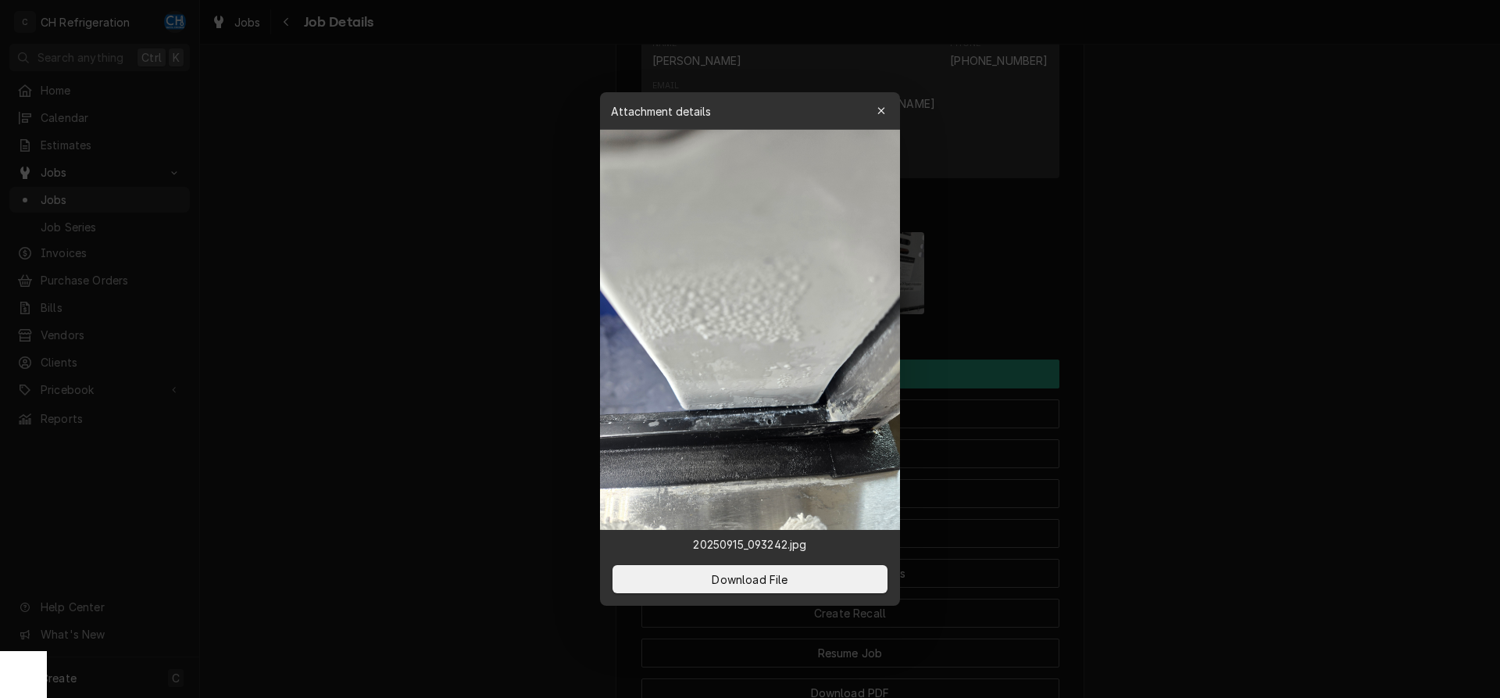
click at [1397, 371] on div at bounding box center [750, 349] width 1500 height 698
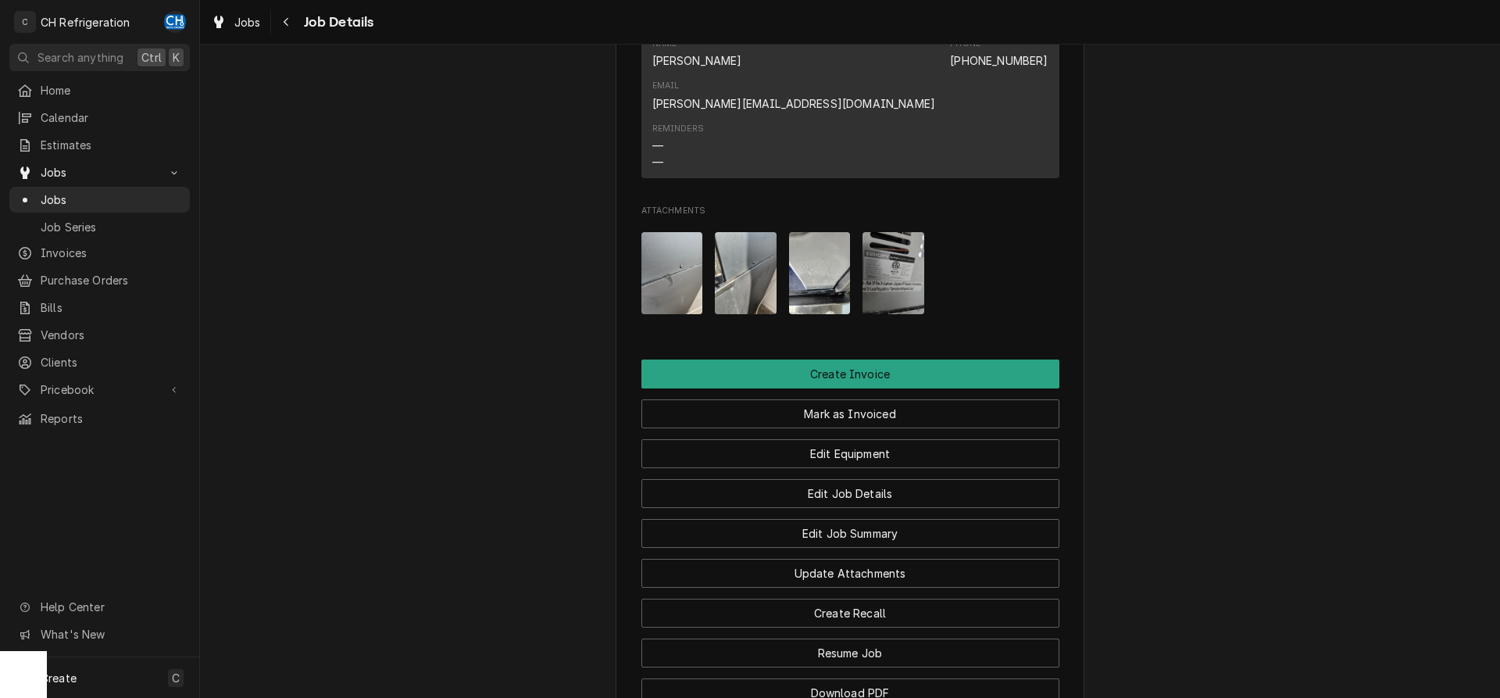
click at [678, 234] on img "Attachments" at bounding box center [672, 273] width 62 height 82
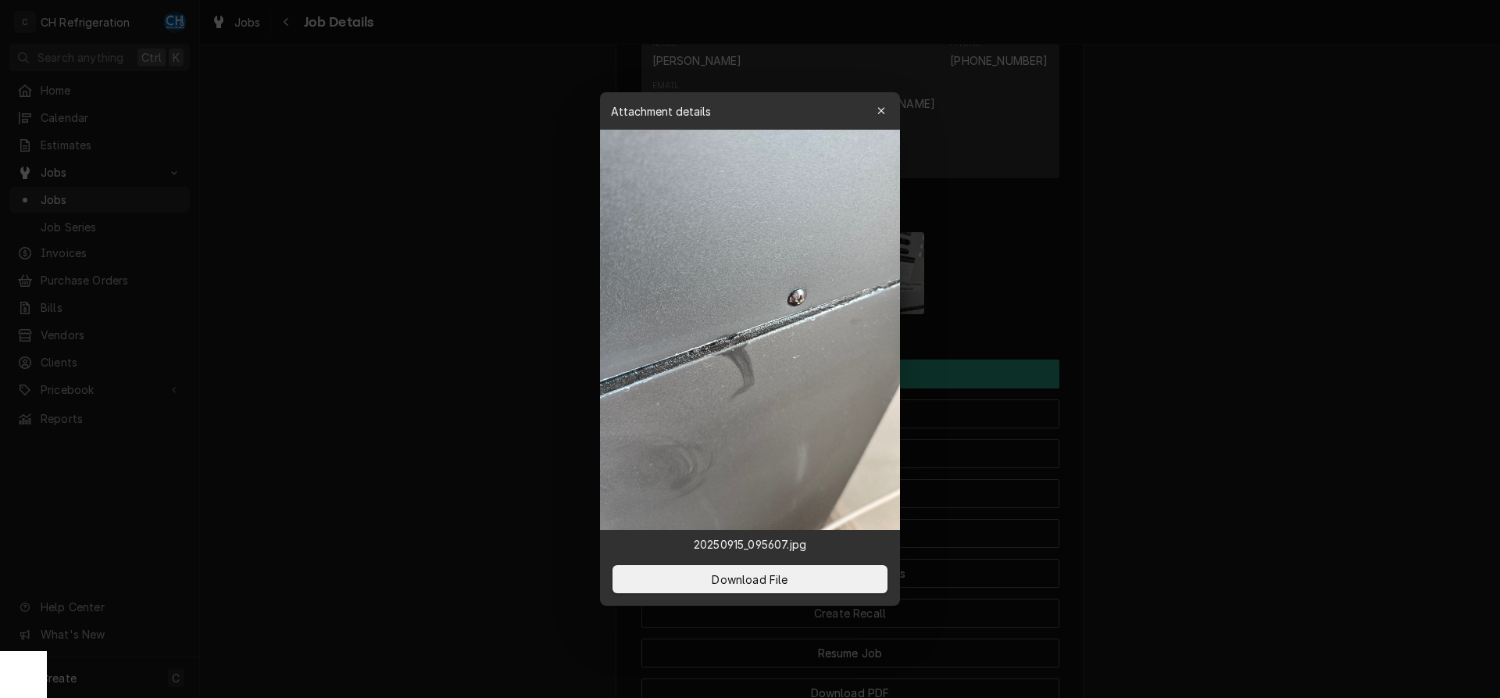
click at [1301, 336] on div at bounding box center [750, 349] width 1500 height 698
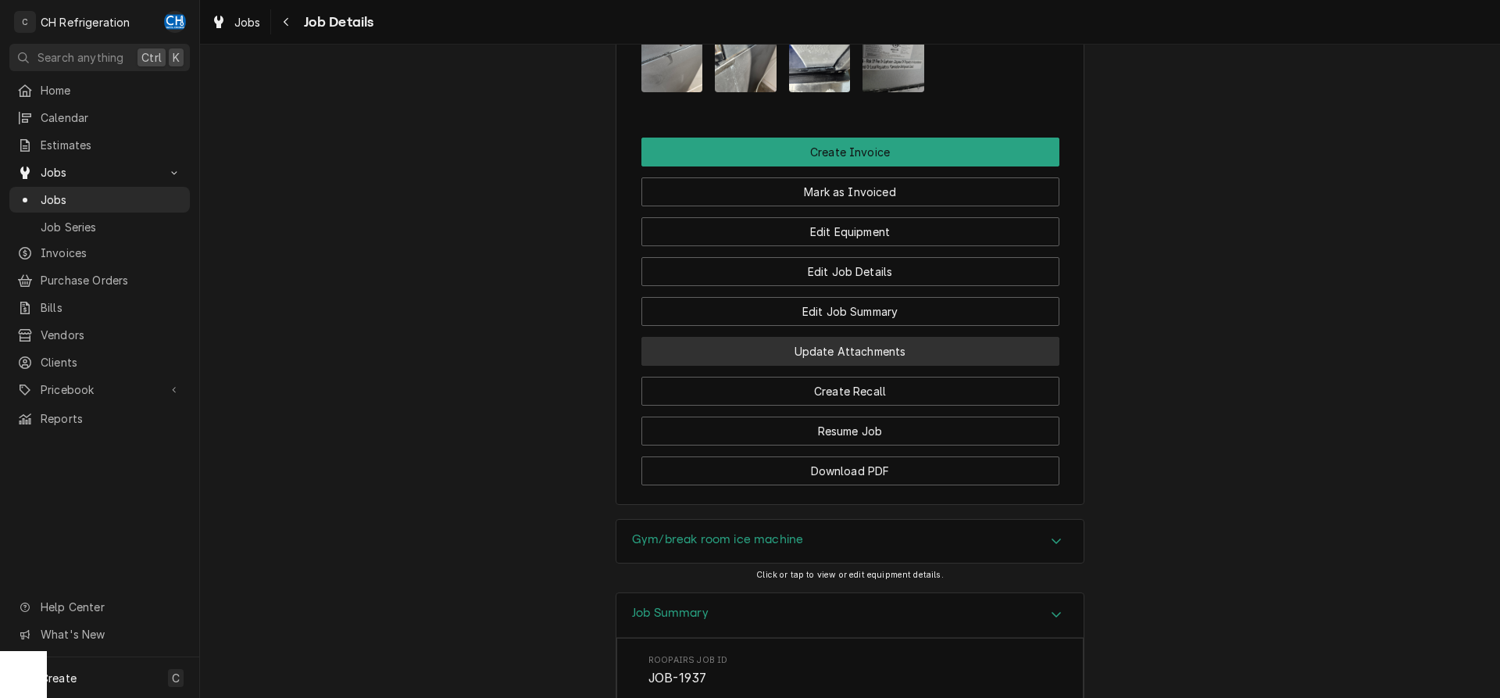
scroll to position [1173, 0]
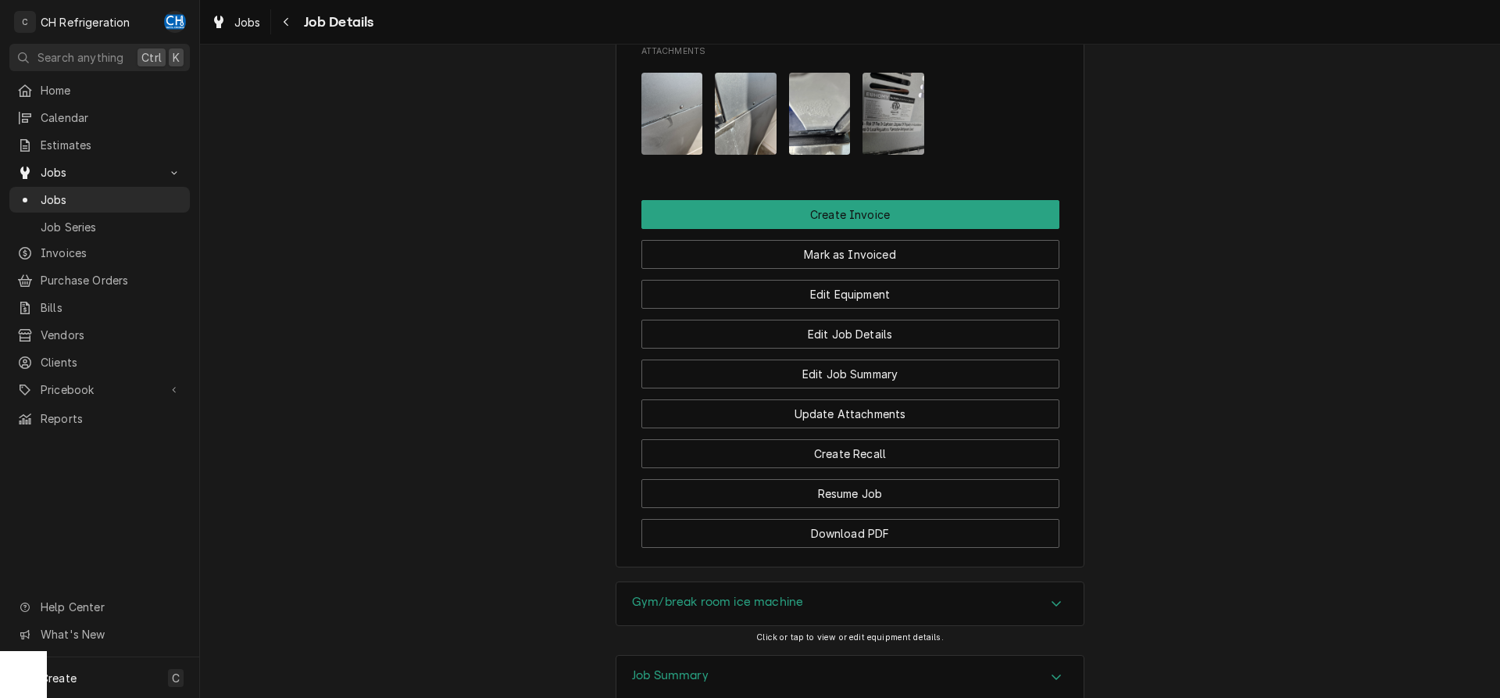
click at [784, 582] on div "Gym/break room ice machine" at bounding box center [849, 604] width 467 height 44
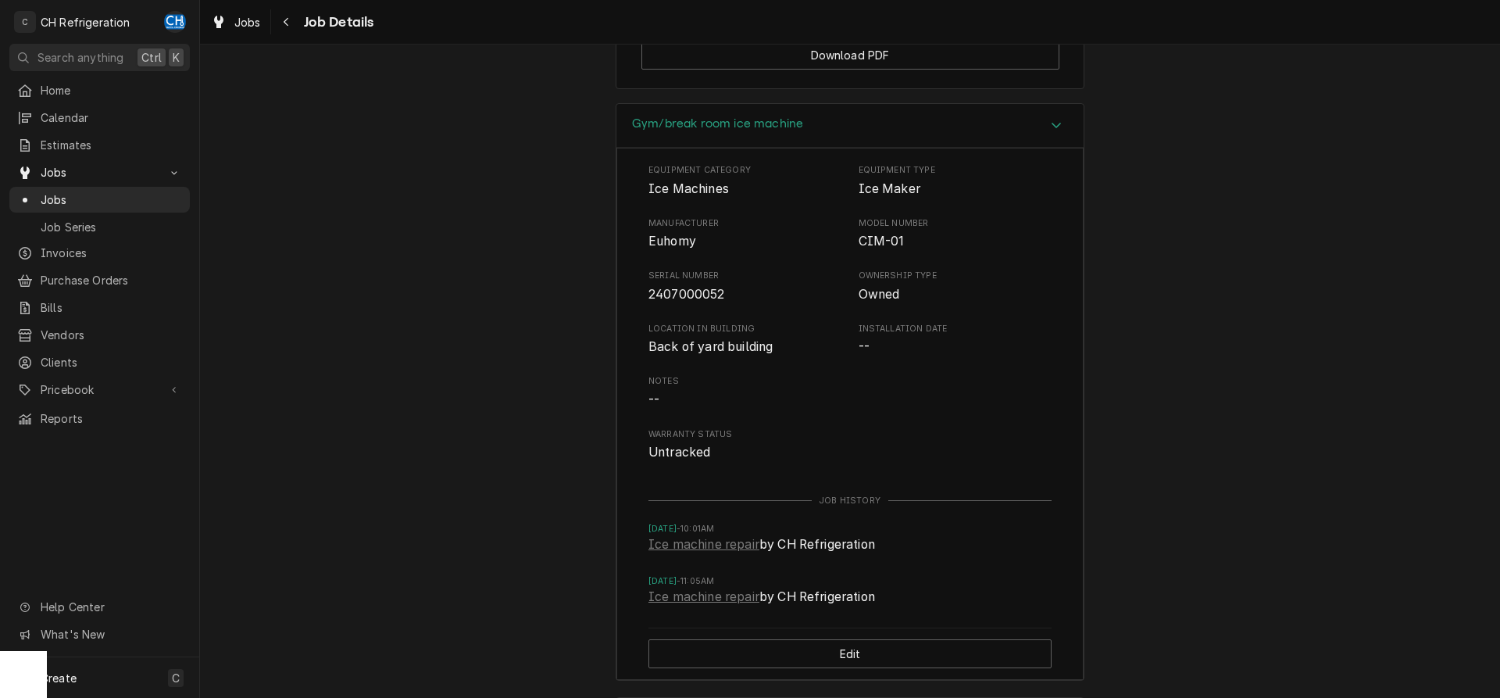
scroll to position [1014, 0]
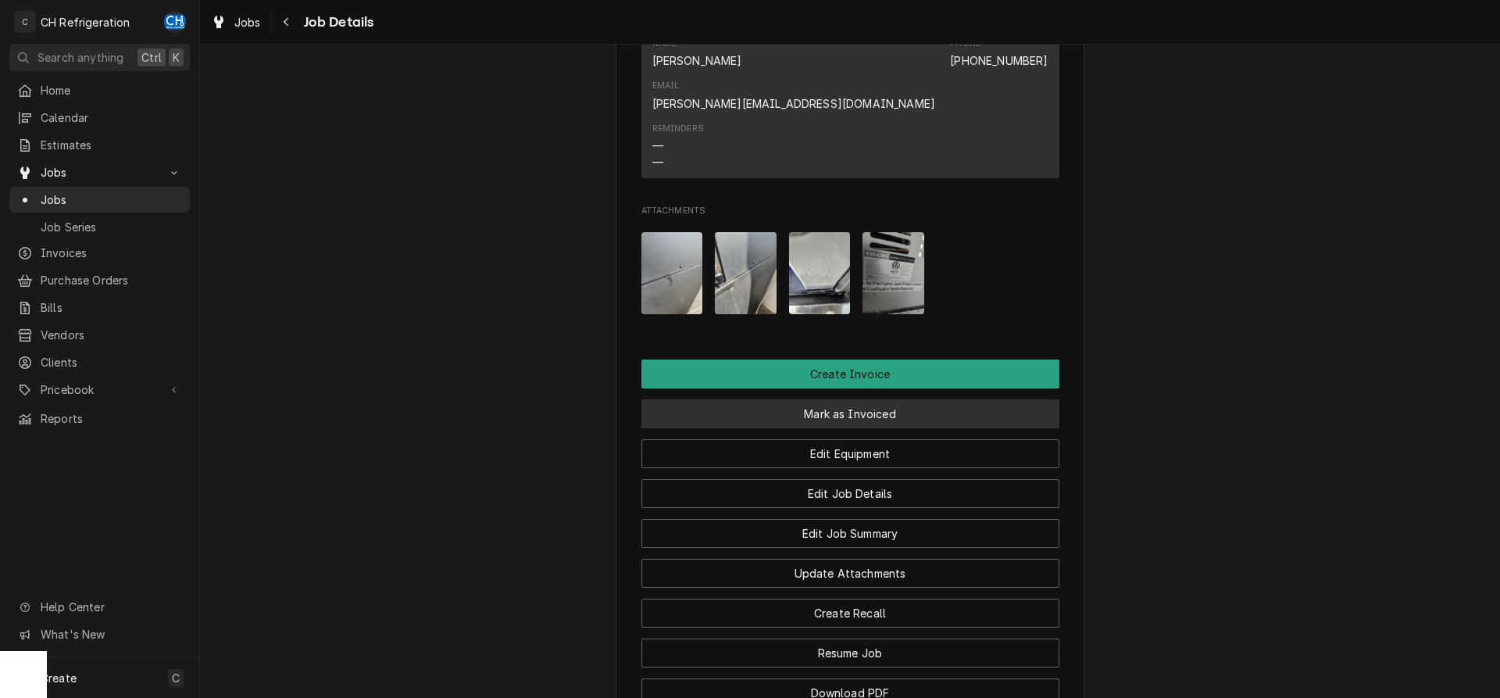
click at [869, 399] on button "Mark as Invoiced" at bounding box center [850, 413] width 418 height 29
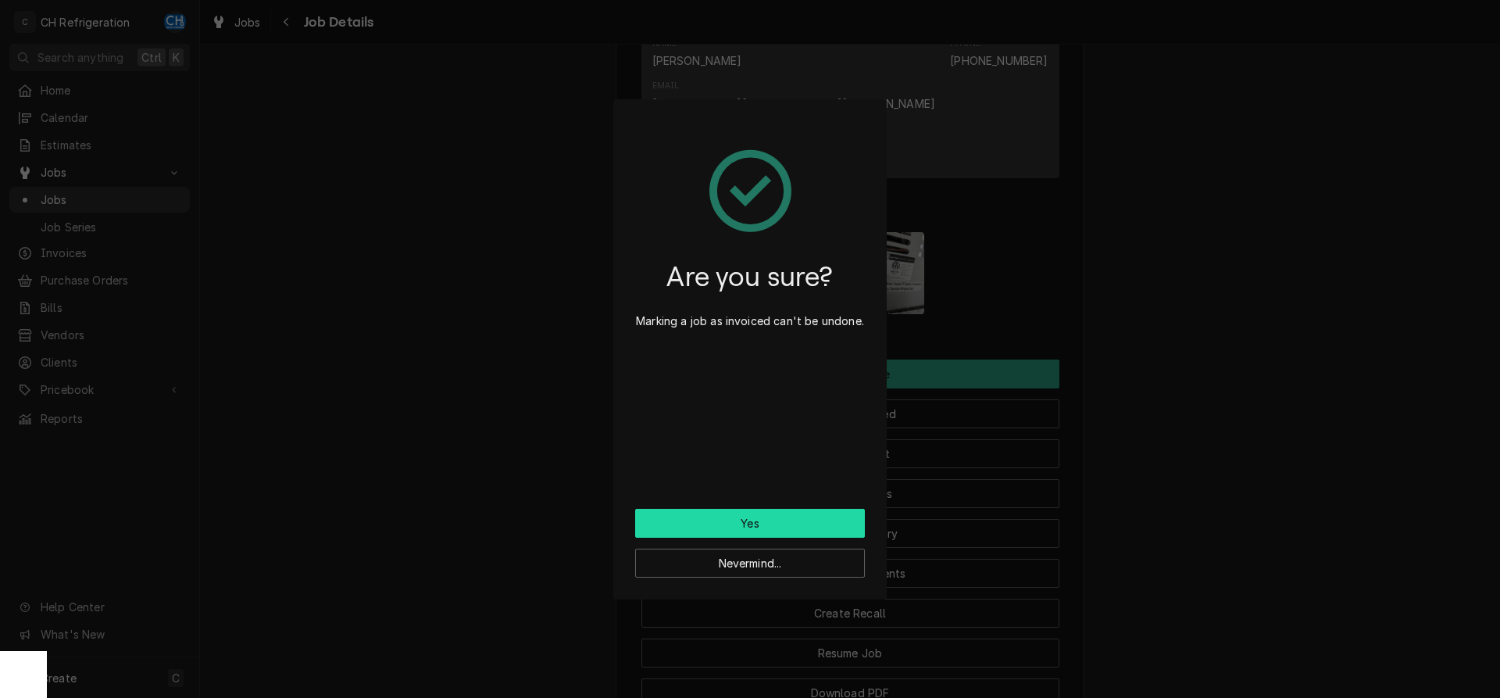
drag, startPoint x: 792, startPoint y: 509, endPoint x: 892, endPoint y: 478, distance: 104.5
click at [793, 508] on div "Are you sure? Marking a job as invoiced can't be undone. Yes Nevermind..." at bounding box center [749, 349] width 273 height 500
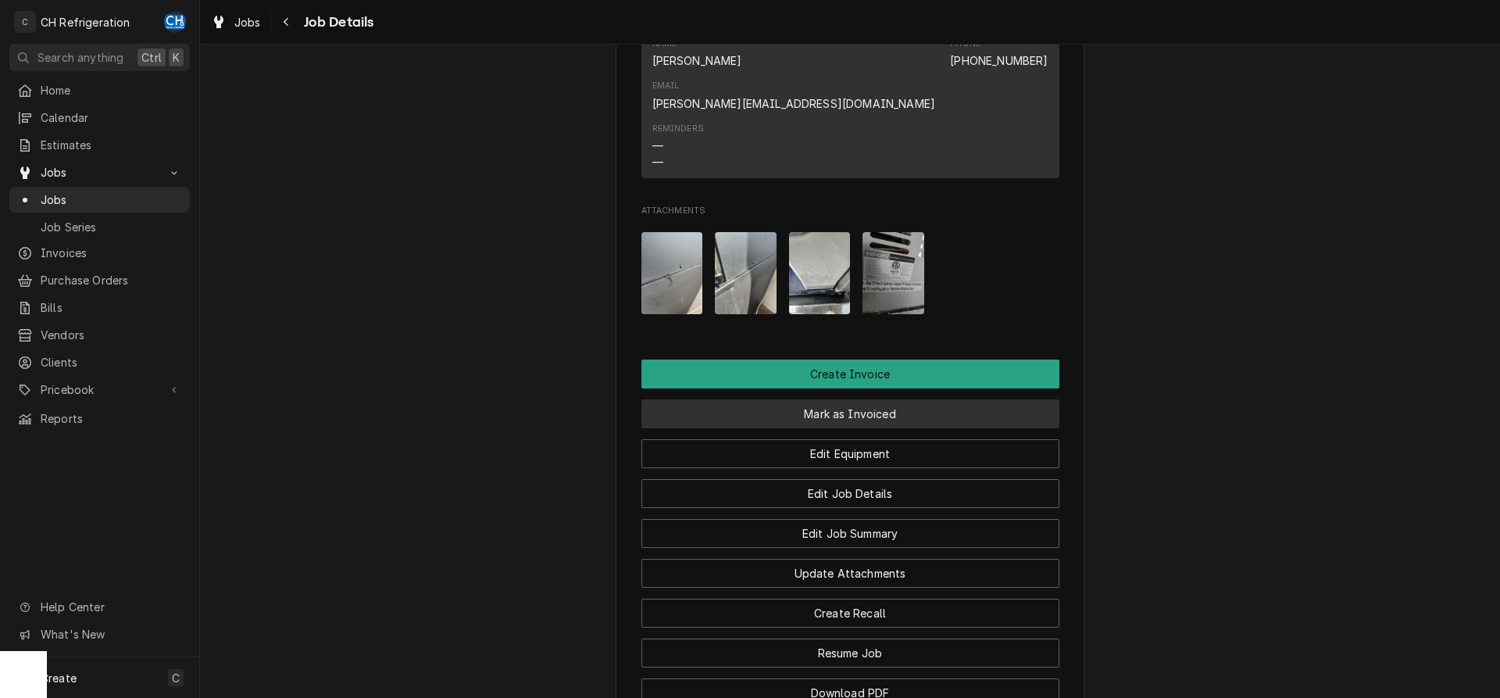
click at [875, 399] on button "Mark as Invoiced" at bounding box center [850, 413] width 418 height 29
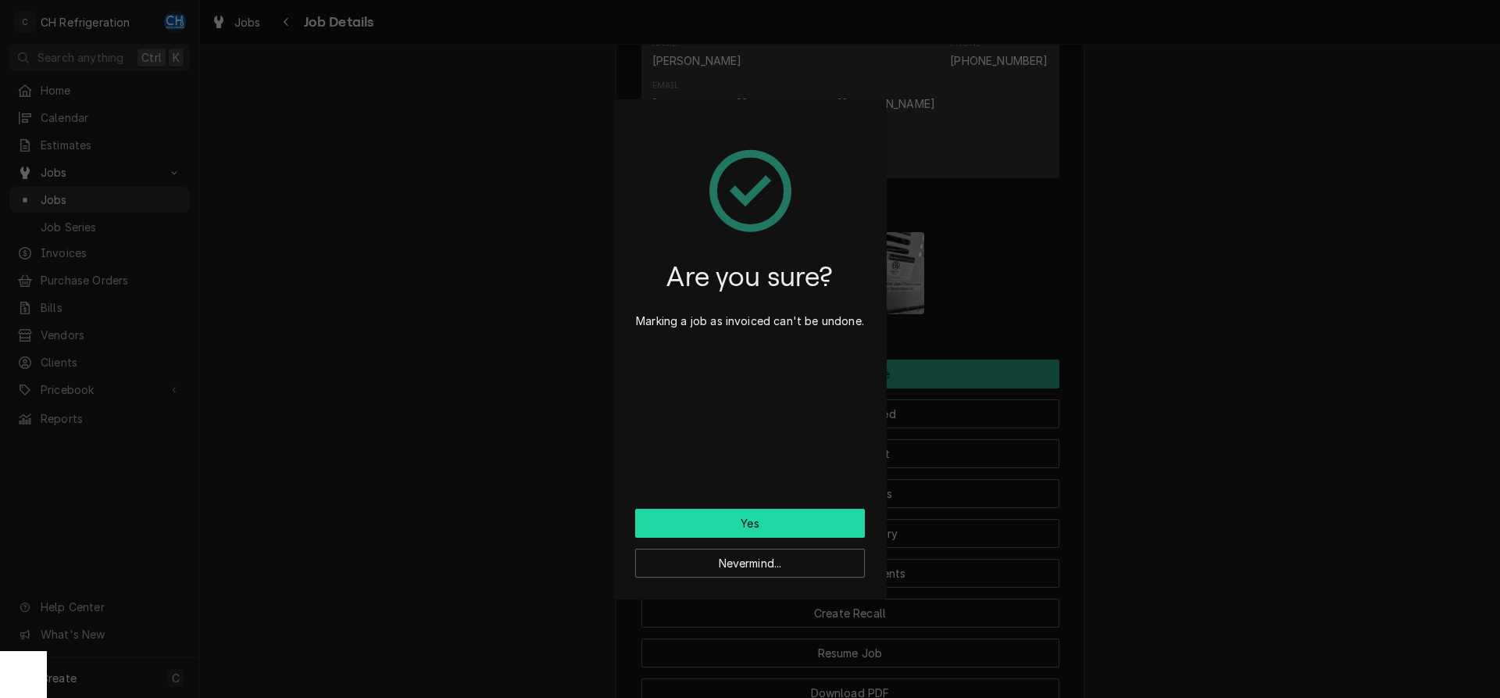
drag, startPoint x: 815, startPoint y: 509, endPoint x: 823, endPoint y: 508, distance: 8.0
click at [816, 509] on button "Yes" at bounding box center [750, 523] width 230 height 29
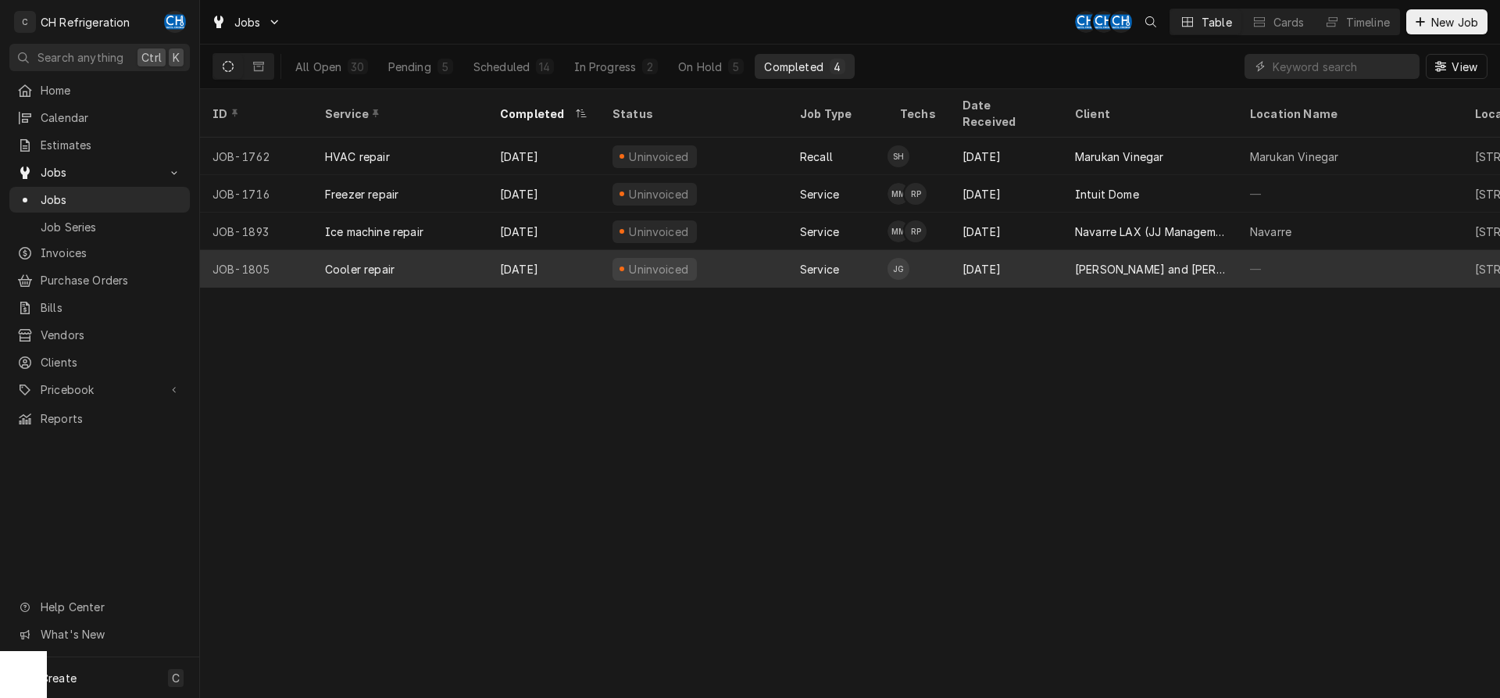
click at [1223, 259] on div "[PERSON_NAME] and [PERSON_NAME]'s" at bounding box center [1149, 268] width 175 height 37
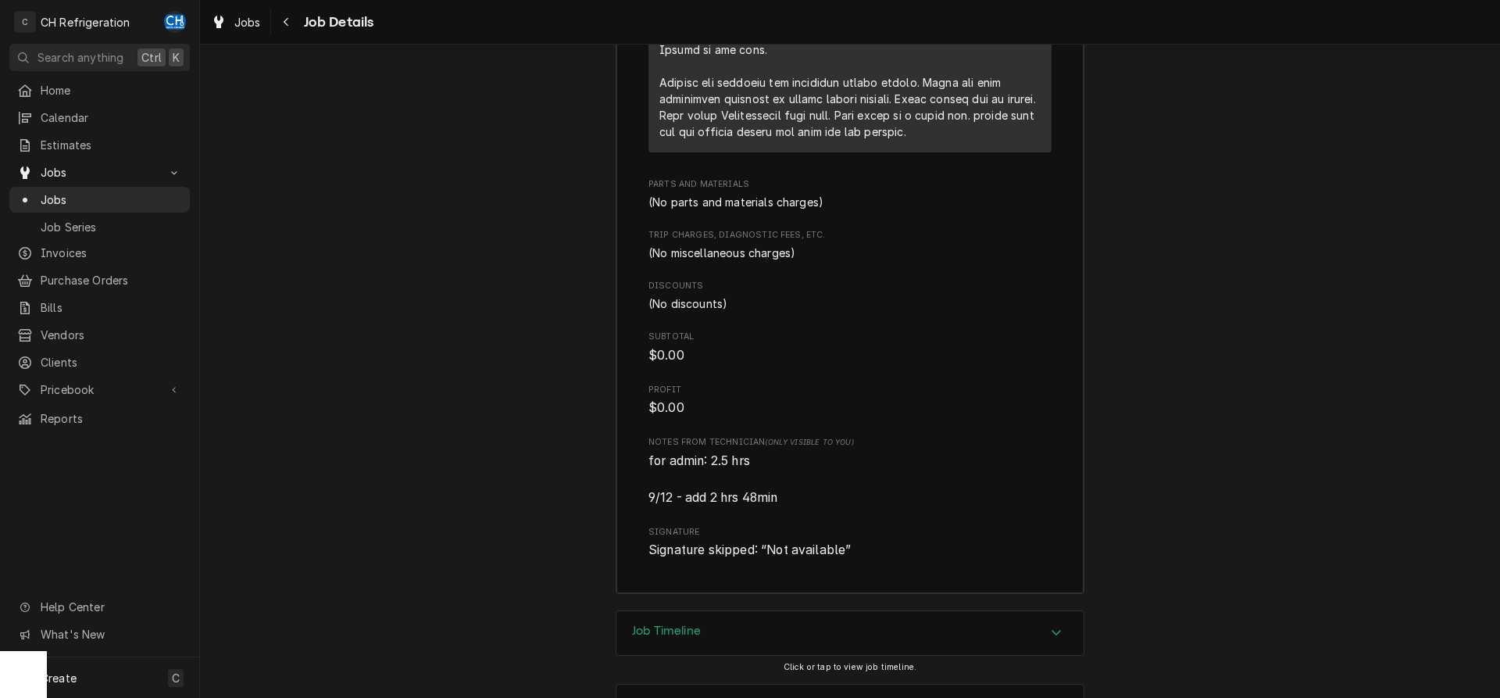
scroll to position [2831, 0]
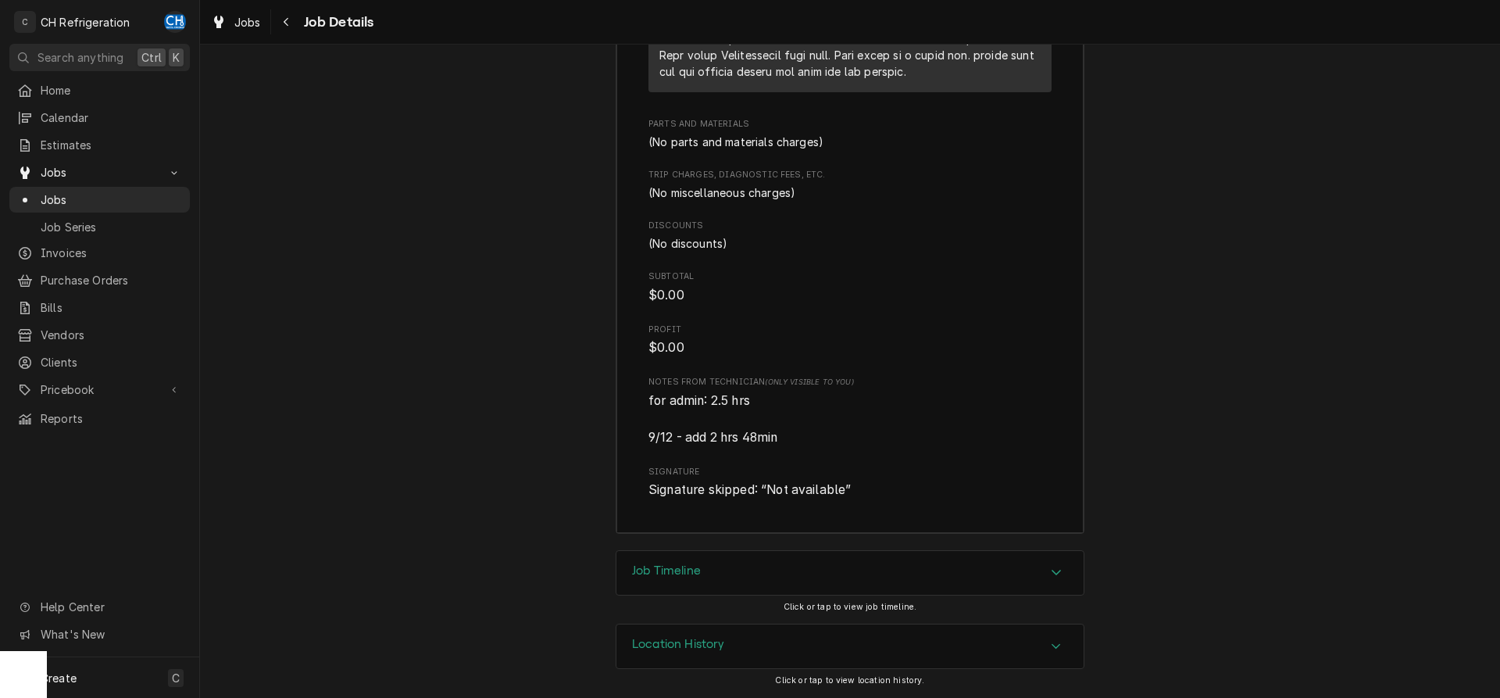
click at [723, 564] on div "Job Timeline" at bounding box center [849, 573] width 467 height 44
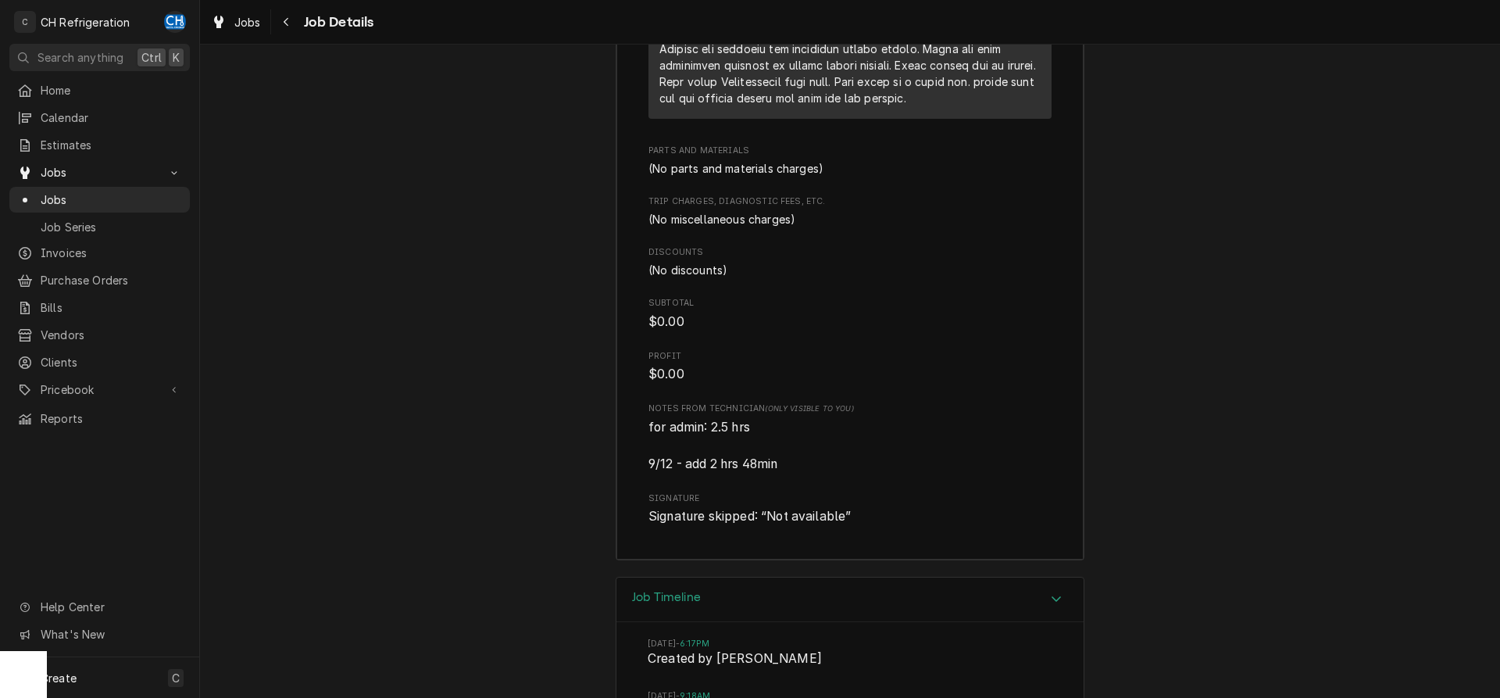
scroll to position [2470, 0]
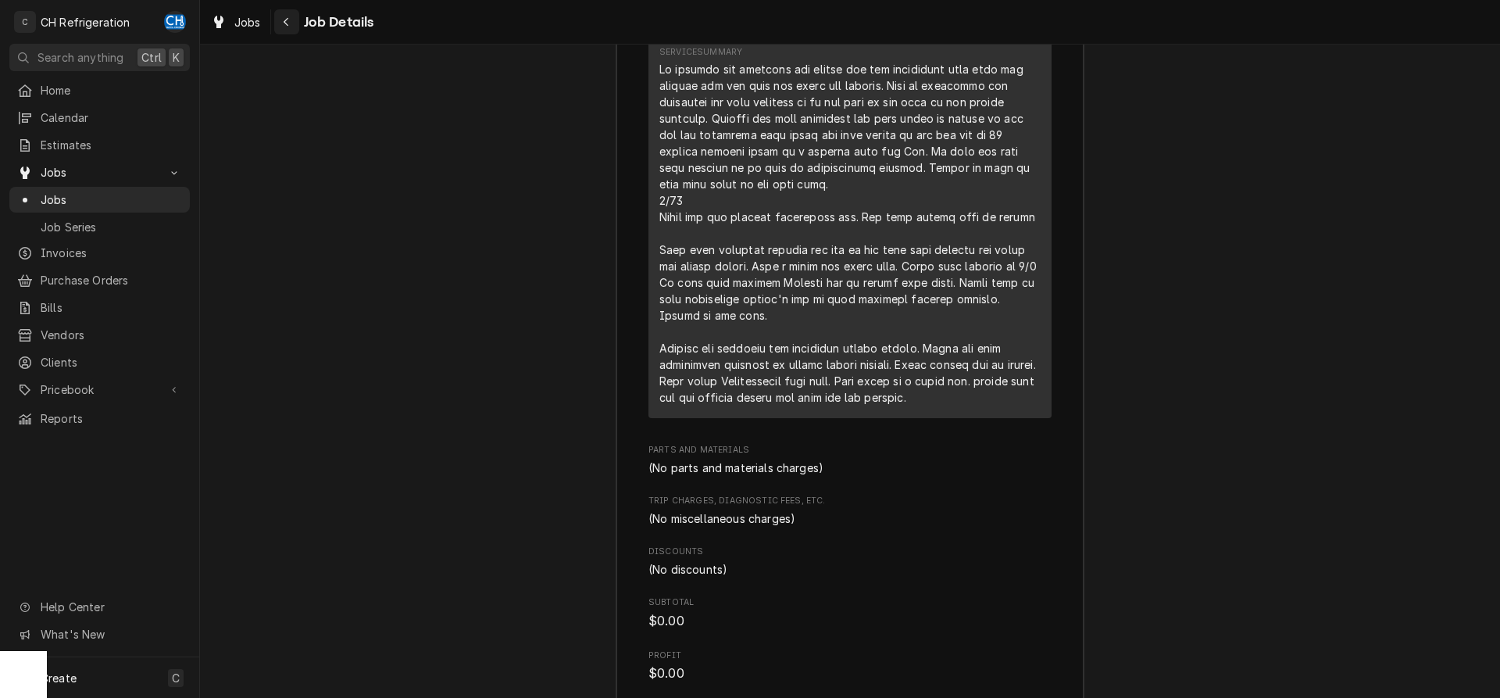
click at [278, 16] on button "Navigate back" at bounding box center [286, 21] width 25 height 25
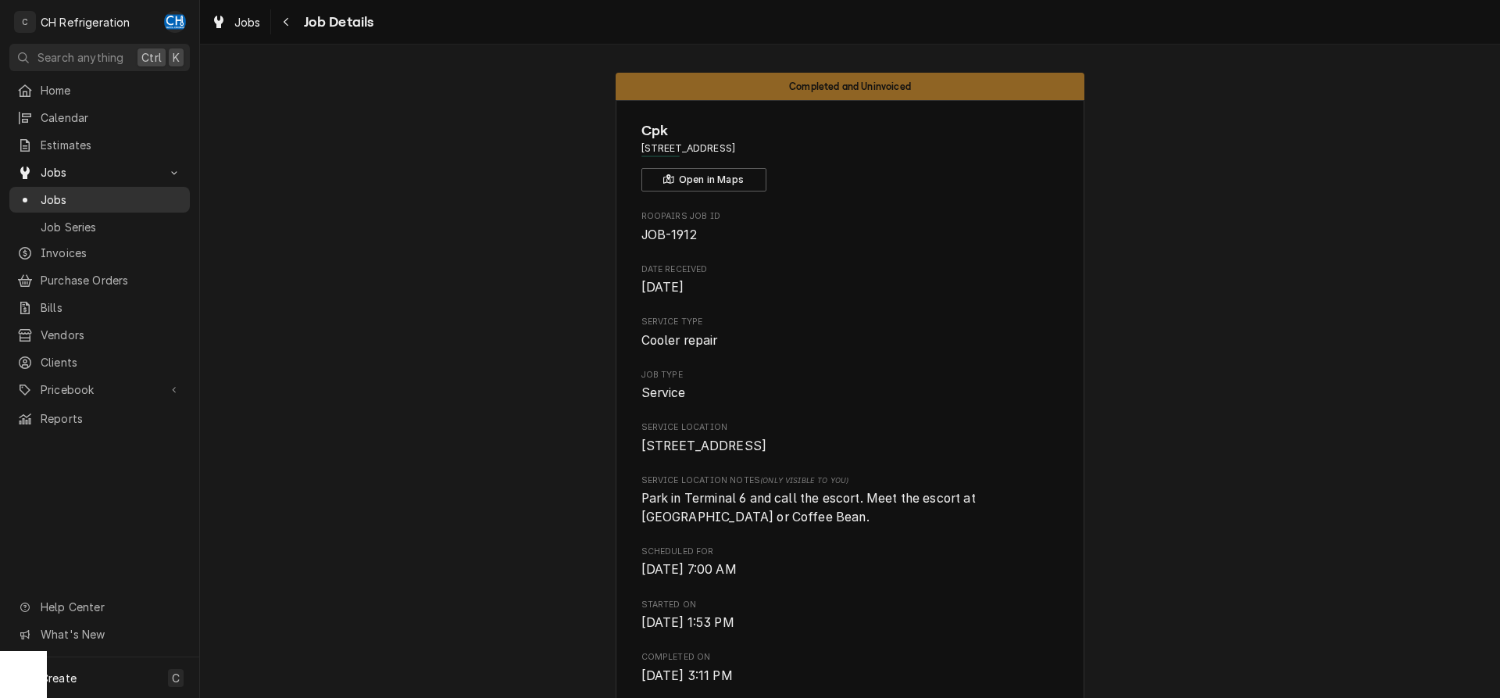
scroll to position [858, 0]
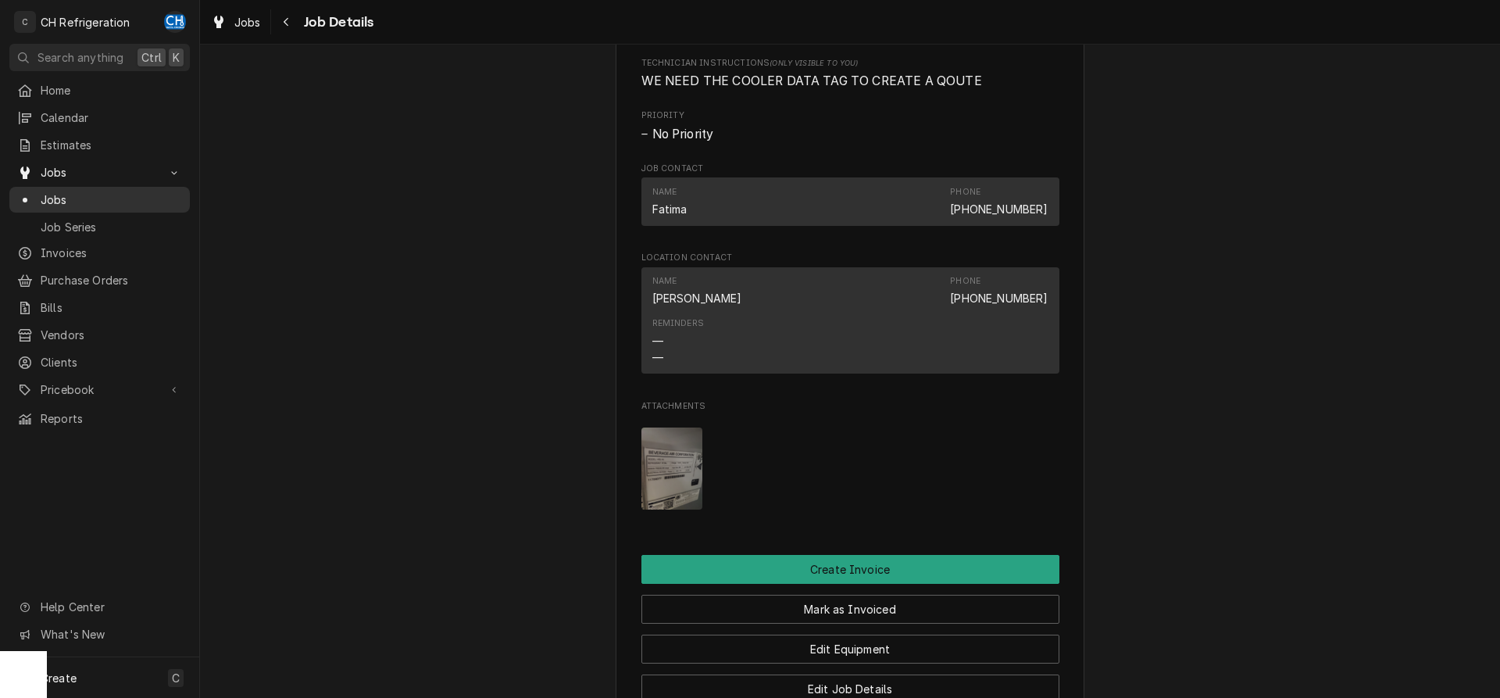
click at [51, 192] on span "Jobs" at bounding box center [111, 199] width 141 height 16
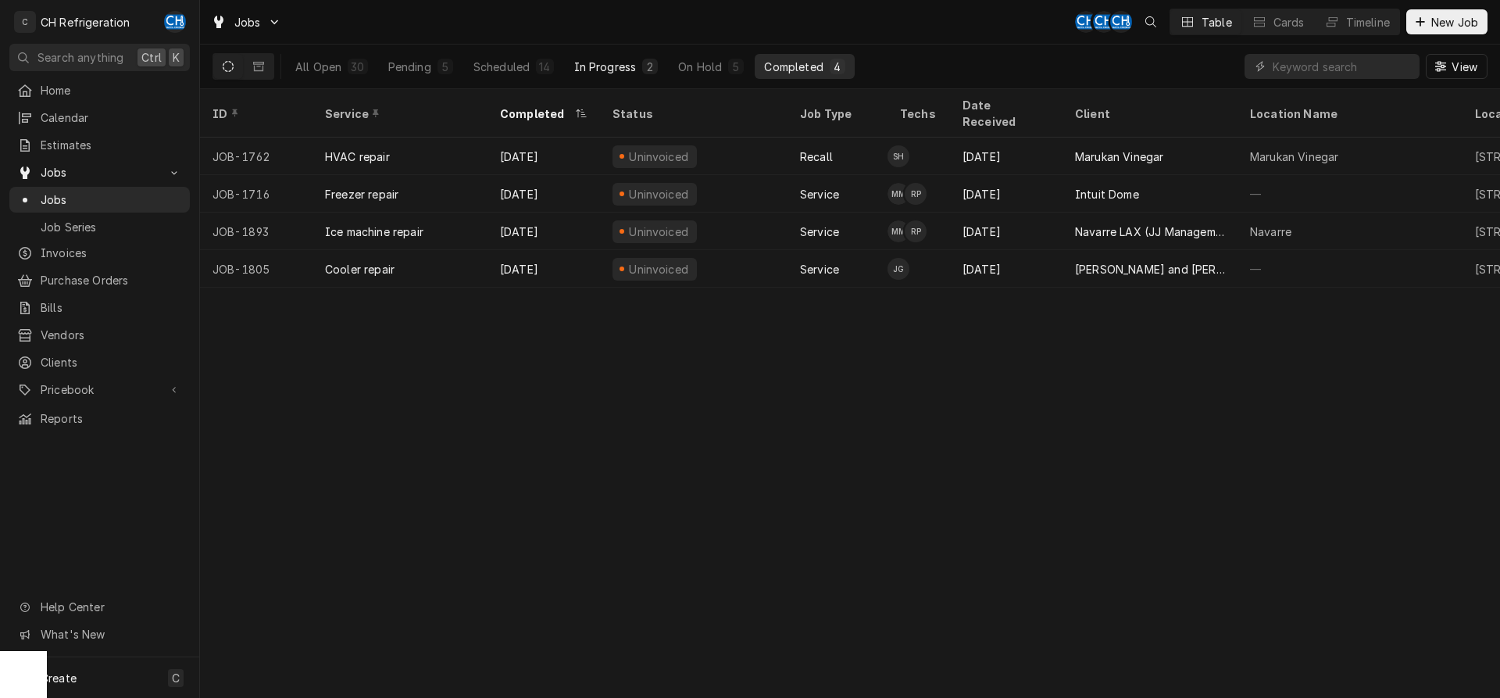
click at [634, 65] on div "In Progress" at bounding box center [605, 67] width 62 height 16
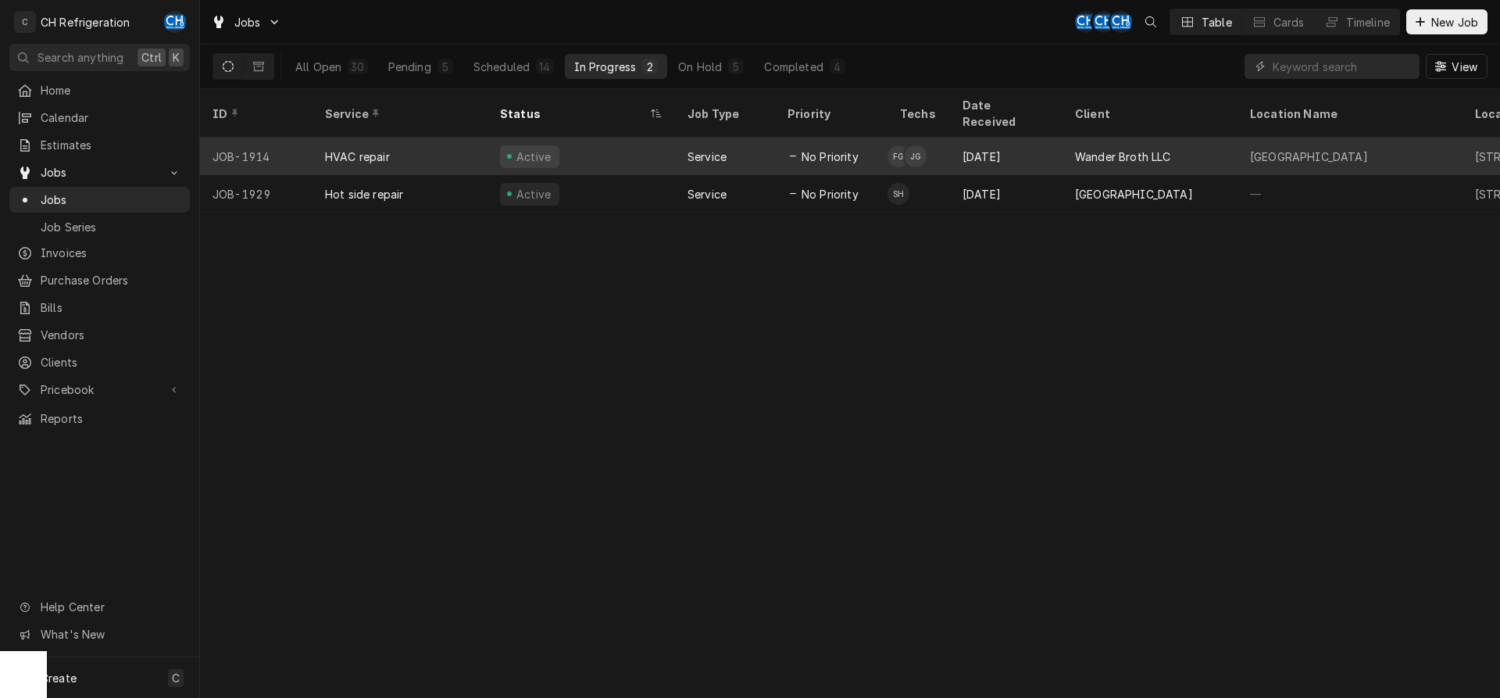
click at [1038, 142] on div "[DATE]" at bounding box center [1006, 155] width 112 height 37
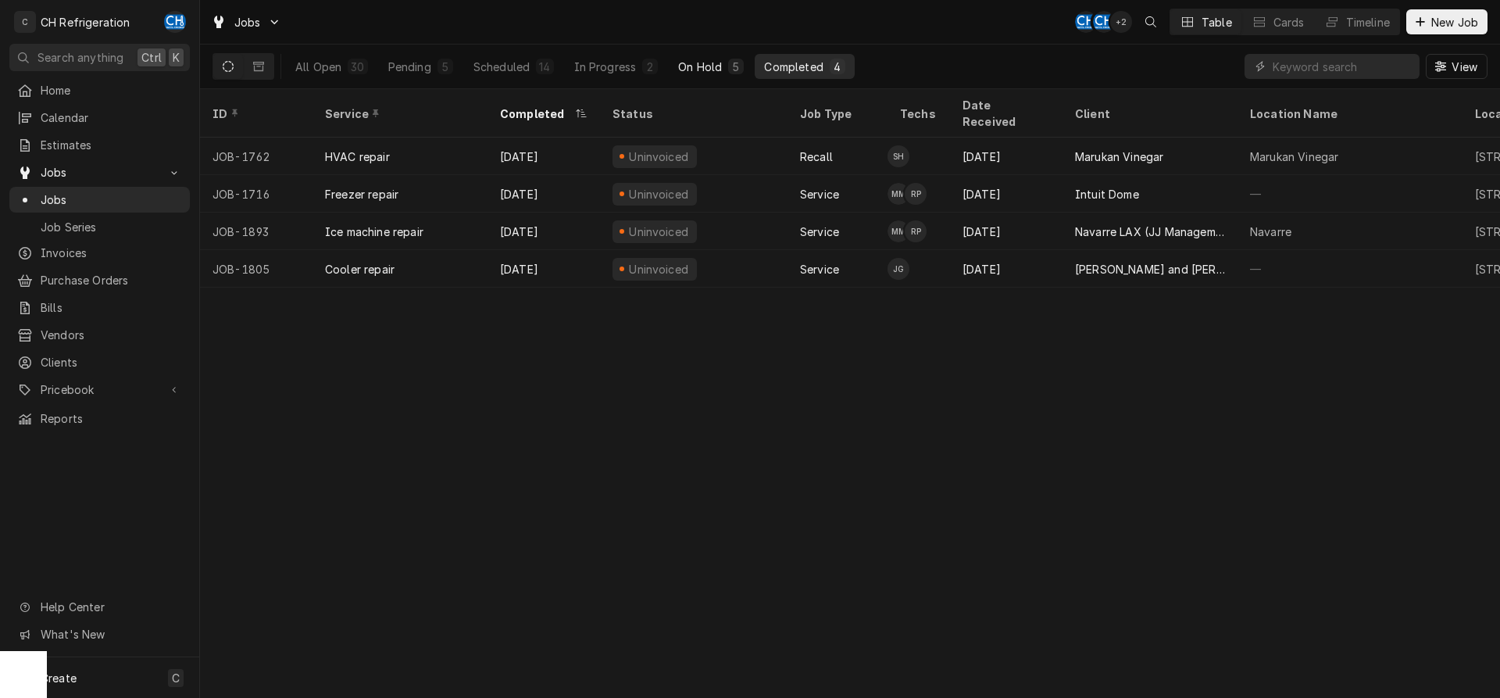
click at [722, 70] on button "On Hold 5" at bounding box center [711, 66] width 84 height 25
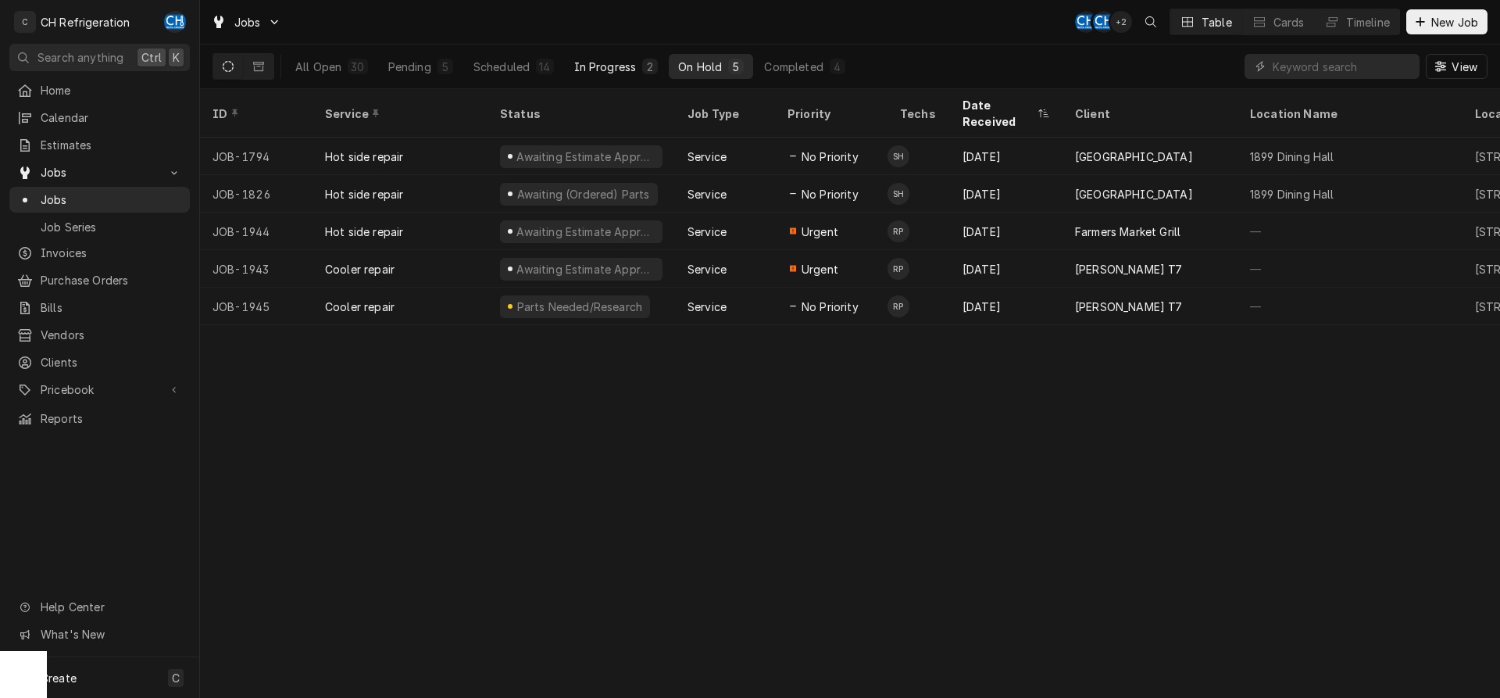
click at [592, 69] on div "In Progress" at bounding box center [605, 67] width 62 height 16
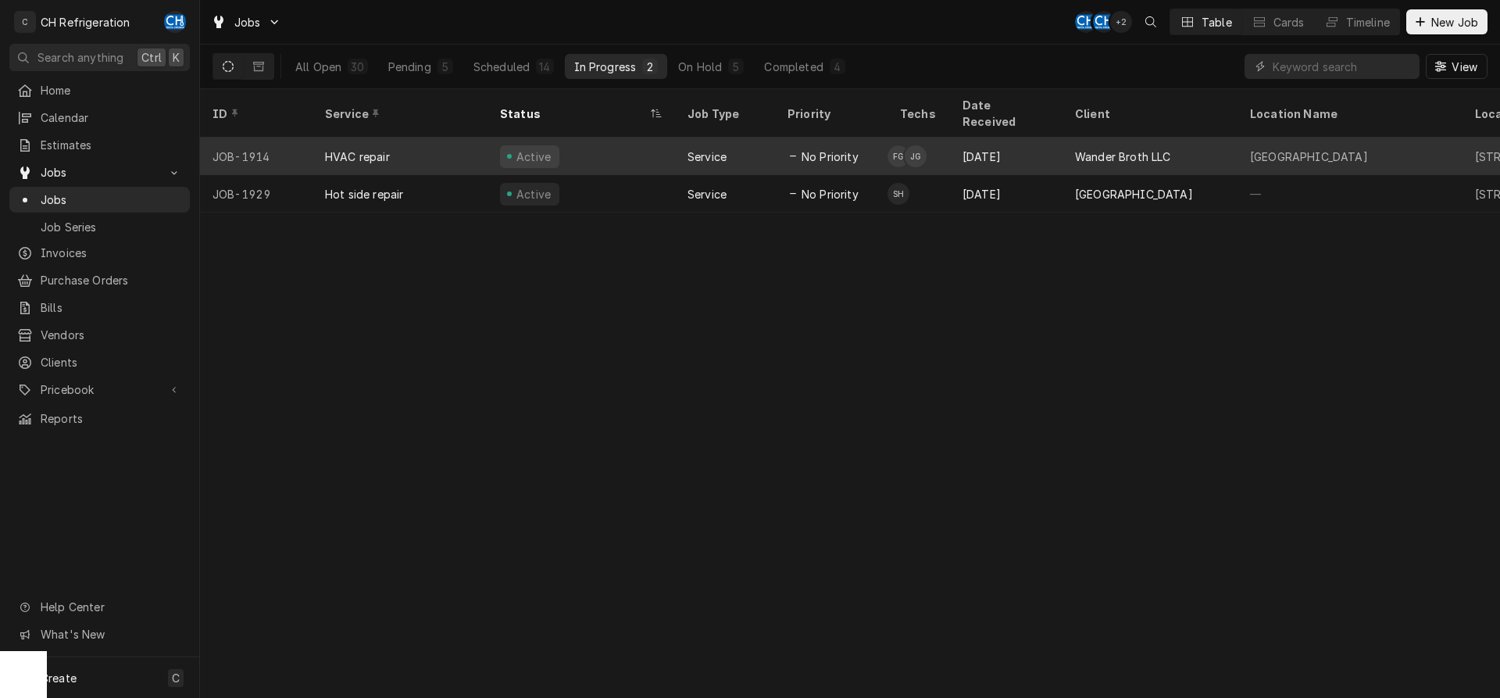
click at [795, 148] on div "No Priority" at bounding box center [822, 156] width 71 height 16
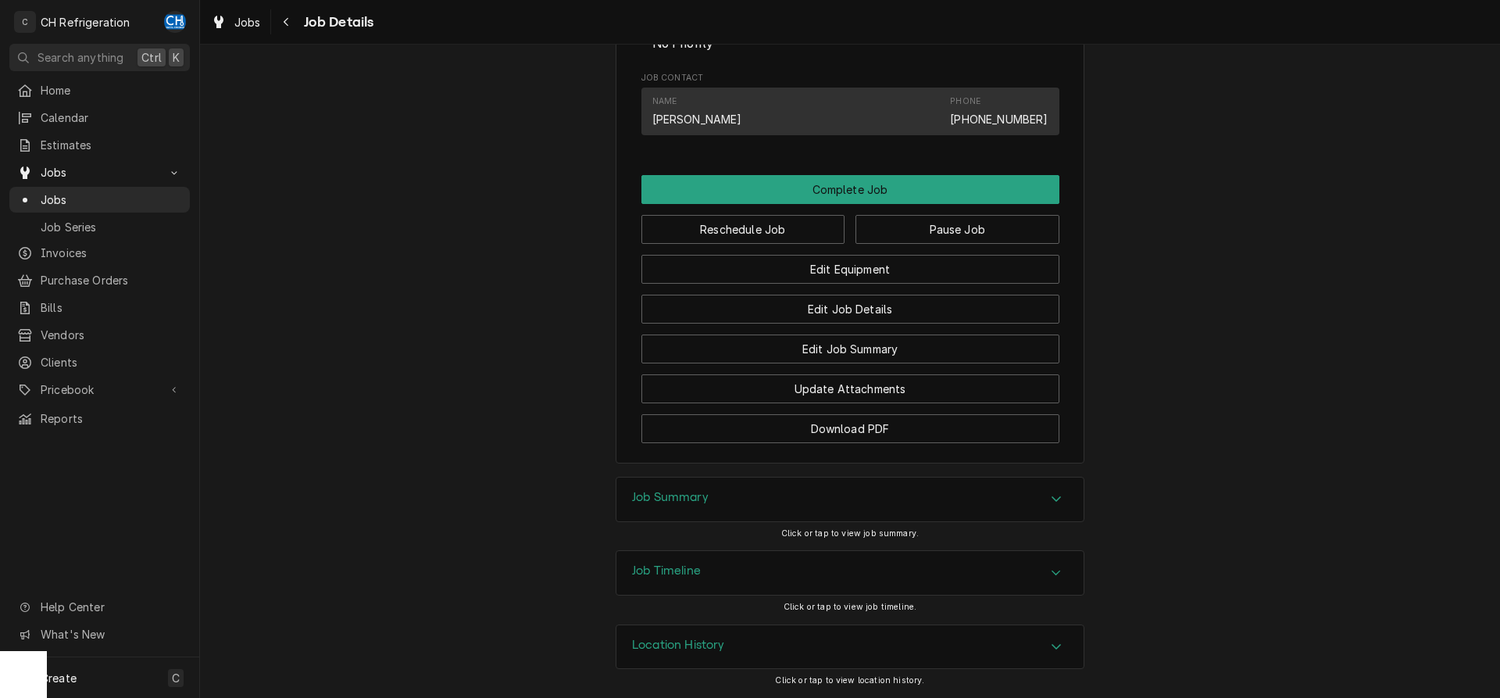
click at [883, 504] on div "Job Summary" at bounding box center [849, 499] width 467 height 44
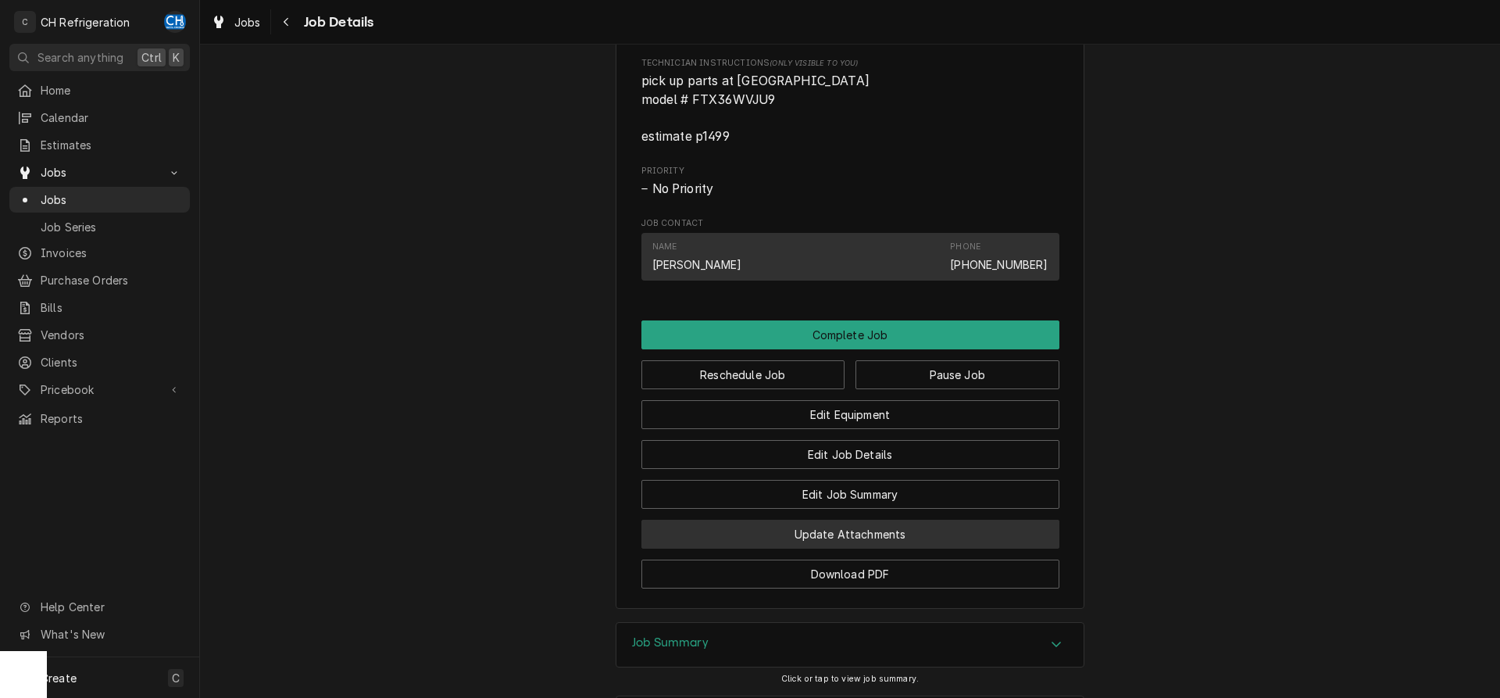
scroll to position [1041, 0]
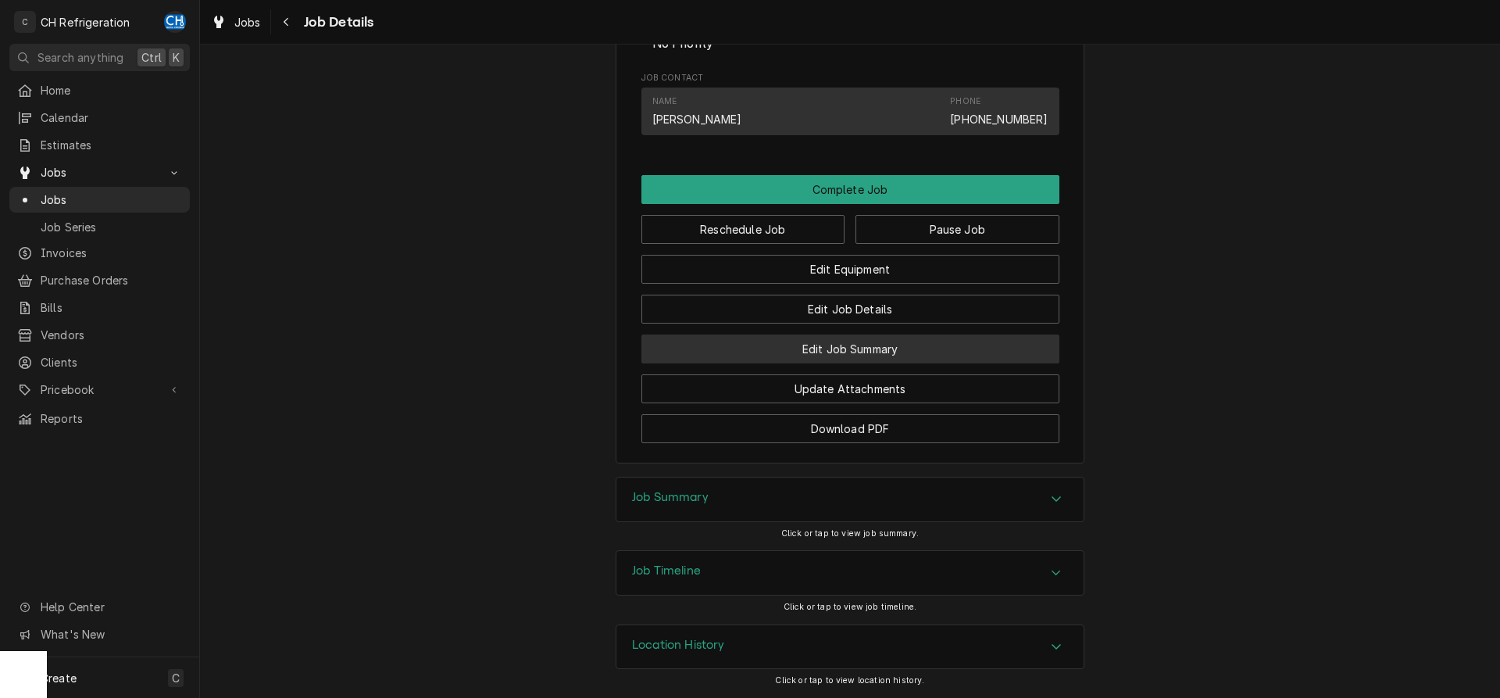
click at [887, 346] on button "Edit Job Summary" at bounding box center [850, 348] width 418 height 29
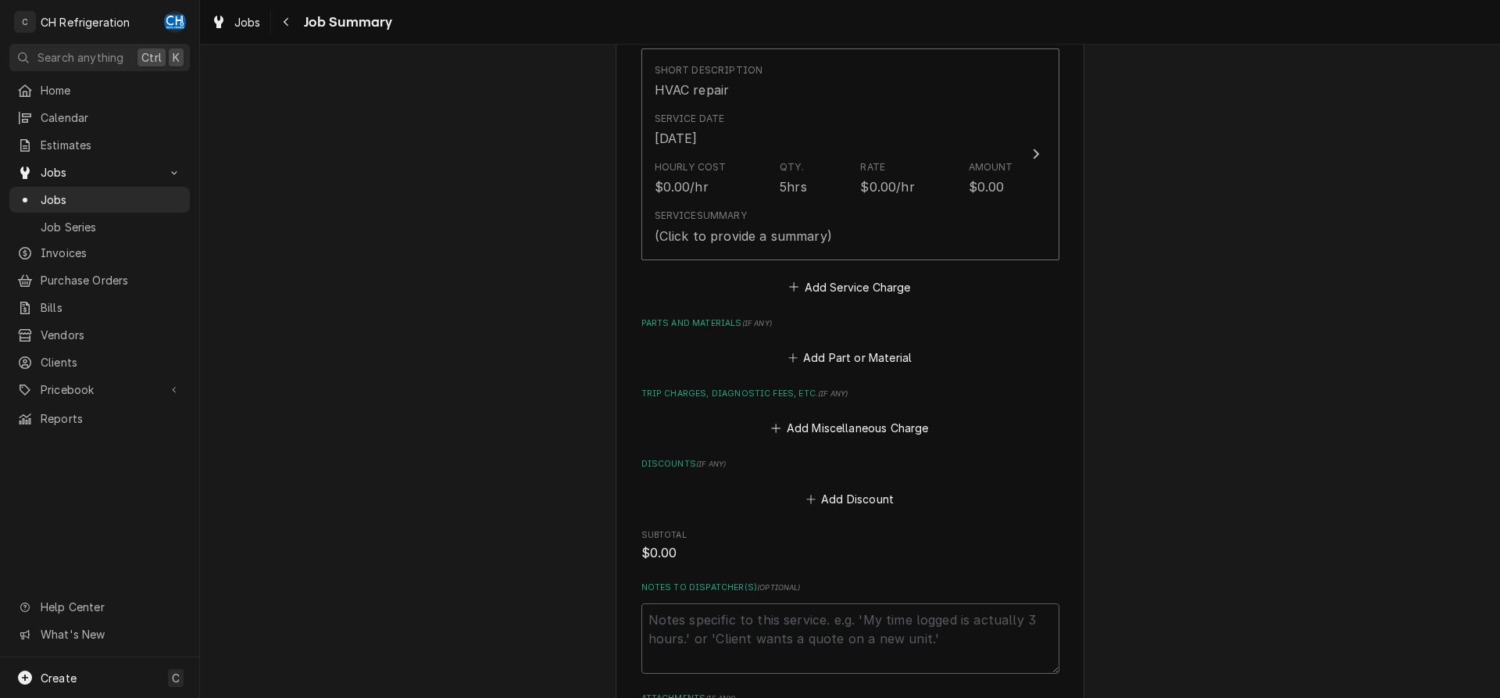
scroll to position [614, 0]
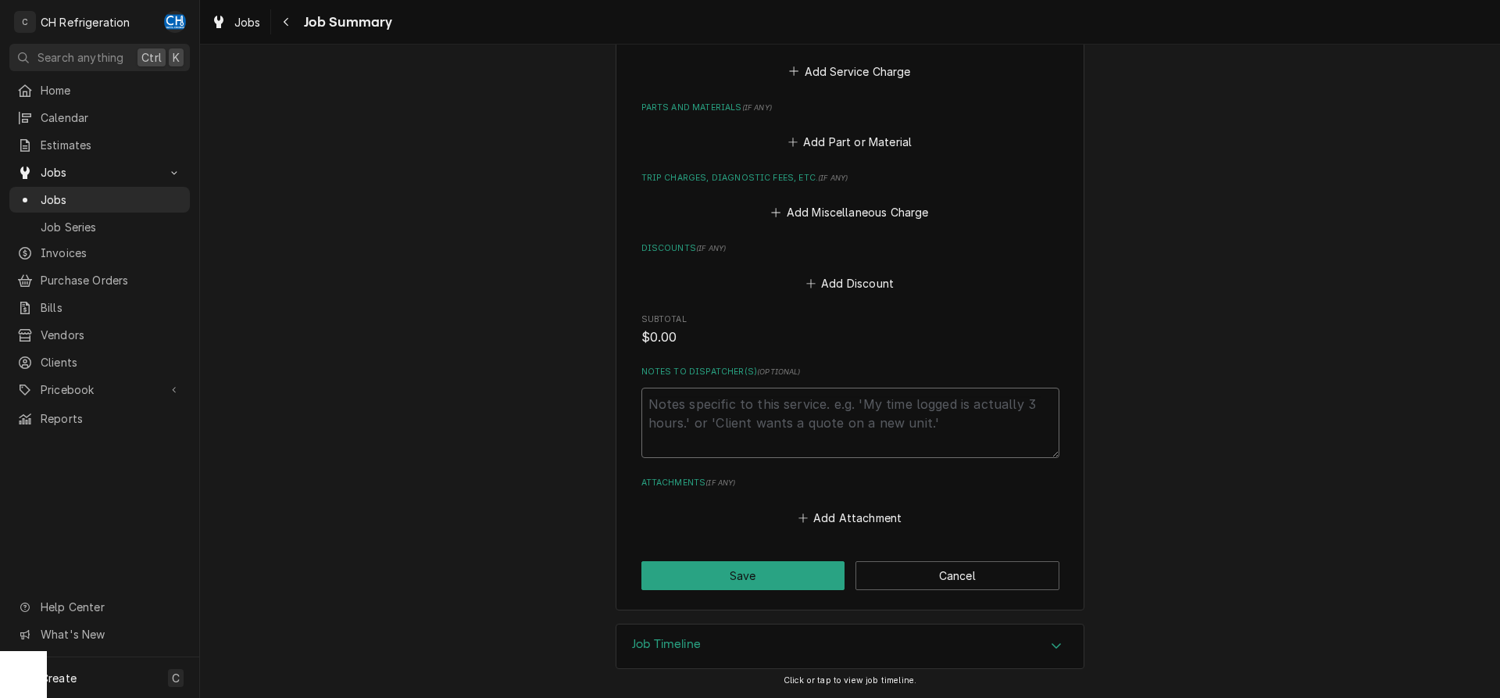
click at [759, 434] on textarea "Notes to Dispatcher(s) ( optional )" at bounding box center [850, 422] width 418 height 70
type textarea "x"
type textarea "F"
type textarea "x"
type textarea "Fr"
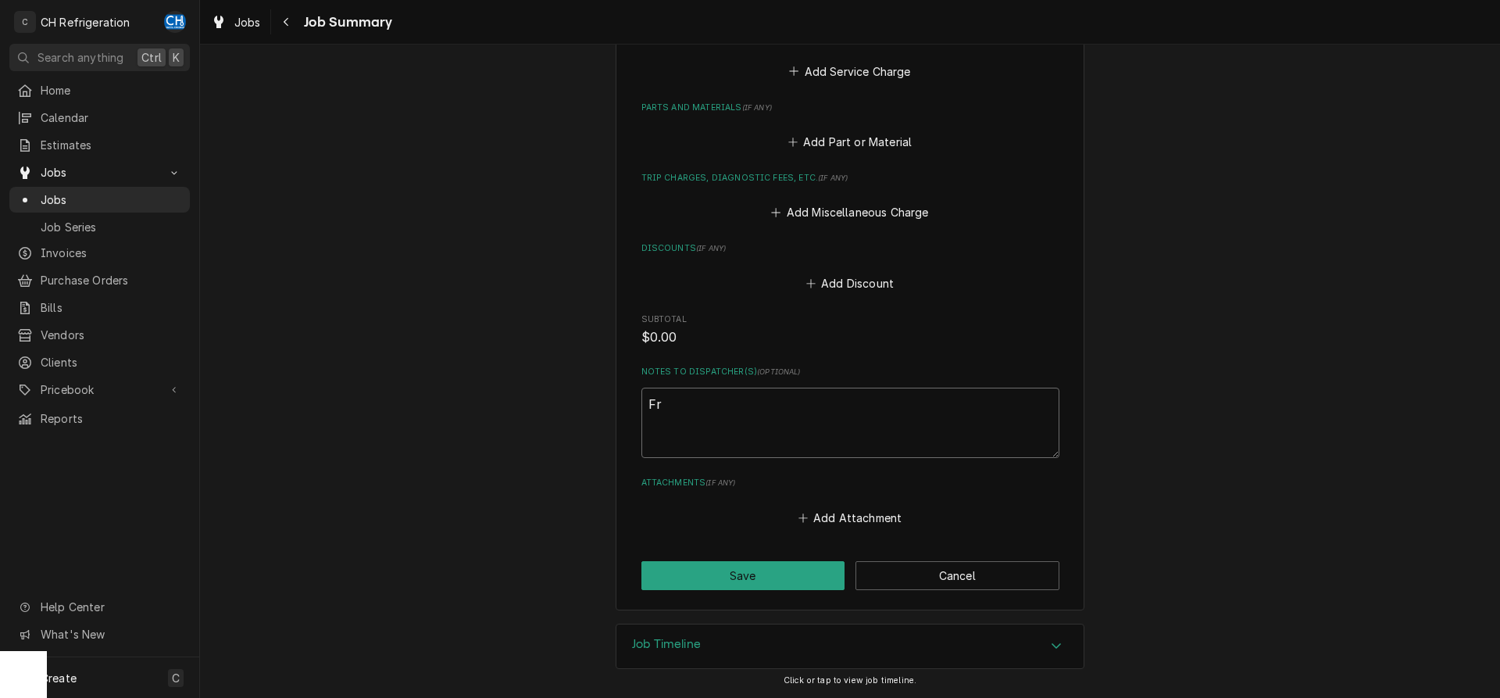
type textarea "x"
type textarea "Fre"
type textarea "x"
type textarea "Fred"
type textarea "x"
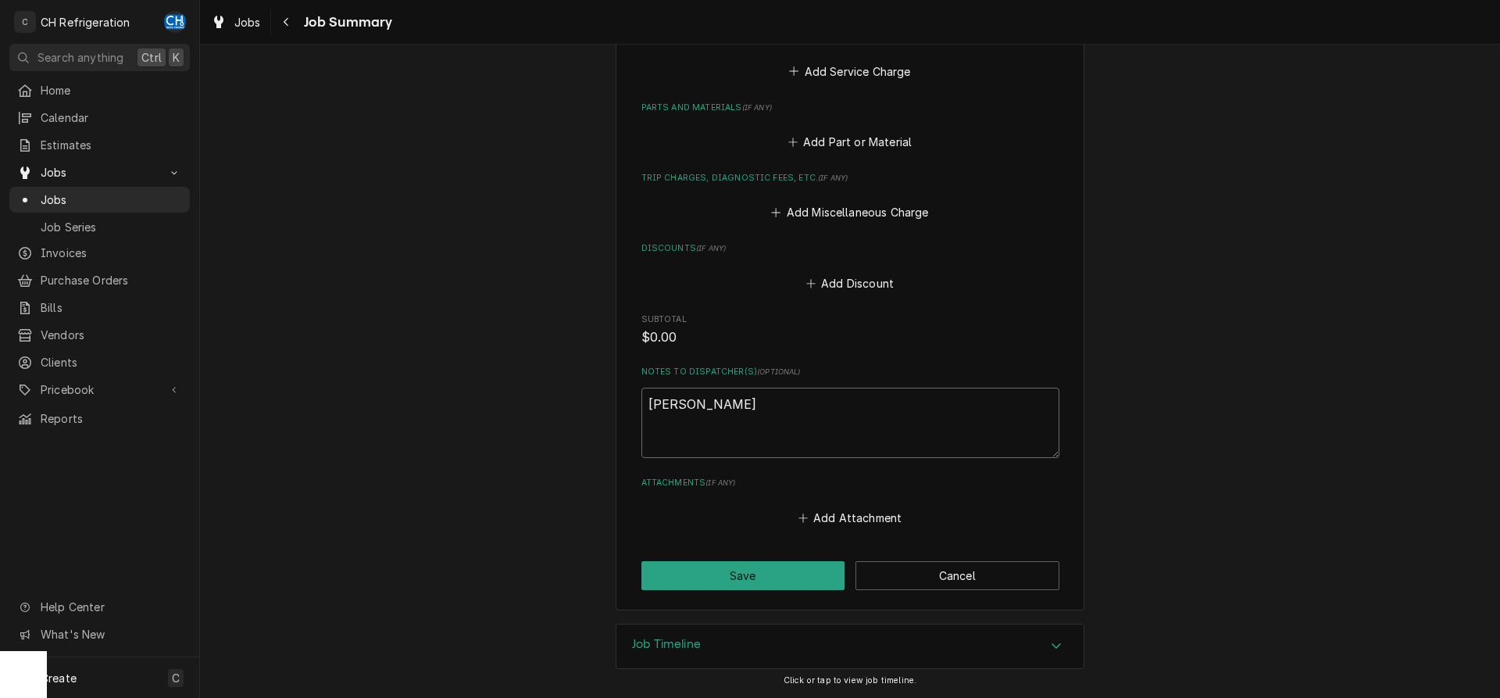
type textarea "Fred"
type textarea "x"
type textarea "Fred w"
type textarea "x"
type textarea "Fred wa"
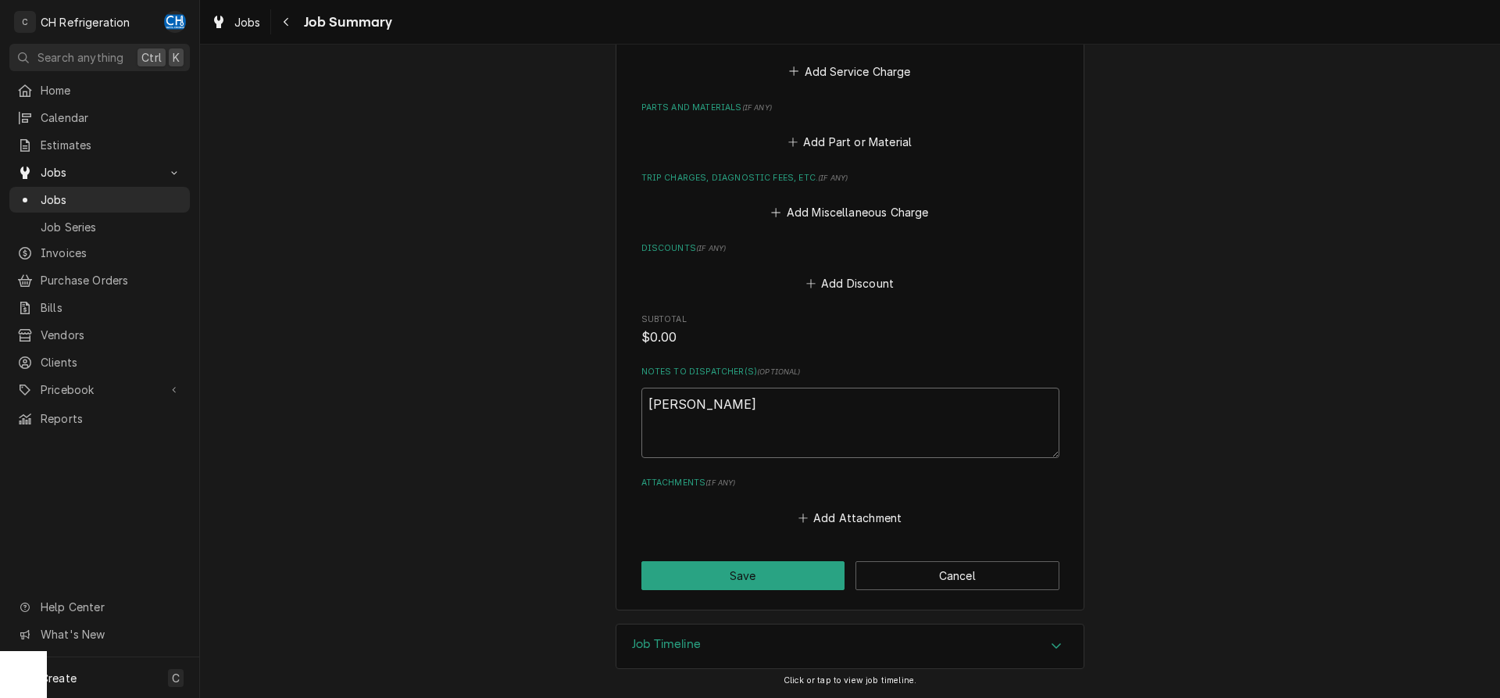
type textarea "x"
type textarea "Fred was"
type textarea "x"
type textarea "Fred was"
type textarea "x"
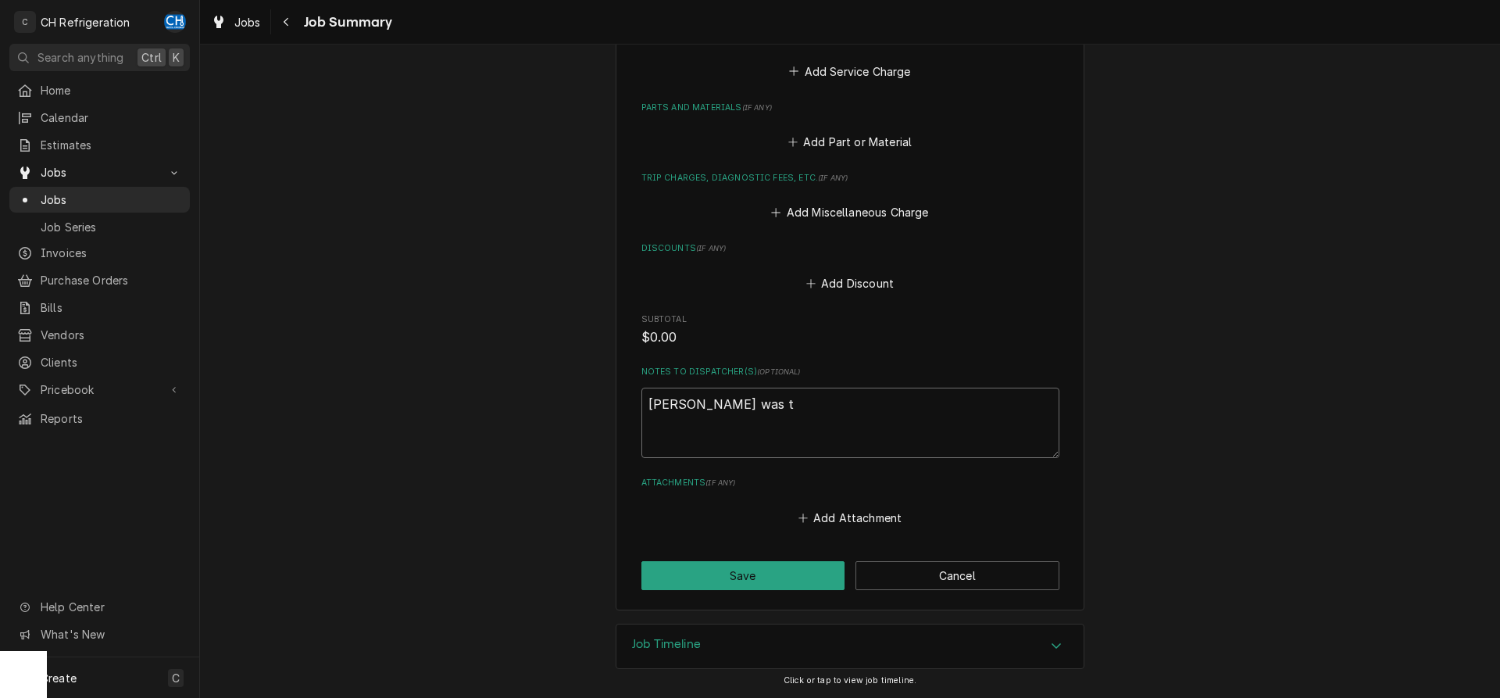
type textarea "Fred was th"
type textarea "x"
type textarea "Fred was the"
type textarea "x"
type textarea "Fred was ther"
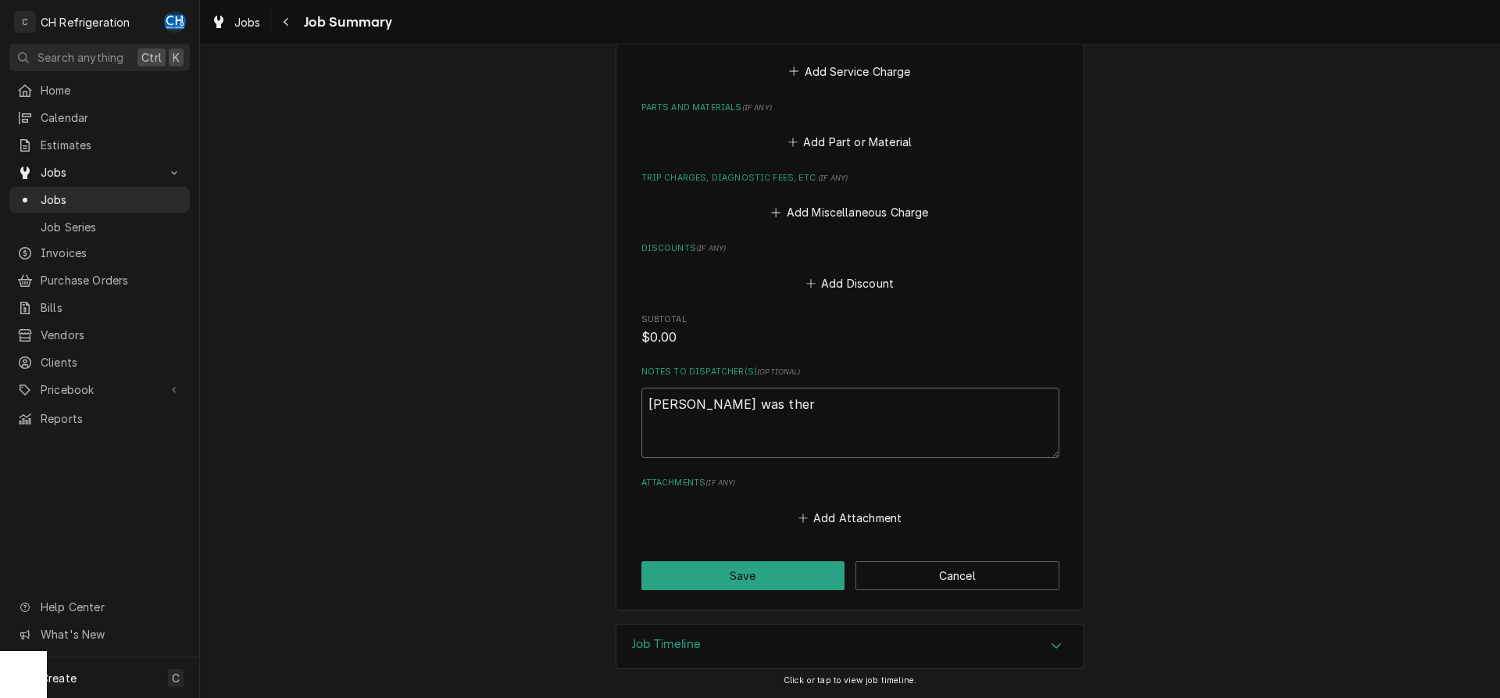
type textarea "x"
type textarea "Fred was there"
type textarea "x"
type textarea "Fred was there"
type textarea "x"
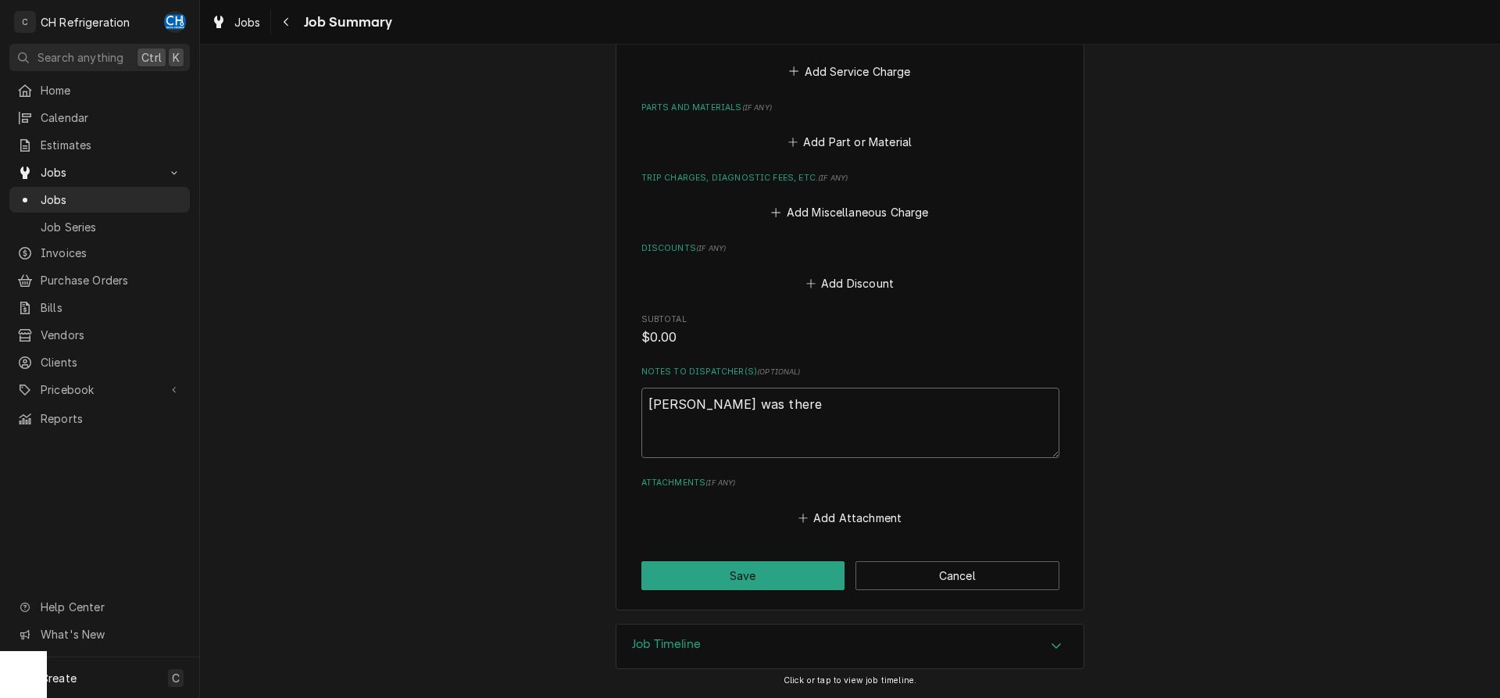
type textarea "Fred was there f"
type textarea "x"
type textarea "Fred was there fo"
type textarea "x"
type textarea "Fred was there for"
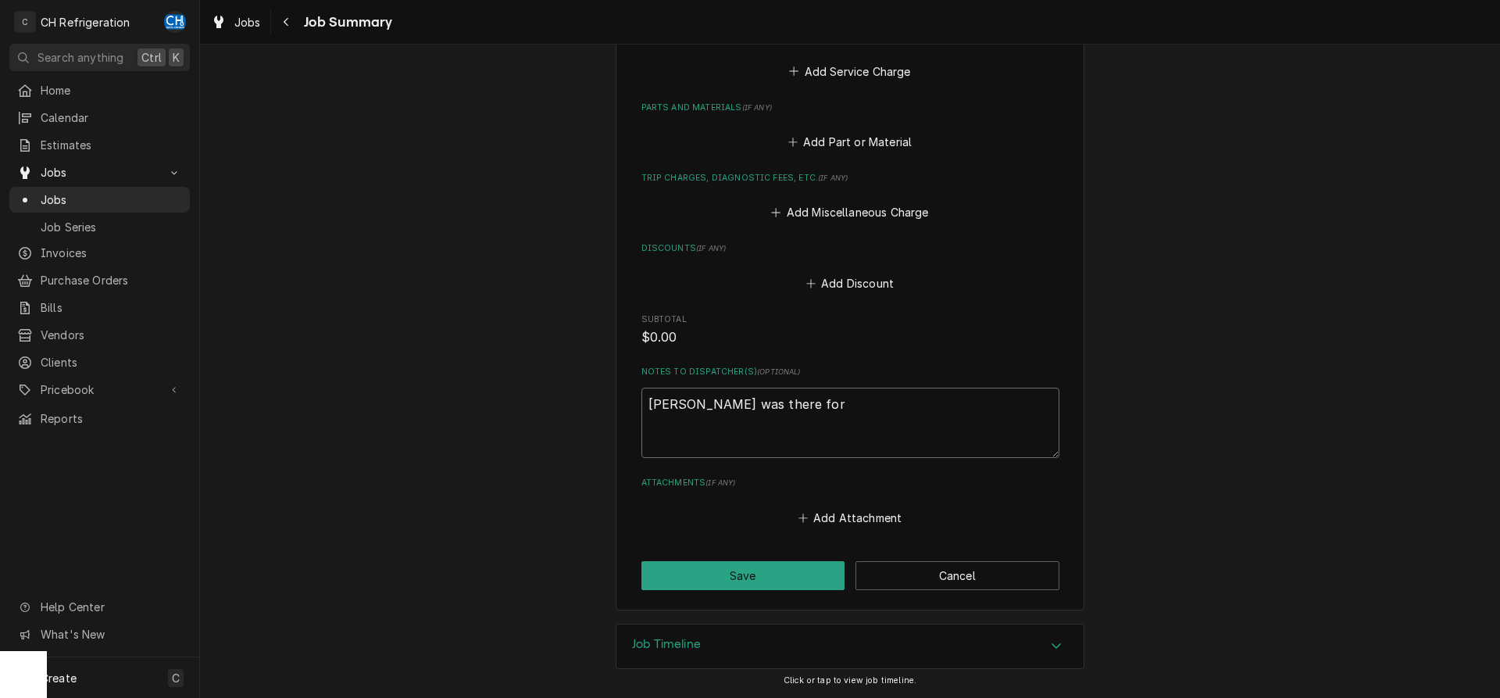
type textarea "x"
type textarea "Fred was there for"
type textarea "x"
type textarea "Fred was there for 4"
type textarea "x"
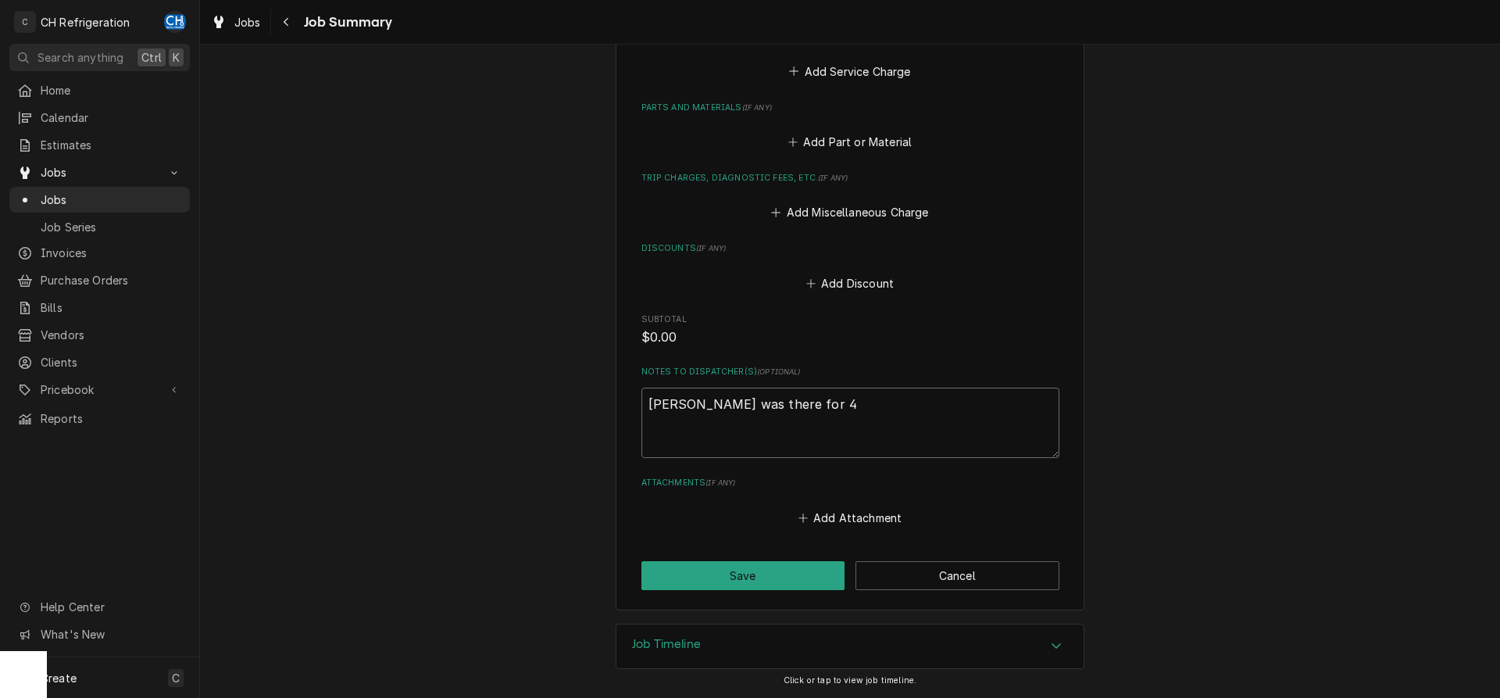
type textarea "Fred was there for 4h"
type textarea "x"
type textarea "Fred was there for 4hr"
type textarea "x"
type textarea "Fred was there for 4hrs"
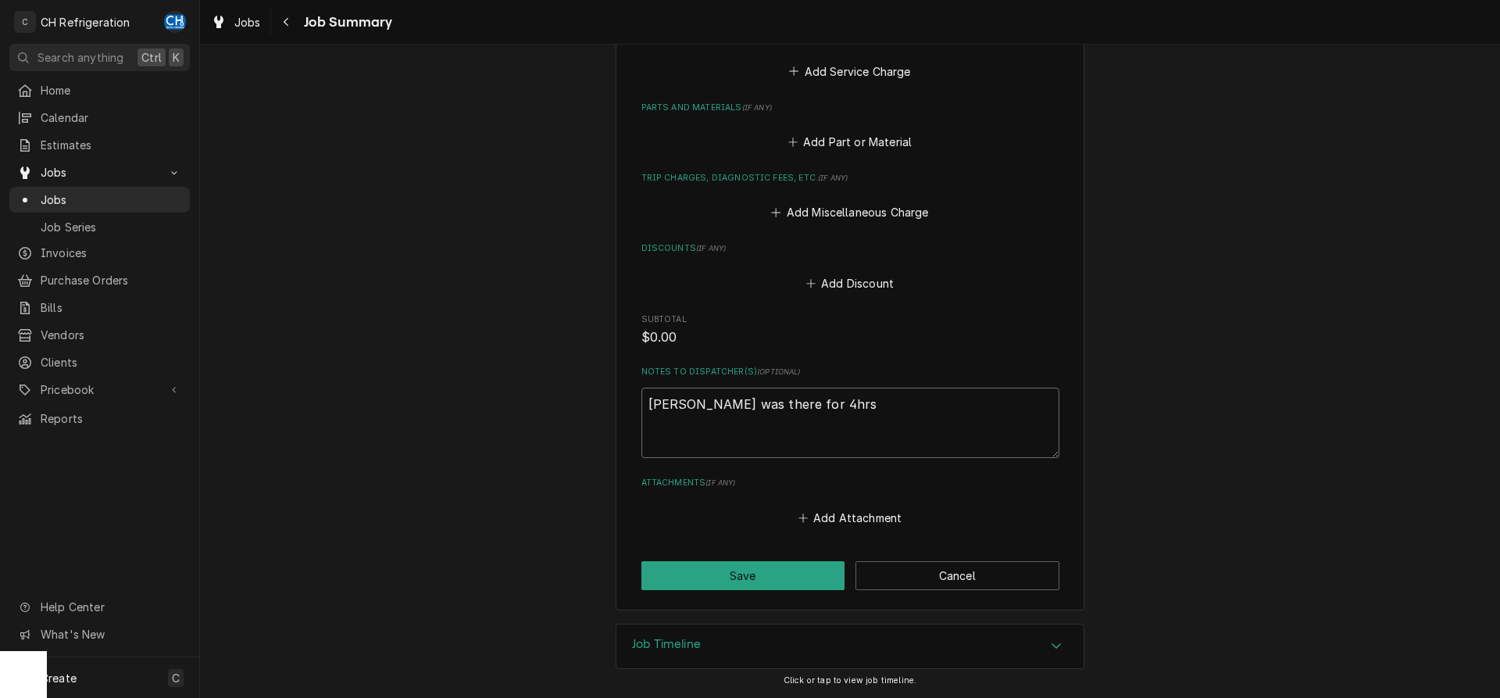
type textarea "x"
type textarea "Fred was there for 4hrs"
type textarea "x"
type textarea "Fred was there for 4hrs a"
type textarea "x"
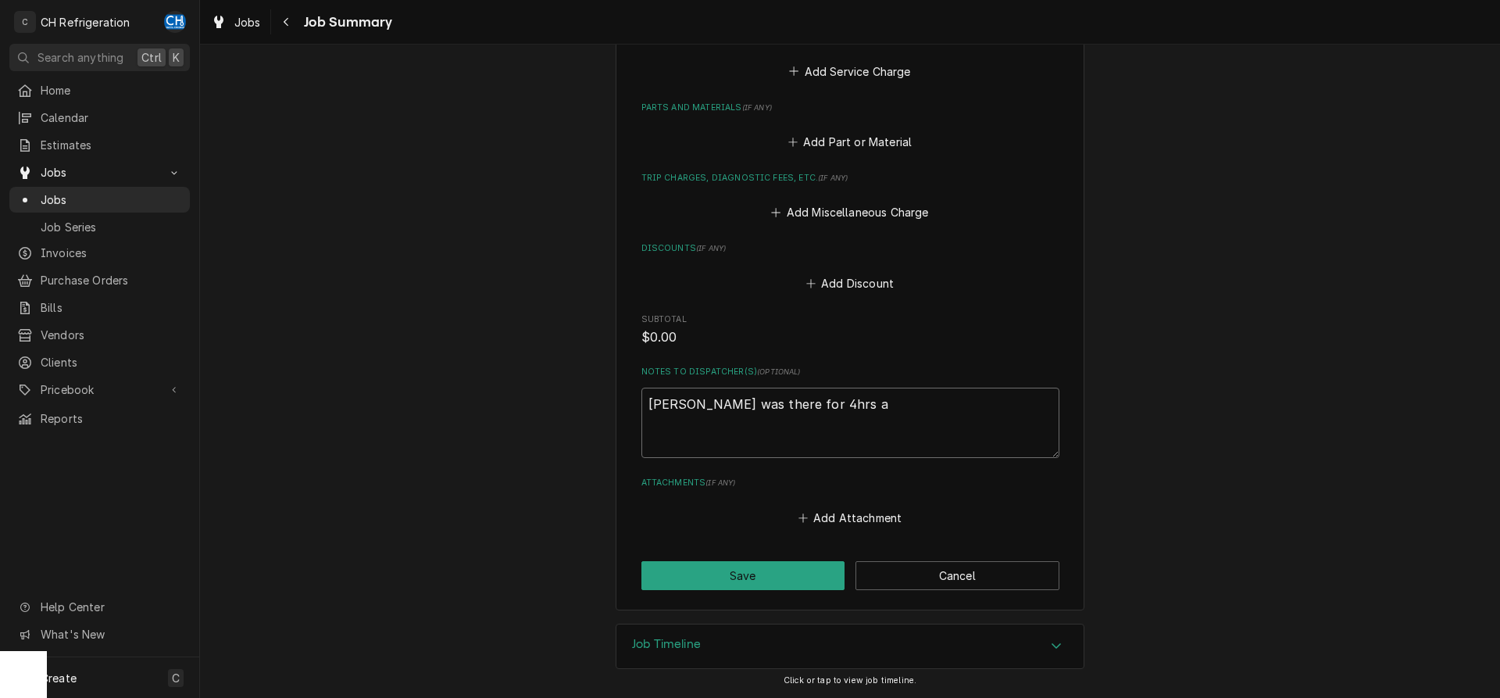
type textarea "Fred was there for 4hrs an"
type textarea "x"
type textarea "Fred was there for 4hrs and"
type textarea "x"
type textarea "Fred was there for 4hrs and"
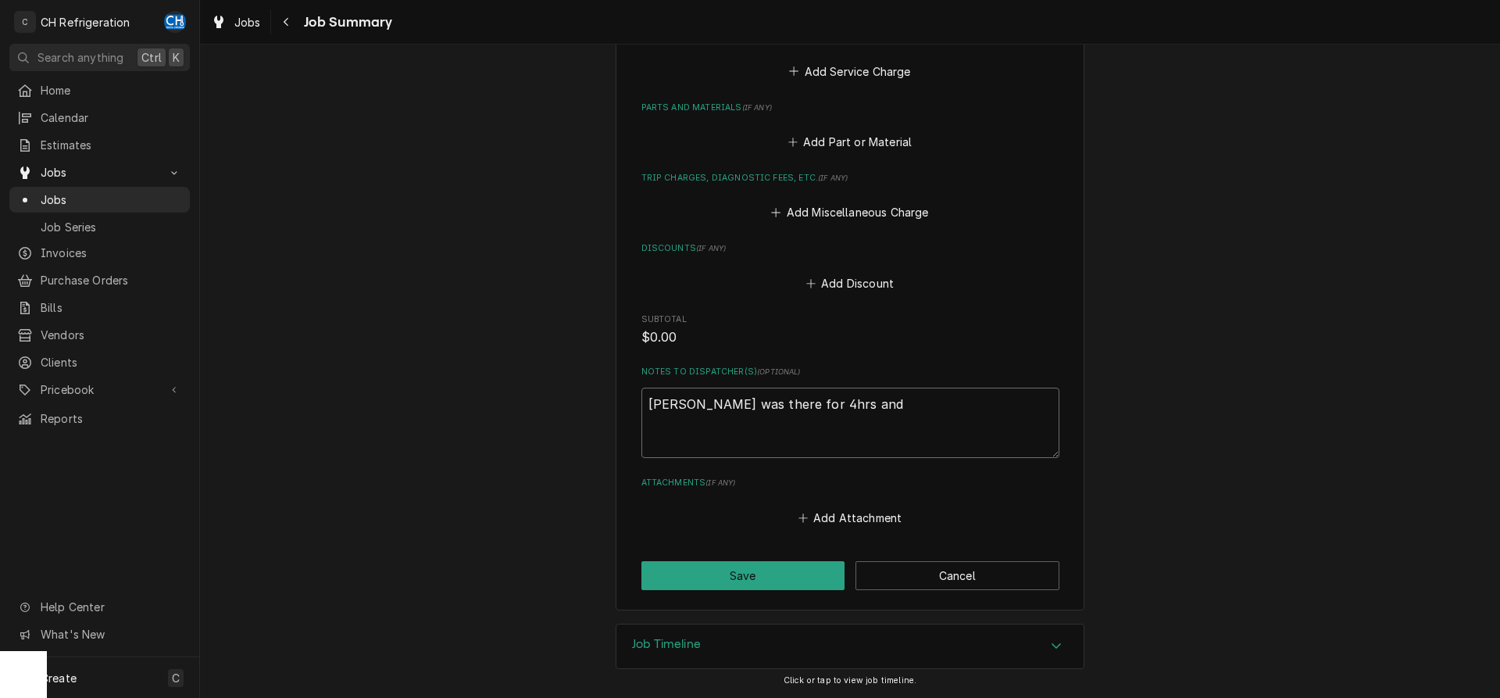
type textarea "x"
type textarea "Fred was there for 4hrs and 3"
type textarea "x"
type textarea "Fred was there for 4hrs and 30"
type textarea "x"
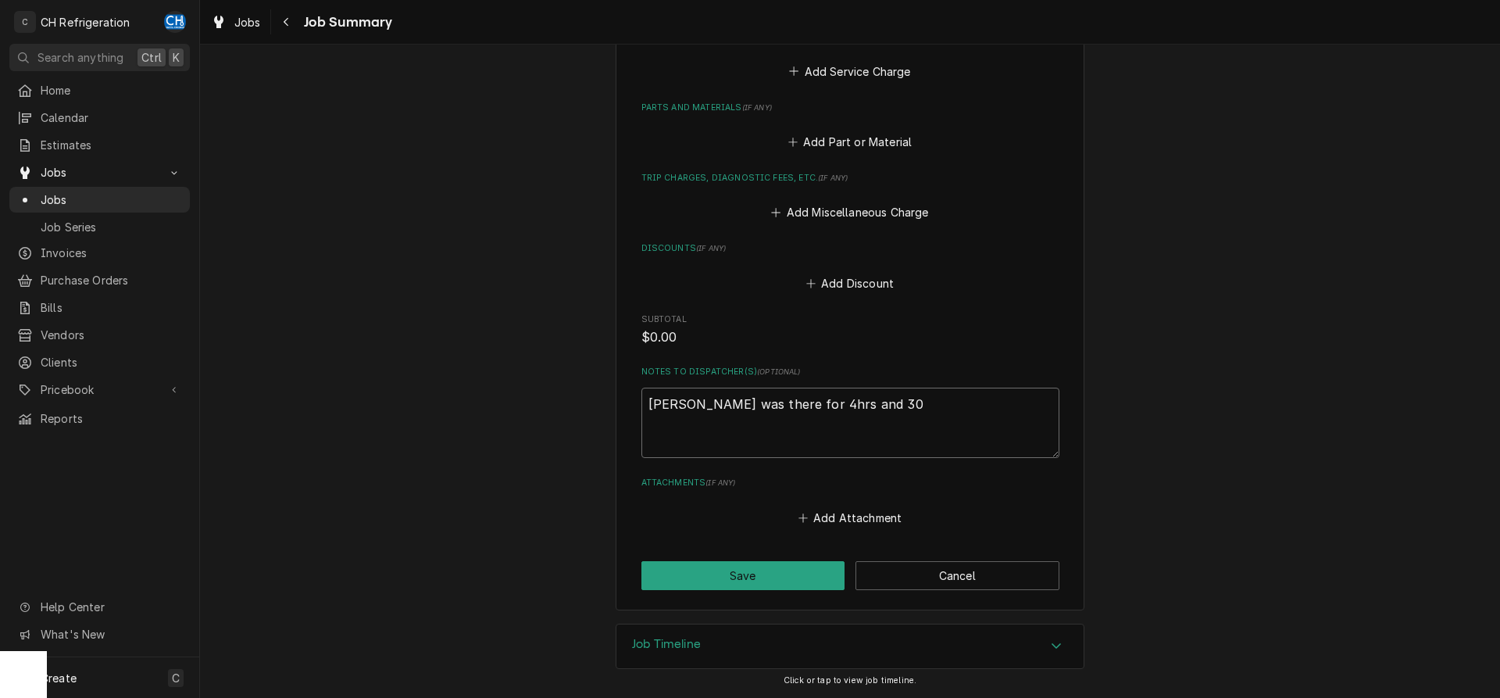
type textarea "Fred was there for 4hrs and 30"
type textarea "x"
type textarea "Fred was there for 4hrs and 30 m"
type textarea "x"
type textarea "Fred was there for 4hrs and 30 mi"
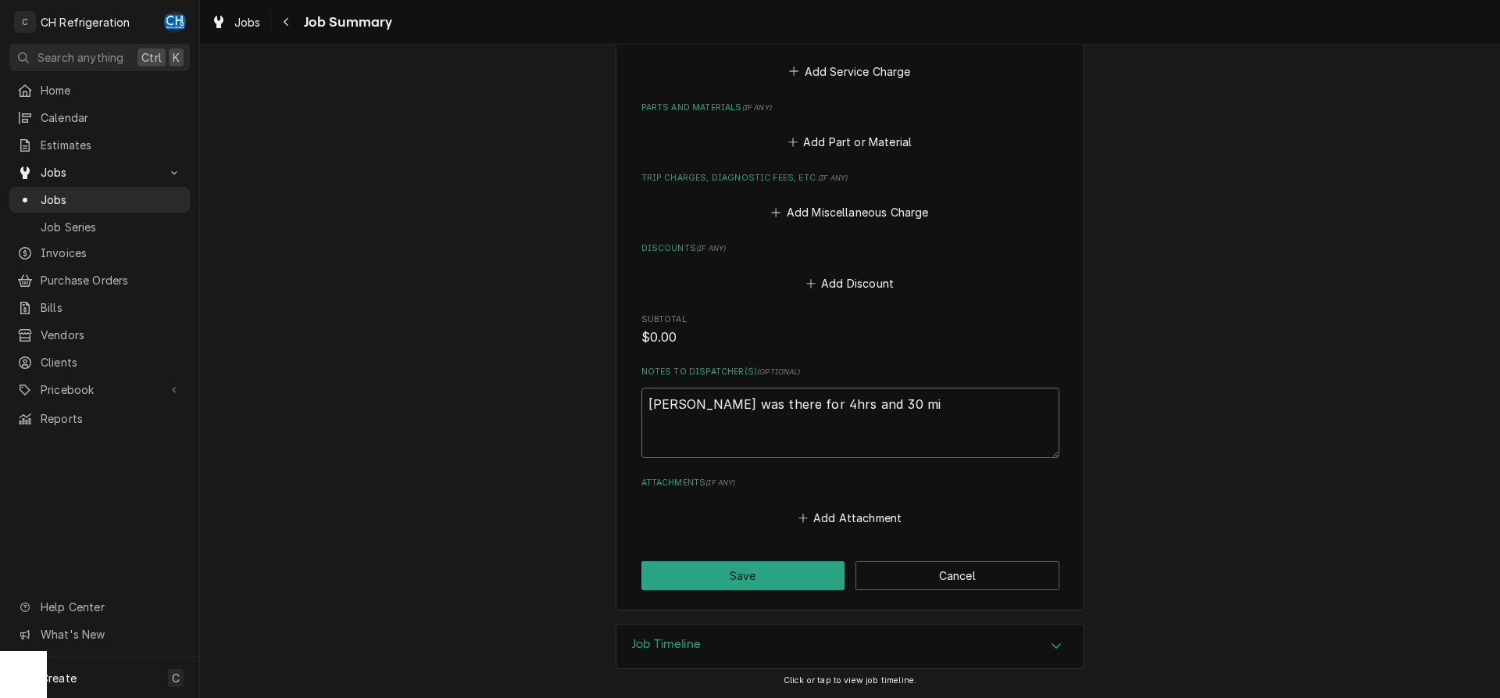
type textarea "x"
type textarea "Fred was there for 4hrs and 30 min"
type textarea "x"
type textarea "Fred was there for 4hrs and 30 min"
drag, startPoint x: 897, startPoint y: 386, endPoint x: 895, endPoint y: 397, distance: 11.0
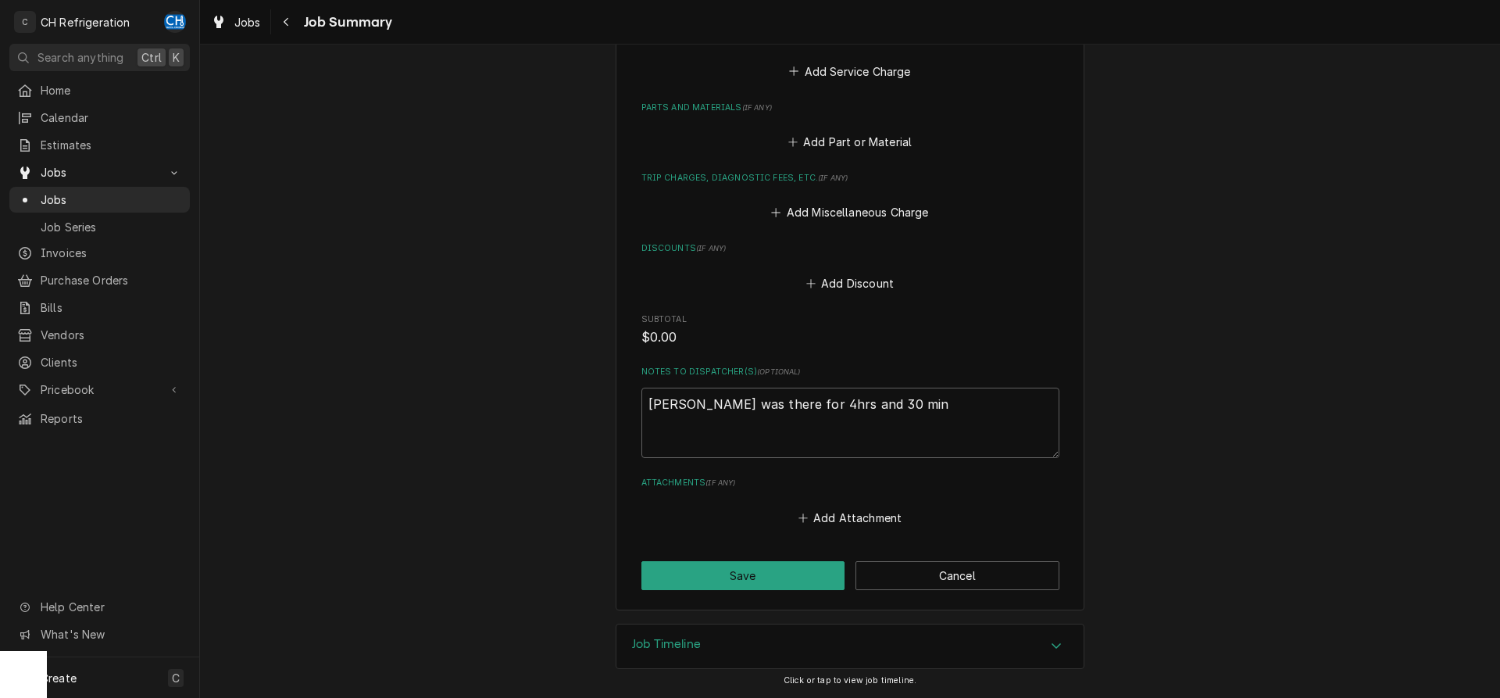
click at [897, 387] on div "Notes to Dispatcher(s) ( optional ) Fred was there for 4hrs and 30 min" at bounding box center [850, 411] width 418 height 91
drag, startPoint x: 895, startPoint y: 402, endPoint x: 678, endPoint y: 405, distance: 217.2
click at [678, 405] on textarea "Fred was there for 4hrs and 30 min" at bounding box center [850, 422] width 418 height 70
type textarea "x"
type textarea "Fred o"
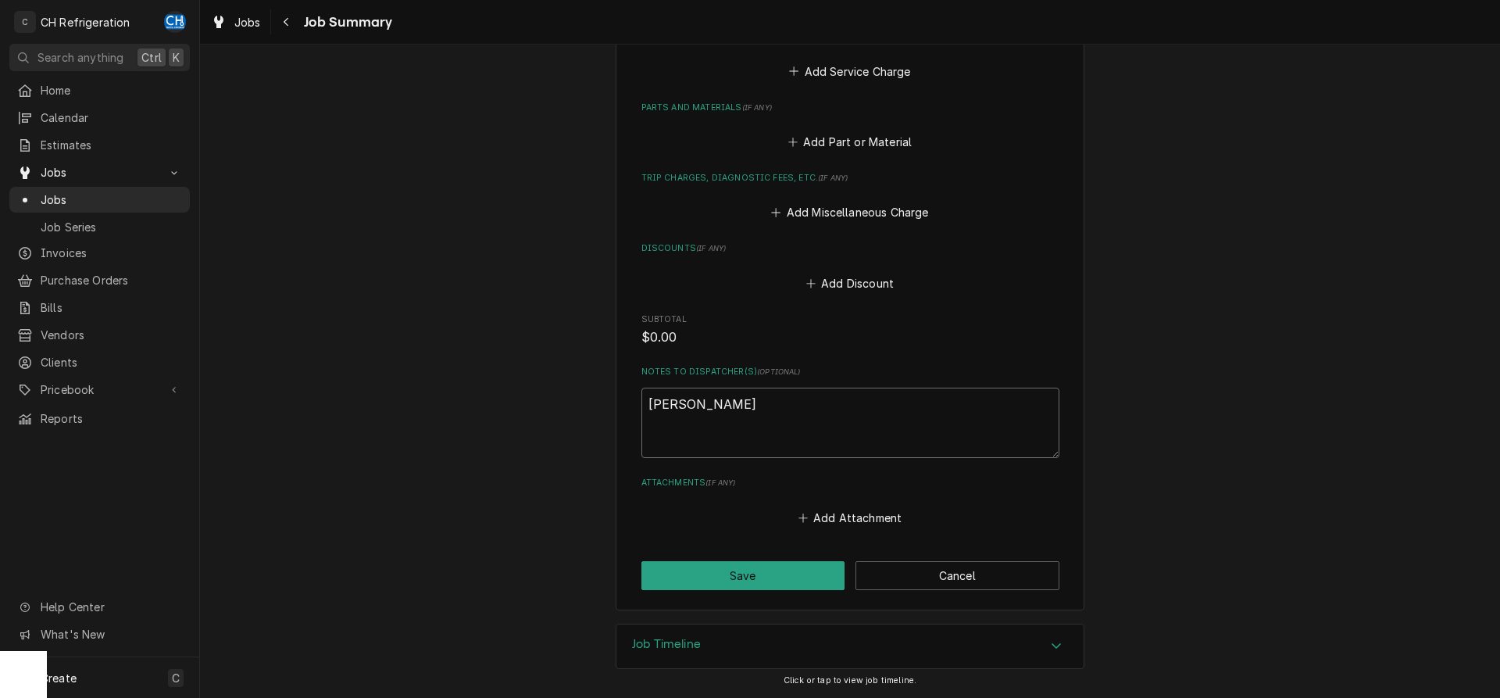
type textarea "x"
type textarea "Fred on"
type textarea "x"
type textarea "Fred ons"
type textarea "x"
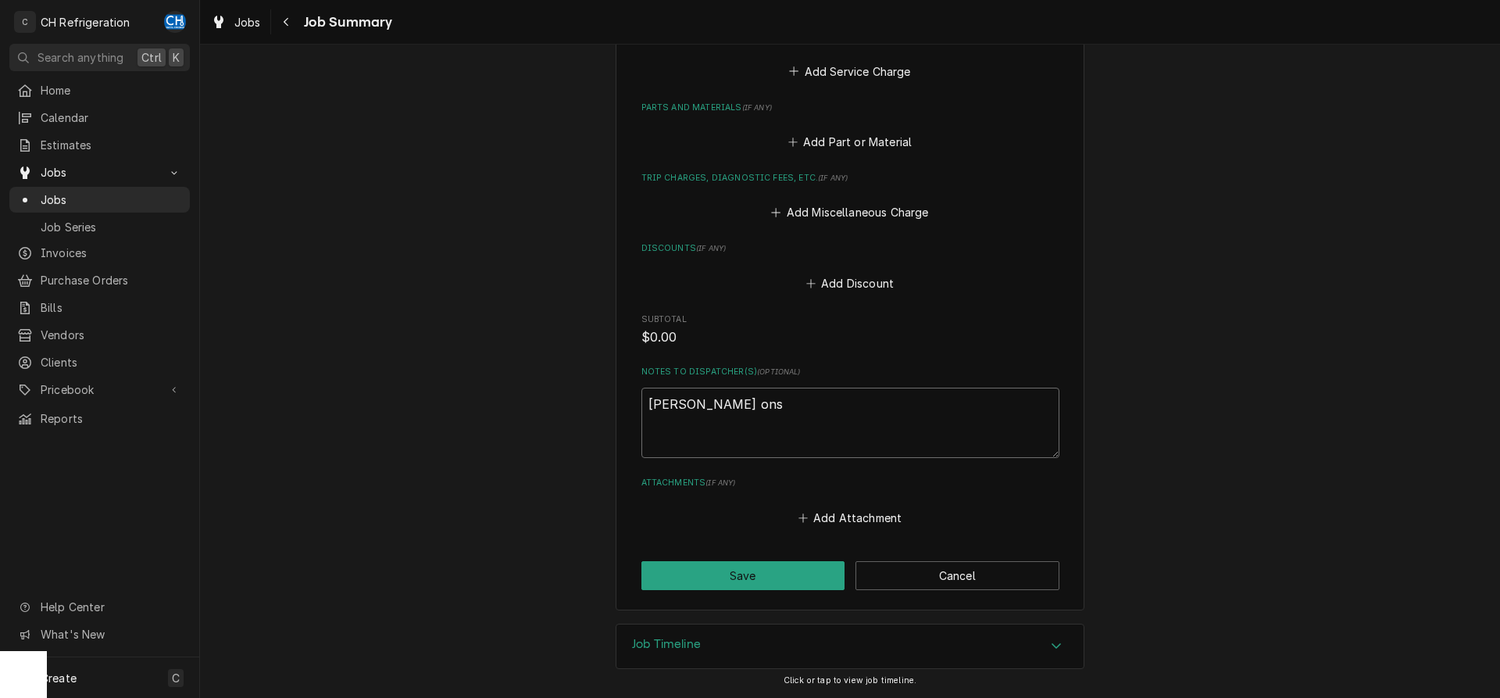
type textarea "Fred onsi"
type textarea "x"
type textarea "Fred onsit"
type textarea "x"
type textarea "Fred onsite"
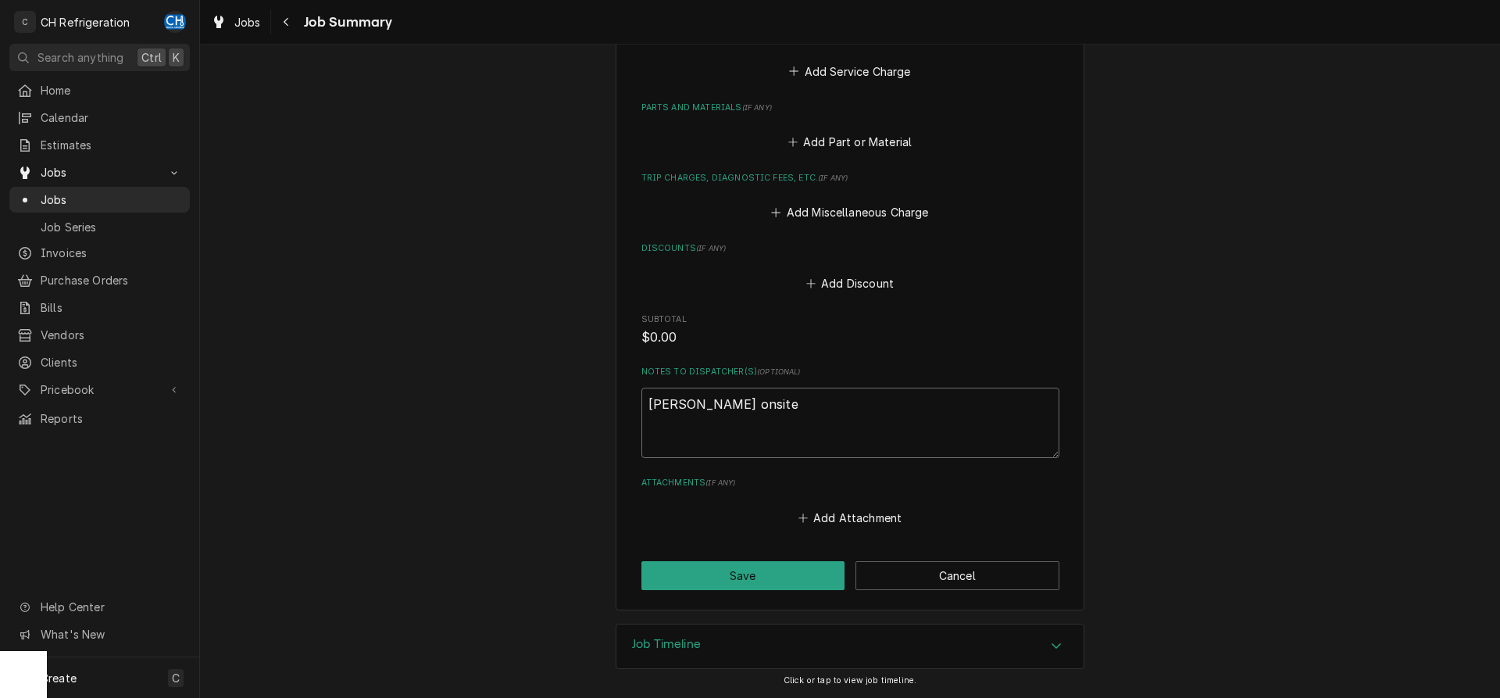
type textarea "x"
type textarea "Fred onsite"
type textarea "x"
type textarea "Fred onsite 4"
type textarea "x"
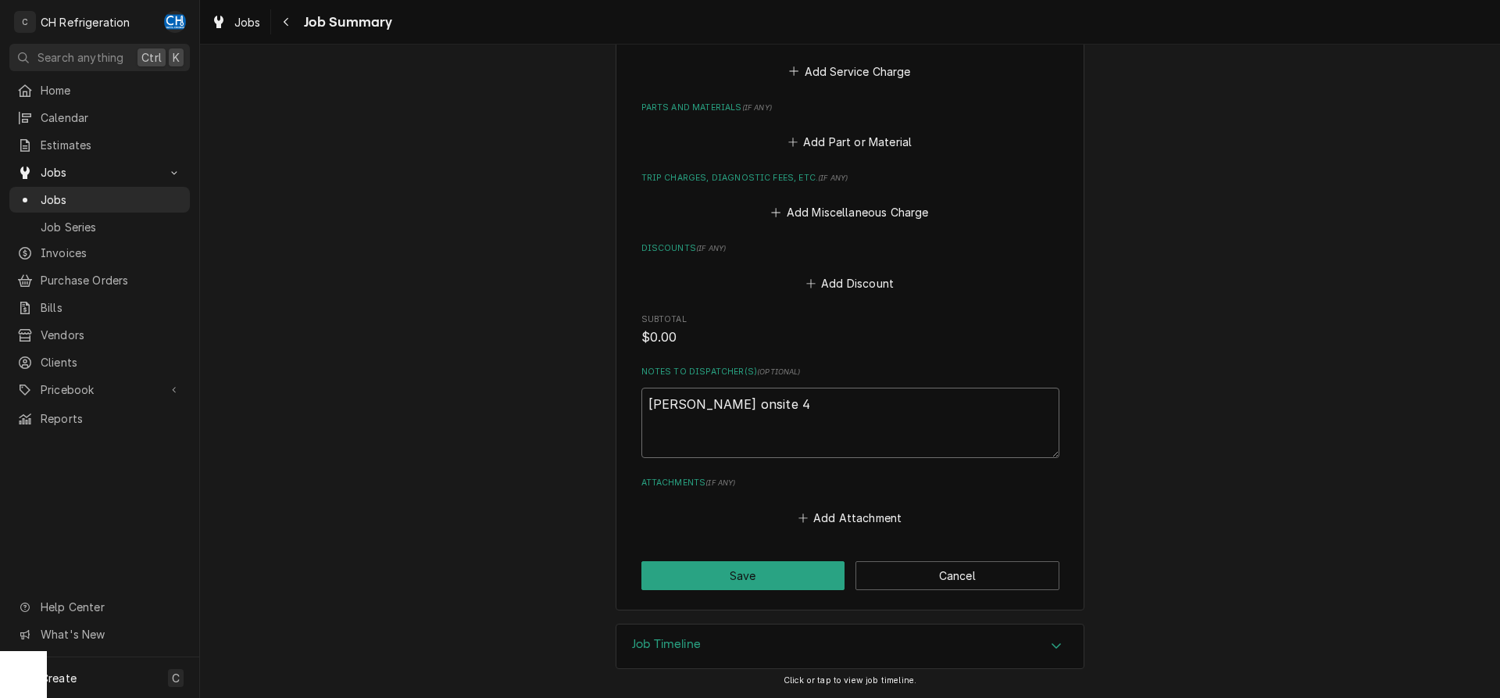
type textarea "Fred onsite 4h"
type textarea "x"
type textarea "Fred onsite 4hr"
type textarea "x"
type textarea "Fred onsite 4hrs"
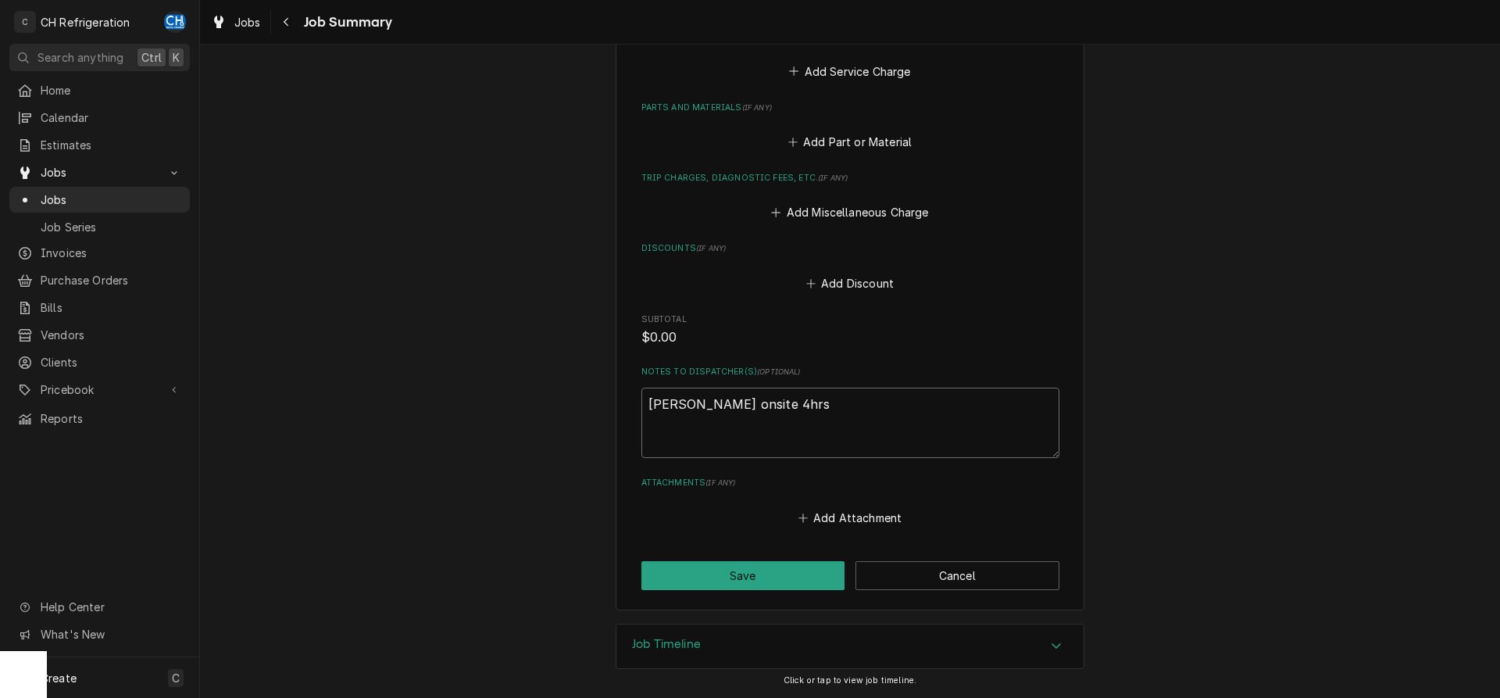
type textarea "x"
type textarea "Fred onsite 4hrs"
type textarea "x"
type textarea "Fred onsite 4hrs"
type textarea "x"
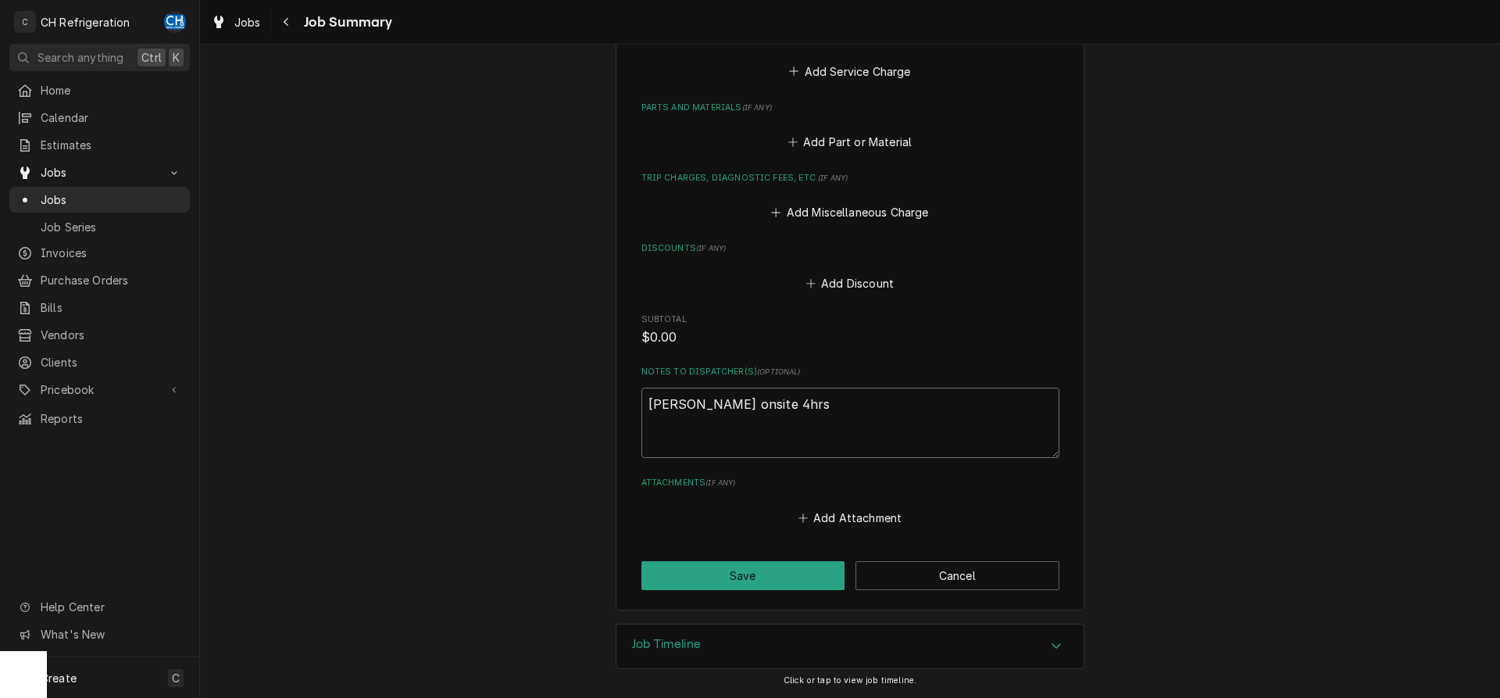
type textarea "Fred onsite 4hr"
type textarea "x"
type textarea "Fred onsite 4h"
type textarea "x"
type textarea "Fred onsite 4"
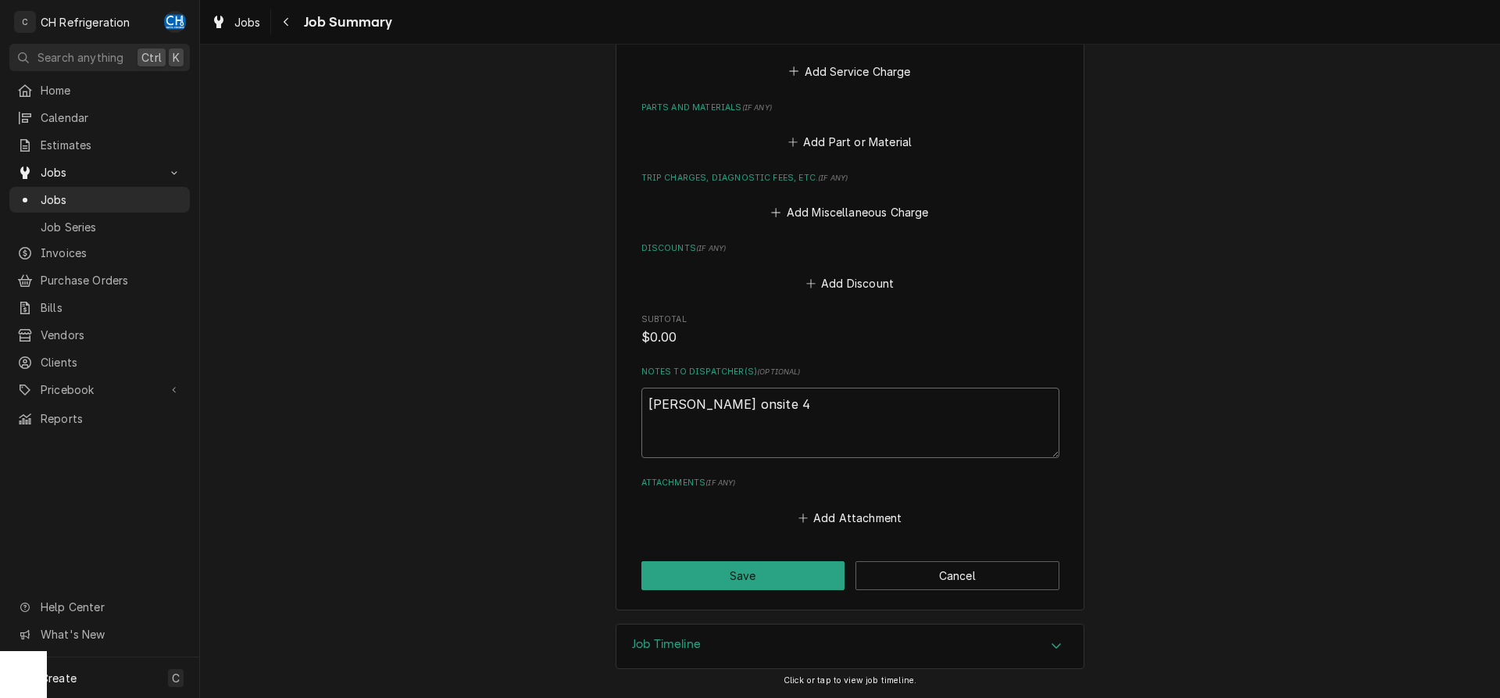
type textarea "x"
type textarea "Fred onsite 4."
type textarea "x"
type textarea "Fred onsite 4.5"
type textarea "x"
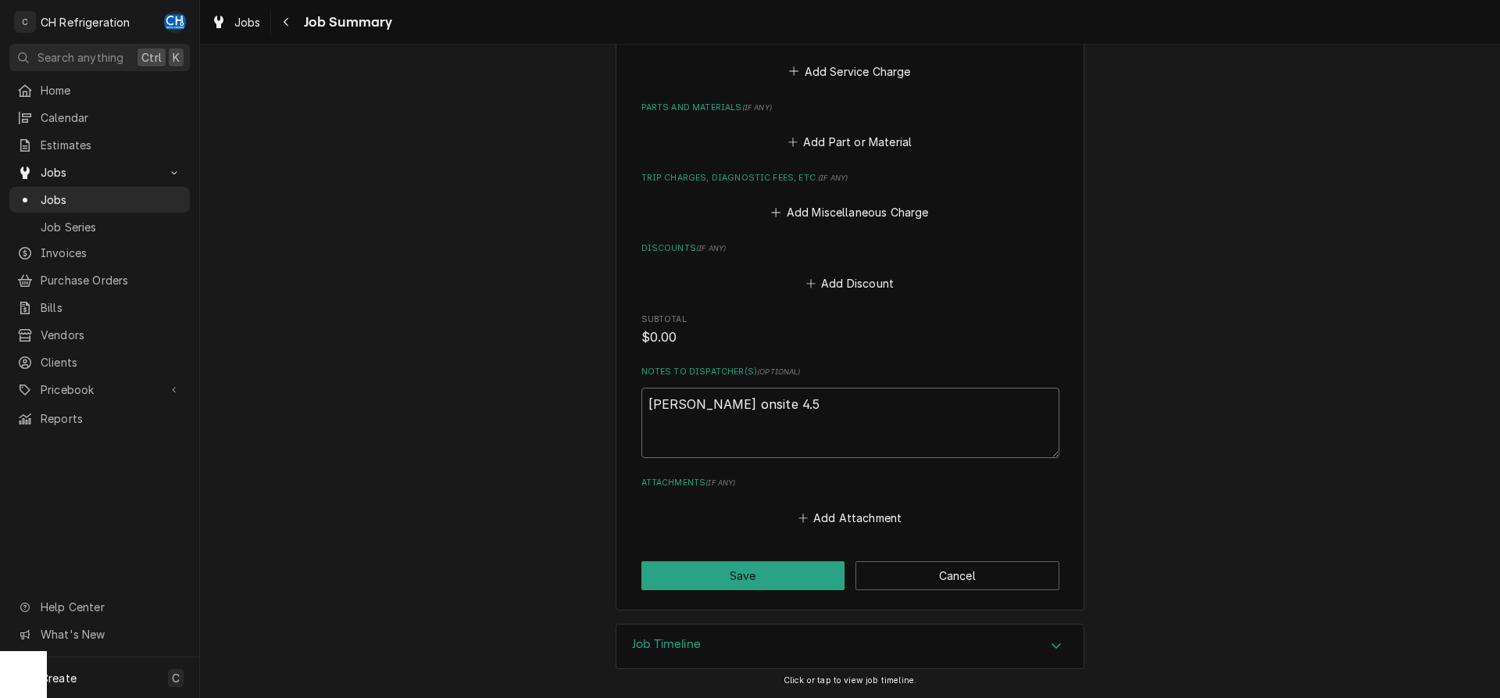
type textarea "Fred onsite 4.5"
type textarea "x"
type textarea "Fred onsite 4.5 h"
type textarea "x"
type textarea "Fred onsite 4.5 hr"
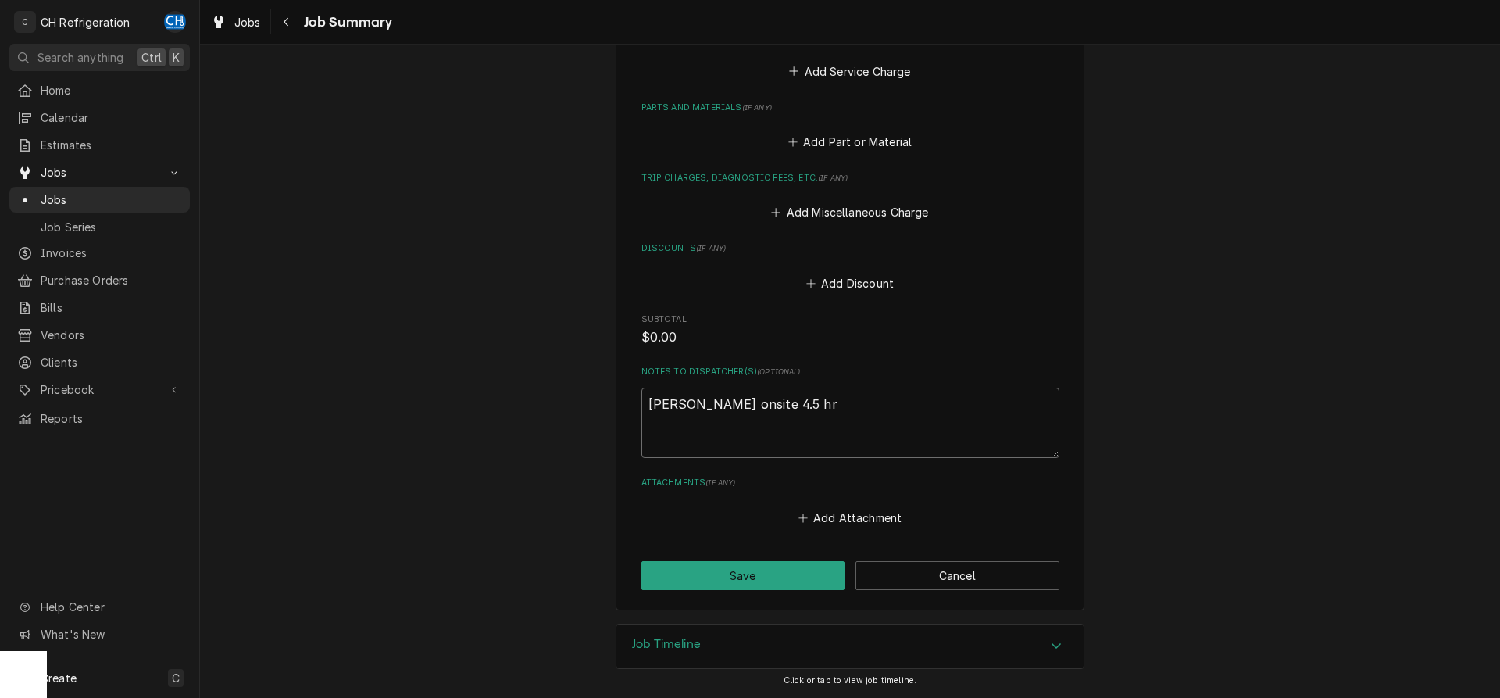
type textarea "x"
type textarea "Fred onsite 4.5 hrs"
type textarea "x"
type textarea "Fred onsite 4.5 hrs"
type textarea "x"
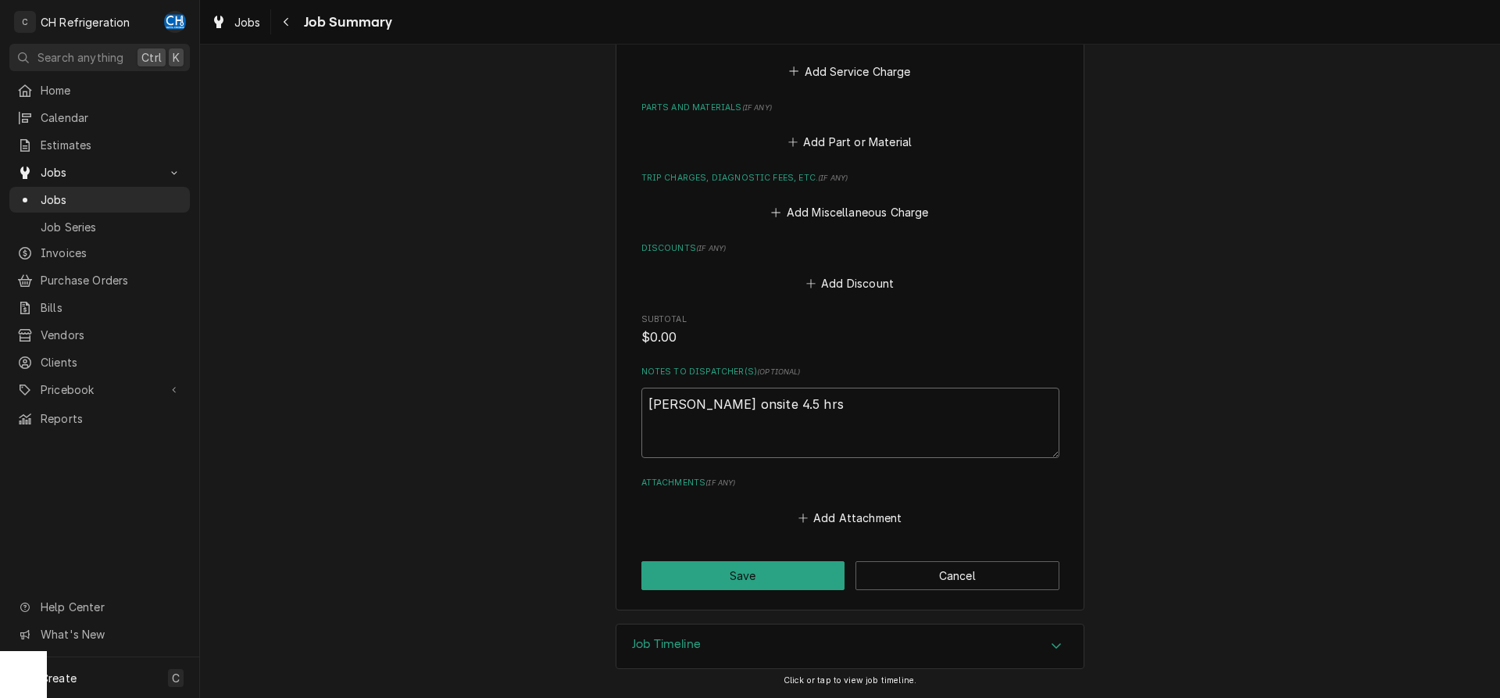
type textarea "Fred onsite 4.5 hrs 9"
type textarea "x"
type textarea "Fred onsite 4.5 hrs 9/"
type textarea "x"
type textarea "Fred onsite 4.5 hrs 9/1"
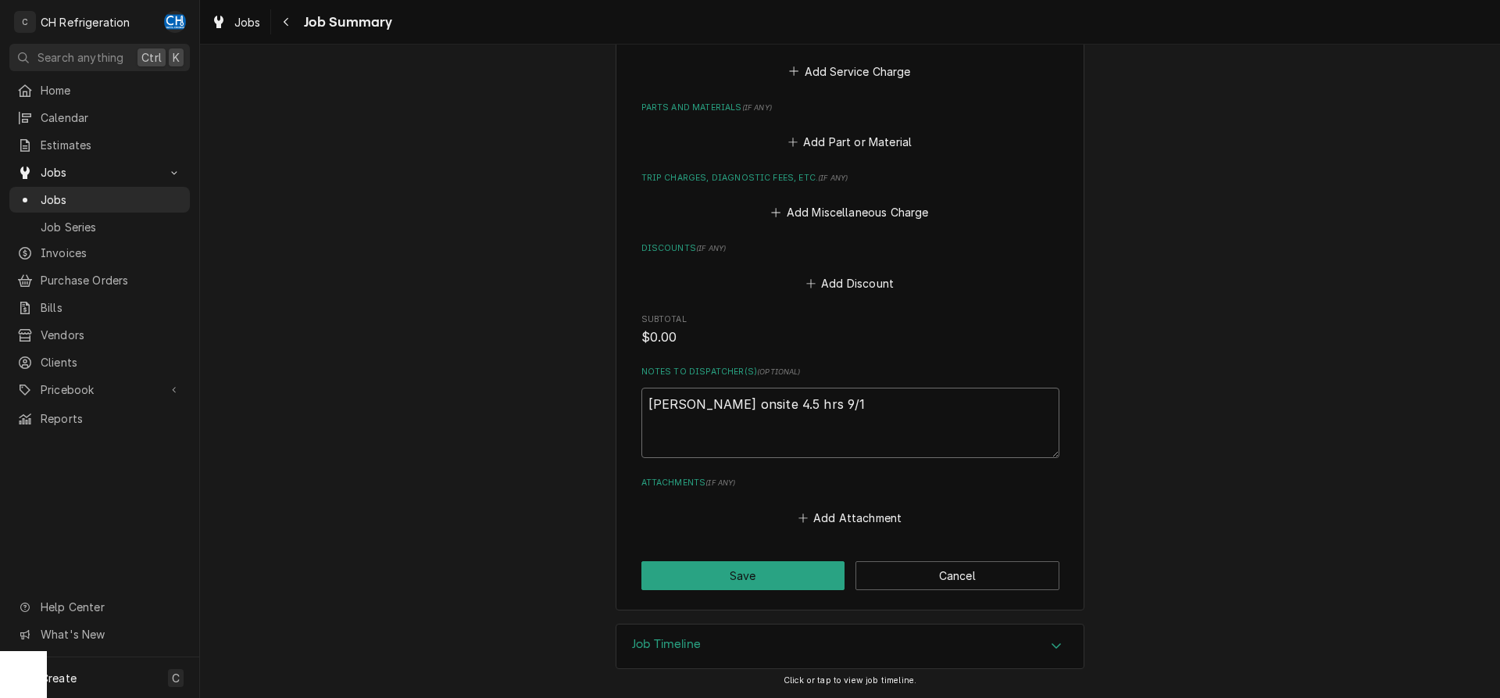
type textarea "x"
type textarea "Fred onsite 4.5 hrs 9/15"
click at [746, 584] on button "Save" at bounding box center [743, 575] width 204 height 29
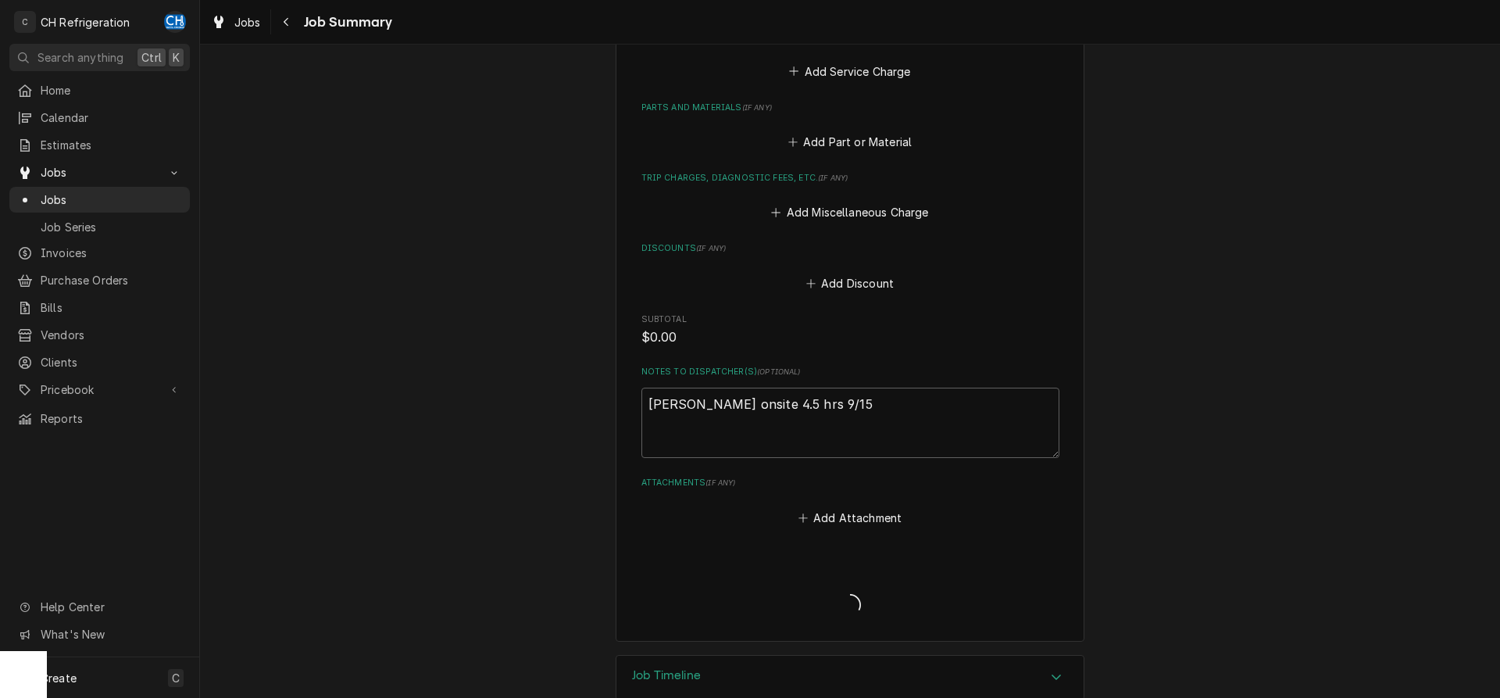
type textarea "x"
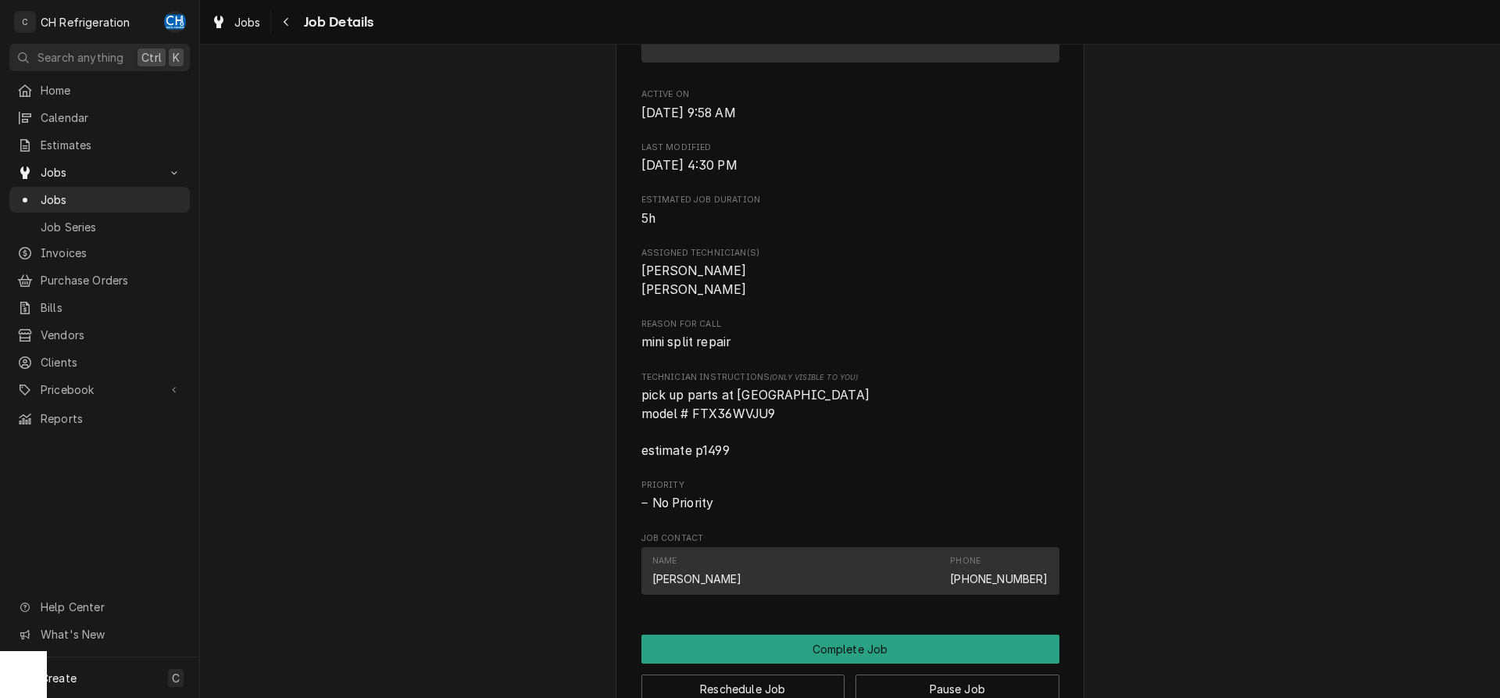
scroll to position [1164, 0]
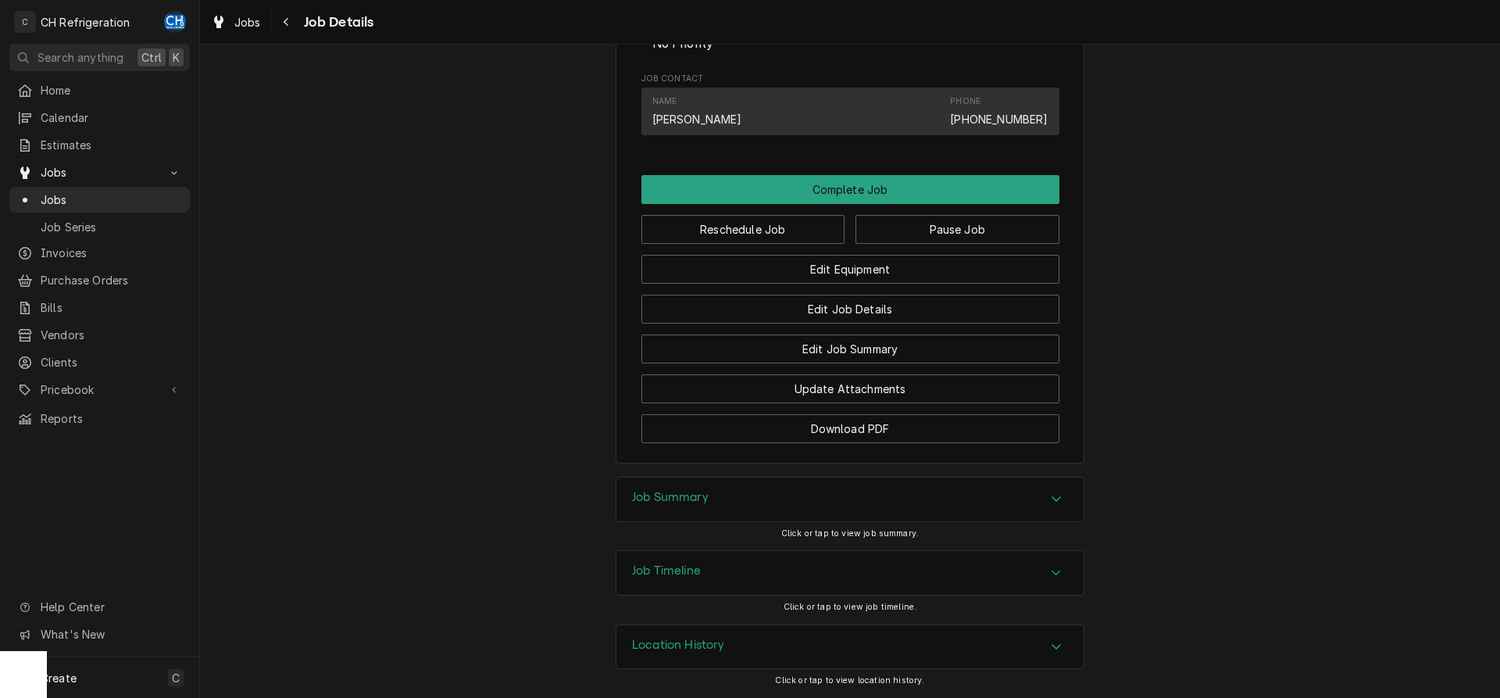
click at [627, 497] on div "Job Summary" at bounding box center [849, 499] width 467 height 44
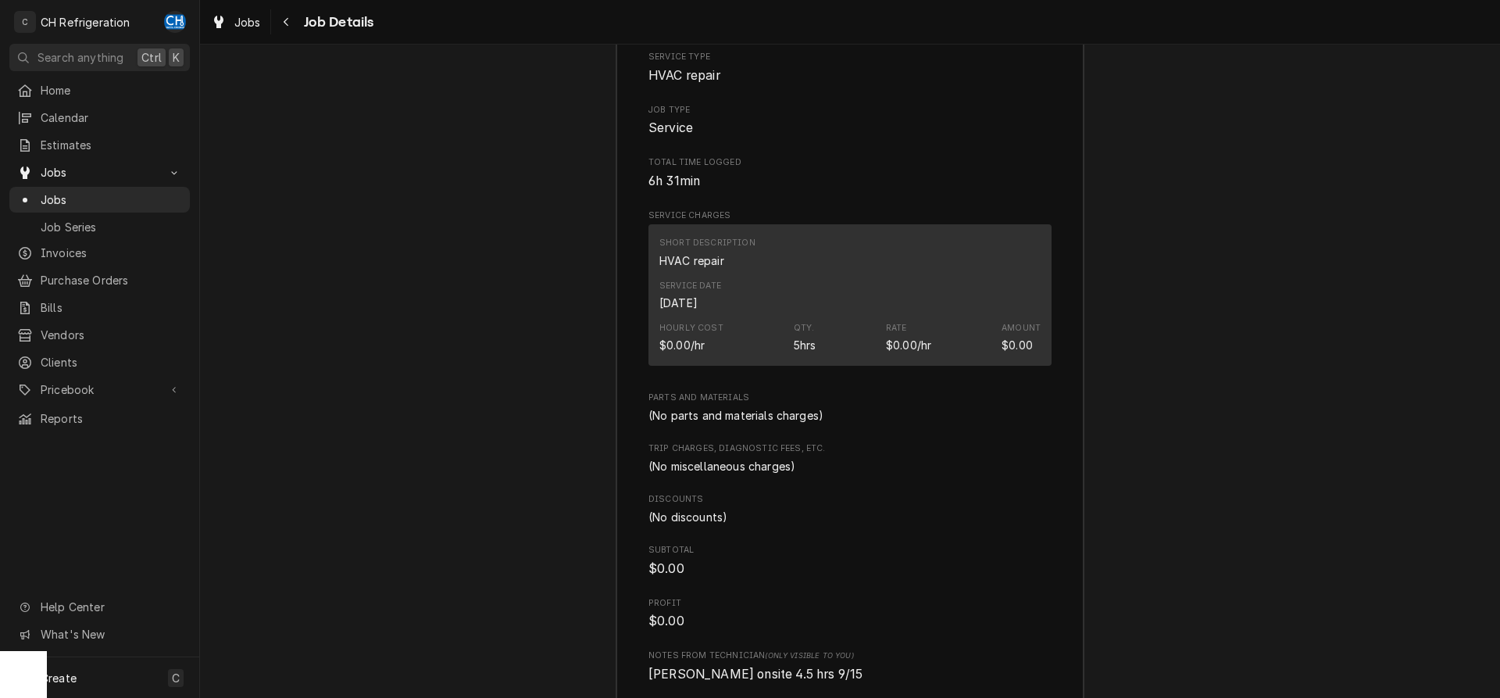
scroll to position [1801, 0]
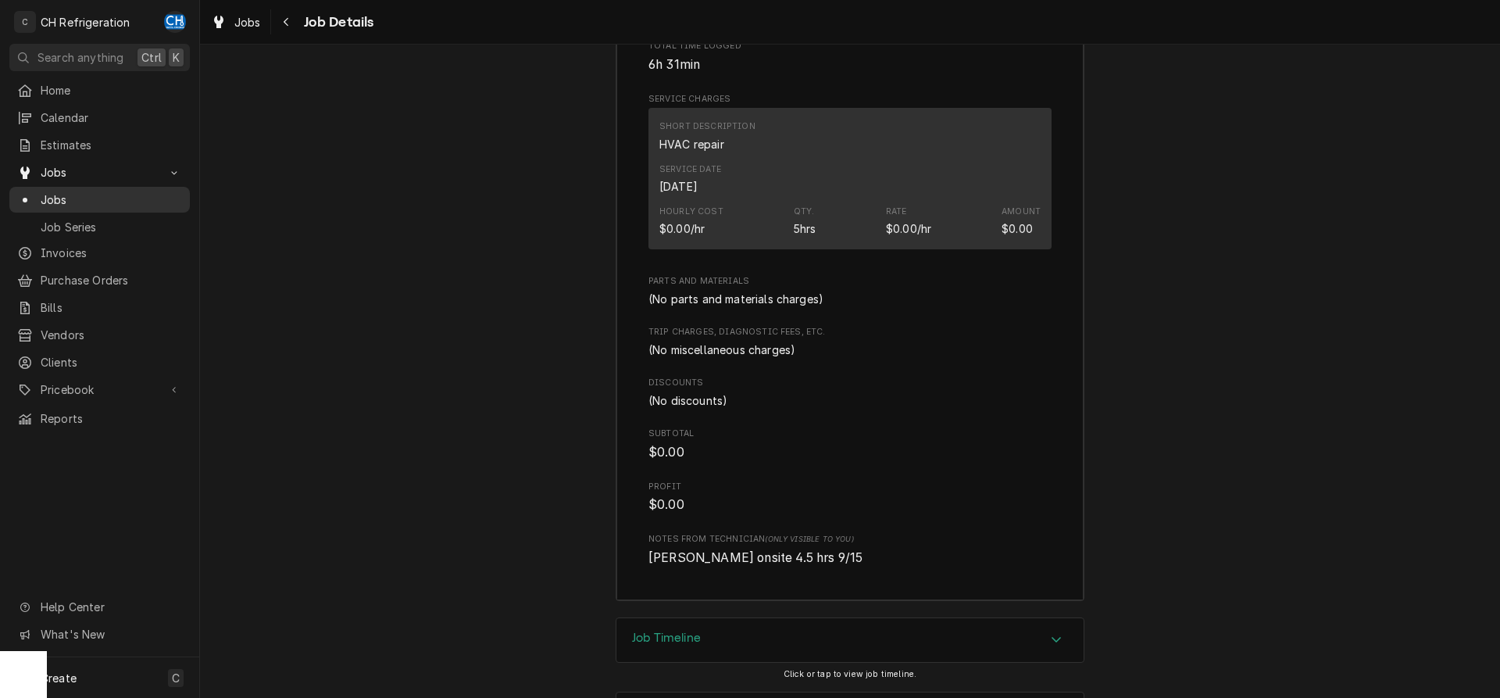
click at [79, 201] on span "Jobs" at bounding box center [111, 199] width 141 height 16
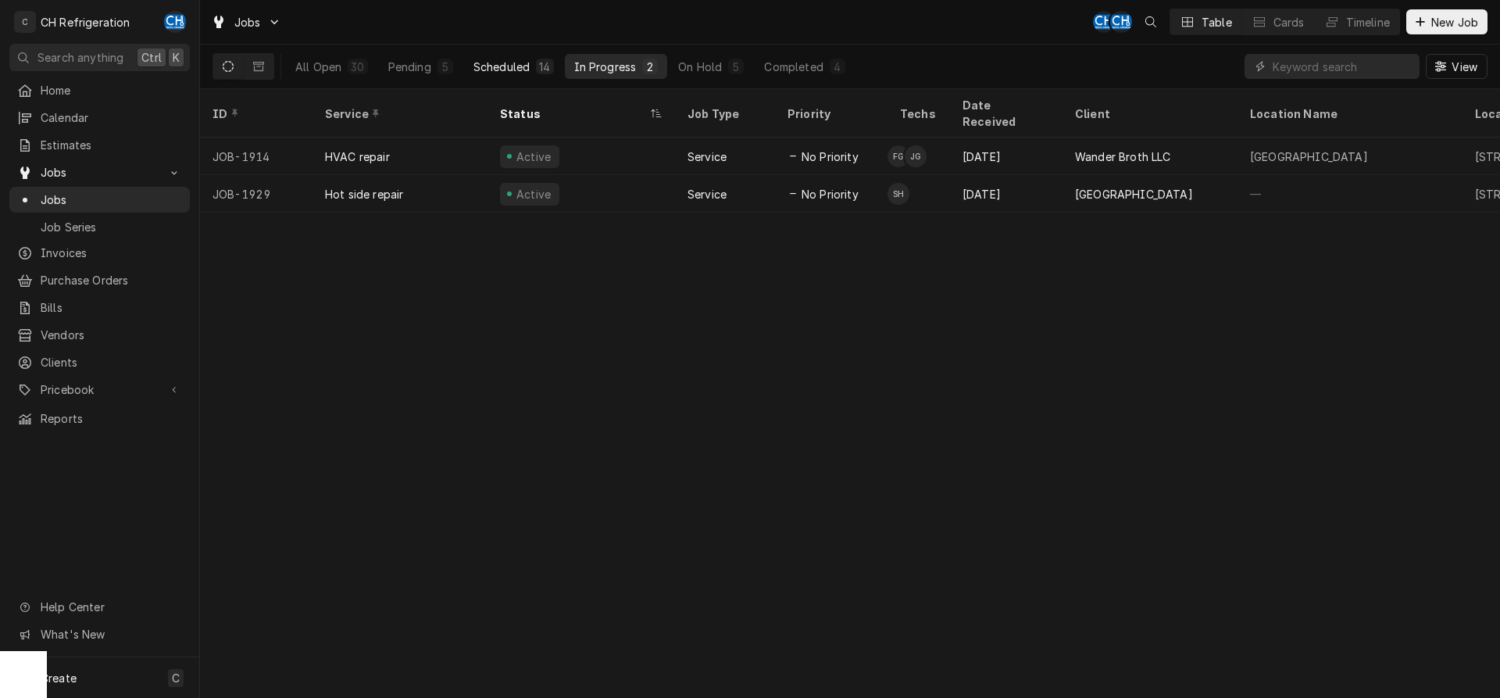
click at [502, 61] on div "Scheduled" at bounding box center [501, 67] width 56 height 16
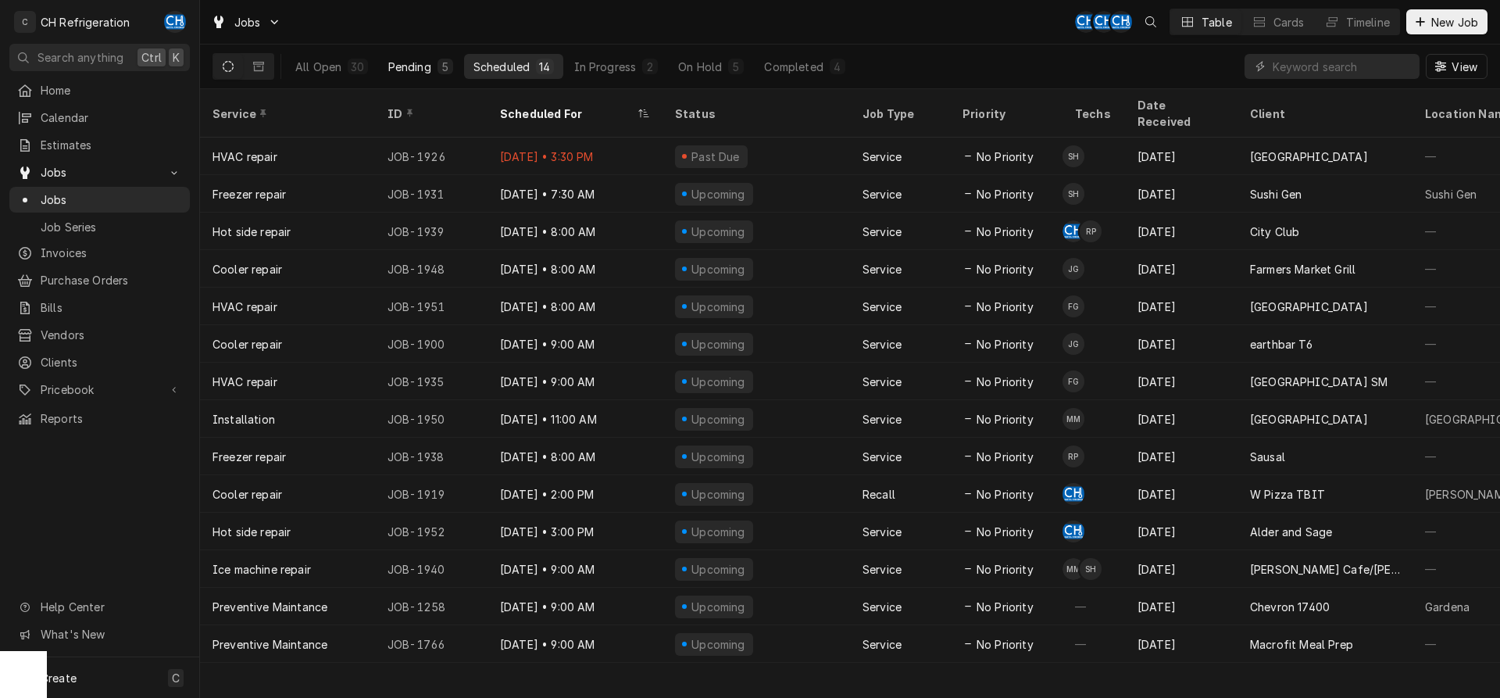
click at [433, 67] on button "Pending 5" at bounding box center [421, 66] width 84 height 25
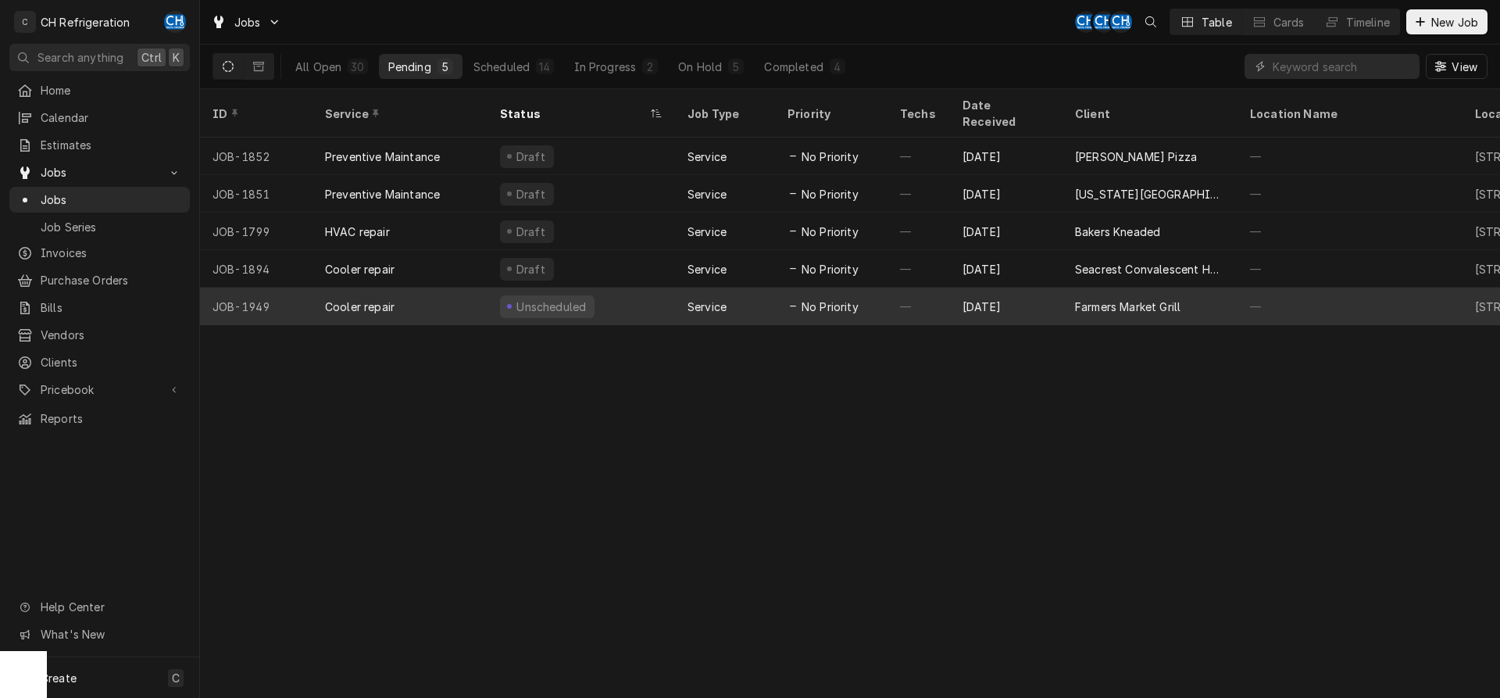
click at [678, 287] on div "Service" at bounding box center [725, 305] width 100 height 37
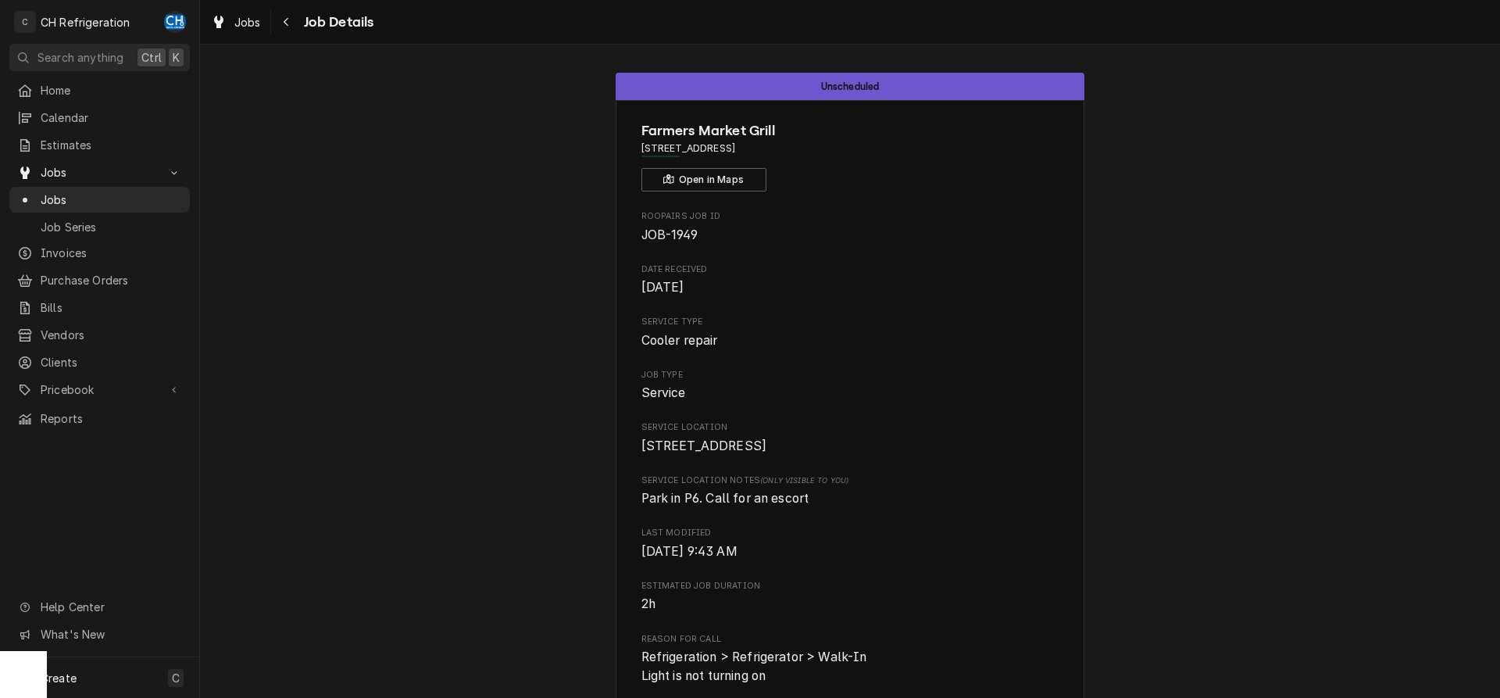
scroll to position [478, 0]
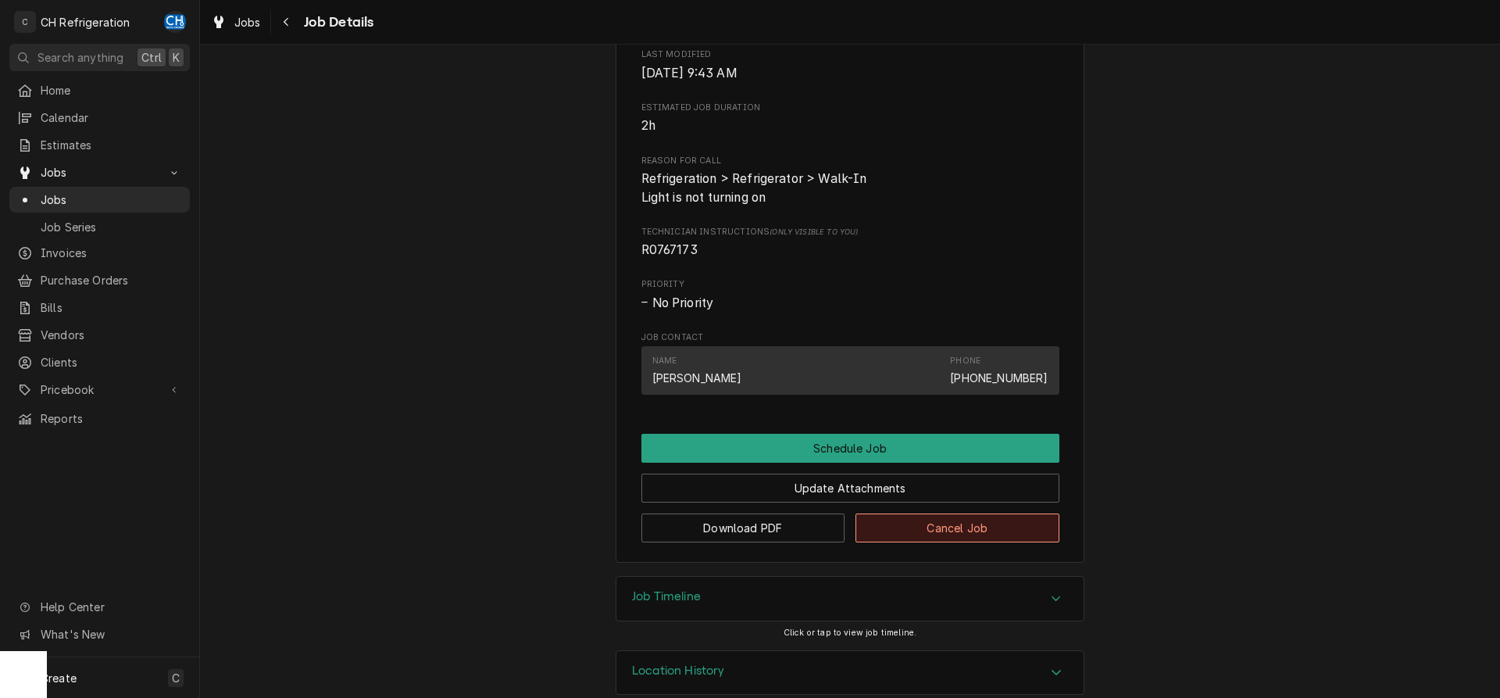
click at [943, 542] on button "Cancel Job" at bounding box center [957, 527] width 204 height 29
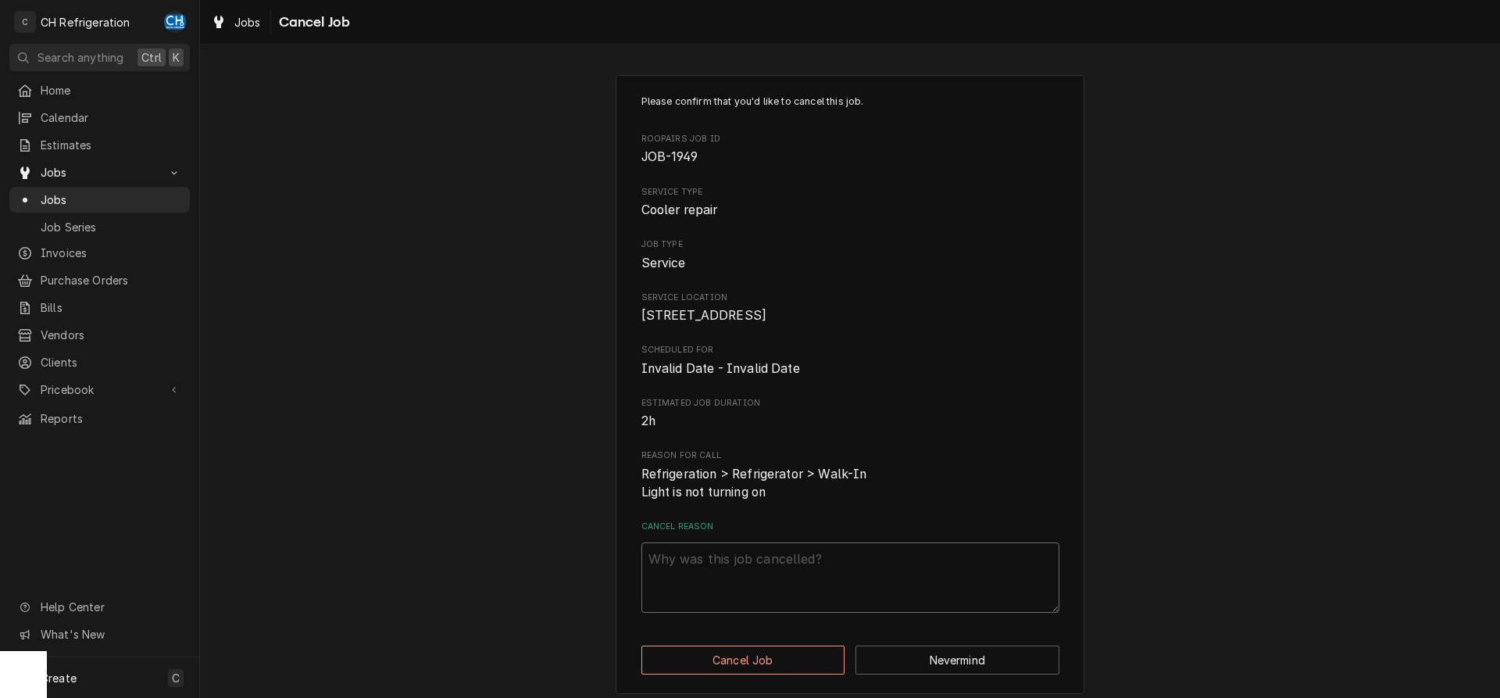
click at [816, 571] on textarea "Cancel Reason" at bounding box center [850, 577] width 418 height 70
type textarea "x"
type textarea "j"
type textarea "x"
type textarea "jo"
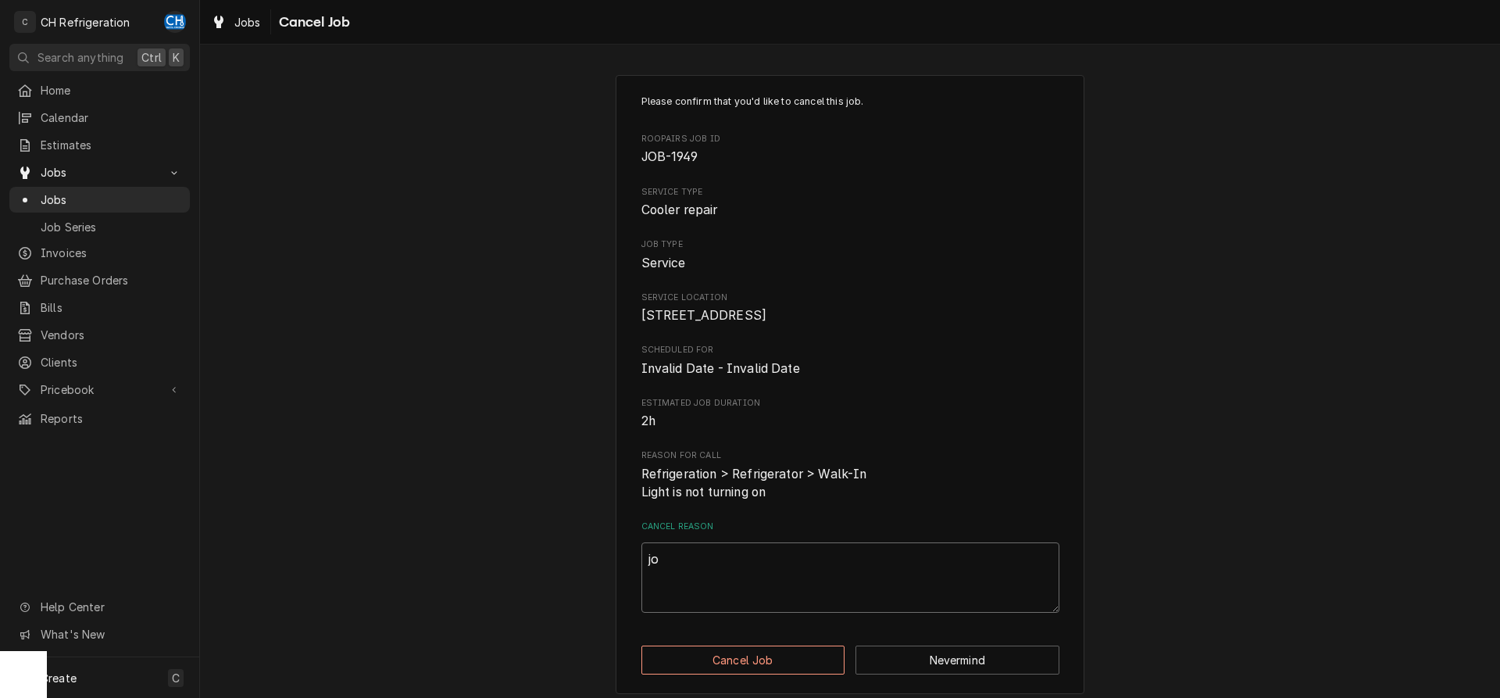
type textarea "x"
type textarea "job"
type textarea "x"
type textarea "job"
type textarea "x"
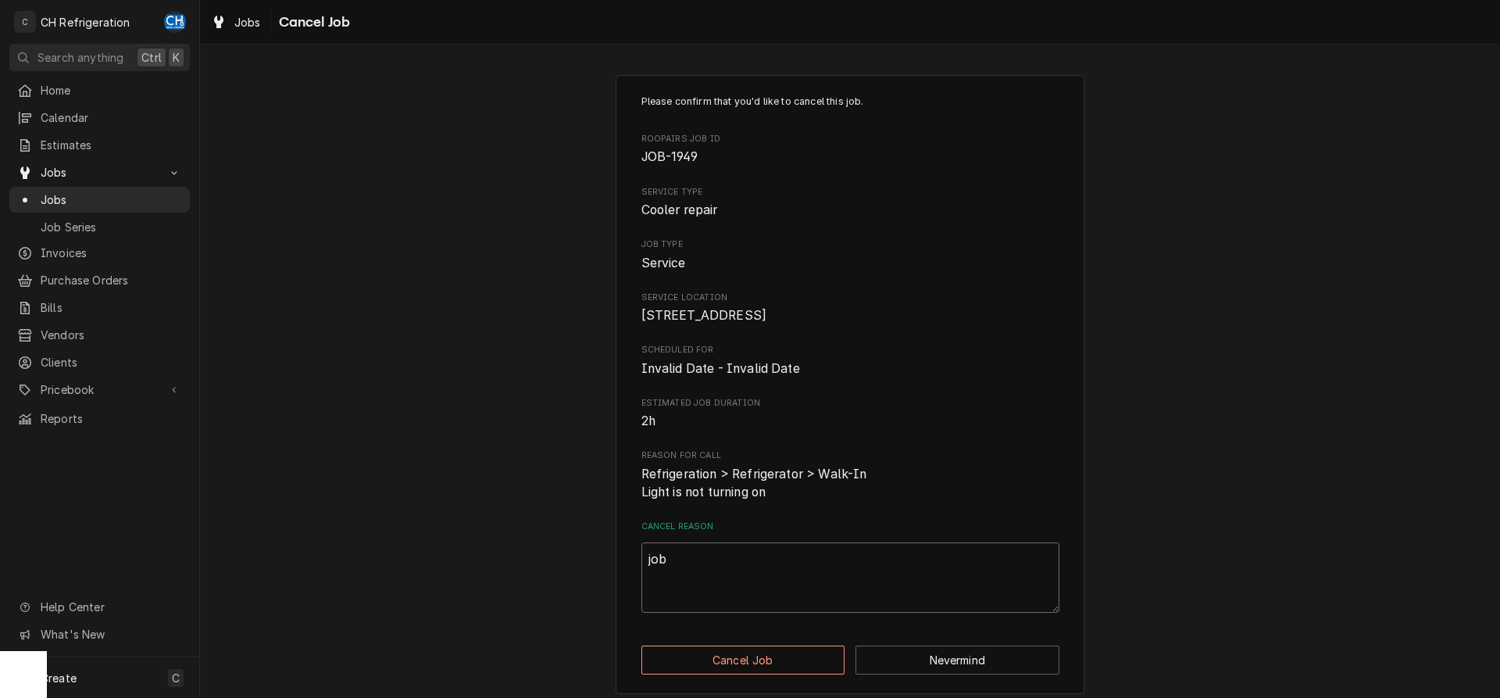
type textarea "job c"
type textarea "x"
type textarea "job ca"
type textarea "x"
type textarea "job can"
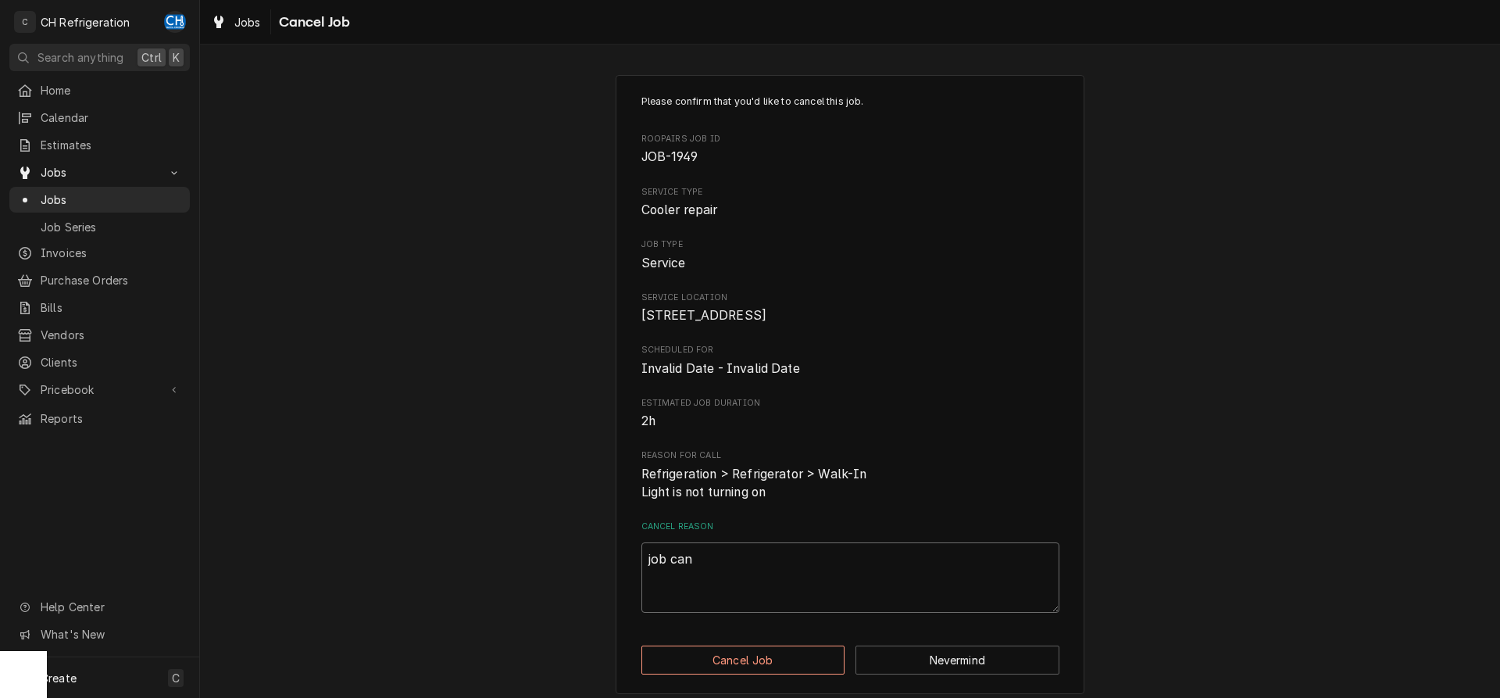
type textarea "x"
type textarea "job canc"
type textarea "x"
type textarea "job cance"
type textarea "x"
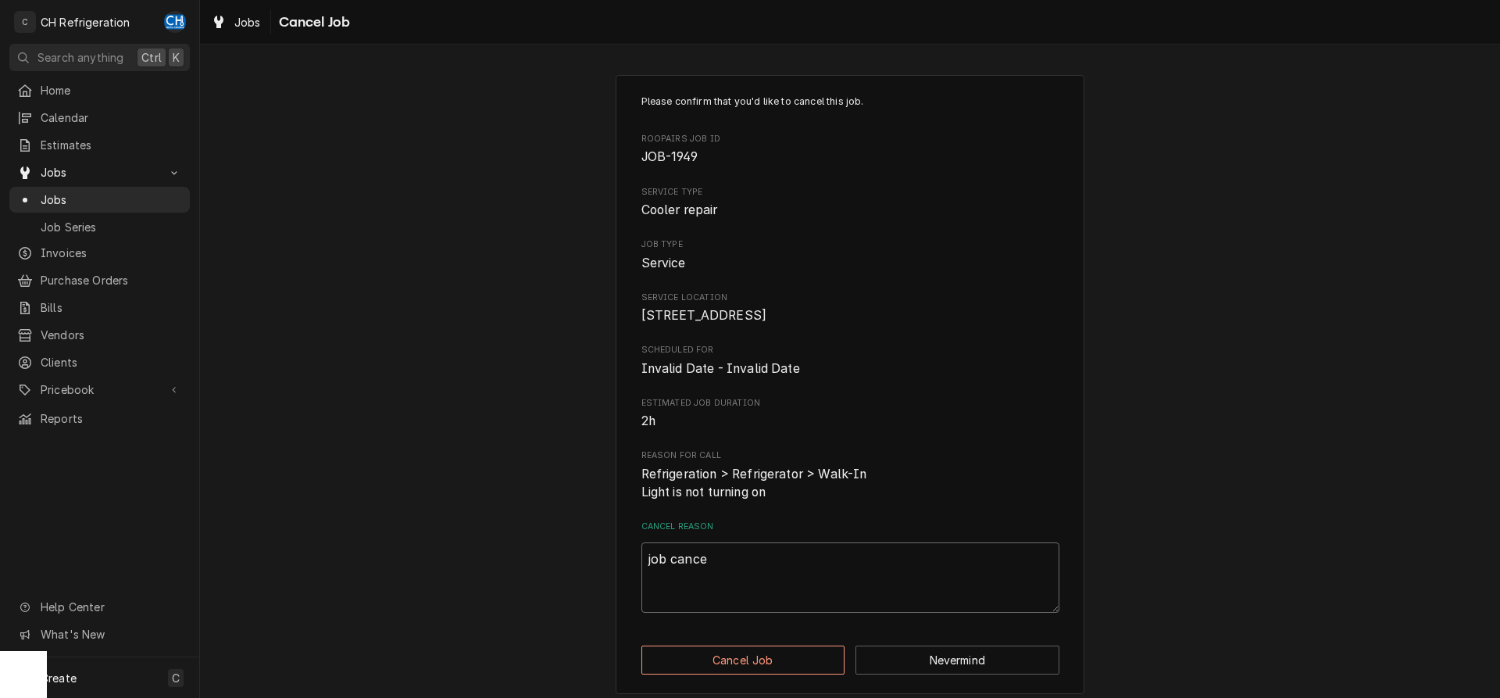
type textarea "job cancel"
type textarea "x"
type textarea "job cancell"
type textarea "x"
type textarea "job cancelle"
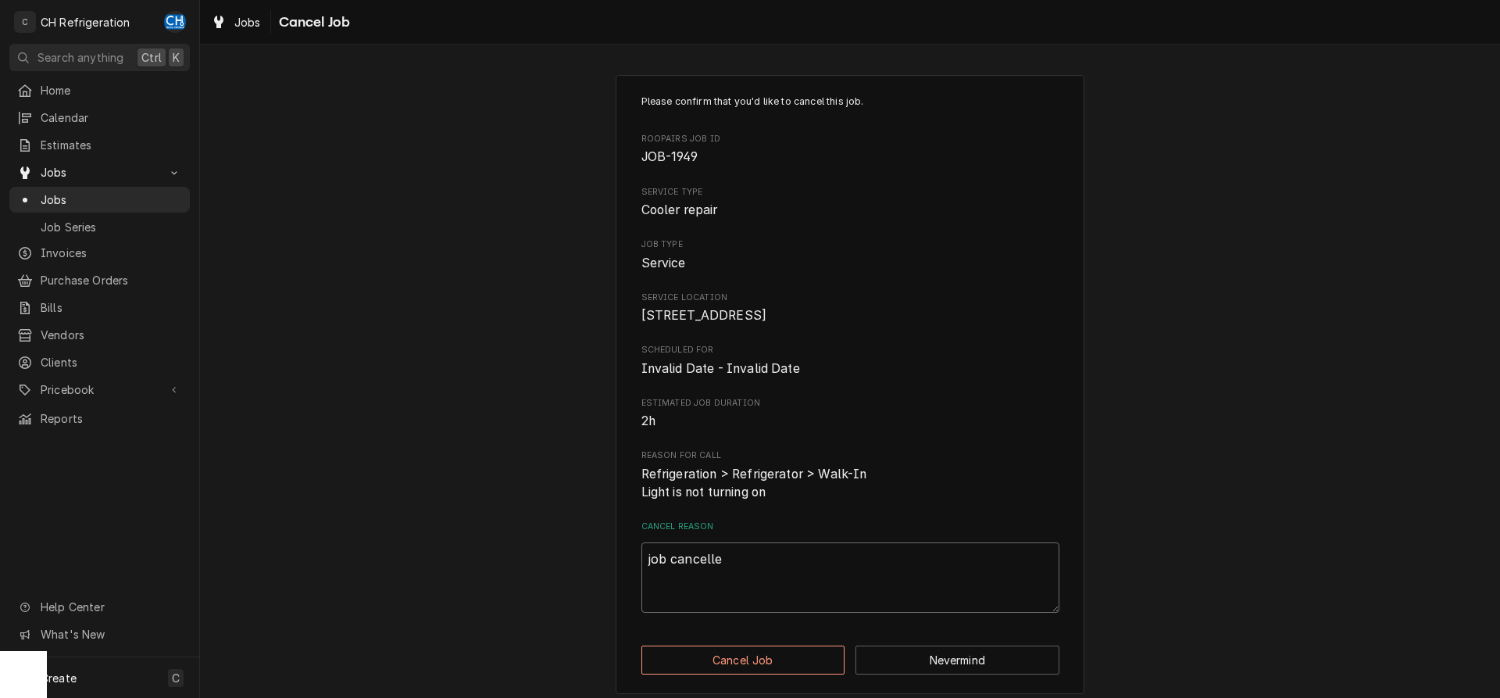
type textarea "x"
type textarea "job cancelled"
type textarea "x"
type textarea "job cancelledm"
type textarea "x"
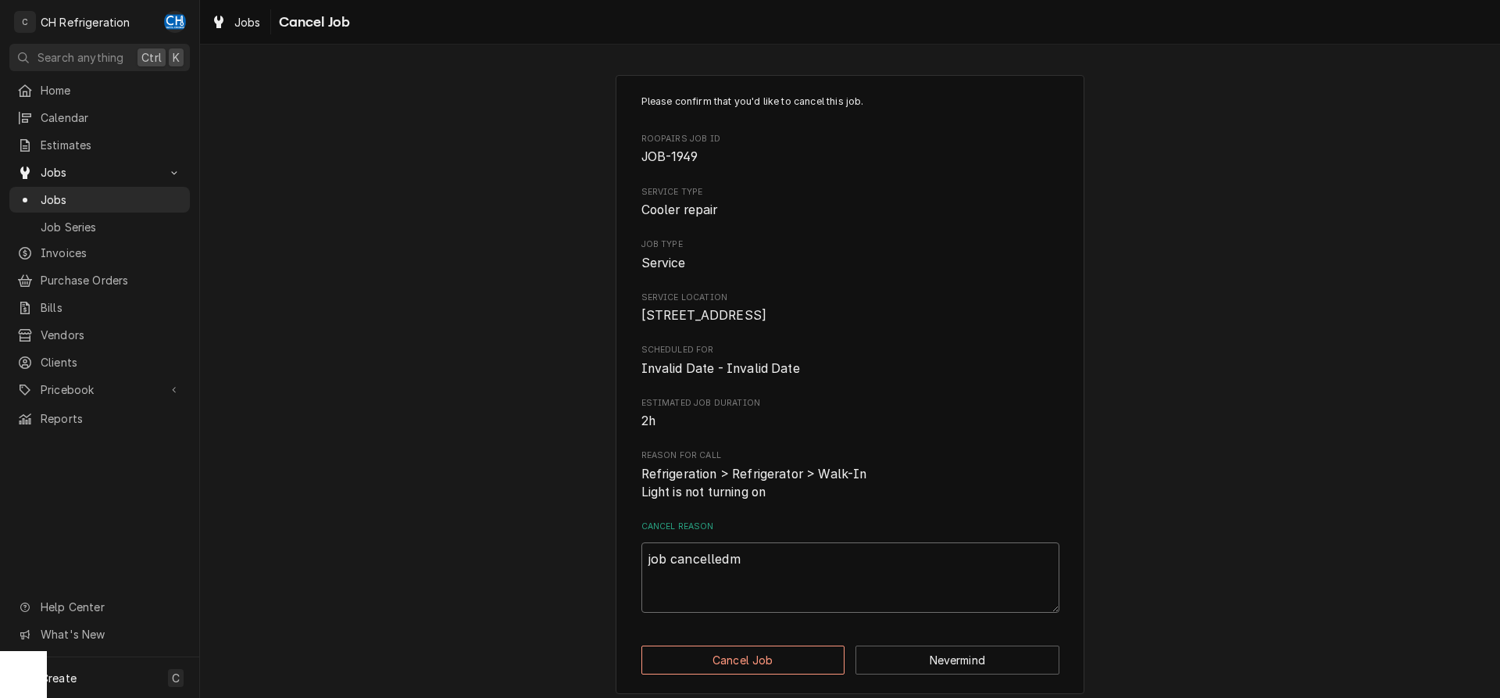
type textarea "job cancelledm"
type textarea "x"
type textarea "job cancelledm"
type textarea "x"
type textarea "job cancelled"
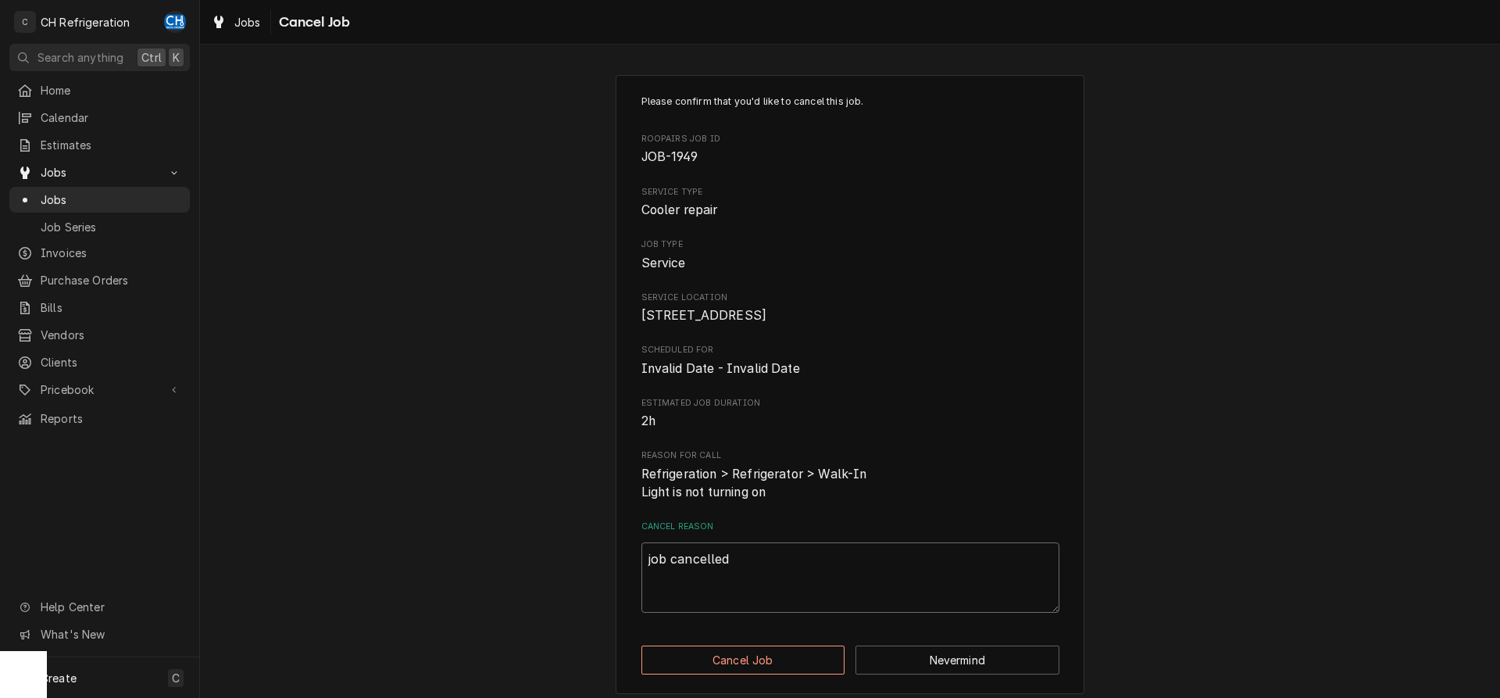
type textarea "x"
type textarea "job cancelled"
click at [780, 672] on button "Cancel Job" at bounding box center [743, 659] width 204 height 29
type textarea "x"
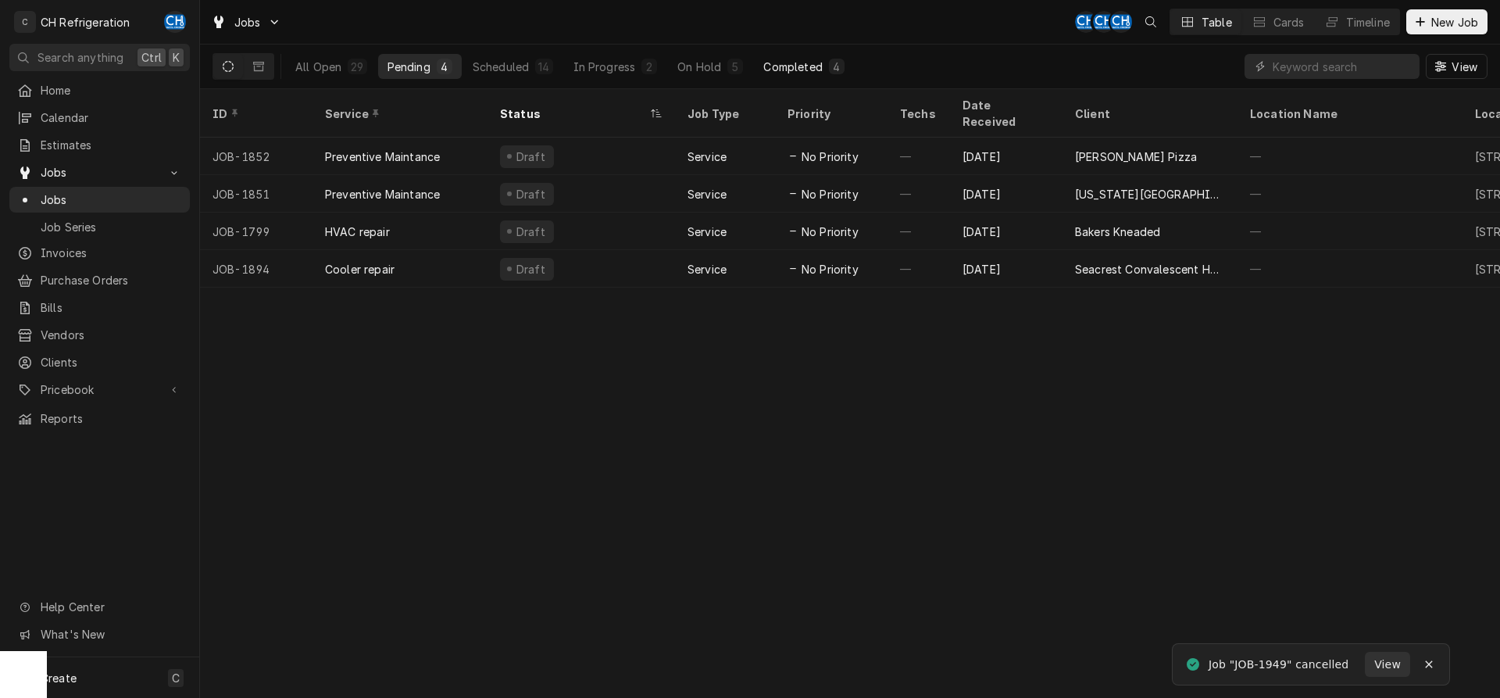
click at [826, 60] on button "Completed 4" at bounding box center [803, 66] width 99 height 25
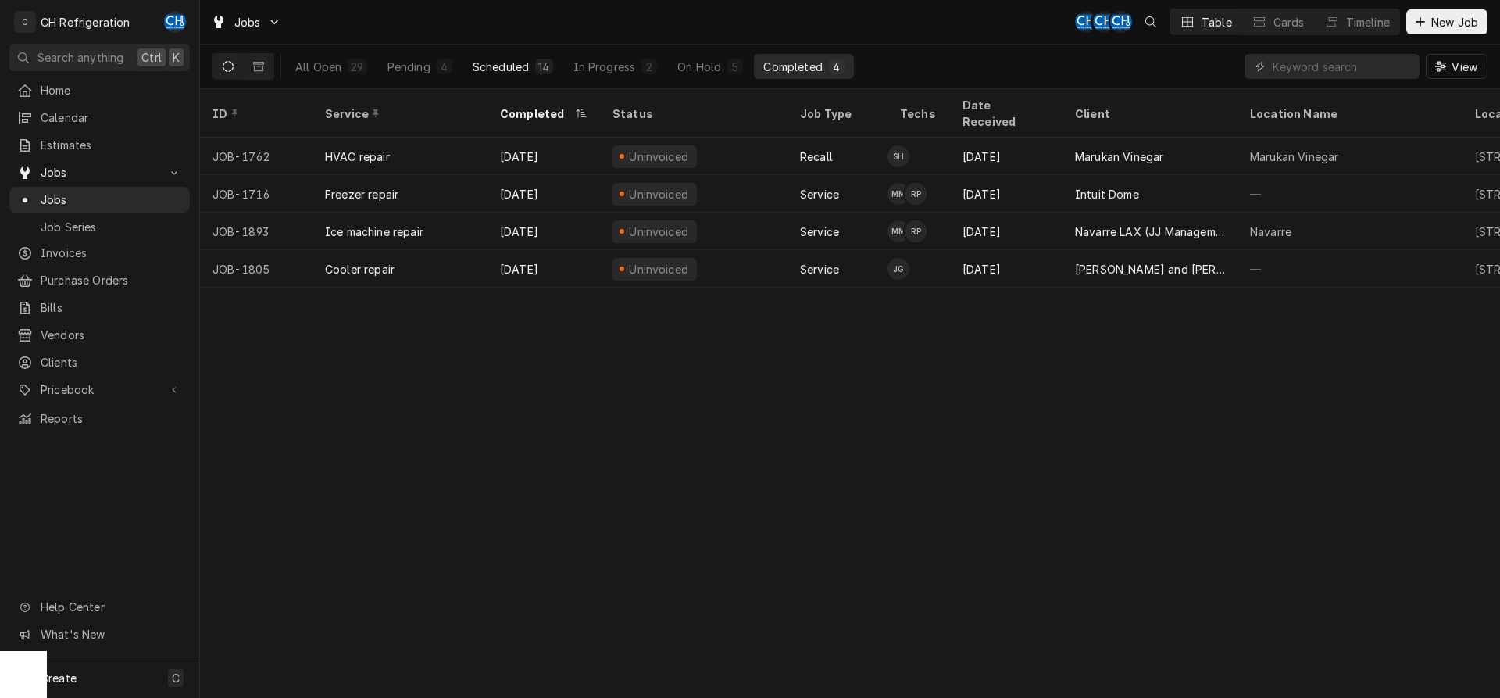
click at [518, 74] on button "Scheduled 14" at bounding box center [512, 66] width 99 height 25
